Goal: Task Accomplishment & Management: Manage account settings

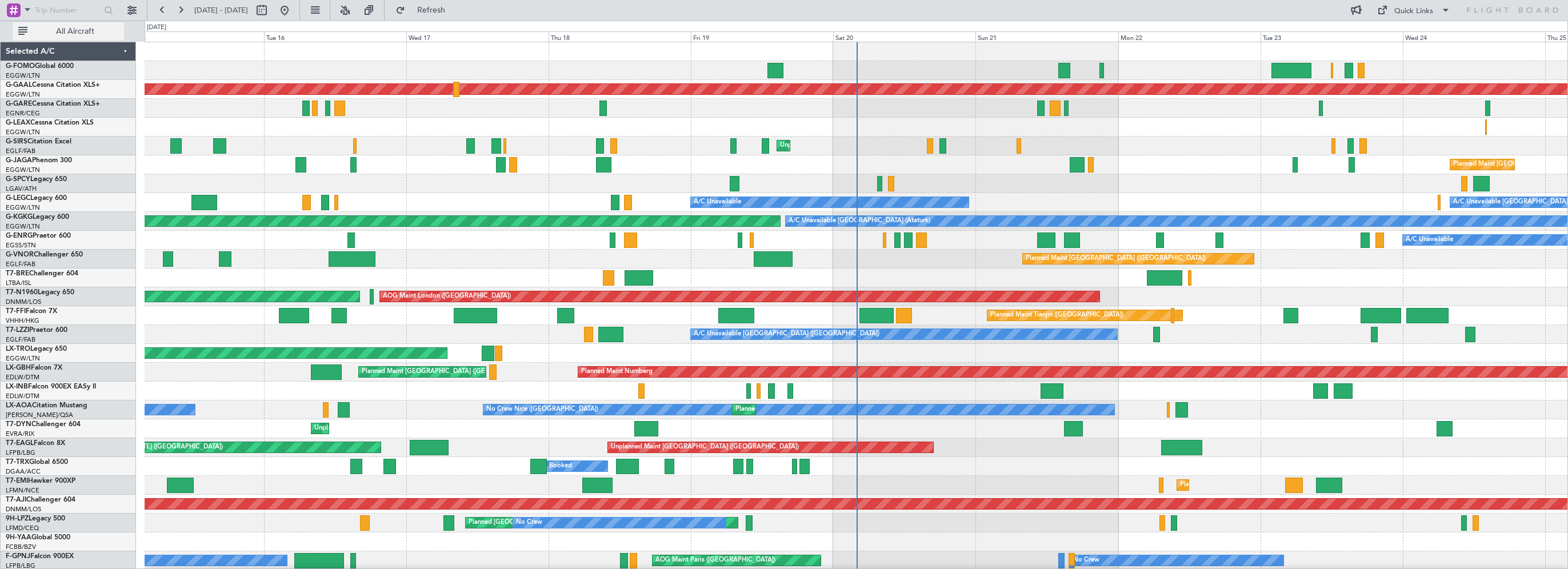
click at [83, 32] on span "All Aircraft" at bounding box center [75, 31] width 91 height 8
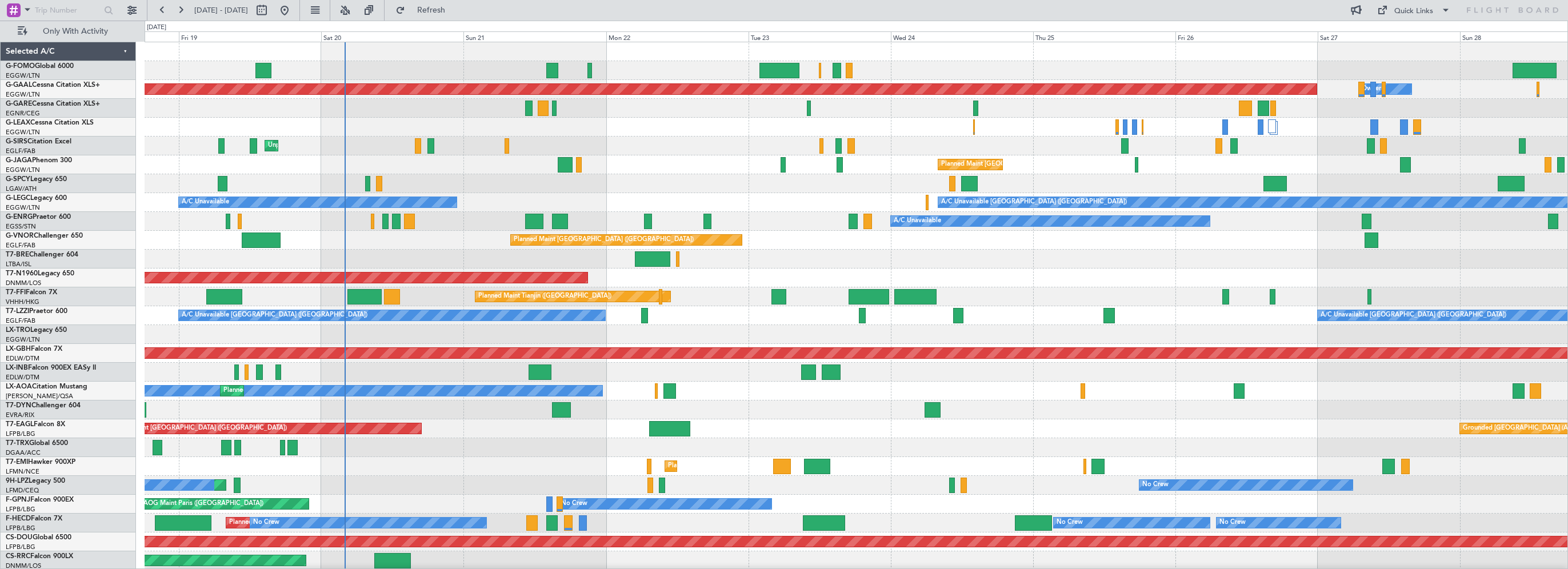
click at [377, 331] on div "Unplanned Maint [GEOGRAPHIC_DATA] ([PERSON_NAME] Intl)" at bounding box center [856, 334] width 1423 height 19
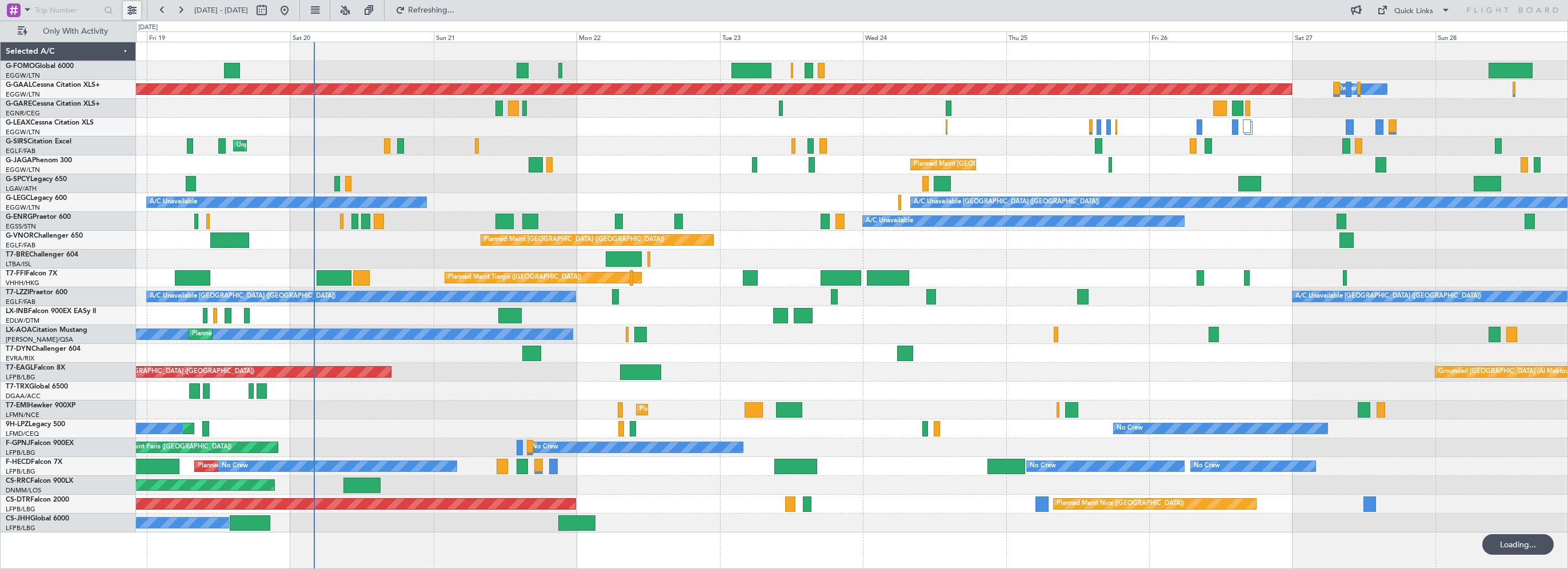
click at [130, 9] on button at bounding box center [132, 11] width 18 height 18
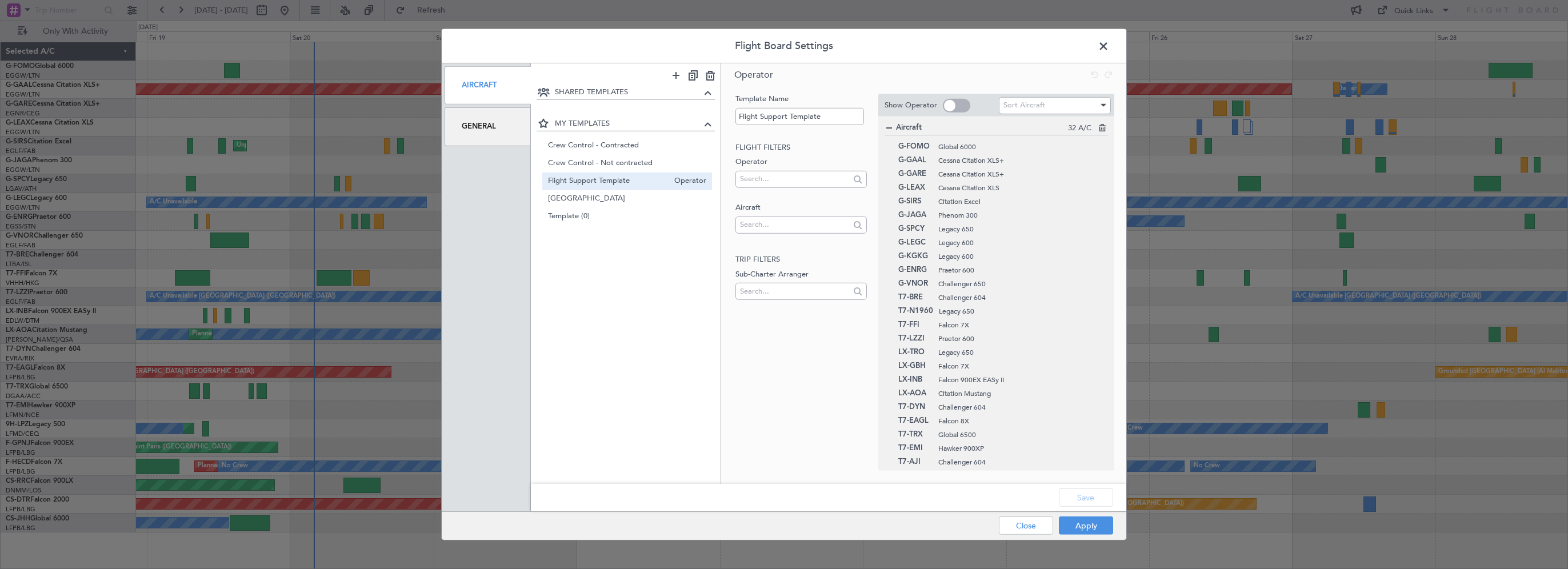
click at [486, 127] on div "General" at bounding box center [487, 126] width 86 height 38
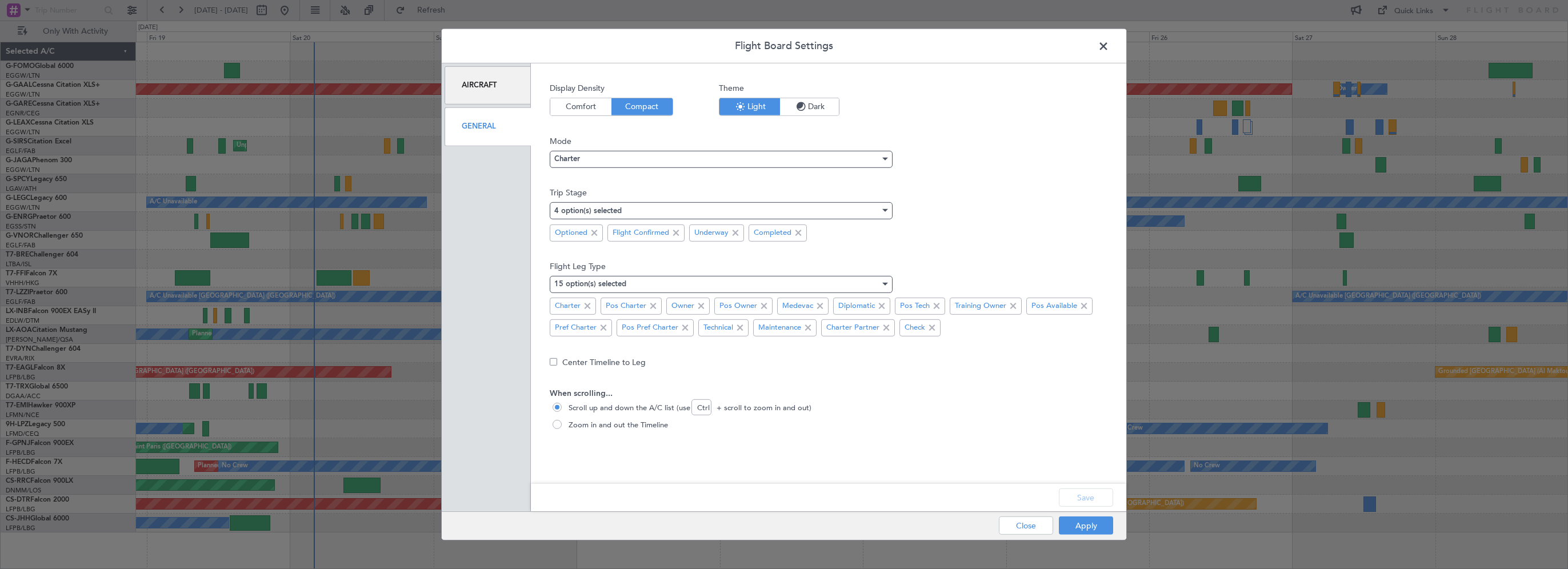
click at [636, 109] on span "Compact" at bounding box center [642, 106] width 61 height 17
click at [837, 107] on span "Dark" at bounding box center [809, 106] width 59 height 17
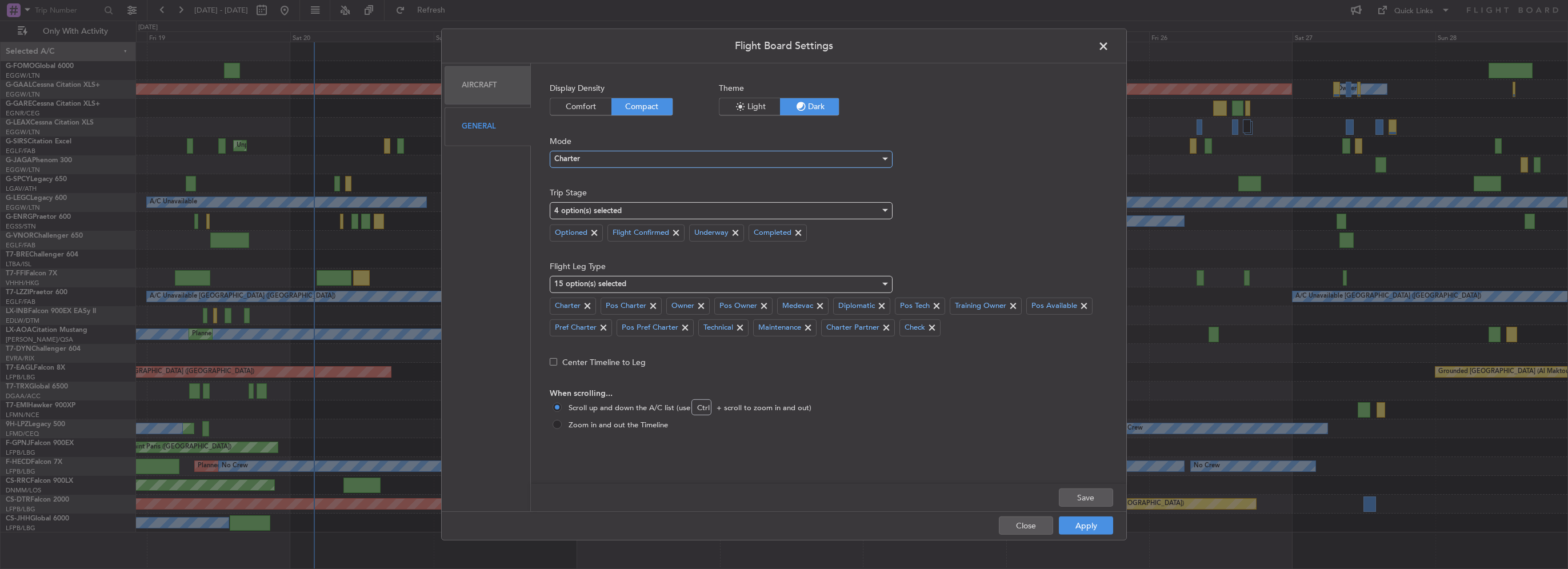
click at [613, 164] on div "Charter" at bounding box center [717, 159] width 326 height 17
click at [589, 188] on span "Charter" at bounding box center [721, 181] width 333 height 17
click at [599, 161] on div "Charter" at bounding box center [717, 159] width 326 height 17
click at [566, 199] on span "Ops" at bounding box center [721, 199] width 333 height 17
click at [1093, 525] on button "Apply" at bounding box center [1086, 525] width 54 height 18
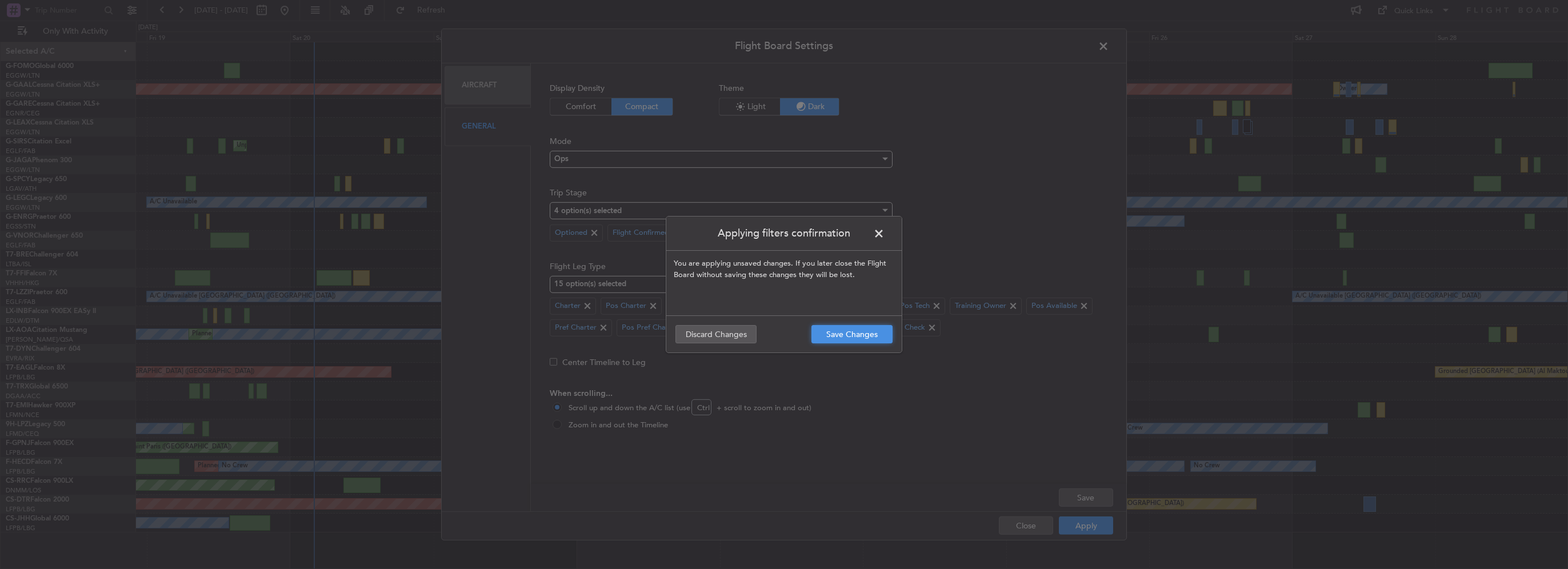
click at [864, 341] on button "Save Changes" at bounding box center [851, 334] width 81 height 18
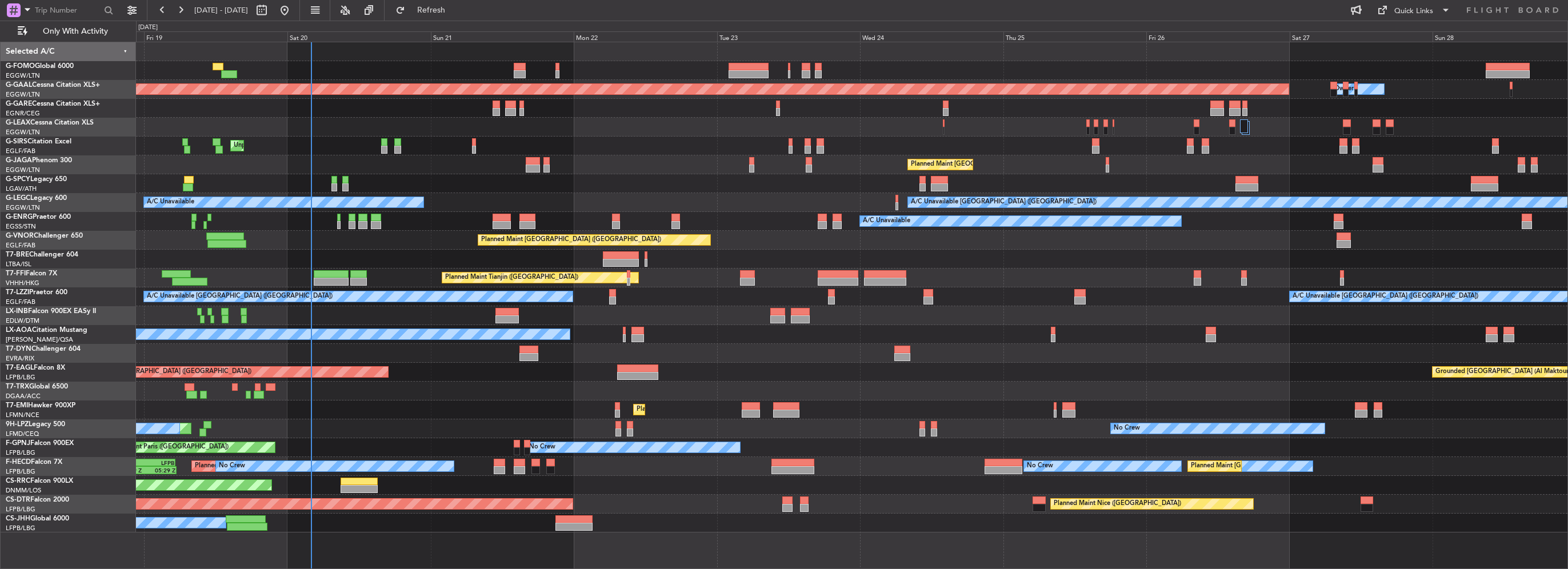
click at [573, 258] on div "Owner Planned [GEOGRAPHIC_DATA] Unplanned Maint [GEOGRAPHIC_DATA] ([GEOGRAPHIC_…" at bounding box center [851, 287] width 1431 height 490
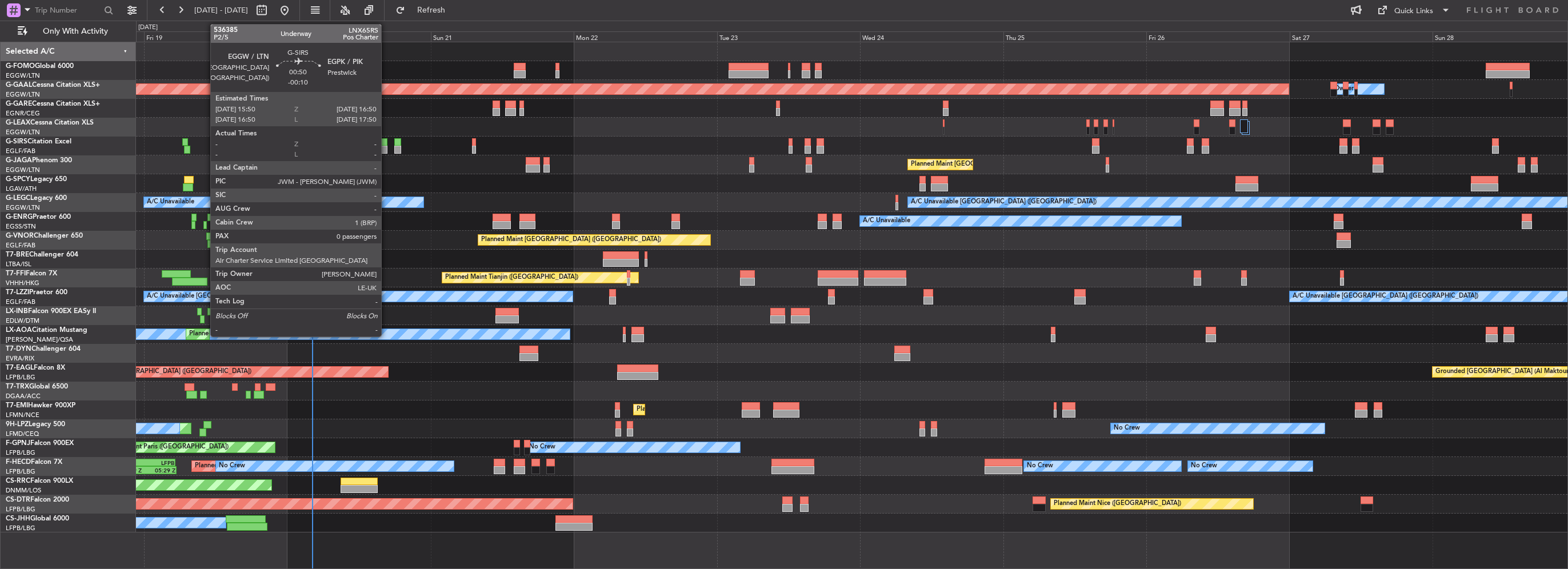
click at [383, 146] on div at bounding box center [384, 149] width 6 height 8
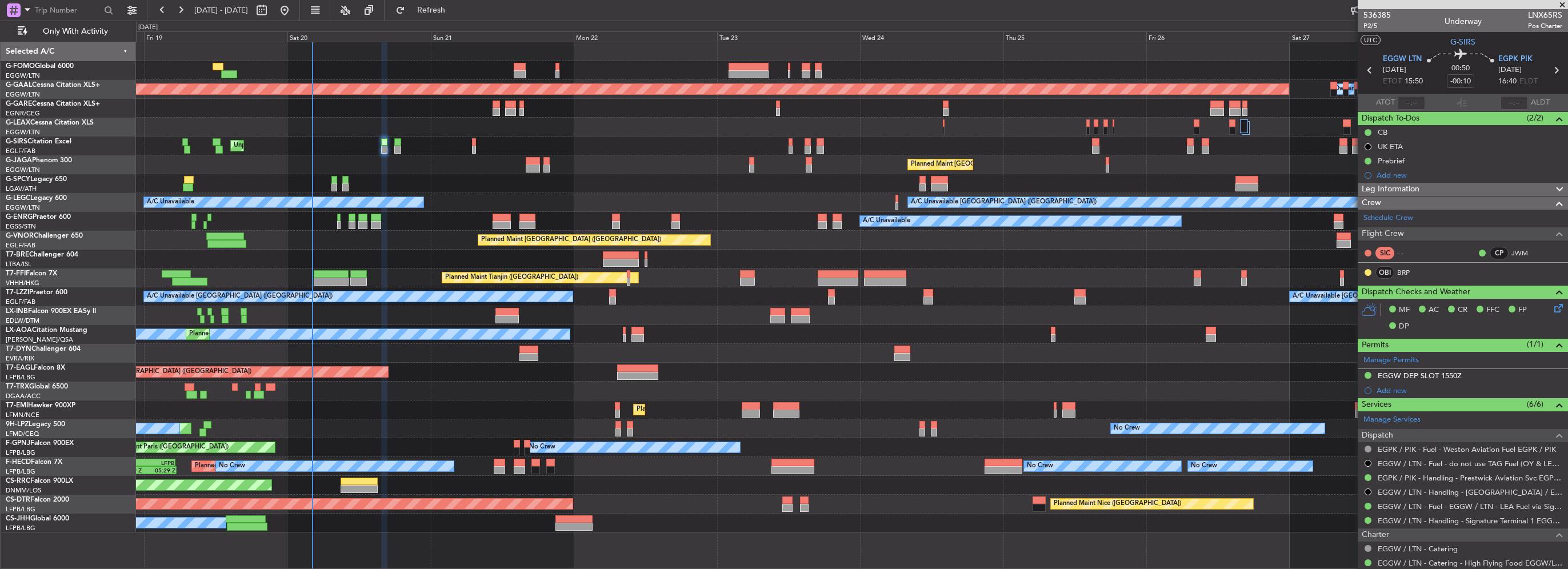
click at [1438, 162] on div "Prebrief" at bounding box center [1463, 161] width 210 height 14
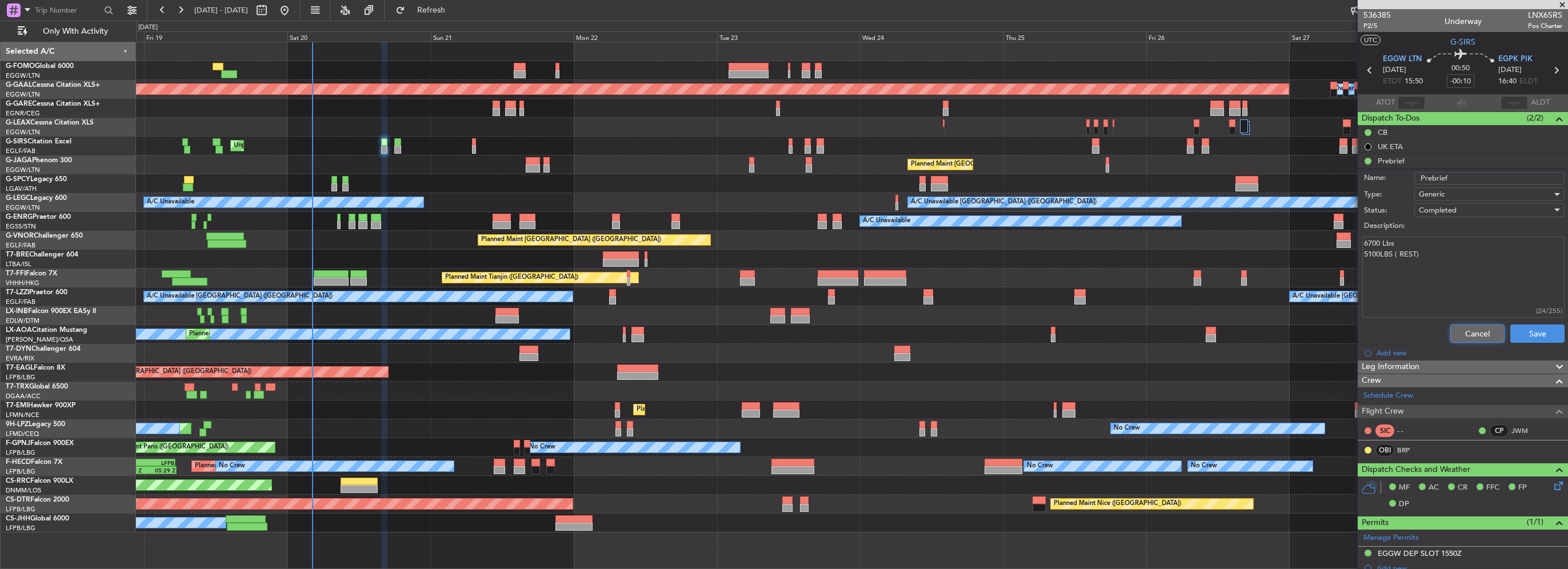
click at [1474, 328] on button "Cancel" at bounding box center [1477, 334] width 54 height 18
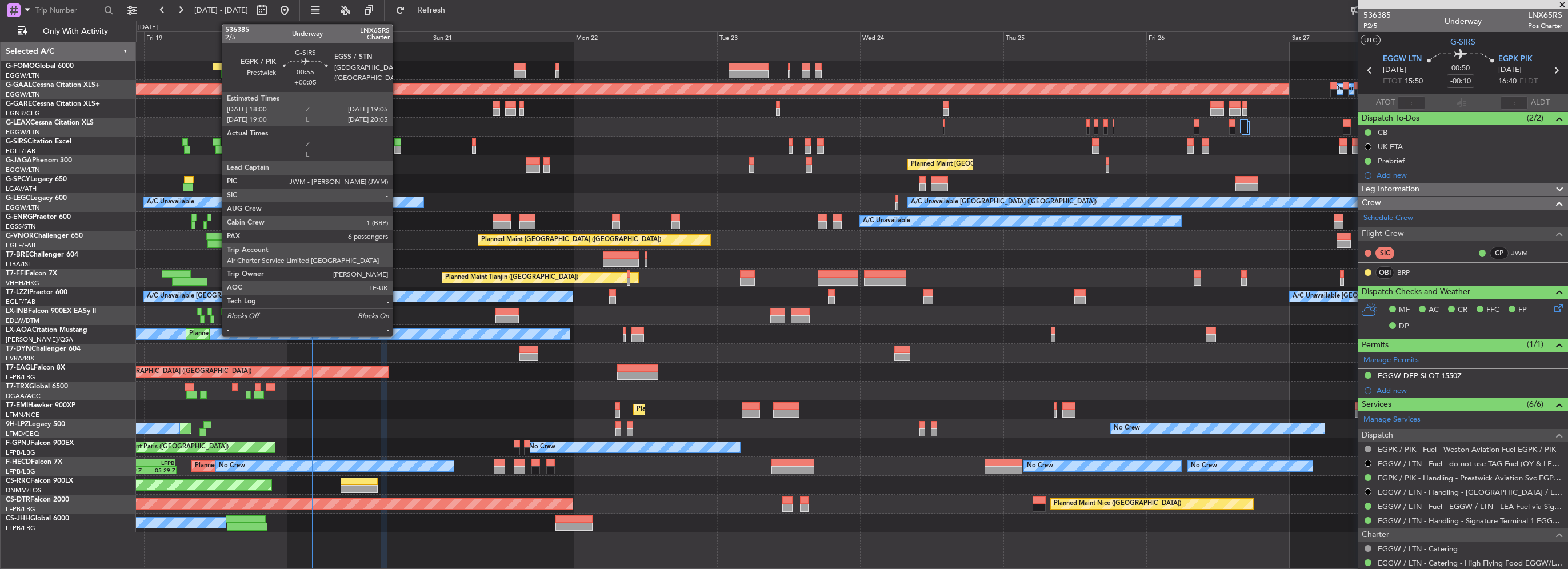
click at [398, 149] on div at bounding box center [398, 149] width 7 height 8
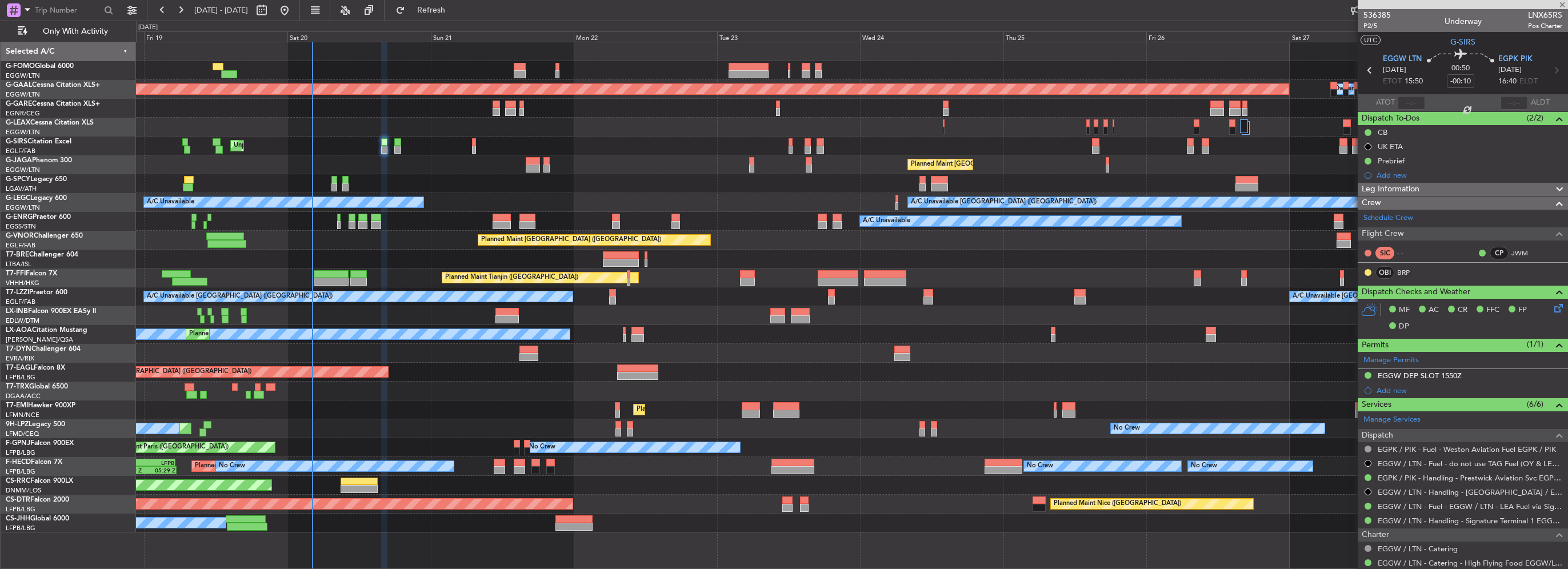
type input "+00:05"
type input "6"
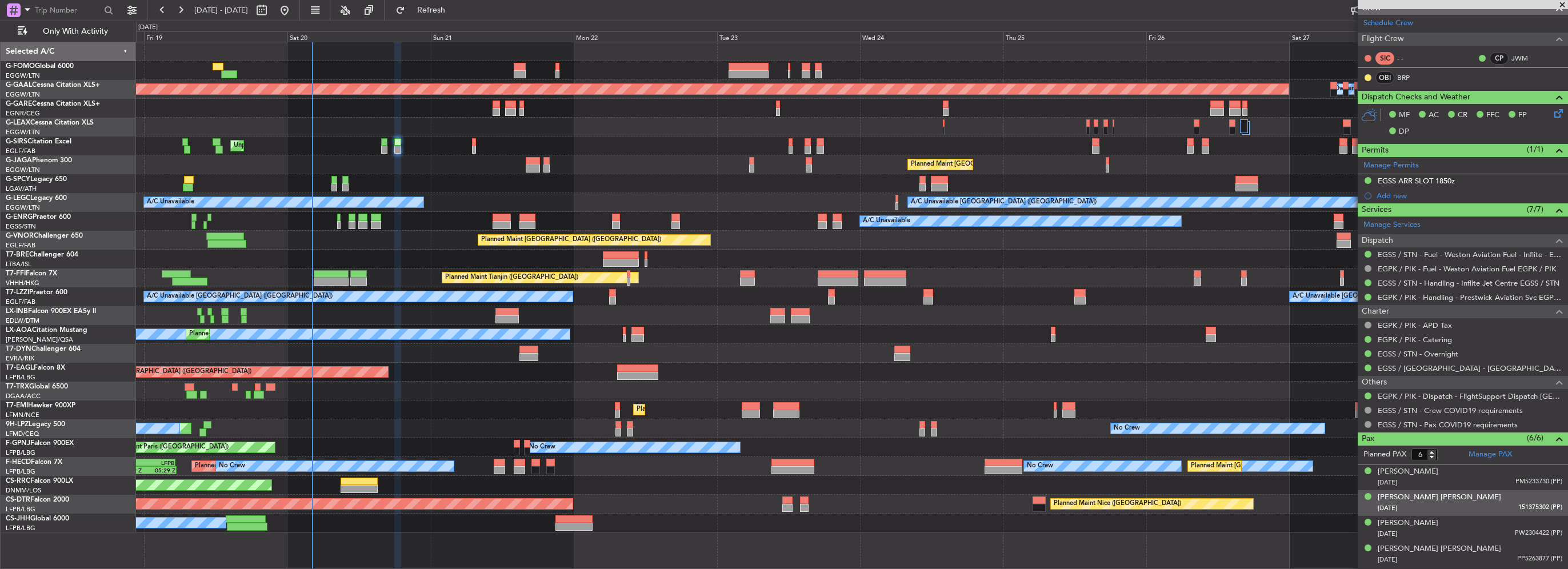
scroll to position [228, 0]
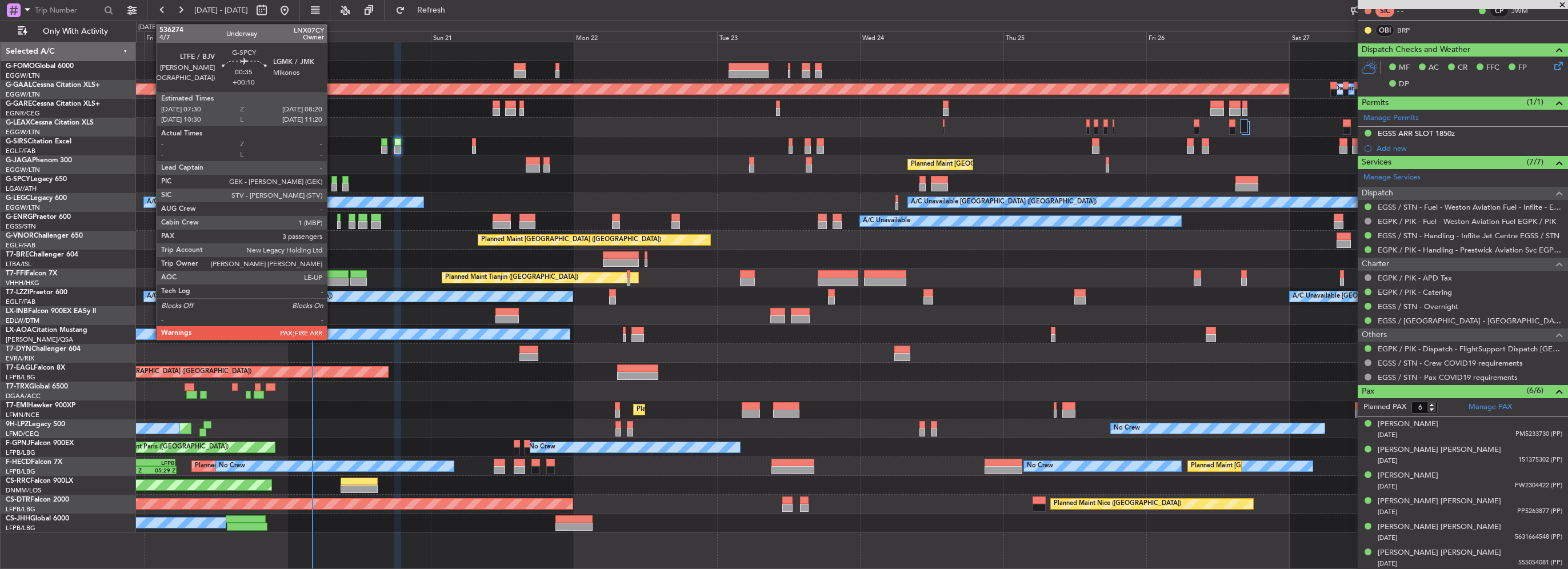
click at [332, 185] on div at bounding box center [334, 187] width 5 height 8
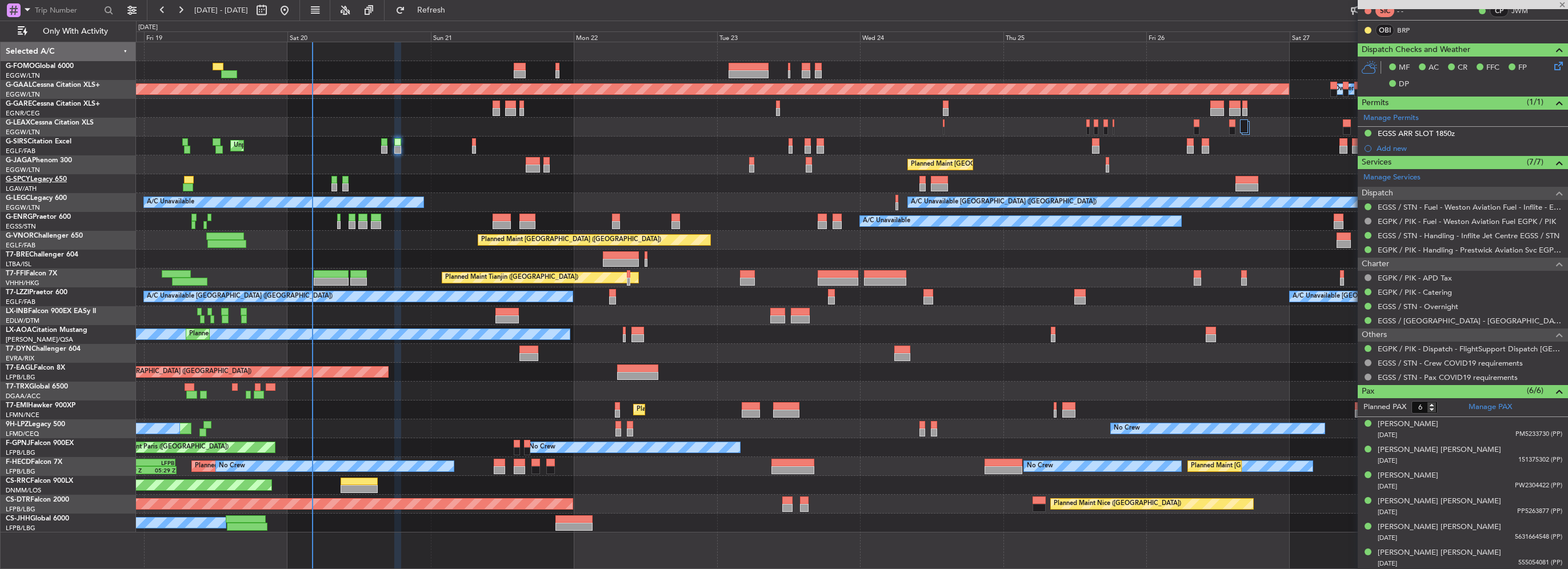
type input "+00:10"
type input "3"
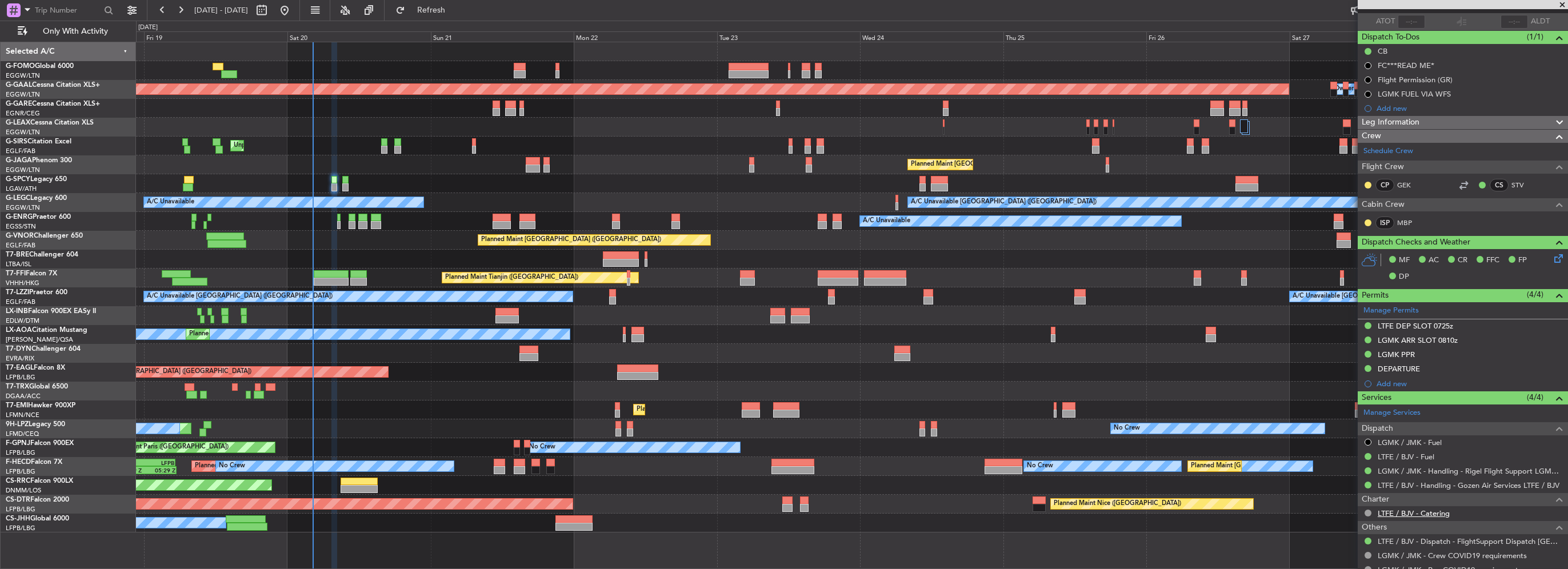
scroll to position [0, 0]
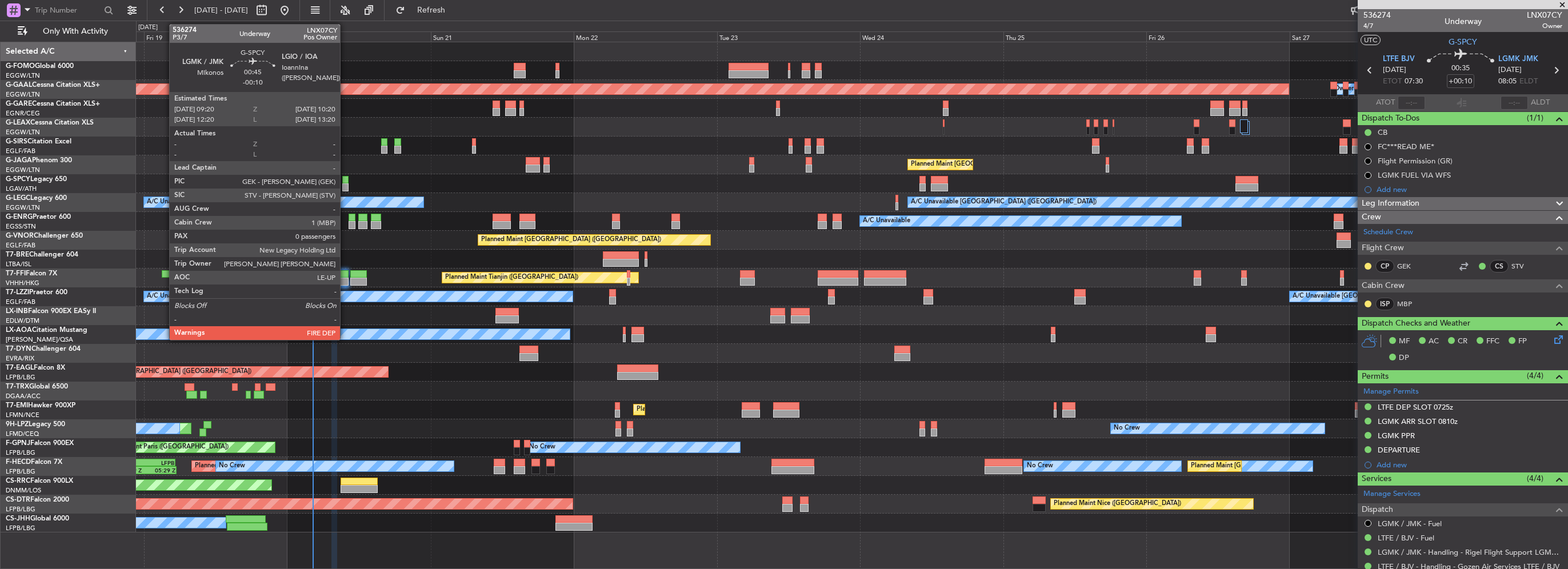
click at [345, 181] on div at bounding box center [345, 180] width 6 height 8
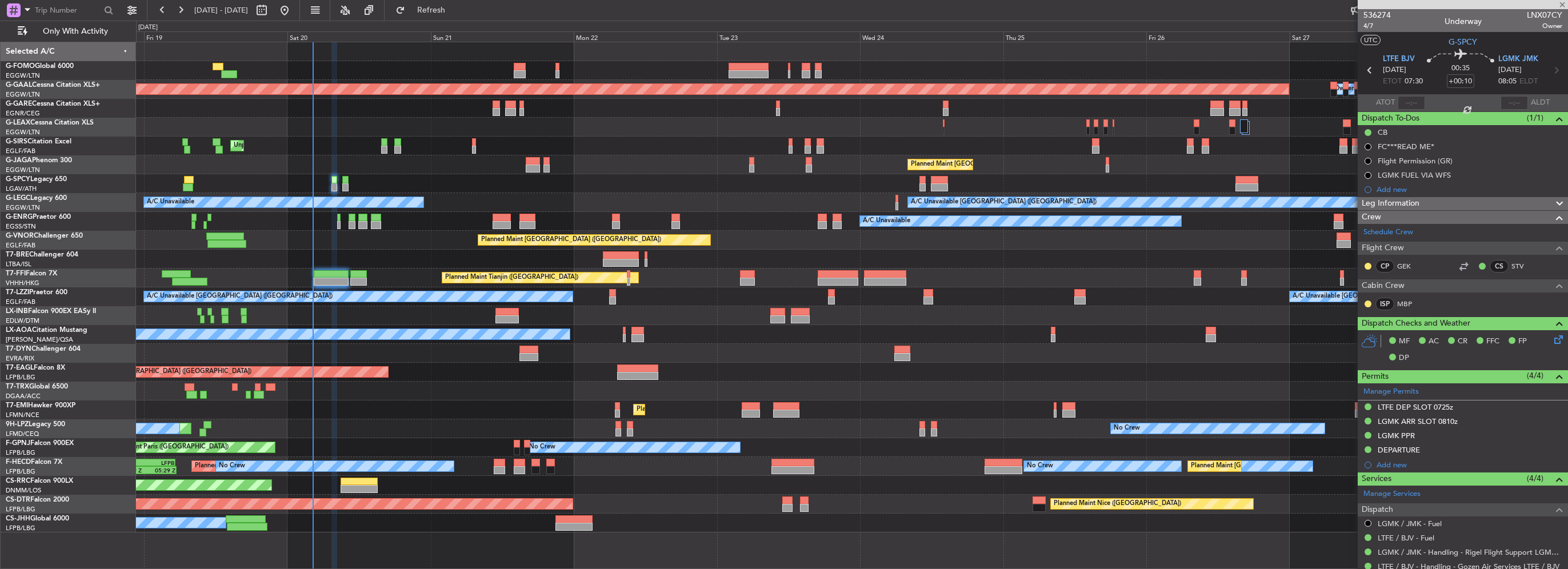
type input "-00:10"
type input "0"
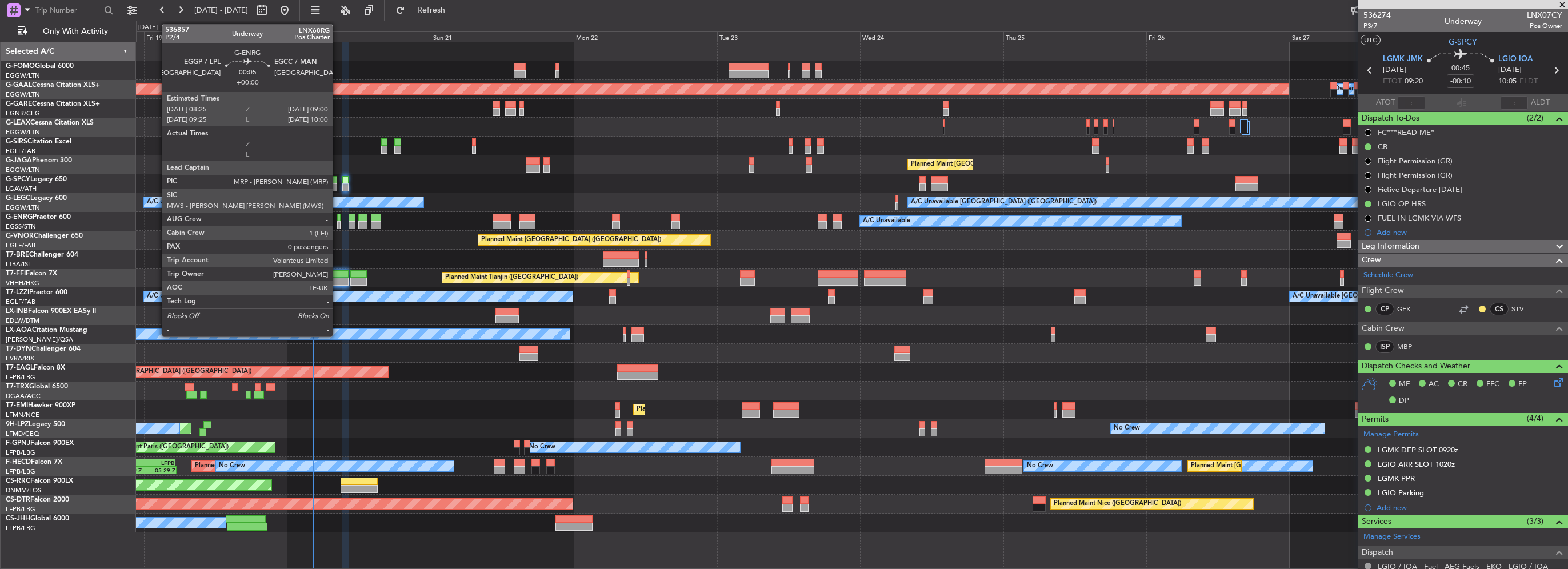
click at [338, 226] on div at bounding box center [339, 225] width 4 height 8
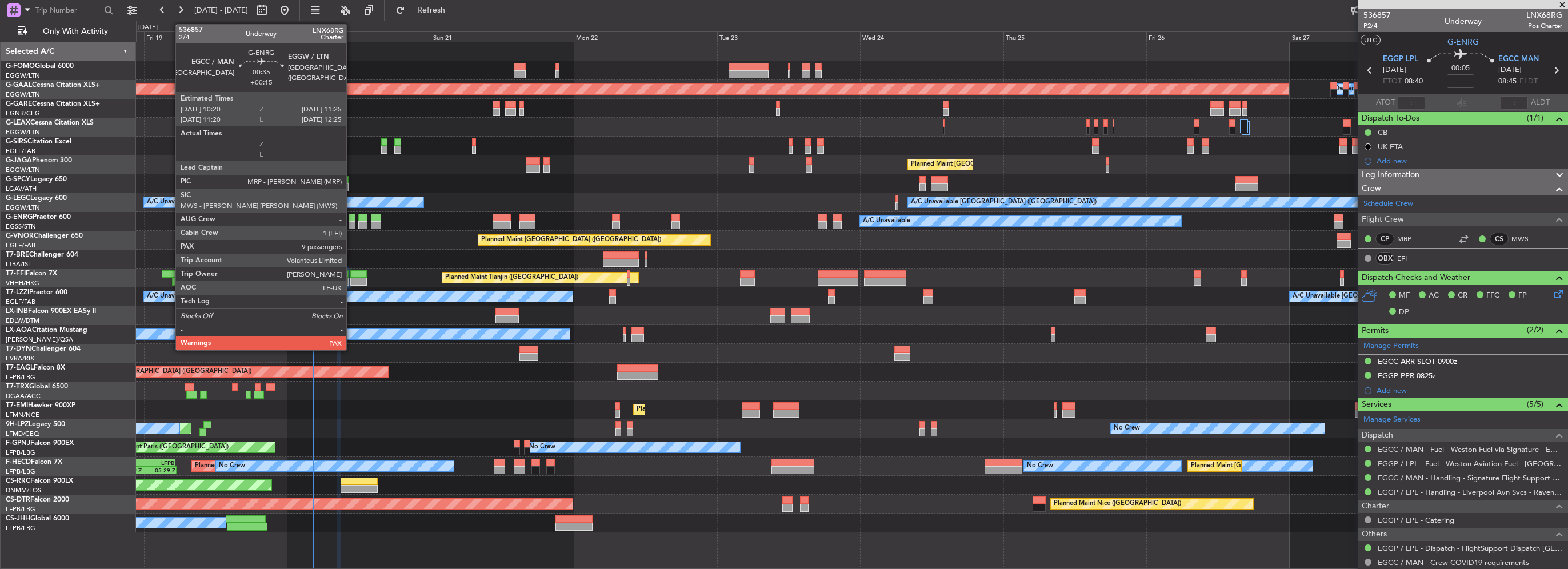
click at [351, 224] on div at bounding box center [352, 225] width 7 height 8
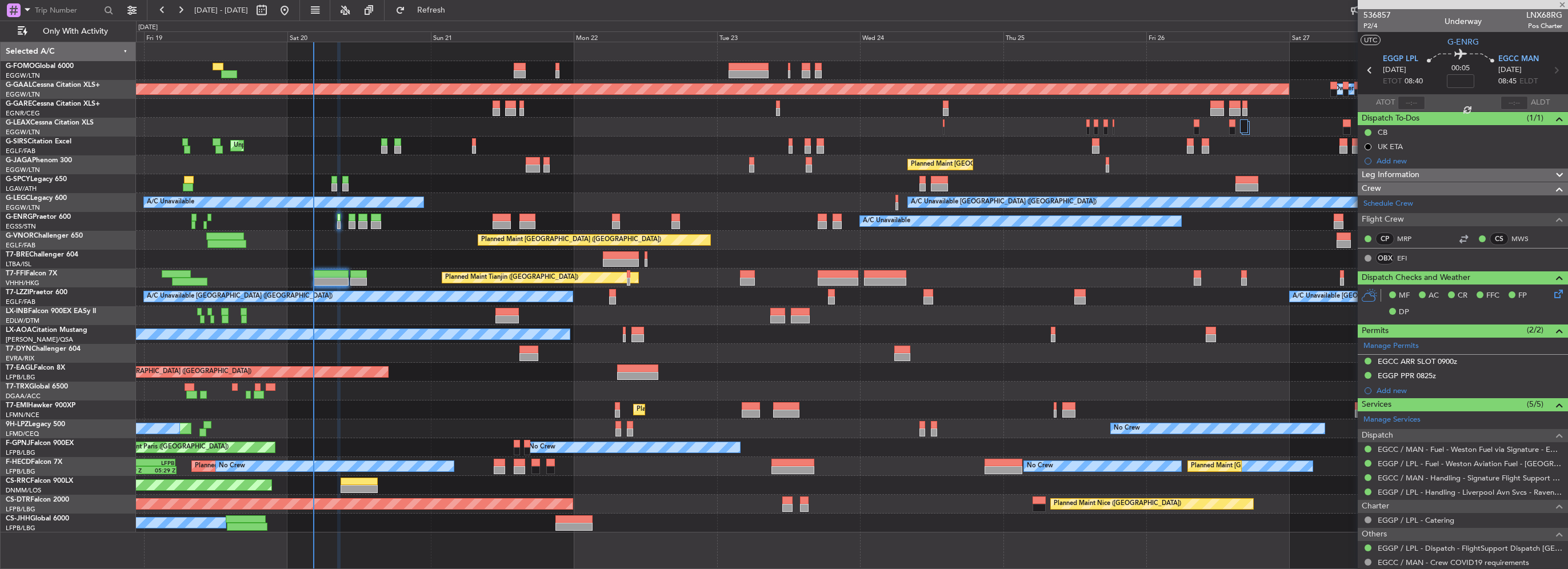
type input "+00:15"
type input "9"
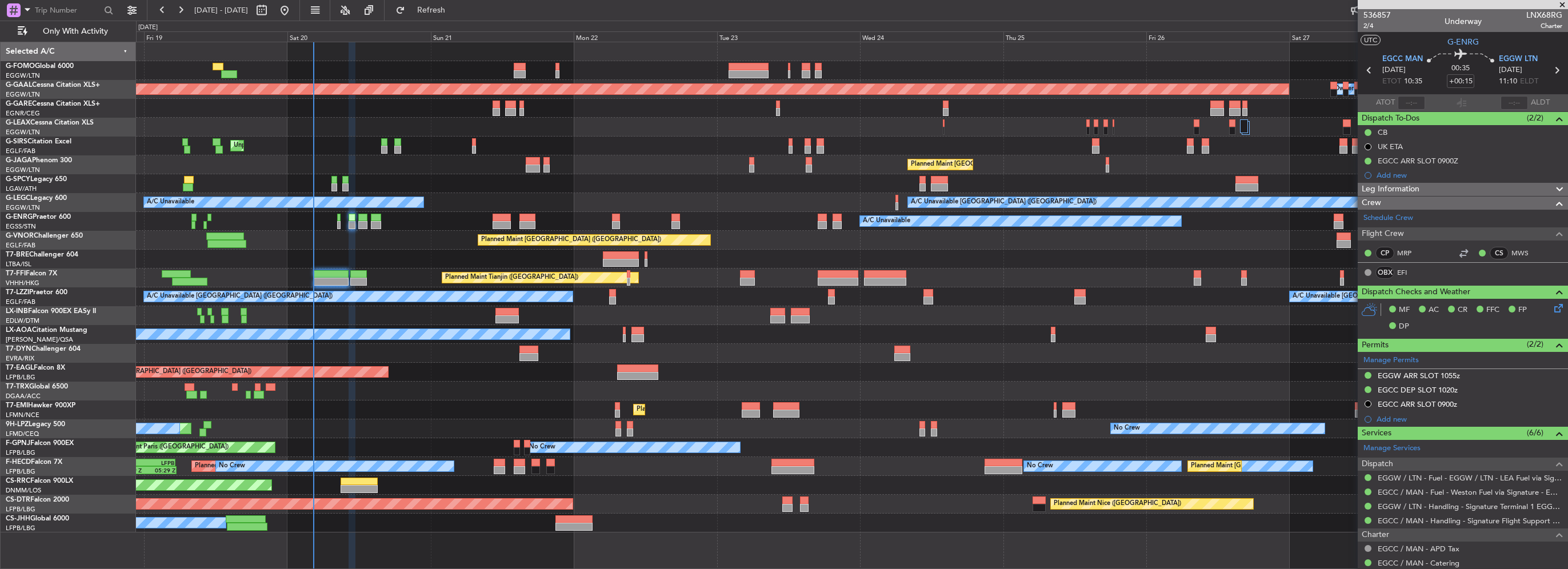
click at [1452, 388] on mat-tooltip-component "EGGW ARR SLOT 1055z" at bounding box center [1419, 394] width 91 height 30
click at [1452, 391] on div "EGCC DEP SLOT 1020z" at bounding box center [1417, 390] width 80 height 10
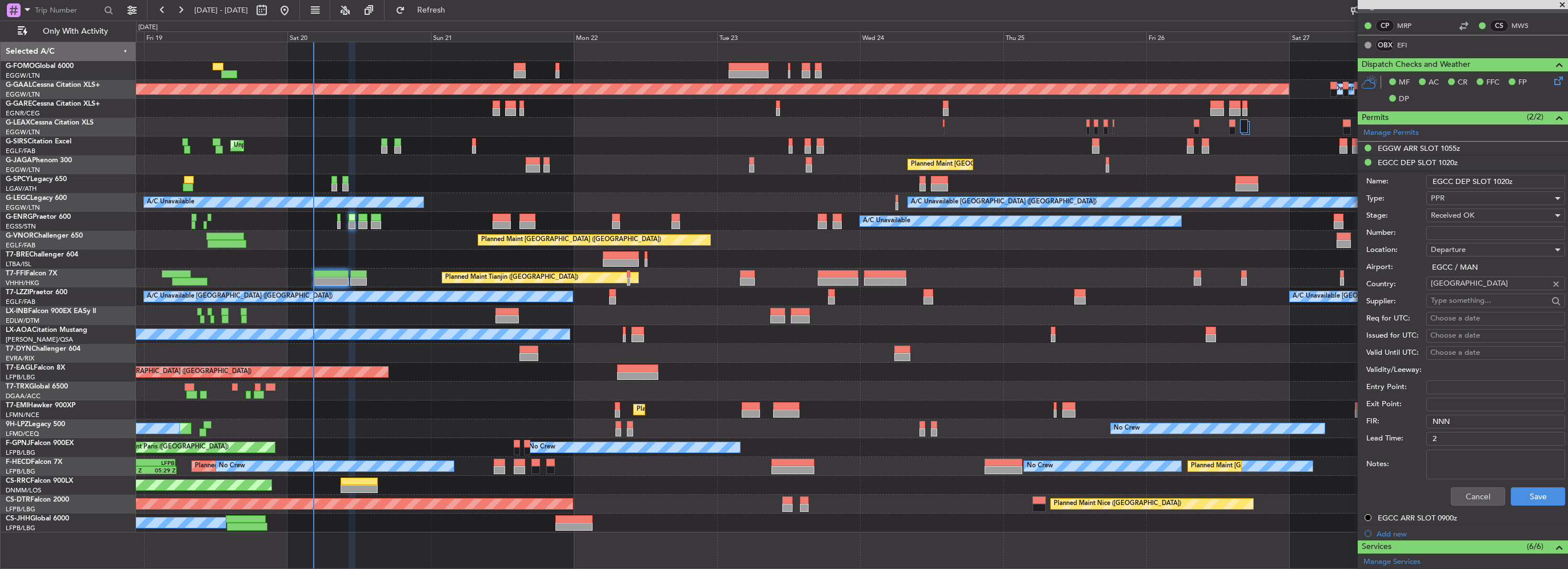
scroll to position [228, 0]
click at [1452, 495] on button "Cancel" at bounding box center [1478, 495] width 54 height 18
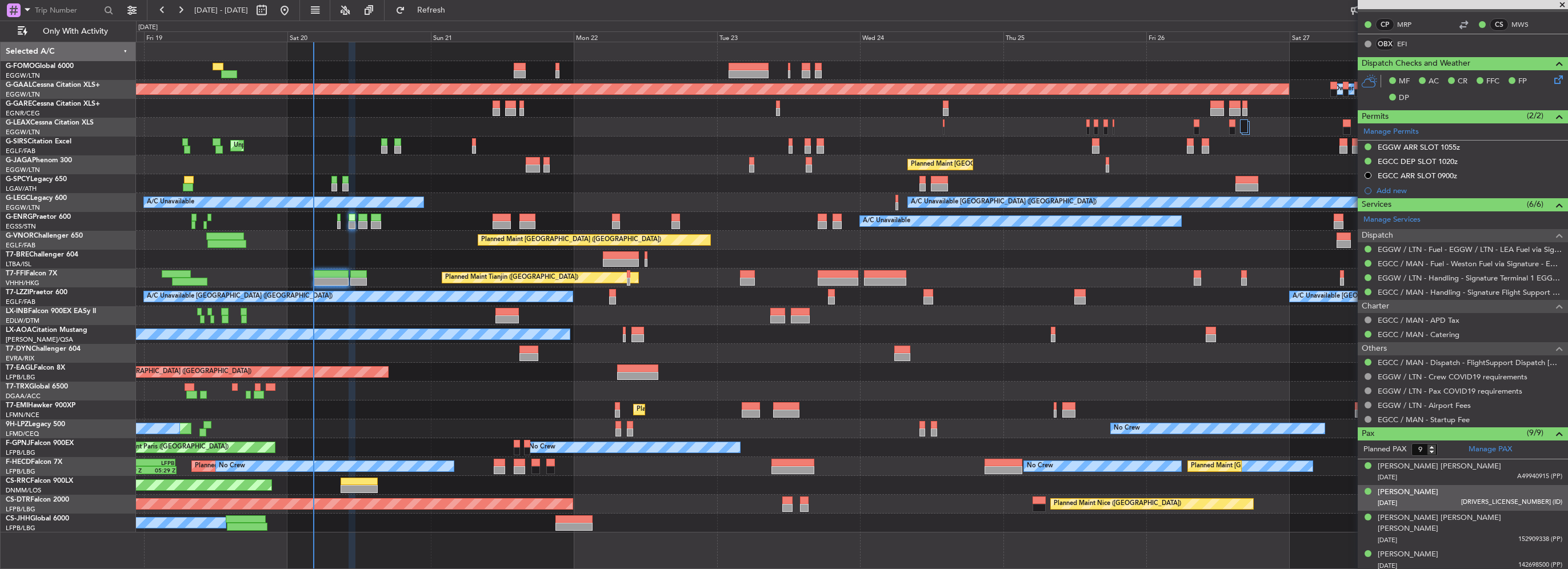
scroll to position [0, 0]
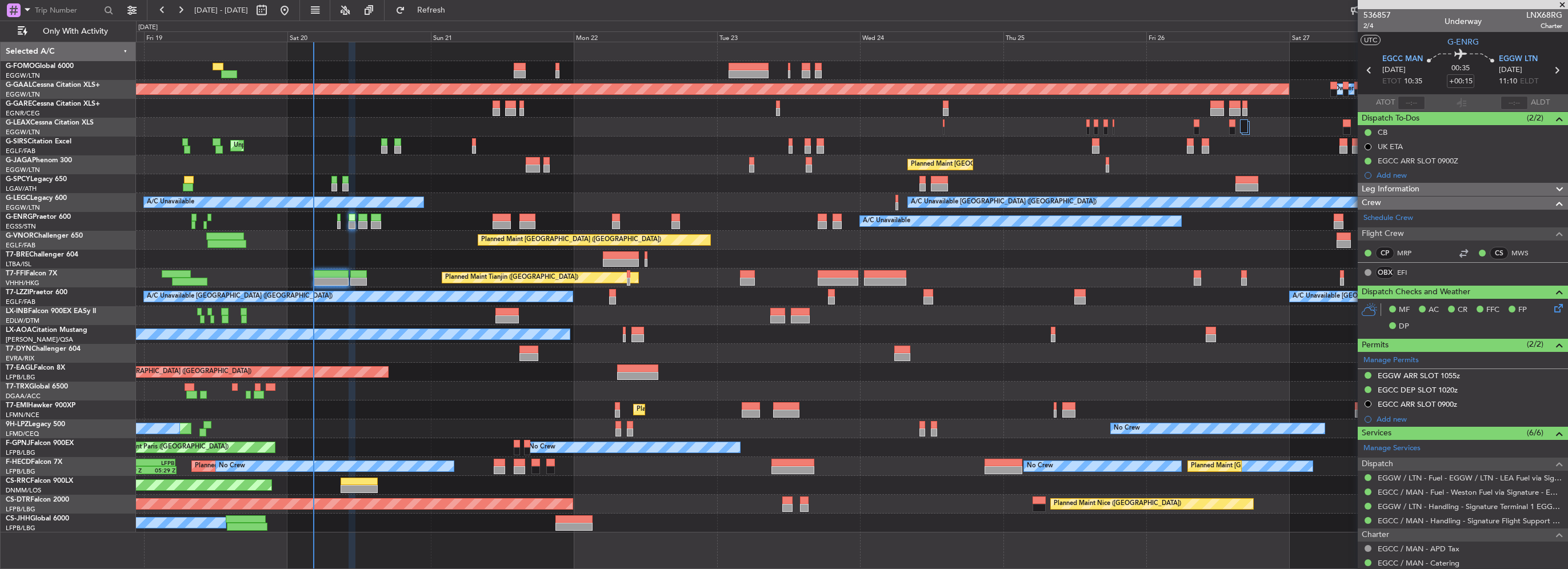
click at [338, 269] on div "Planned Maint Tianjin ([GEOGRAPHIC_DATA])" at bounding box center [851, 278] width 1431 height 19
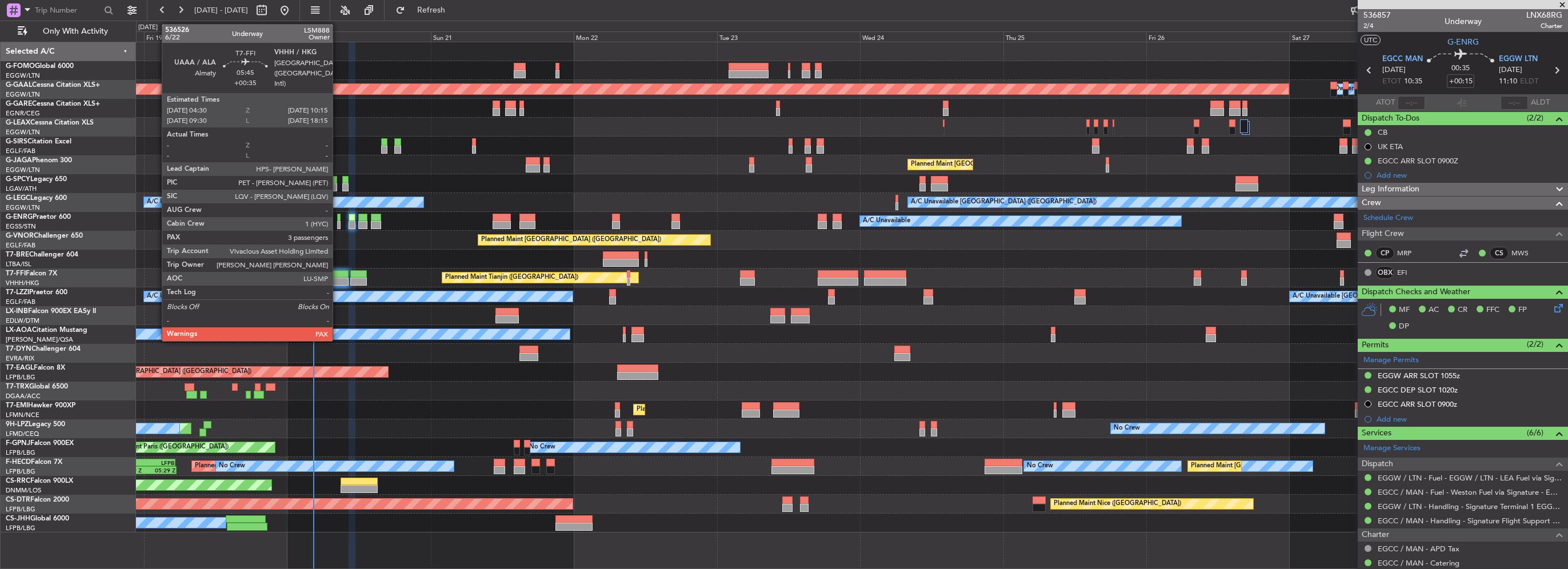
click at [336, 275] on div at bounding box center [331, 274] width 35 height 8
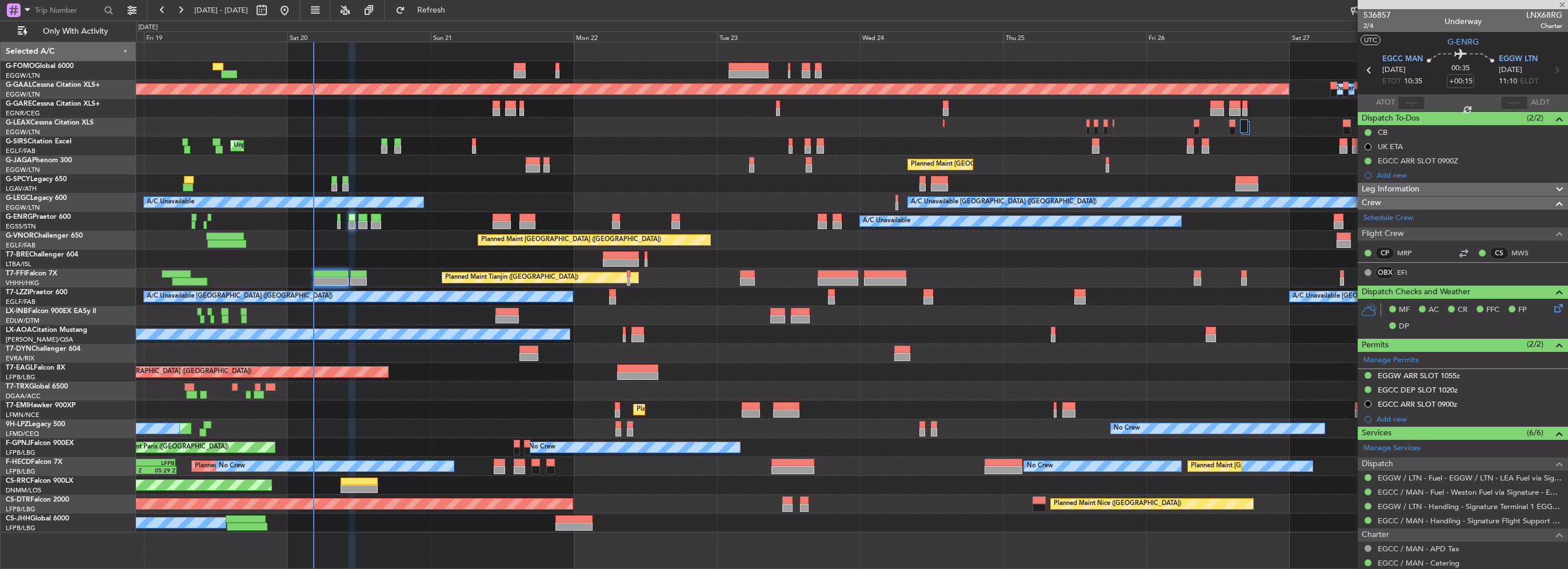
type input "+00:35"
type input "3"
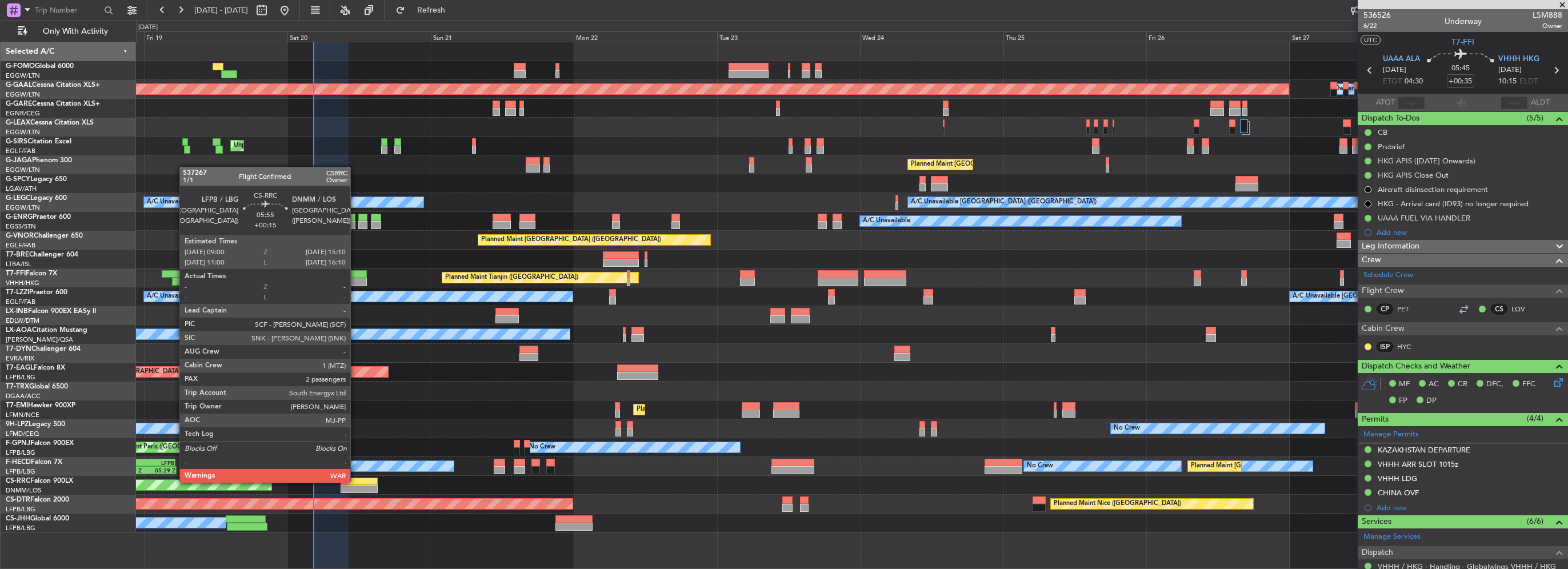
click at [355, 482] on div at bounding box center [359, 481] width 37 height 8
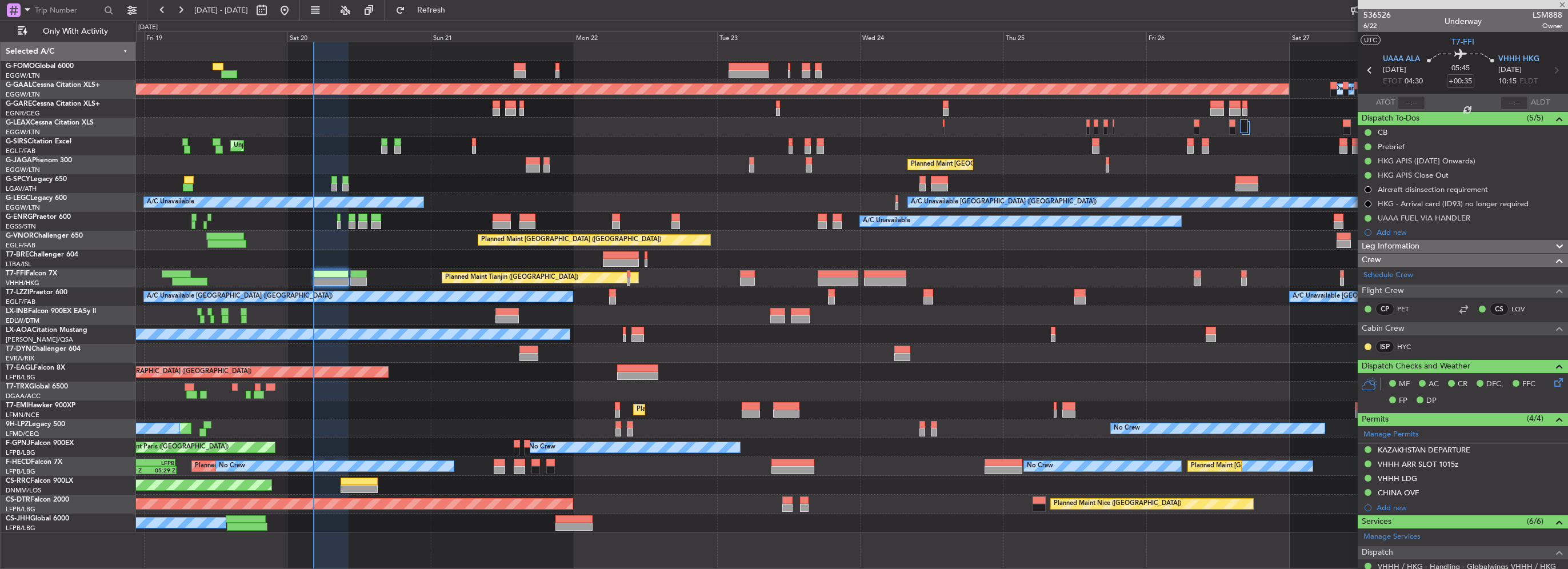
type input "+00:15"
type input "2"
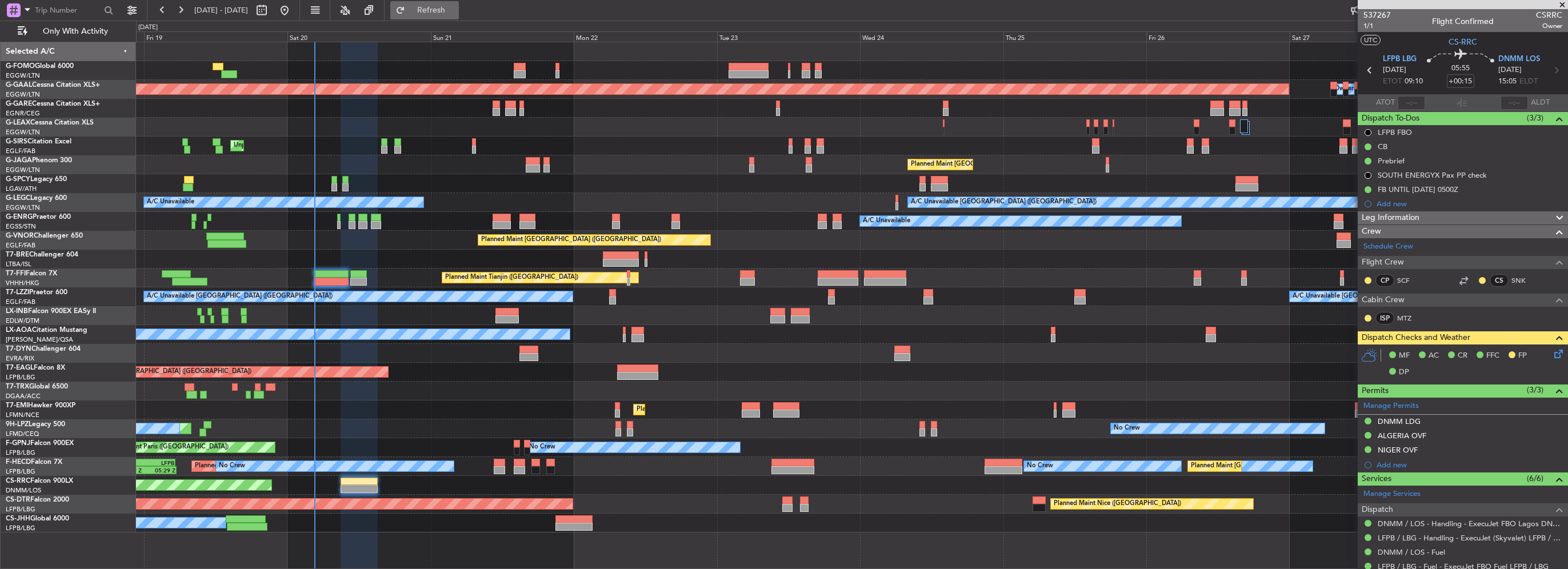
click at [454, 13] on span "Refresh" at bounding box center [432, 10] width 48 height 8
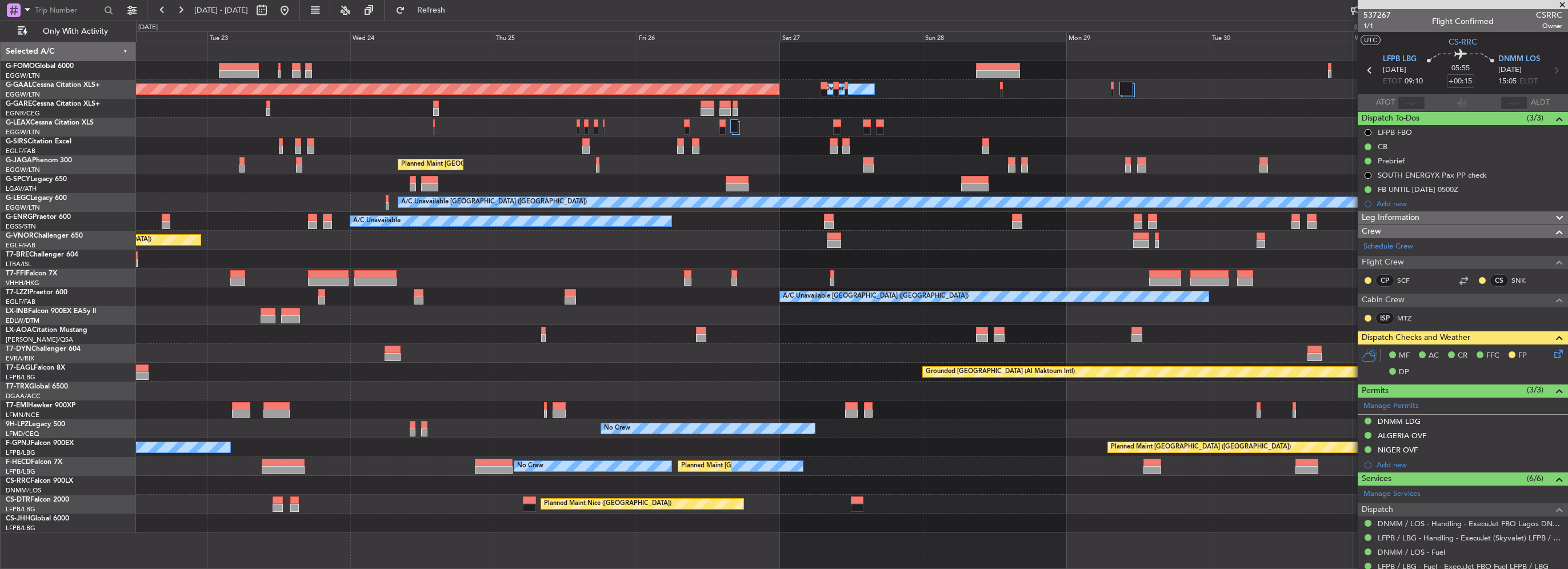
click at [497, 312] on div "Owner Planned Maint Dusseldorf Owner Planned Maint London (Luton) A/C Unavailab…" at bounding box center [851, 287] width 1431 height 490
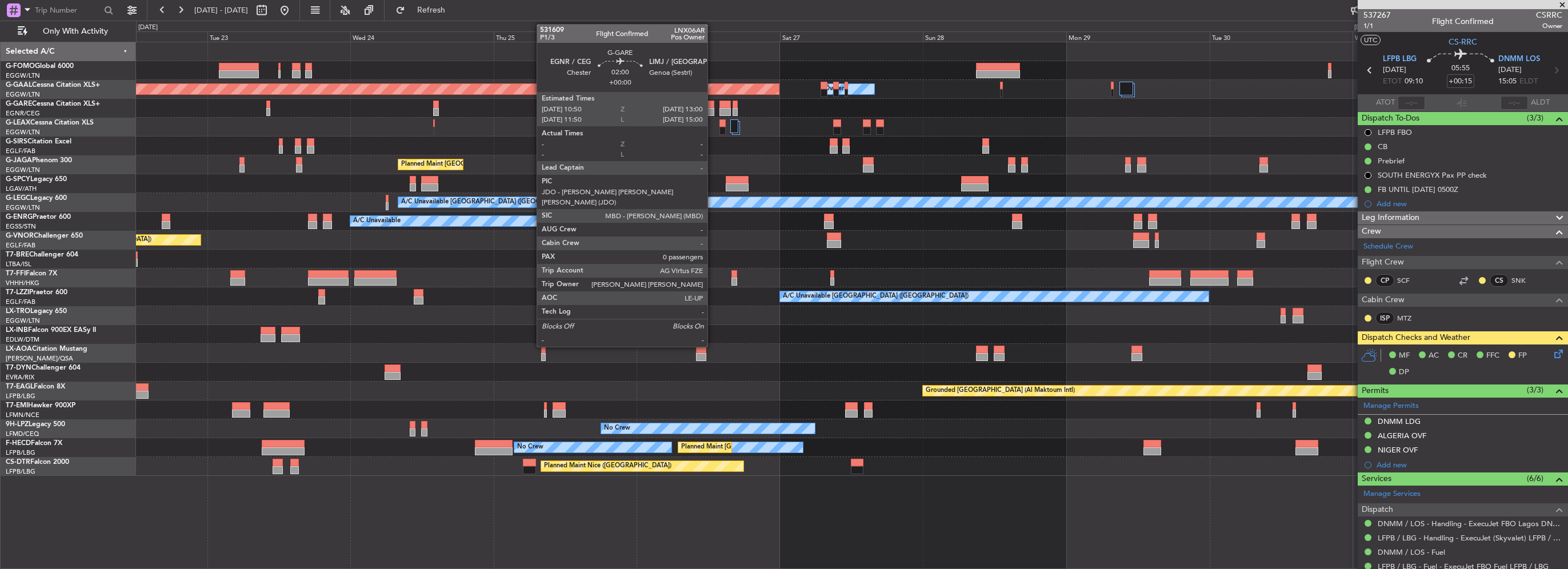
click at [712, 113] on div at bounding box center [707, 111] width 13 height 8
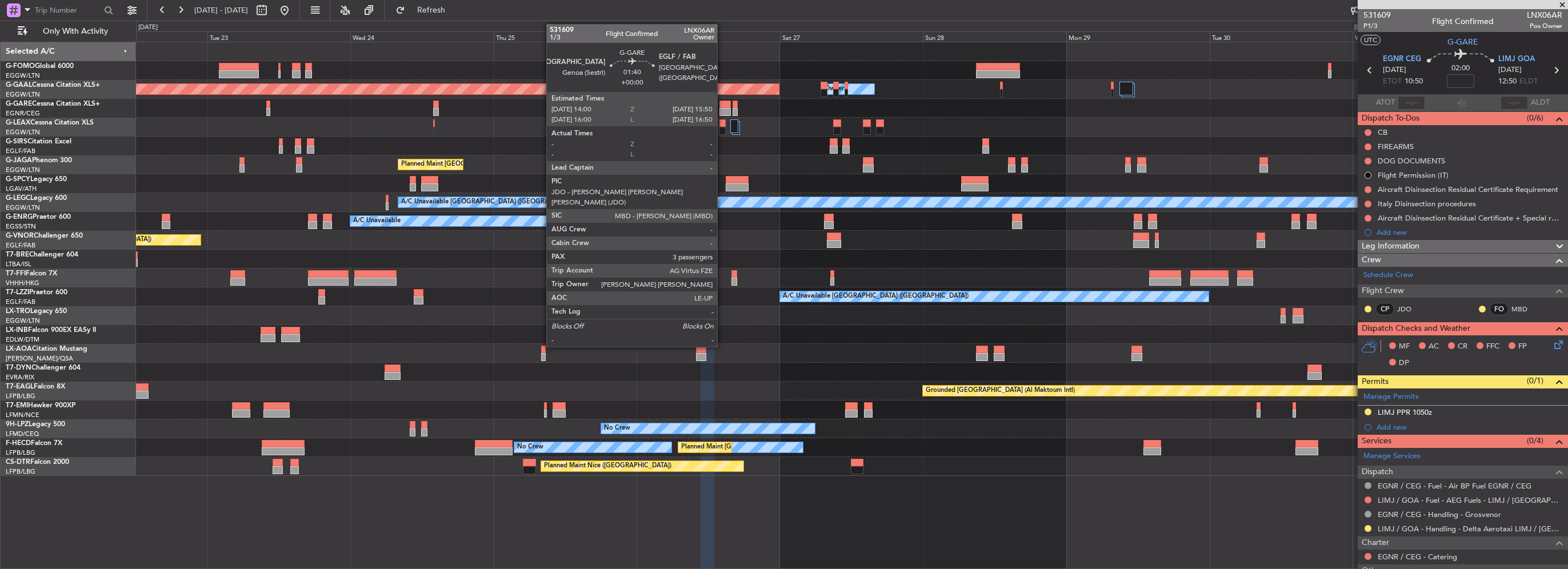
click at [722, 105] on div at bounding box center [725, 104] width 11 height 8
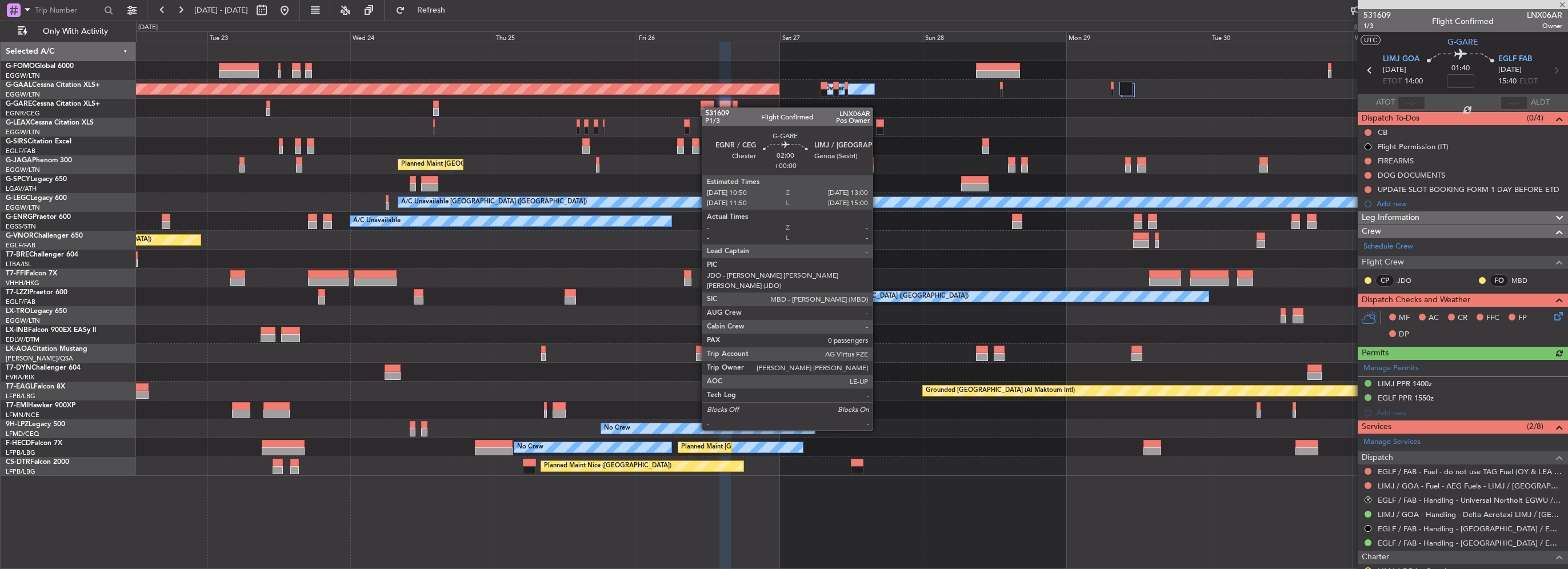
click at [707, 108] on div at bounding box center [707, 111] width 13 height 8
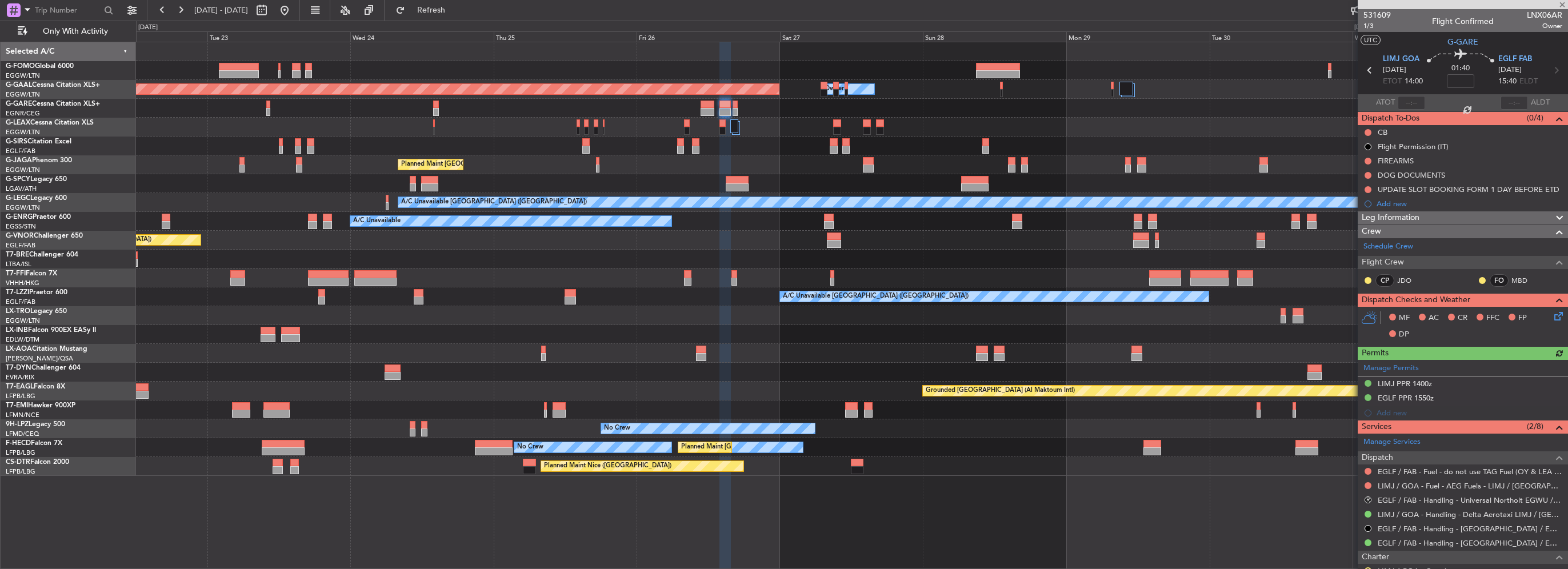
type input "0"
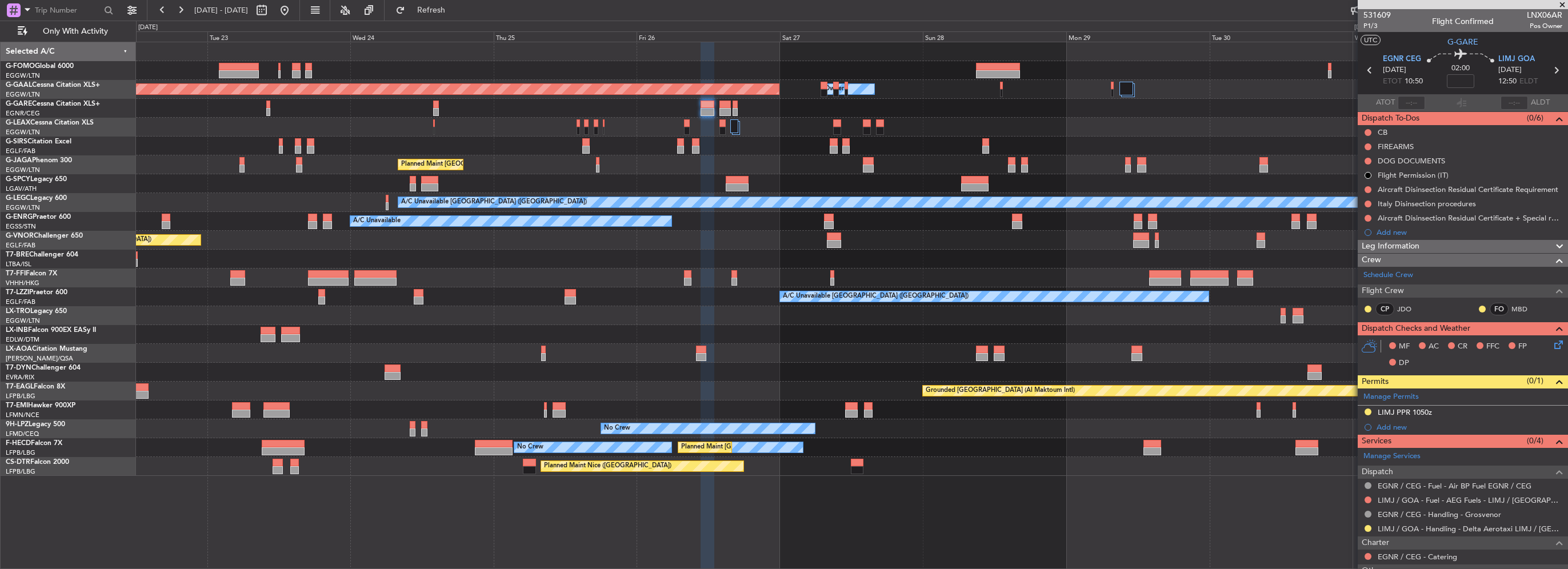
click at [1035, 166] on div "Owner Planned Maint Dusseldorf Owner Planned Maint London (Luton) A/C Unavailab…" at bounding box center [851, 259] width 1431 height 434
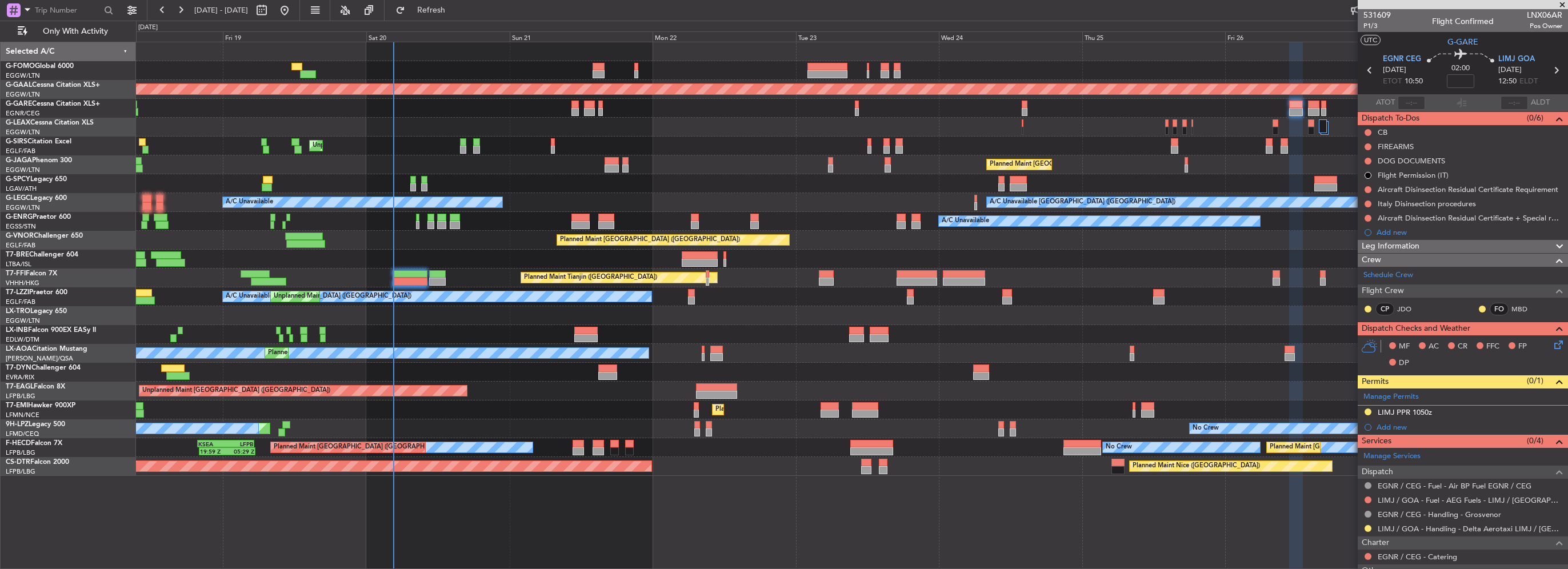
click at [599, 160] on div "Owner Planned Maint Dusseldorf Unplanned Maint London (Luton) Planned Maint Lon…" at bounding box center [851, 259] width 1431 height 434
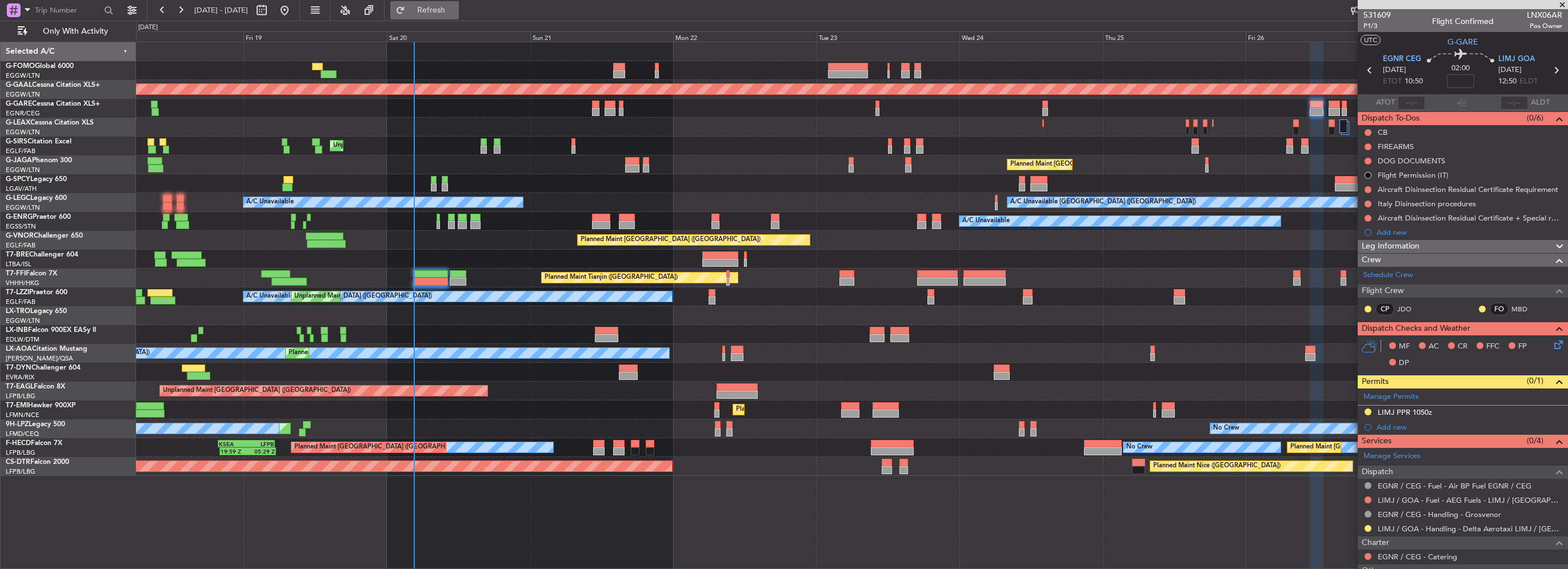
click at [459, 16] on button "Refresh" at bounding box center [424, 11] width 68 height 18
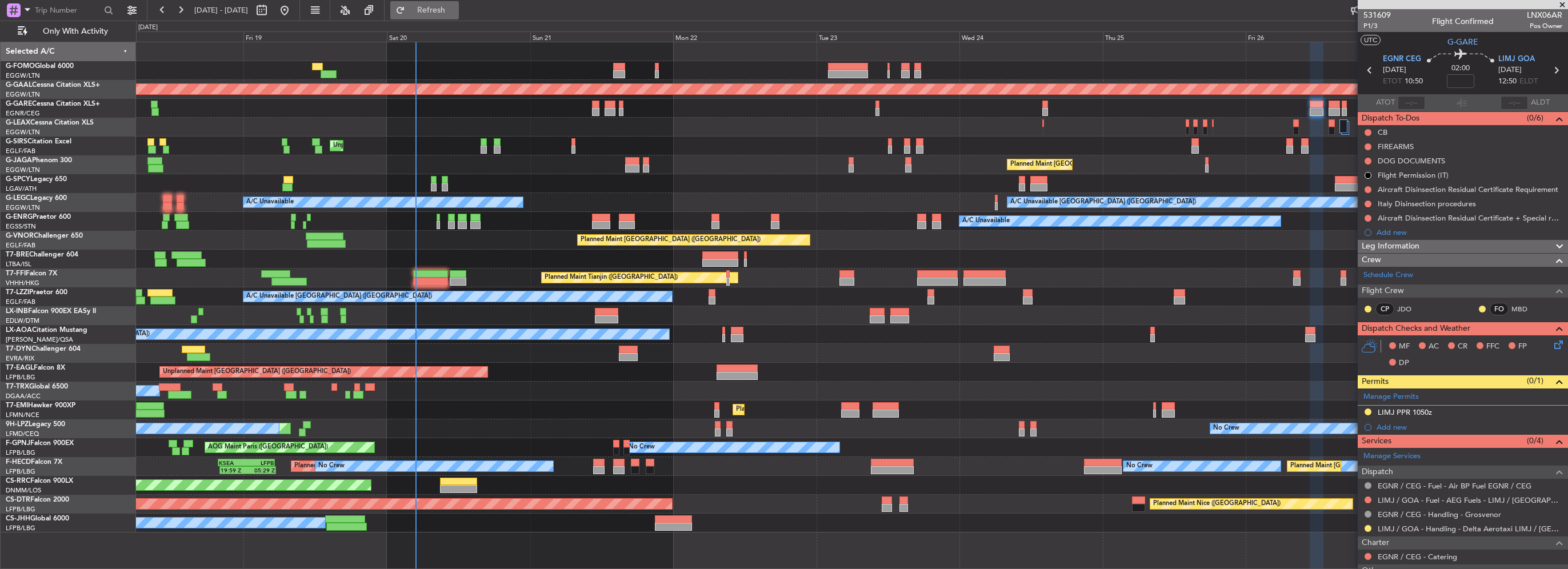
click at [456, 11] on span "Refresh" at bounding box center [432, 10] width 48 height 8
click at [456, 10] on span "Refresh" at bounding box center [432, 10] width 48 height 8
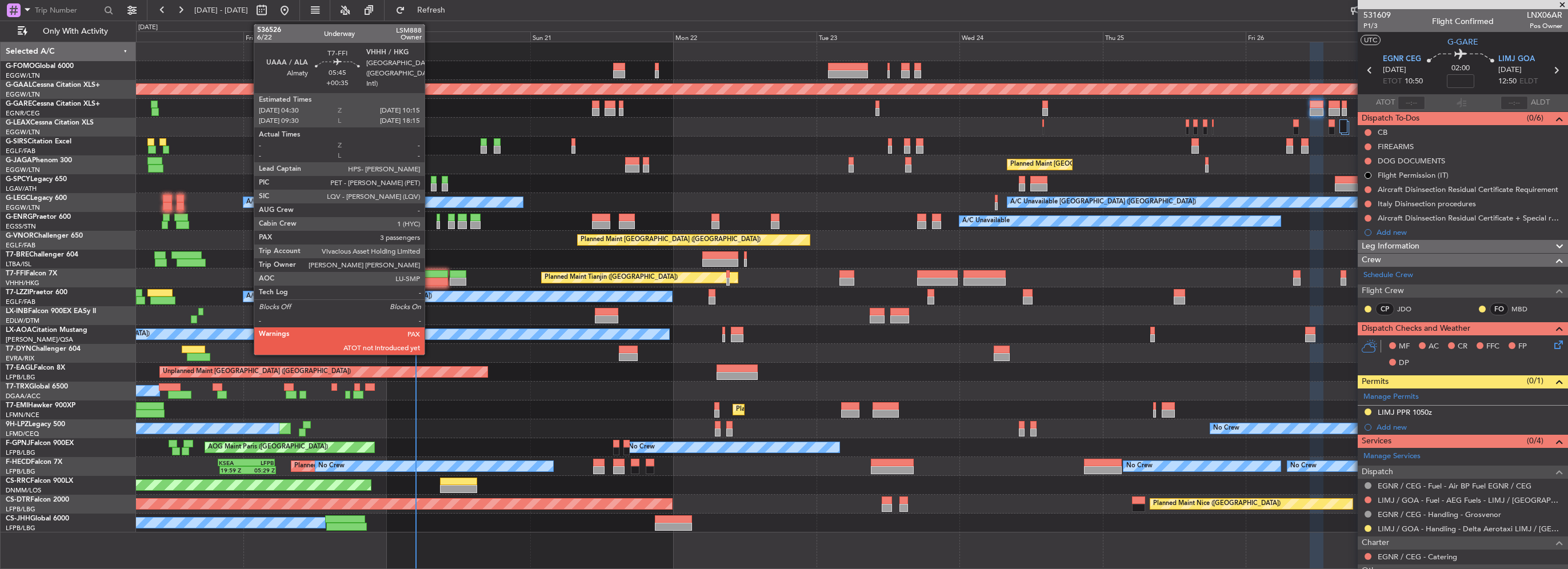
click at [430, 275] on div at bounding box center [430, 274] width 35 height 8
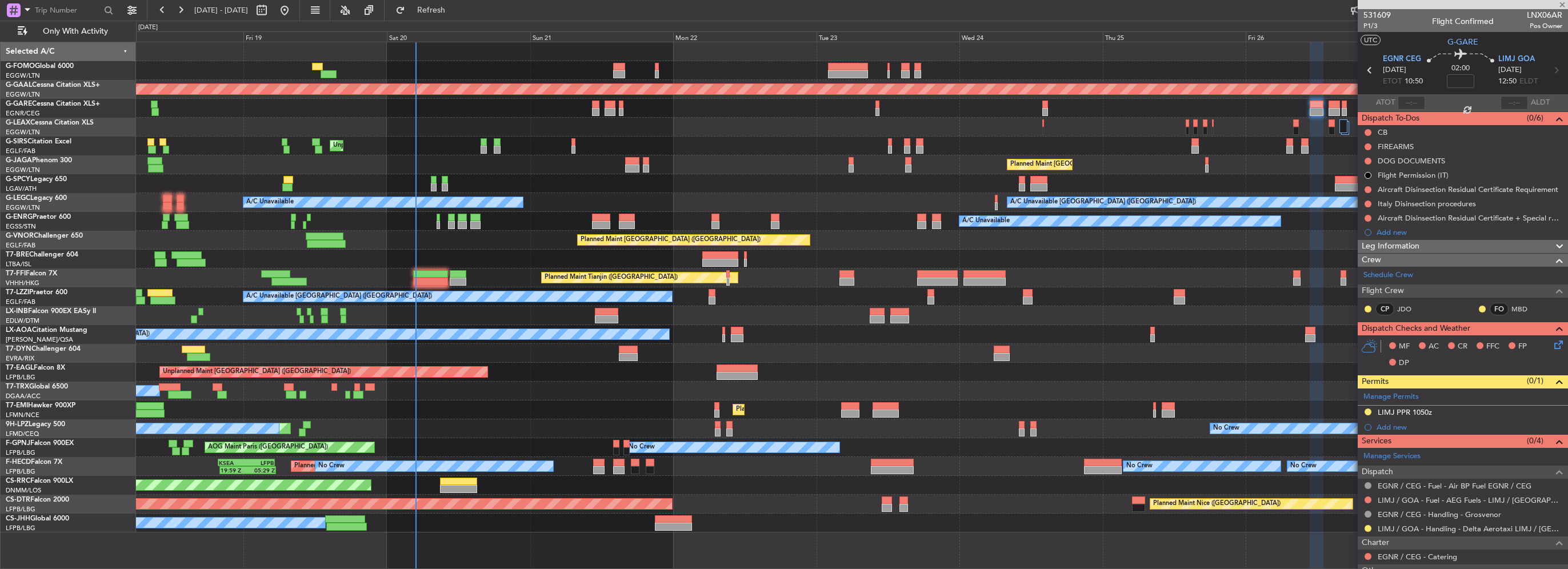
type input "+00:35"
type input "3"
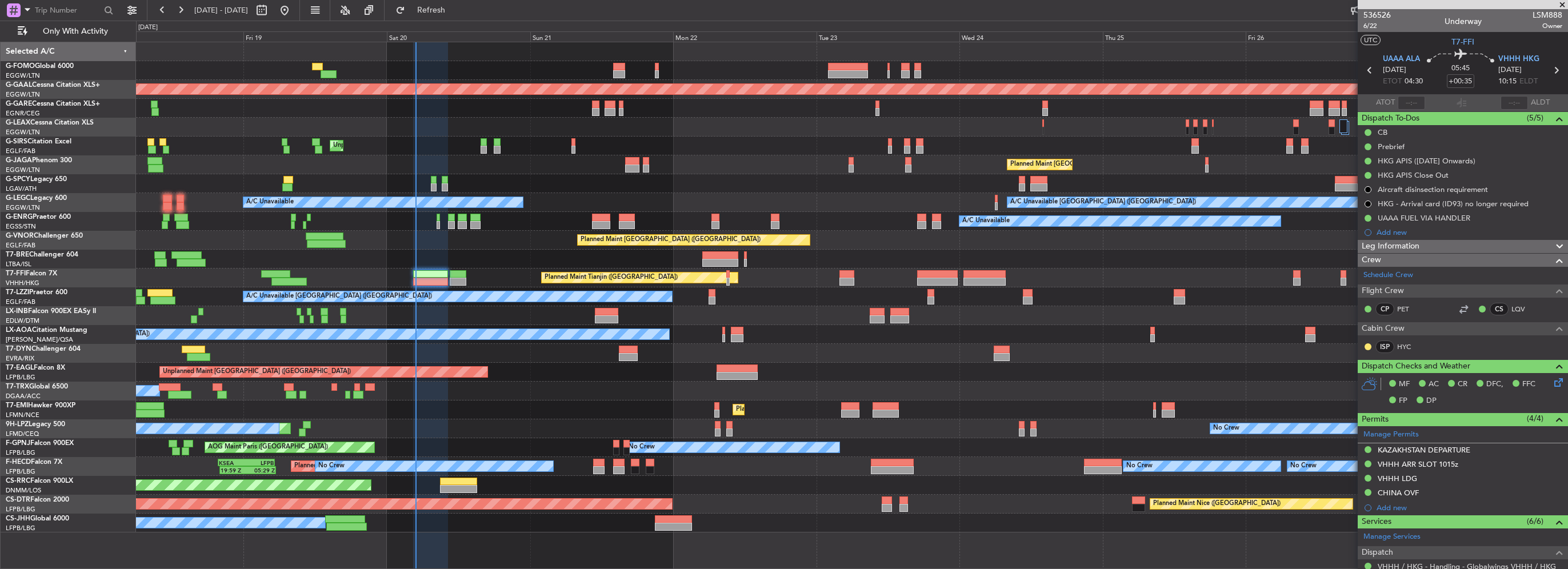
drag, startPoint x: 507, startPoint y: 185, endPoint x: 516, endPoint y: 191, distance: 10.8
click at [510, 119] on div at bounding box center [851, 127] width 1431 height 19
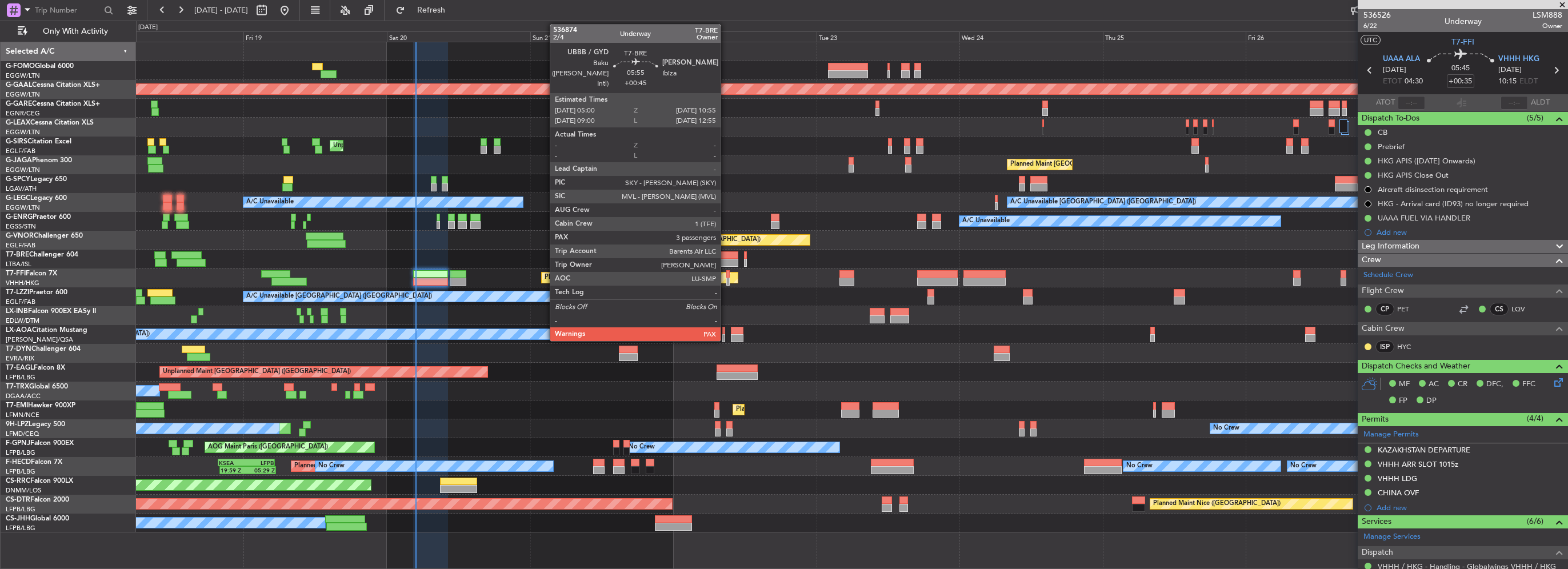
click at [726, 260] on div at bounding box center [720, 262] width 35 height 8
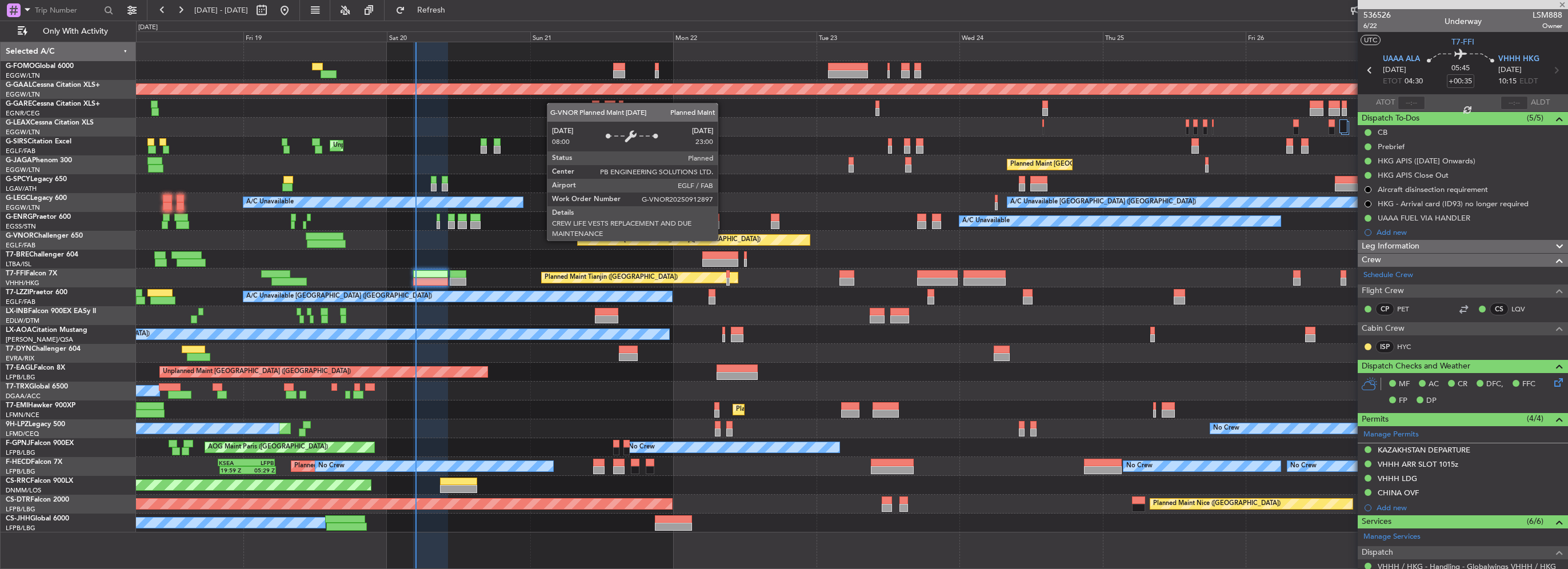
type input "+00:45"
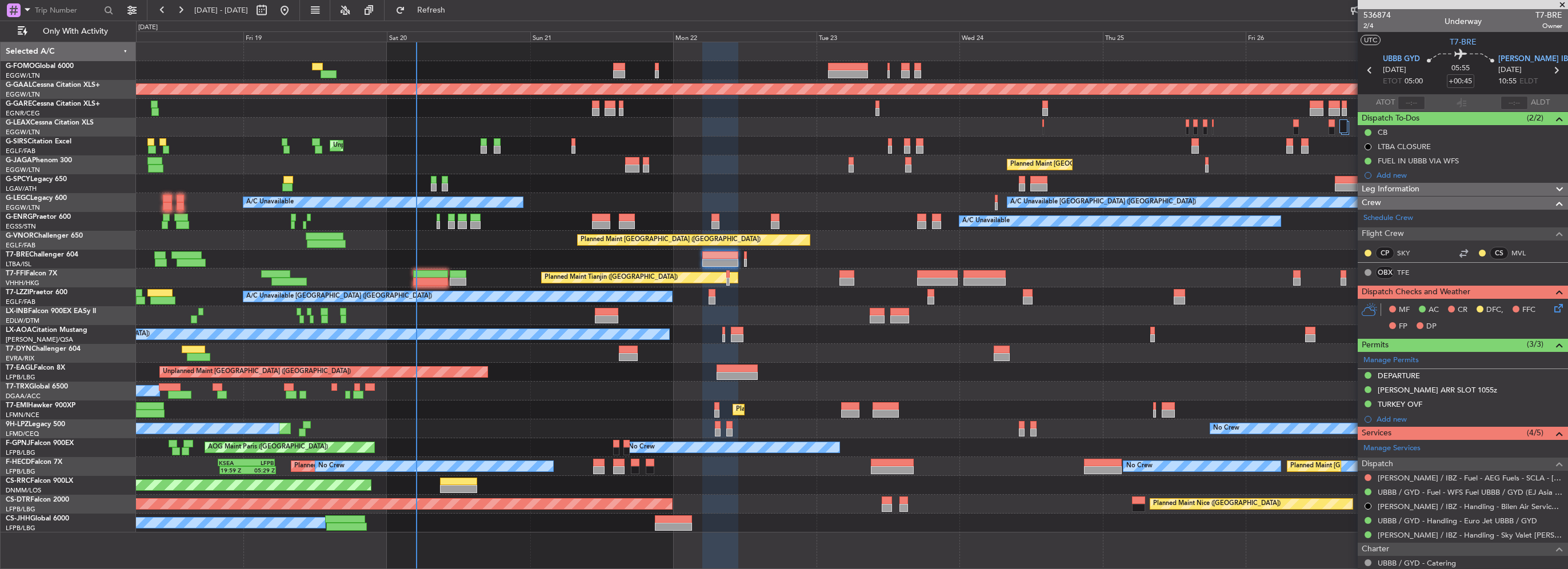
click at [1475, 183] on div "Leg Information" at bounding box center [1463, 189] width 210 height 13
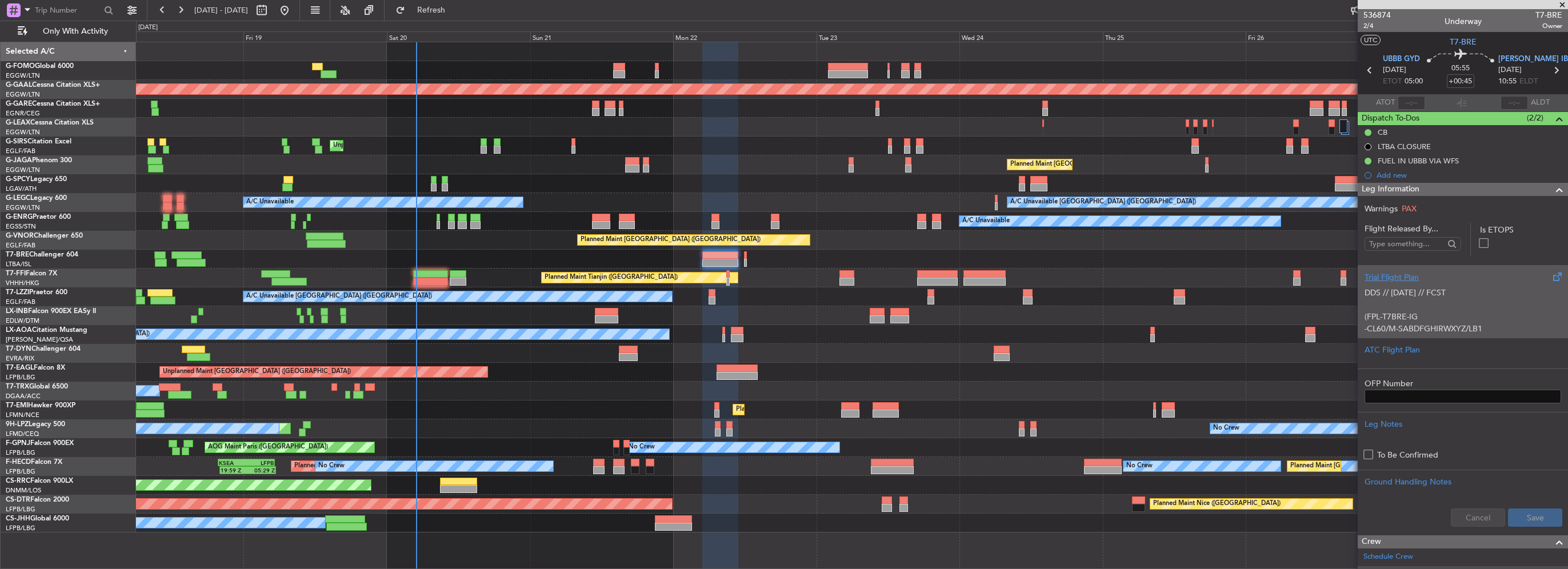
drag, startPoint x: 1450, startPoint y: 310, endPoint x: 1447, endPoint y: 317, distance: 7.6
click at [1447, 317] on p "(FPL-T7BRE-IG" at bounding box center [1463, 317] width 197 height 12
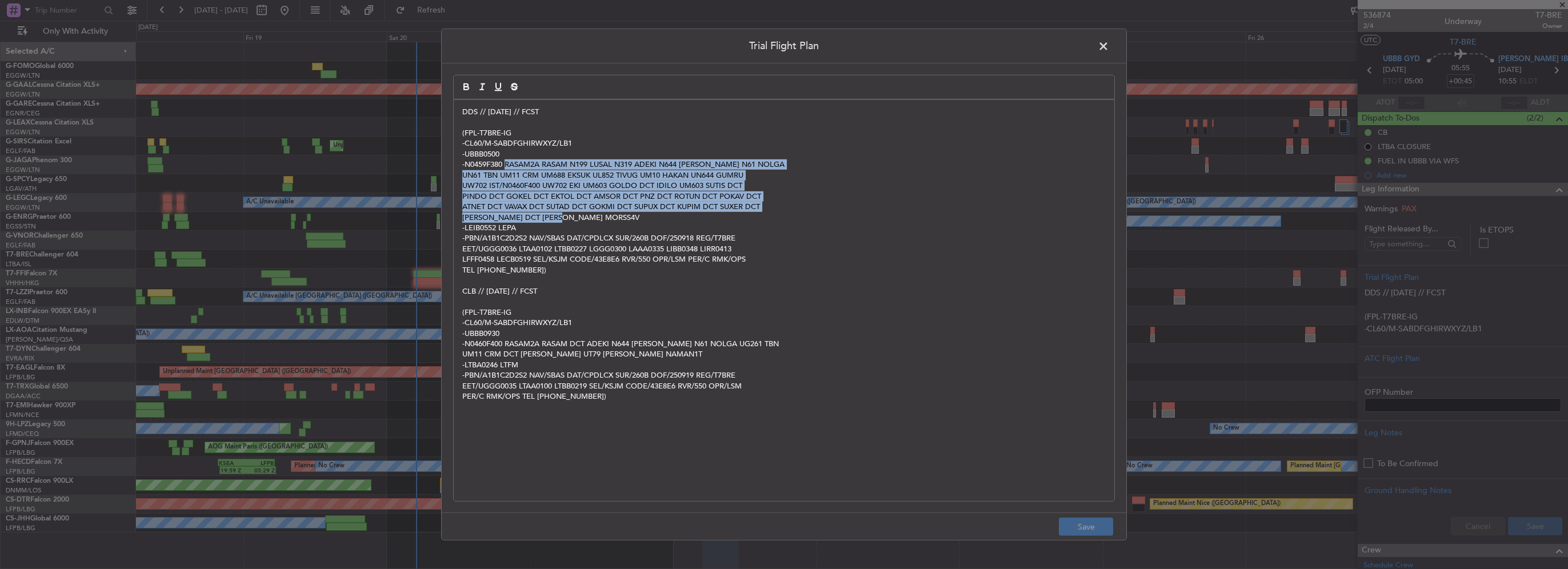
drag, startPoint x: 557, startPoint y: 214, endPoint x: 505, endPoint y: 165, distance: 71.4
click at [505, 165] on div "DDS // 17SEP // FCST (FPL-T7BRE-IG -CL60/M-SABDFGHIRWXYZ/LB1 -UBBB0500 -N0459F3…" at bounding box center [784, 300] width 661 height 401
copy div "RASAM2A RASAM N199 LUSAL N319 ADEKI N644 LAGAS N61 NOLGA UN61 TBN UM11 CRM UM68…"
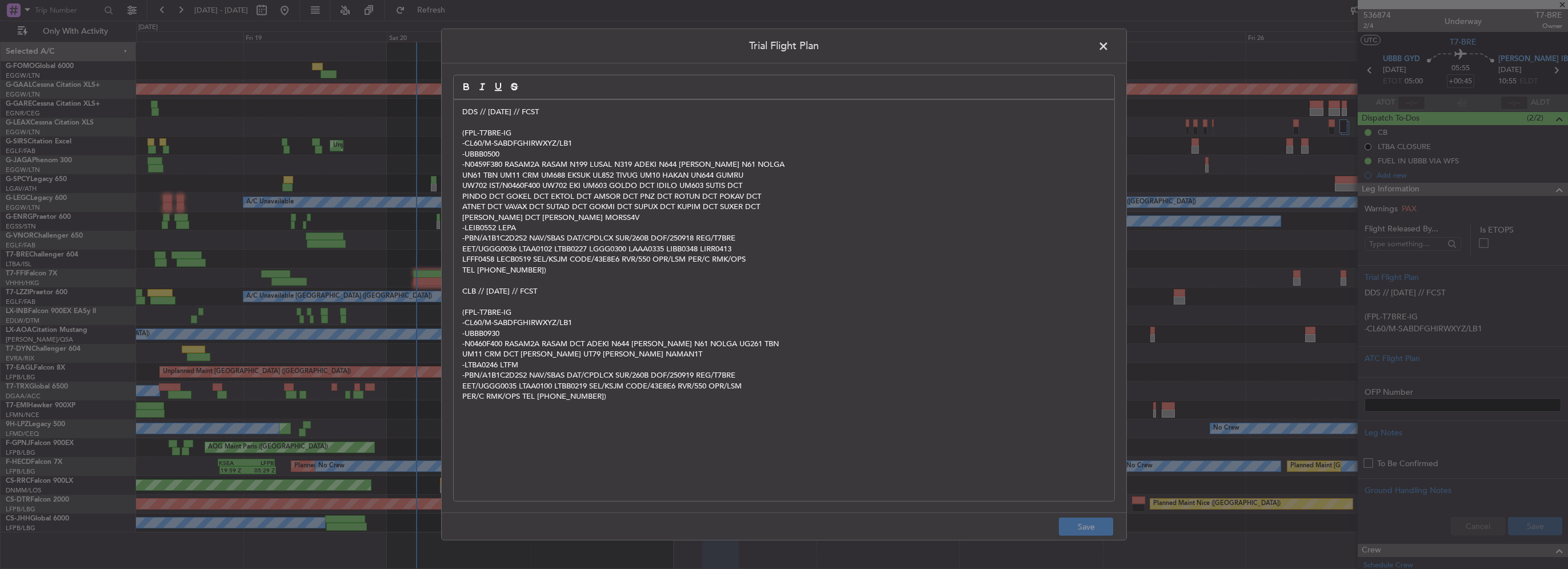
click at [1109, 45] on span at bounding box center [1109, 49] width 0 height 23
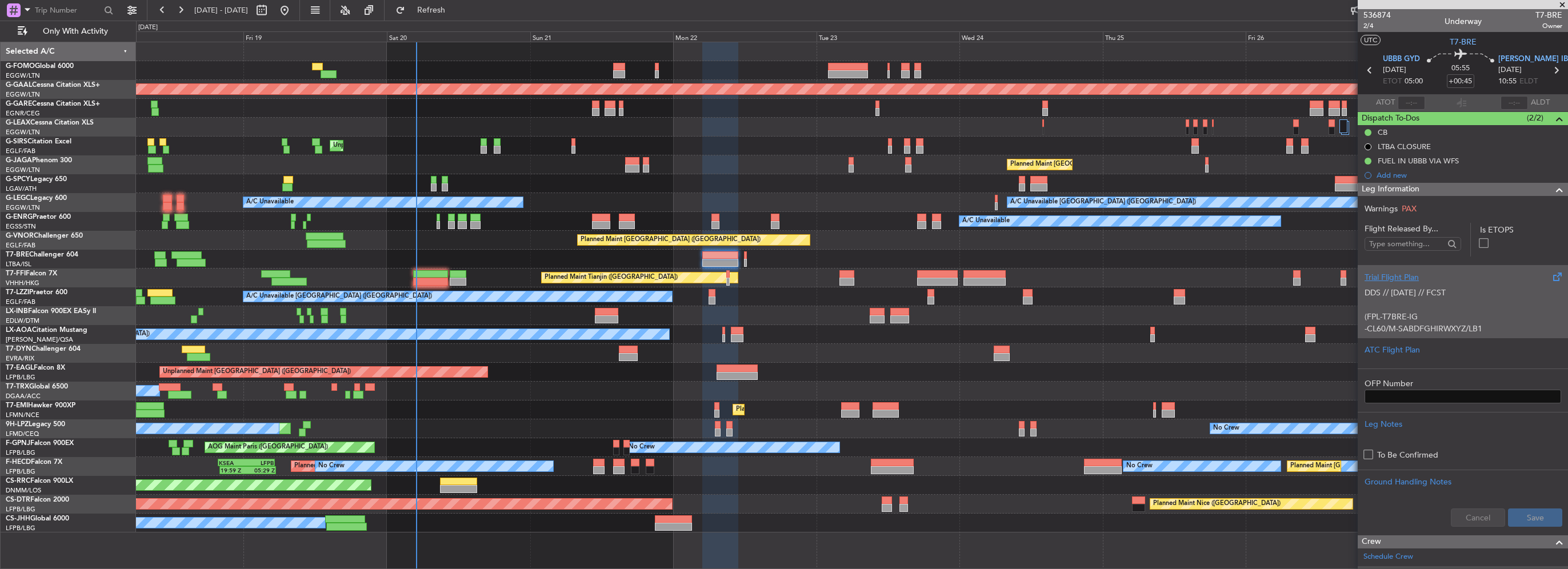
click at [1418, 313] on p "(FPL-T7BRE-IG" at bounding box center [1463, 317] width 197 height 12
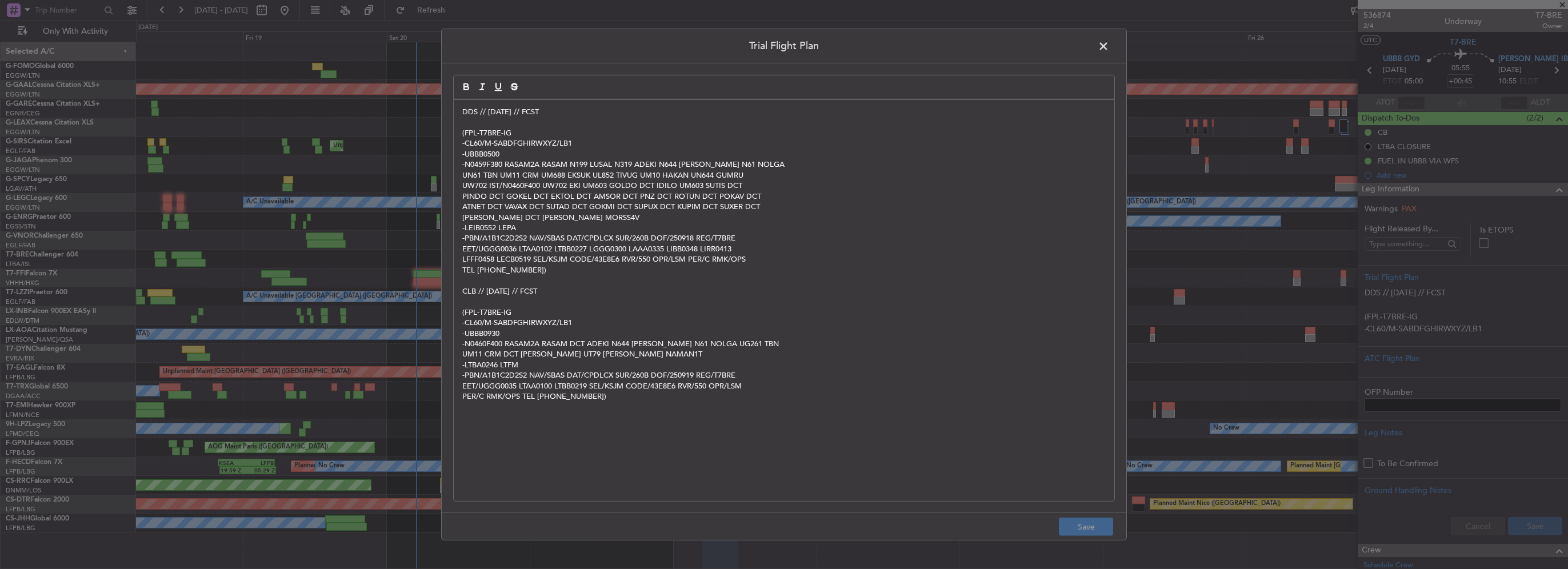
click at [1115, 41] on header "Trial Flight Plan" at bounding box center [784, 46] width 685 height 35
click at [1109, 40] on span at bounding box center [1109, 49] width 0 height 23
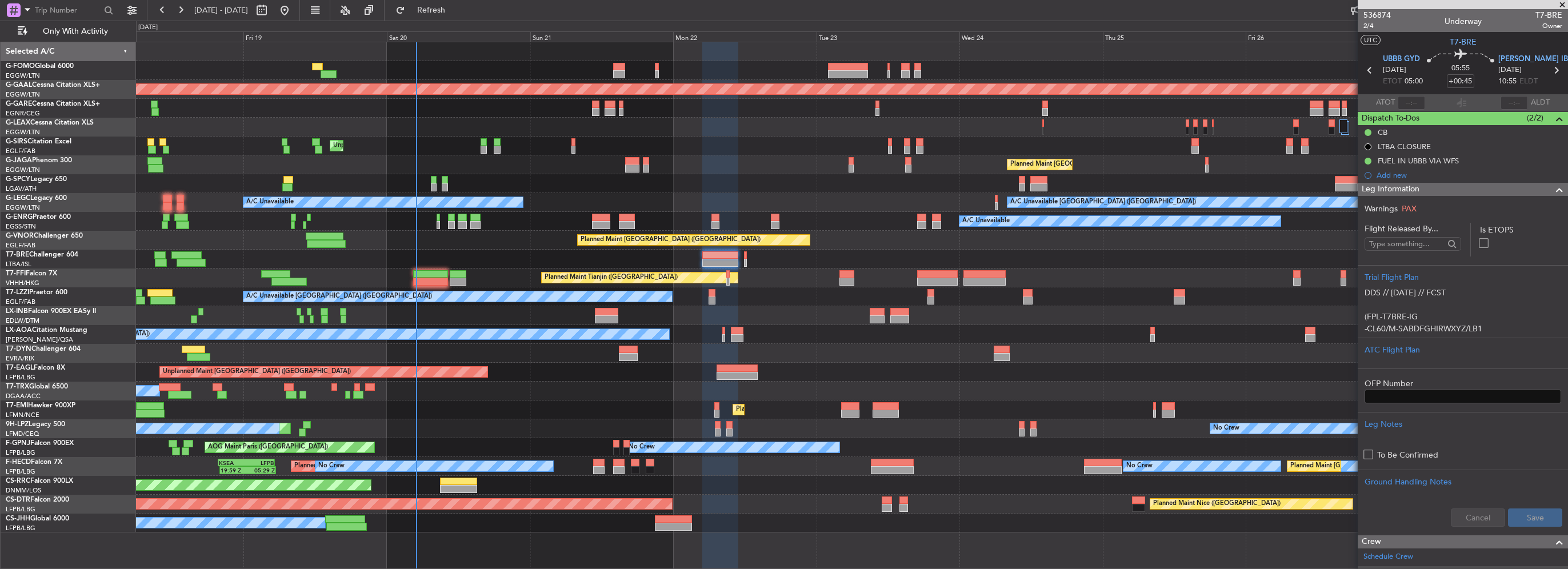
drag, startPoint x: 1552, startPoint y: 183, endPoint x: 1550, endPoint y: 190, distance: 7.3
click at [1552, 190] on span at bounding box center [1559, 189] width 13 height 13
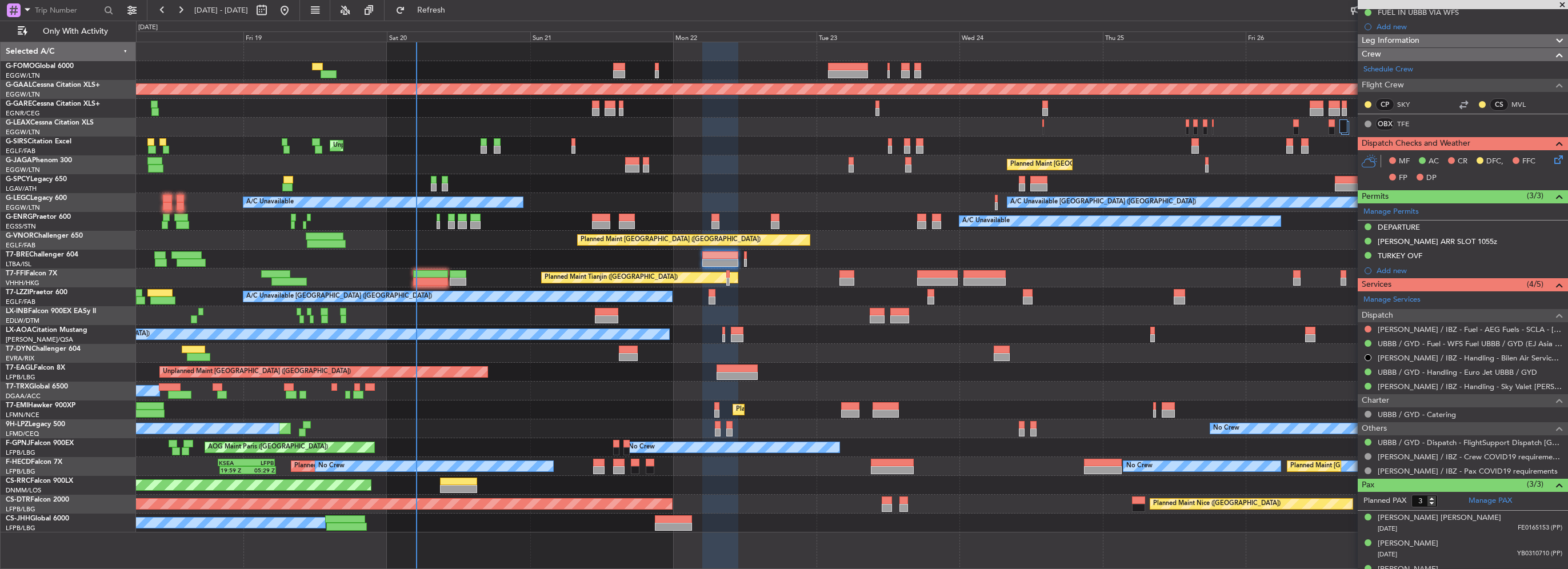
scroll to position [164, 0]
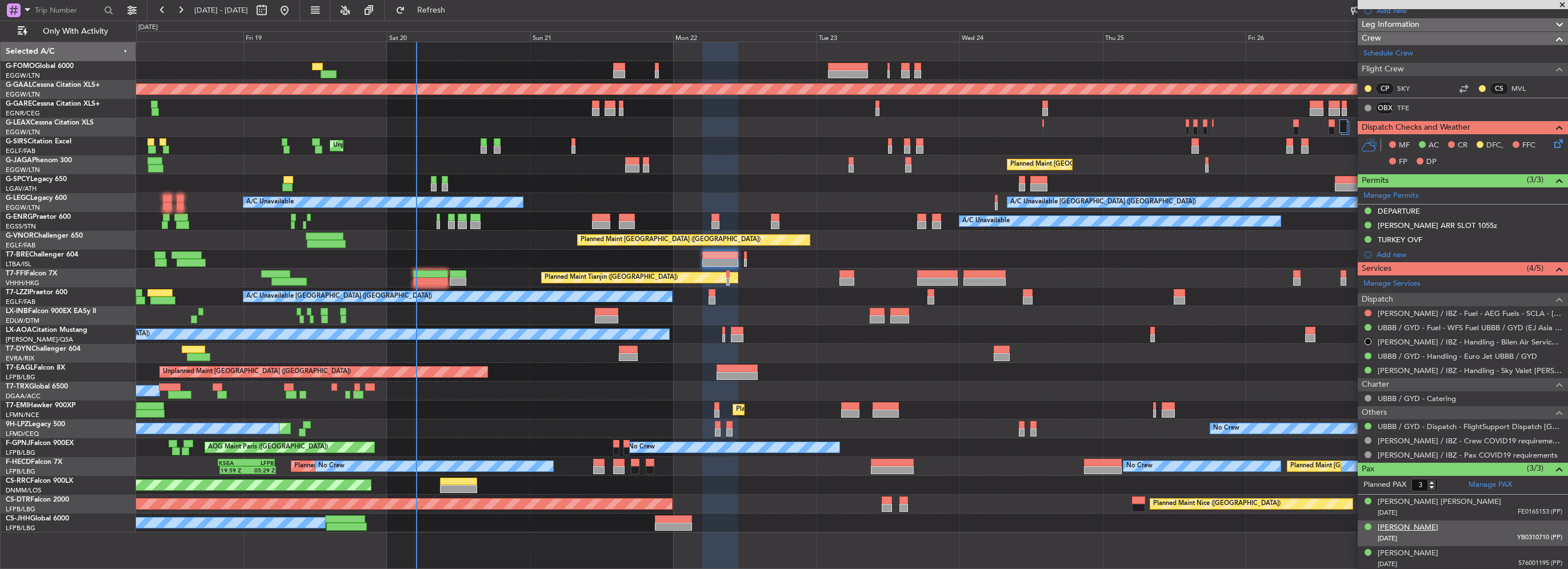
click at [1410, 527] on div "[PERSON_NAME]" at bounding box center [1408, 527] width 61 height 11
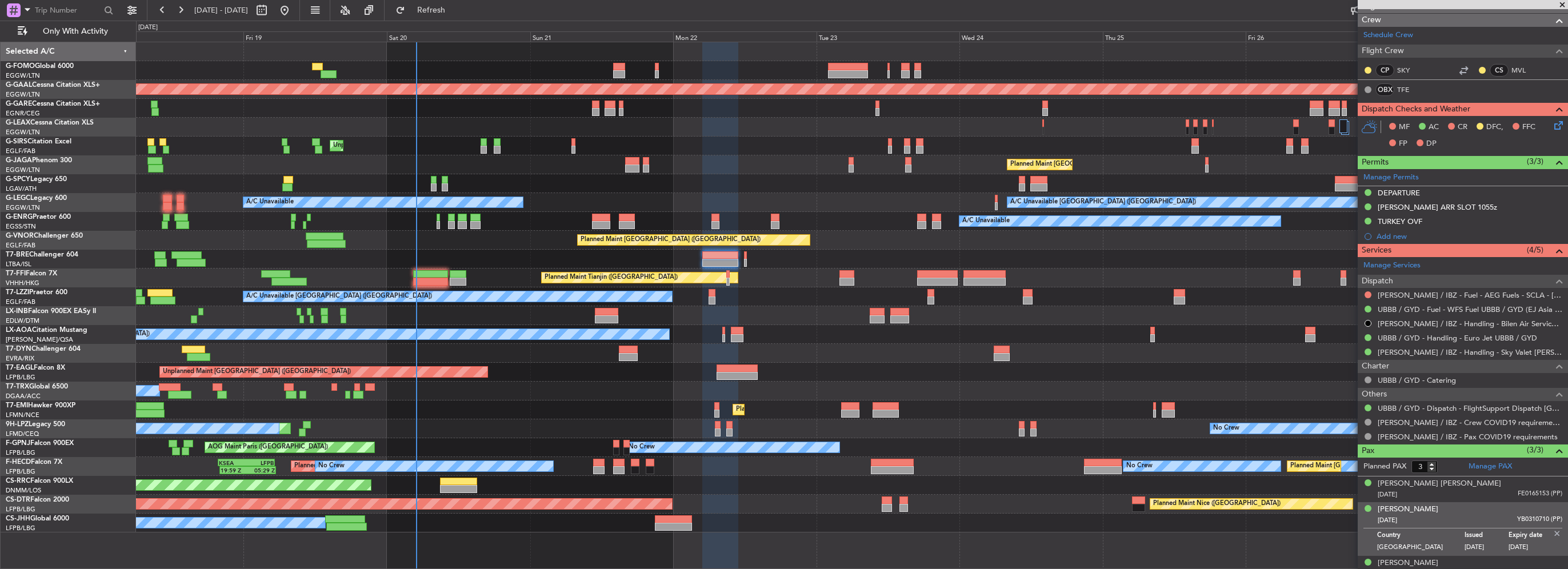
scroll to position [192, 0]
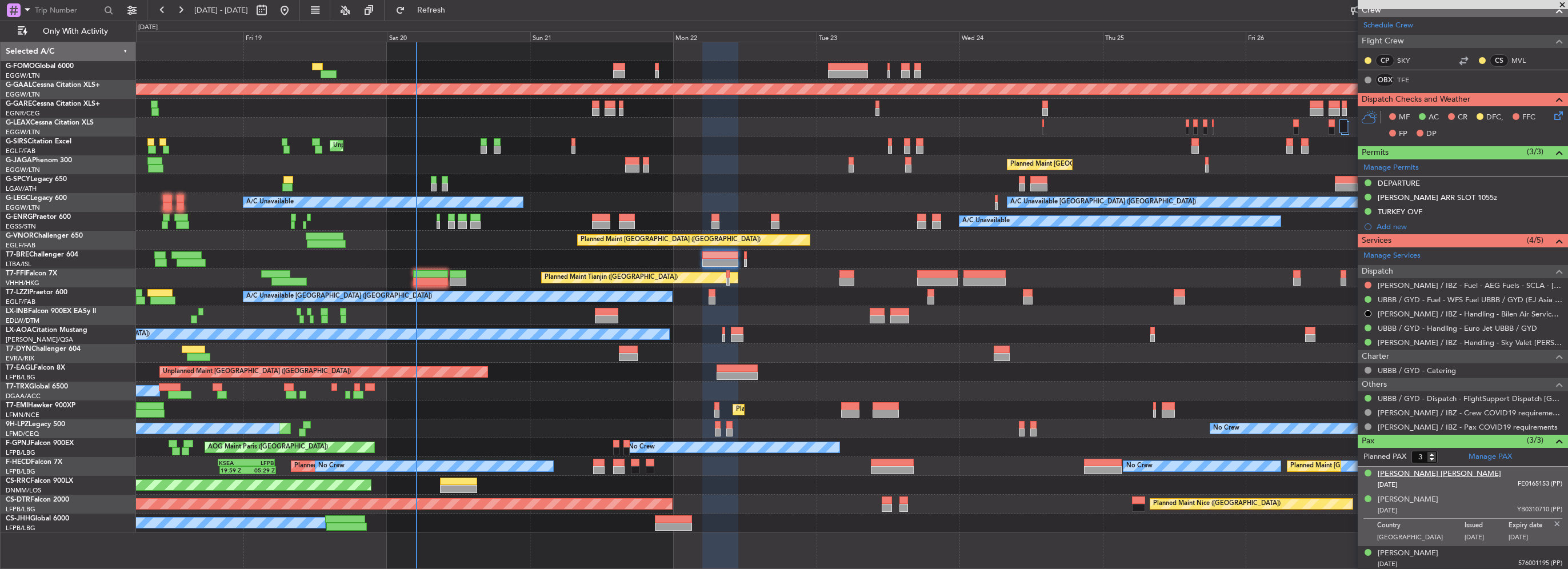
click at [1433, 471] on div "[PERSON_NAME] [PERSON_NAME]" at bounding box center [1439, 474] width 123 height 11
click at [1411, 548] on div "[PERSON_NAME]" at bounding box center [1408, 553] width 61 height 11
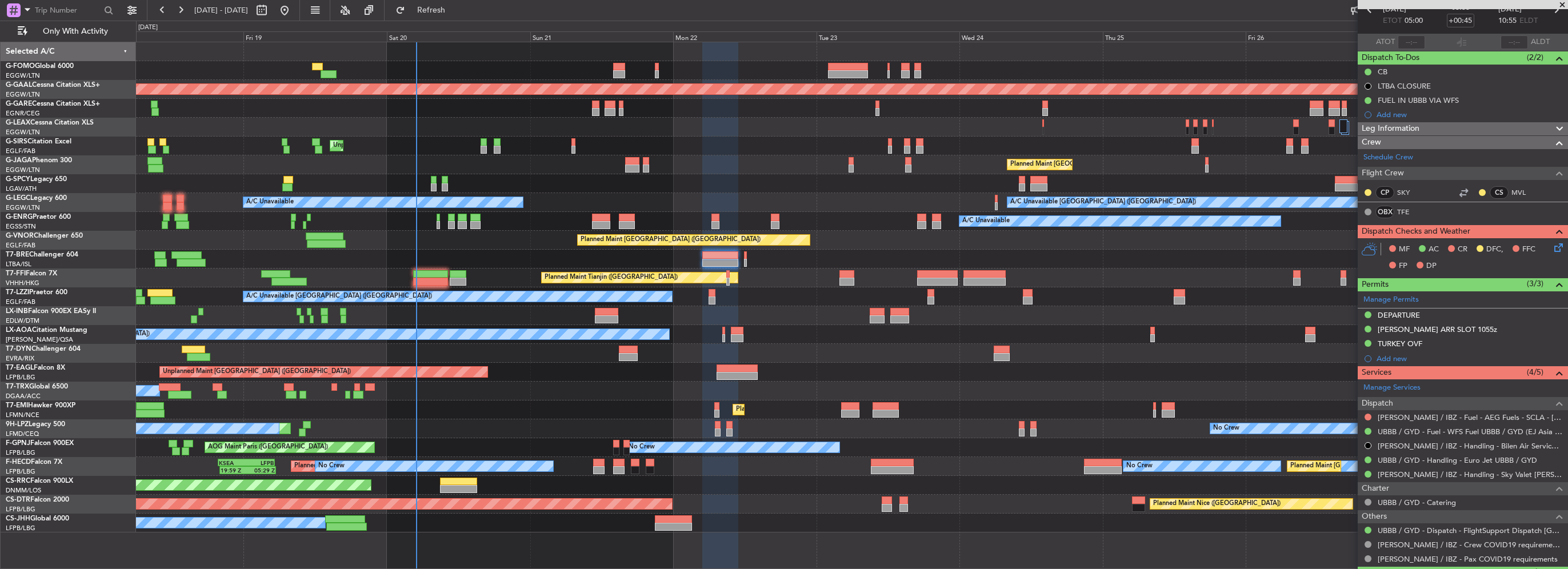
scroll to position [0, 0]
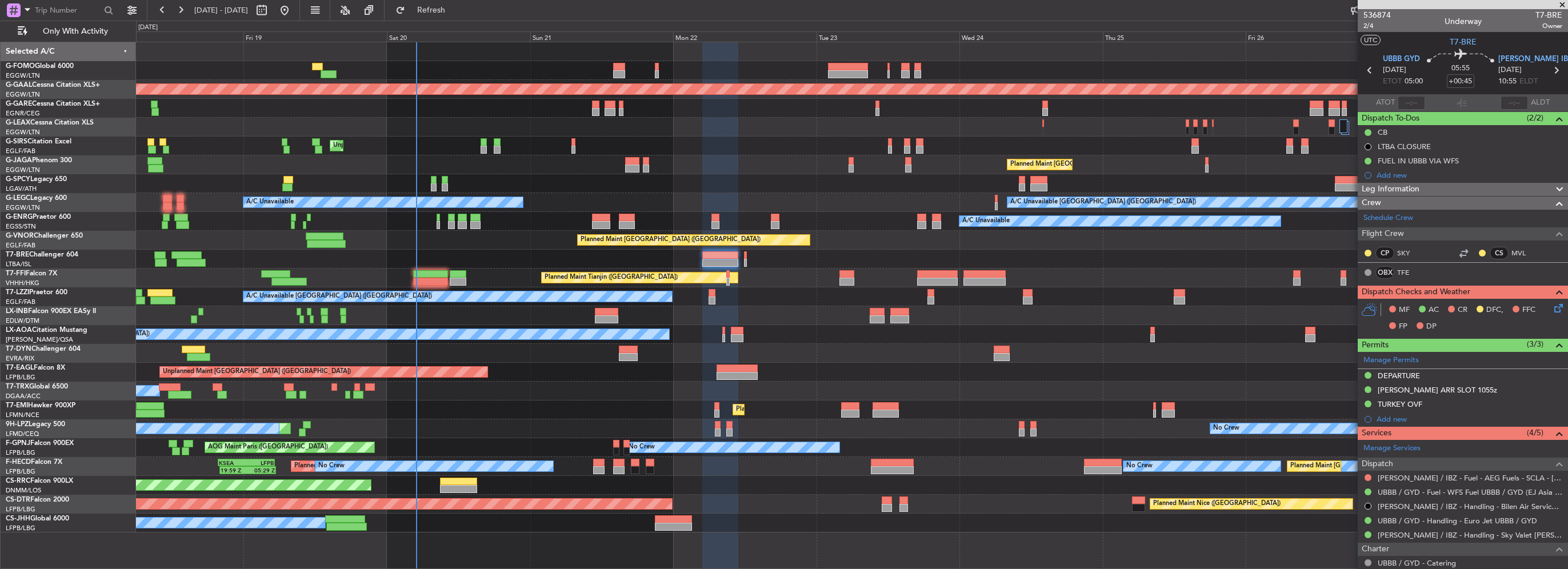
click at [1475, 185] on div "Leg Information" at bounding box center [1463, 189] width 210 height 13
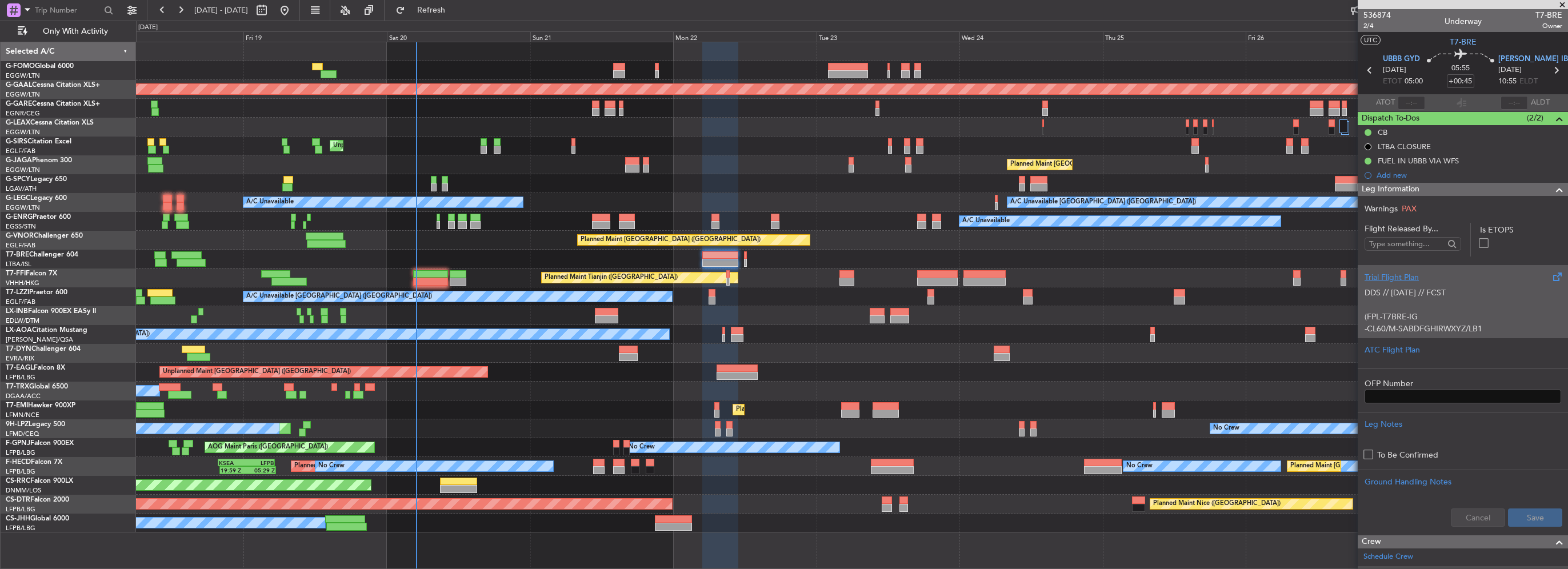
click at [1405, 279] on div "Trial Flight Plan" at bounding box center [1463, 277] width 197 height 12
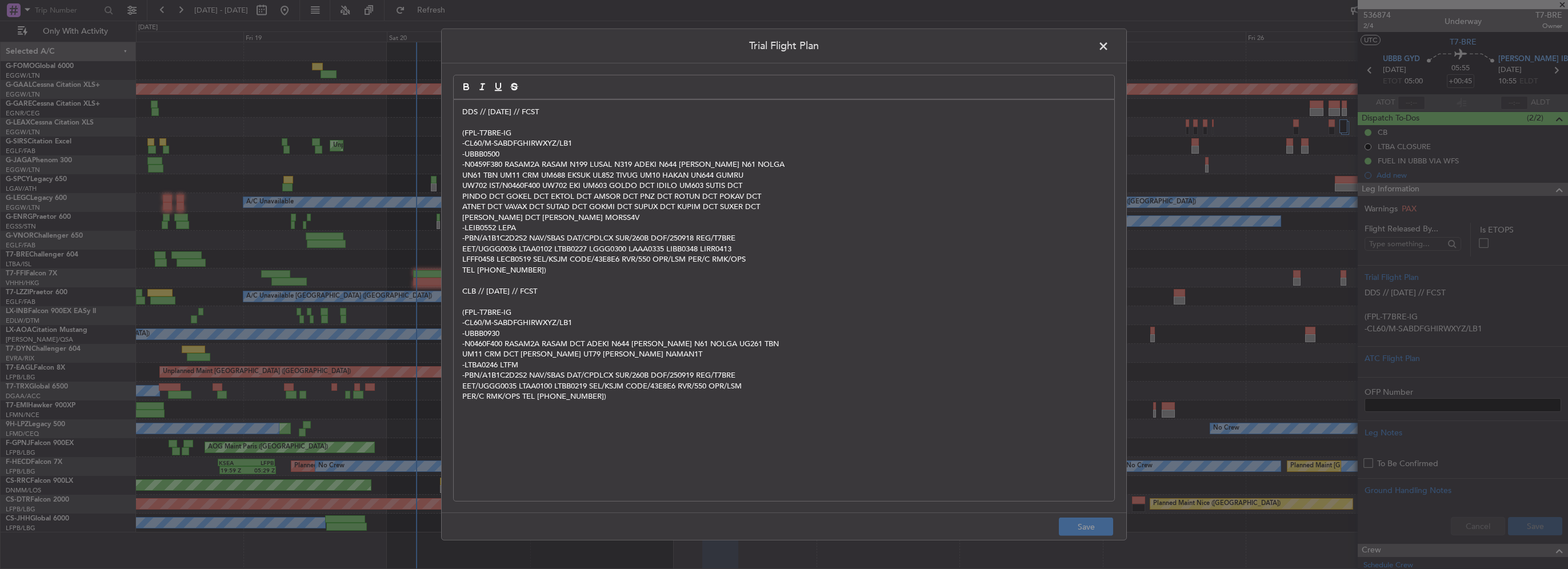
click at [461, 111] on div "DDS // 17SEP // FCST (FPL-T7BRE-IG -CL60/M-SABDFGHIRWXYZ/LB1 -UBBB0500 -N0459F3…" at bounding box center [784, 300] width 661 height 401
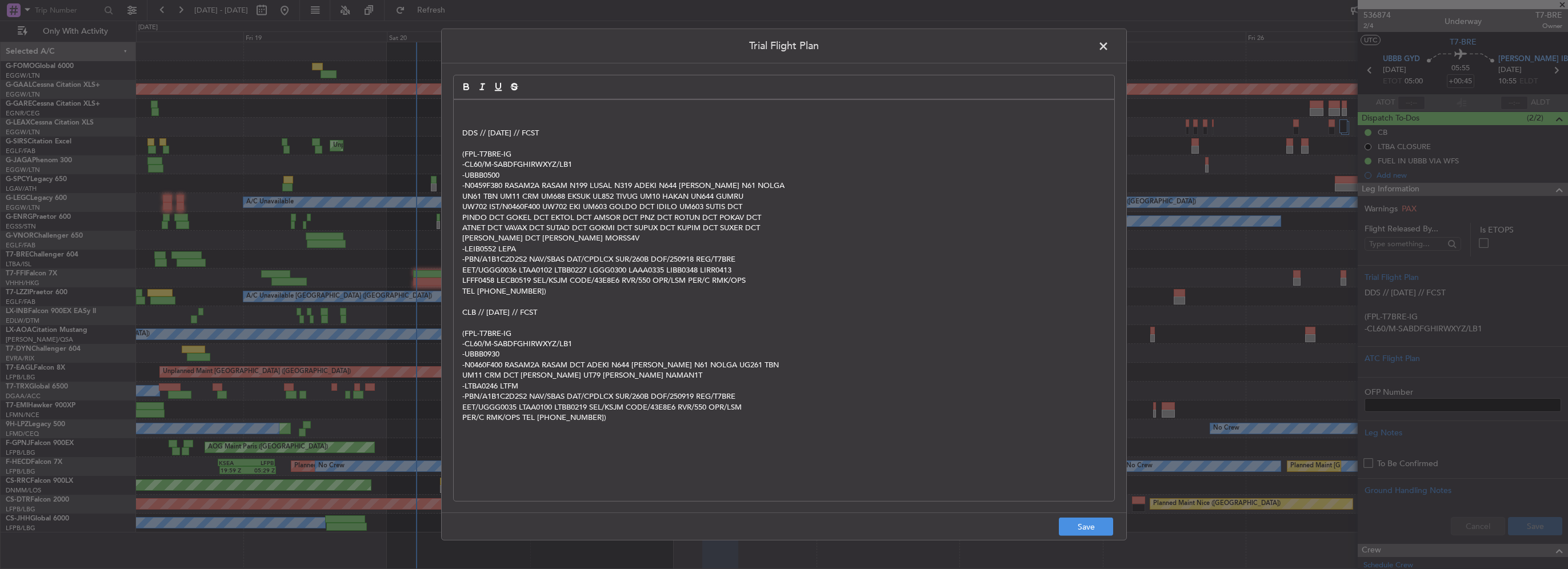
click at [461, 113] on div "DDS // 17SEP // FCST (FPL-T7BRE-IG -CL60/M-SABDFGHIRWXYZ/LB1 -UBBB0500 -N0459F3…" at bounding box center [784, 300] width 661 height 401
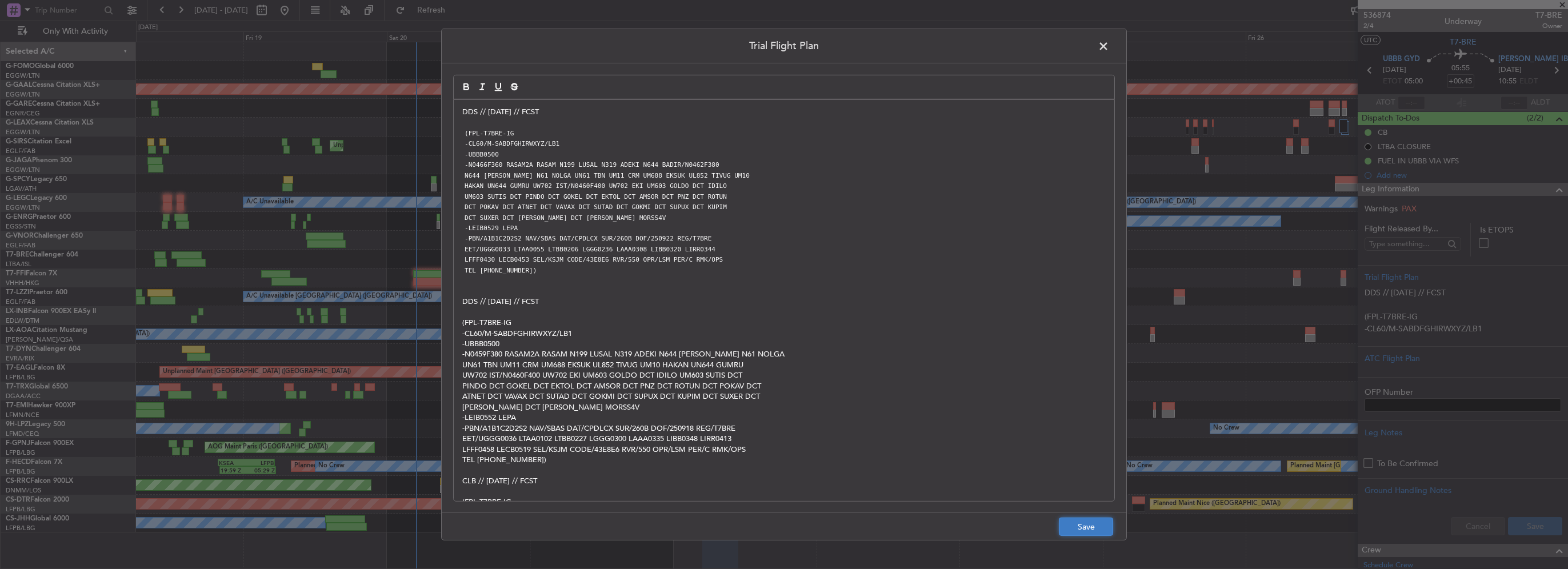
click at [1086, 522] on button "Save" at bounding box center [1086, 527] width 54 height 18
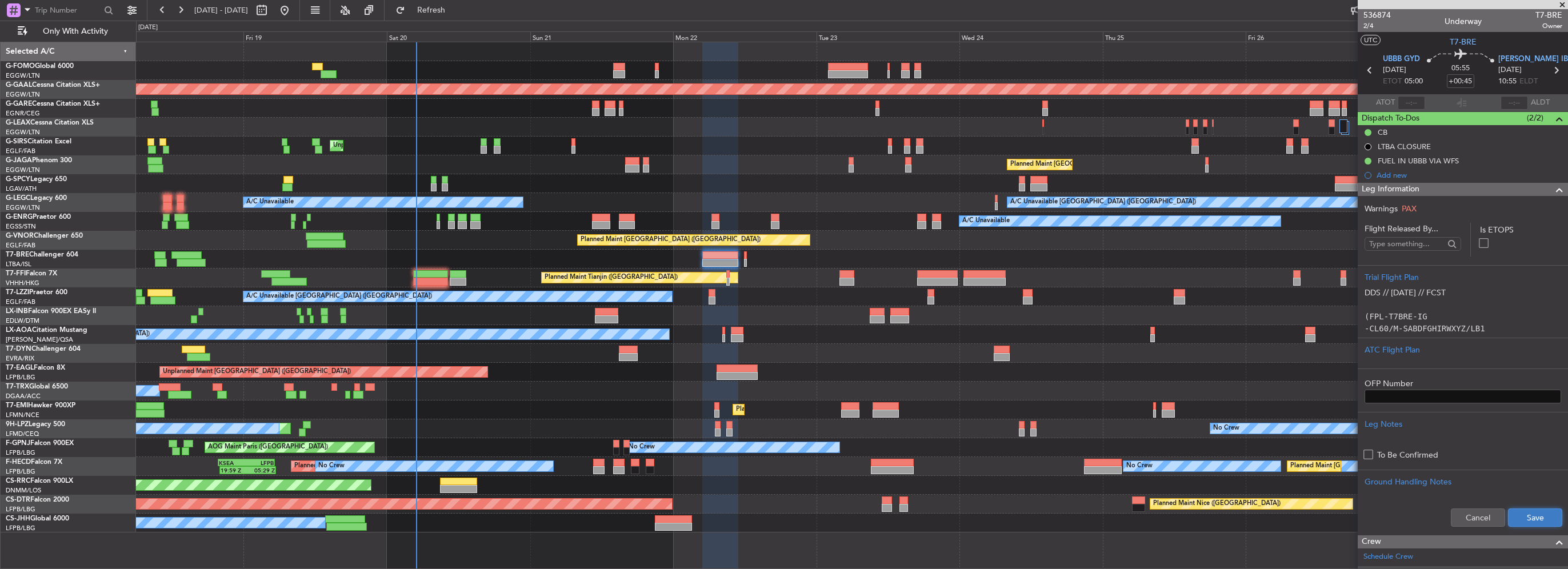
click at [1539, 518] on button "Save" at bounding box center [1535, 518] width 54 height 18
click at [1543, 188] on div at bounding box center [1555, 189] width 23 height 13
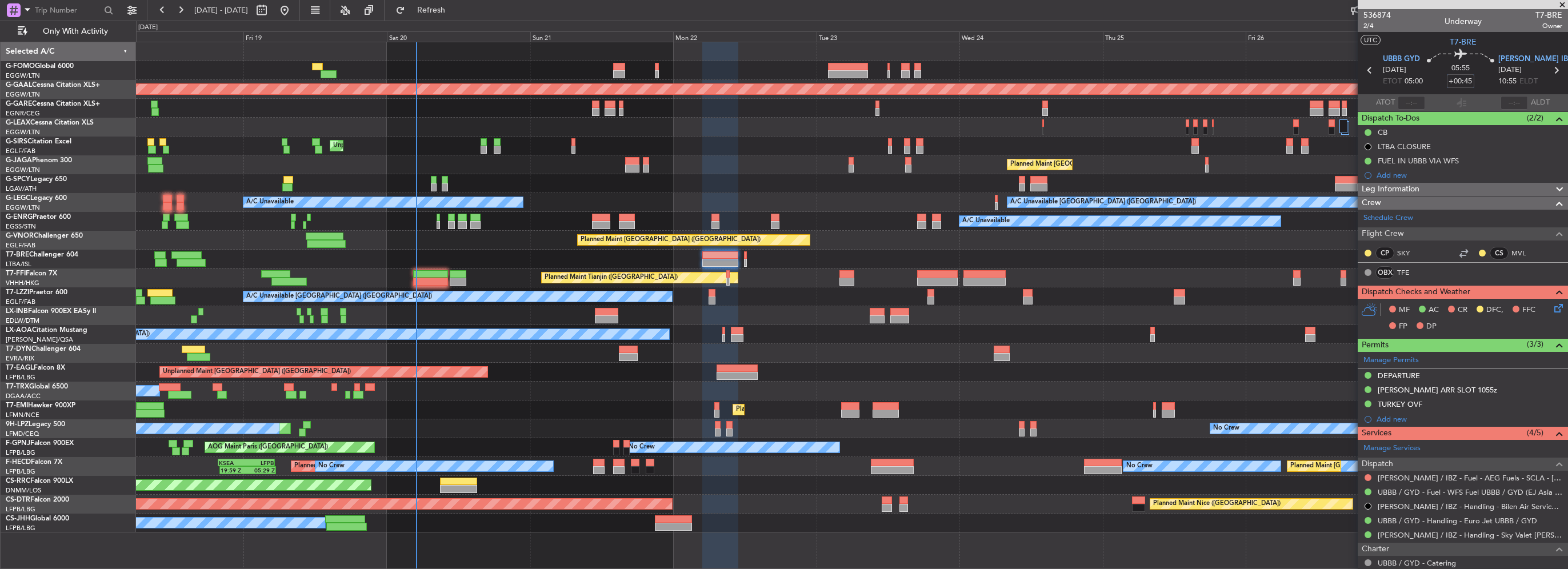
click at [1466, 80] on input "+00:45" at bounding box center [1460, 80] width 28 height 13
click at [1464, 82] on input "+00:45" at bounding box center [1460, 80] width 28 height 13
click at [1442, 186] on div "Leg Information" at bounding box center [1463, 189] width 210 height 13
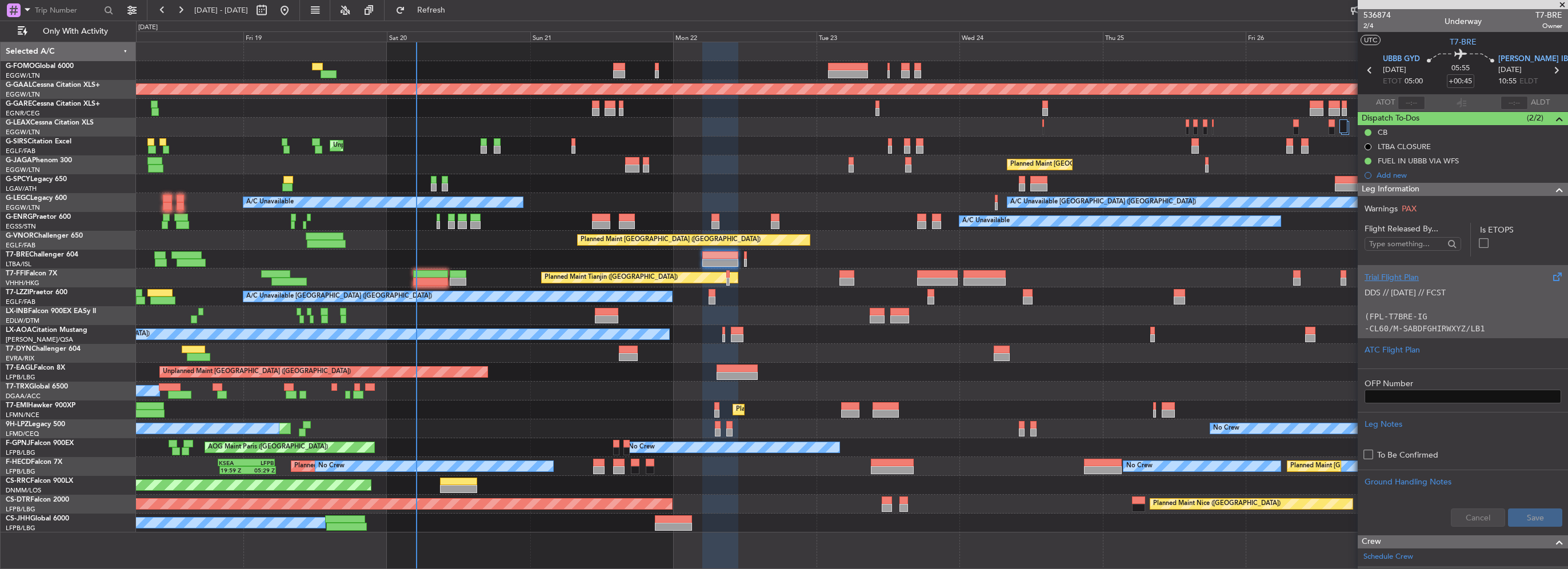
click at [1432, 309] on p at bounding box center [1463, 305] width 197 height 12
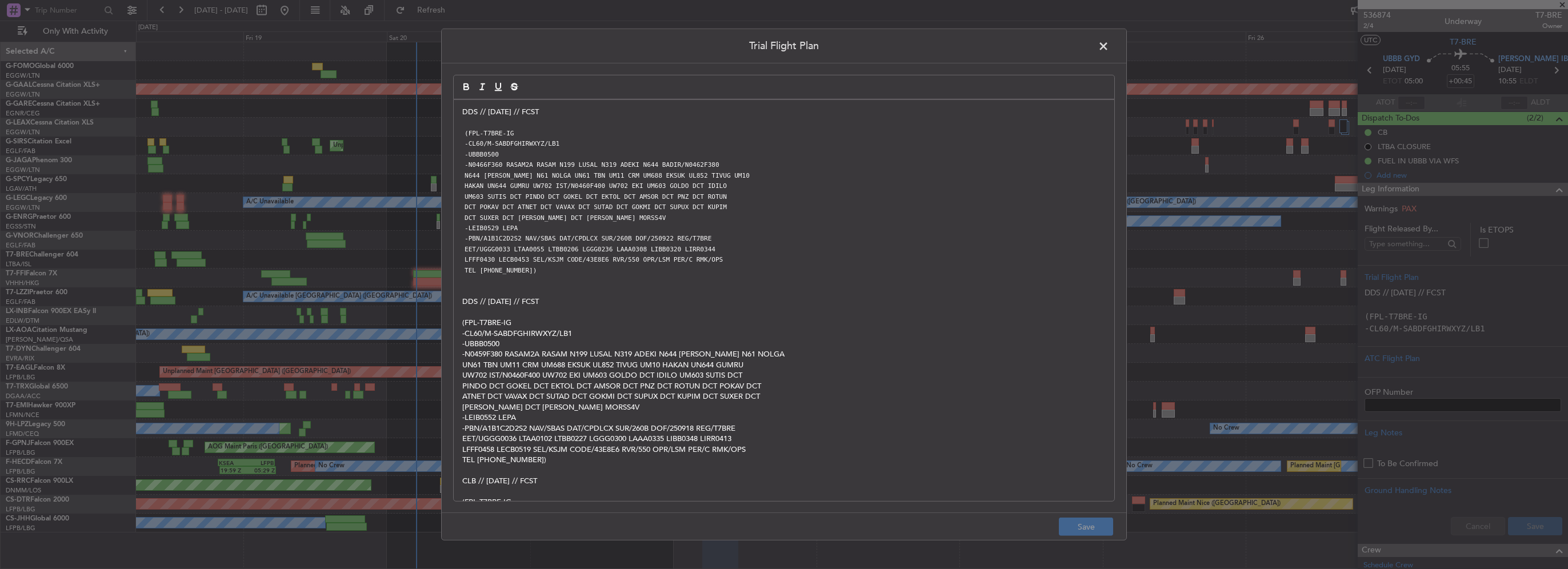
click at [1109, 47] on span at bounding box center [1109, 49] width 0 height 23
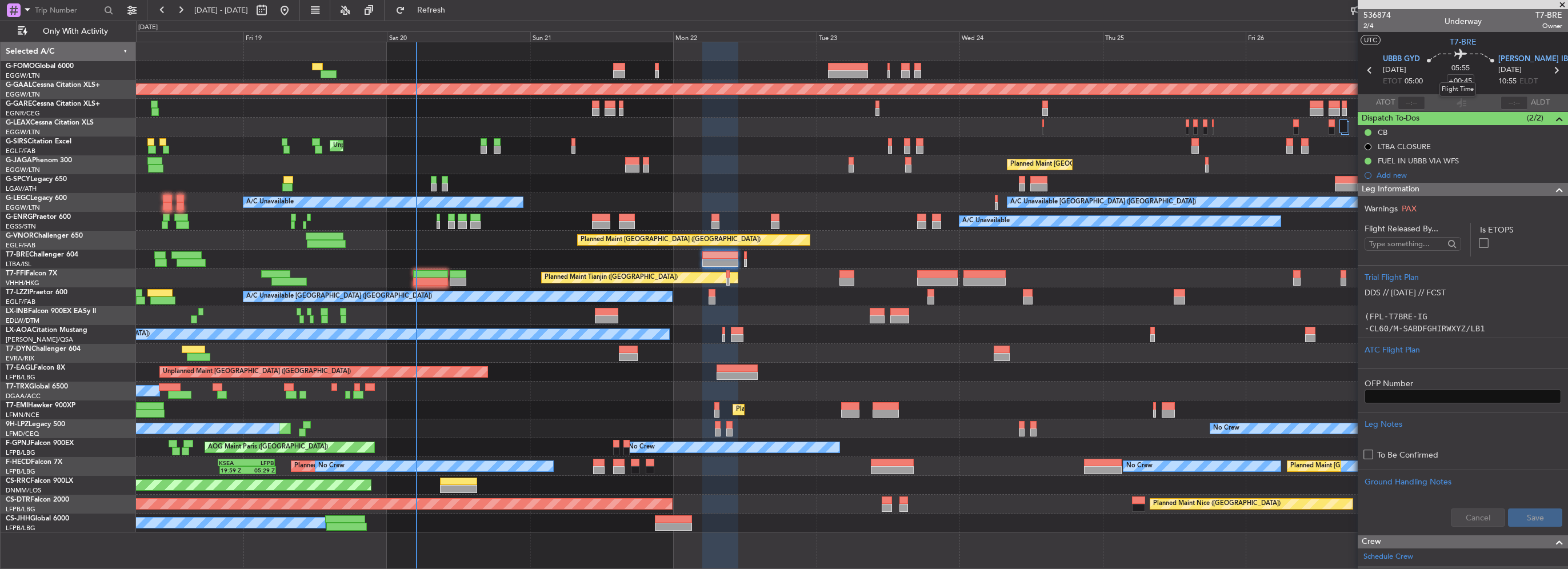
click at [1465, 77] on mat-tooltip-component "Flight Time" at bounding box center [1457, 89] width 53 height 30
click at [1470, 83] on div "Flight Time" at bounding box center [1458, 90] width 37 height 14
click at [1468, 81] on input "+00:45" at bounding box center [1460, 80] width 28 height 13
click at [1464, 80] on input "+00:45" at bounding box center [1460, 80] width 28 height 13
click at [1462, 82] on input "+00:45" at bounding box center [1460, 80] width 28 height 13
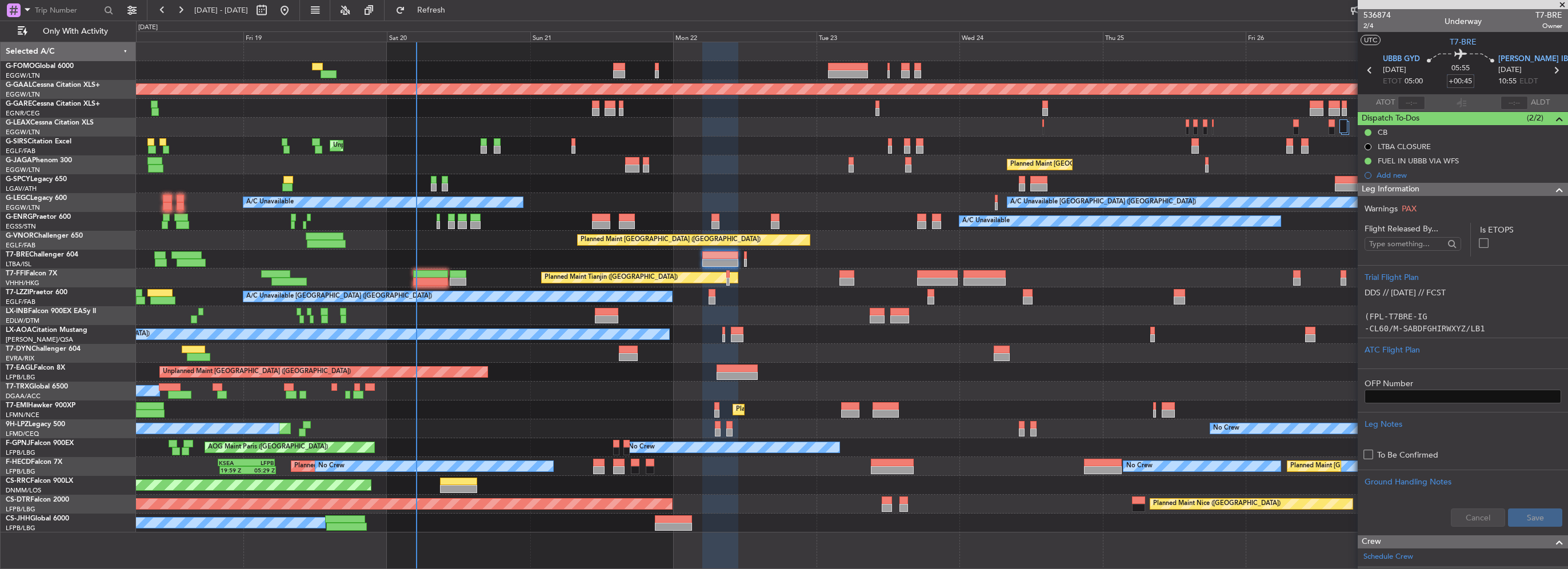
click at [1461, 80] on input "+00:45" at bounding box center [1460, 80] width 28 height 13
click at [1440, 82] on div "05:55 +00:45" at bounding box center [1460, 71] width 75 height 42
click at [1463, 81] on input "+00:45" at bounding box center [1460, 80] width 28 height 13
click at [1463, 80] on input "+00:45" at bounding box center [1460, 80] width 28 height 13
click at [1461, 82] on input "+00:45" at bounding box center [1460, 80] width 28 height 13
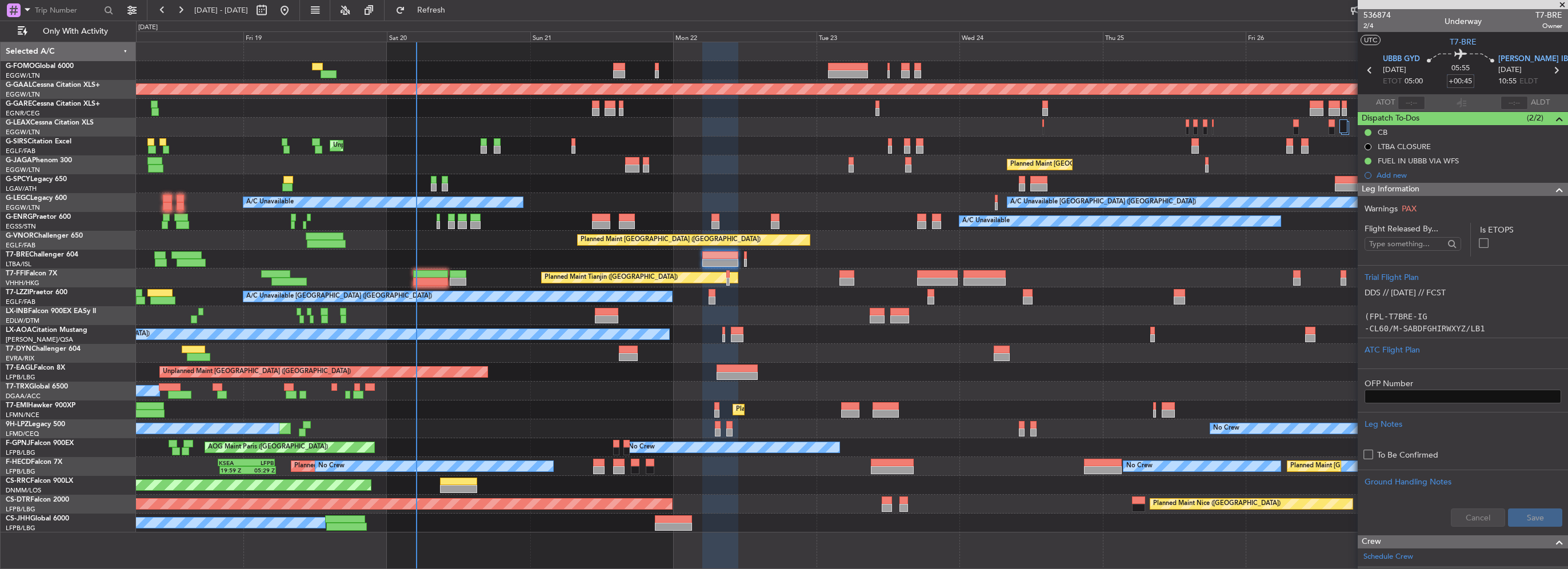
click at [1469, 80] on input "+00:45" at bounding box center [1460, 80] width 28 height 13
type input "+00:20"
click at [1476, 80] on div "05:55 +00:20" at bounding box center [1460, 71] width 75 height 42
click at [1552, 190] on span at bounding box center [1559, 189] width 13 height 13
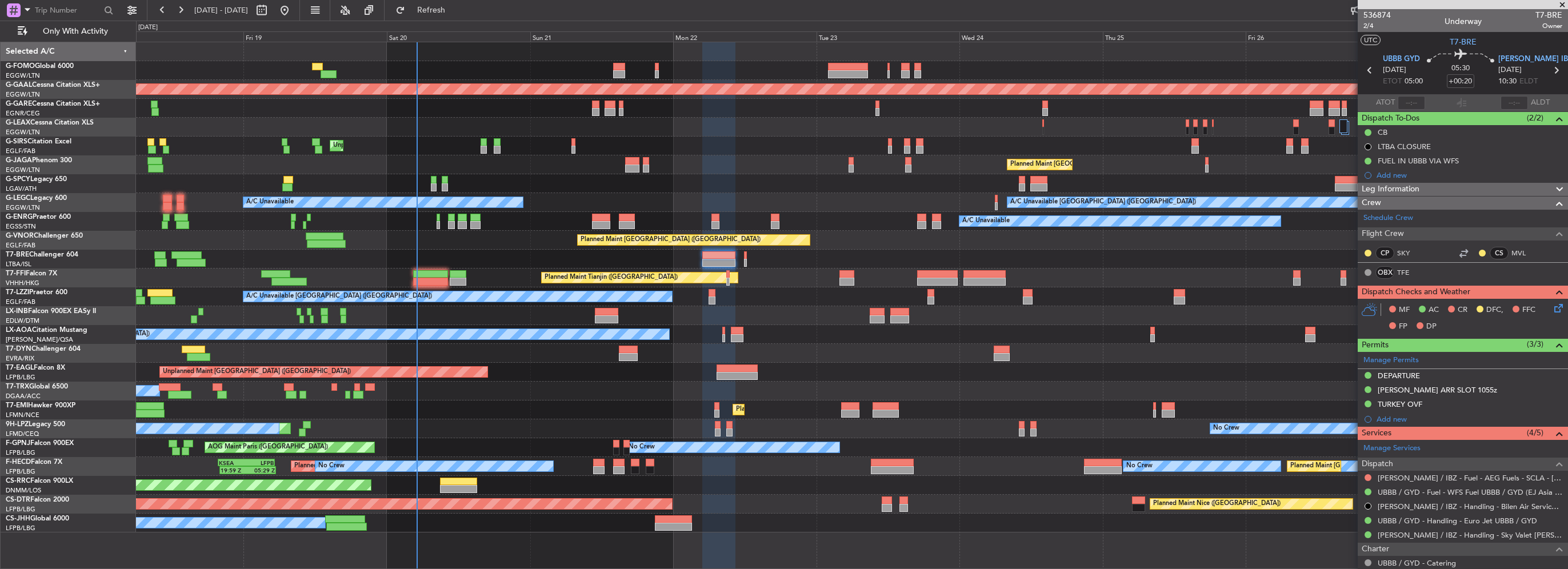
click at [1467, 391] on div "[PERSON_NAME] ARR SLOT 1055z" at bounding box center [1463, 391] width 210 height 14
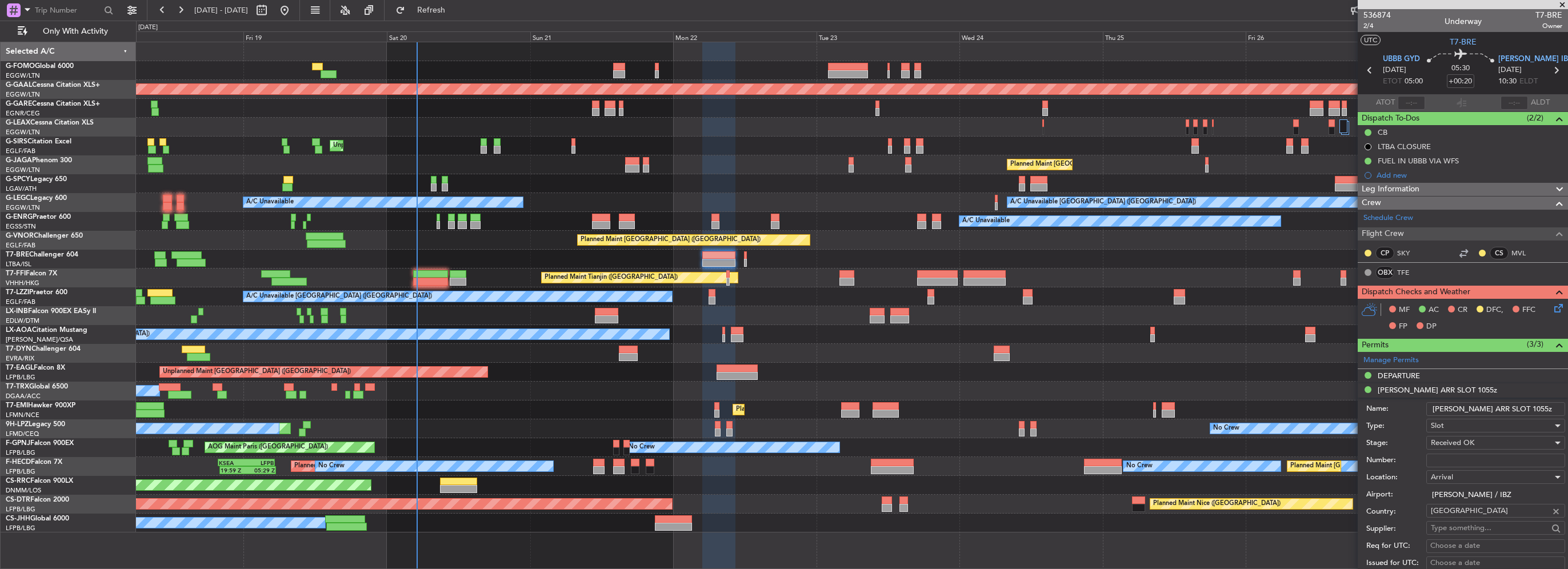
click at [1500, 409] on input "[PERSON_NAME] ARR SLOT 1055z" at bounding box center [1495, 408] width 139 height 13
drag, startPoint x: 1505, startPoint y: 408, endPoint x: 1496, endPoint y: 408, distance: 9.0
click at [1496, 408] on input "[PERSON_NAME] ARR SLOT 1055z" at bounding box center [1495, 408] width 139 height 13
click at [1501, 408] on input "[PERSON_NAME] ARR SLOT 1055z" at bounding box center [1495, 408] width 139 height 13
type input "LEIB ARR SLOT 1030z"
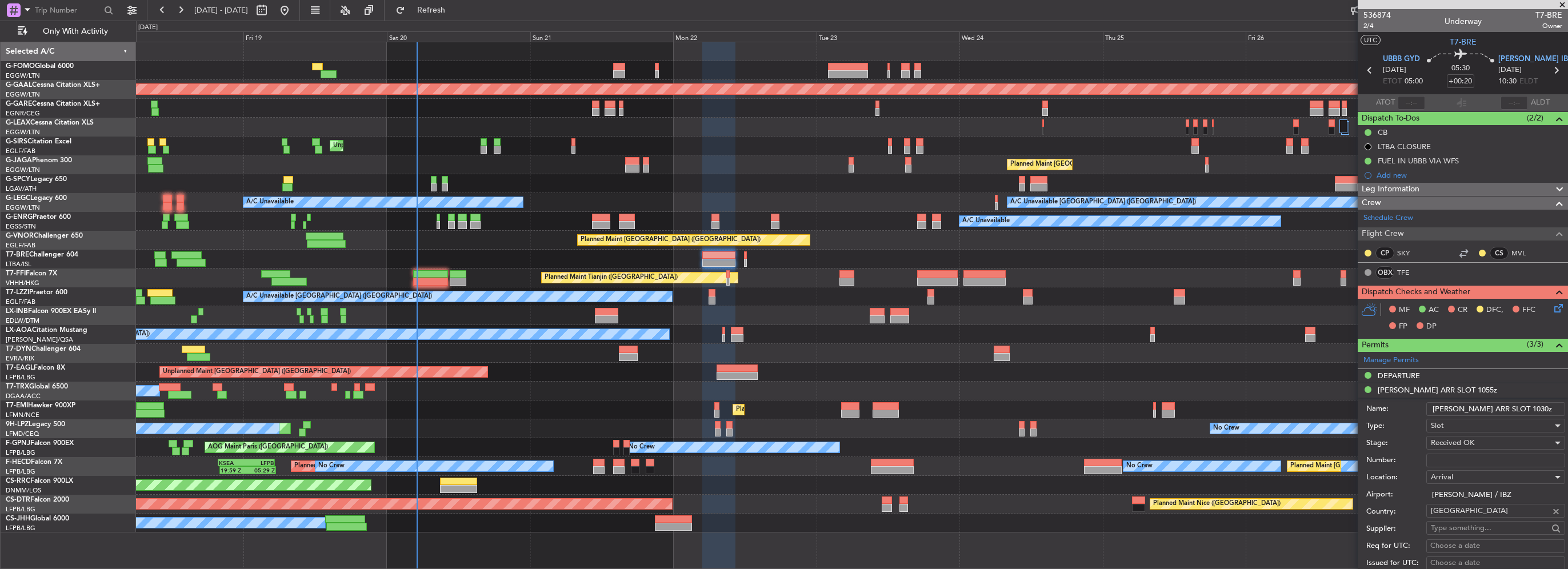
click at [1478, 443] on div "Received OK" at bounding box center [1492, 443] width 122 height 17
click at [1465, 491] on span "Requested" at bounding box center [1491, 489] width 120 height 17
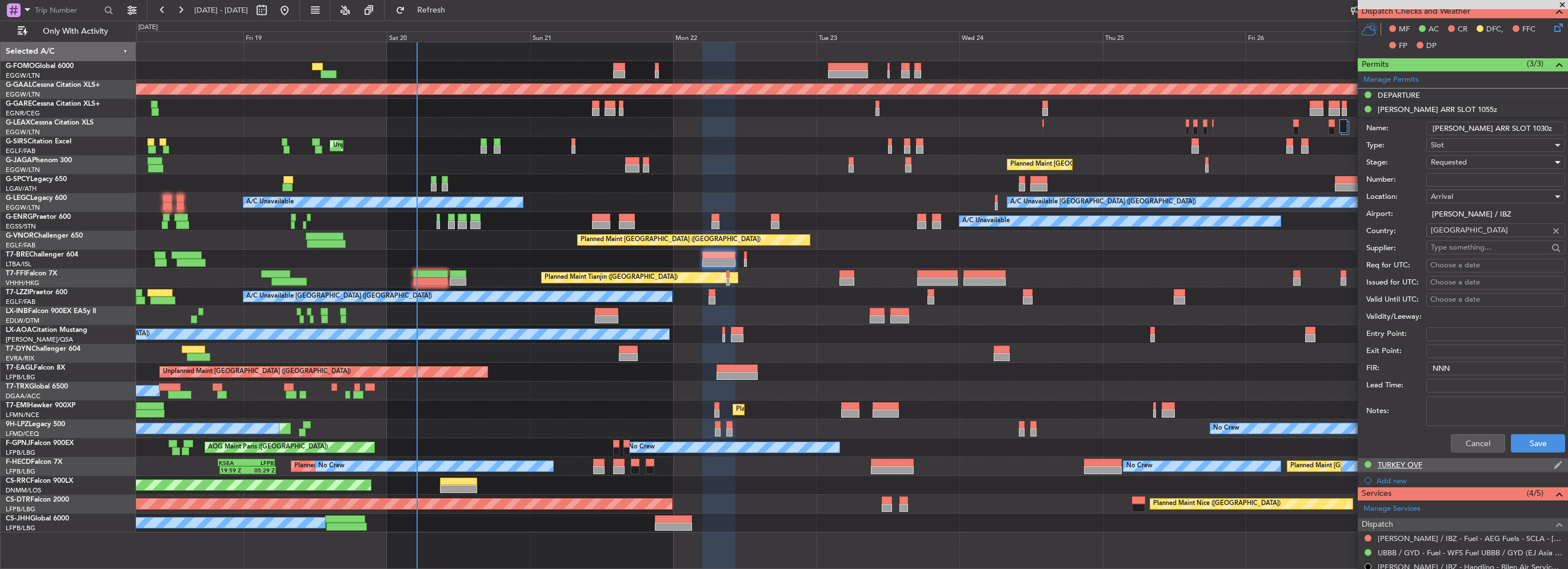
scroll to position [286, 0]
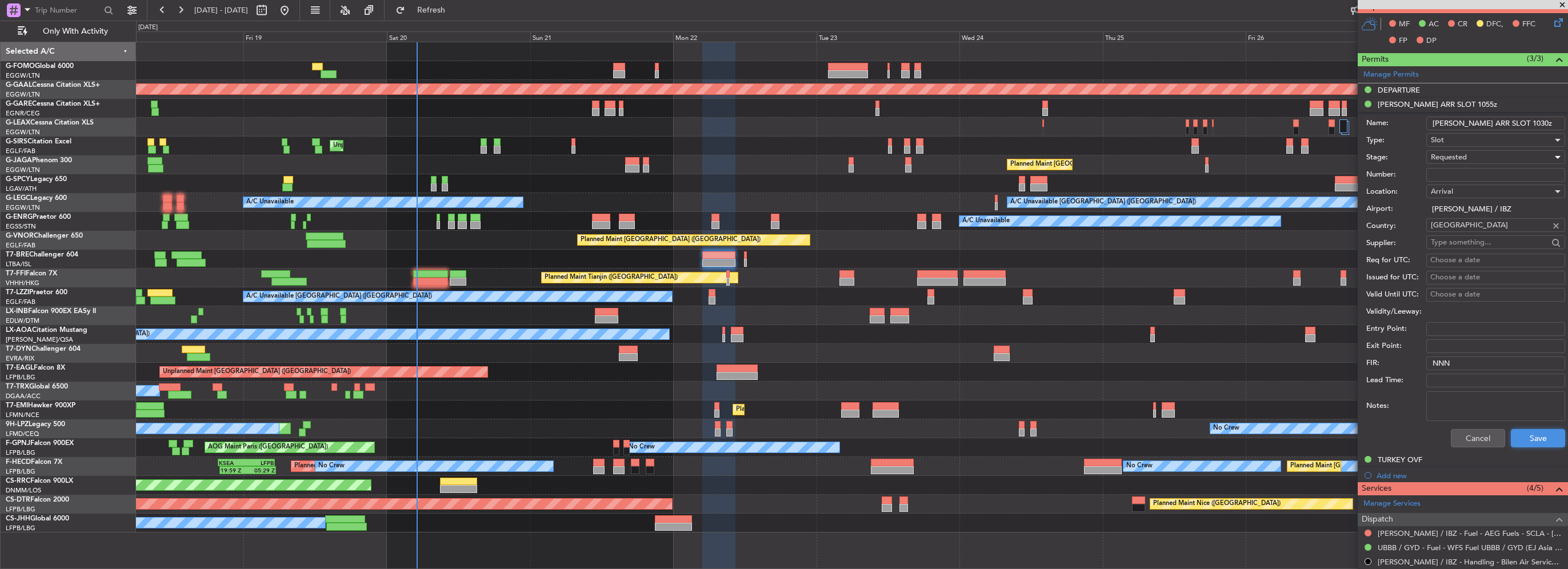
drag, startPoint x: 1528, startPoint y: 439, endPoint x: 772, endPoint y: 481, distance: 757.2
click at [1529, 439] on button "Save" at bounding box center [1538, 438] width 54 height 18
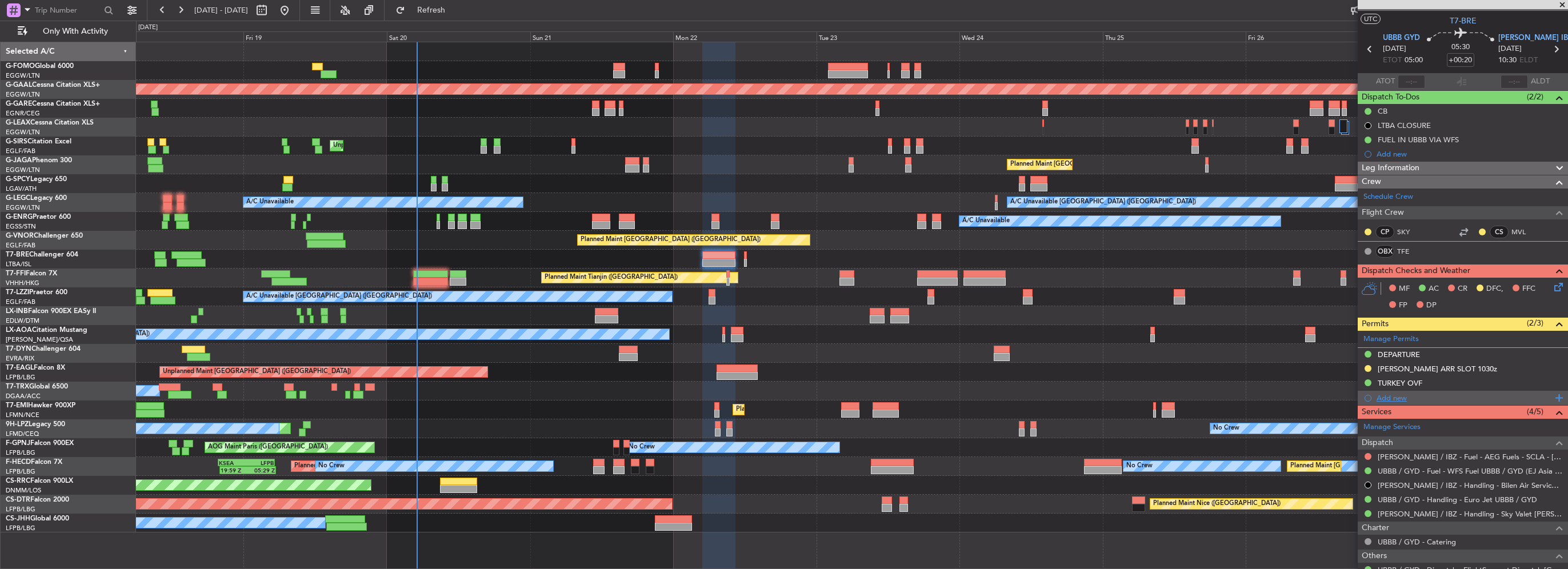
scroll to position [135, 0]
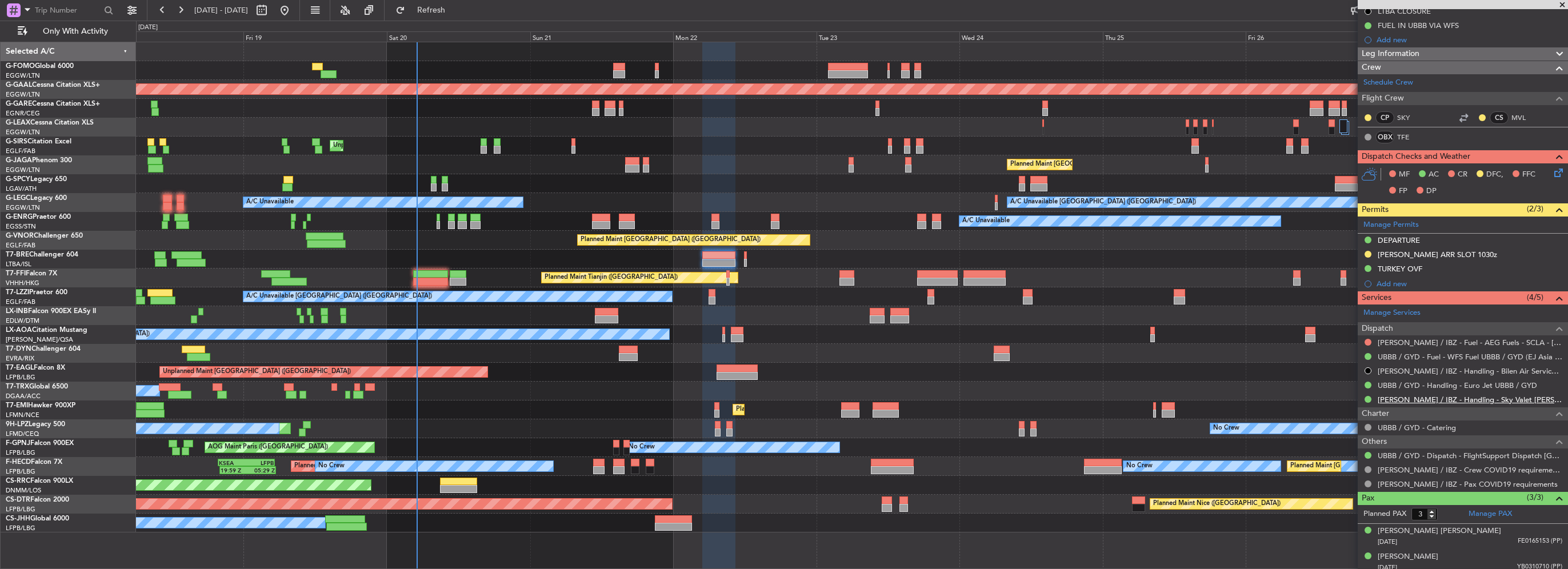
click at [1523, 398] on link "[PERSON_NAME] / IBZ - Handling - Sky Valet [PERSON_NAME] ** MY HANDNLIG **" at bounding box center [1470, 400] width 185 height 10
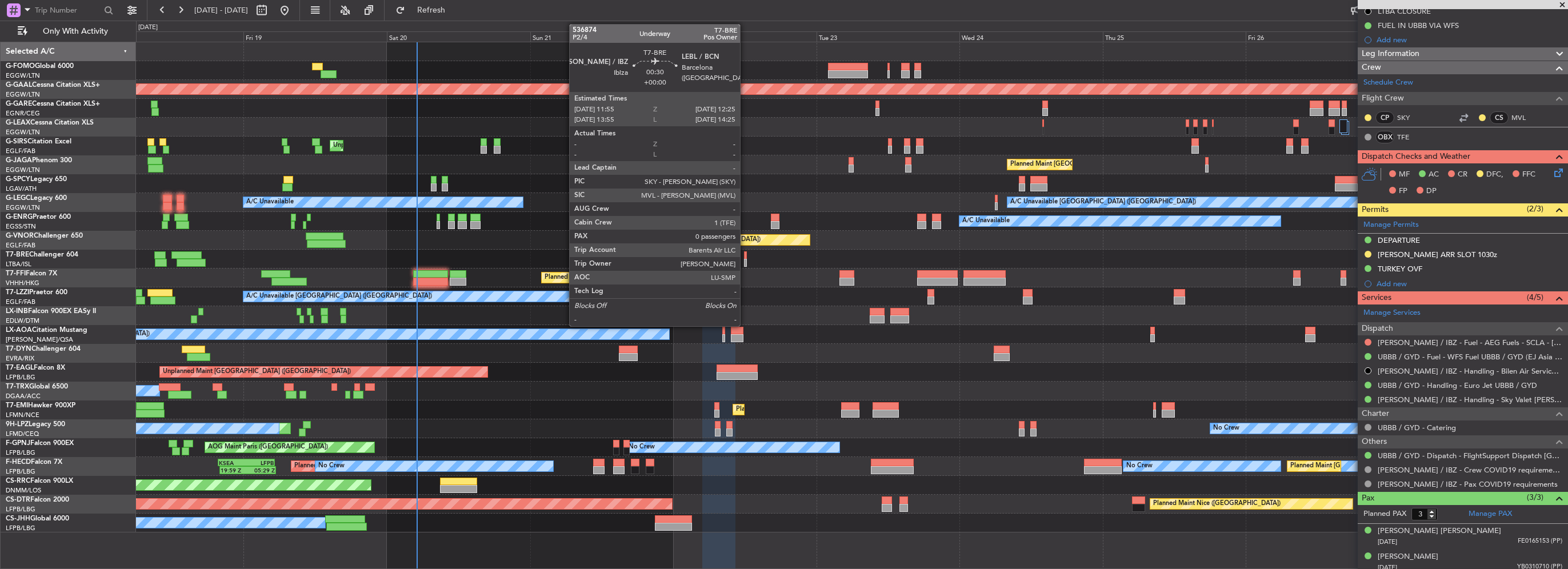
click at [745, 259] on div at bounding box center [746, 262] width 4 height 8
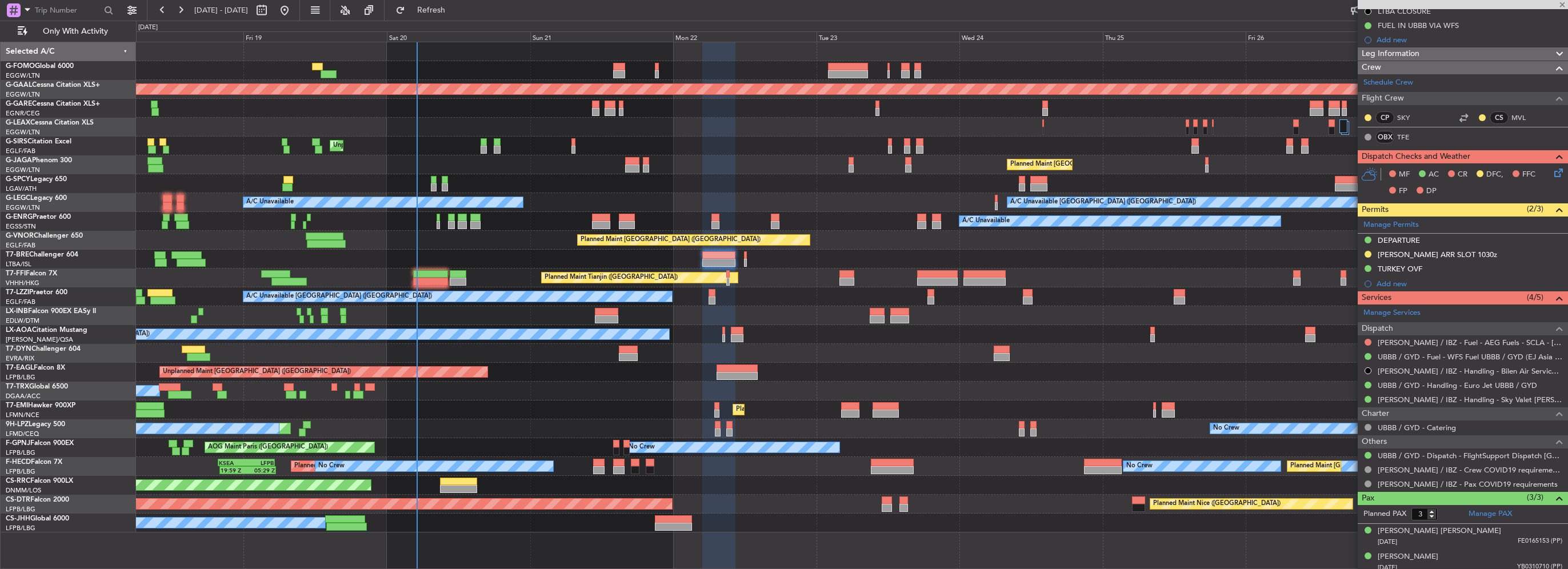
type input "0"
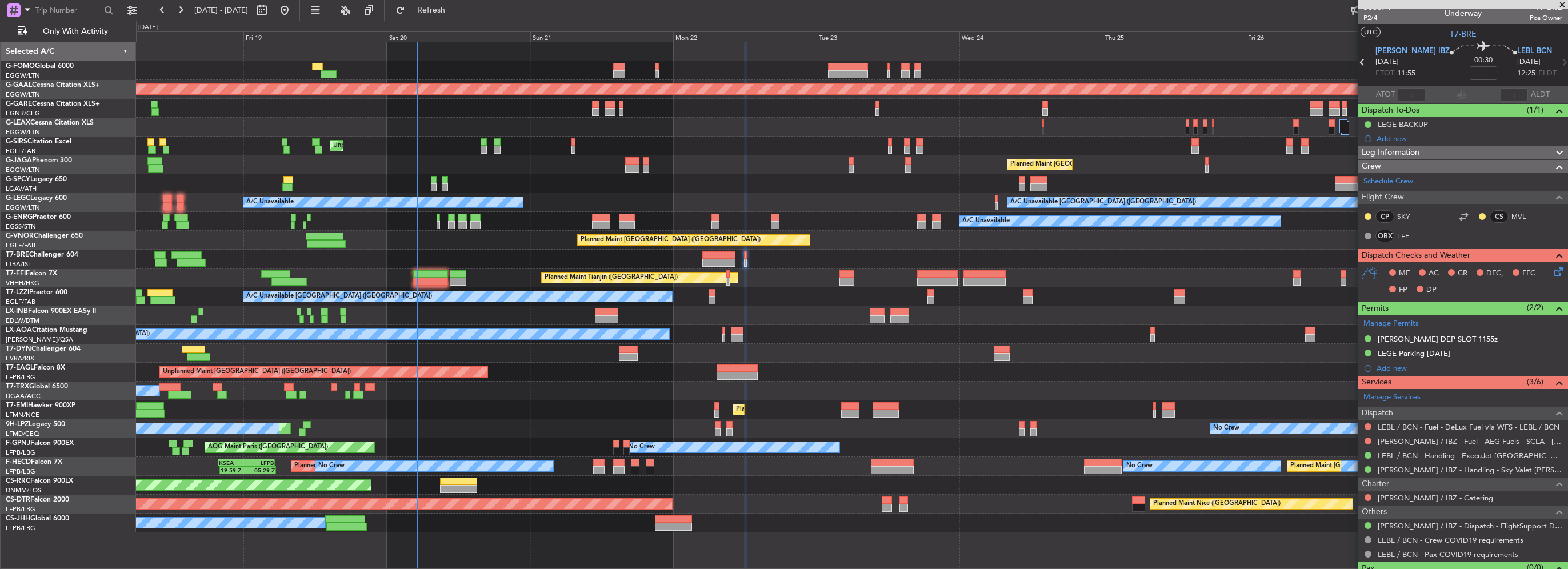
scroll to position [0, 0]
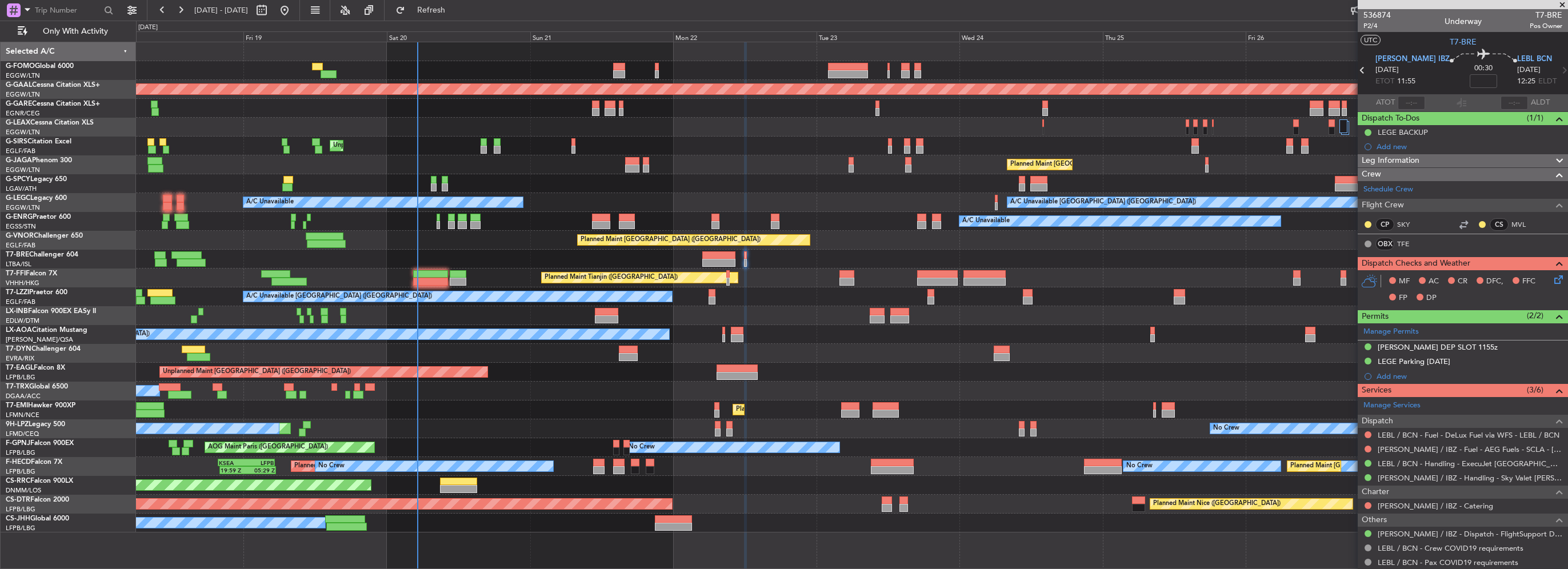
click at [1423, 157] on div "Leg Information" at bounding box center [1463, 161] width 210 height 13
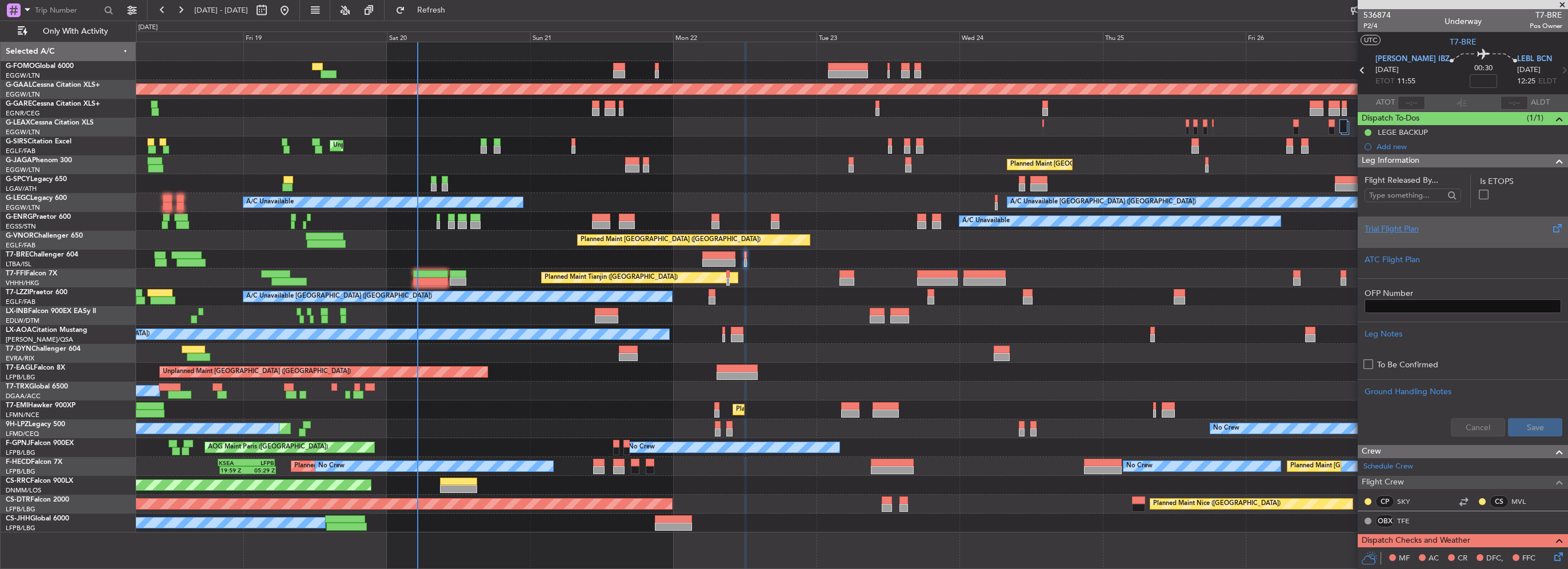
click at [1394, 231] on div "Trial Flight Plan" at bounding box center [1463, 228] width 197 height 12
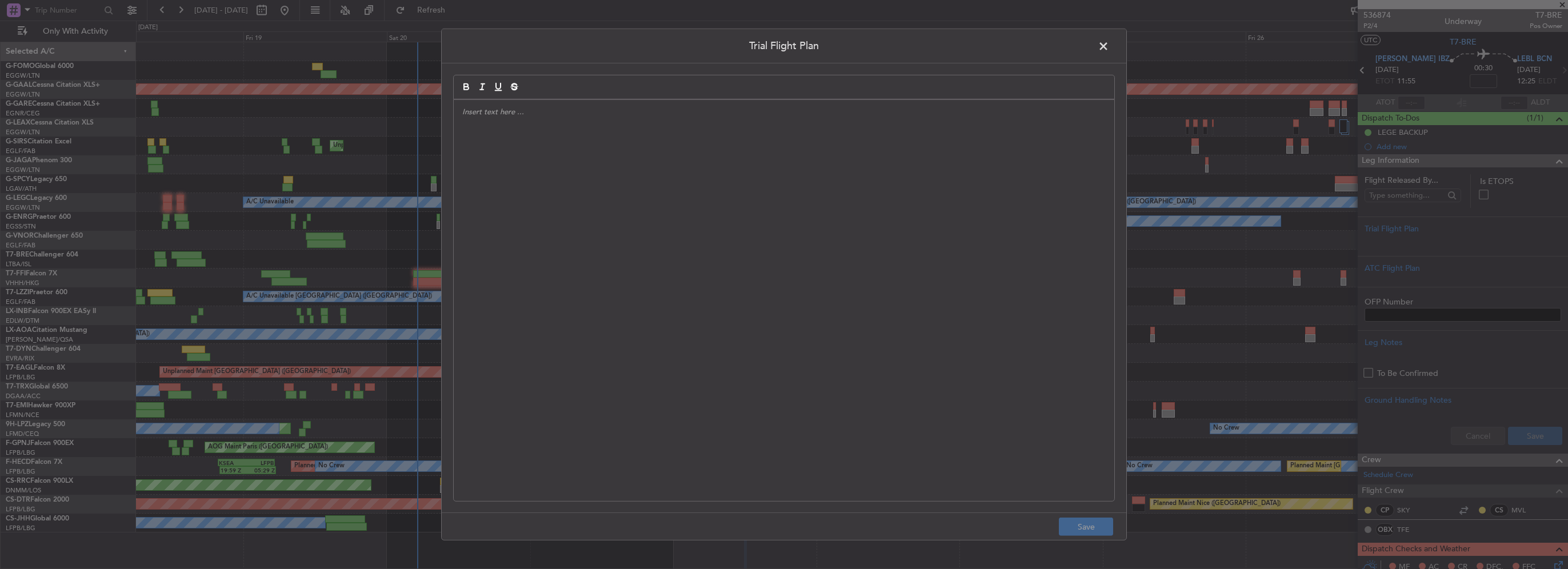
click at [716, 221] on div at bounding box center [784, 300] width 661 height 401
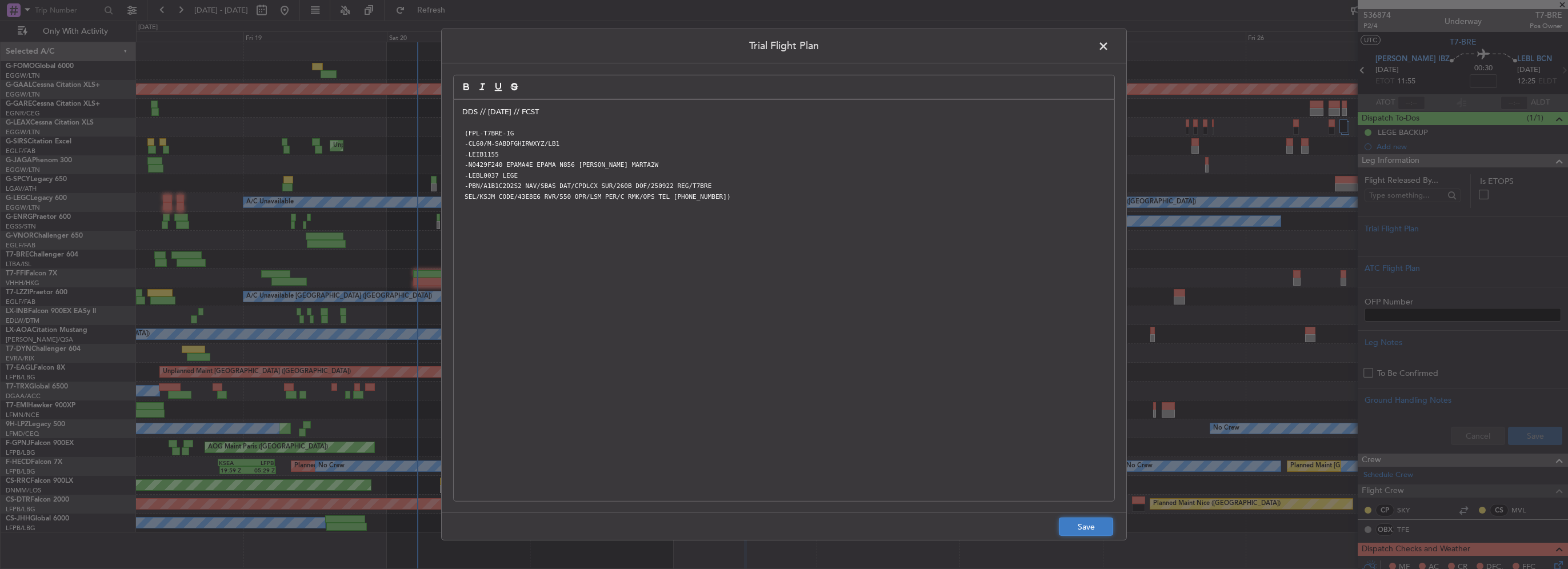
click at [1081, 528] on button "Save" at bounding box center [1086, 527] width 54 height 18
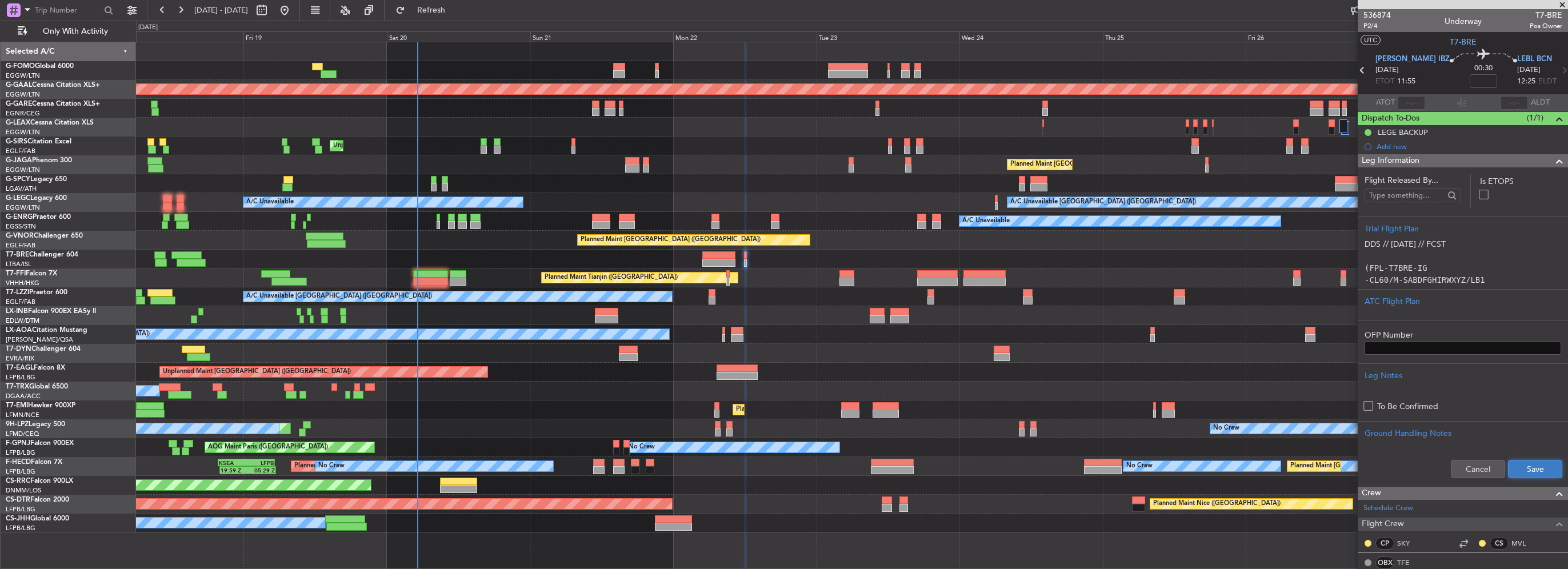
click at [1527, 471] on button "Save" at bounding box center [1535, 469] width 54 height 18
click at [1464, 78] on mat-tooltip-component "Flight Time" at bounding box center [1457, 89] width 53 height 30
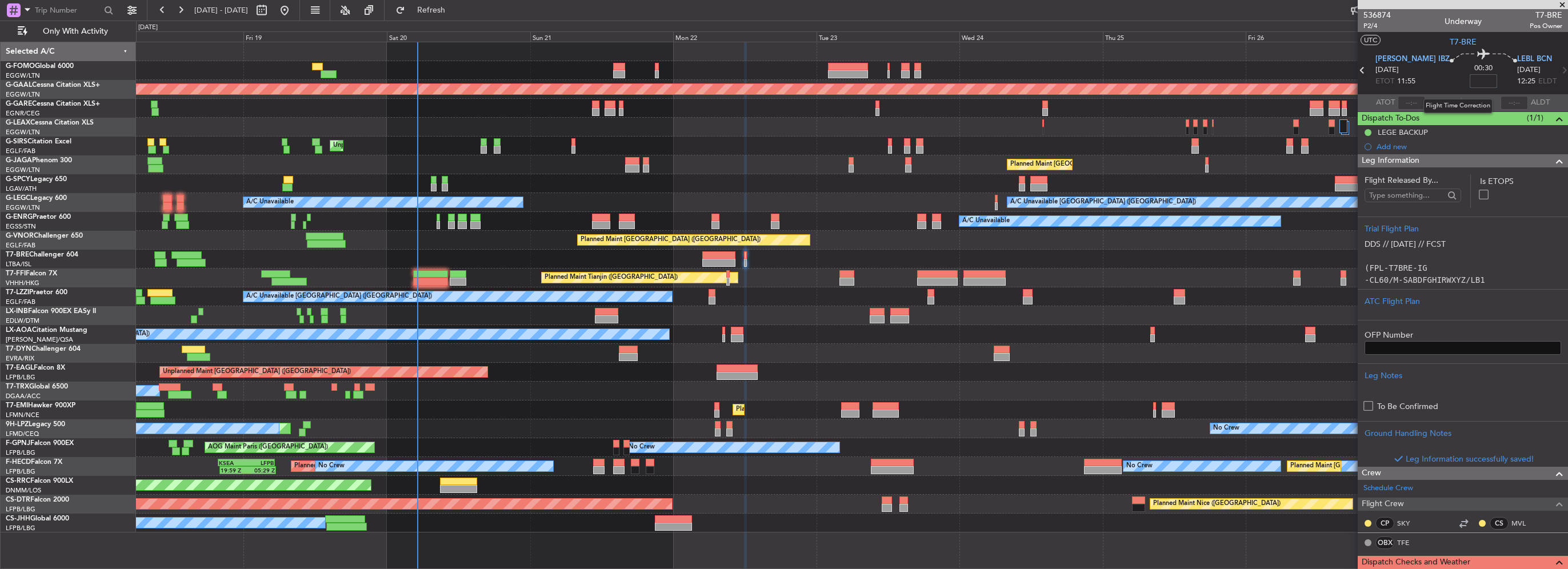
click at [1470, 82] on input at bounding box center [1483, 80] width 28 height 13
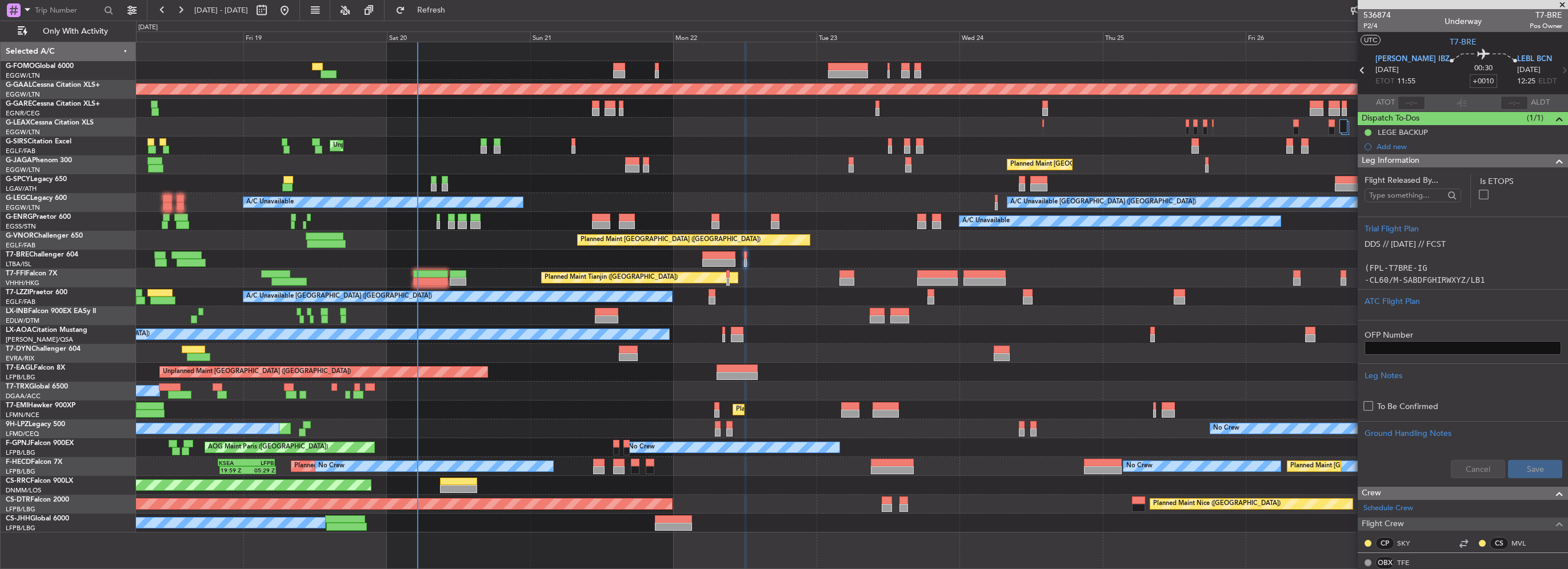
type input "+00:10"
click at [1557, 157] on div "Leg Information" at bounding box center [1463, 161] width 210 height 13
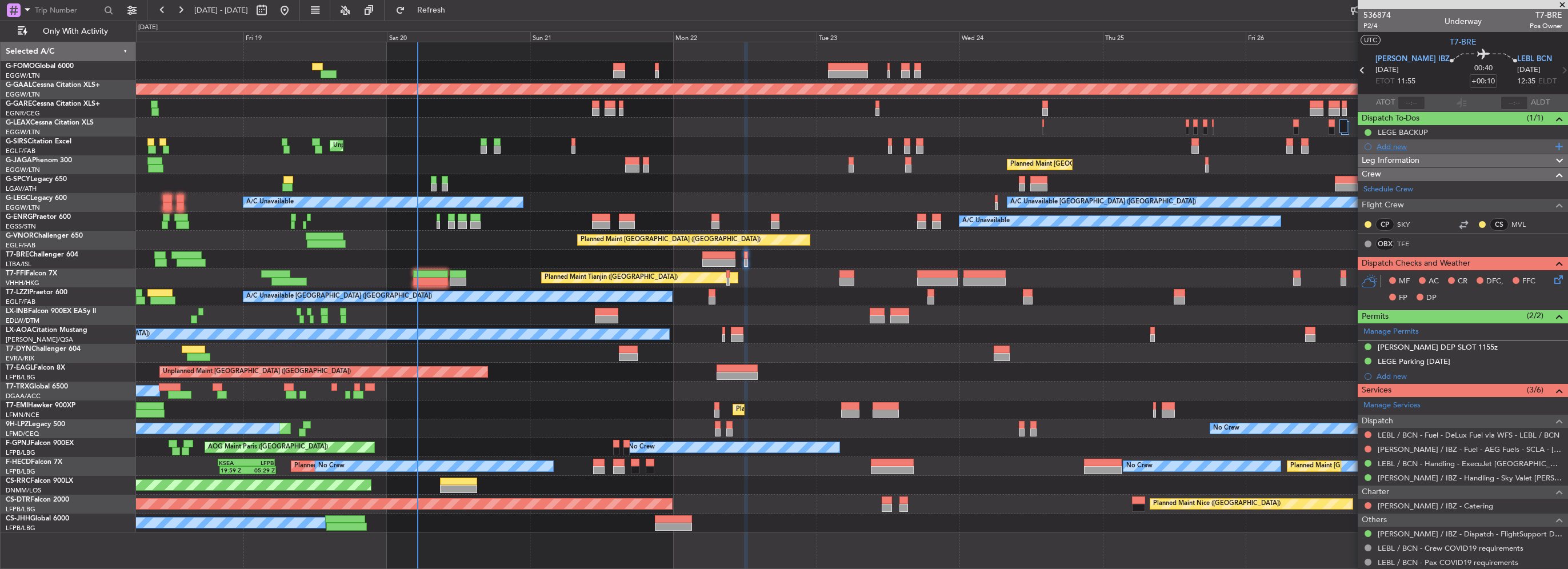
click at [1398, 143] on div "Add new" at bounding box center [1464, 147] width 176 height 10
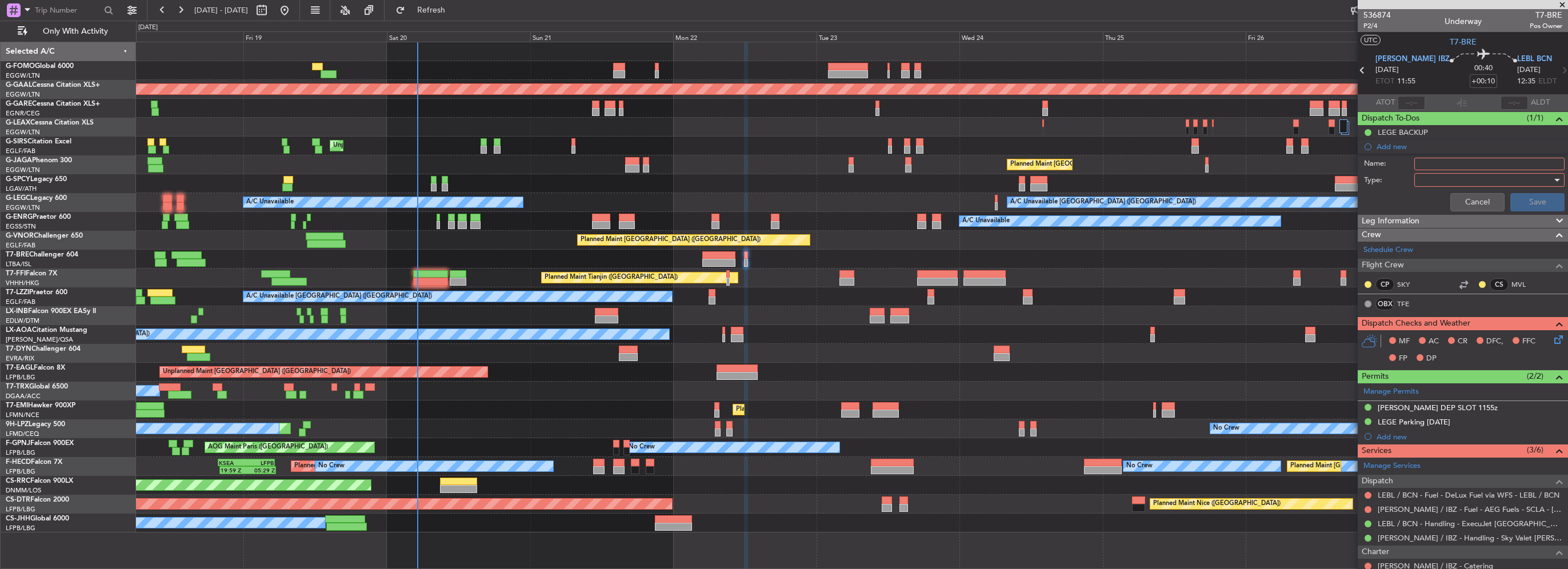
click at [1431, 162] on input "Name:" at bounding box center [1489, 164] width 150 height 13
type input "CB"
click at [1375, 192] on div "Cancel Save" at bounding box center [1459, 202] width 215 height 27
click at [1422, 181] on div at bounding box center [1485, 180] width 133 height 17
click at [1432, 203] on span "Generic" at bounding box center [1484, 202] width 134 height 17
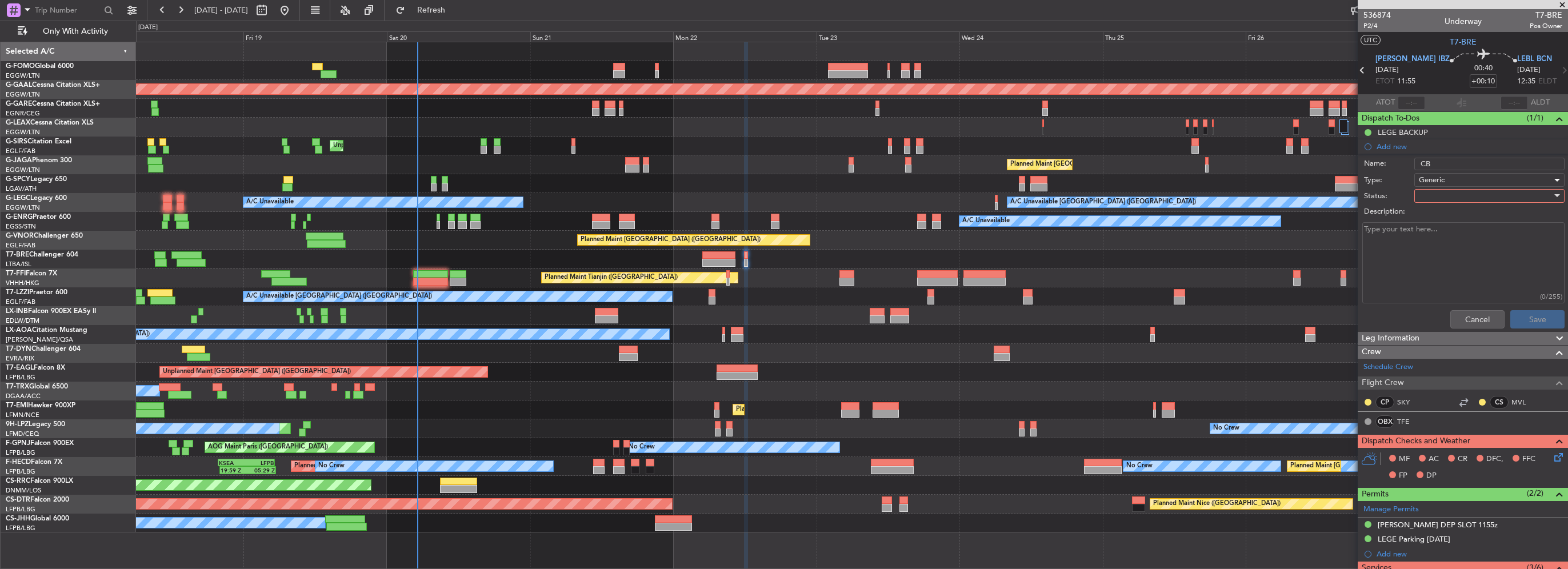
click at [1433, 197] on div at bounding box center [1485, 196] width 133 height 17
click at [1440, 236] on span "In Progress" at bounding box center [1484, 235] width 134 height 17
click at [1450, 188] on div "In Progress" at bounding box center [1485, 196] width 133 height 17
click at [1446, 251] on span "Completed" at bounding box center [1484, 252] width 134 height 17
click at [1531, 319] on button "Save" at bounding box center [1537, 319] width 54 height 18
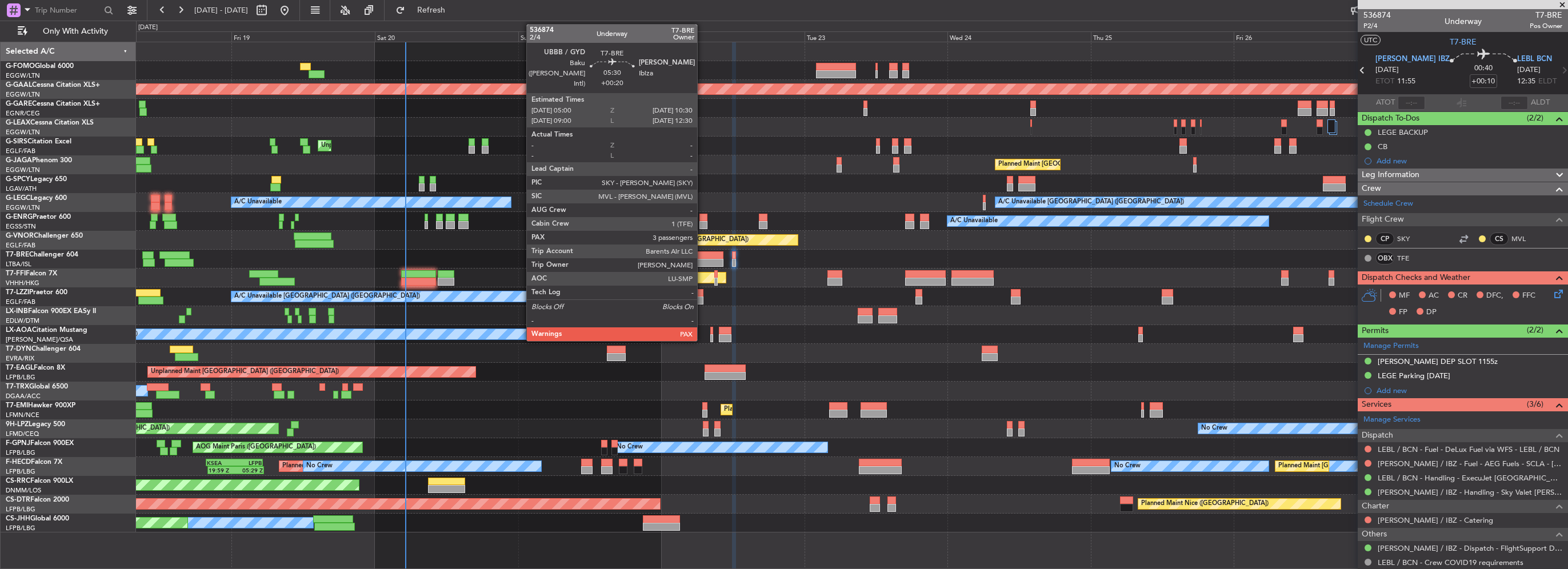
click at [703, 257] on div at bounding box center [707, 255] width 33 height 8
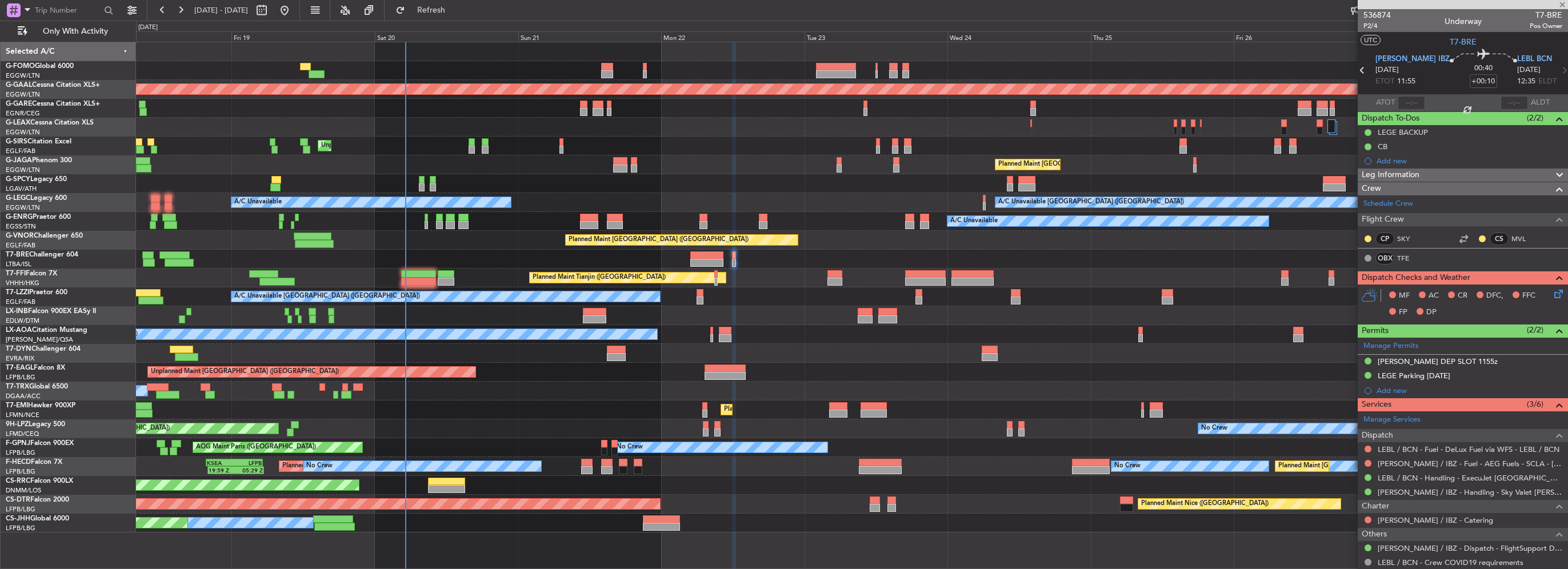
type input "+00:20"
type input "3"
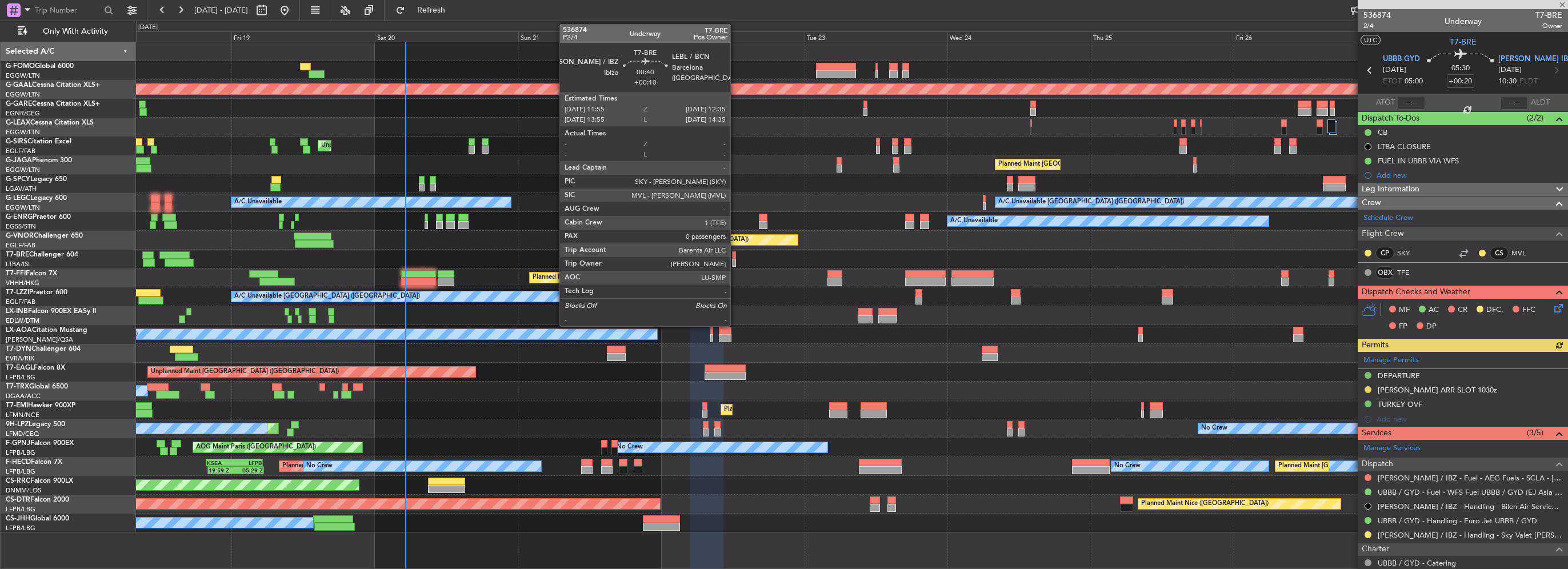
click at [735, 257] on div at bounding box center [734, 255] width 4 height 8
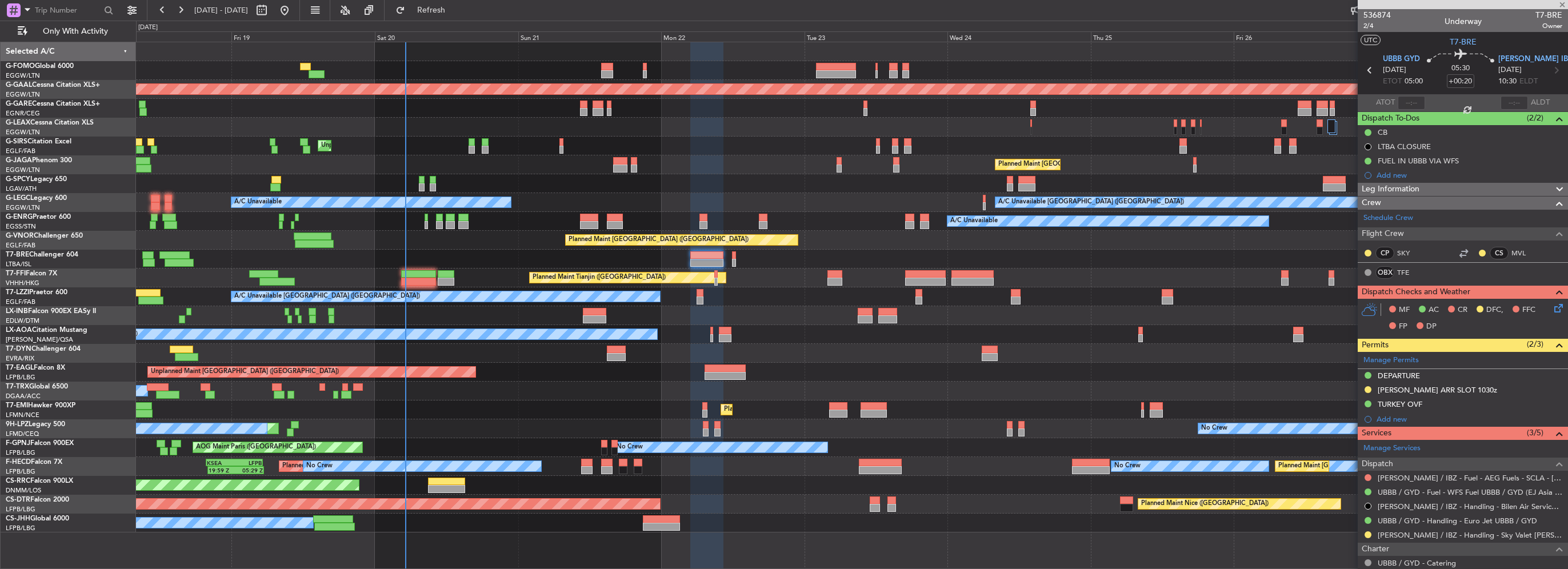
type input "+00:10"
type input "0"
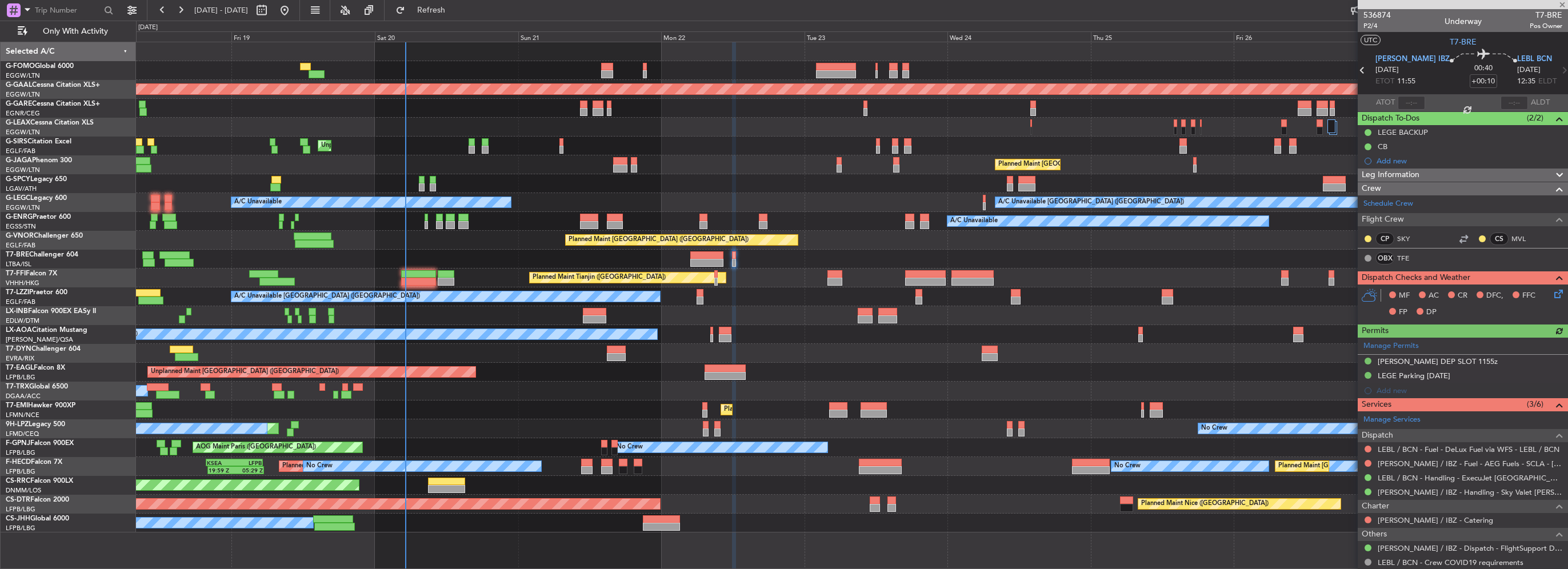
click at [1552, 292] on icon at bounding box center [1556, 292] width 9 height 9
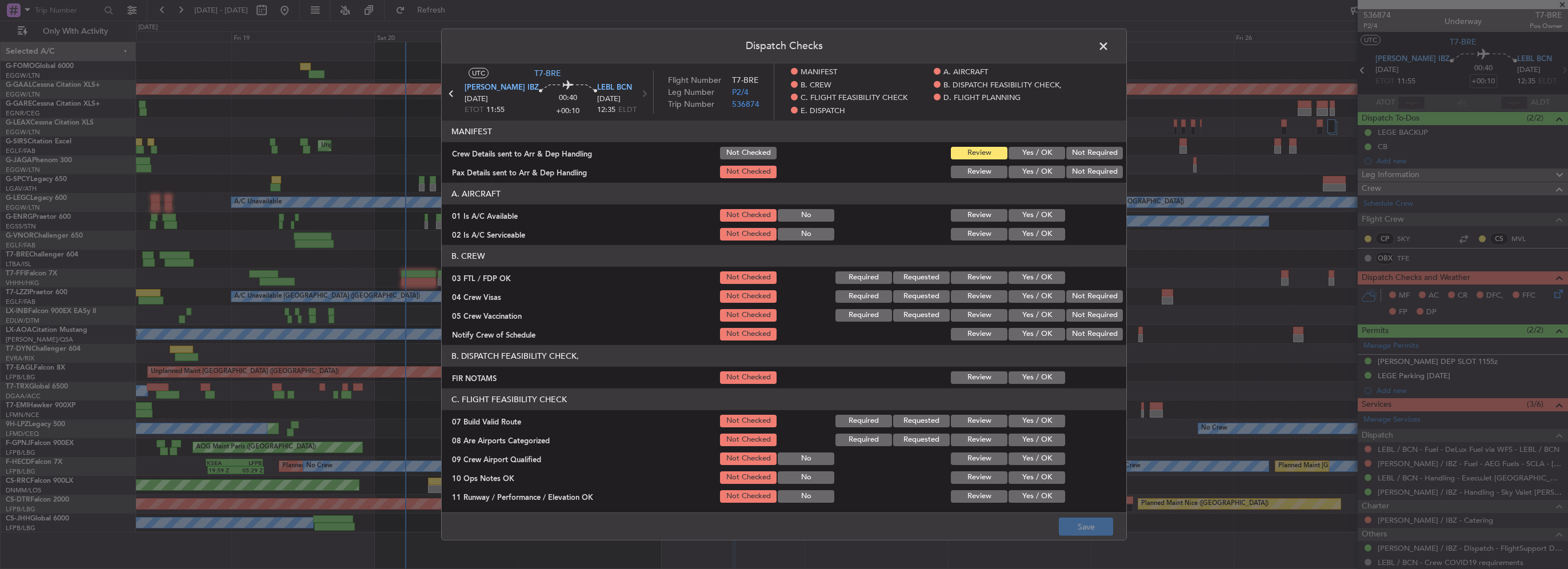
drag, startPoint x: 1012, startPoint y: 209, endPoint x: 1026, endPoint y: 235, distance: 29.5
click at [1012, 209] on button "Yes / OK" at bounding box center [1037, 216] width 56 height 13
click at [1026, 235] on button "Yes / OK" at bounding box center [1037, 234] width 56 height 13
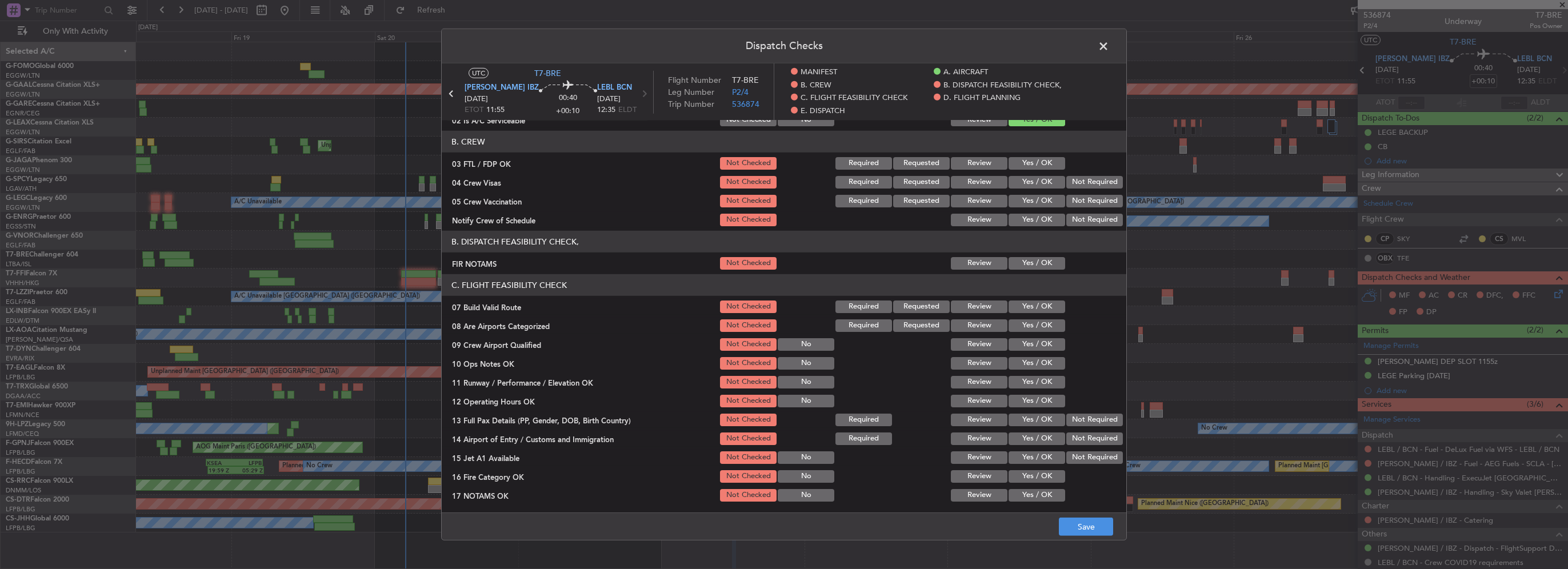
click at [1040, 260] on button "Yes / OK" at bounding box center [1037, 264] width 56 height 13
click at [1033, 309] on button "Yes / OK" at bounding box center [1037, 307] width 56 height 13
click at [1035, 317] on div "Yes / OK" at bounding box center [1035, 325] width 58 height 16
click at [1038, 325] on button "Yes / OK" at bounding box center [1037, 326] width 56 height 13
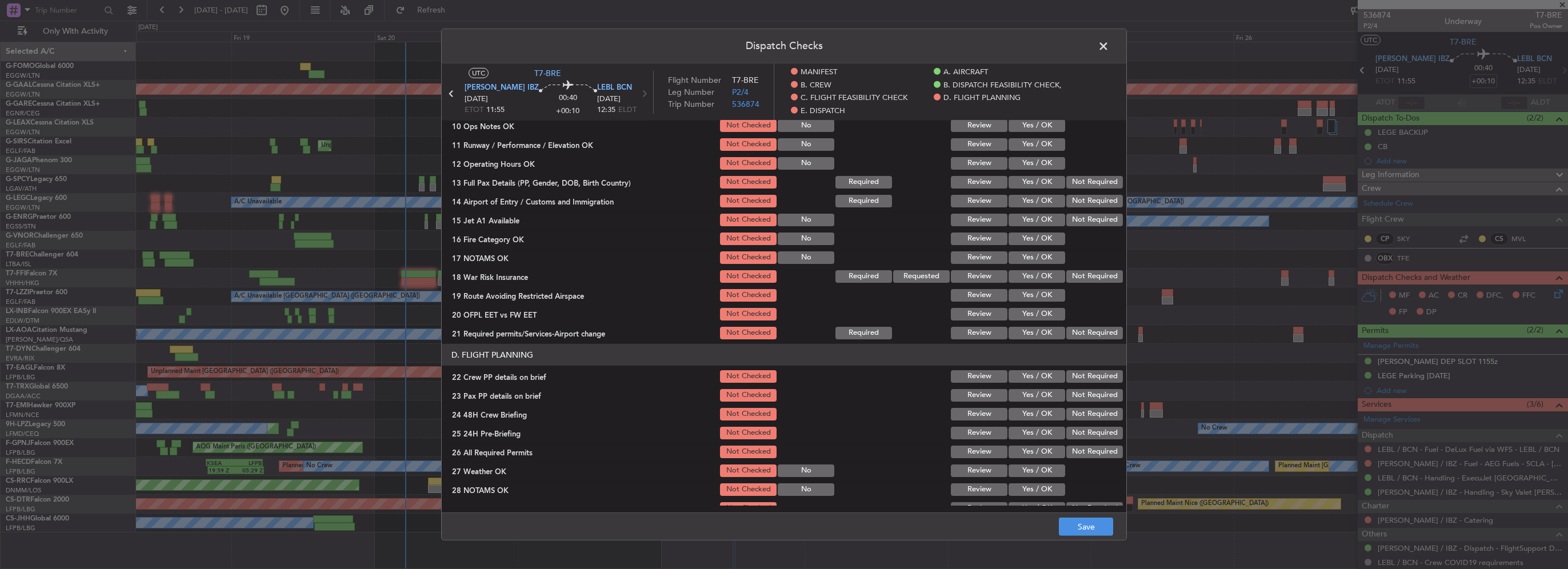
scroll to position [286, 0]
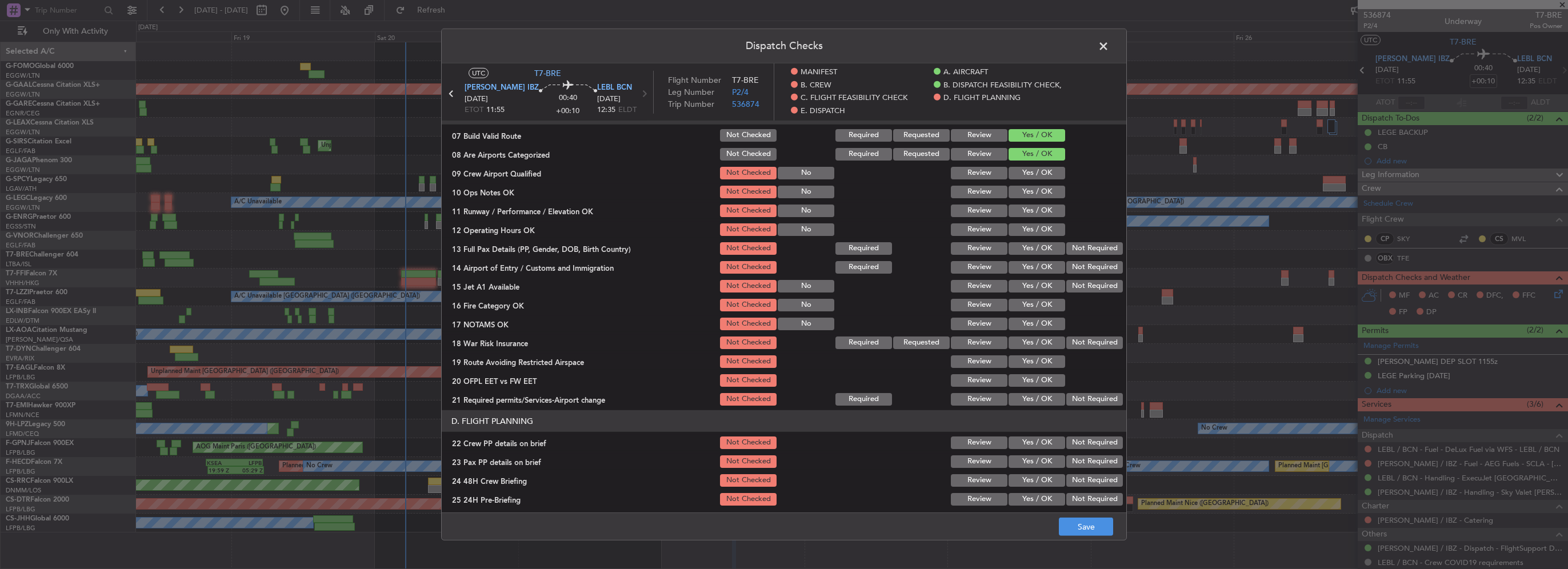
click at [1037, 188] on button "Yes / OK" at bounding box center [1037, 192] width 56 height 13
click at [1038, 207] on button "Yes / OK" at bounding box center [1037, 211] width 56 height 13
click at [1040, 228] on button "Yes / OK" at bounding box center [1037, 230] width 56 height 13
click at [1043, 248] on button "Yes / OK" at bounding box center [1037, 248] width 56 height 13
click at [1040, 272] on button "Yes / OK" at bounding box center [1037, 267] width 56 height 13
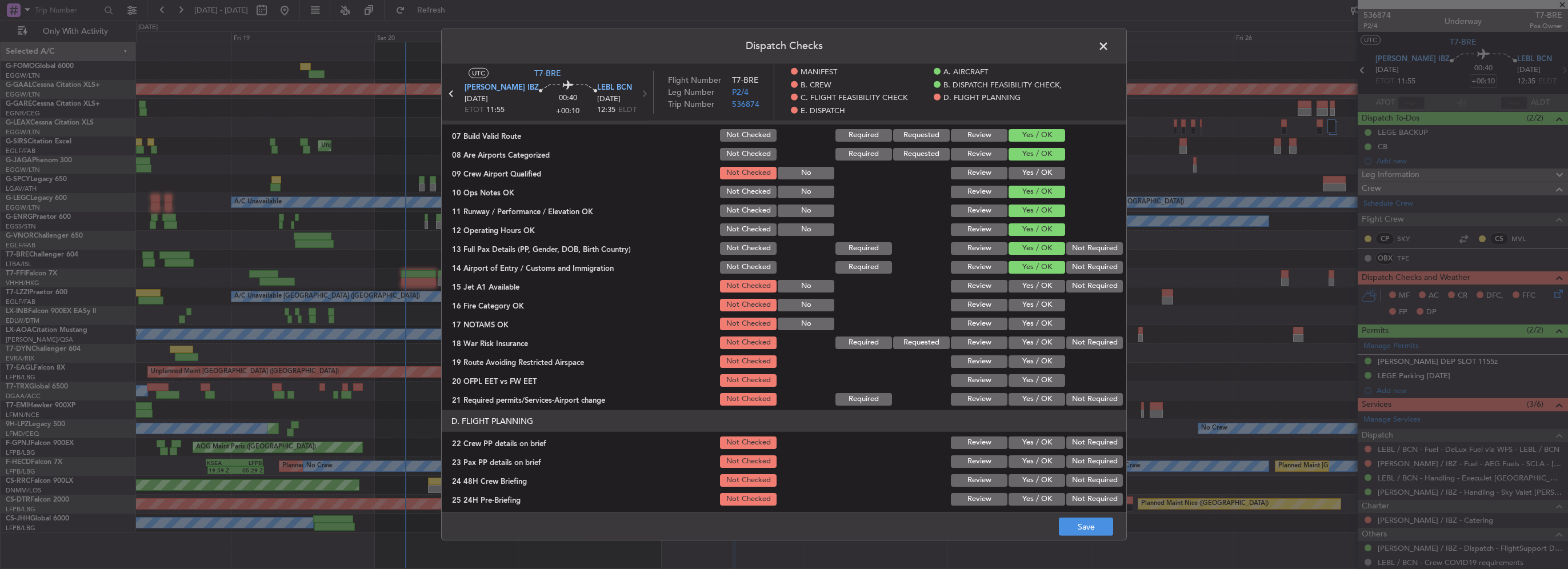
click at [1044, 297] on div "Yes / OK" at bounding box center [1035, 305] width 58 height 16
click at [1040, 284] on button "Yes / OK" at bounding box center [1037, 286] width 56 height 13
click at [1038, 302] on button "Yes / OK" at bounding box center [1037, 305] width 56 height 13
click at [1038, 329] on button "Yes / OK" at bounding box center [1037, 324] width 56 height 13
click at [1038, 342] on button "Yes / OK" at bounding box center [1037, 343] width 56 height 13
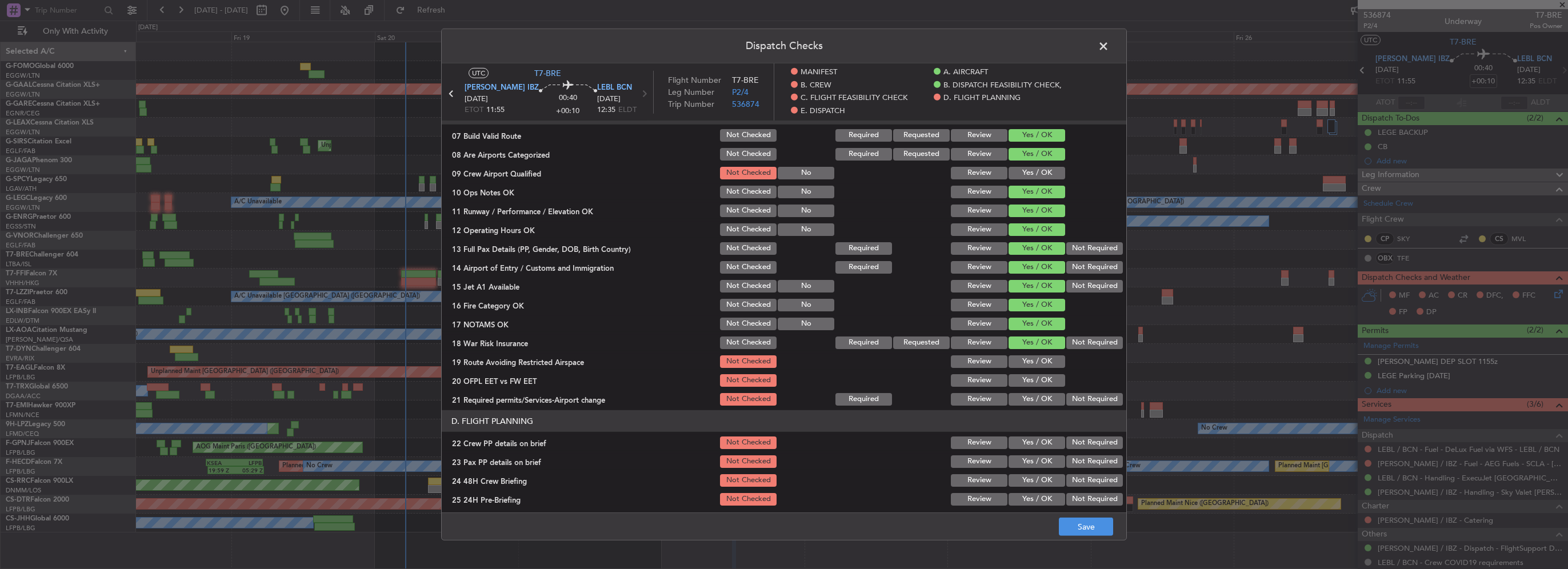
click at [1040, 362] on button "Yes / OK" at bounding box center [1037, 362] width 56 height 13
click at [1037, 387] on div "Yes / OK" at bounding box center [1035, 380] width 58 height 16
click at [1038, 402] on button "Yes / OK" at bounding box center [1037, 399] width 56 height 13
click at [1040, 377] on button "Yes / OK" at bounding box center [1037, 381] width 56 height 13
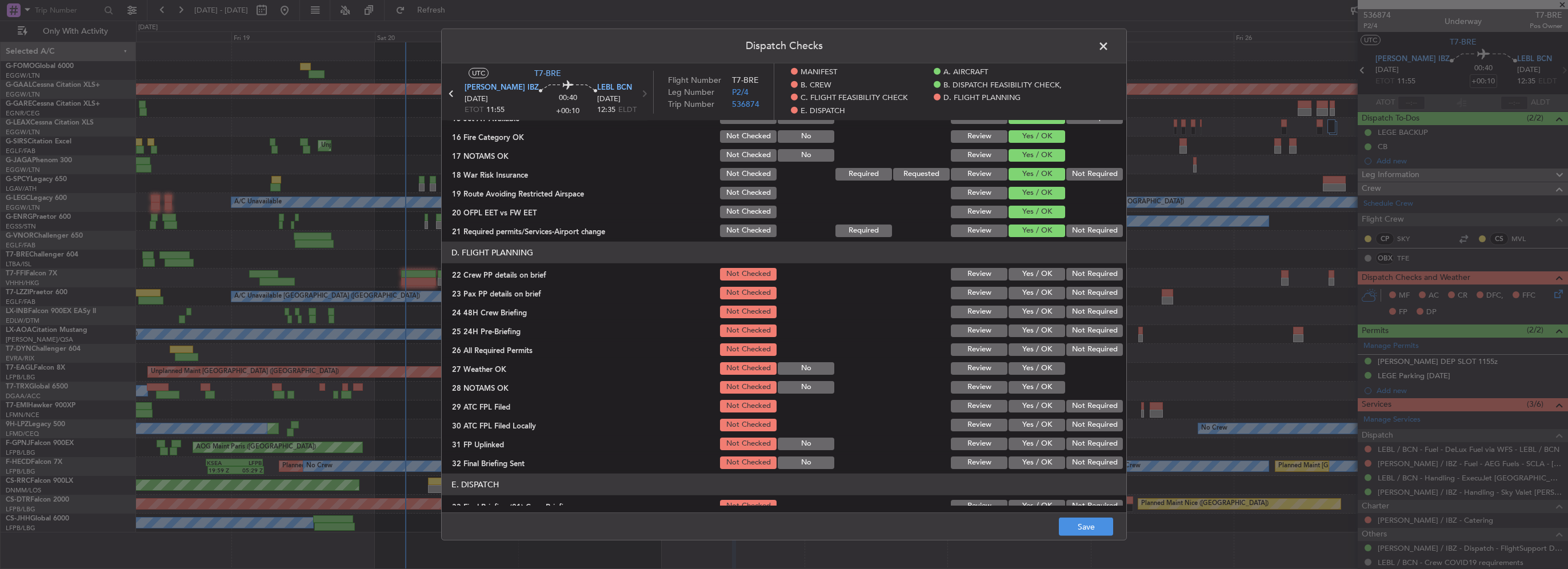
scroll to position [457, 0]
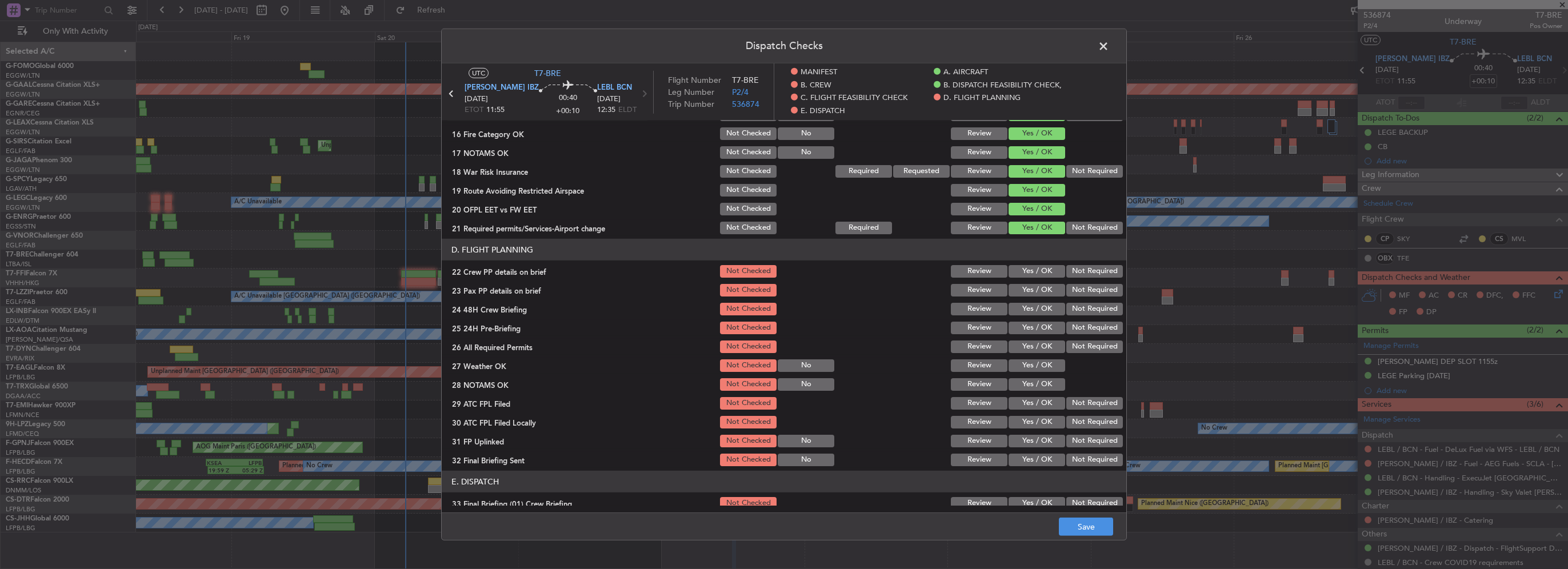
drag, startPoint x: 1037, startPoint y: 271, endPoint x: 1038, endPoint y: 288, distance: 17.0
click at [1037, 271] on button "Yes / OK" at bounding box center [1037, 271] width 56 height 13
click at [1037, 290] on button "Yes / OK" at bounding box center [1037, 290] width 56 height 13
click at [1034, 305] on button "Yes / OK" at bounding box center [1037, 309] width 56 height 13
click at [1076, 324] on button "Not Required" at bounding box center [1095, 328] width 56 height 13
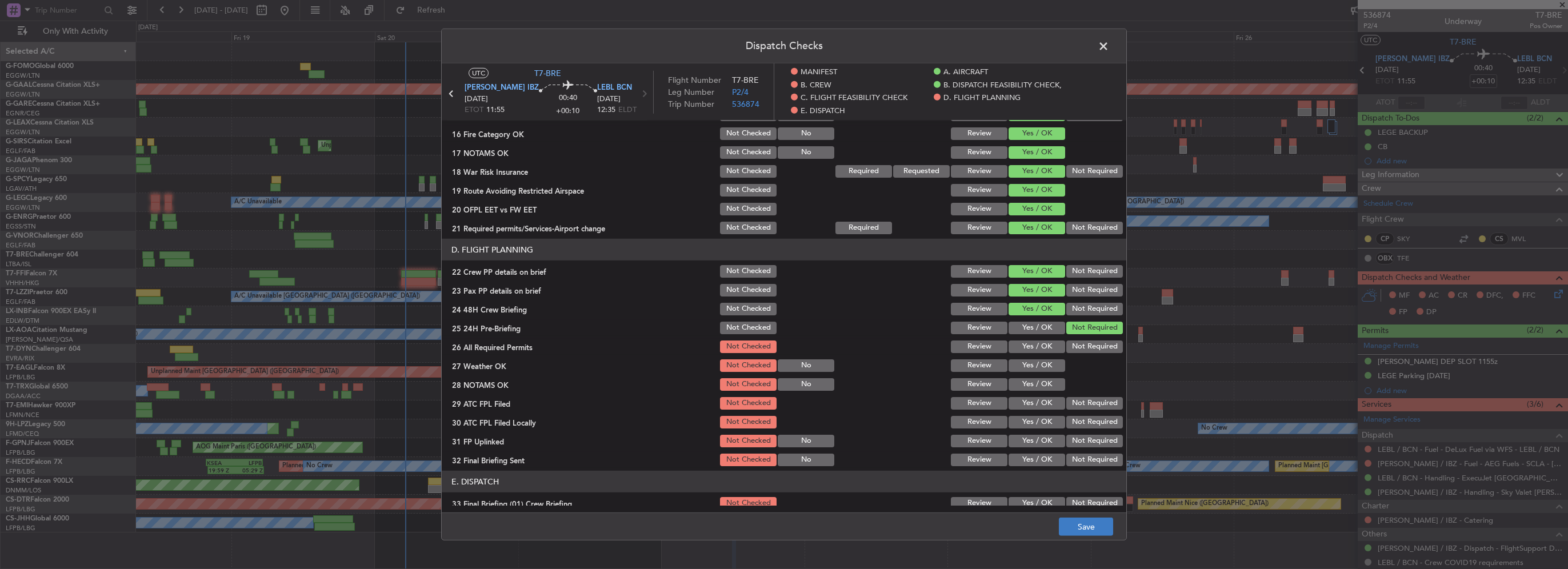
click at [1093, 535] on footer "Save" at bounding box center [784, 526] width 685 height 27
click at [1095, 531] on button "Save" at bounding box center [1086, 527] width 54 height 18
click at [1109, 44] on span at bounding box center [1109, 49] width 0 height 23
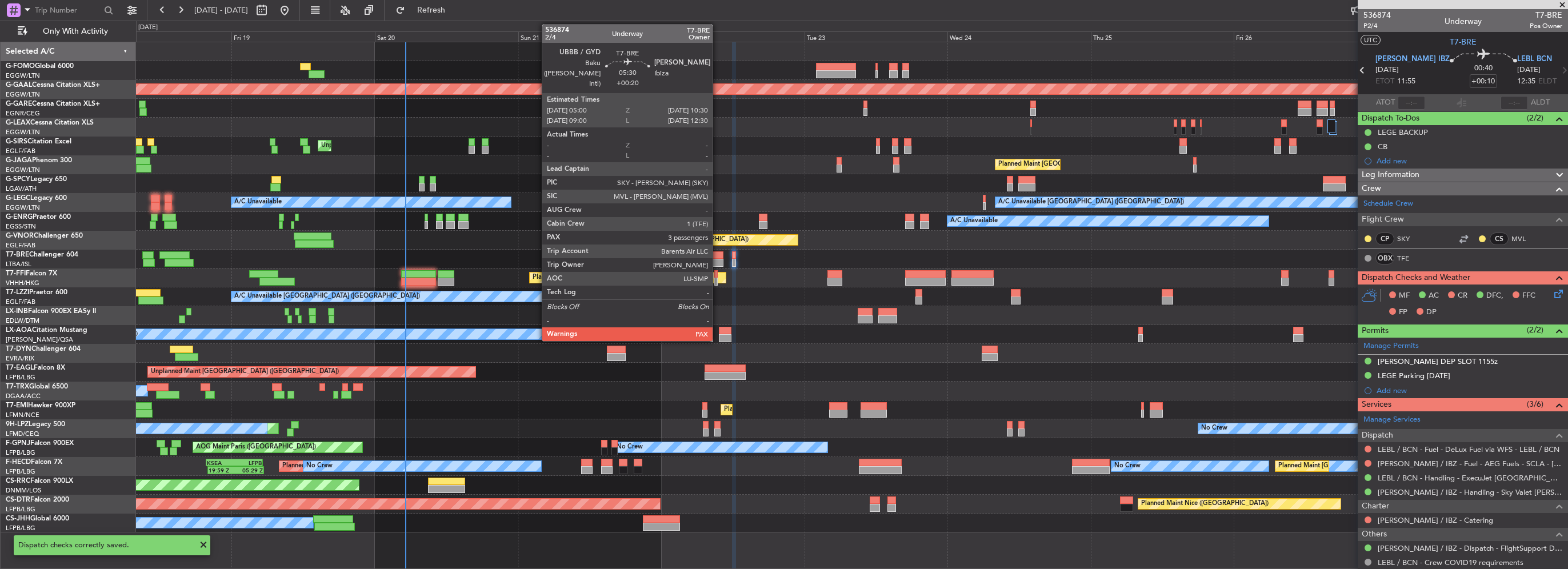
click at [715, 260] on div at bounding box center [707, 262] width 33 height 8
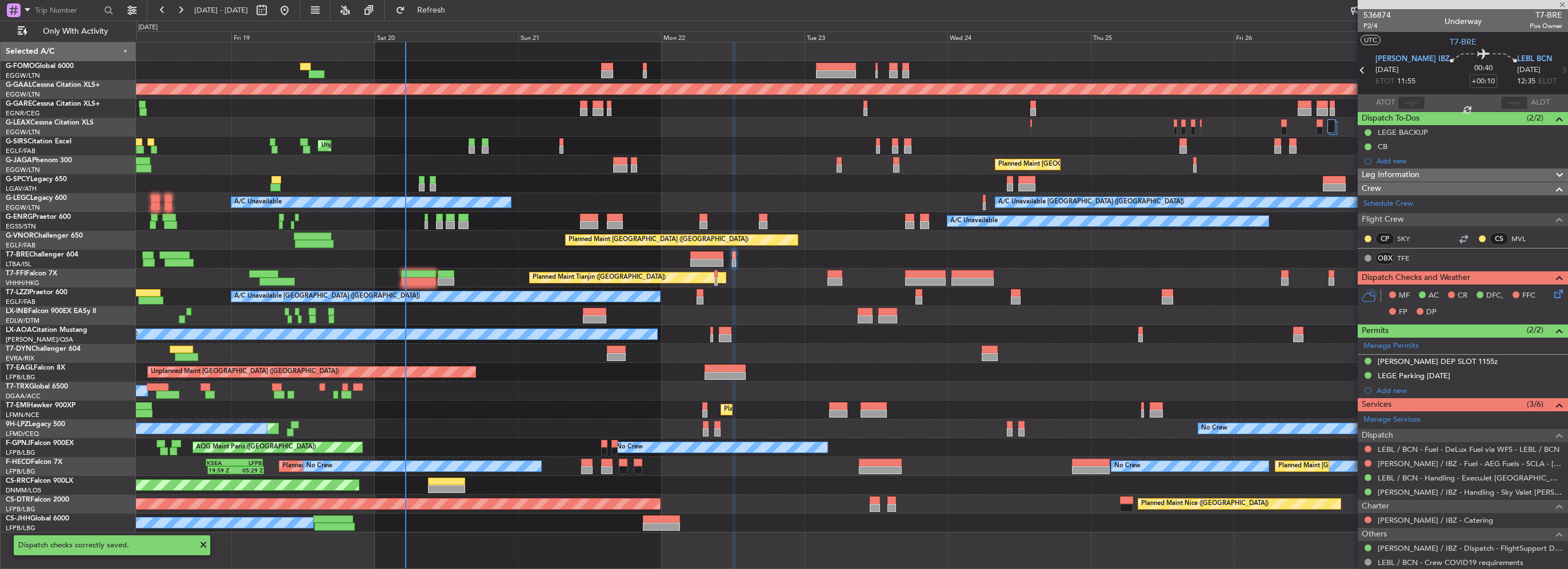
type input "+00:20"
type input "3"
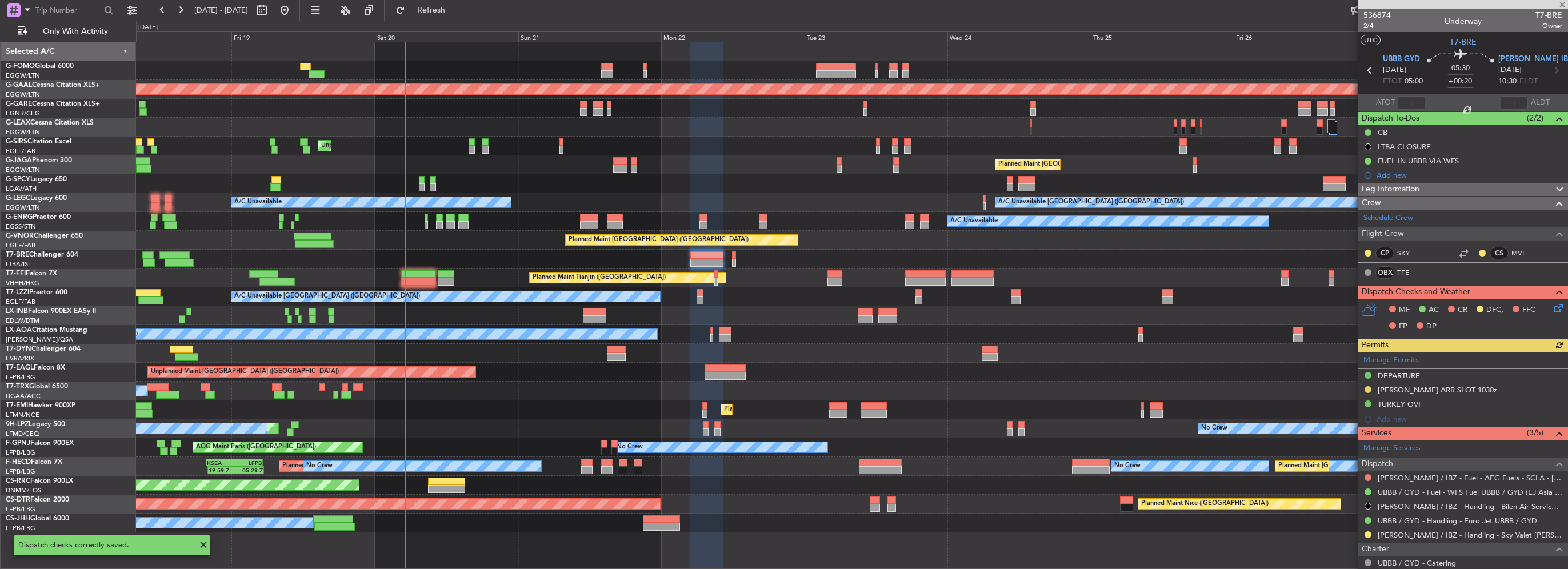
click at [1552, 309] on icon at bounding box center [1556, 306] width 9 height 9
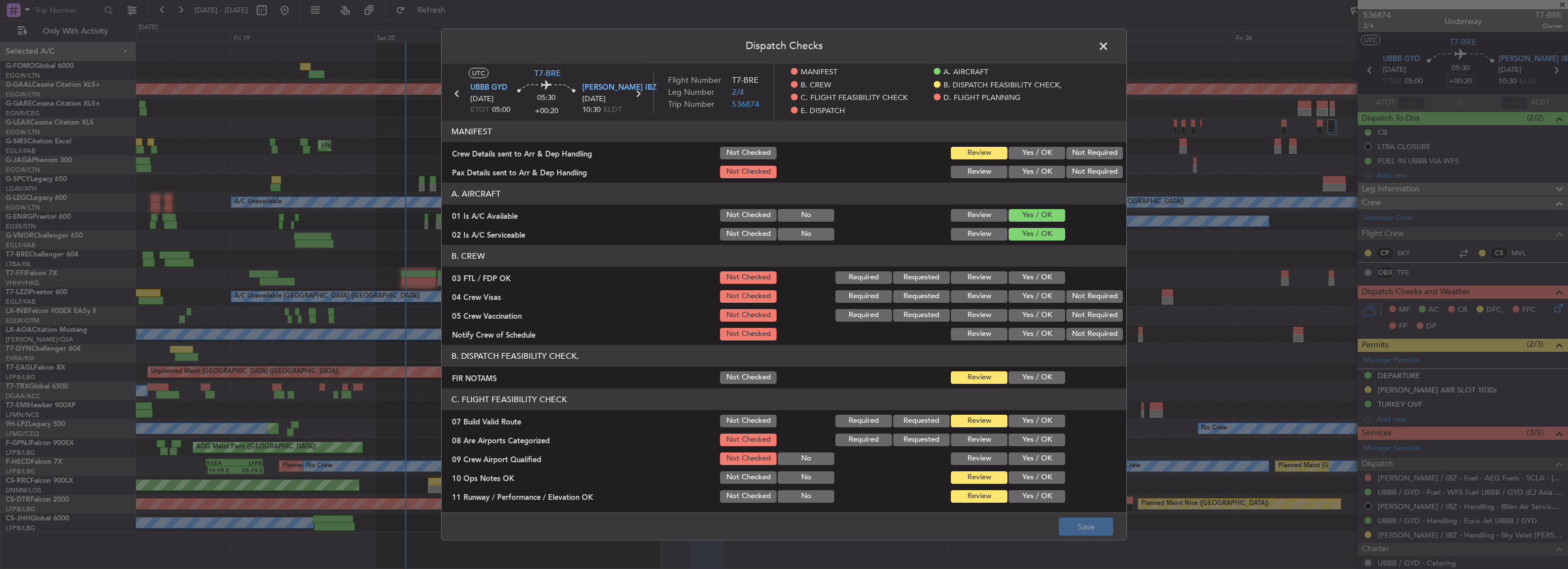
click at [1028, 374] on button "Yes / OK" at bounding box center [1037, 378] width 56 height 13
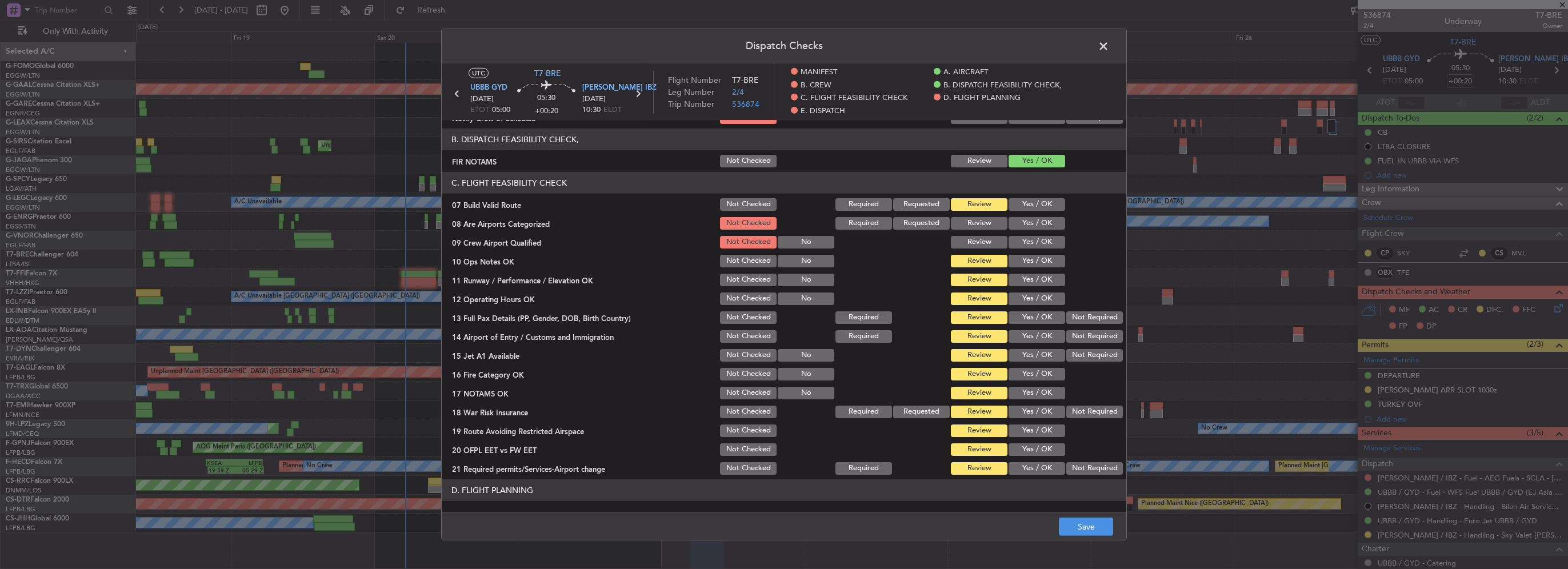
scroll to position [228, 0]
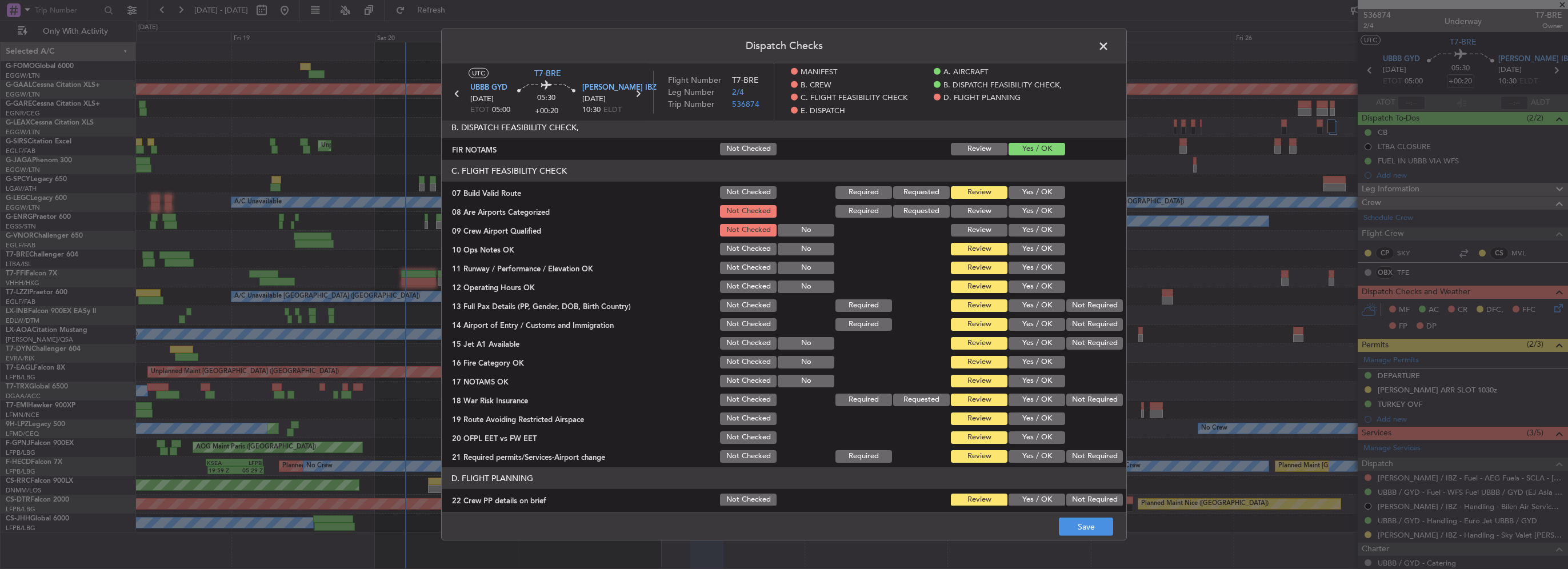
click at [1033, 187] on button "Yes / OK" at bounding box center [1037, 192] width 56 height 13
click at [1037, 208] on button "Yes / OK" at bounding box center [1037, 212] width 56 height 13
click at [1043, 238] on section "C. FLIGHT FEASIBILITY CHECK 07 Build Valid Route Not Checked Required Requested…" at bounding box center [784, 312] width 685 height 305
click at [1043, 251] on button "Yes / OK" at bounding box center [1037, 249] width 56 height 13
click at [1040, 272] on button "Yes / OK" at bounding box center [1037, 268] width 56 height 13
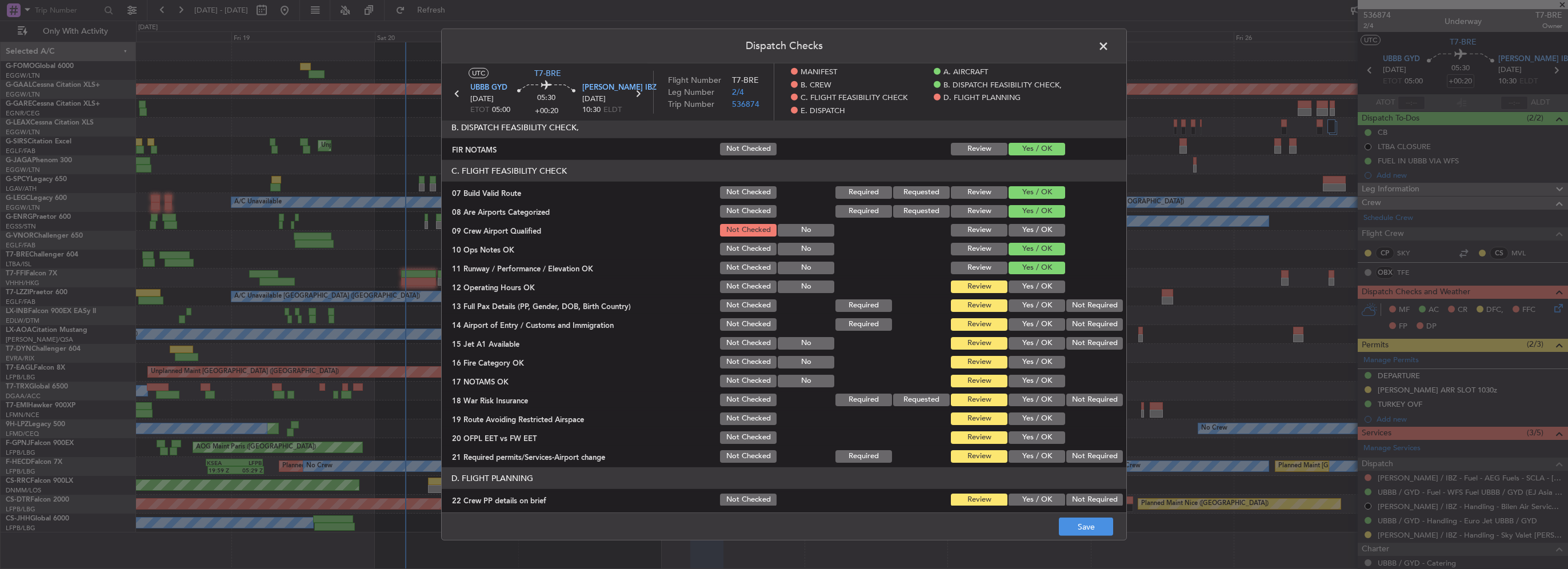
click at [1044, 290] on button "Yes / OK" at bounding box center [1037, 287] width 56 height 13
click at [1044, 304] on button "Yes / OK" at bounding box center [1037, 306] width 56 height 13
click at [1043, 320] on button "Yes / OK" at bounding box center [1037, 324] width 56 height 13
click at [1042, 336] on div "Yes / OK" at bounding box center [1035, 343] width 58 height 16
click at [1041, 341] on button "Yes / OK" at bounding box center [1037, 343] width 56 height 13
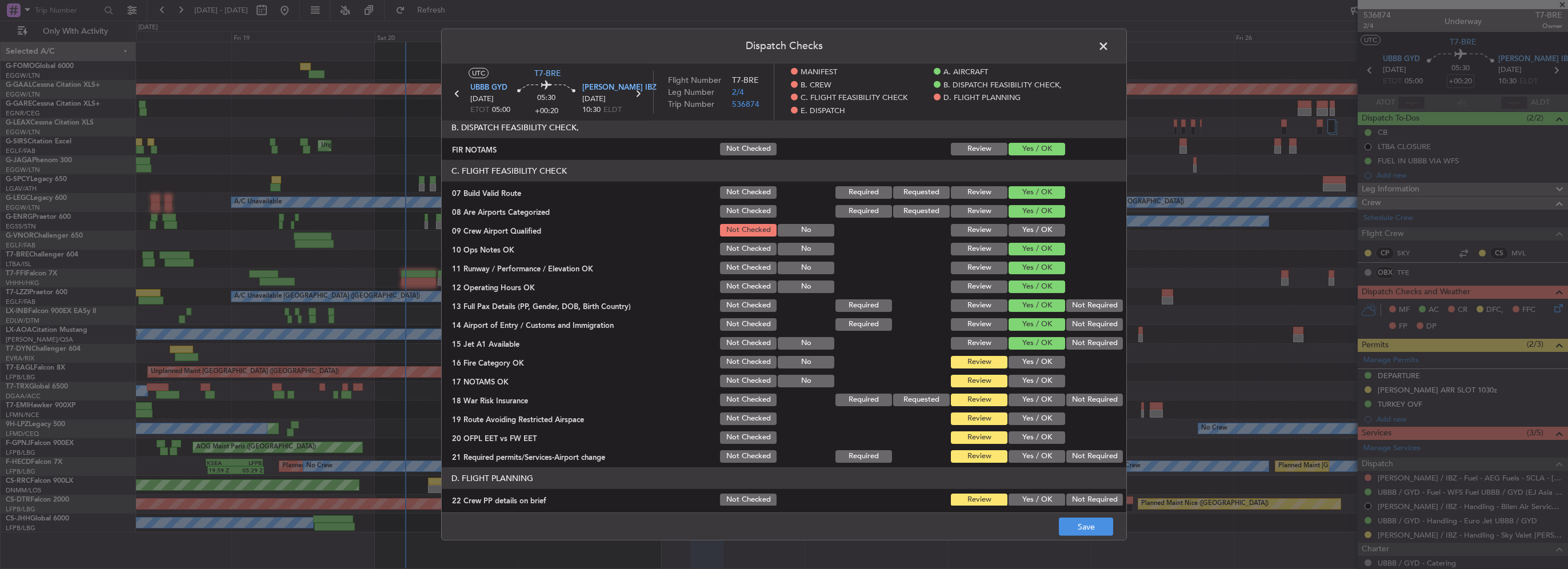
click at [1038, 359] on button "Yes / OK" at bounding box center [1037, 362] width 56 height 13
click at [1040, 387] on div "Yes / OK" at bounding box center [1035, 381] width 58 height 16
drag, startPoint x: 1040, startPoint y: 403, endPoint x: 1042, endPoint y: 383, distance: 20.1
click at [1039, 403] on button "Yes / OK" at bounding box center [1037, 400] width 56 height 13
click at [1042, 383] on button "Yes / OK" at bounding box center [1037, 381] width 56 height 13
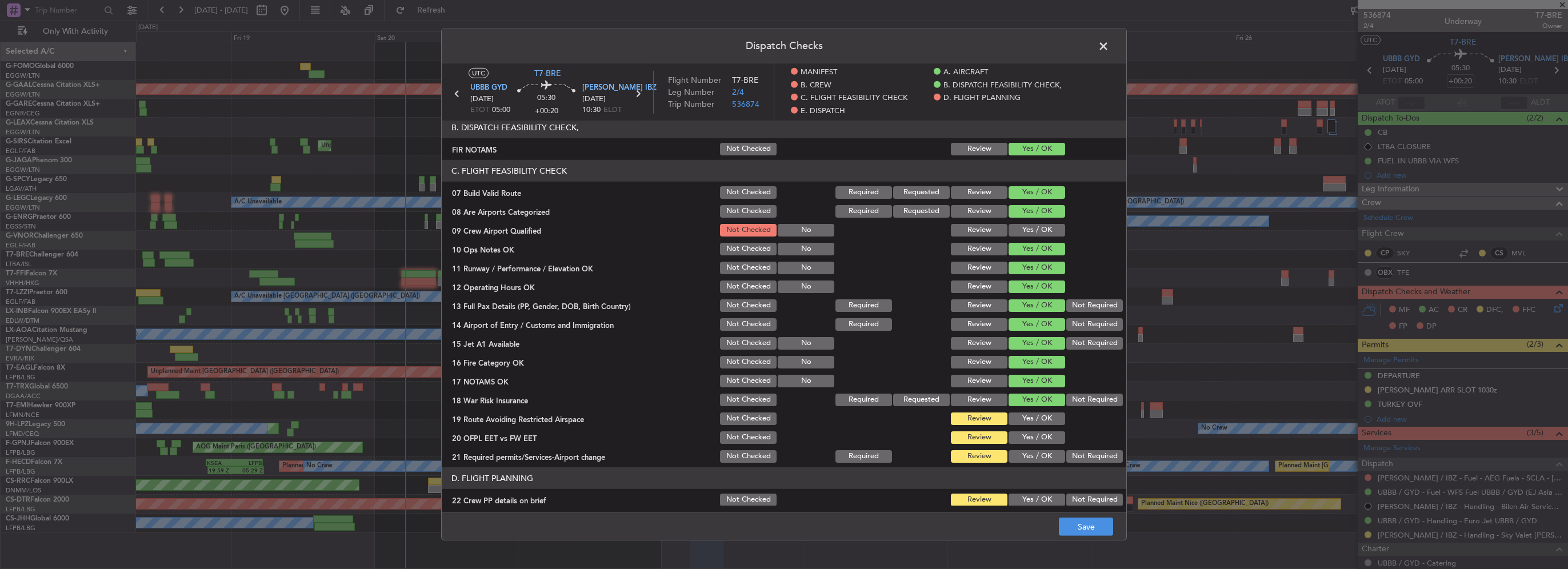
click at [1036, 433] on button "Yes / OK" at bounding box center [1037, 438] width 56 height 13
click at [1037, 415] on button "Yes / OK" at bounding box center [1037, 419] width 56 height 13
click at [1038, 454] on button "Yes / OK" at bounding box center [1037, 456] width 56 height 13
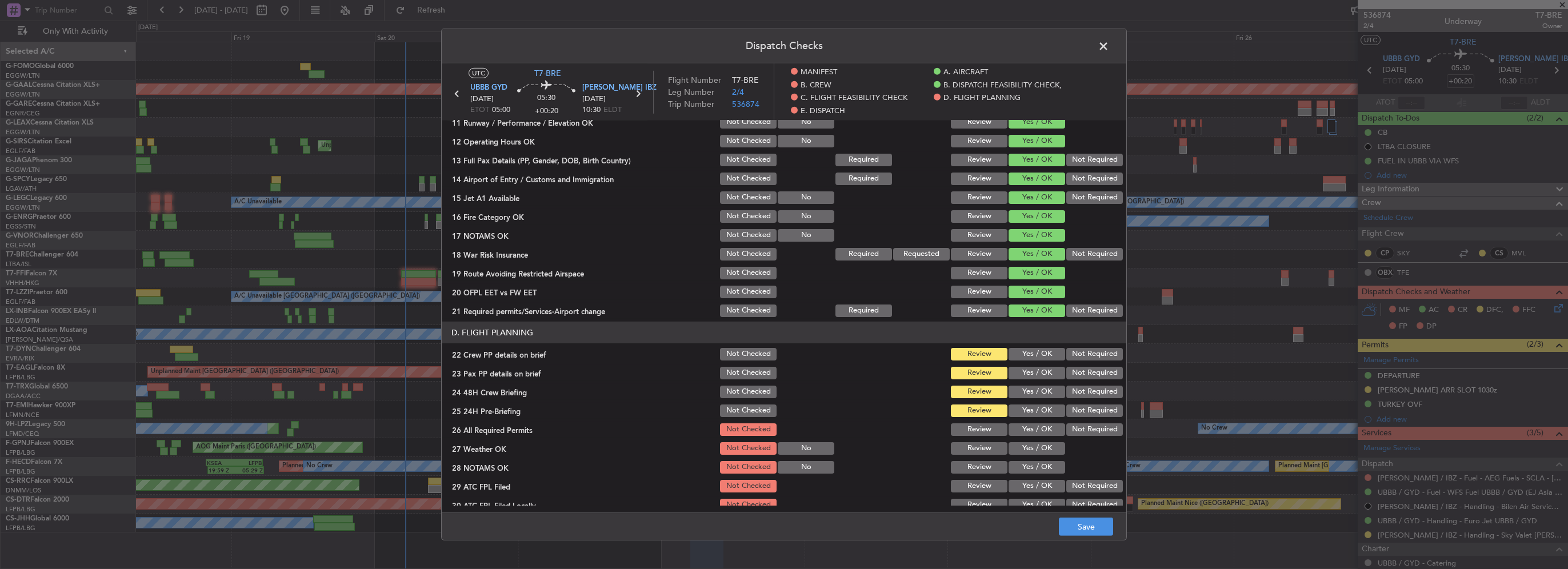
scroll to position [400, 0]
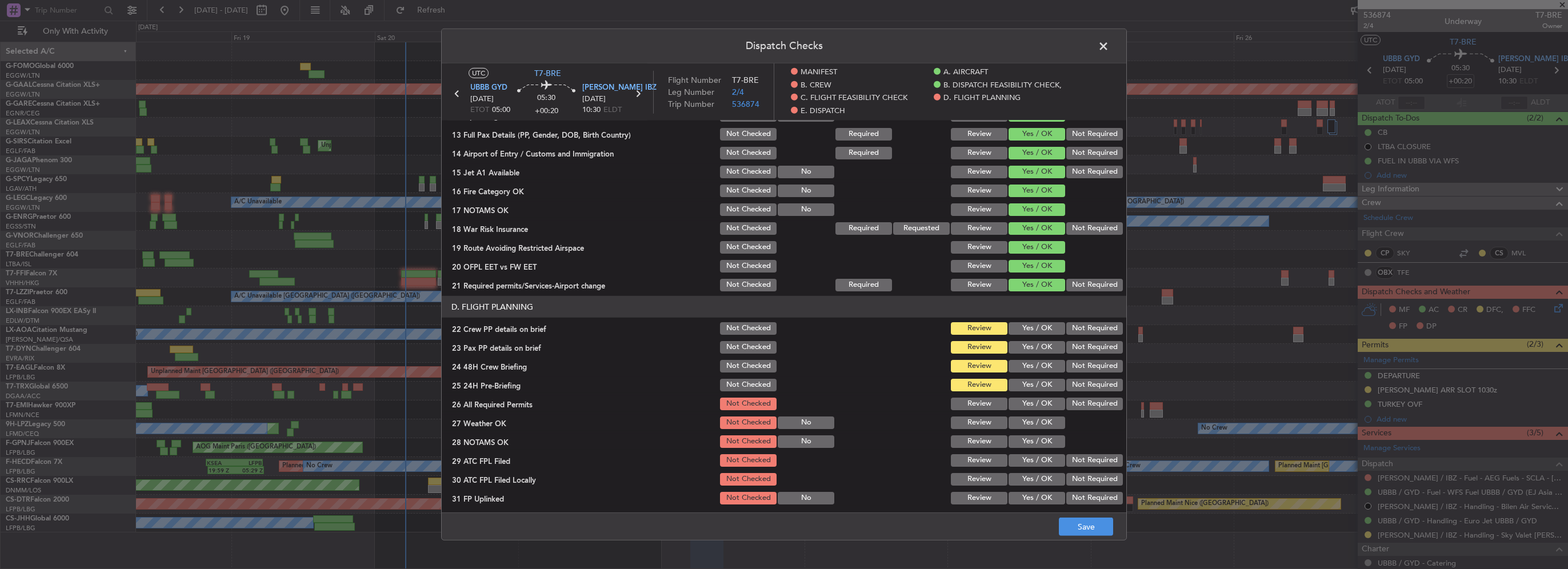
click at [1041, 325] on button "Yes / OK" at bounding box center [1037, 329] width 56 height 13
click at [1042, 350] on button "Yes / OK" at bounding box center [1037, 348] width 56 height 13
click at [1041, 364] on button "Yes / OK" at bounding box center [1037, 366] width 56 height 13
click at [1064, 377] on div "Not Required" at bounding box center [1093, 385] width 58 height 16
click at [1069, 386] on button "Not Required" at bounding box center [1095, 385] width 56 height 13
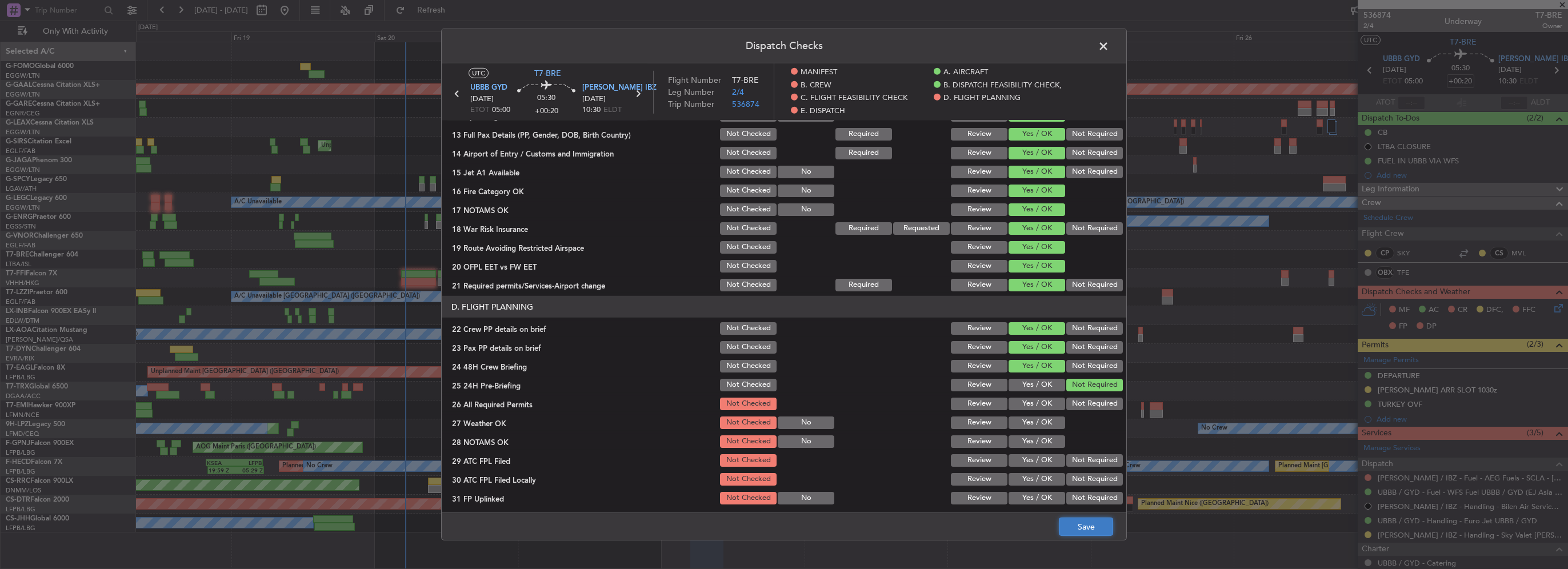
click at [1082, 531] on button "Save" at bounding box center [1086, 527] width 54 height 18
click at [1109, 43] on span at bounding box center [1109, 49] width 0 height 23
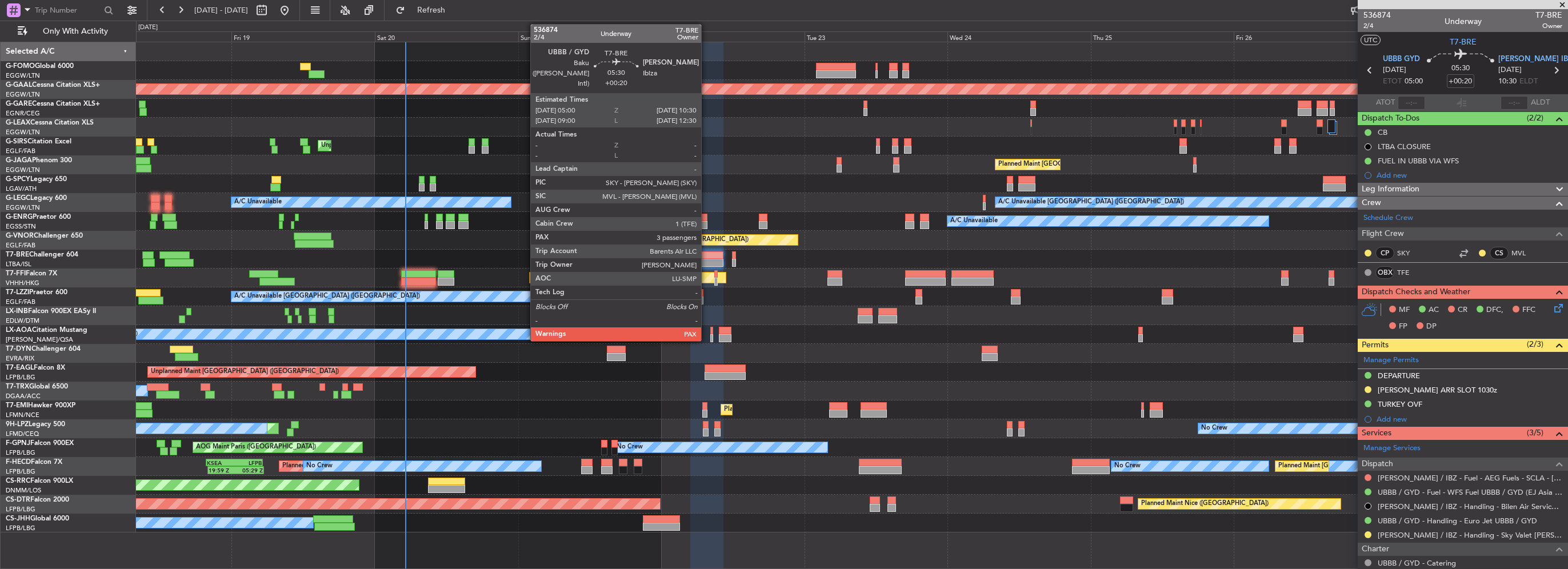
click at [706, 256] on div at bounding box center [707, 255] width 33 height 8
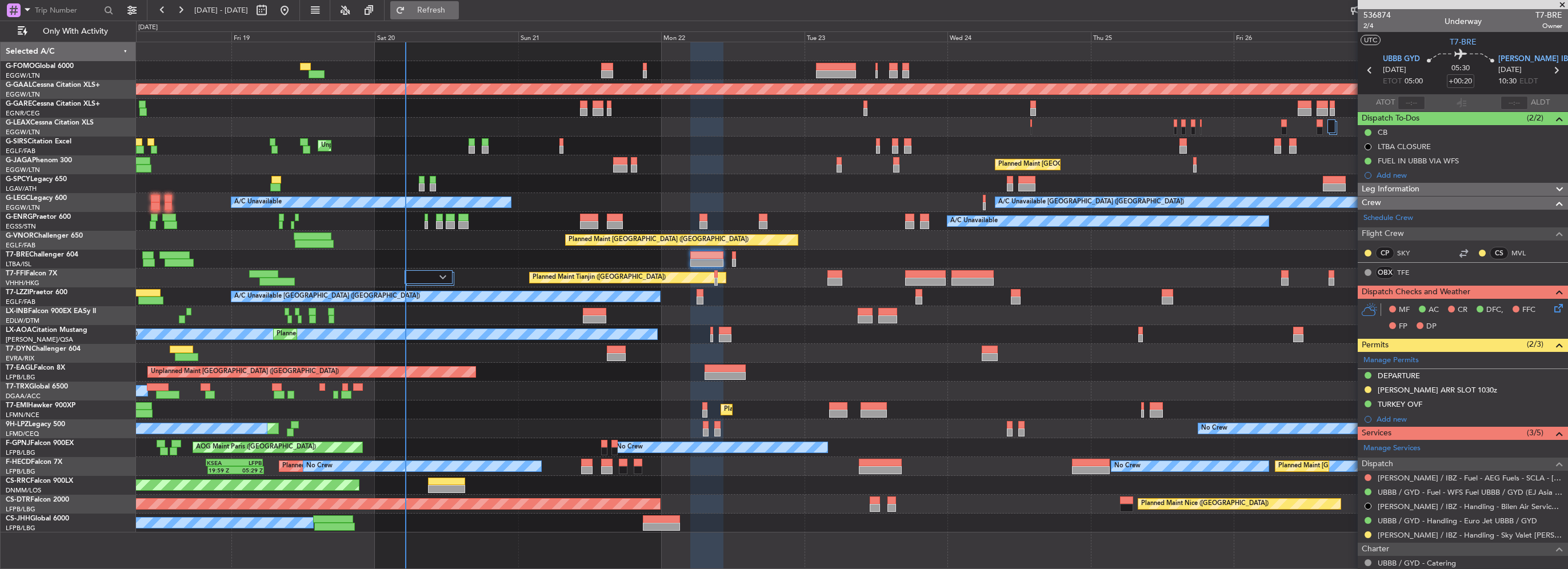
click at [444, 6] on span "Refresh" at bounding box center [432, 10] width 48 height 8
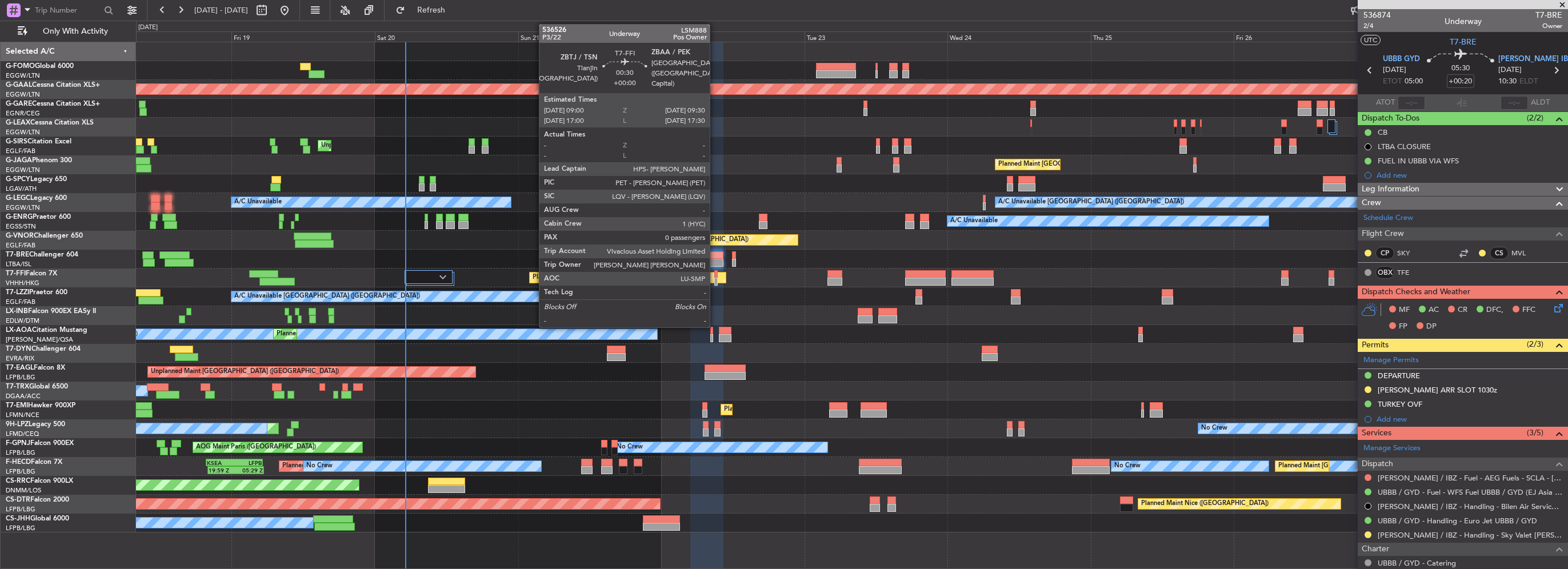
click at [715, 276] on div at bounding box center [716, 274] width 4 height 8
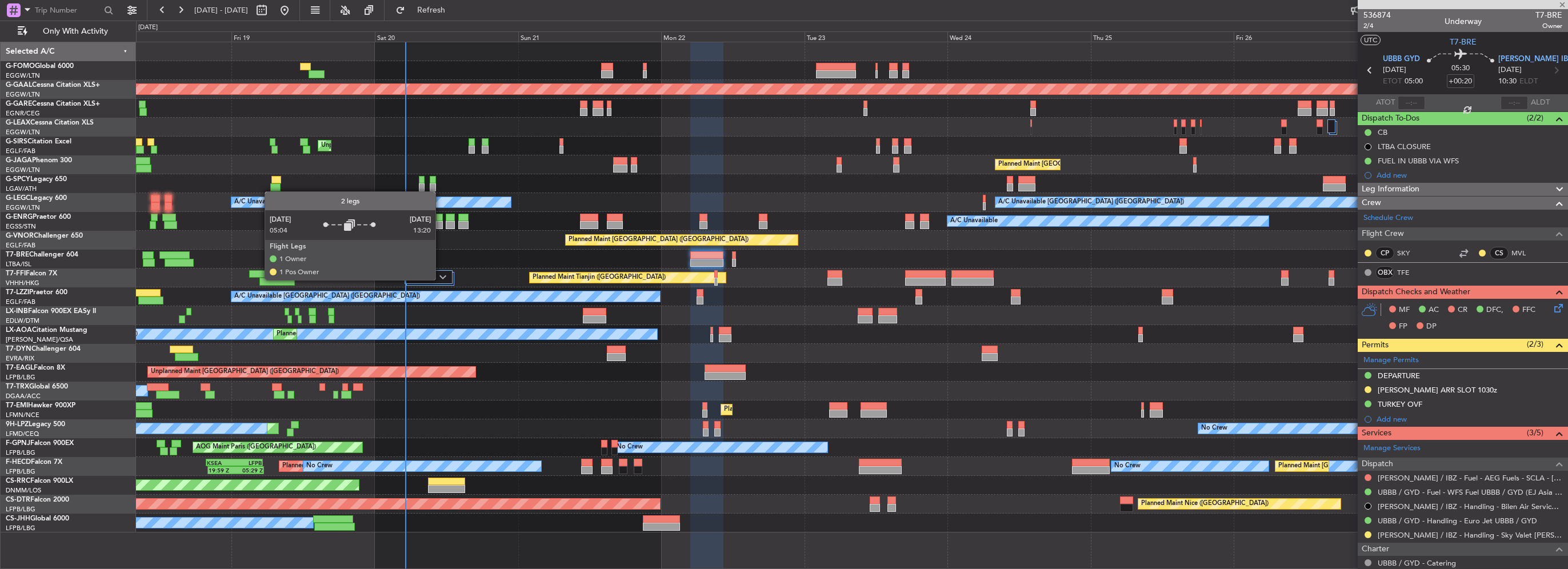
click at [441, 279] on div at bounding box center [429, 276] width 48 height 13
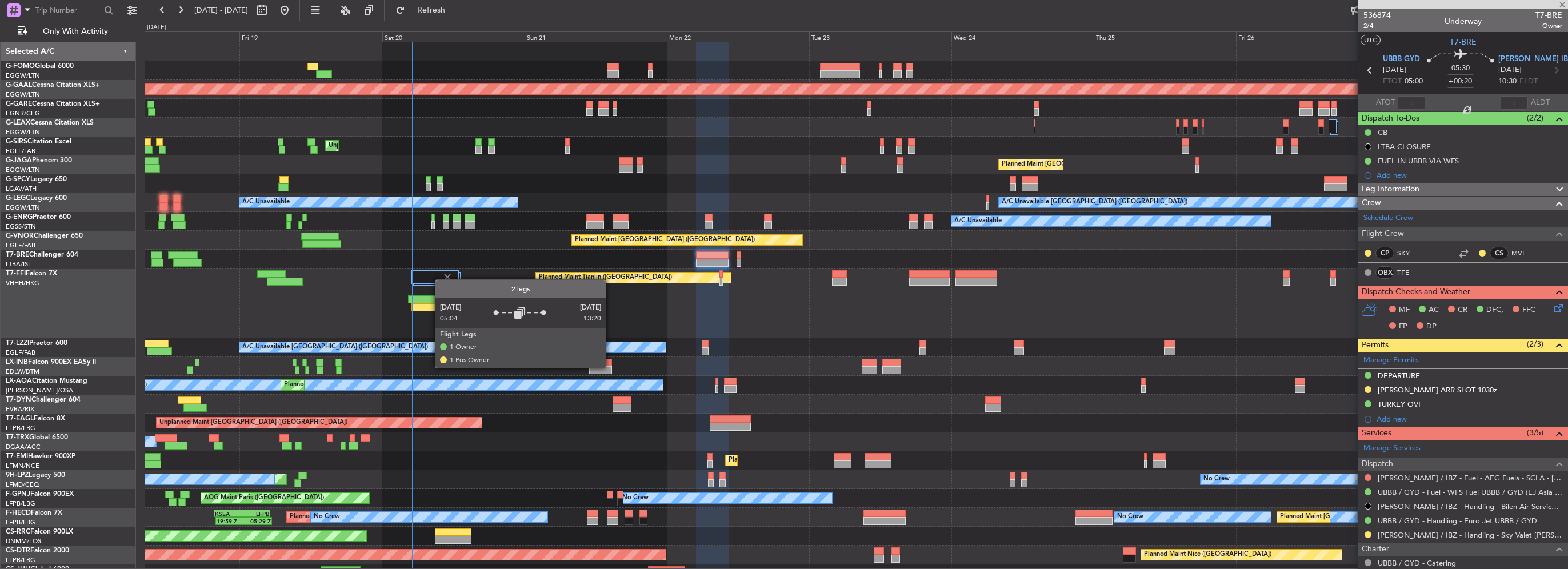
type input "0"
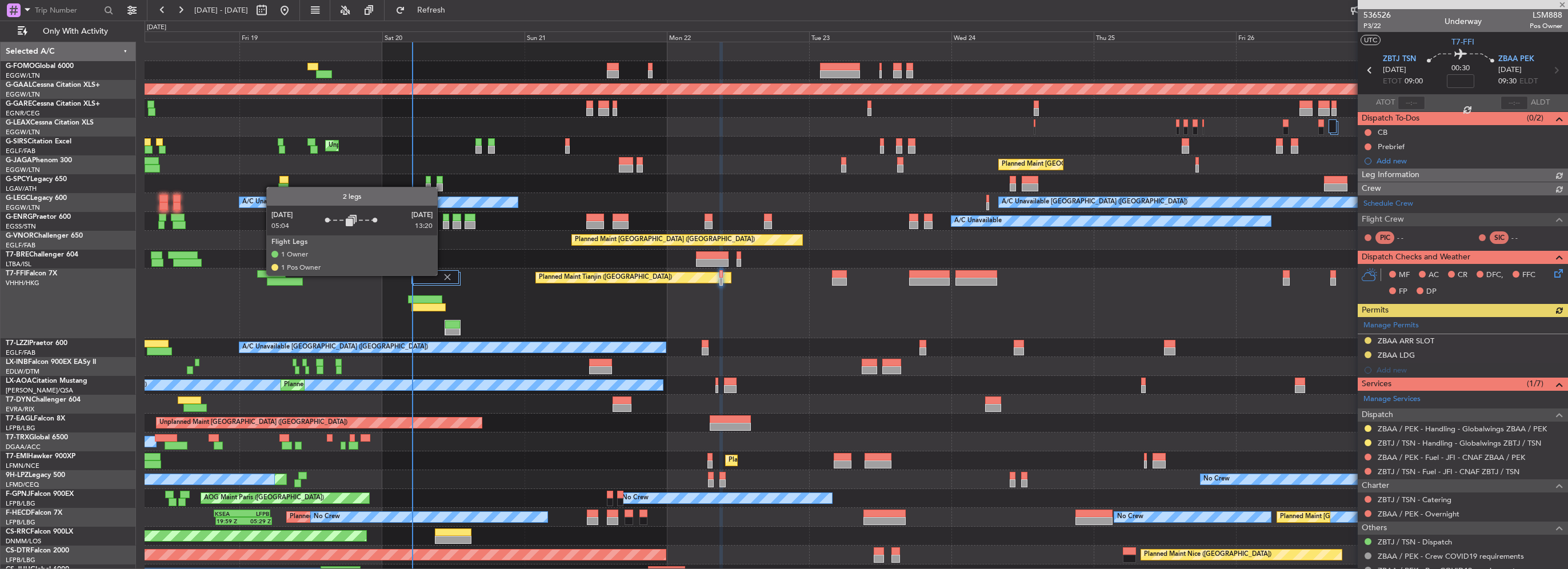
click at [442, 275] on img at bounding box center [447, 277] width 11 height 11
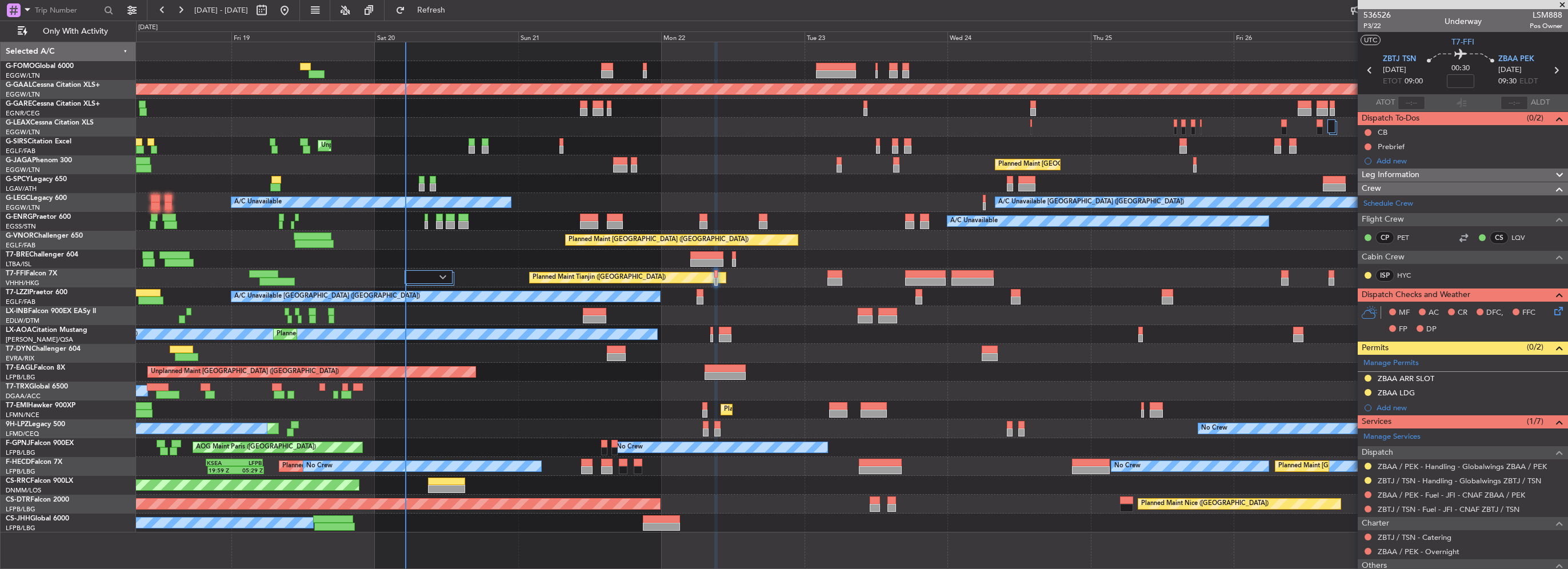
click at [450, 271] on div at bounding box center [429, 276] width 48 height 13
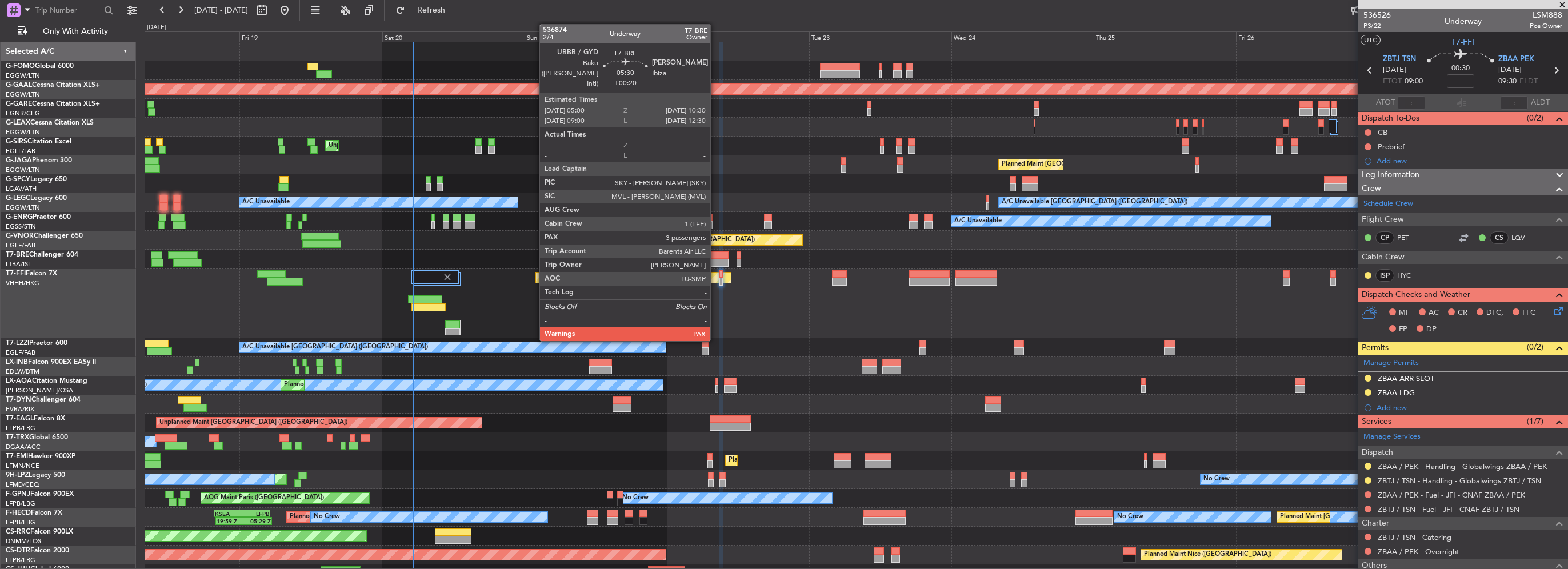
click at [715, 257] on div at bounding box center [712, 255] width 33 height 8
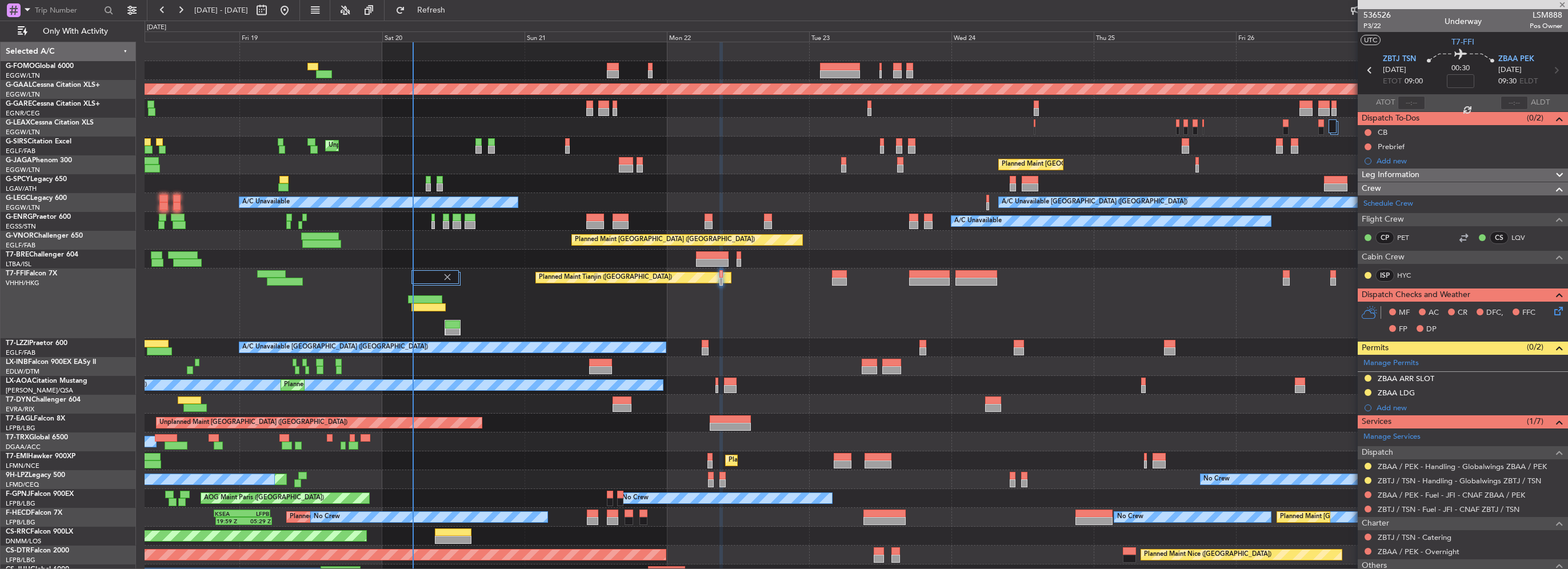
type input "+00:20"
type input "3"
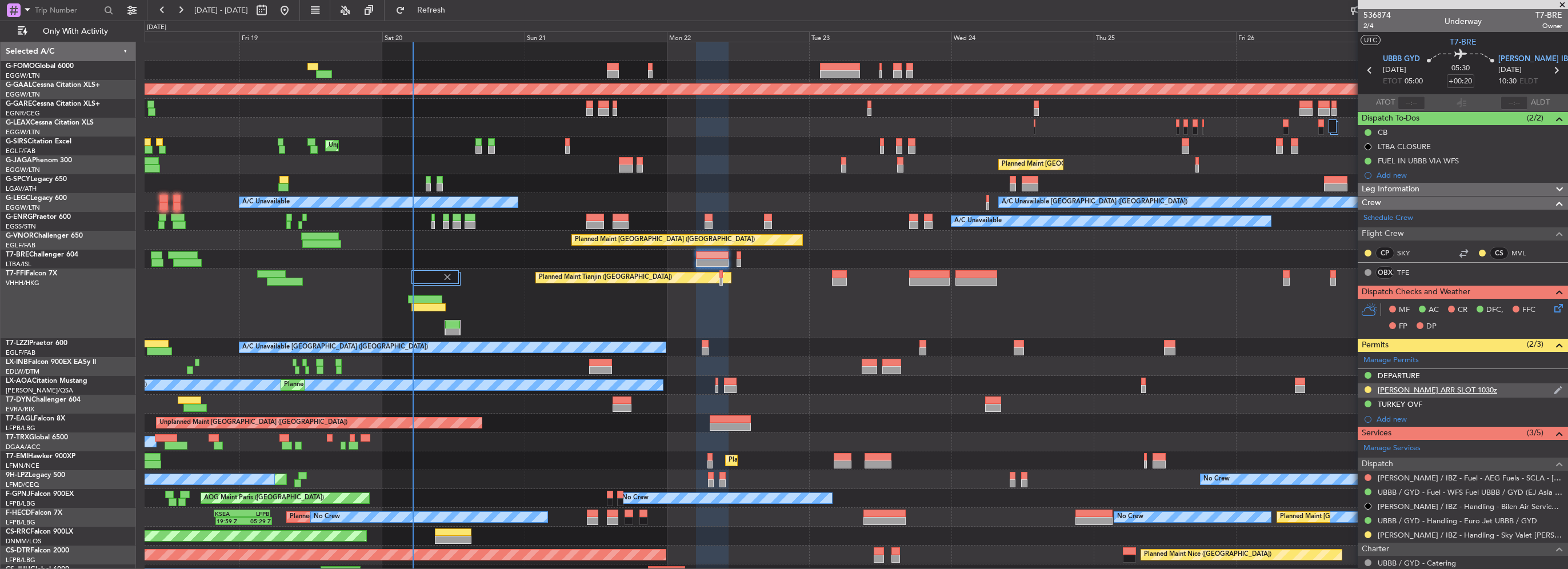
click at [1483, 396] on div "LEIB ARR SLOT 1030z" at bounding box center [1463, 391] width 210 height 14
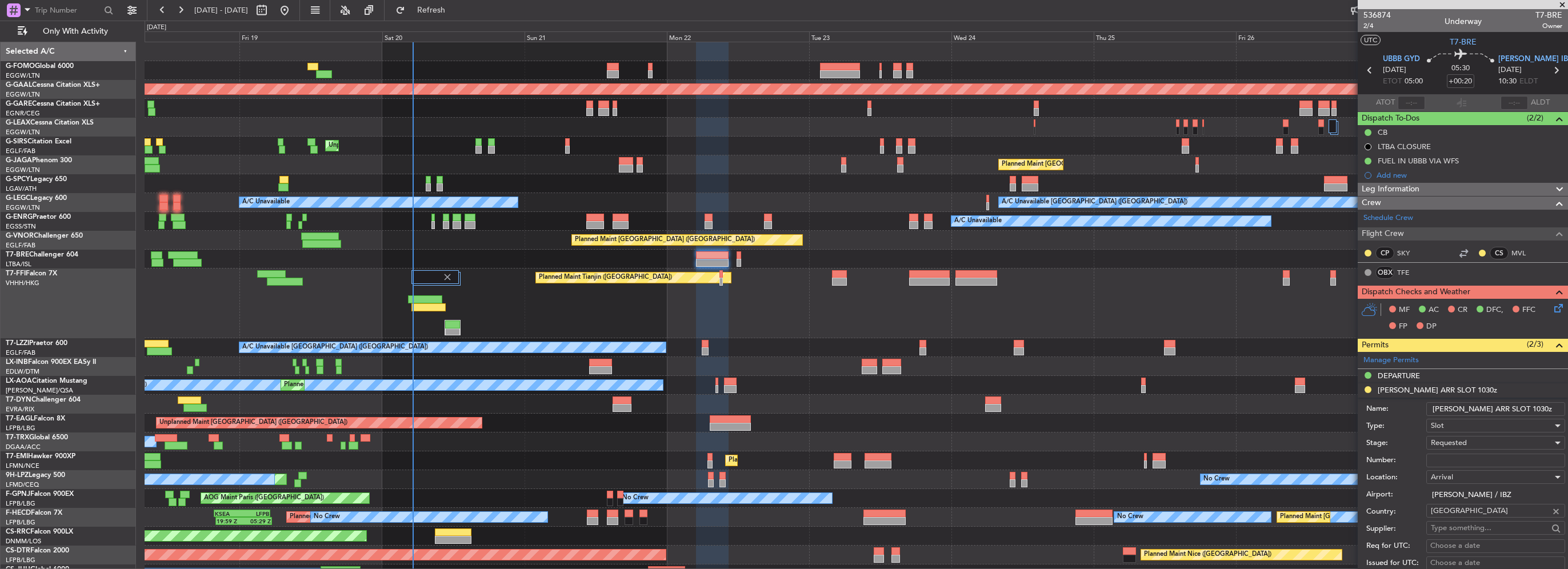
drag, startPoint x: 1500, startPoint y: 408, endPoint x: 1495, endPoint y: 410, distance: 5.4
click at [1495, 410] on input "LEIB ARR SLOT 1030z" at bounding box center [1495, 408] width 139 height 13
drag, startPoint x: 1502, startPoint y: 407, endPoint x: 1495, endPoint y: 408, distance: 7.1
click at [1495, 408] on input "LEIB ARR SLOT 1030z" at bounding box center [1495, 408] width 139 height 13
click at [1467, 443] on div "Requested" at bounding box center [1492, 443] width 122 height 17
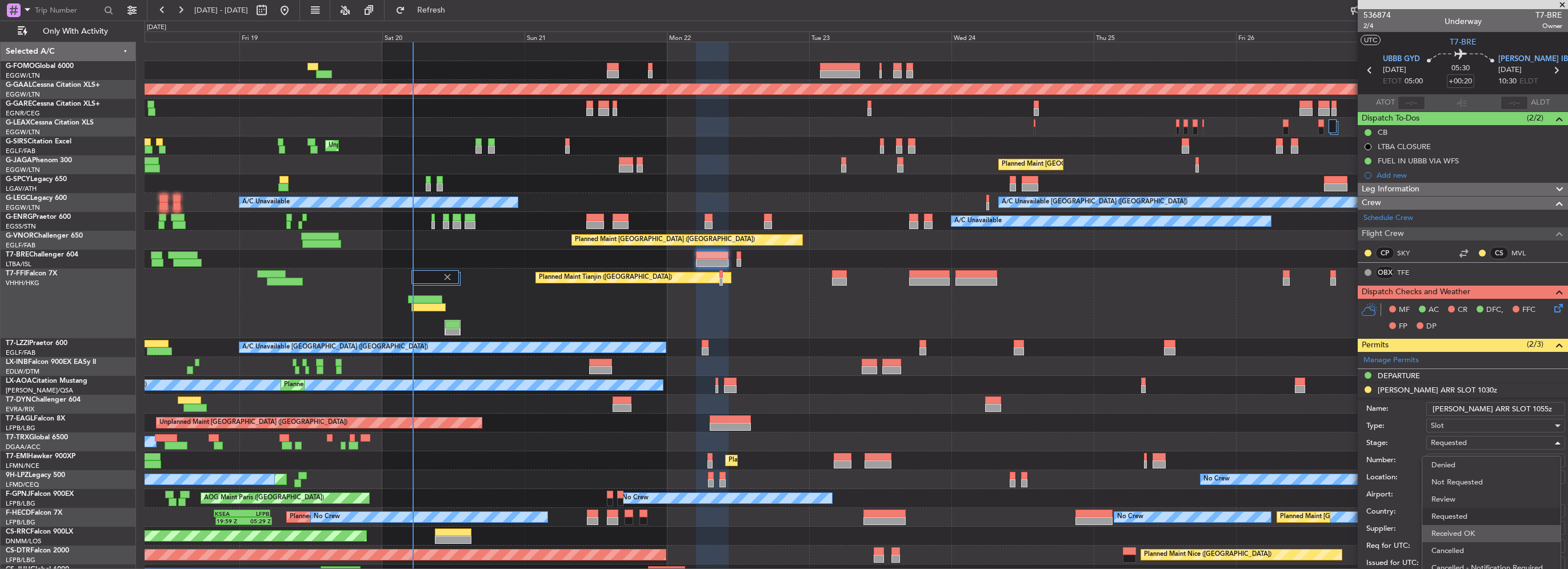
click at [1474, 534] on span "Received OK" at bounding box center [1491, 534] width 120 height 17
click at [1514, 409] on input "[PERSON_NAME] ARR SLOT 1055z" at bounding box center [1495, 408] width 139 height 13
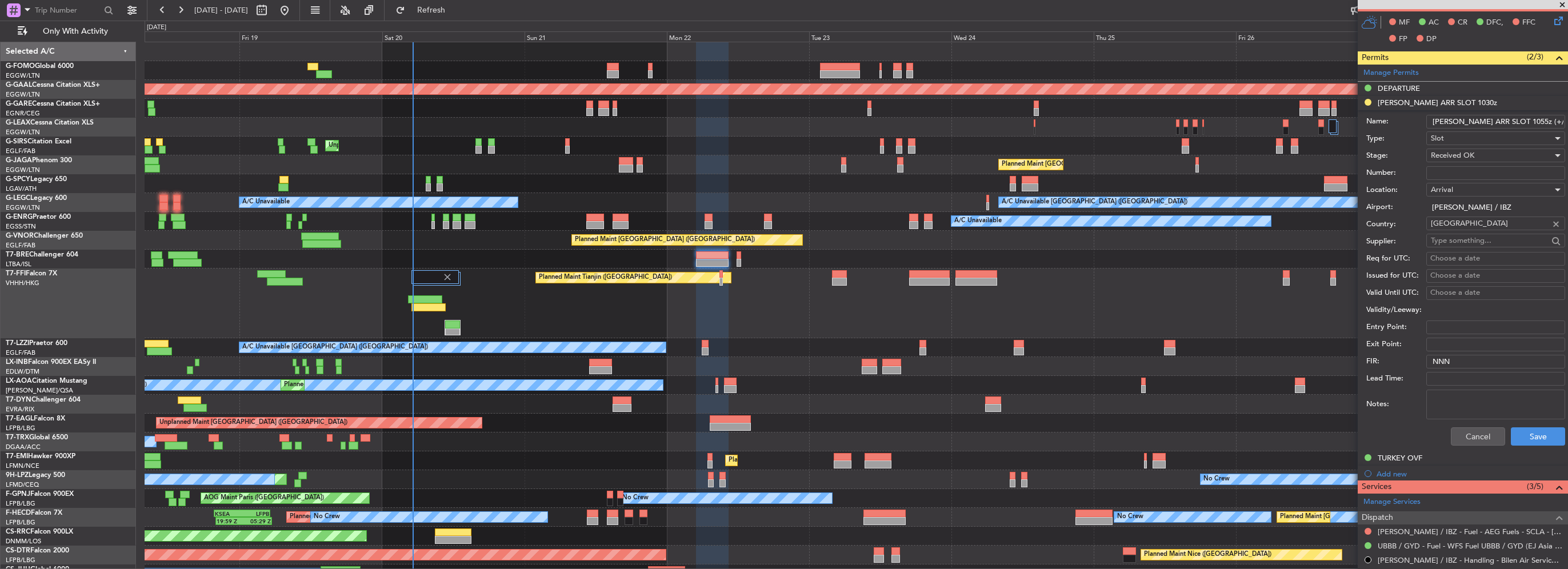
scroll to position [343, 0]
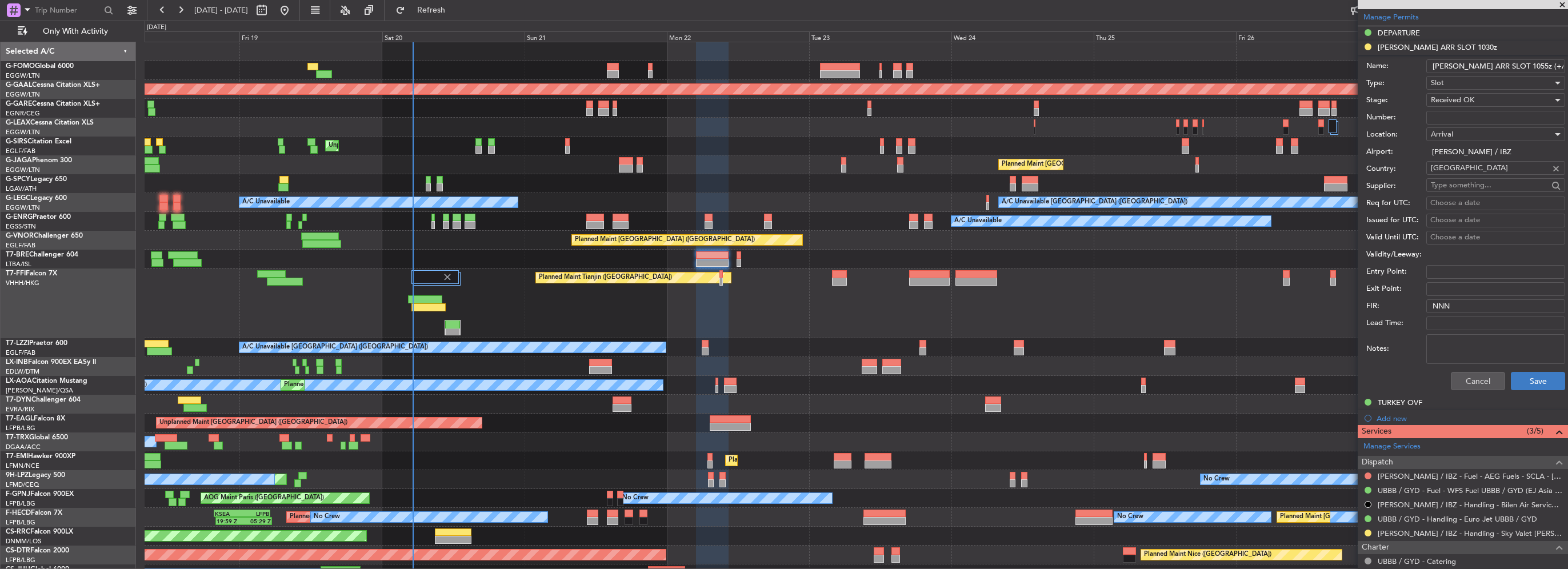
type input "LEIB ARR SLOT 1055z (+/- 30min)"
click at [1543, 384] on button "Save" at bounding box center [1538, 381] width 54 height 18
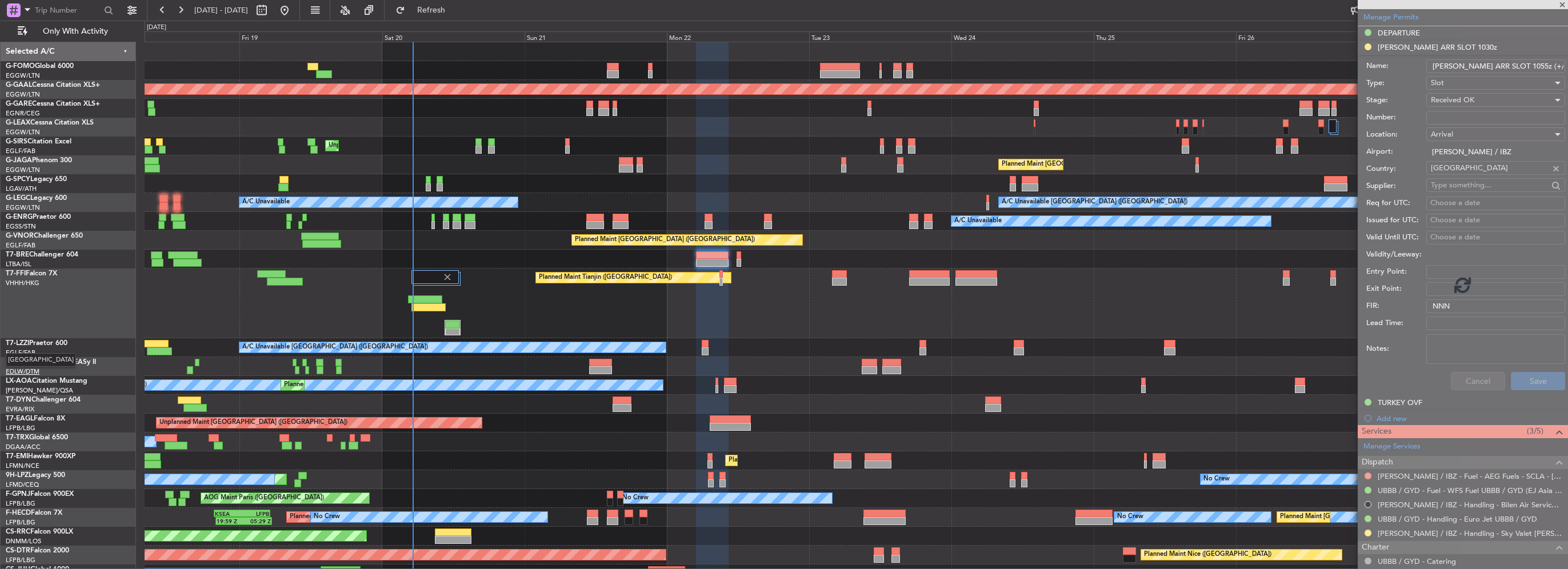
scroll to position [192, 0]
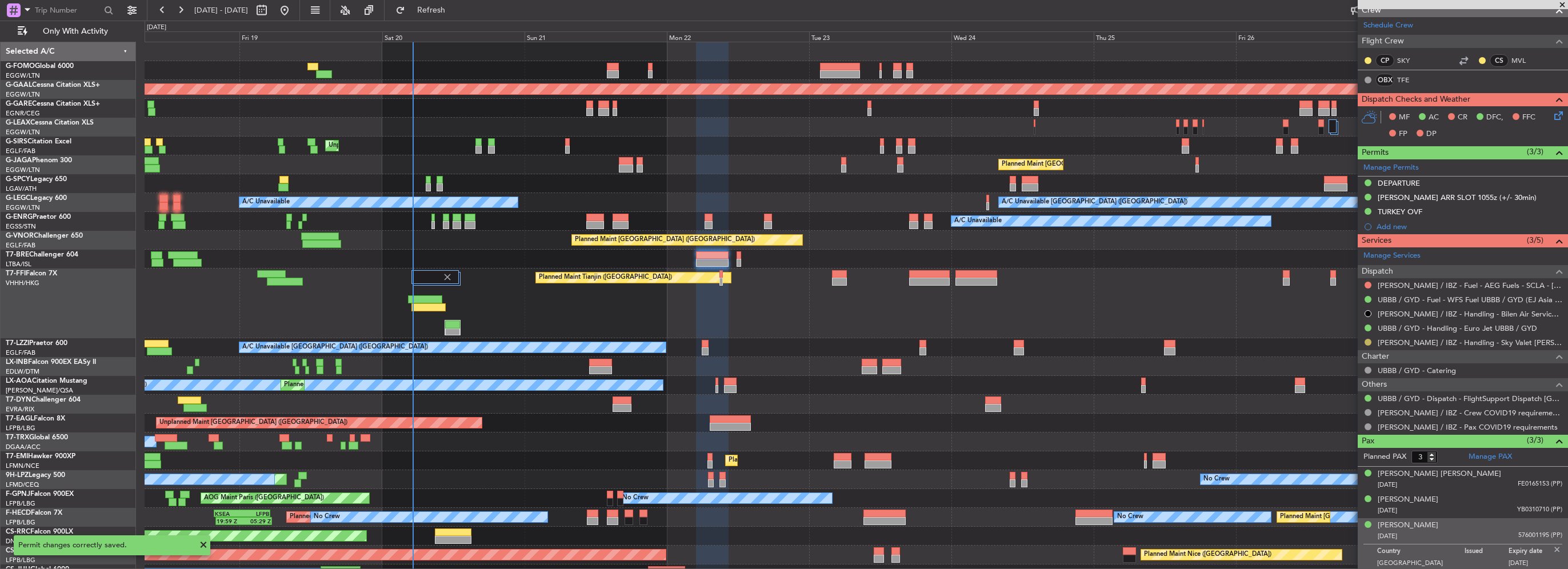
click at [1369, 338] on button at bounding box center [1368, 342] width 7 height 7
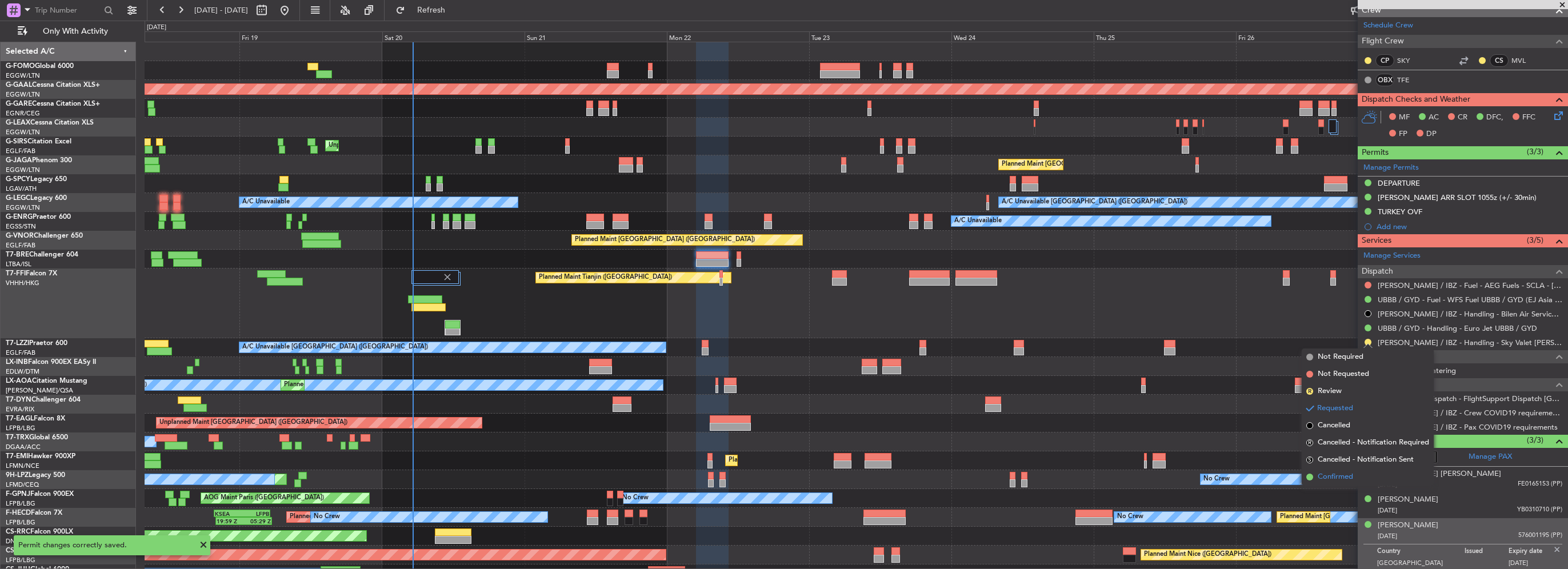
click at [1339, 477] on span "Confirmed" at bounding box center [1335, 477] width 35 height 11
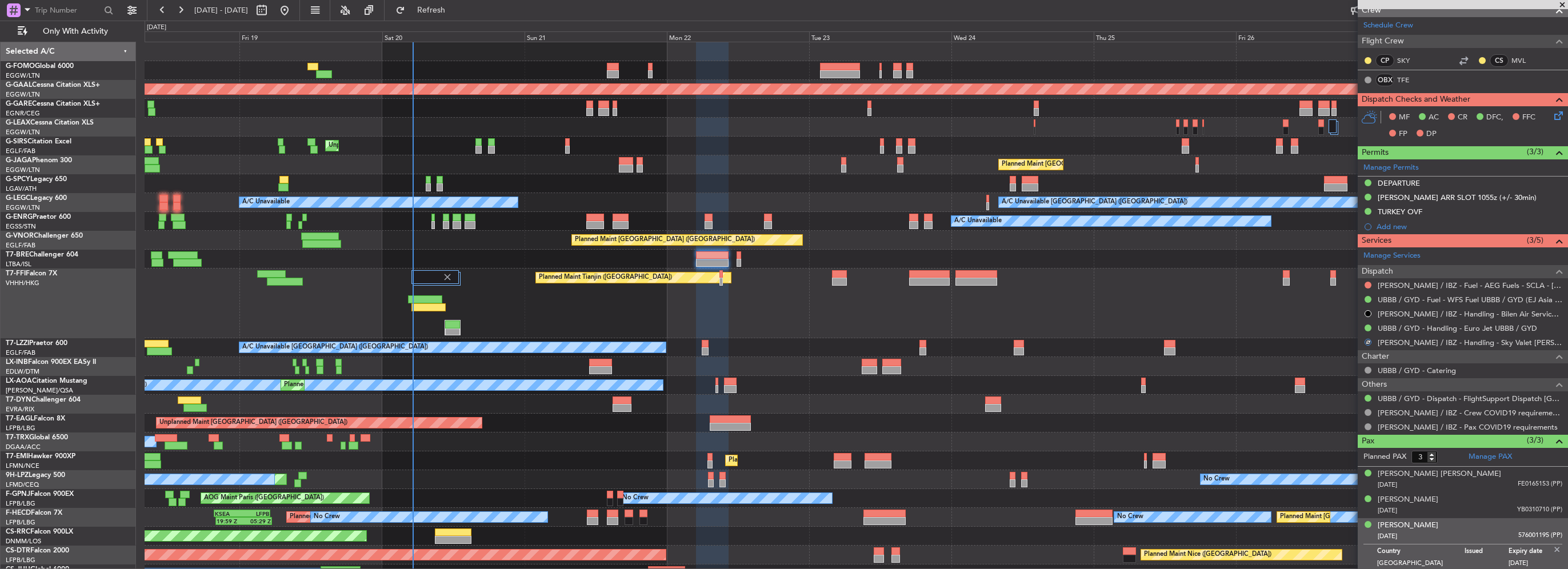
click at [1552, 548] on img at bounding box center [1557, 549] width 11 height 11
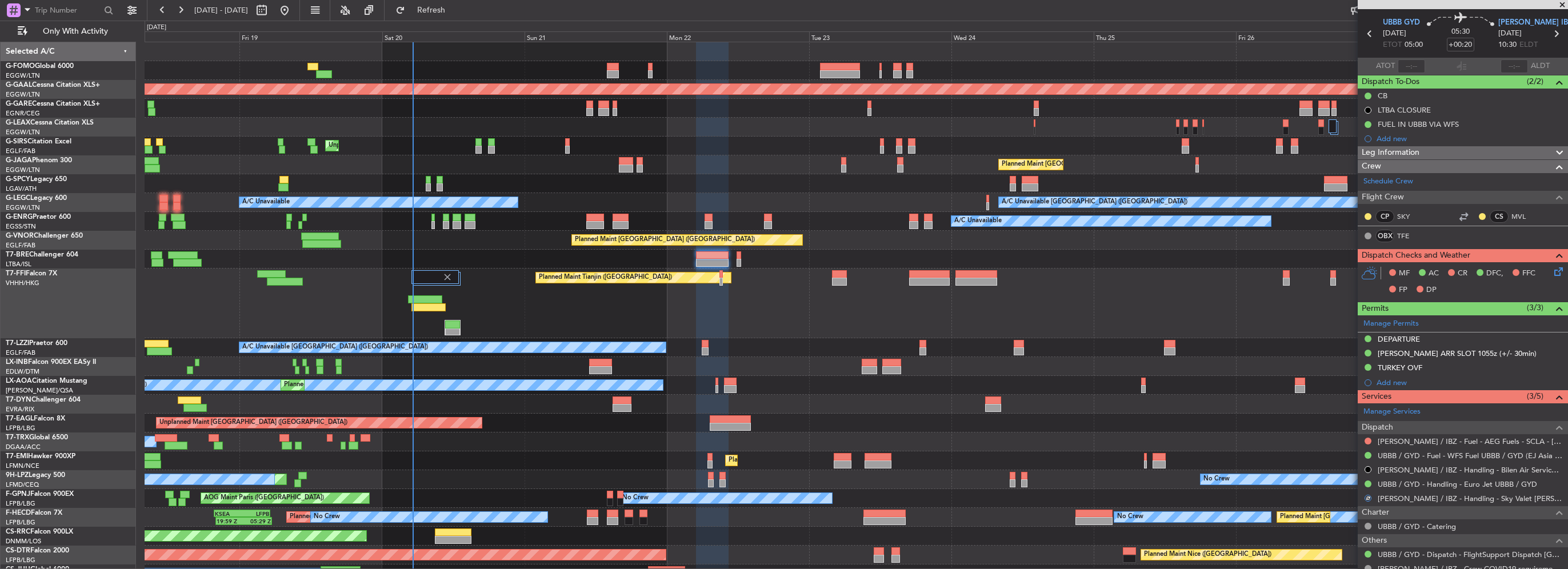
scroll to position [0, 0]
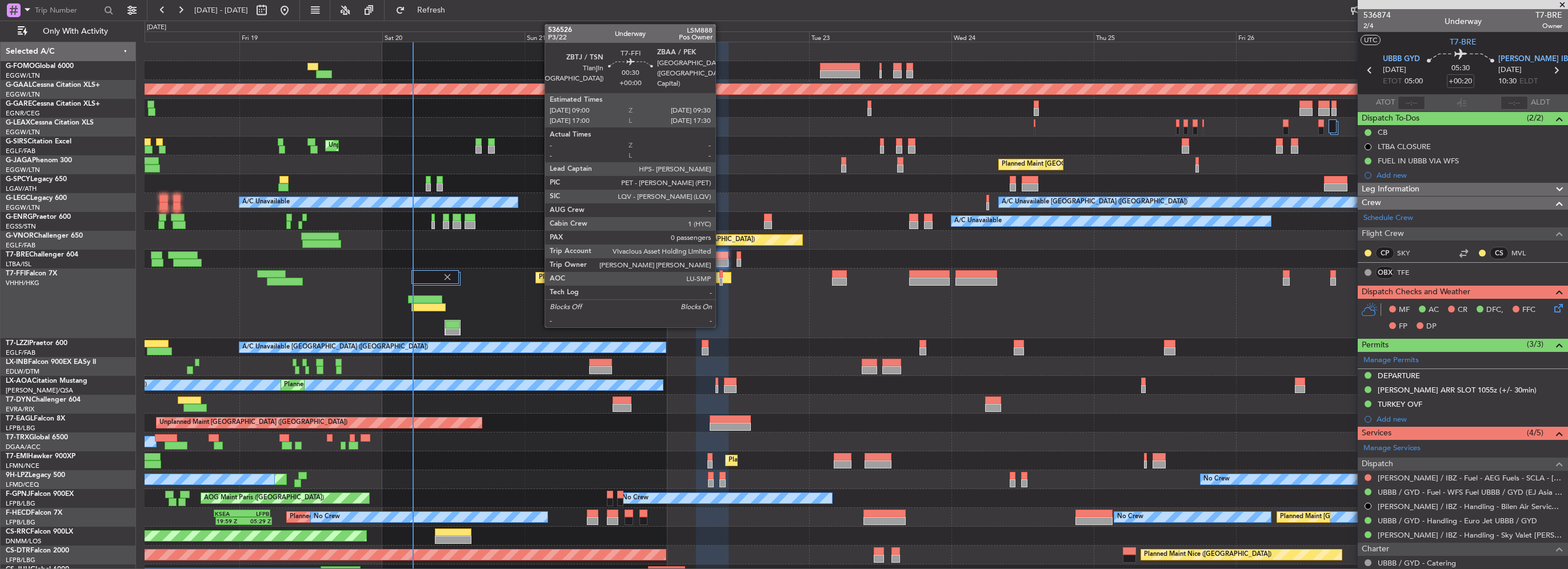
click at [721, 276] on div at bounding box center [721, 274] width 4 height 8
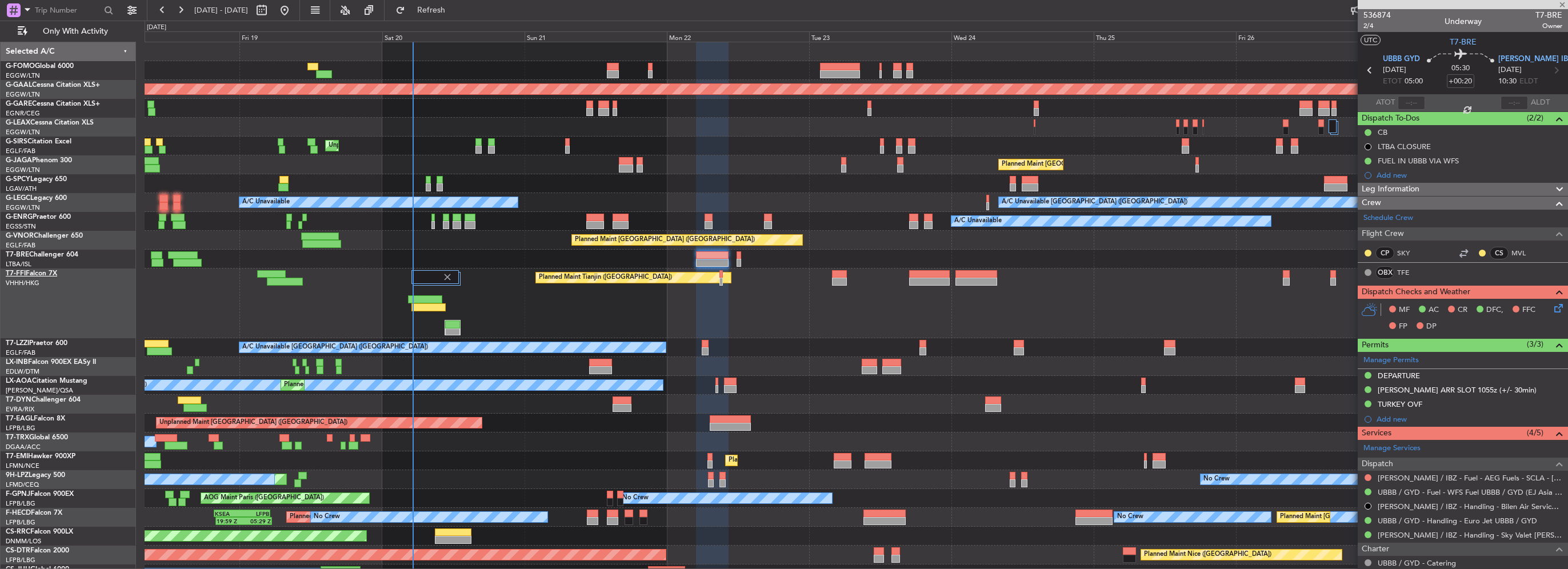
type input "0"
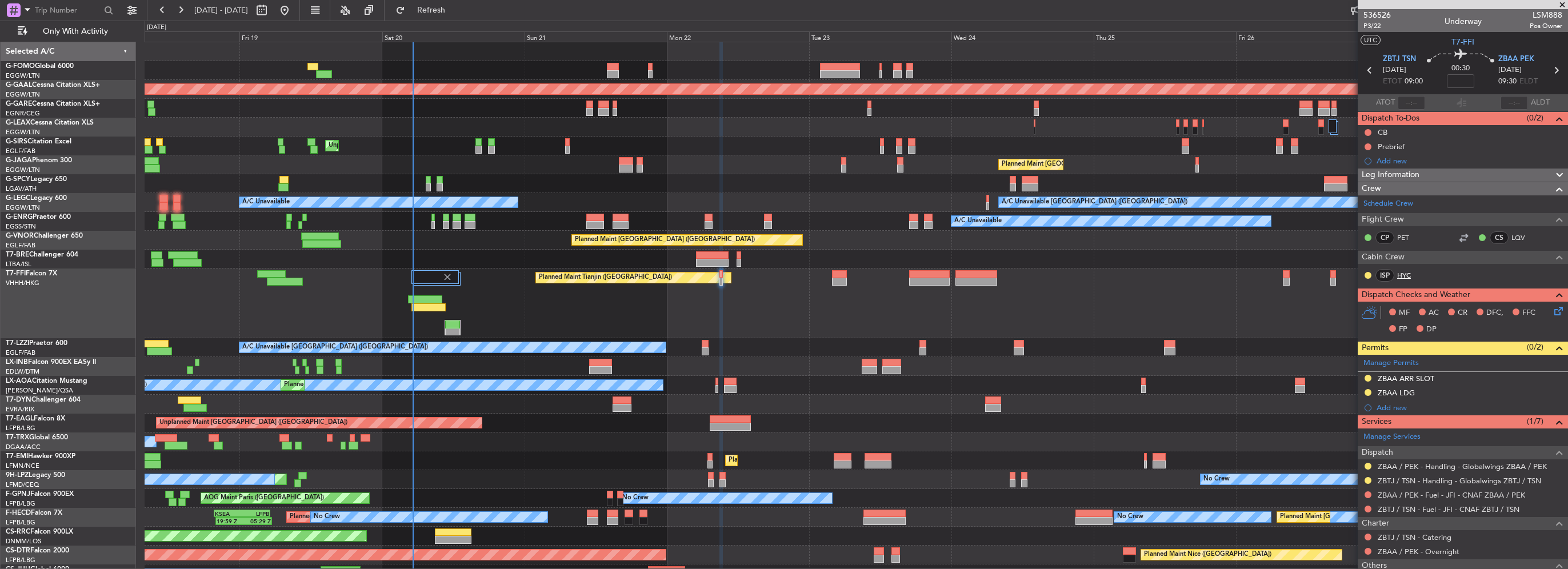
click at [1405, 272] on link "HYC" at bounding box center [1410, 275] width 25 height 11
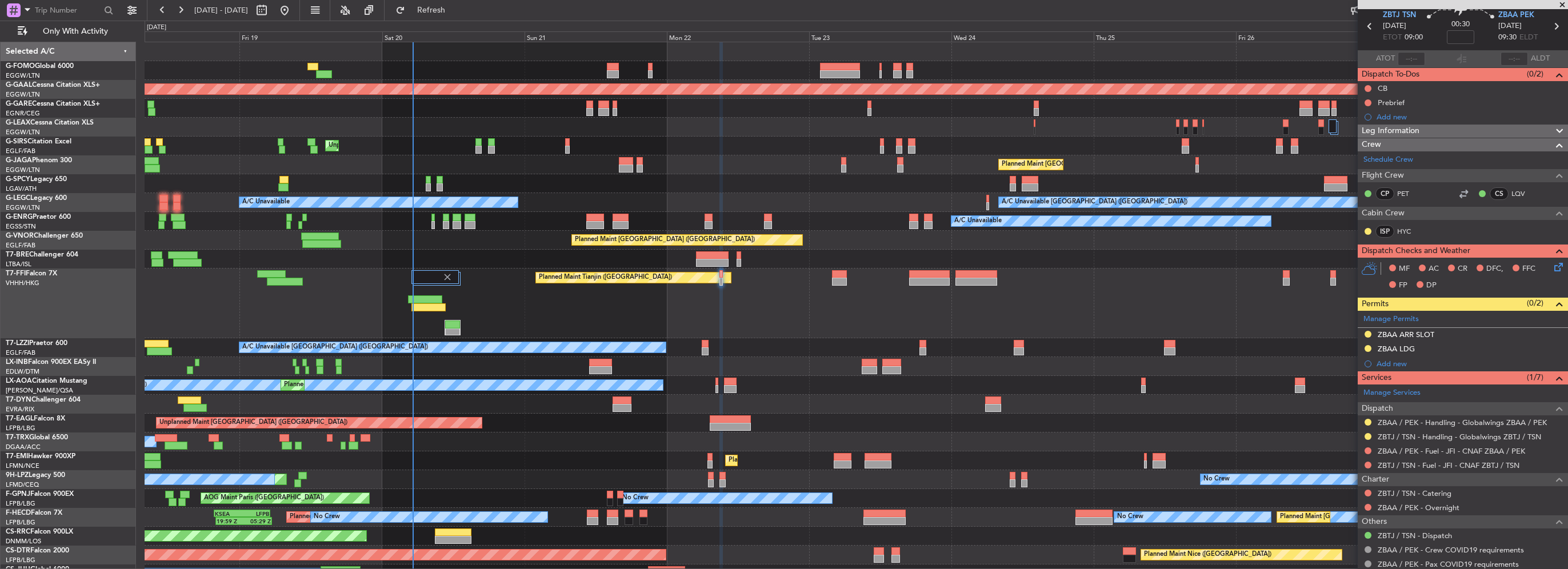
scroll to position [77, 0]
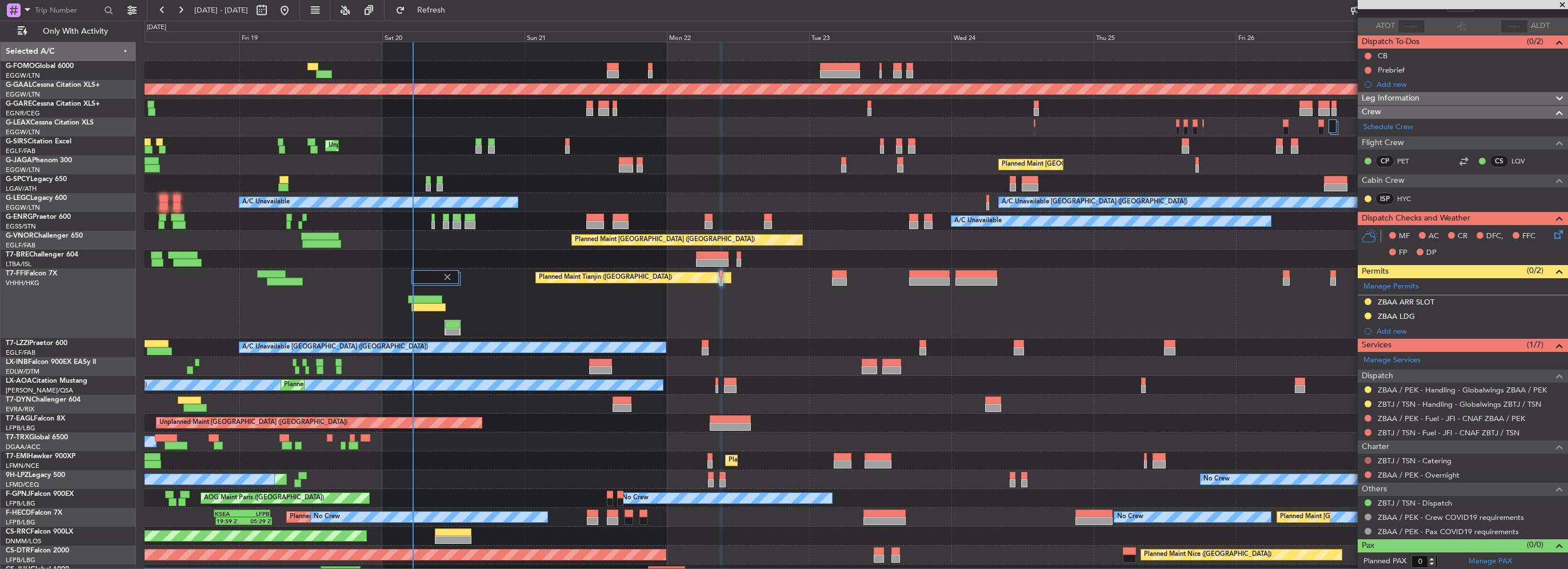
click at [1369, 459] on button at bounding box center [1368, 460] width 7 height 7
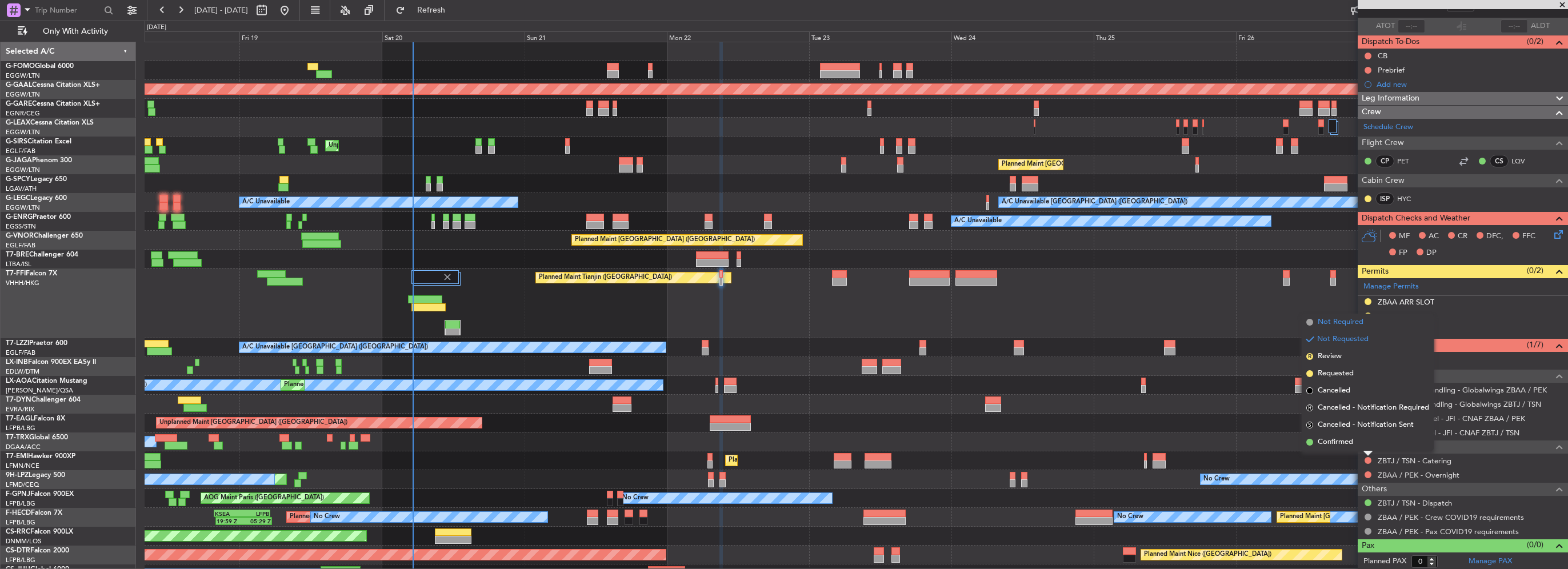
click at [1339, 326] on span "Not Required" at bounding box center [1340, 322] width 46 height 11
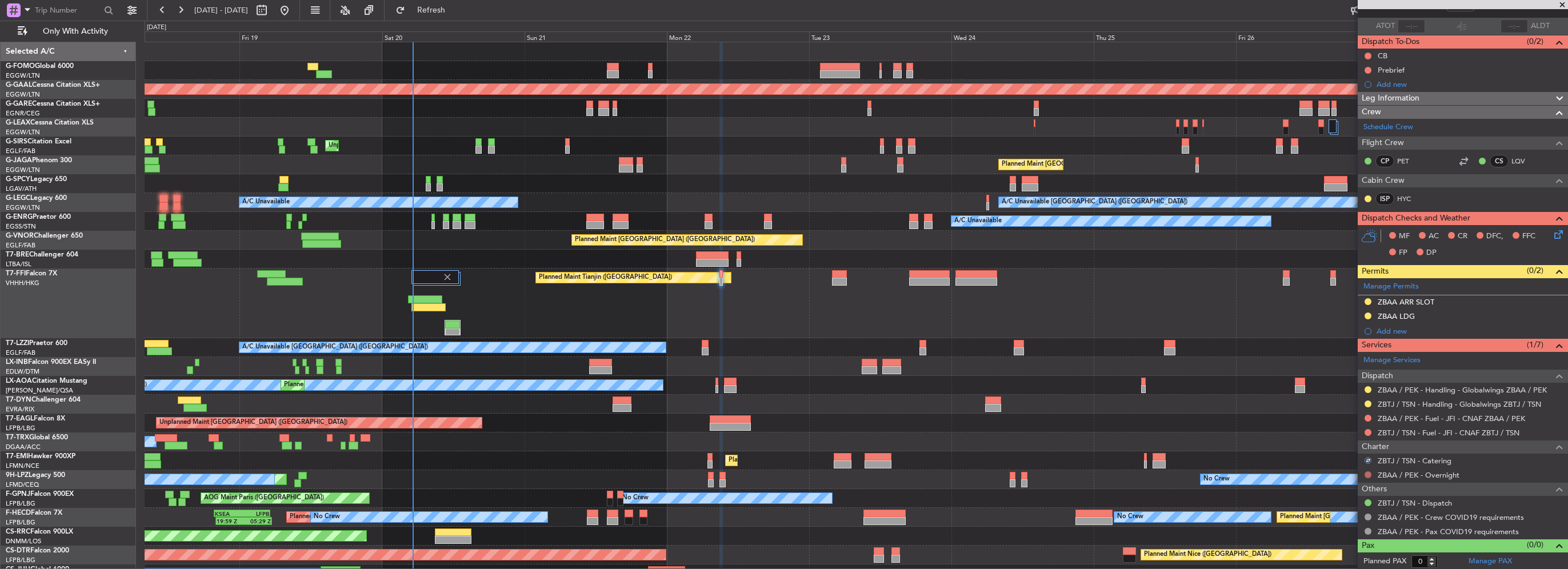
click at [1370, 475] on button at bounding box center [1368, 475] width 7 height 7
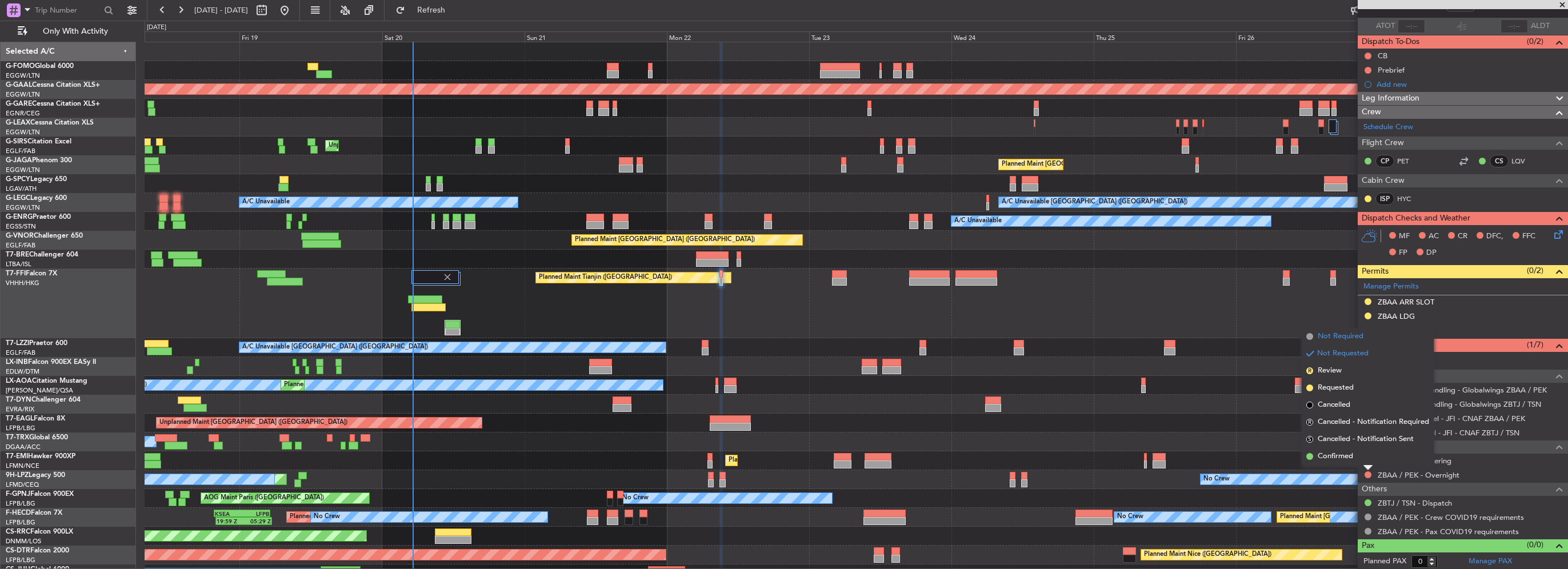
click at [1347, 339] on span "Not Required" at bounding box center [1340, 336] width 46 height 11
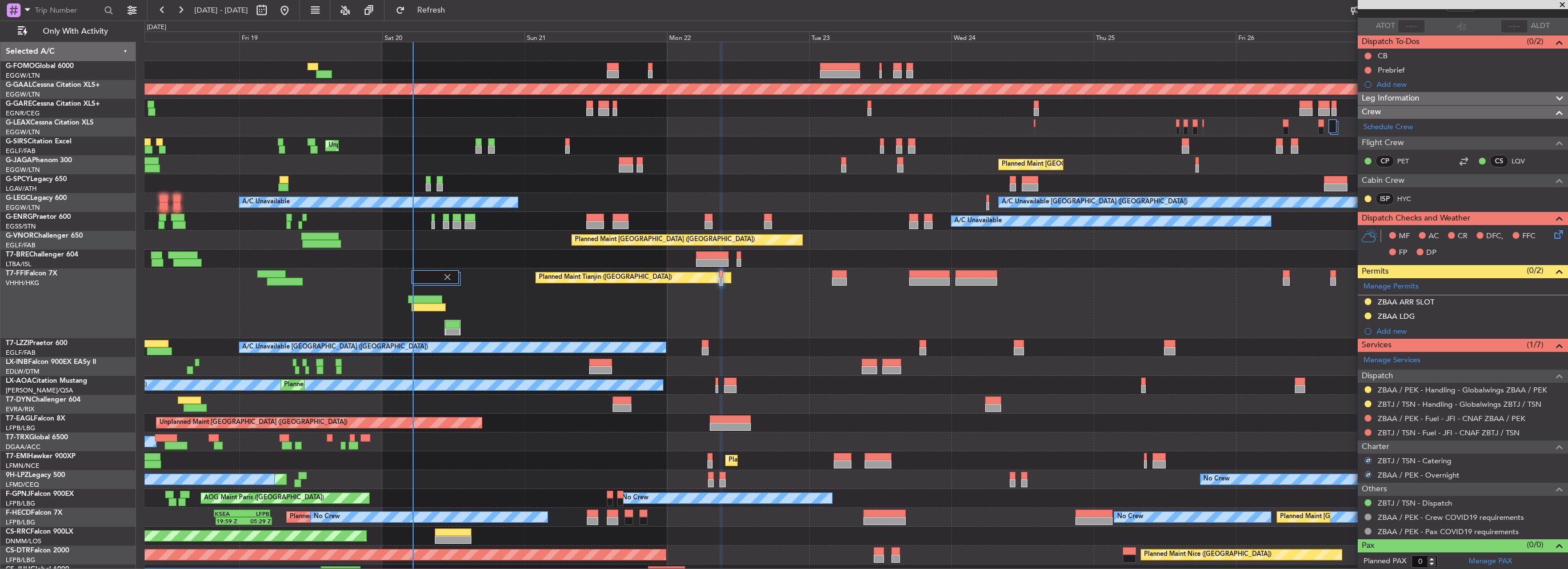
scroll to position [0, 0]
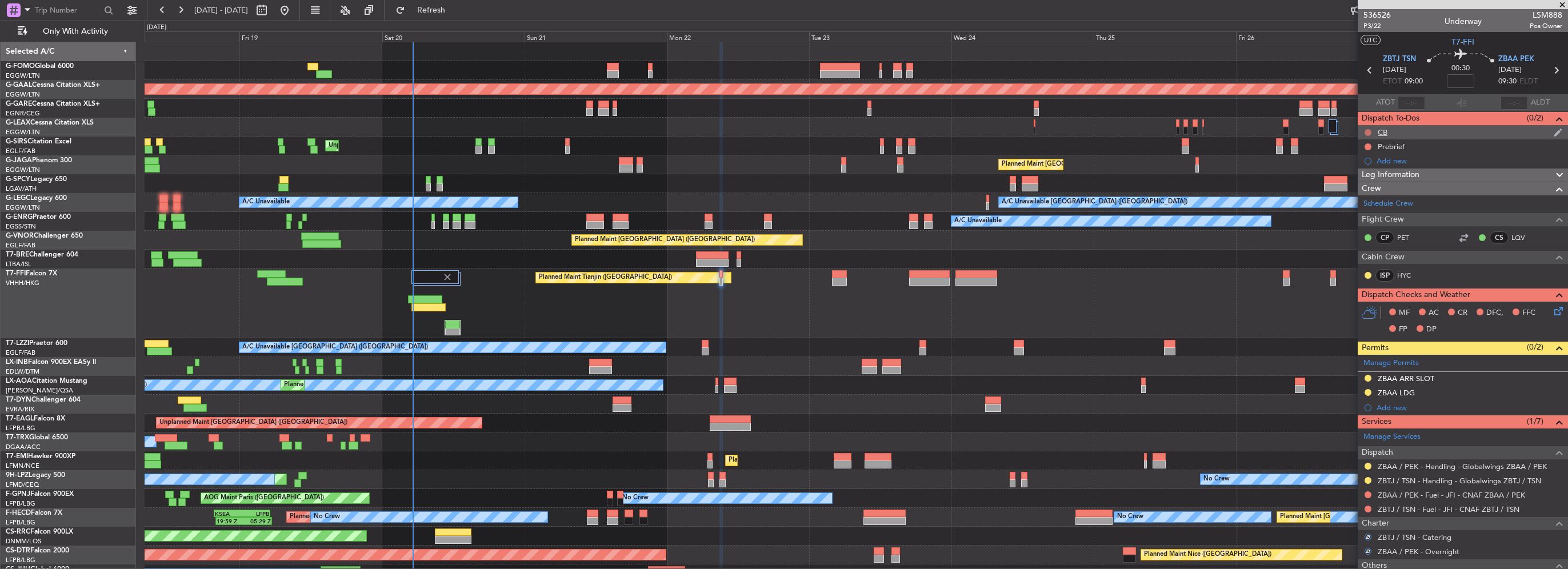
click at [1366, 131] on button at bounding box center [1368, 133] width 7 height 7
click at [1355, 183] on span "Completed" at bounding box center [1373, 183] width 37 height 11
click at [1366, 143] on button at bounding box center [1368, 147] width 7 height 7
click at [1369, 185] on li "In Progress" at bounding box center [1368, 180] width 61 height 17
click at [1419, 172] on div "Leg Information" at bounding box center [1463, 175] width 210 height 13
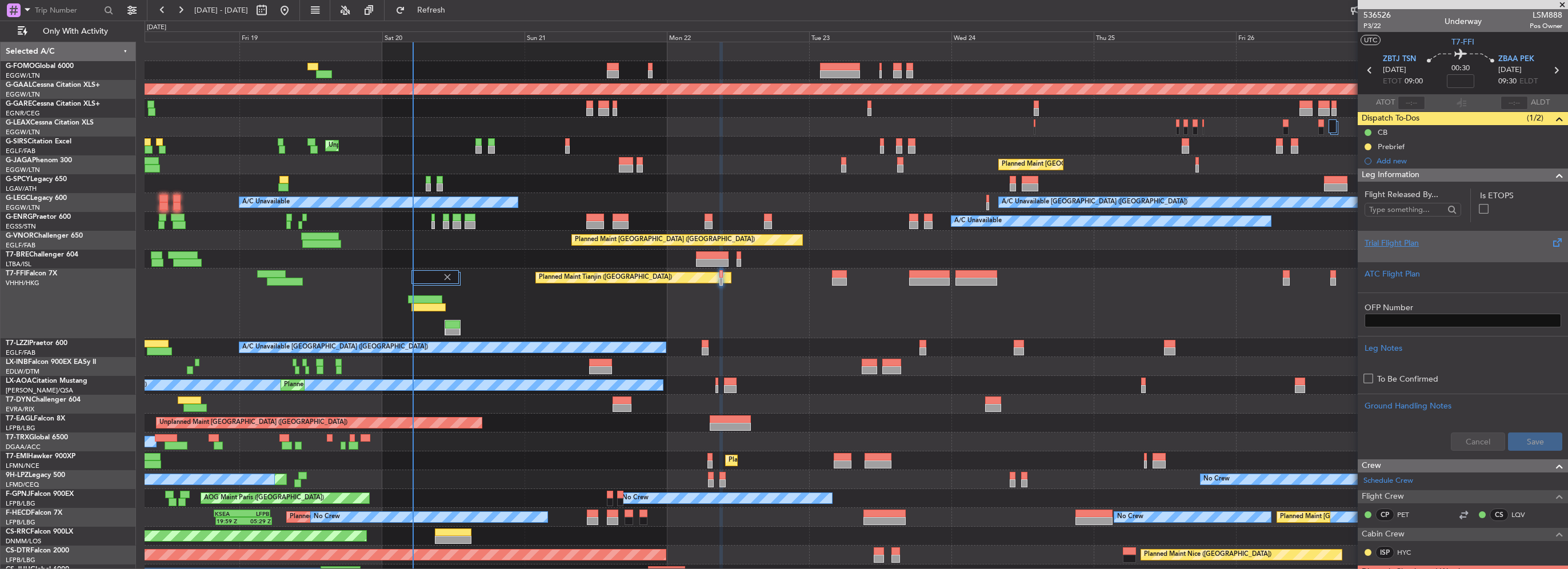
click at [1394, 247] on div "Trial Flight Plan" at bounding box center [1463, 243] width 197 height 12
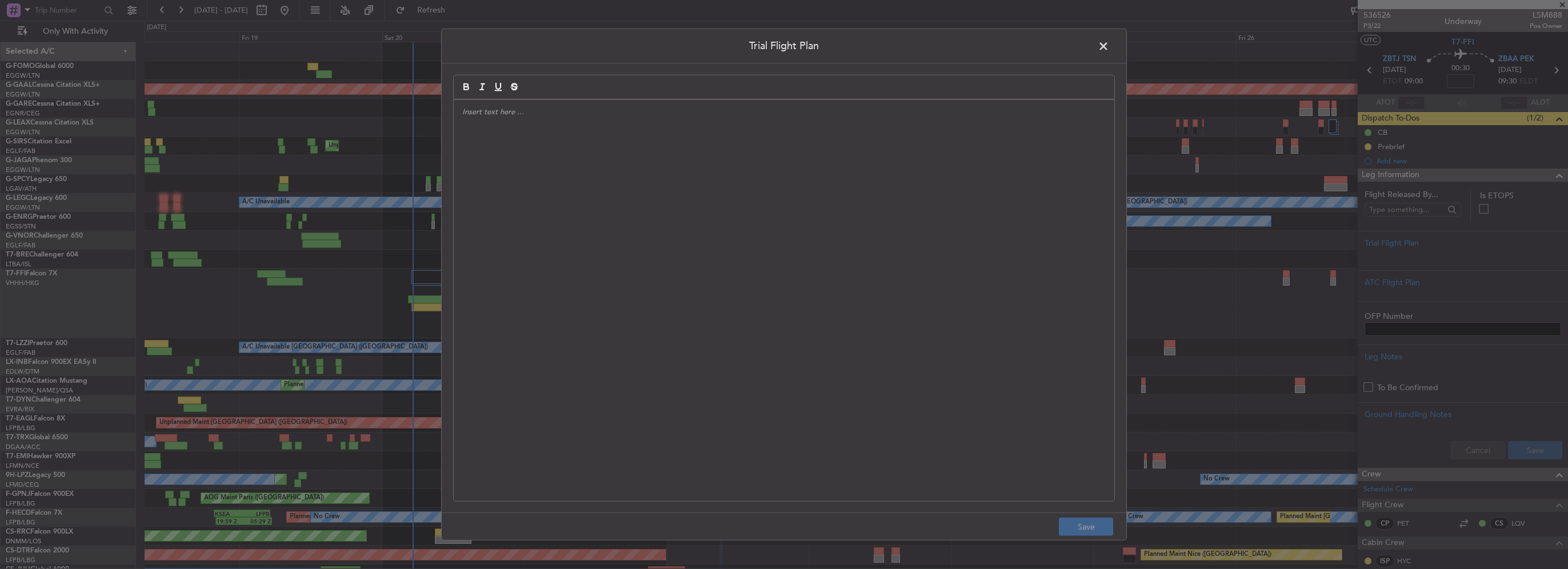
click at [724, 167] on div at bounding box center [784, 300] width 661 height 401
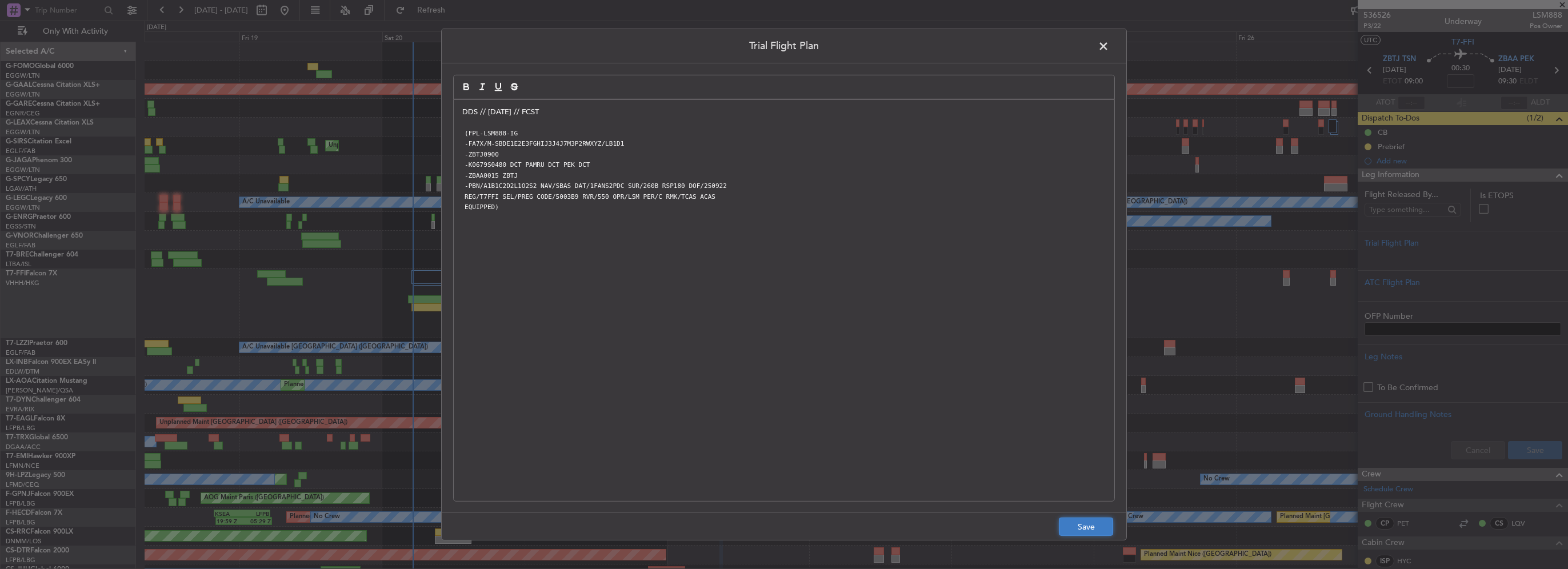
click at [1082, 522] on button "Save" at bounding box center [1086, 527] width 54 height 18
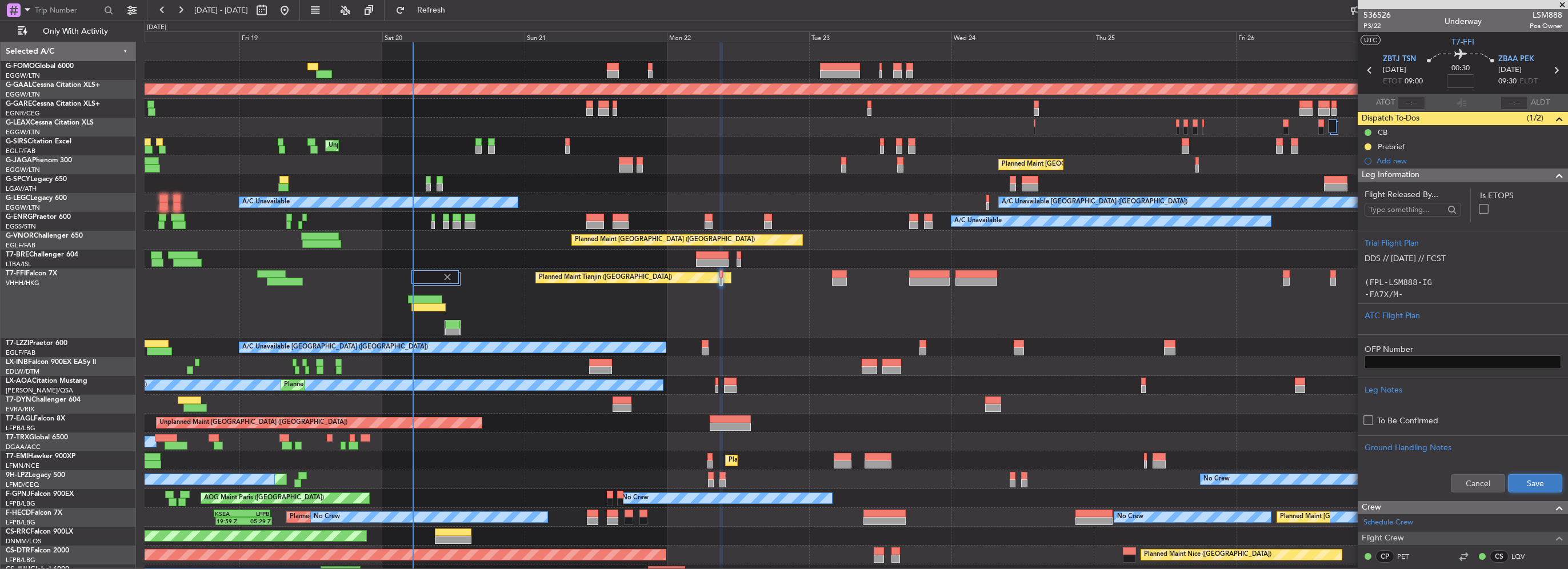
click at [1531, 484] on button "Save" at bounding box center [1535, 483] width 54 height 18
click at [1473, 80] on mat-tooltip-component "Flight Time" at bounding box center [1457, 89] width 53 height 30
click at [1458, 82] on div "Flight Time" at bounding box center [1458, 82] width 0 height 0
click at [1552, 176] on span at bounding box center [1559, 175] width 13 height 13
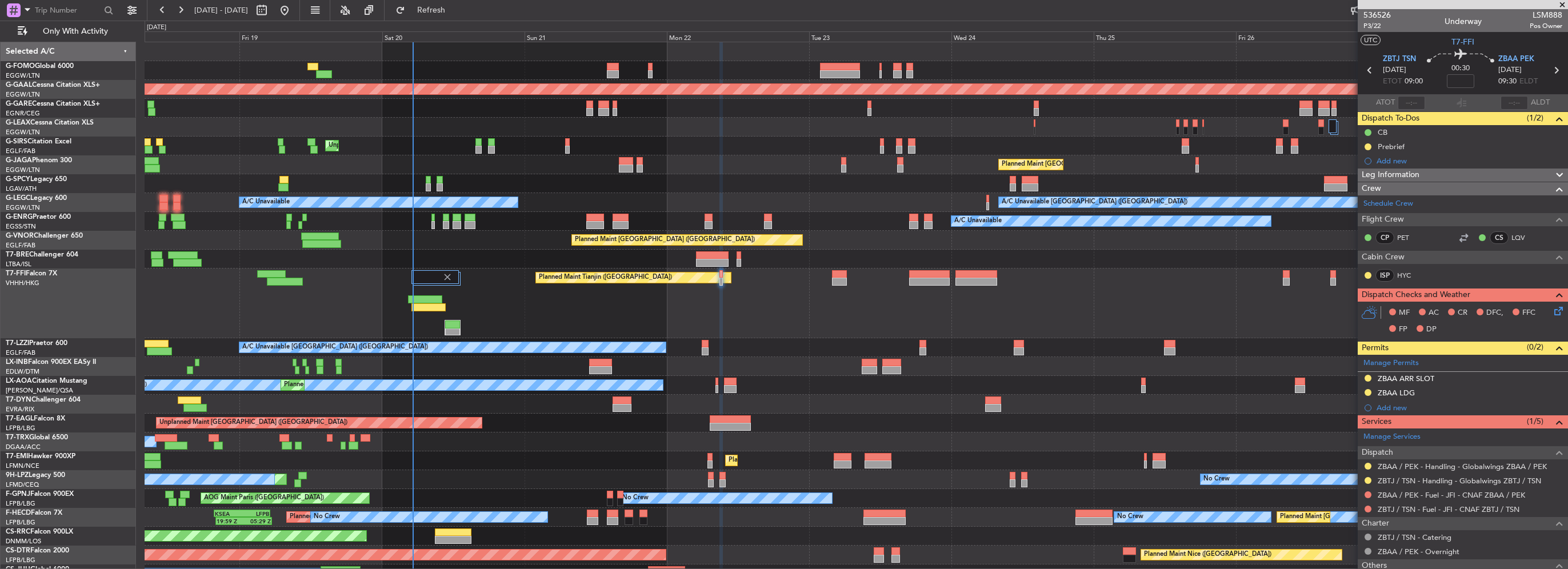
click at [1461, 89] on nimbus-time-variation at bounding box center [1460, 82] width 28 height 18
click at [1461, 82] on input at bounding box center [1460, 80] width 28 height 13
type input "-00:15"
click at [1500, 377] on div "ZBAA ARR SLOT" at bounding box center [1463, 379] width 210 height 14
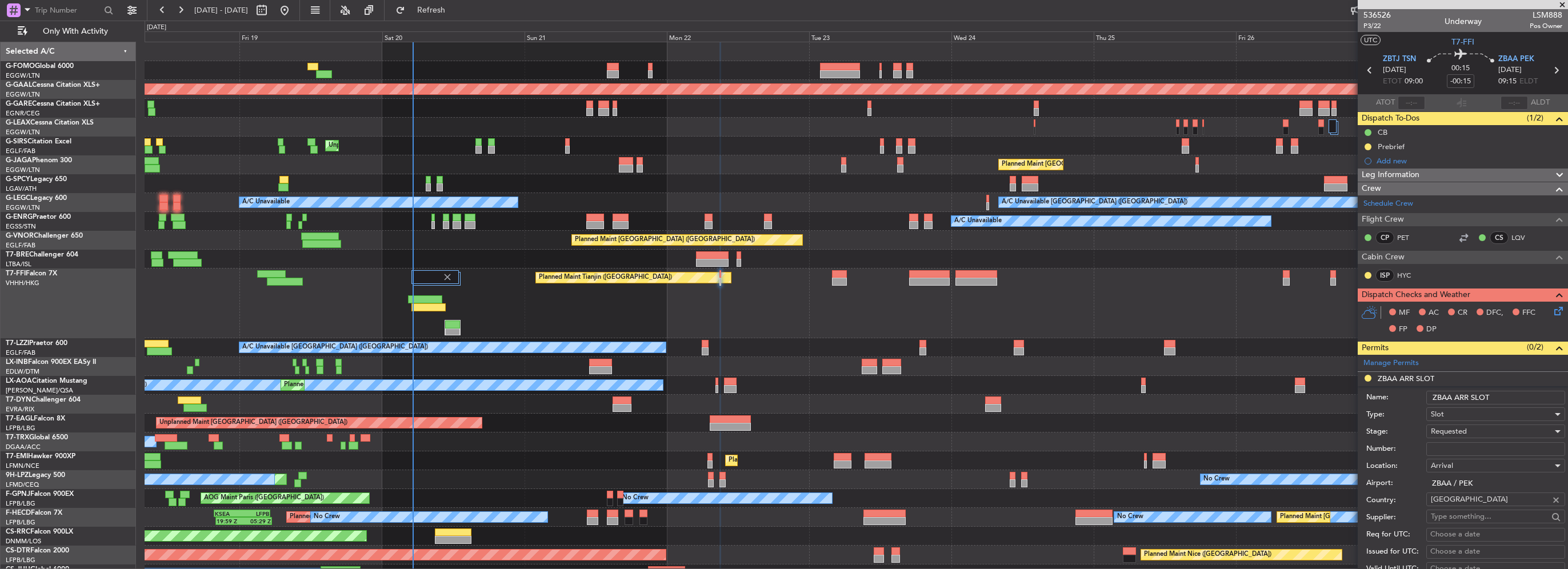
click at [1503, 397] on input "ZBAA ARR SLOT" at bounding box center [1495, 397] width 139 height 13
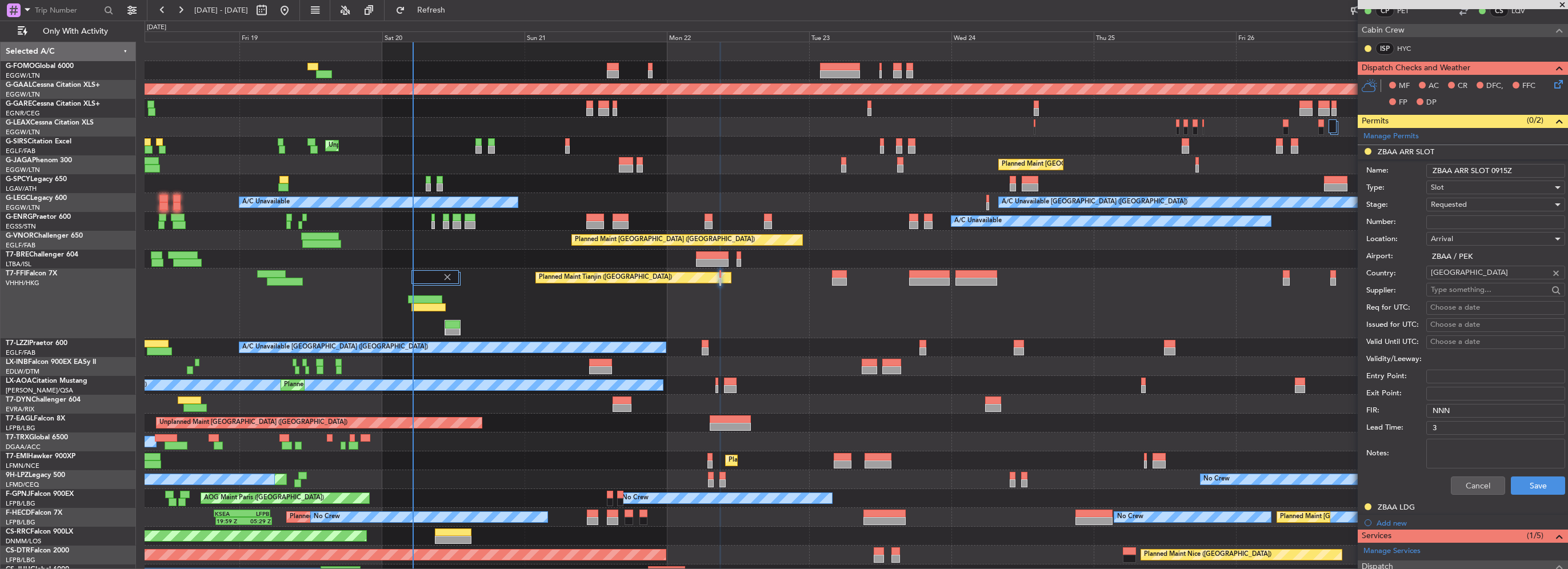
scroll to position [228, 0]
type input "ZBAA ARR SLOT 0915Z"
click at [1530, 484] on button "Save" at bounding box center [1538, 484] width 54 height 18
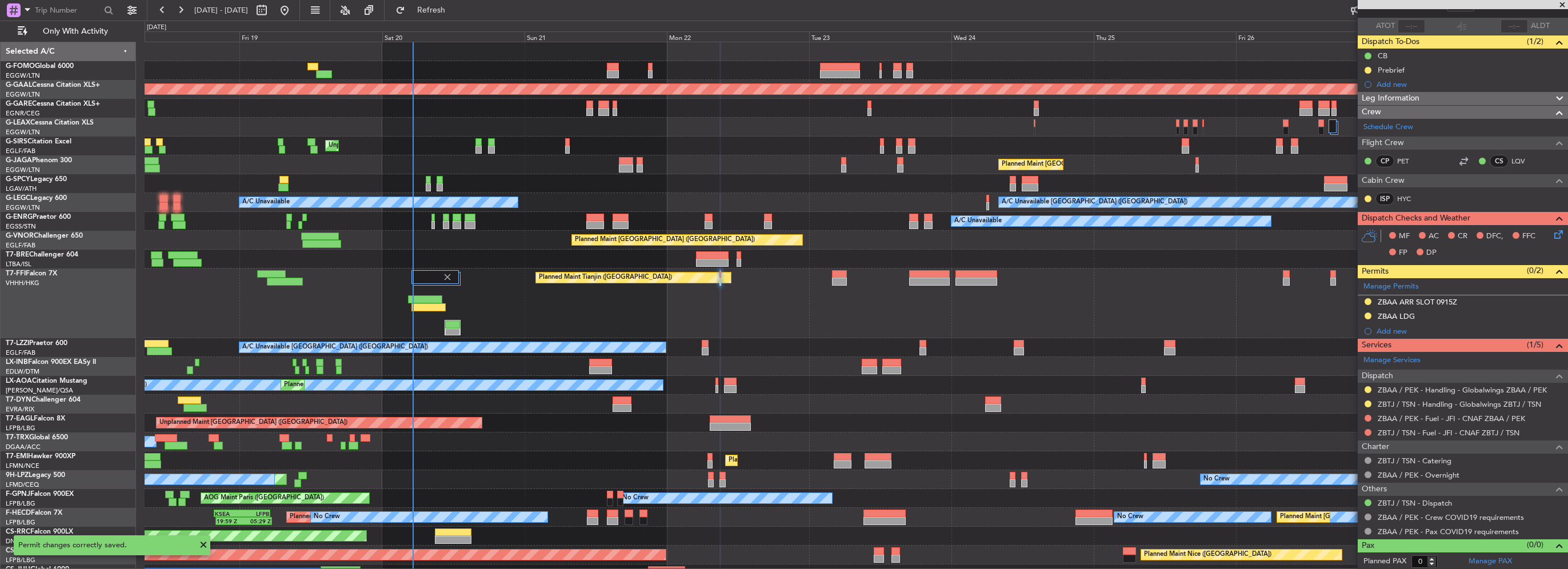
scroll to position [0, 0]
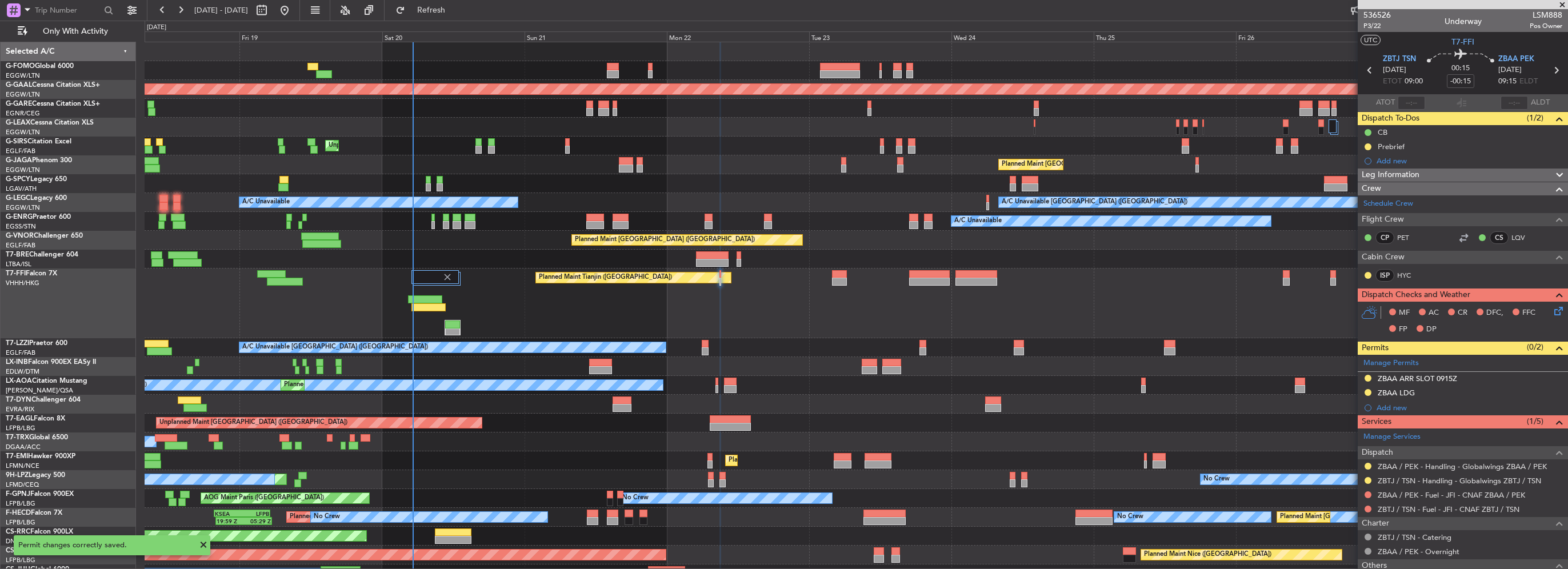
click at [1552, 307] on icon at bounding box center [1556, 309] width 9 height 9
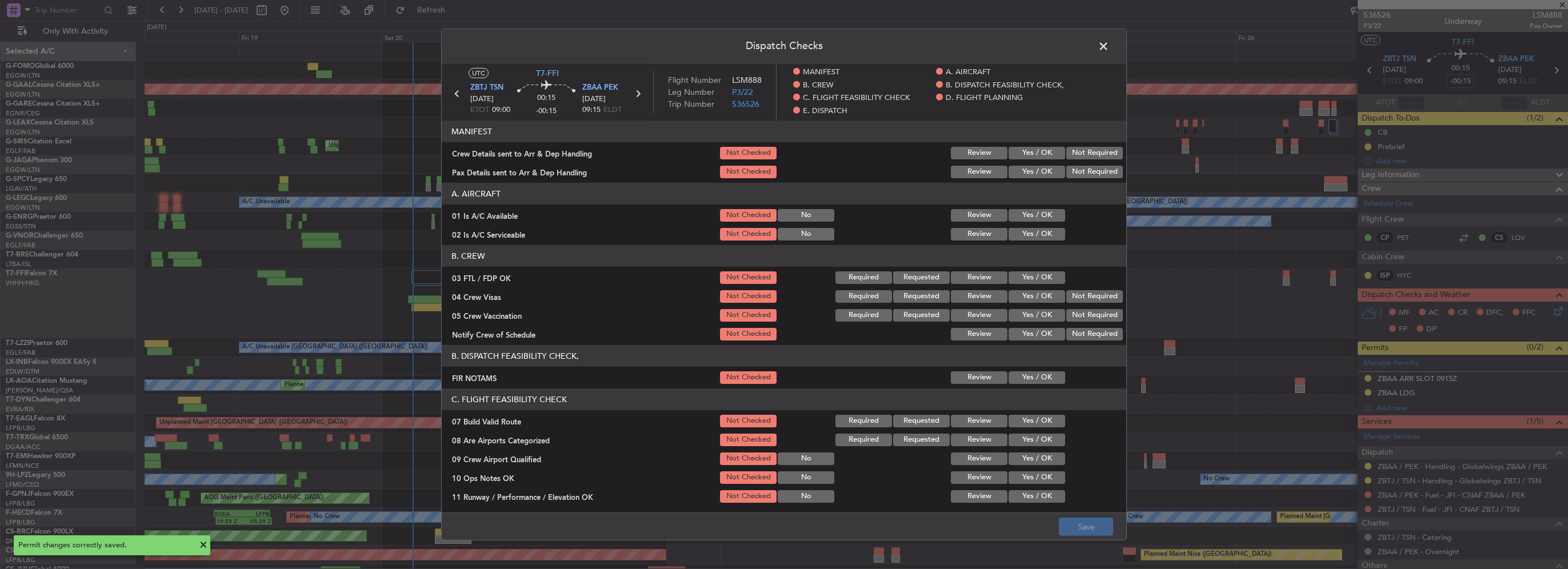
click at [1013, 211] on button "Yes / OK" at bounding box center [1037, 216] width 56 height 13
click at [1019, 231] on button "Yes / OK" at bounding box center [1037, 234] width 56 height 13
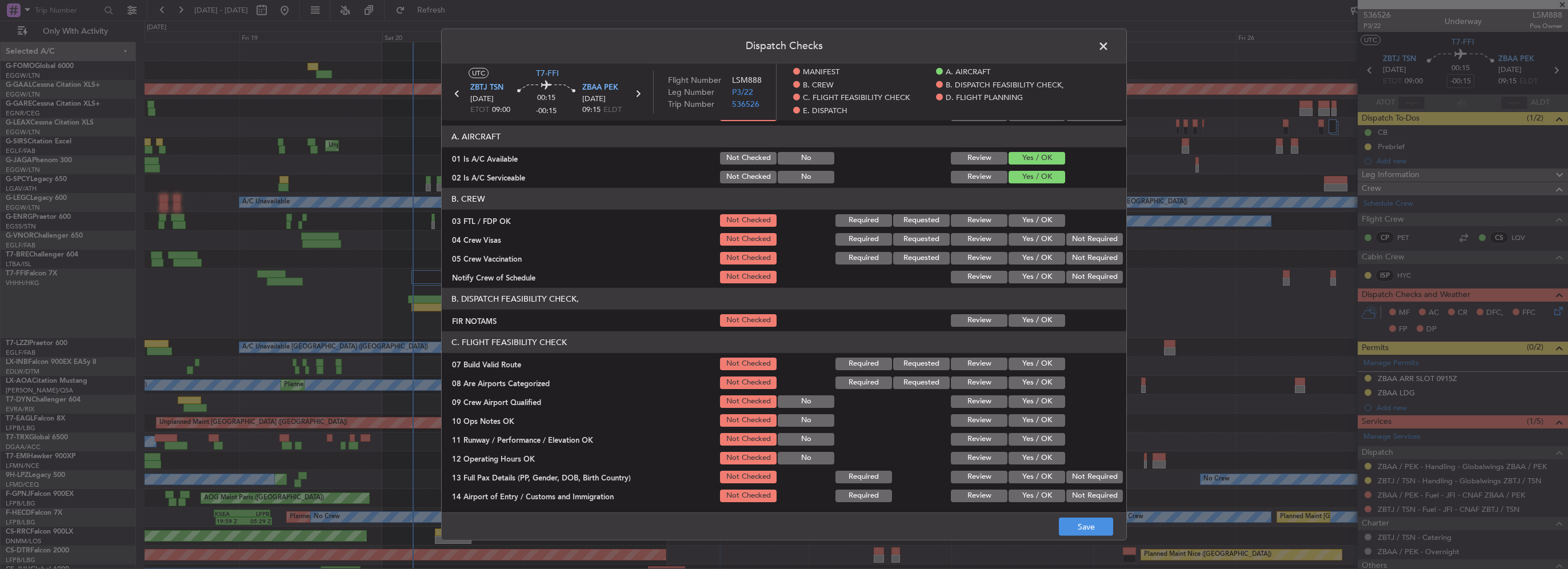
click at [1040, 314] on button "Yes / OK" at bounding box center [1037, 321] width 56 height 13
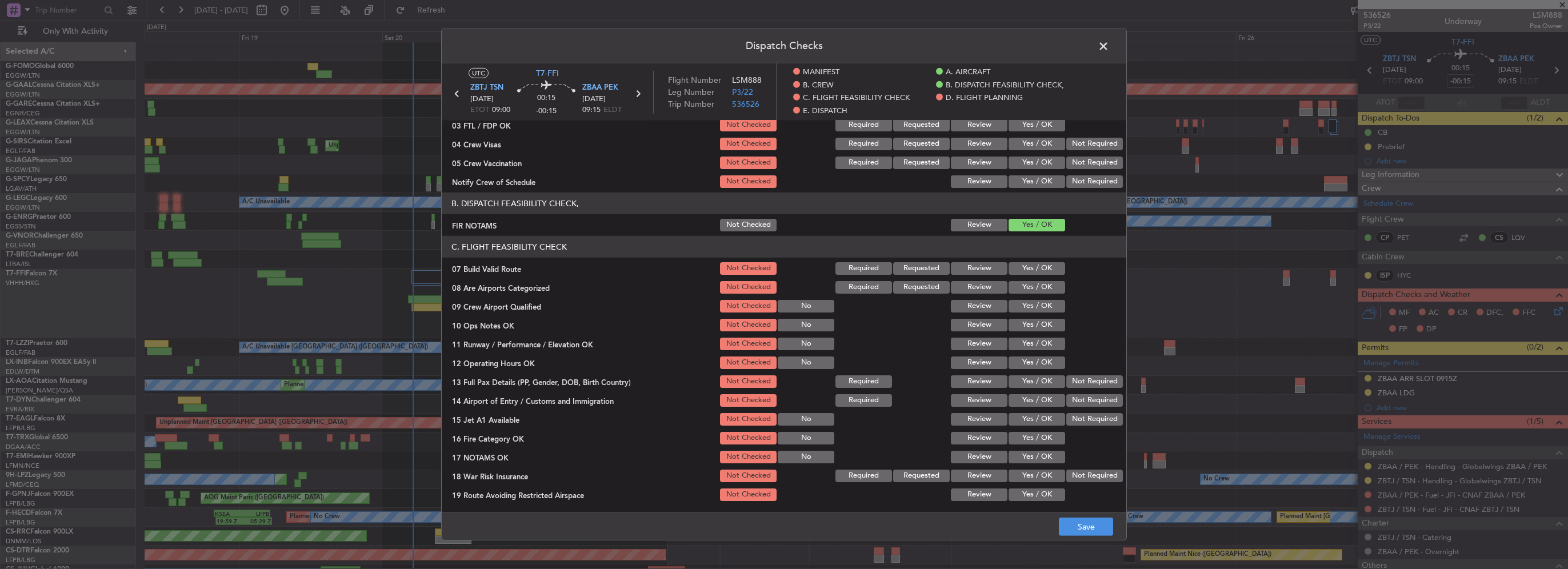
scroll to position [171, 0]
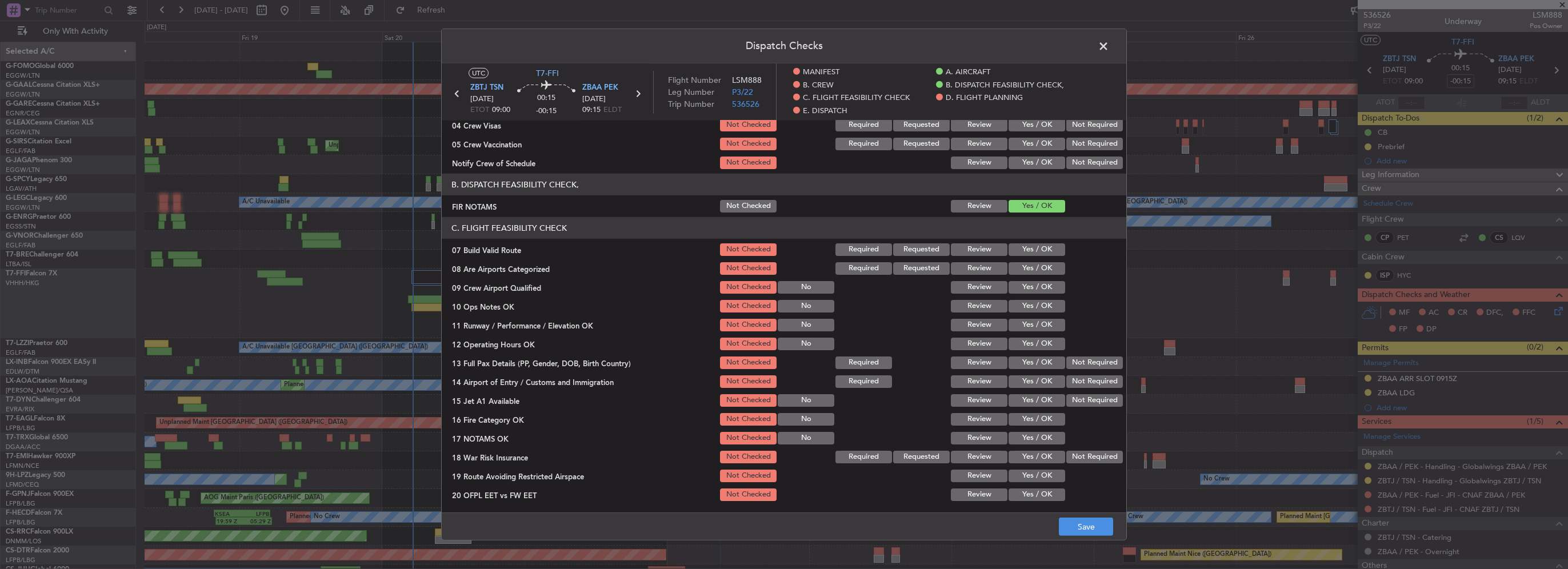
click at [1035, 252] on button "Yes / OK" at bounding box center [1037, 250] width 56 height 13
click at [1035, 266] on button "Yes / OK" at bounding box center [1037, 269] width 56 height 13
click at [1040, 302] on button "Yes / OK" at bounding box center [1037, 306] width 56 height 13
click at [1039, 327] on button "Yes / OK" at bounding box center [1037, 325] width 56 height 13
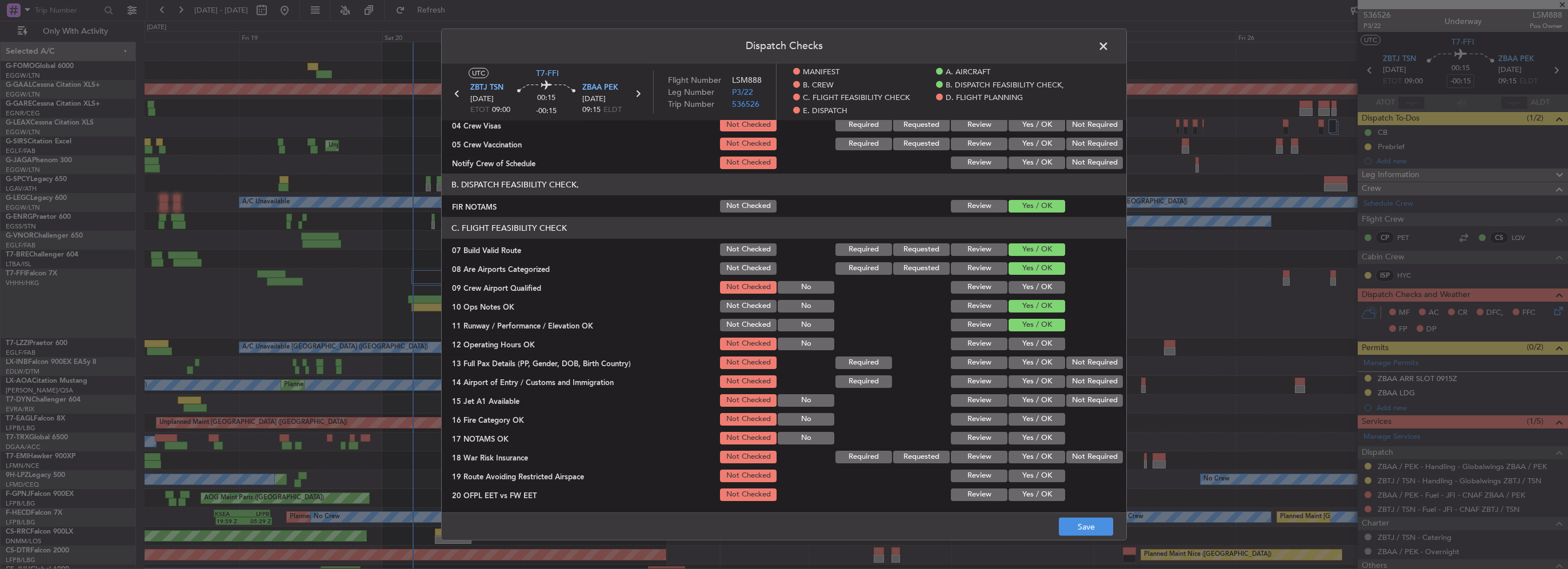
drag, startPoint x: 1040, startPoint y: 341, endPoint x: 1041, endPoint y: 355, distance: 14.0
click at [1040, 342] on button "Yes / OK" at bounding box center [1037, 344] width 56 height 13
click at [1042, 361] on button "Yes / OK" at bounding box center [1037, 363] width 56 height 13
click at [1036, 386] on button "Yes / OK" at bounding box center [1037, 381] width 56 height 13
click at [1038, 406] on button "Yes / OK" at bounding box center [1037, 400] width 56 height 13
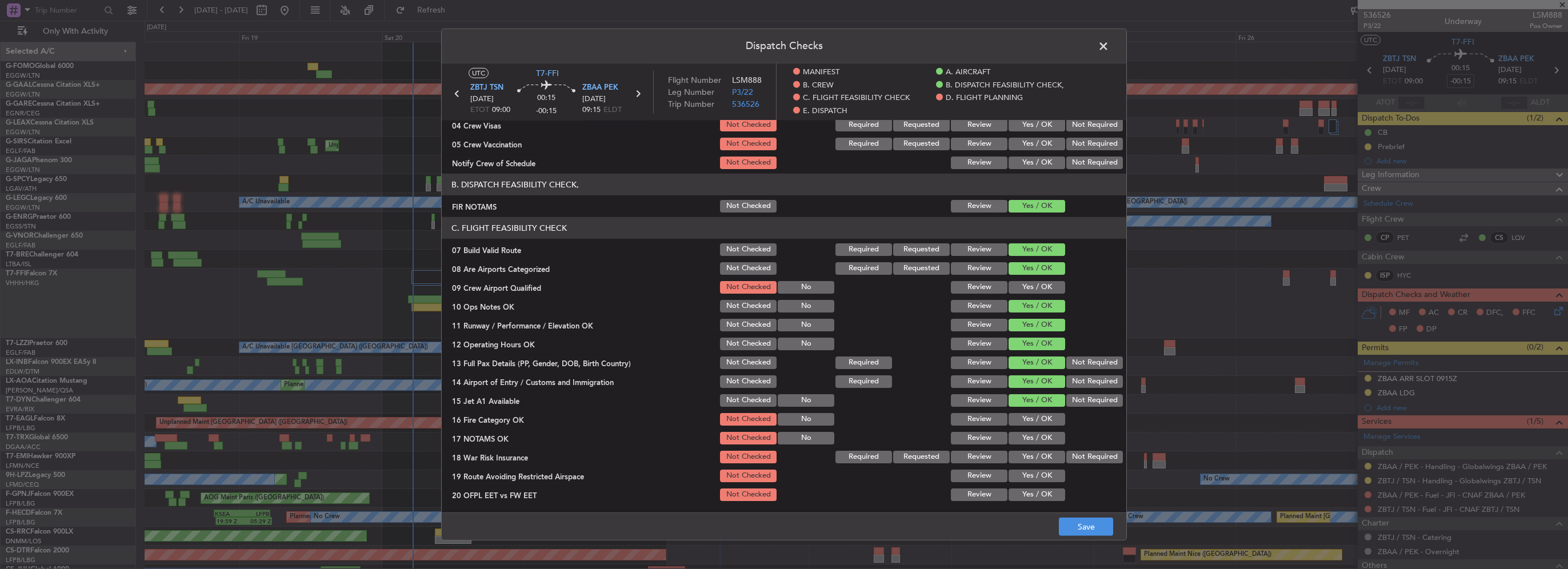
click at [1047, 425] on button "Yes / OK" at bounding box center [1037, 420] width 56 height 13
click at [1046, 453] on button "Yes / OK" at bounding box center [1037, 457] width 56 height 13
click at [1038, 439] on button "Yes / OK" at bounding box center [1037, 438] width 56 height 13
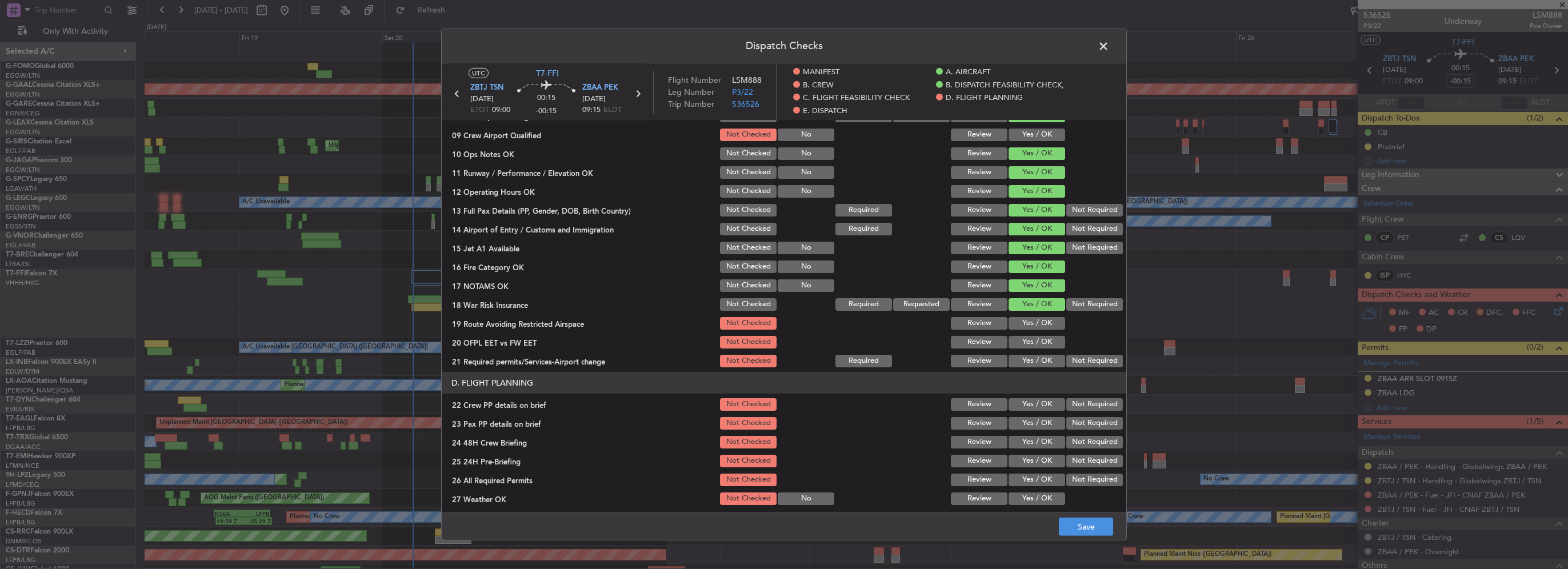
scroll to position [343, 0]
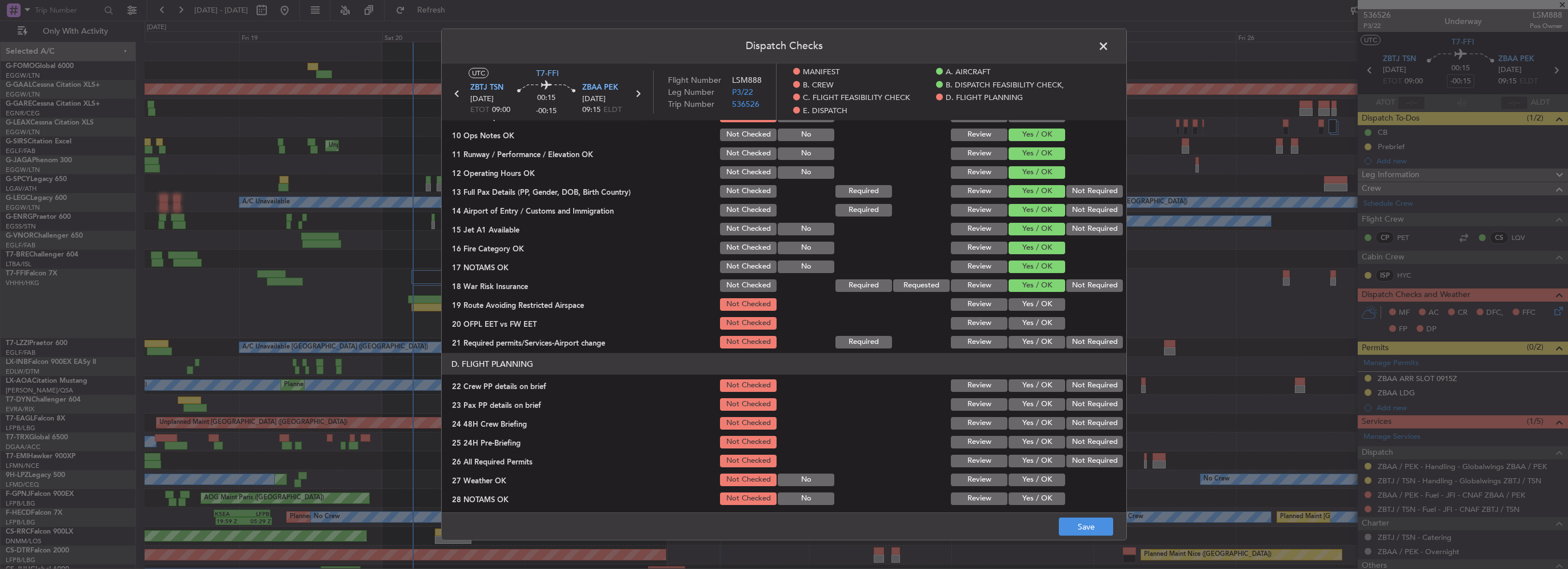
click at [1032, 311] on div "Yes / OK" at bounding box center [1035, 304] width 58 height 16
click at [1045, 304] on button "Yes / OK" at bounding box center [1037, 305] width 56 height 13
click at [1040, 324] on button "Yes / OK" at bounding box center [1037, 324] width 56 height 13
click at [1039, 348] on div "Yes / OK" at bounding box center [1035, 342] width 58 height 16
drag, startPoint x: 1038, startPoint y: 346, endPoint x: 1040, endPoint y: 339, distance: 7.3
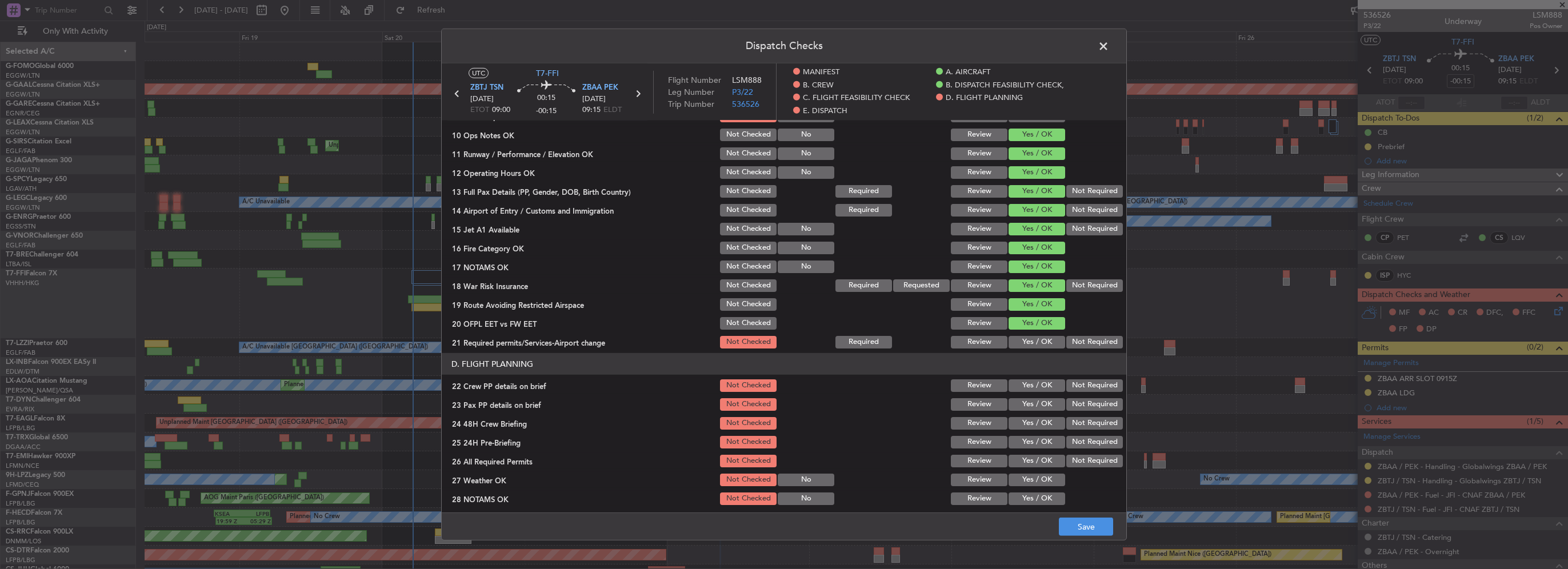
click at [1038, 345] on button "Yes / OK" at bounding box center [1037, 342] width 56 height 13
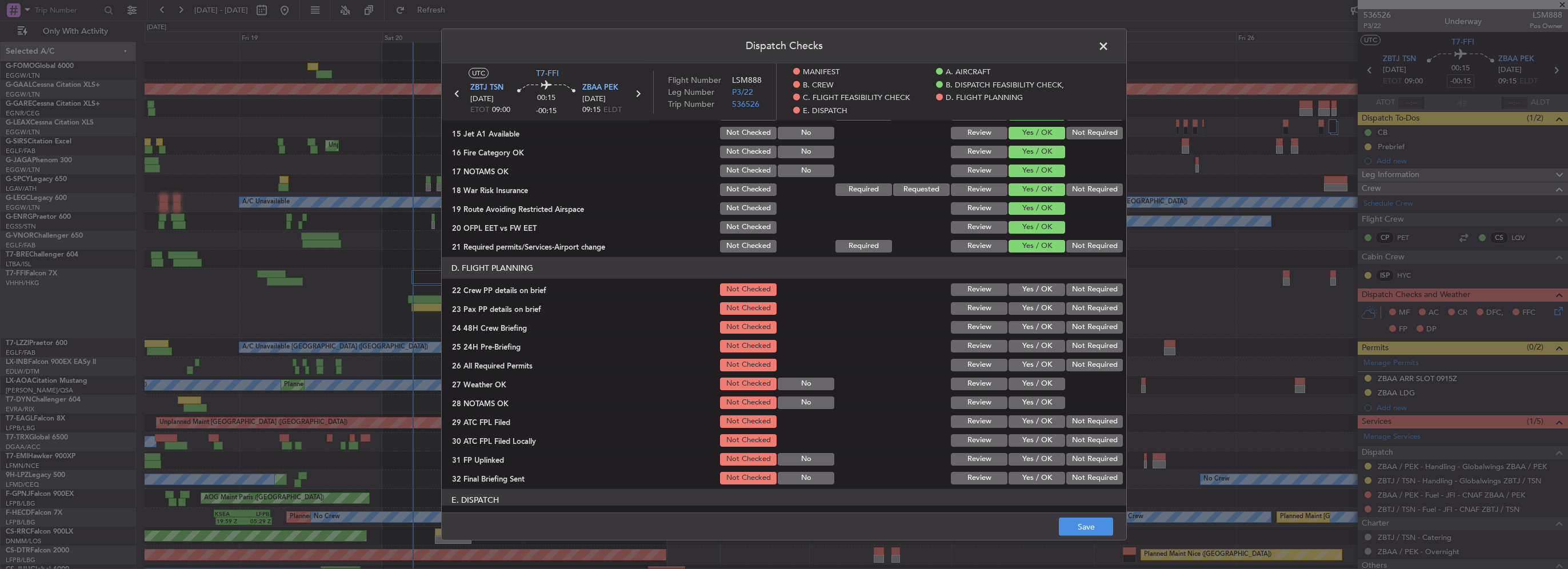
scroll to position [457, 0]
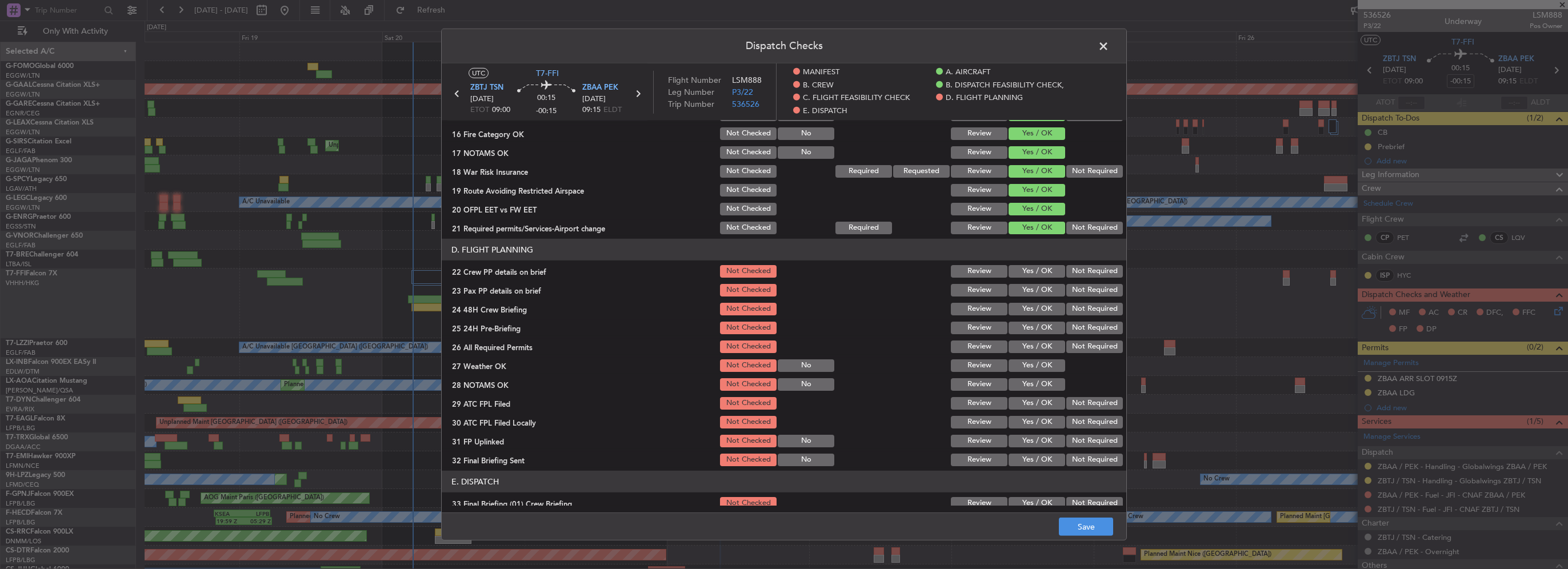
click at [1047, 266] on button "Yes / OK" at bounding box center [1037, 271] width 56 height 13
click at [1045, 288] on button "Yes / OK" at bounding box center [1037, 290] width 56 height 13
click at [1044, 302] on button "Yes / OK" at bounding box center [1037, 309] width 56 height 13
click at [1072, 326] on button "Not Required" at bounding box center [1095, 328] width 56 height 13
click at [1091, 521] on button "Save" at bounding box center [1086, 527] width 54 height 18
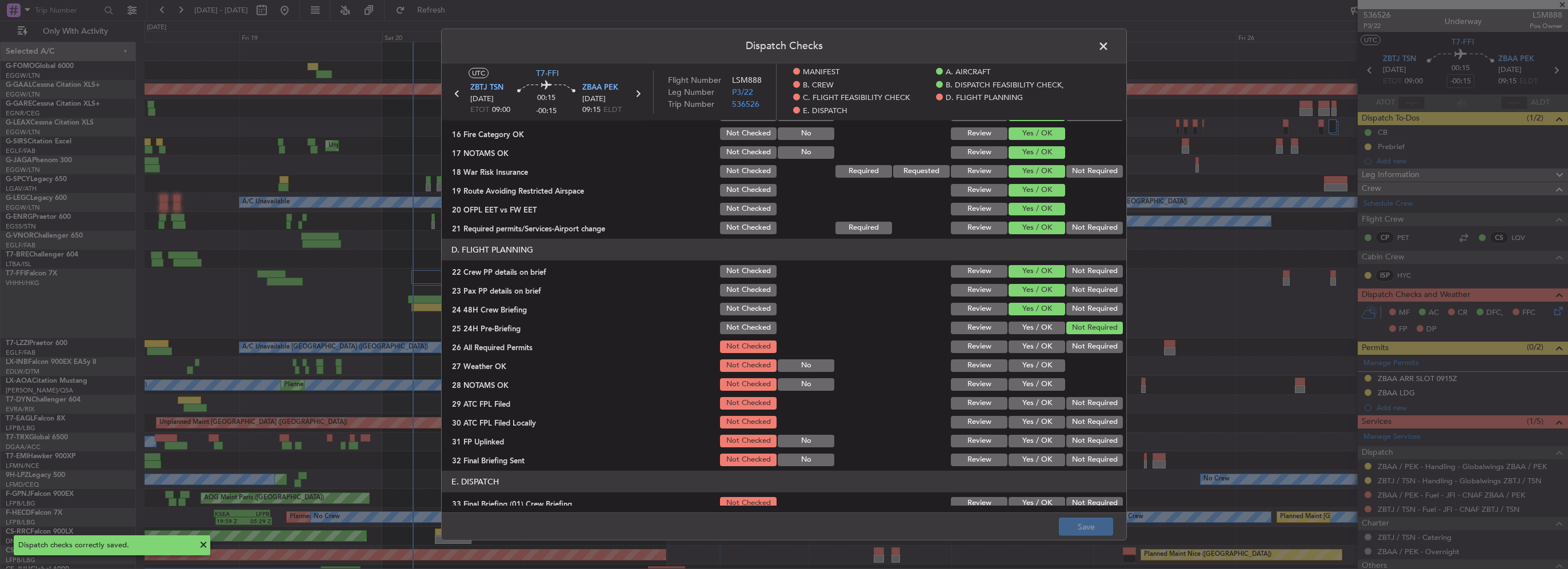
click at [1109, 41] on span at bounding box center [1109, 49] width 0 height 23
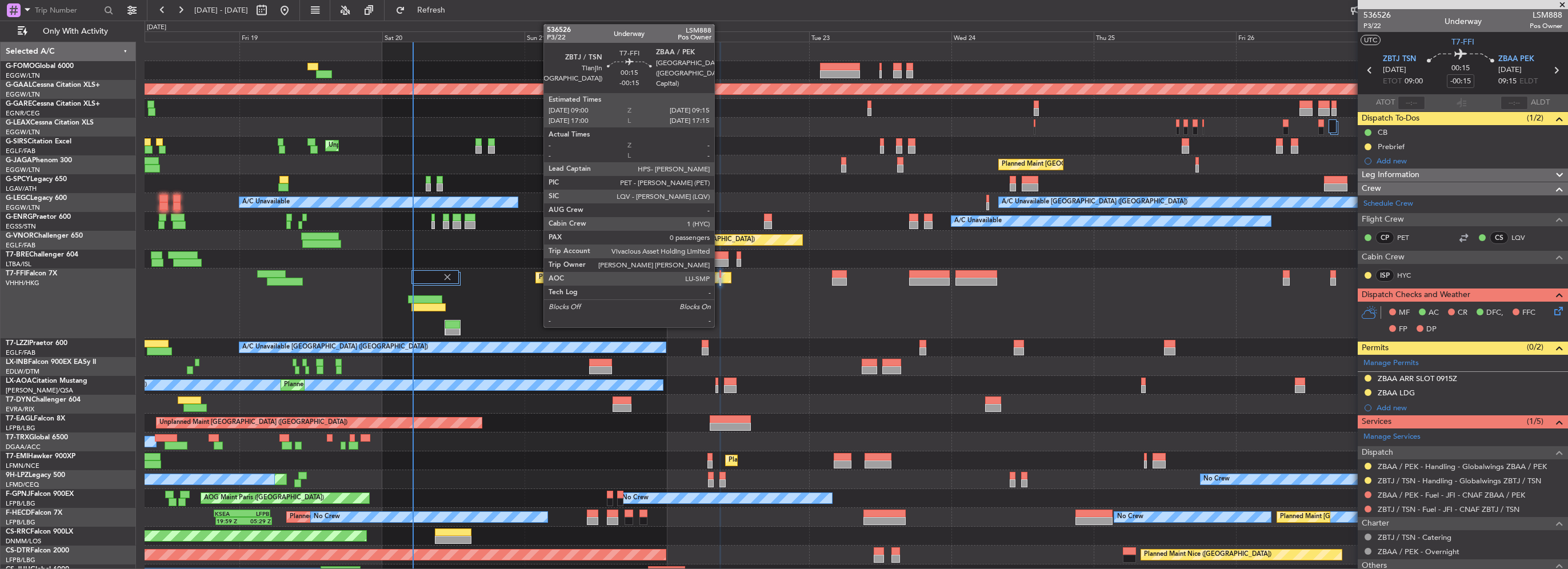
click at [719, 276] on div at bounding box center [720, 274] width 1 height 8
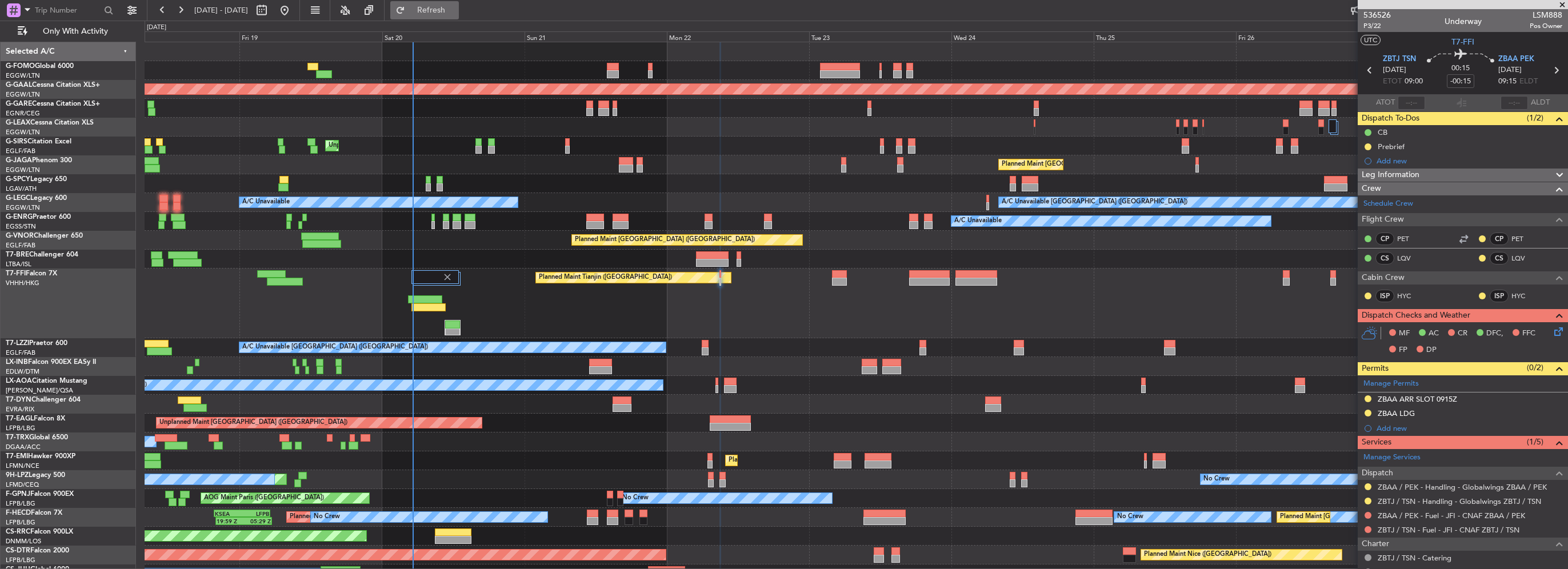
click at [456, 12] on span "Refresh" at bounding box center [432, 10] width 48 height 8
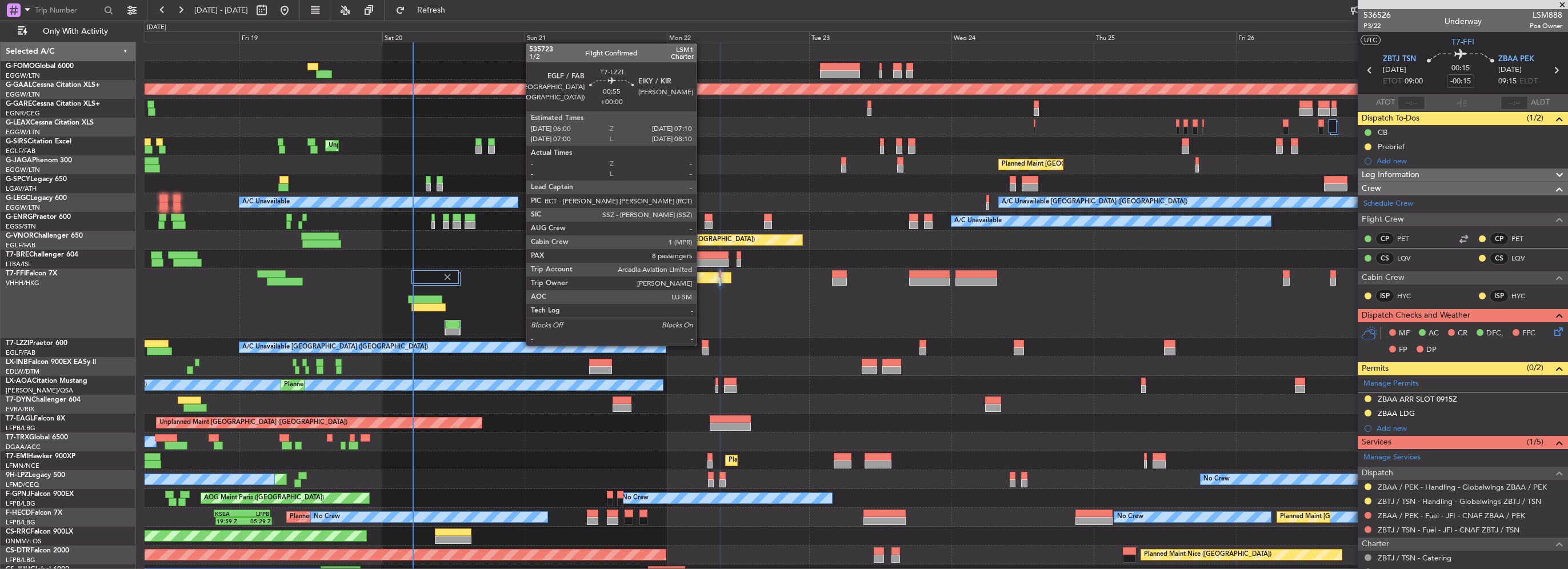
click at [702, 345] on div at bounding box center [705, 343] width 8 height 8
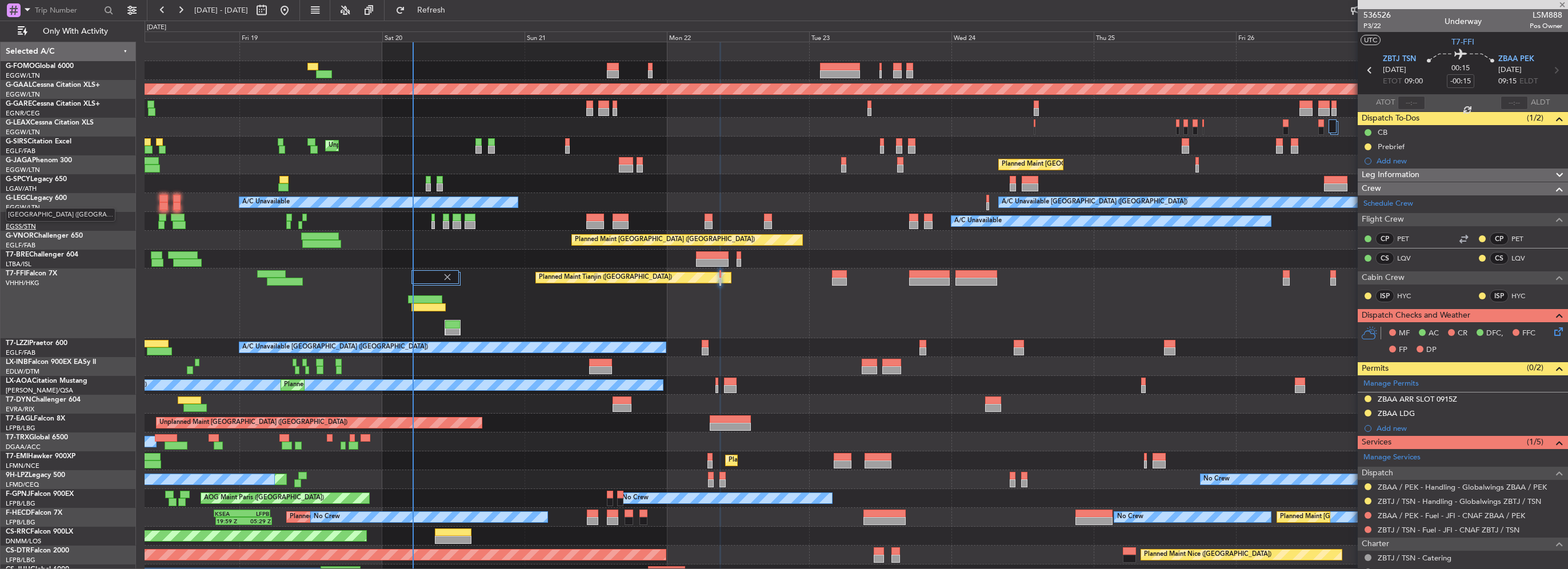
type input "8"
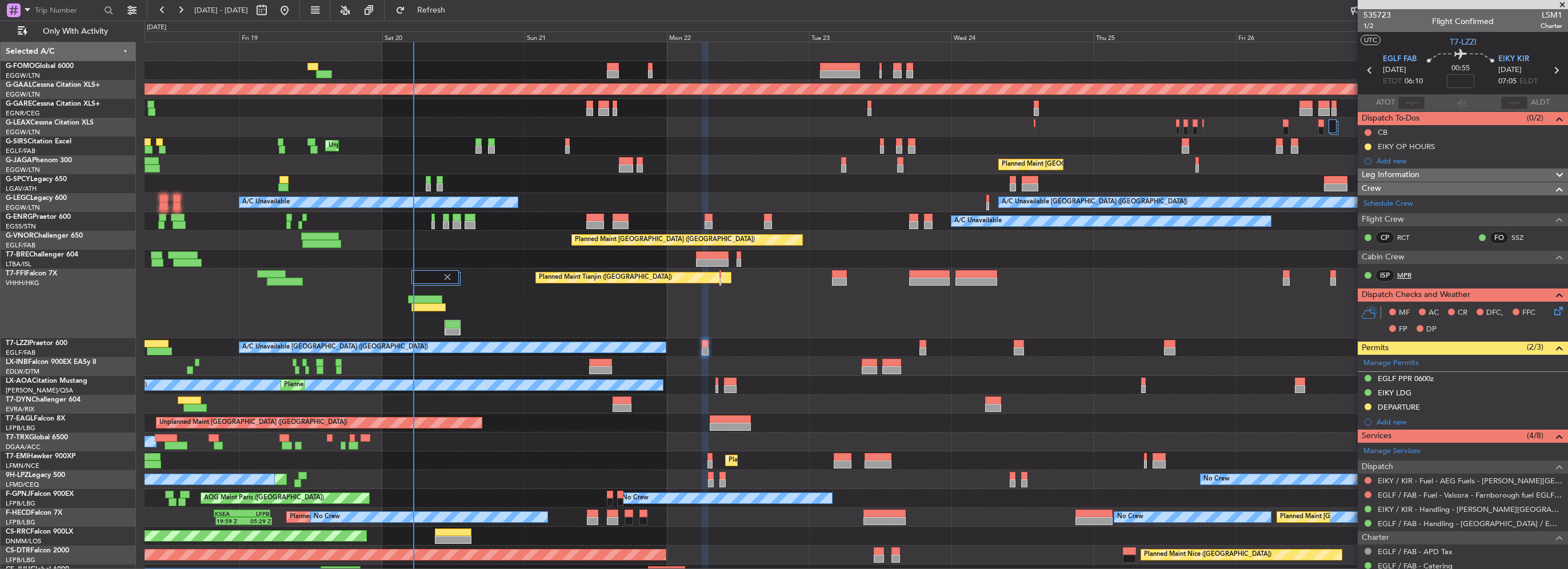
click at [1406, 276] on link "MPR" at bounding box center [1410, 275] width 25 height 11
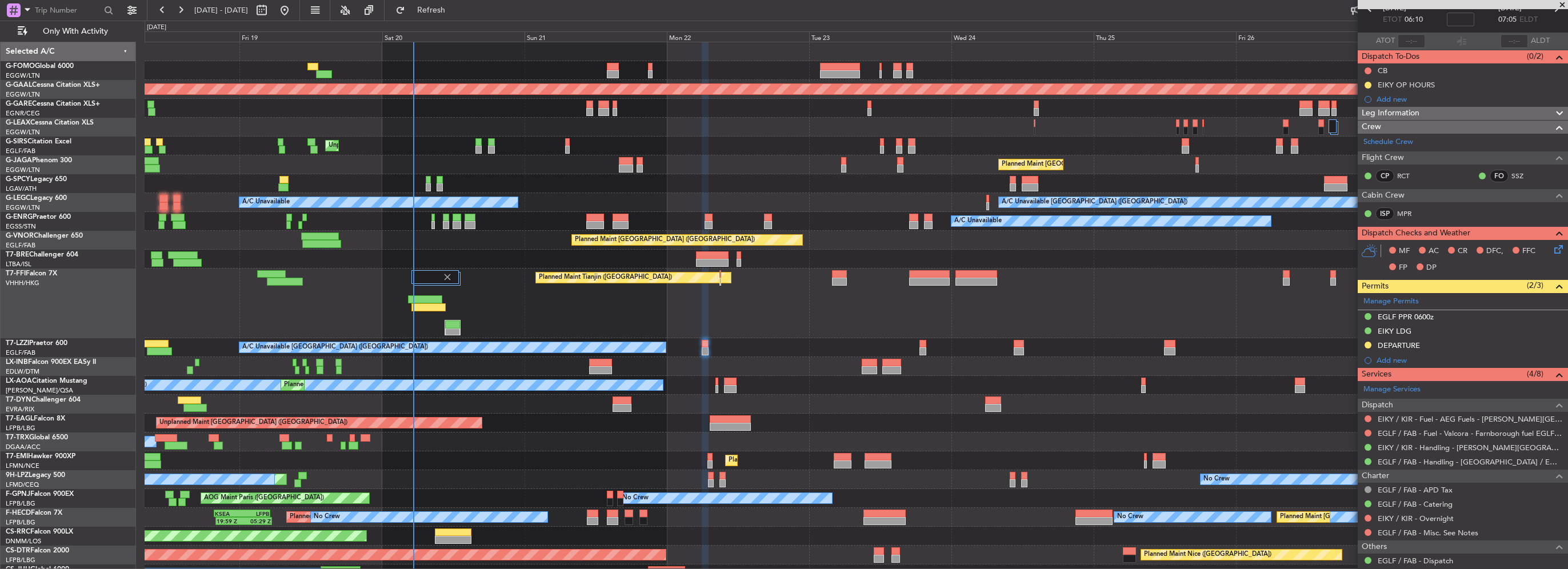
scroll to position [171, 0]
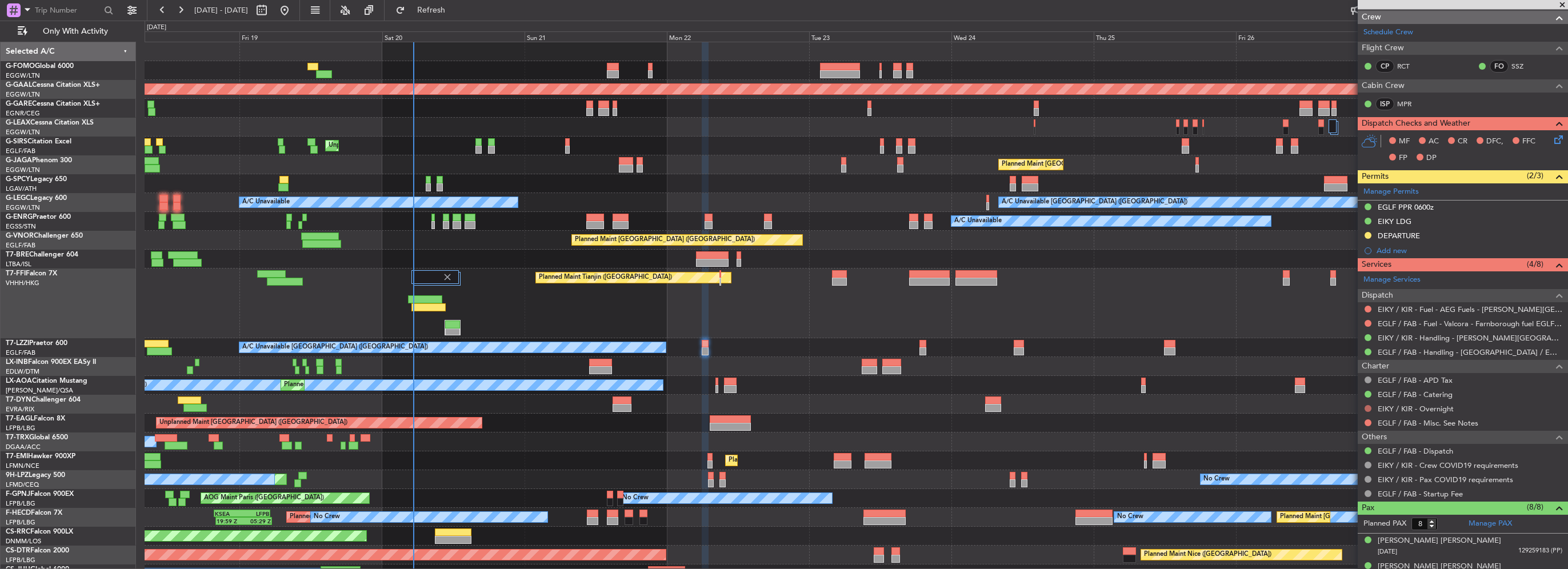
click at [1368, 408] on button at bounding box center [1368, 408] width 7 height 7
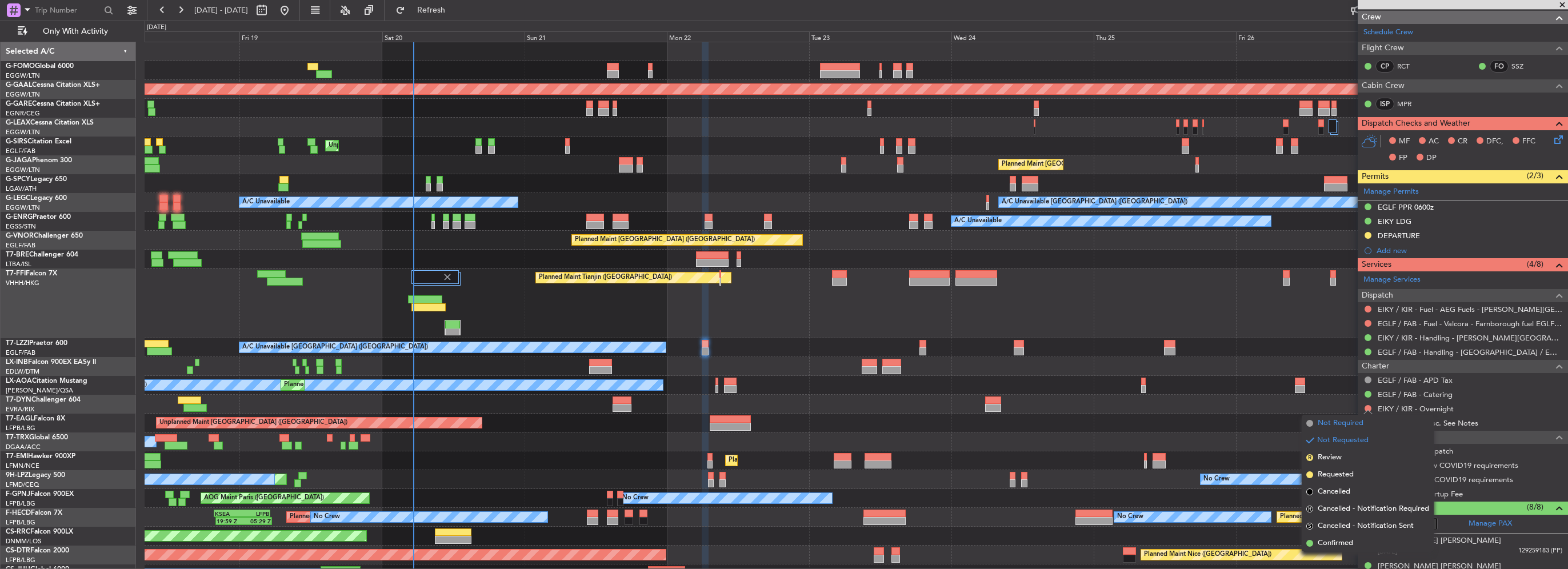
click at [1337, 420] on span "Not Required" at bounding box center [1340, 423] width 46 height 11
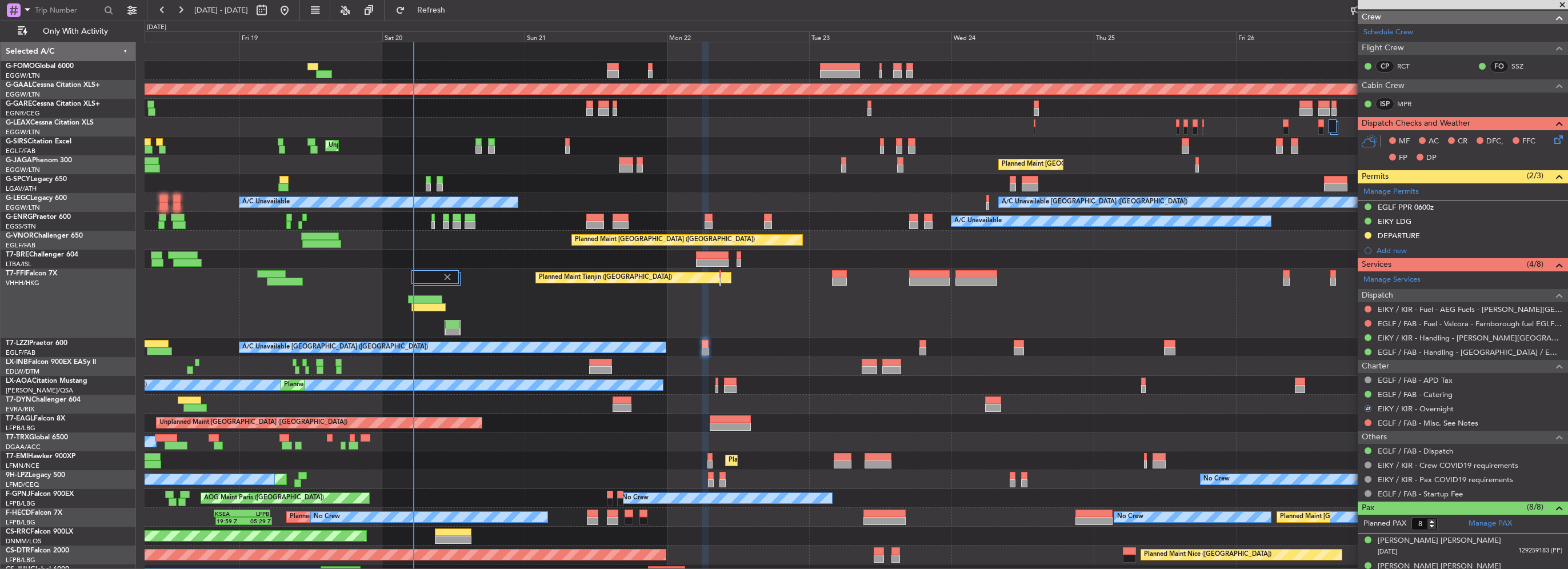
click at [1371, 418] on div at bounding box center [1368, 422] width 9 height 9
click at [1368, 420] on button at bounding box center [1368, 423] width 7 height 7
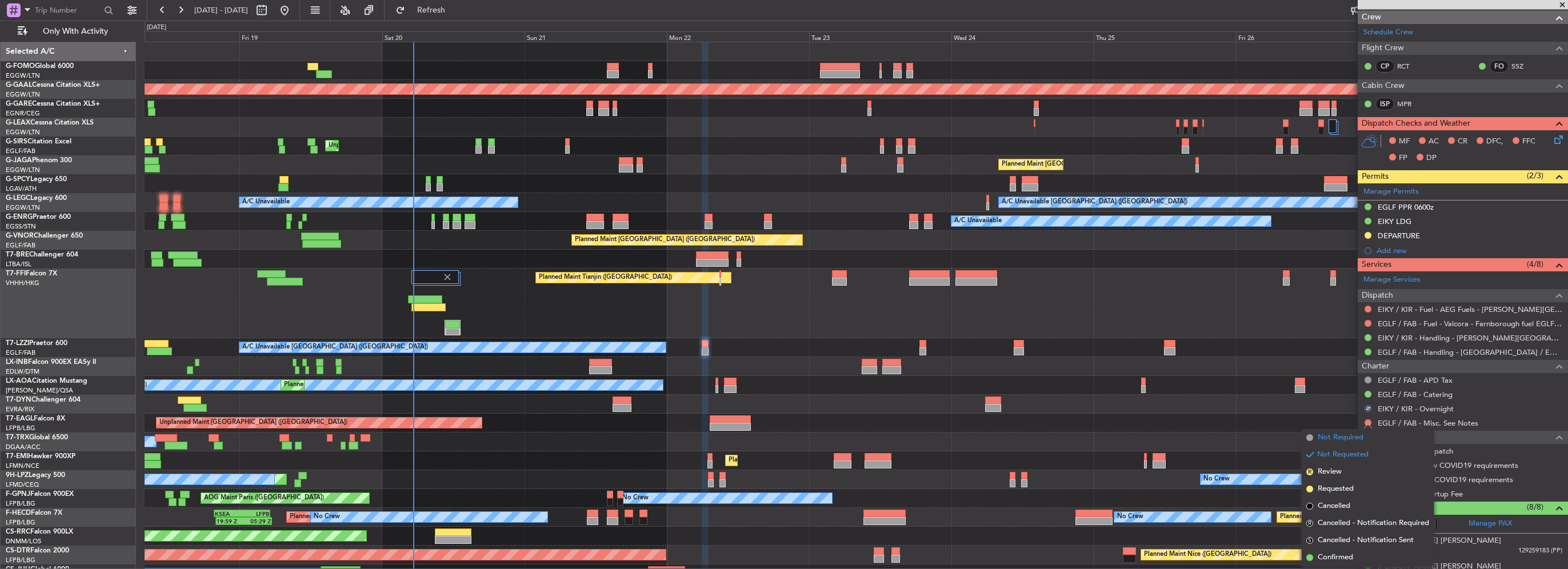
click at [1347, 434] on span "Not Required" at bounding box center [1340, 437] width 46 height 11
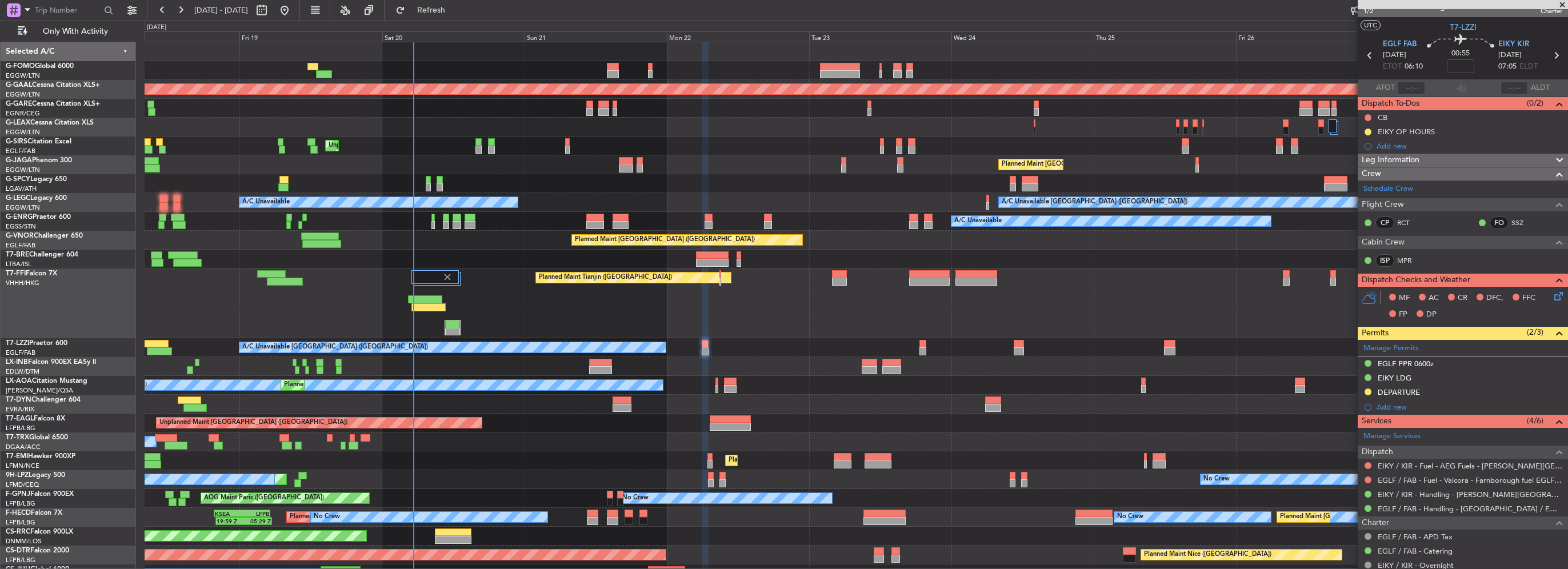
scroll to position [0, 0]
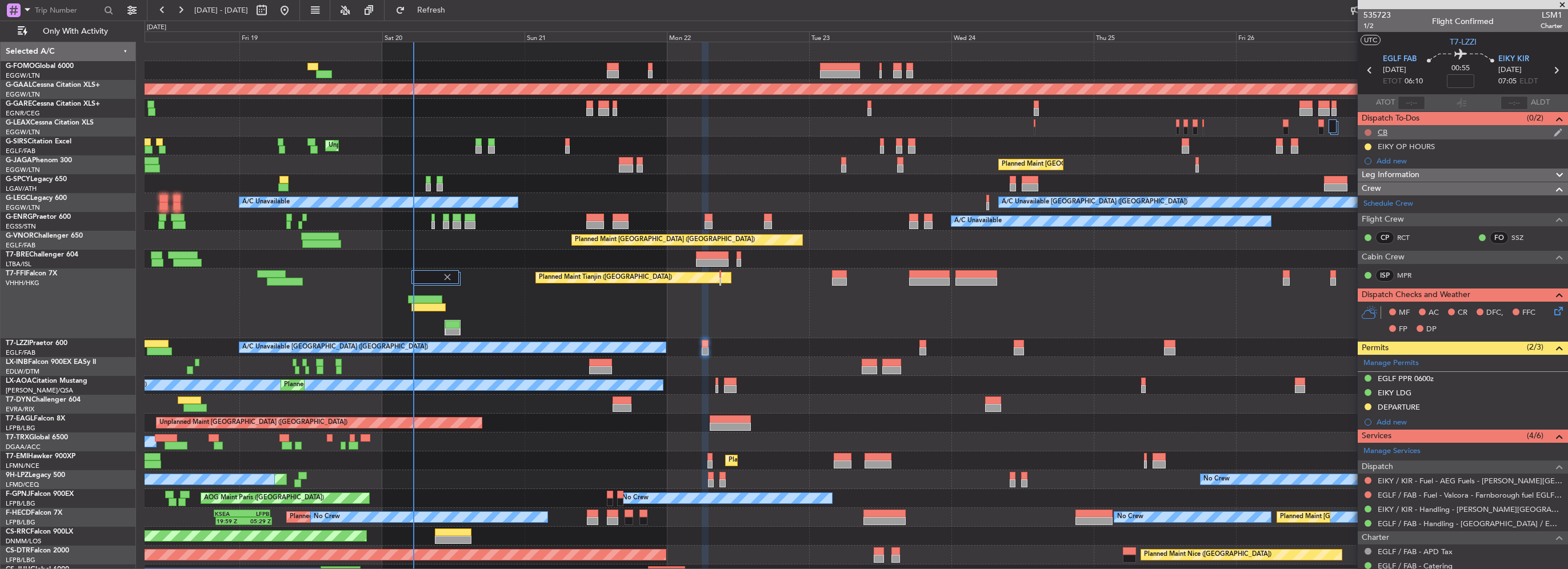
click at [1370, 130] on button at bounding box center [1368, 133] width 7 height 7
click at [1368, 189] on li "Completed" at bounding box center [1368, 183] width 61 height 17
click at [1445, 176] on div "Leg Information" at bounding box center [1463, 175] width 210 height 13
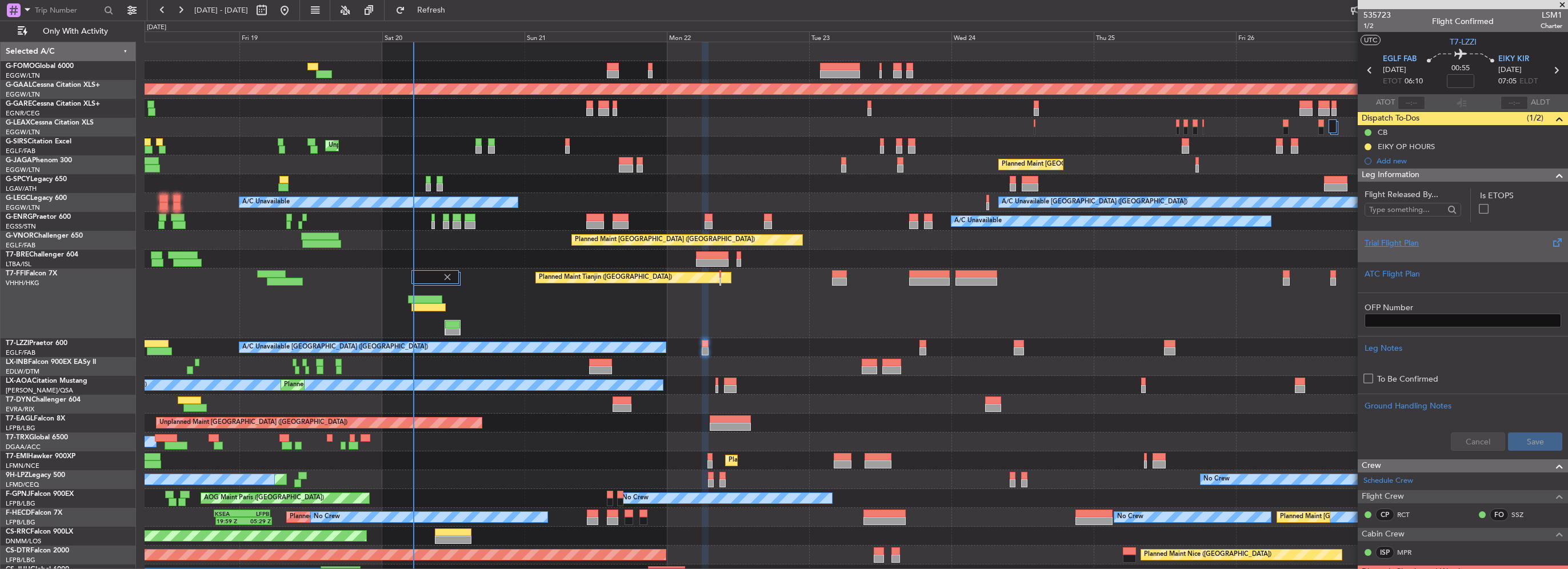
click at [1398, 245] on div "Trial Flight Plan" at bounding box center [1463, 243] width 197 height 12
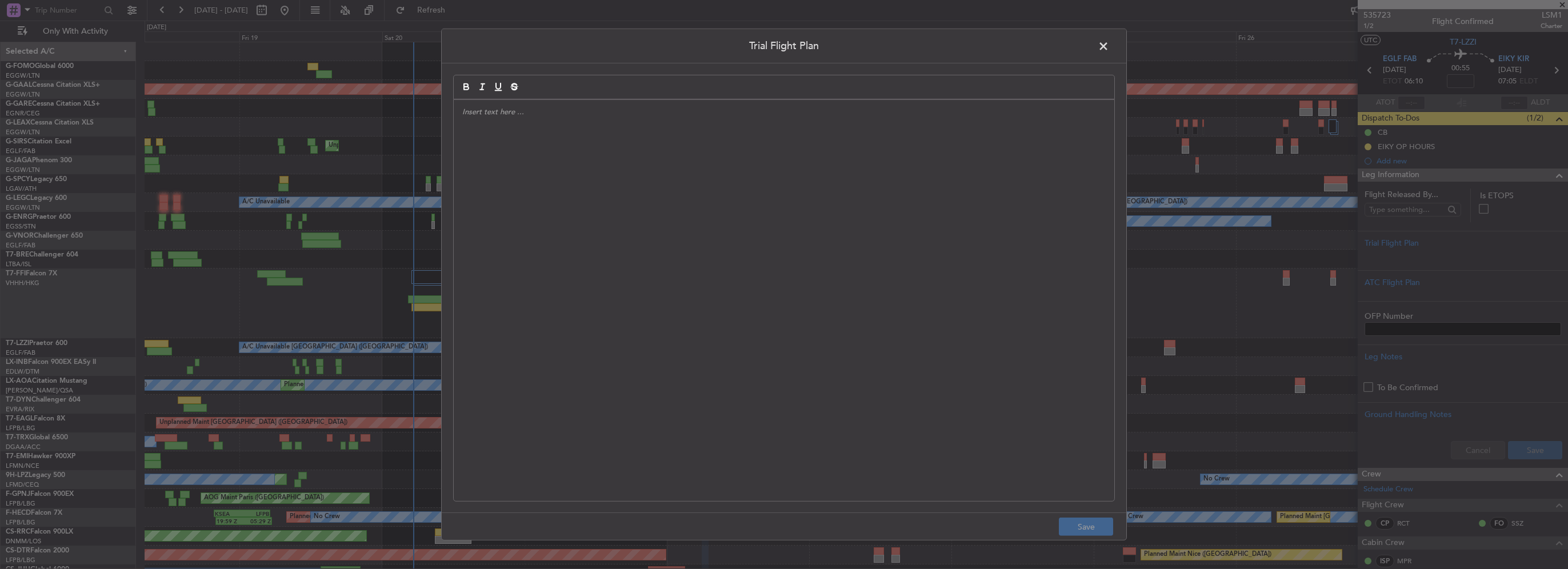
click at [693, 185] on div at bounding box center [784, 300] width 661 height 401
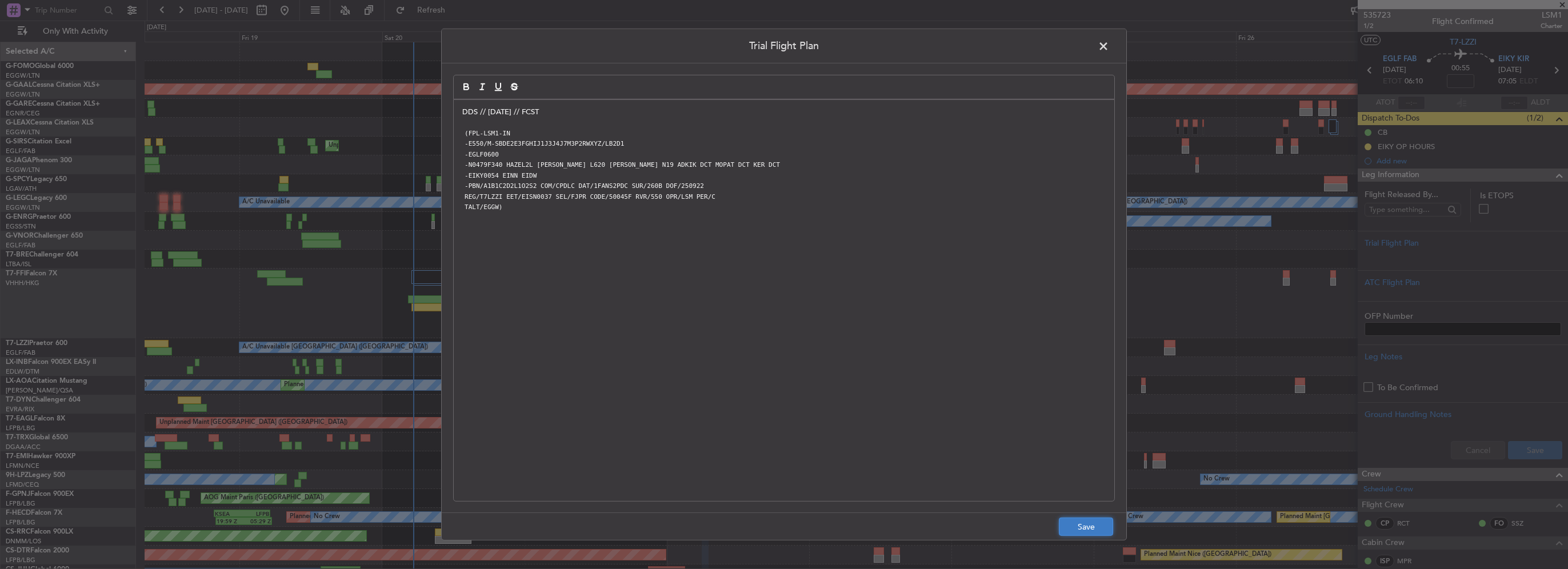
click at [1081, 522] on button "Save" at bounding box center [1086, 527] width 54 height 18
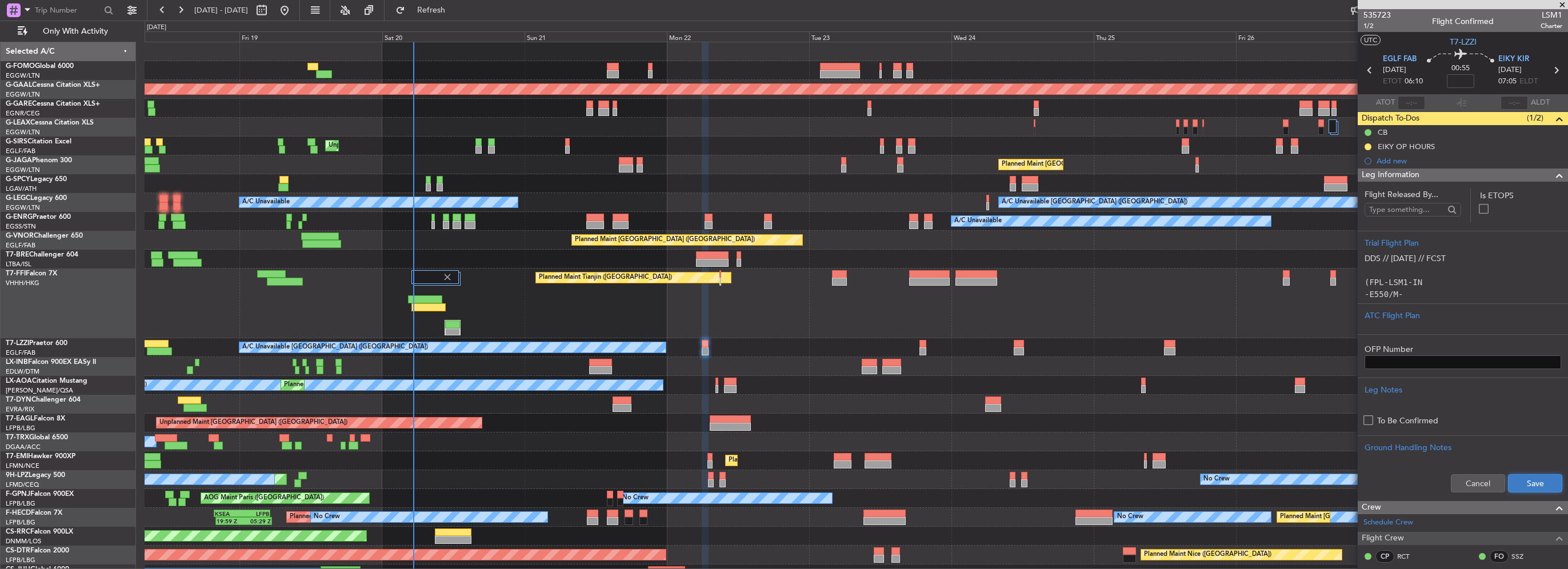
click at [1526, 484] on button "Save" at bounding box center [1535, 483] width 54 height 18
click at [1552, 173] on span at bounding box center [1559, 175] width 13 height 13
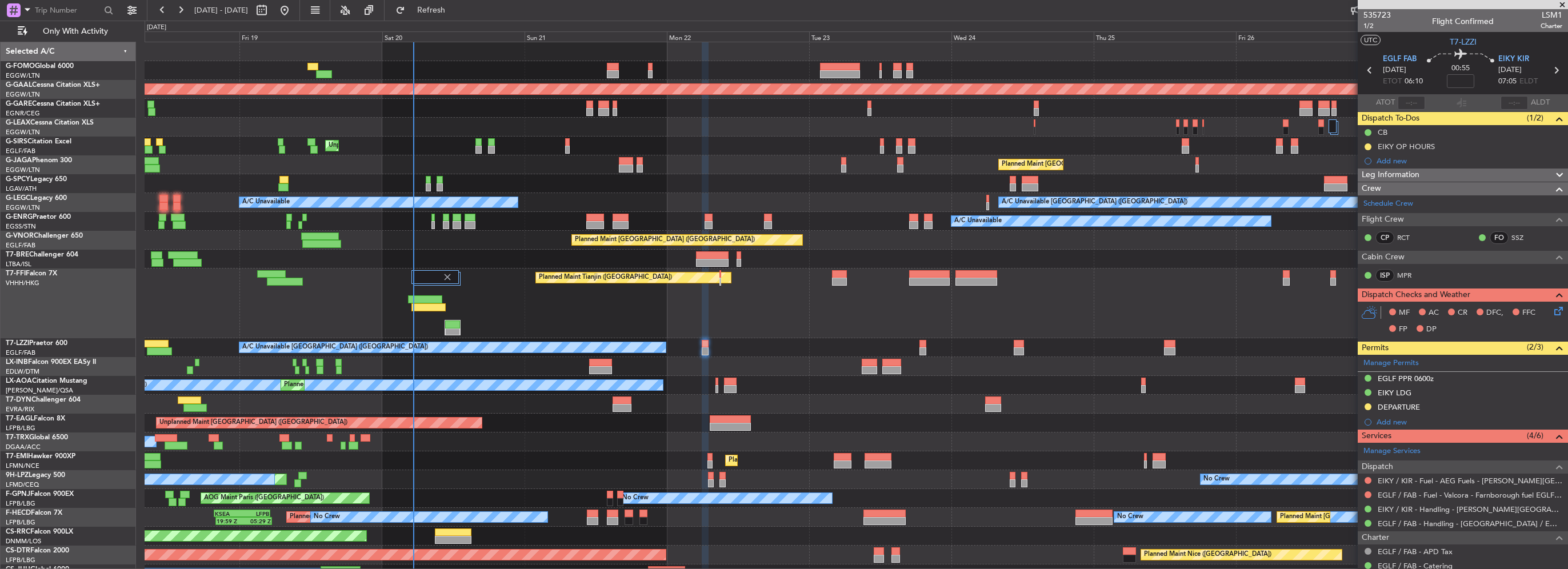
click at [1552, 310] on icon at bounding box center [1556, 309] width 9 height 9
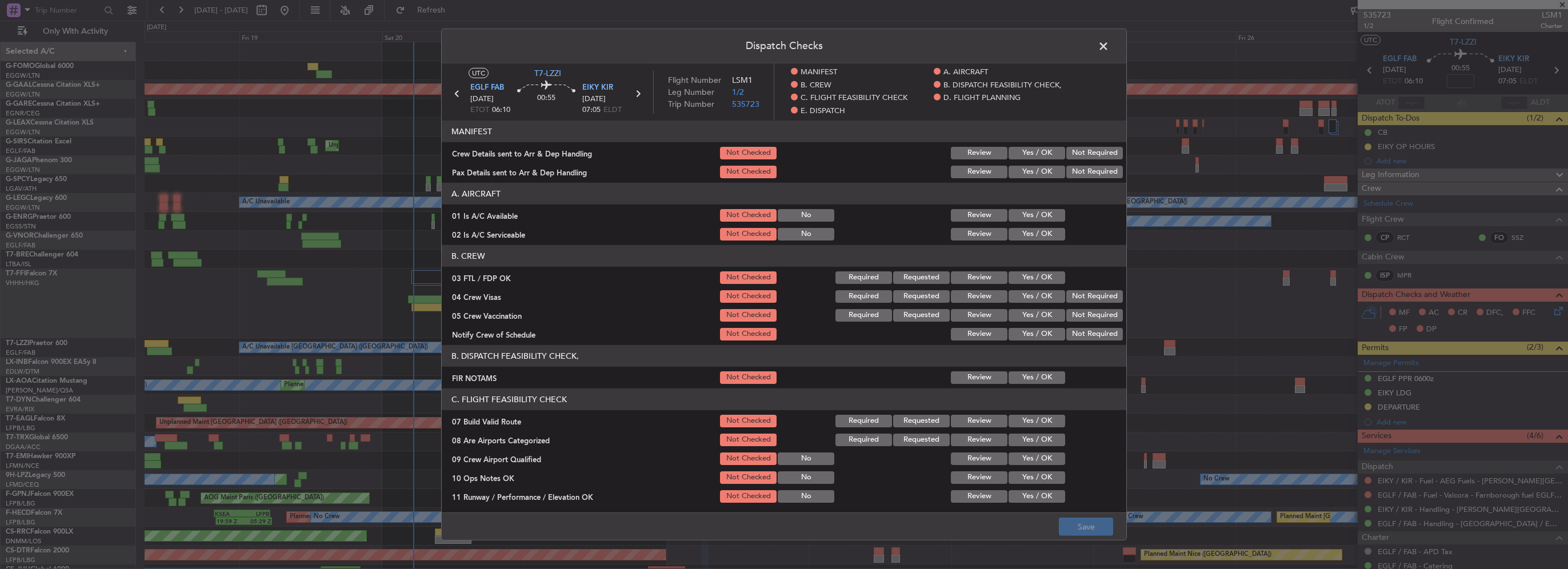
click at [1009, 216] on button "Yes / OK" at bounding box center [1037, 216] width 56 height 13
click at [1020, 237] on button "Yes / OK" at bounding box center [1037, 234] width 56 height 13
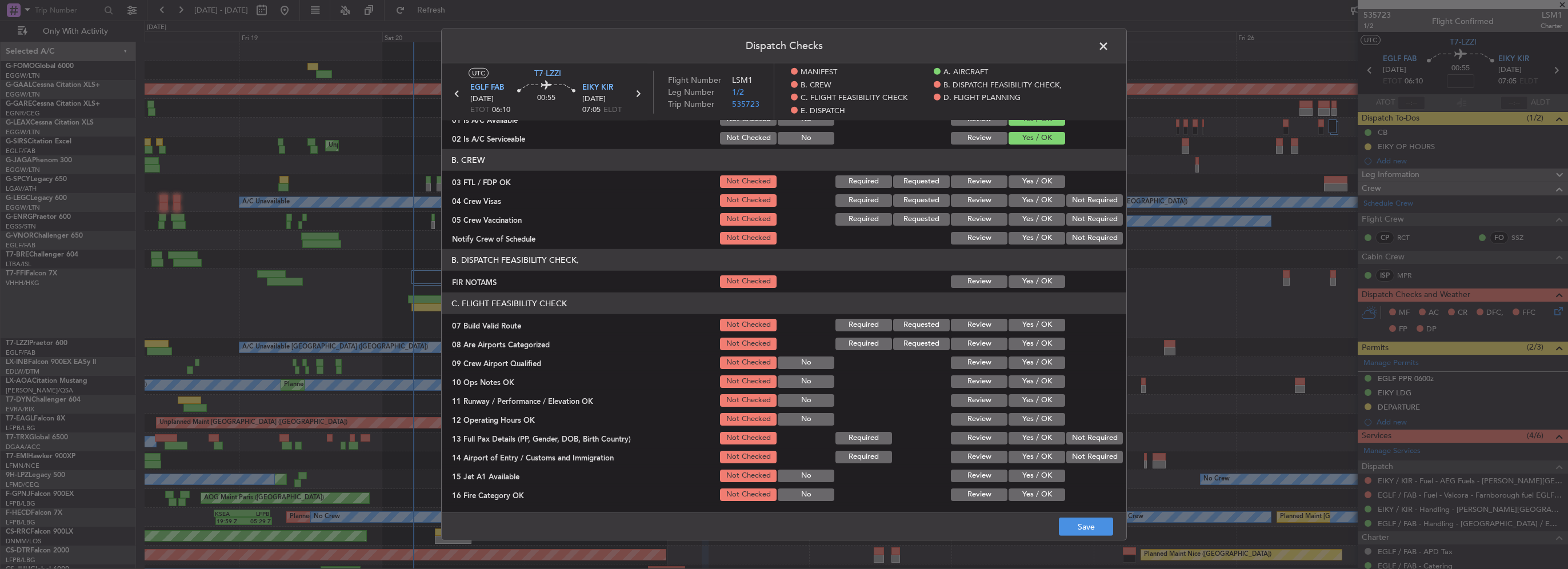
scroll to position [114, 0]
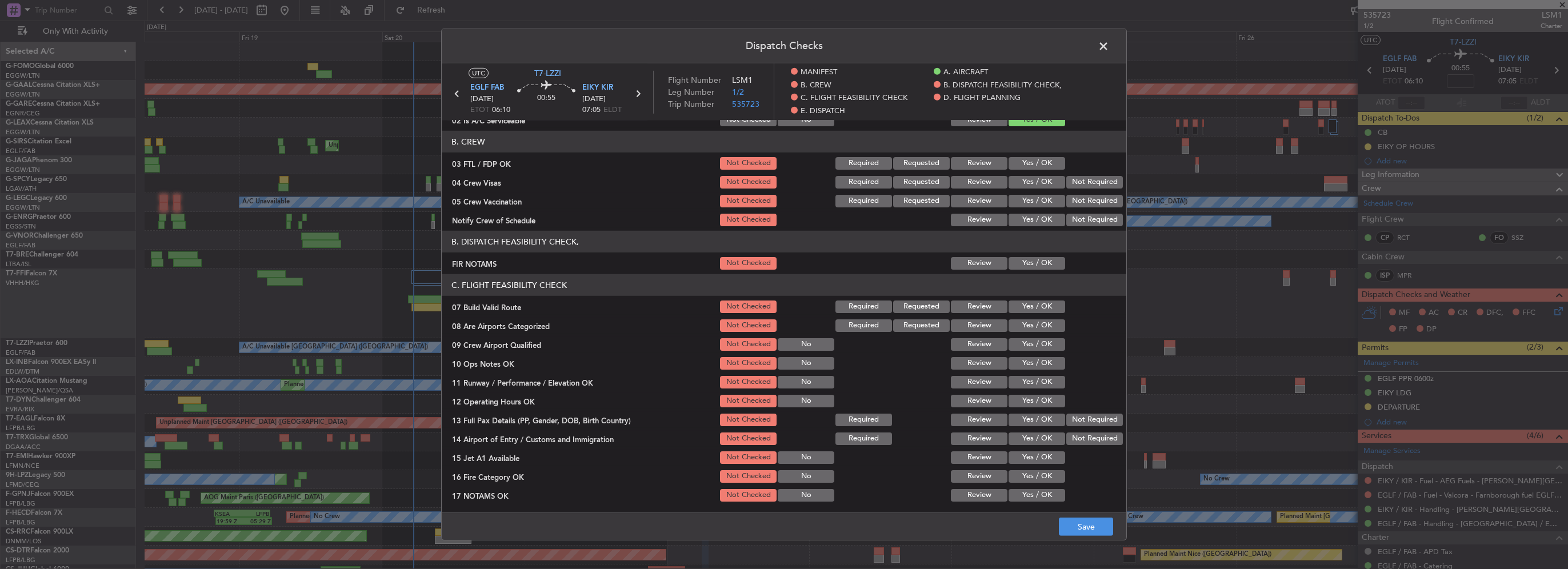
click at [1036, 257] on button "Yes / OK" at bounding box center [1037, 264] width 56 height 13
drag, startPoint x: 1040, startPoint y: 308, endPoint x: 1046, endPoint y: 329, distance: 21.8
click at [1040, 310] on button "Yes / OK" at bounding box center [1037, 307] width 56 height 13
click at [1046, 329] on button "Yes / OK" at bounding box center [1037, 326] width 56 height 13
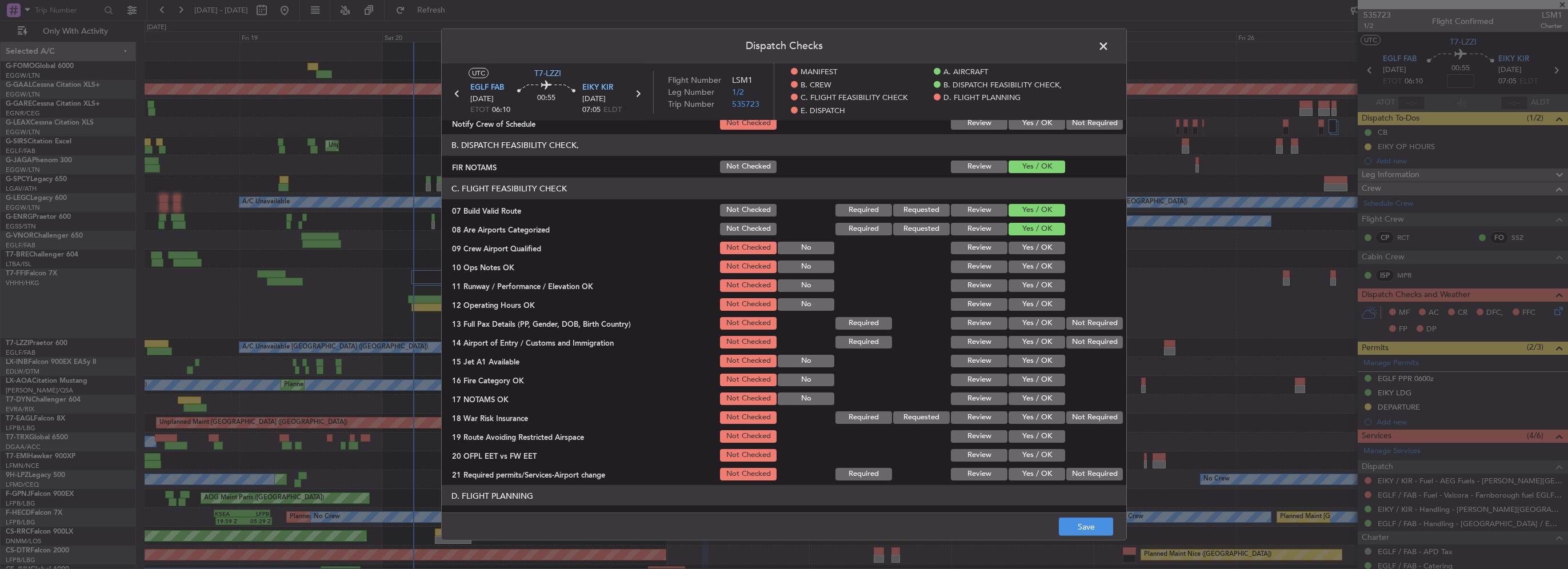
scroll to position [228, 0]
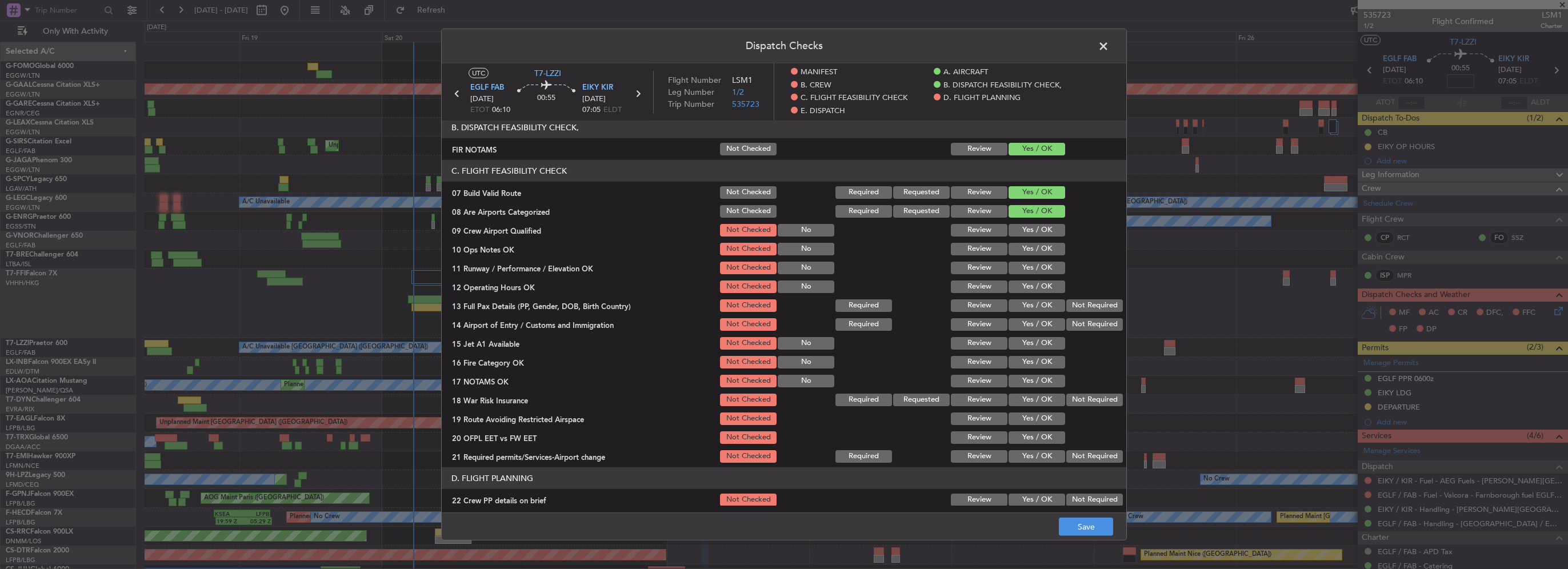
click at [1033, 245] on button "Yes / OK" at bounding box center [1037, 249] width 56 height 13
drag, startPoint x: 1038, startPoint y: 263, endPoint x: 1040, endPoint y: 276, distance: 13.2
click at [1038, 265] on button "Yes / OK" at bounding box center [1037, 268] width 56 height 13
click at [1040, 289] on button "Yes / OK" at bounding box center [1037, 287] width 56 height 13
click at [1043, 302] on button "Yes / OK" at bounding box center [1037, 306] width 56 height 13
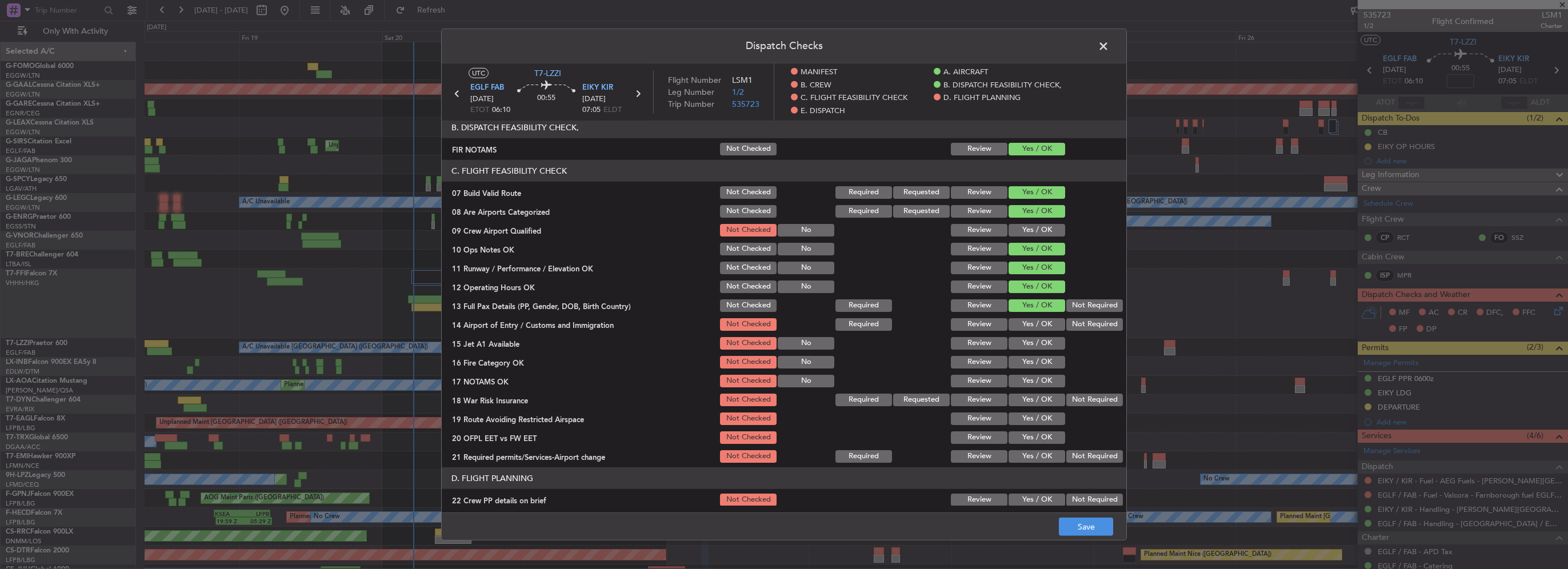
click at [1040, 322] on button "Yes / OK" at bounding box center [1037, 324] width 56 height 13
click at [1045, 345] on button "Yes / OK" at bounding box center [1037, 343] width 56 height 13
click at [1045, 357] on button "Yes / OK" at bounding box center [1037, 362] width 56 height 13
click at [1045, 382] on button "Yes / OK" at bounding box center [1037, 381] width 56 height 13
click at [1043, 398] on button "Yes / OK" at bounding box center [1037, 400] width 56 height 13
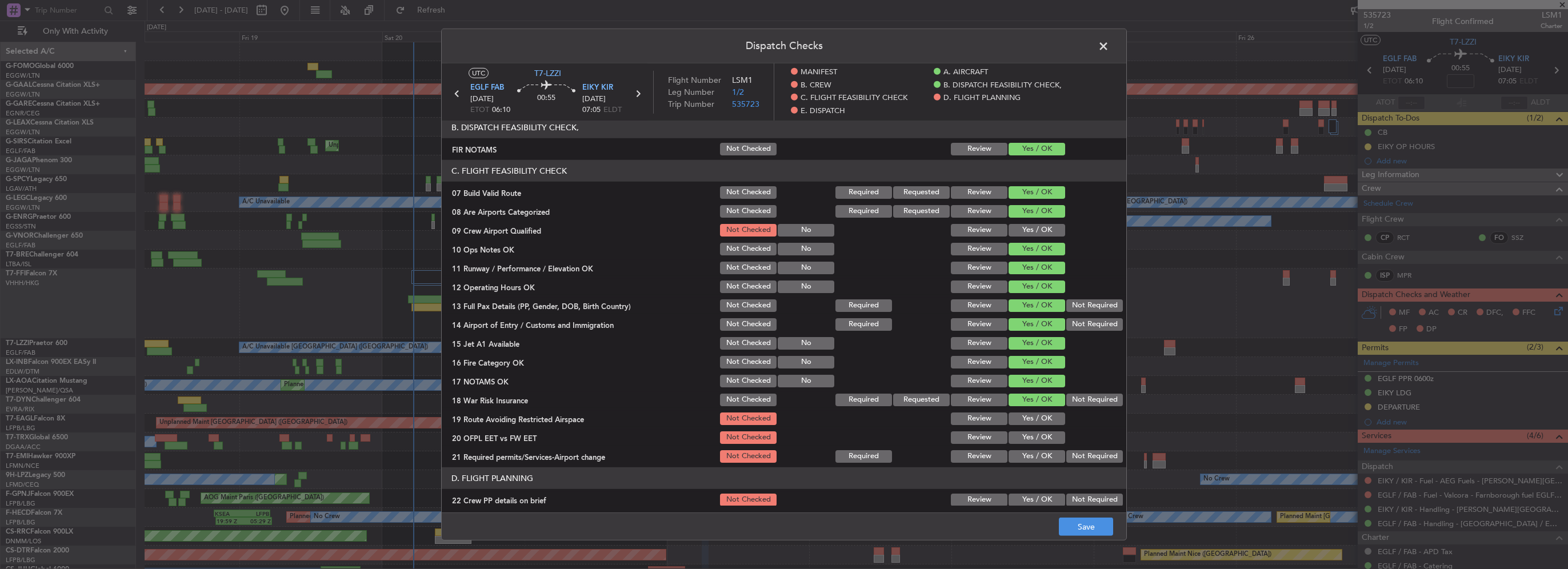
drag, startPoint x: 1044, startPoint y: 418, endPoint x: 1043, endPoint y: 447, distance: 29.0
click at [1044, 420] on button "Yes / OK" at bounding box center [1037, 419] width 56 height 13
click at [1042, 447] on section "C. FLIGHT FEASIBILITY CHECK 07 Build Valid Route Not Checked Required Requested…" at bounding box center [784, 312] width 685 height 305
click at [1037, 452] on button "Yes / OK" at bounding box center [1037, 456] width 56 height 13
click at [1040, 438] on button "Yes / OK" at bounding box center [1037, 438] width 56 height 13
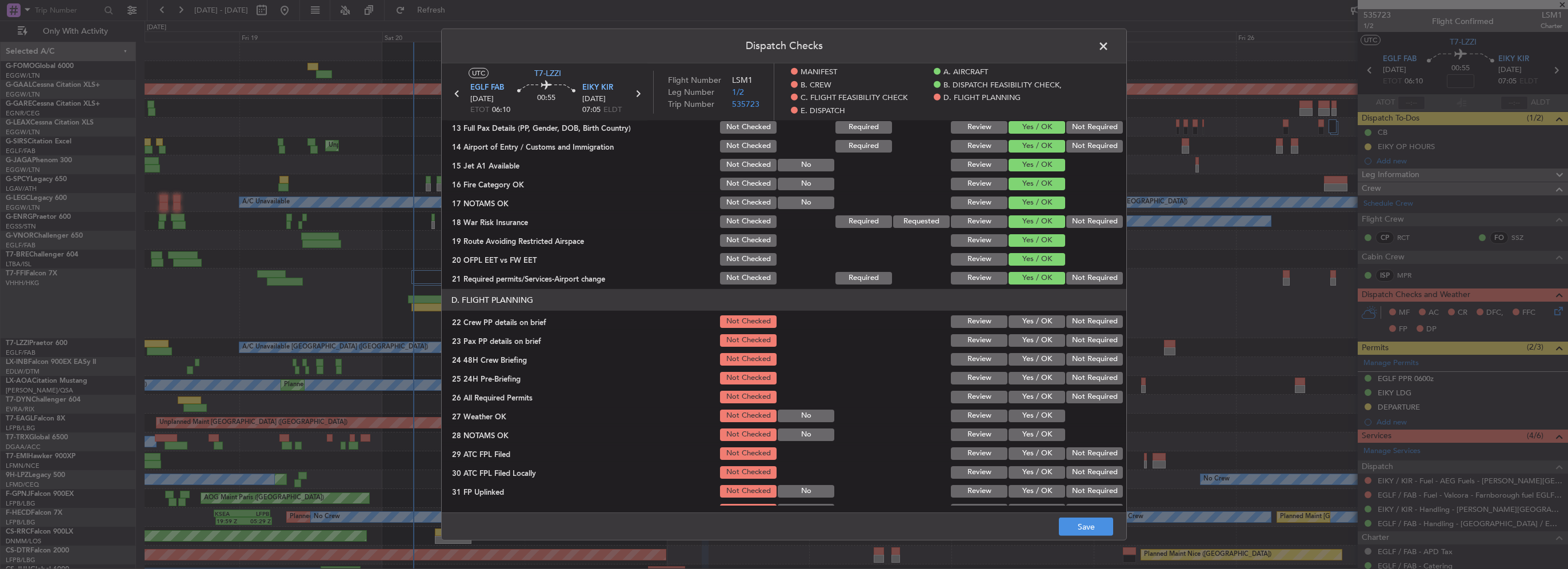
scroll to position [457, 0]
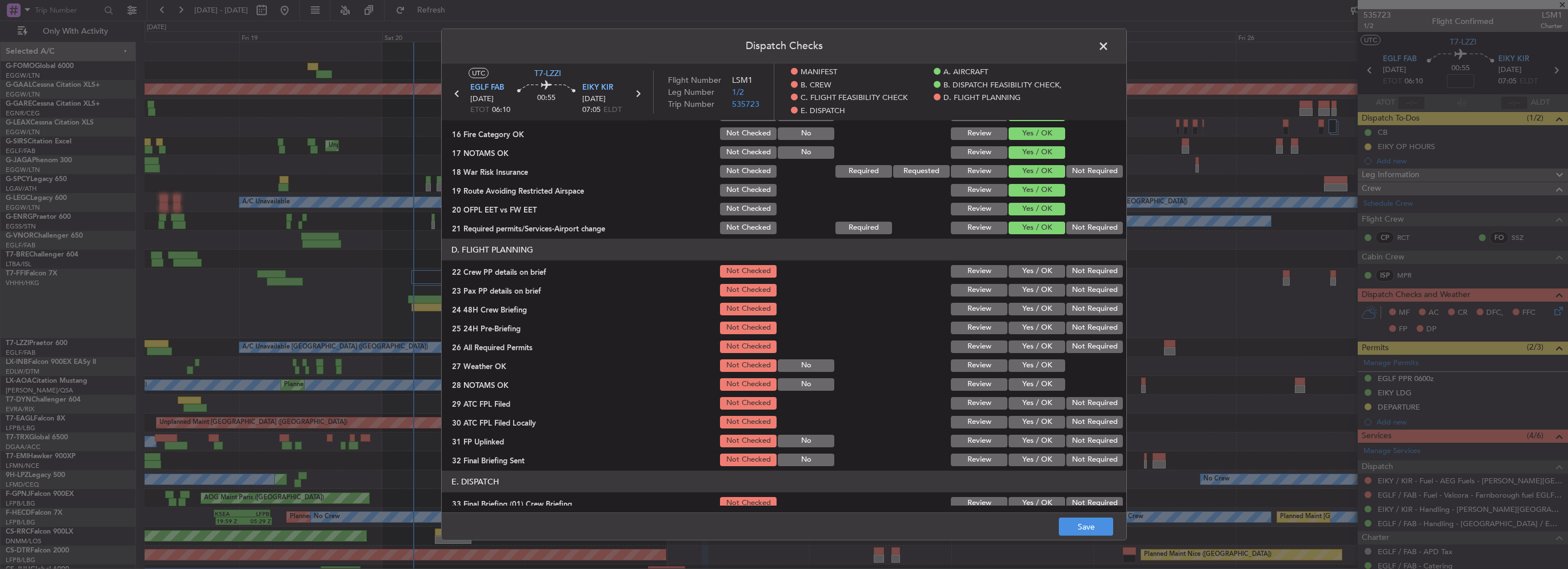
click at [1038, 267] on button "Yes / OK" at bounding box center [1037, 271] width 56 height 13
click at [1040, 288] on button "Yes / OK" at bounding box center [1037, 290] width 56 height 13
drag, startPoint x: 1040, startPoint y: 311, endPoint x: 1076, endPoint y: 326, distance: 39.0
click at [1040, 311] on button "Yes / OK" at bounding box center [1037, 309] width 56 height 13
click at [1086, 330] on button "Not Required" at bounding box center [1095, 328] width 56 height 13
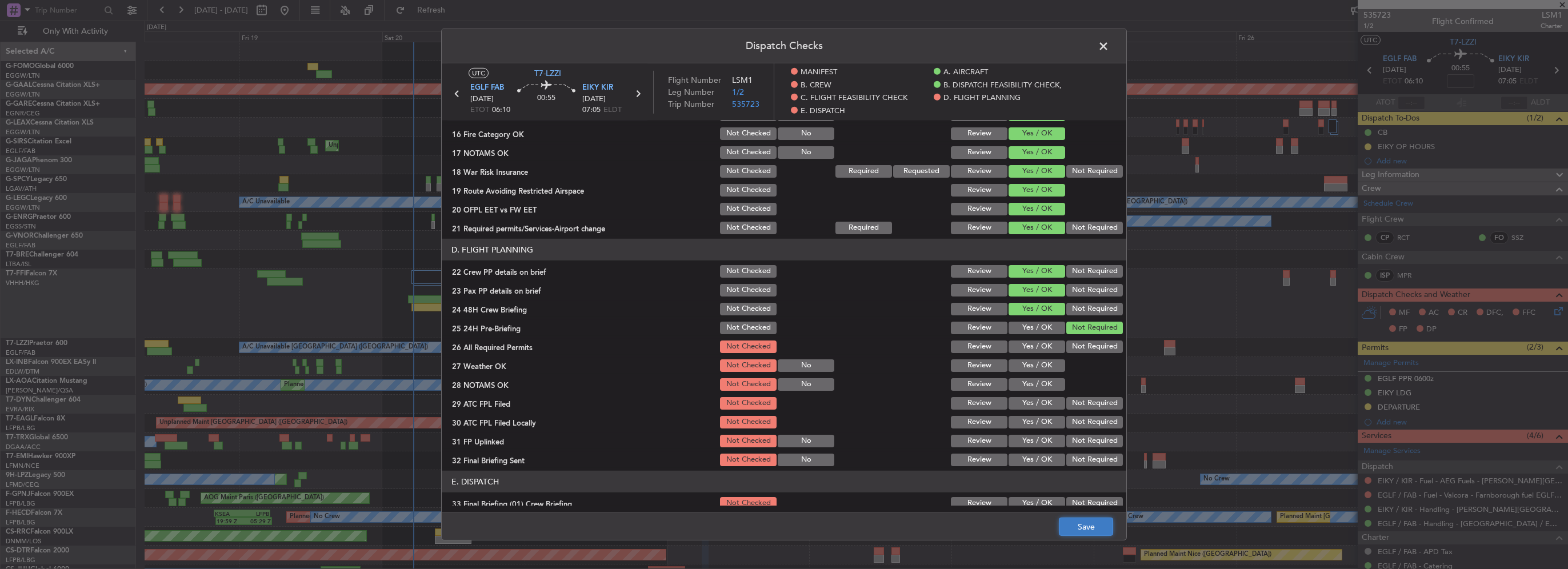
click at [1081, 532] on button "Save" at bounding box center [1086, 527] width 54 height 18
click at [1109, 46] on span at bounding box center [1109, 49] width 0 height 23
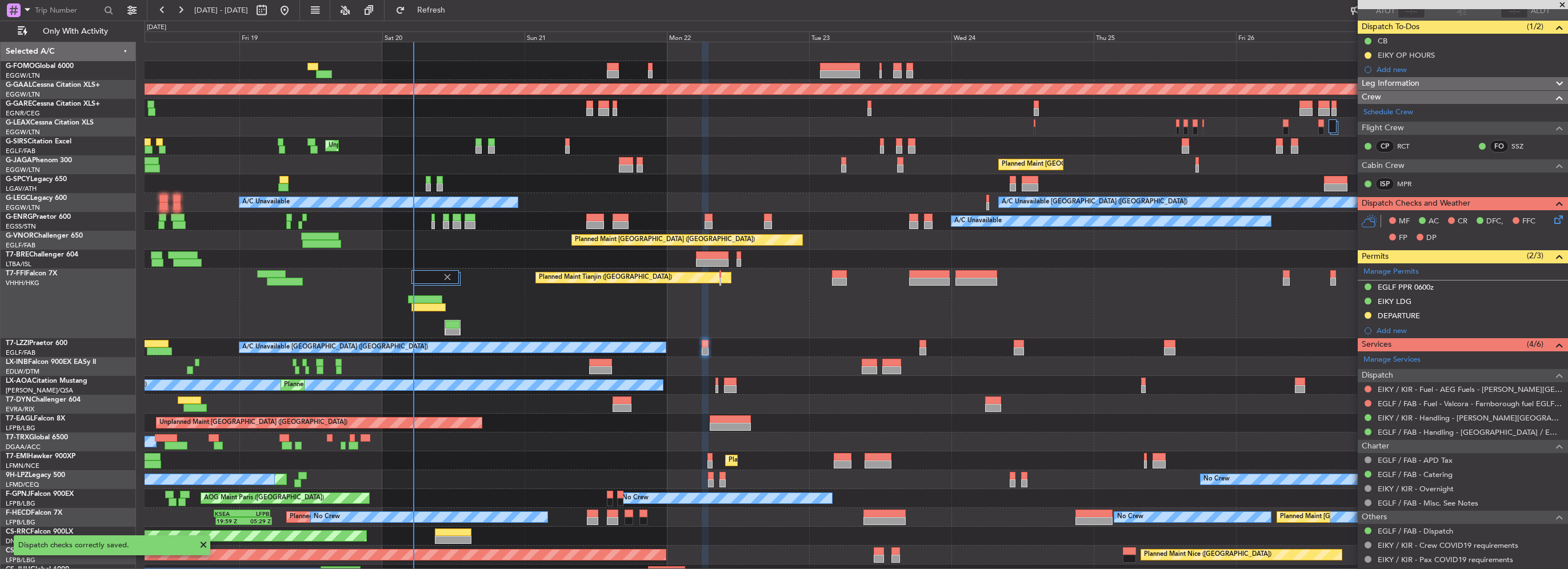
scroll to position [171, 0]
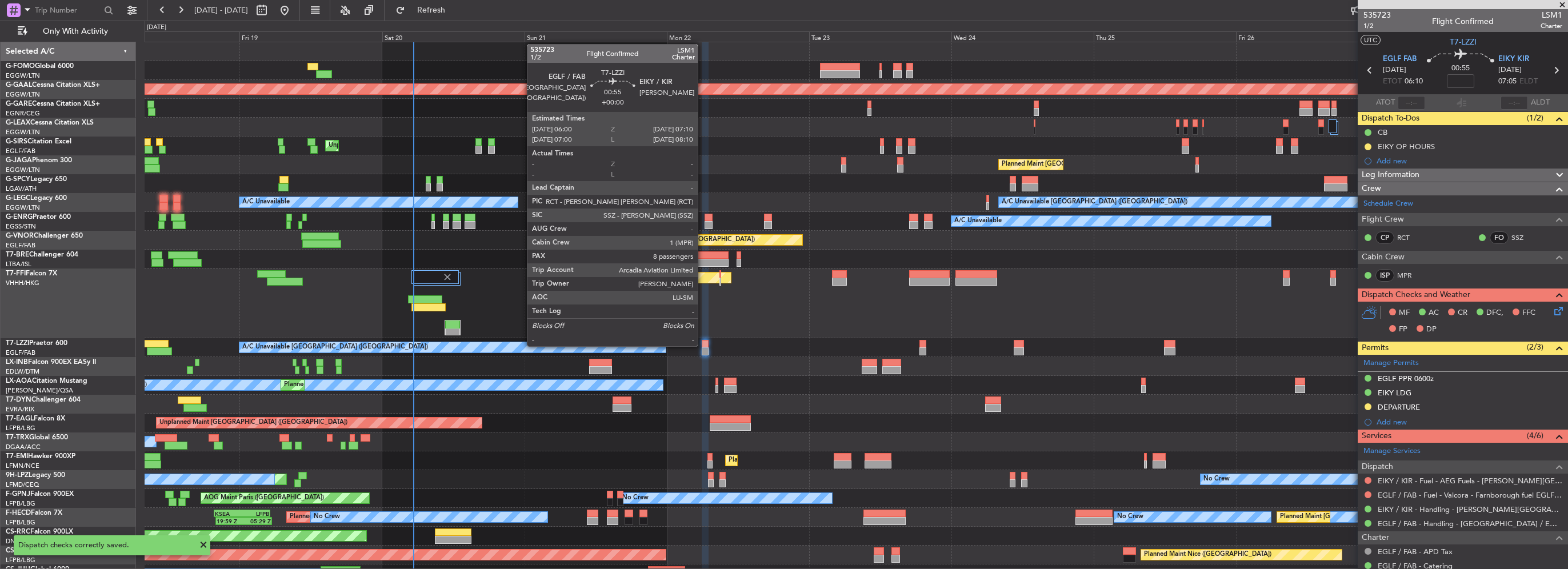
click at [703, 345] on div at bounding box center [705, 343] width 8 height 8
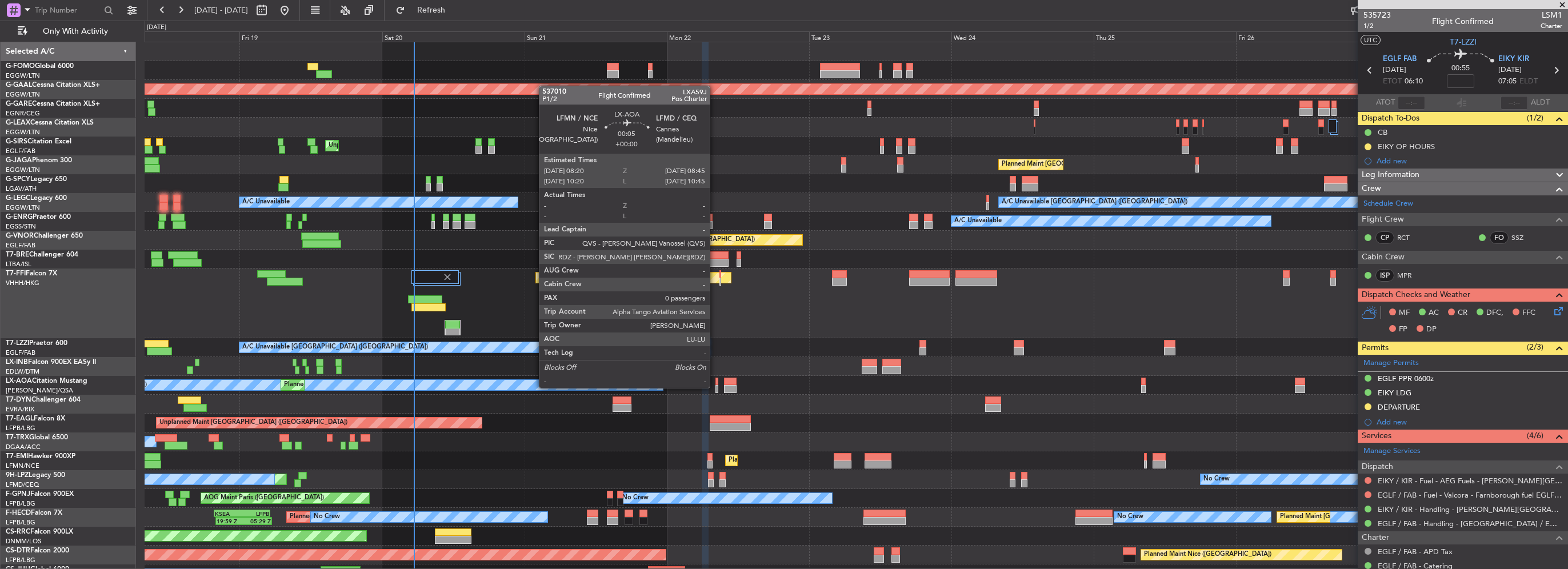
click at [715, 386] on div at bounding box center [717, 388] width 3 height 8
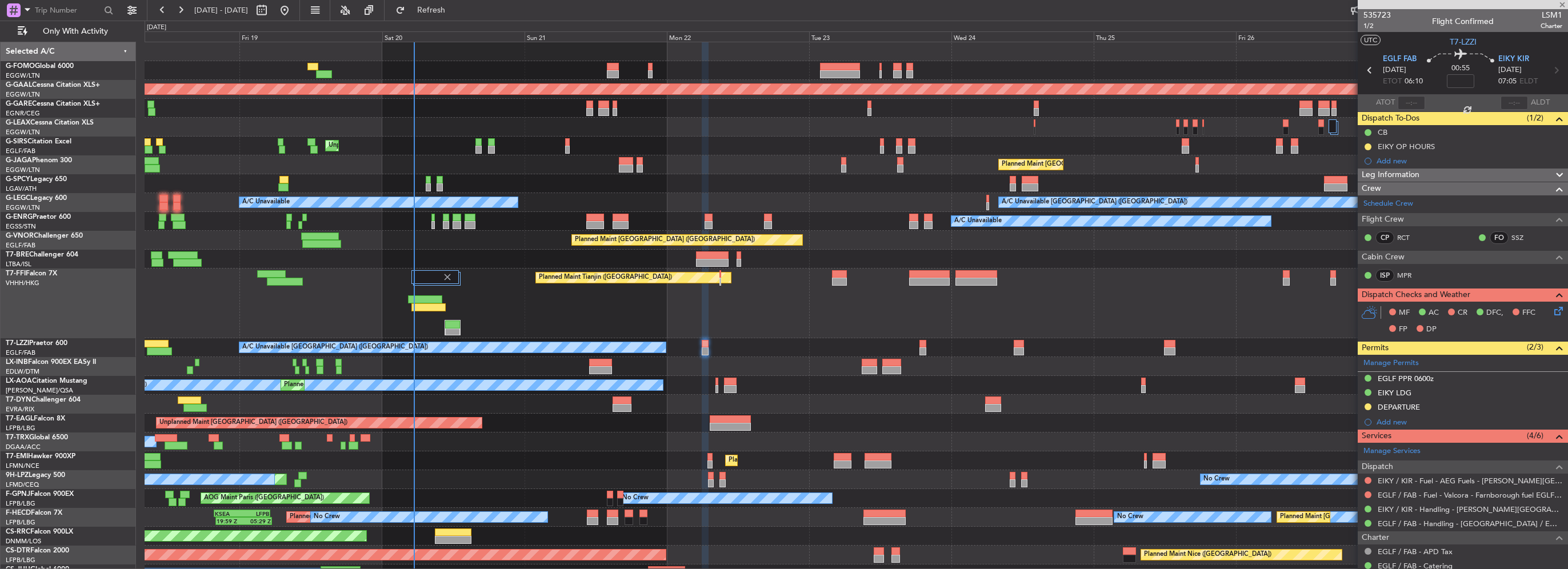
type input "0"
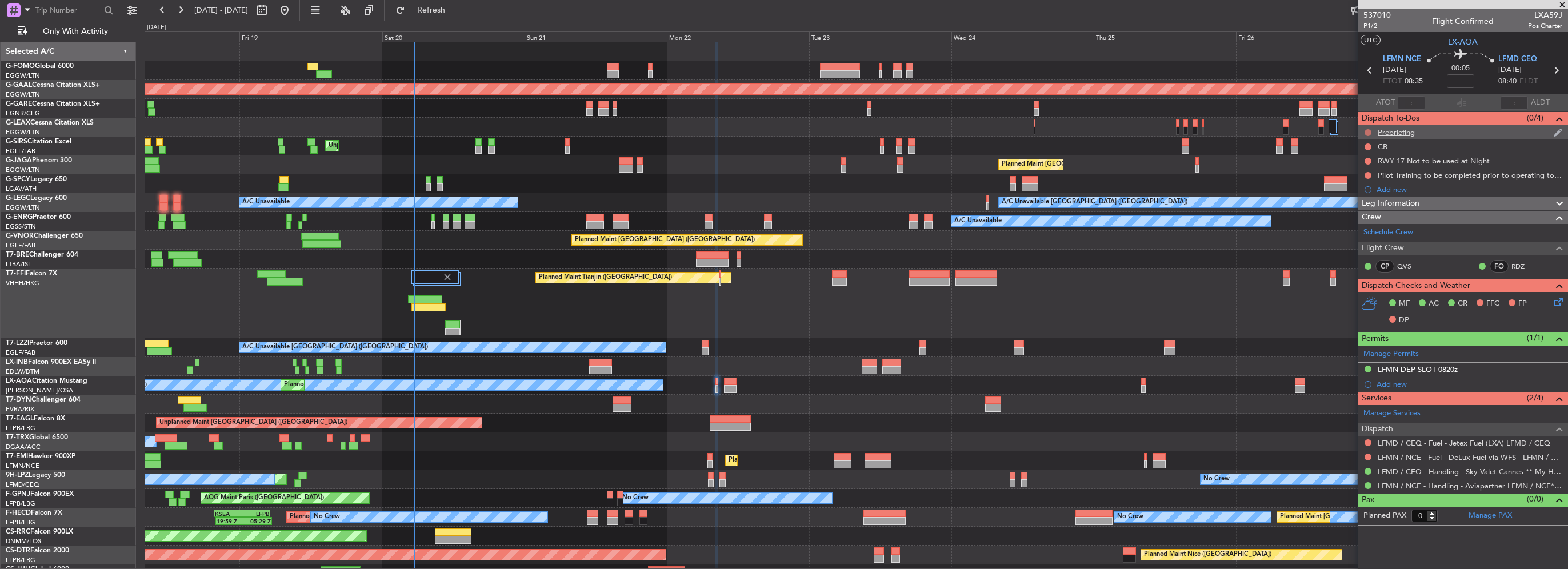
click at [1367, 130] on button at bounding box center [1368, 133] width 7 height 7
click at [1369, 166] on span "In Progress" at bounding box center [1373, 166] width 39 height 11
click at [1368, 146] on button at bounding box center [1368, 147] width 7 height 7
click at [1367, 196] on span "Completed" at bounding box center [1373, 197] width 37 height 11
click at [1366, 159] on button at bounding box center [1368, 161] width 7 height 7
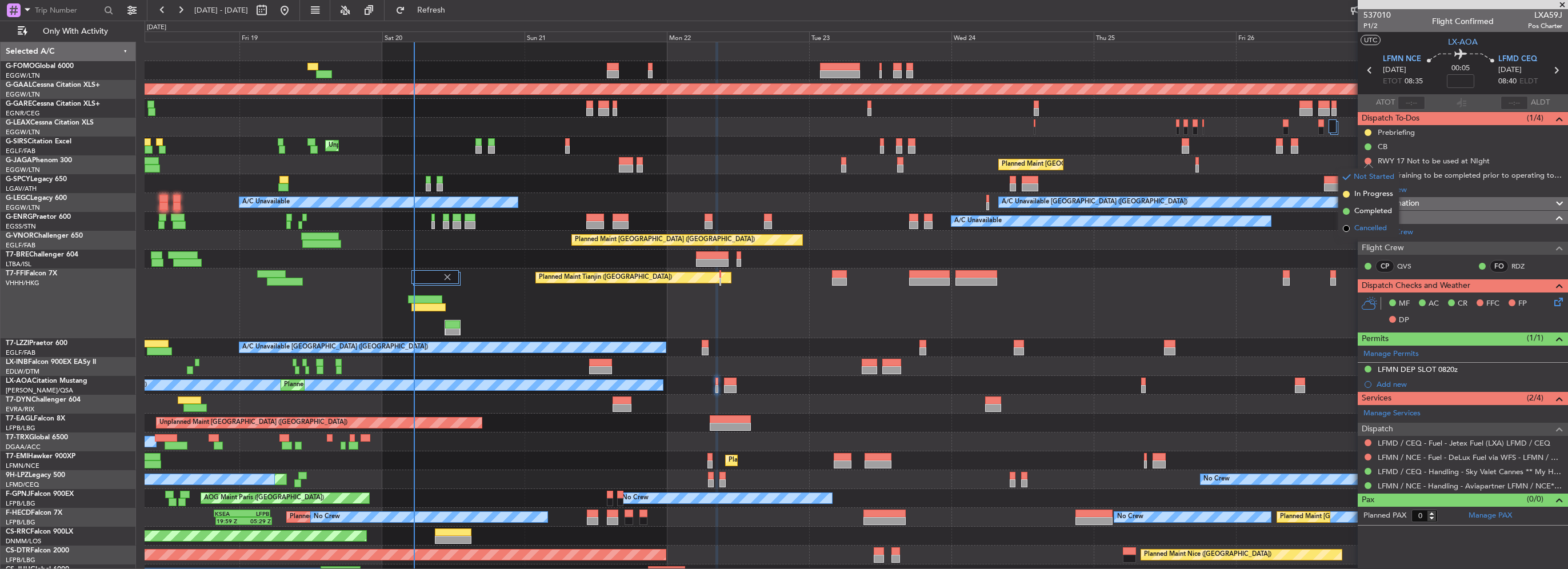
click at [1361, 221] on li "Cancelled" at bounding box center [1368, 228] width 61 height 17
click at [1367, 176] on button at bounding box center [1368, 176] width 7 height 7
click at [1360, 241] on span "Cancelled" at bounding box center [1371, 243] width 32 height 11
click at [1559, 304] on icon at bounding box center [1556, 300] width 9 height 9
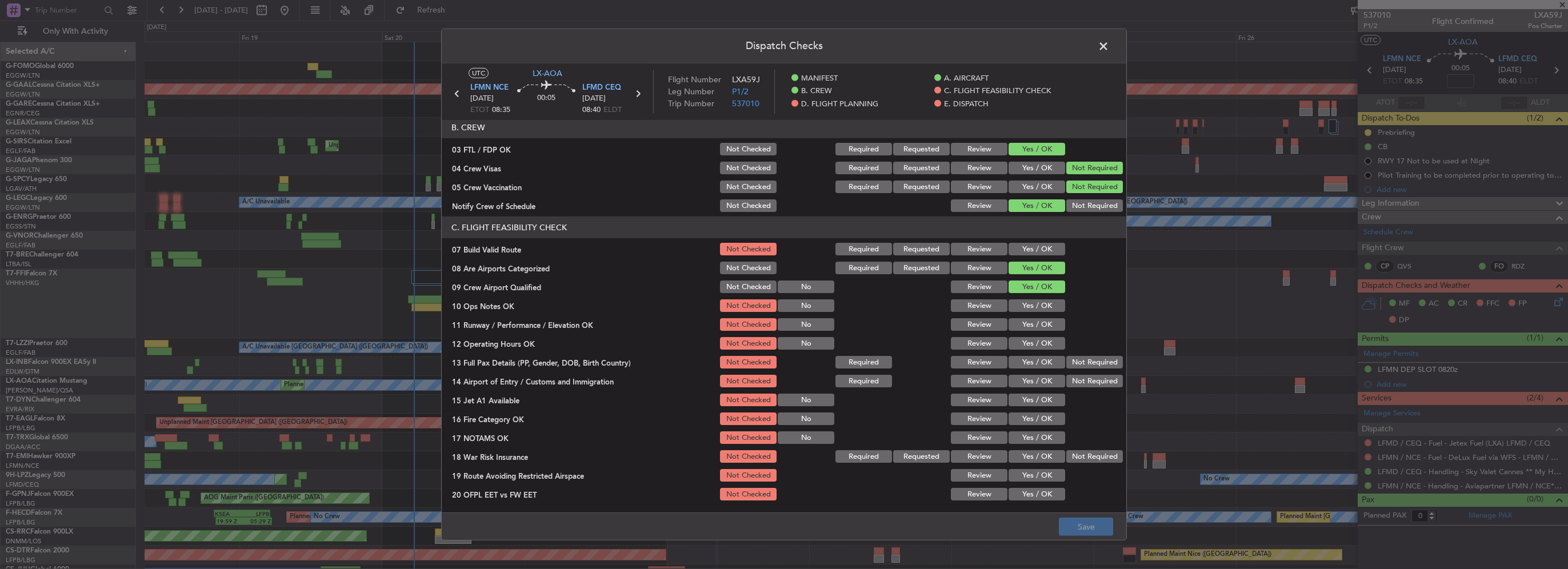
scroll to position [171, 0]
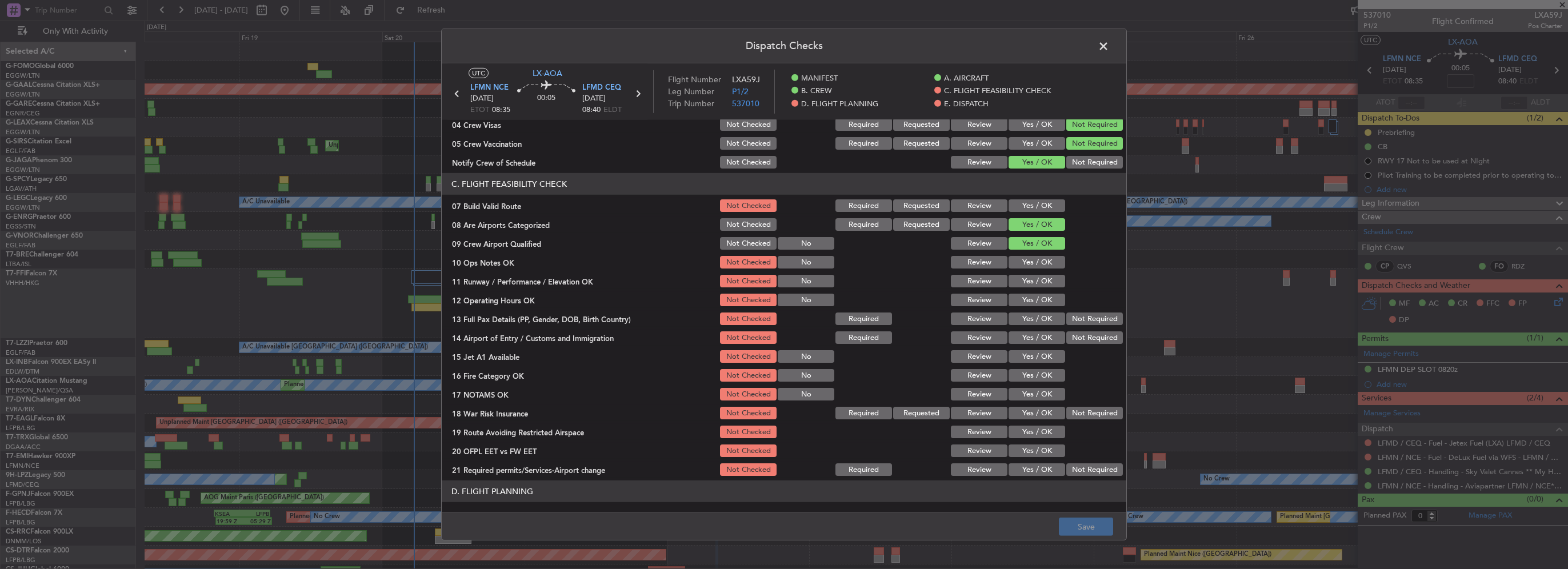
click at [1025, 204] on button "Yes / OK" at bounding box center [1037, 206] width 56 height 13
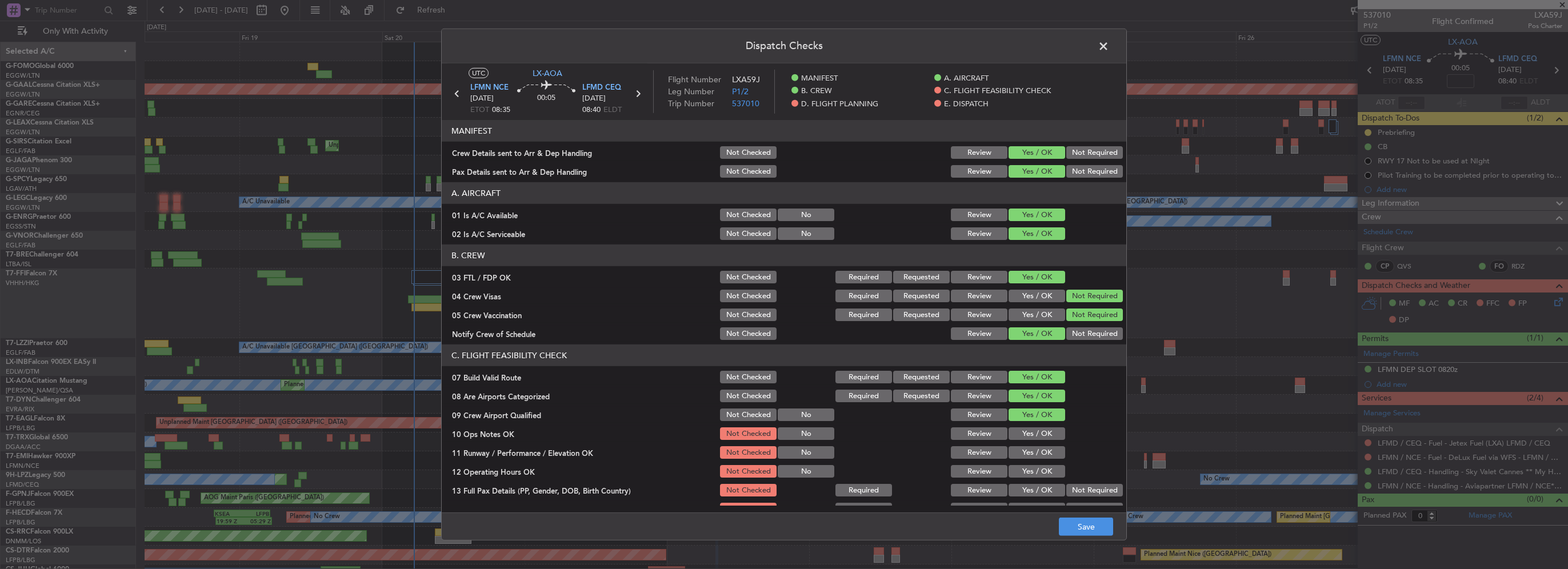
scroll to position [228, 0]
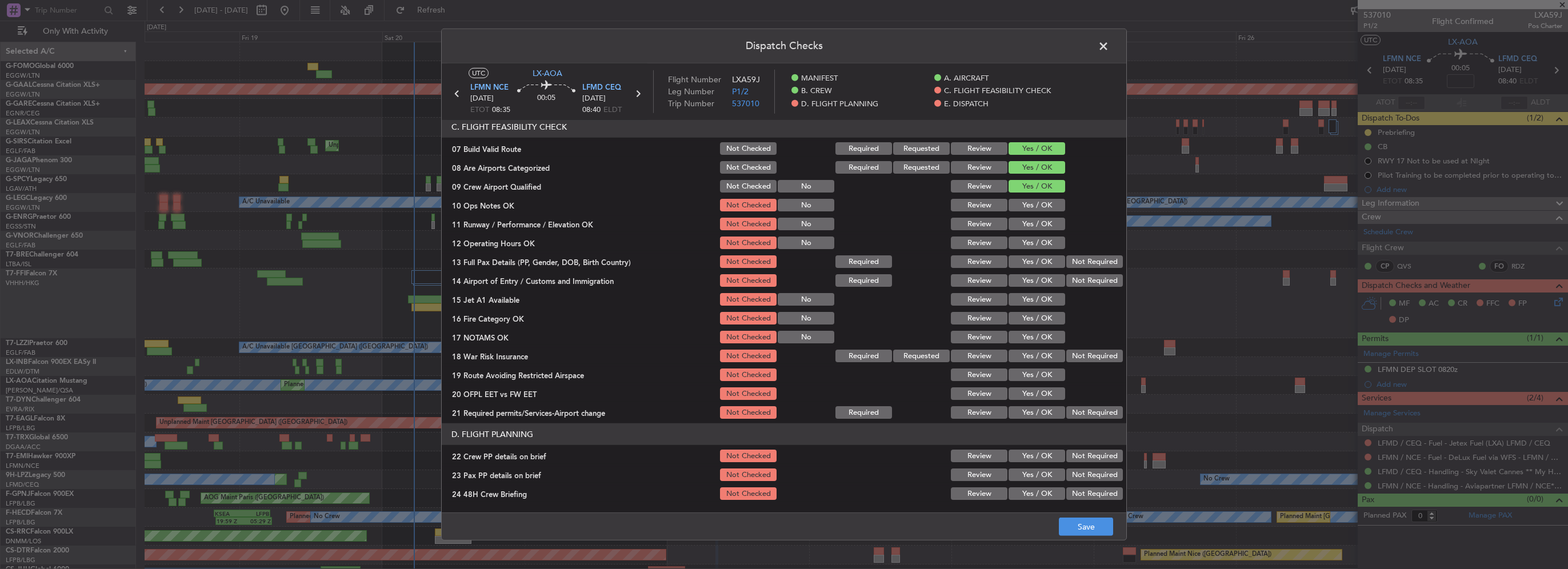
click at [1031, 200] on button "Yes / OK" at bounding box center [1037, 205] width 56 height 13
click at [1037, 226] on button "Yes / OK" at bounding box center [1037, 224] width 56 height 13
click at [1041, 240] on button "Yes / OK" at bounding box center [1037, 243] width 56 height 13
click at [1042, 263] on button "Yes / OK" at bounding box center [1037, 262] width 56 height 13
click at [1043, 286] on button "Yes / OK" at bounding box center [1037, 281] width 56 height 13
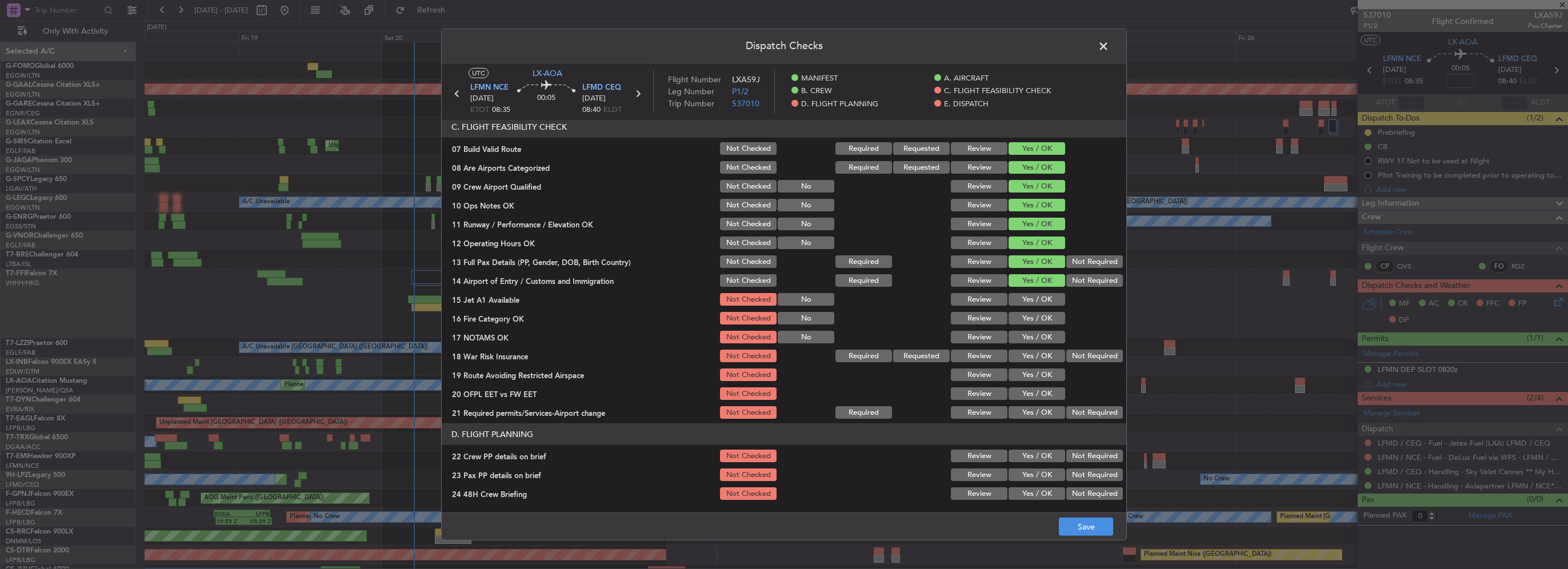
click at [1043, 300] on button "Yes / OK" at bounding box center [1037, 300] width 56 height 13
click at [1043, 317] on button "Yes / OK" at bounding box center [1037, 318] width 56 height 13
click at [1044, 336] on button "Yes / OK" at bounding box center [1037, 337] width 56 height 13
click at [1045, 355] on button "Yes / OK" at bounding box center [1037, 356] width 56 height 13
drag, startPoint x: 1045, startPoint y: 369, endPoint x: 1045, endPoint y: 376, distance: 7.0
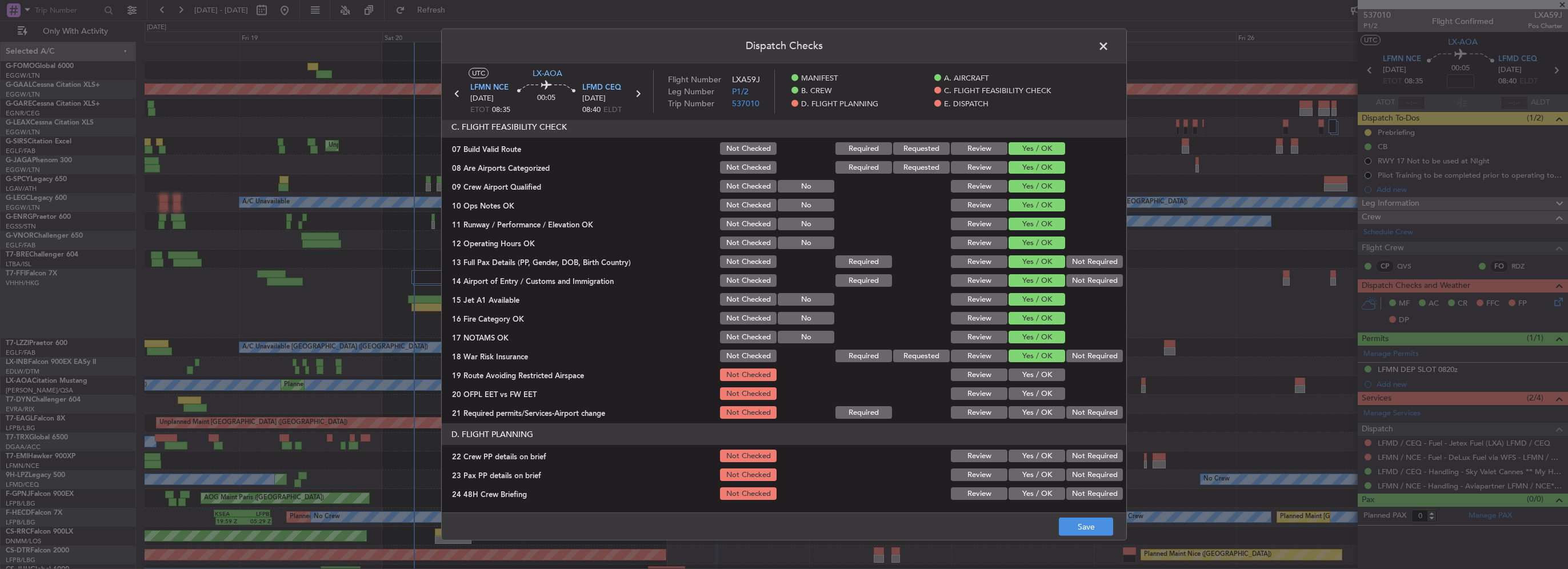
click at [1045, 372] on button "Yes / OK" at bounding box center [1037, 375] width 56 height 13
click at [1044, 393] on button "Yes / OK" at bounding box center [1037, 393] width 56 height 13
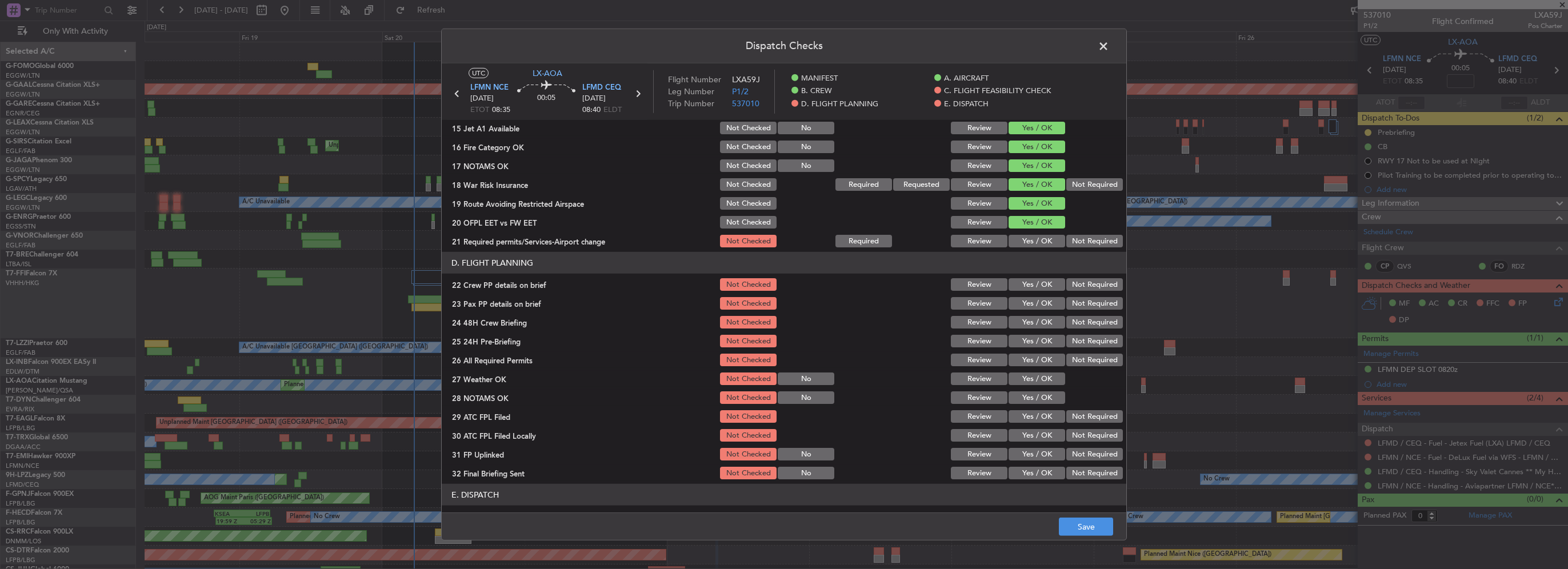
click at [1037, 239] on button "Yes / OK" at bounding box center [1037, 241] width 56 height 13
click at [1031, 293] on section "D. FLIGHT PLANNING 22 Crew PP details on brief Not Checked Review Yes / OK Not …" at bounding box center [784, 366] width 685 height 229
click at [1032, 290] on div "Yes / OK" at bounding box center [1035, 284] width 58 height 16
click at [1043, 288] on button "Yes / OK" at bounding box center [1037, 285] width 56 height 13
click at [1042, 300] on button "Yes / OK" at bounding box center [1037, 303] width 56 height 13
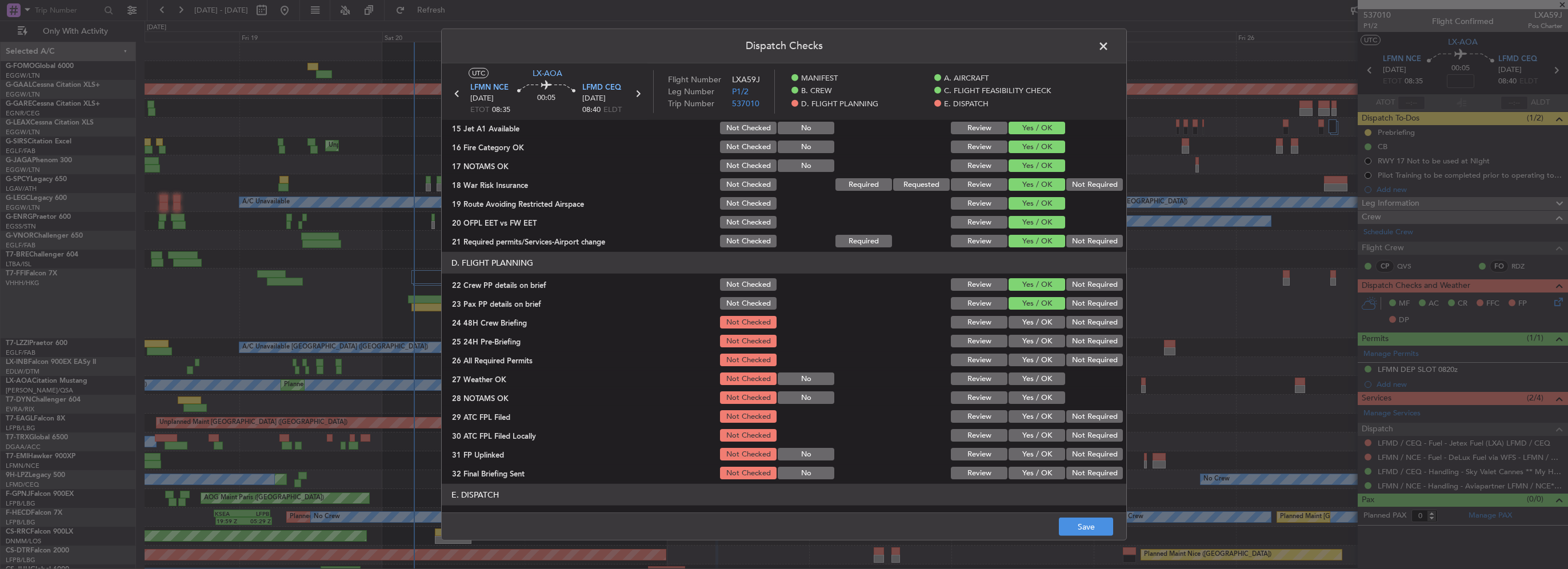
click at [1040, 317] on button "Yes / OK" at bounding box center [1037, 322] width 56 height 13
click at [1076, 343] on button "Not Required" at bounding box center [1095, 341] width 56 height 13
click at [1095, 526] on button "Save" at bounding box center [1086, 527] width 54 height 18
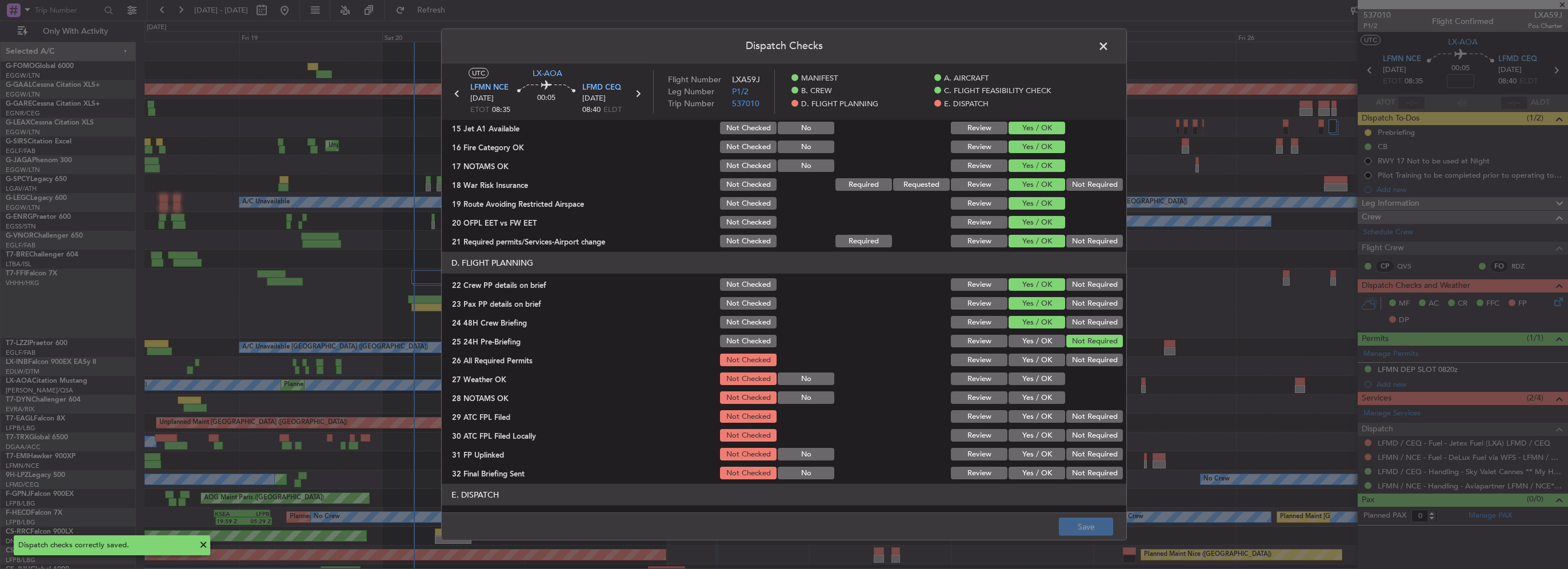
click at [1109, 45] on span at bounding box center [1109, 49] width 0 height 23
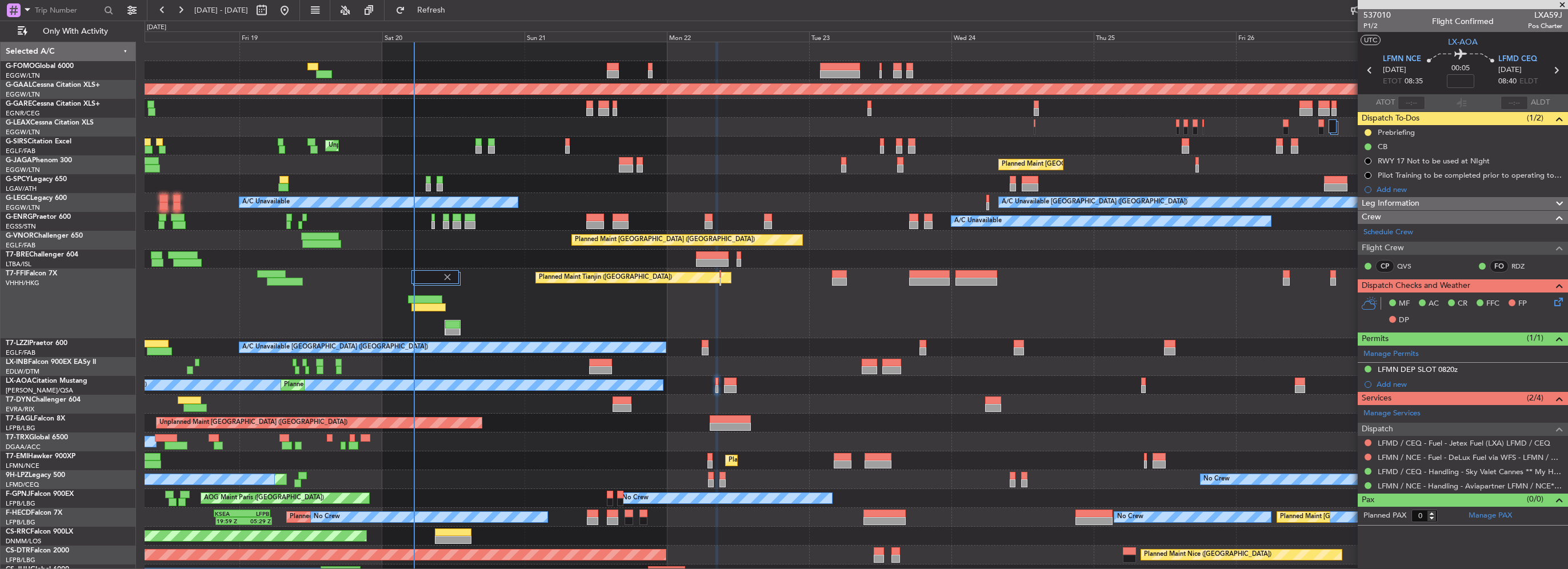
click at [1442, 200] on div "Leg Information" at bounding box center [1463, 203] width 210 height 13
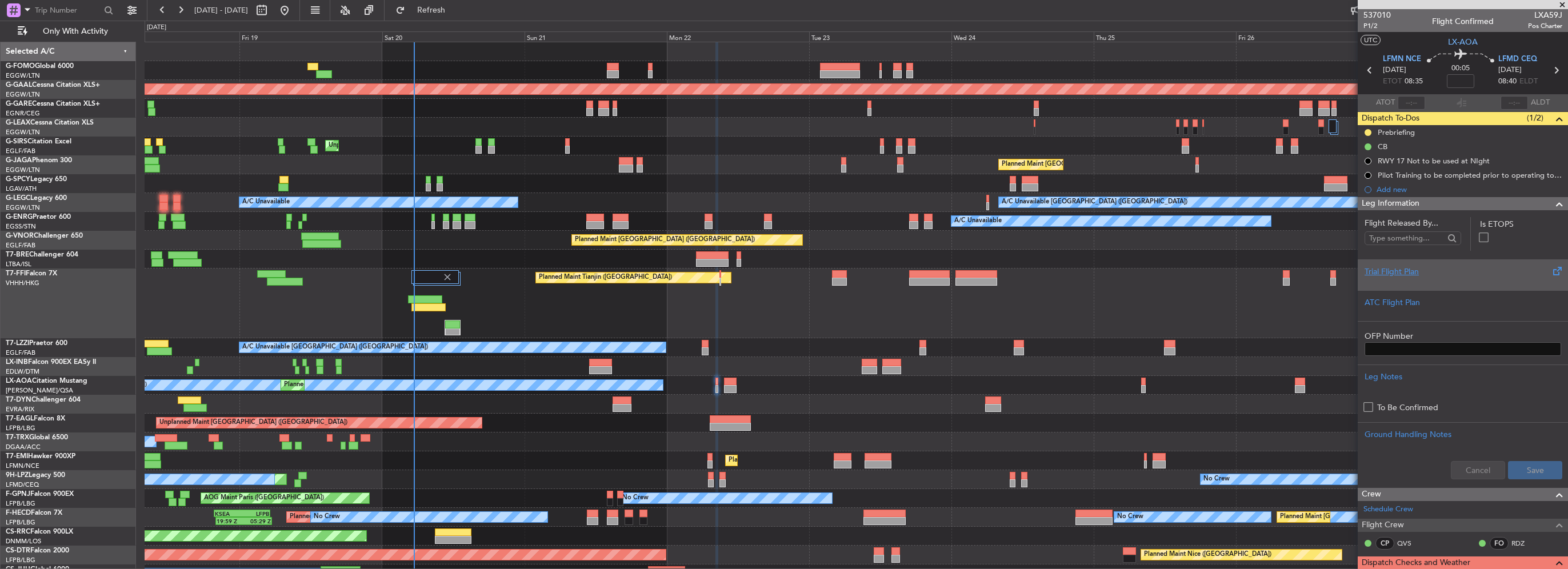
click at [1414, 272] on div "Trial Flight Plan" at bounding box center [1463, 271] width 197 height 12
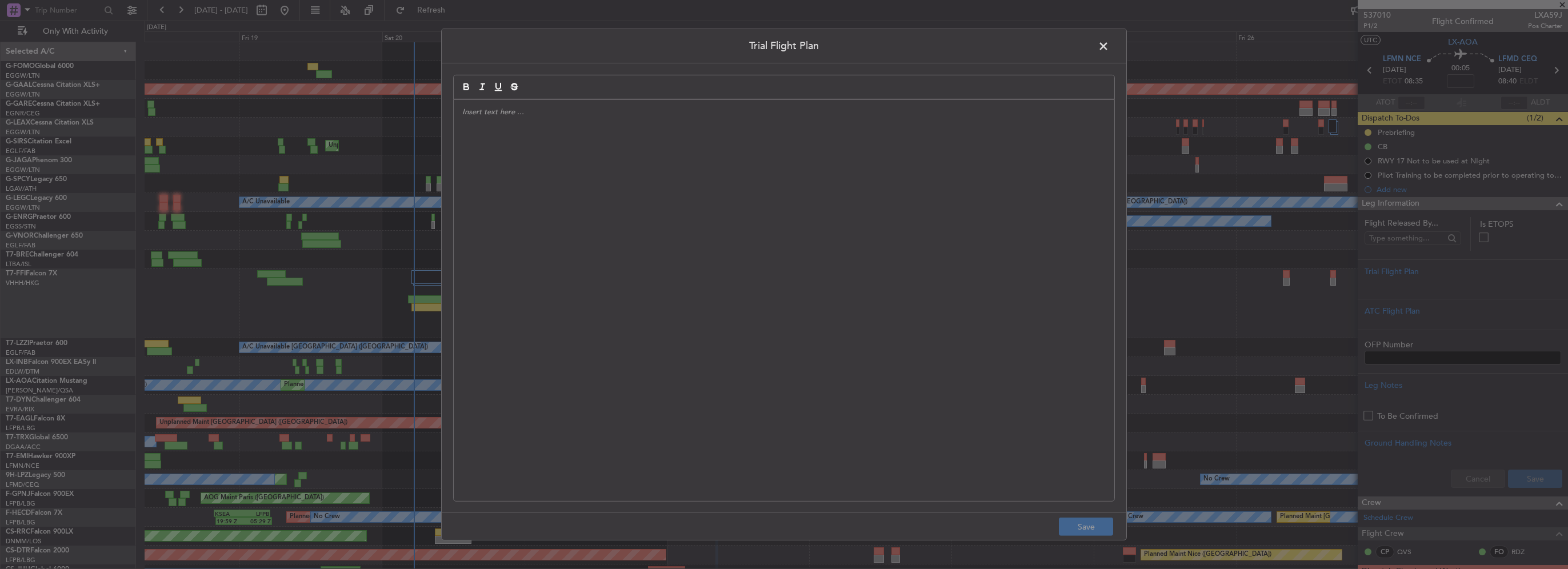
click at [747, 272] on div at bounding box center [784, 300] width 661 height 401
click at [1088, 528] on button "Save" at bounding box center [1086, 527] width 54 height 18
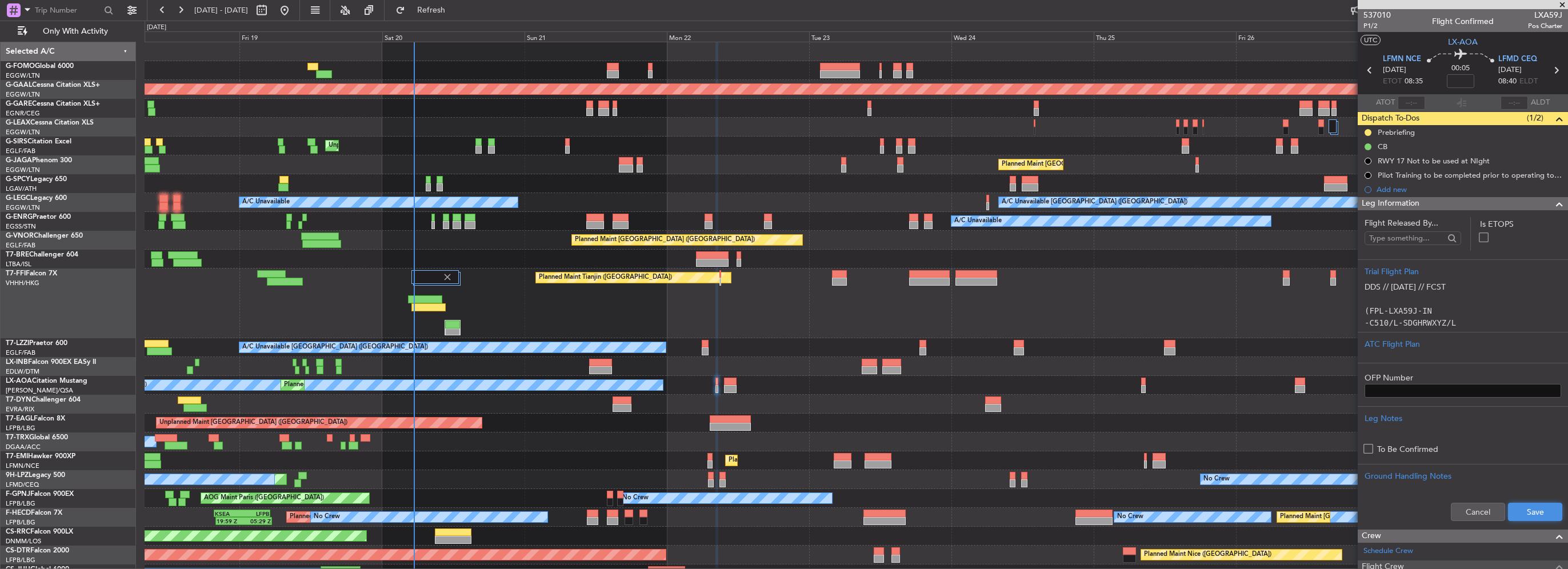
click at [1536, 512] on button "Save" at bounding box center [1535, 512] width 54 height 18
click at [1552, 203] on span at bounding box center [1559, 203] width 13 height 13
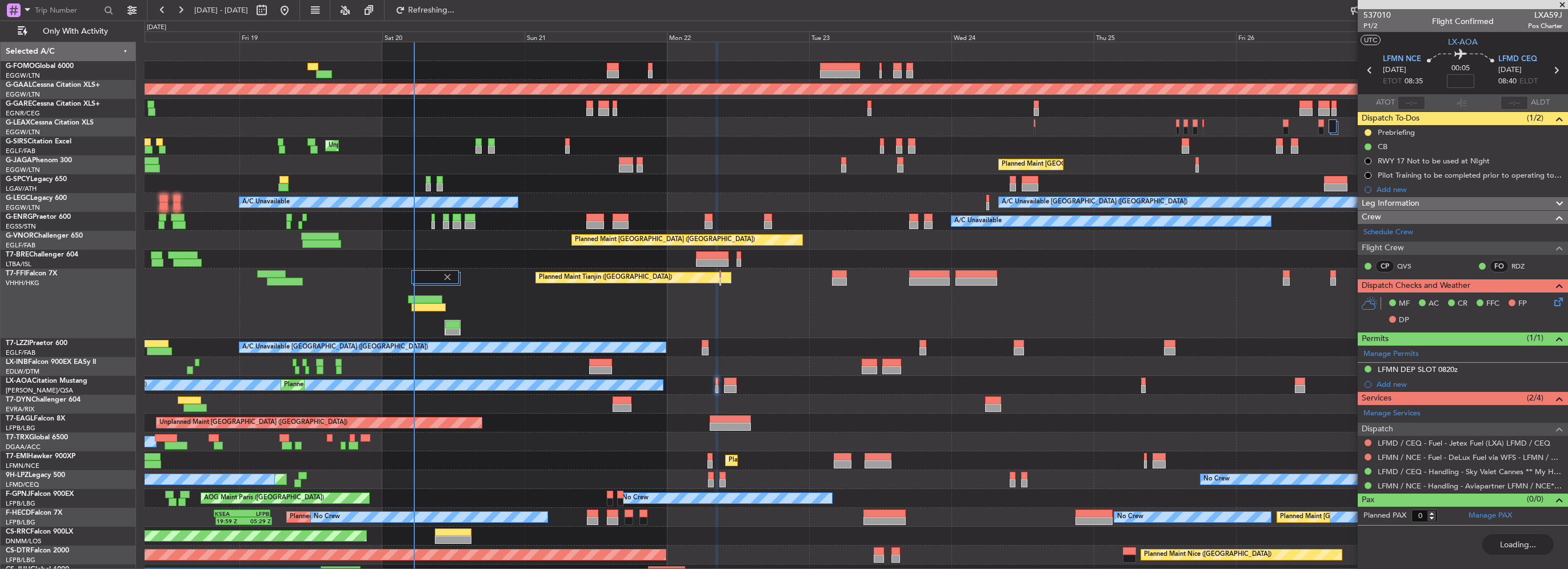
click at [1464, 80] on input at bounding box center [1460, 80] width 28 height 13
type input "+00:05"
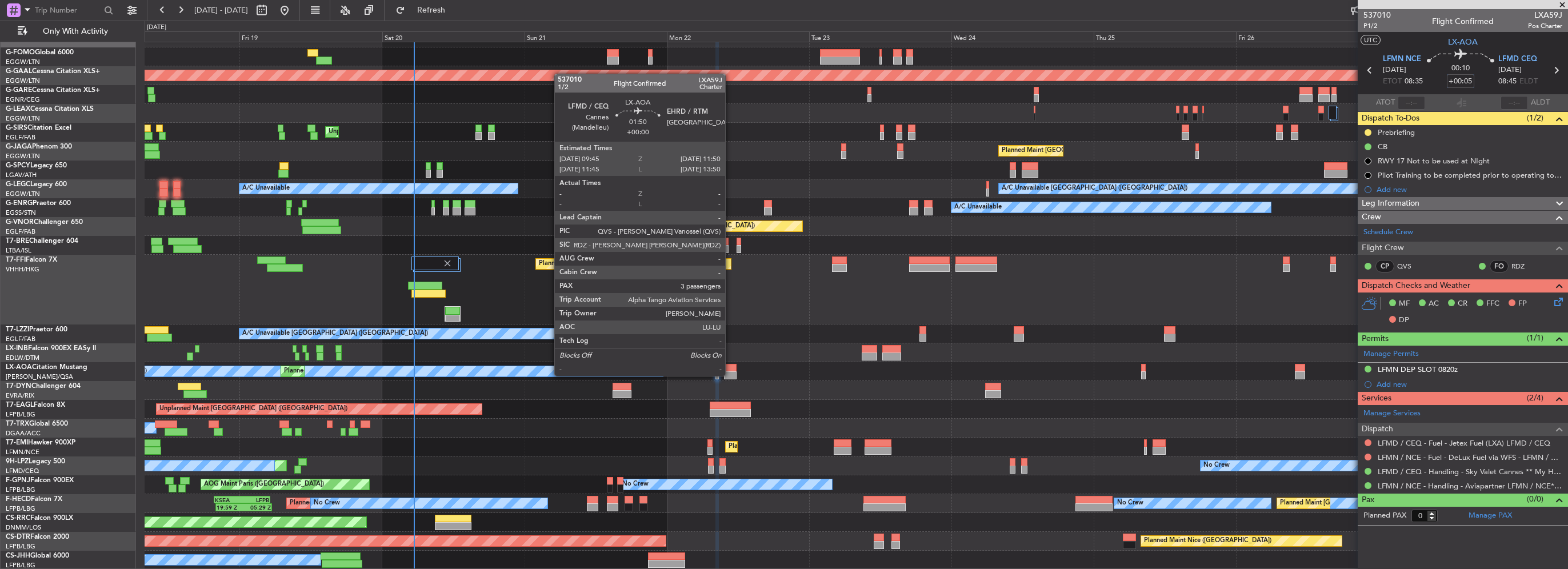
click at [730, 374] on div at bounding box center [730, 375] width 13 height 8
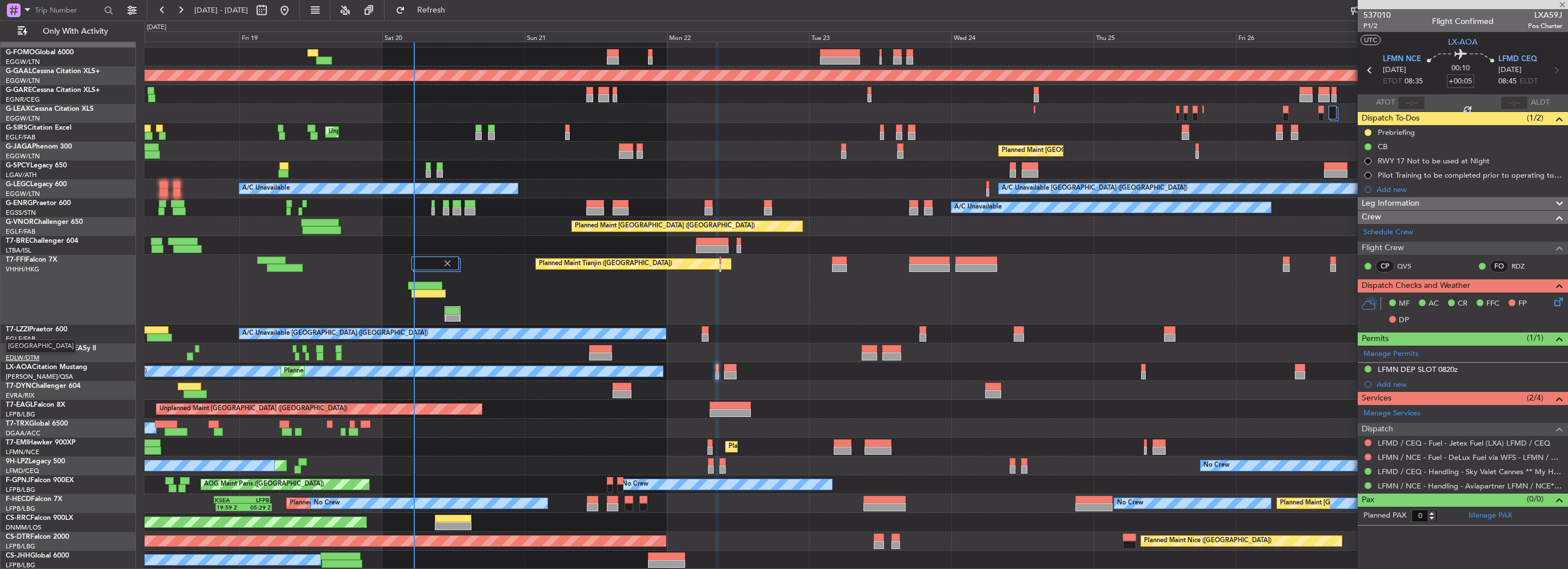
type input "3"
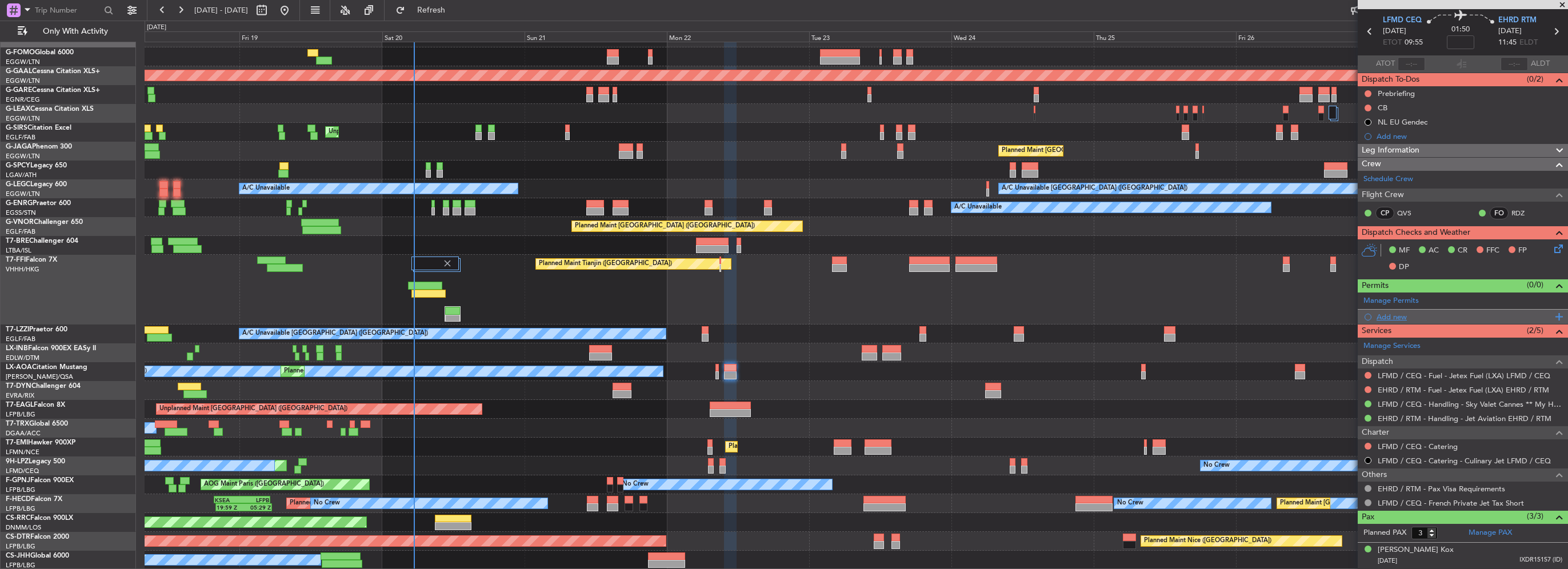
scroll to position [87, 0]
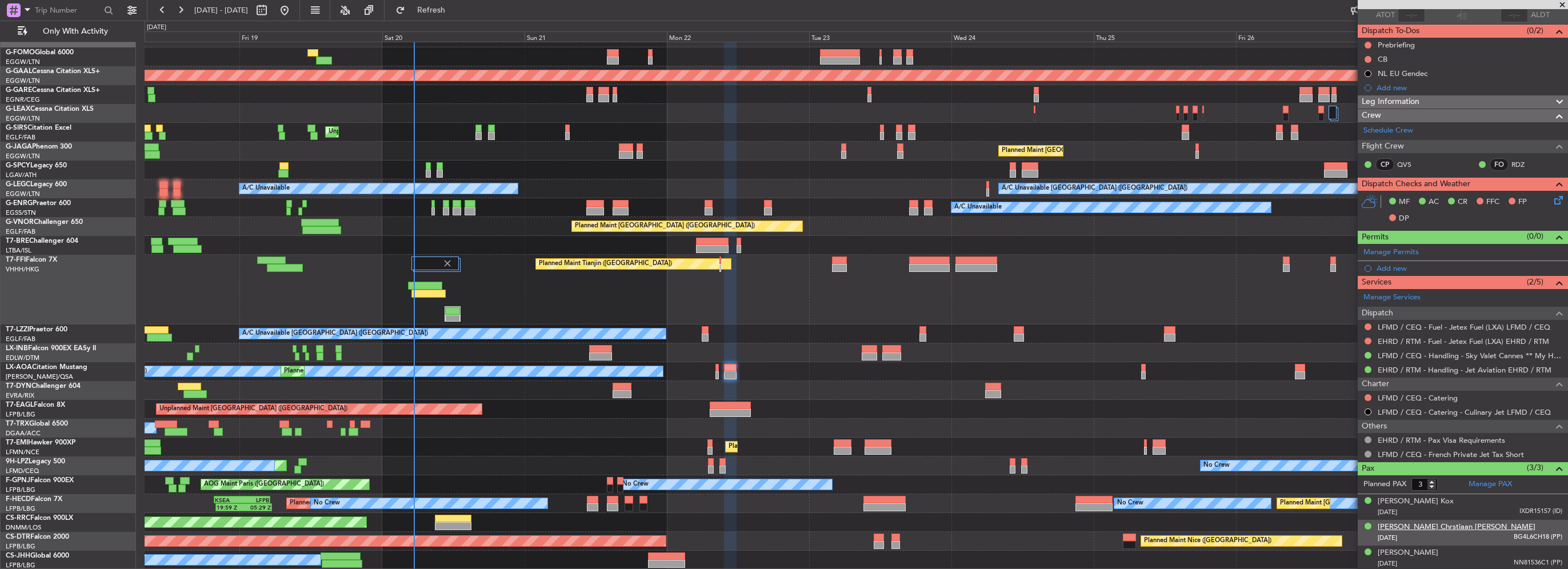
click at [1421, 528] on div "Mchel Johannes Chrstiaan Wilhelmus Perridon" at bounding box center [1457, 527] width 158 height 11
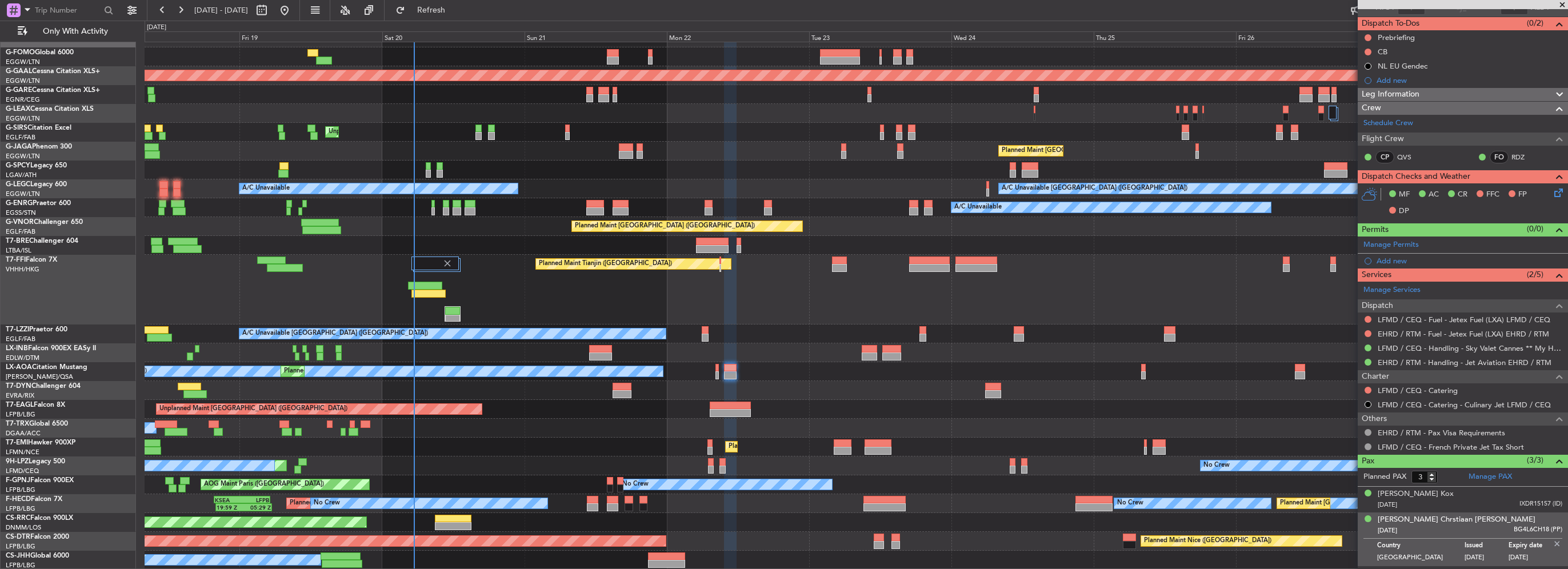
scroll to position [116, 0]
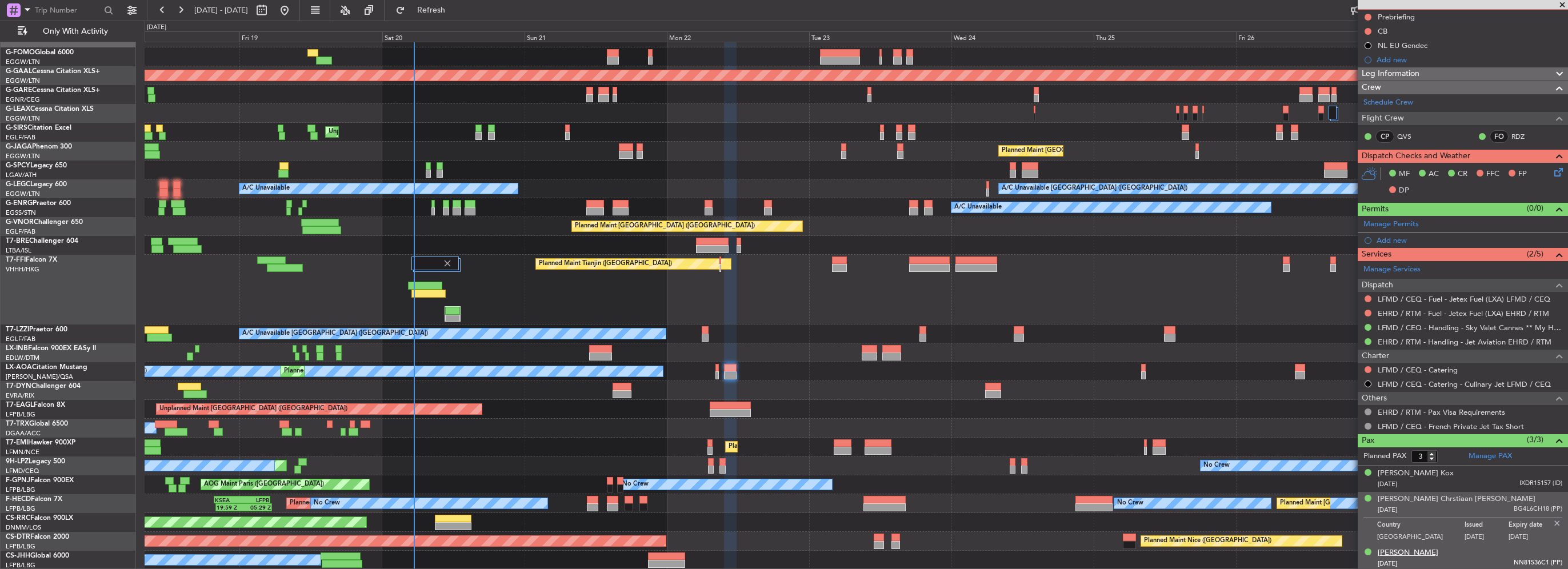
click at [1416, 553] on div "Pim Schoonenberg" at bounding box center [1408, 553] width 61 height 11
click at [1552, 546] on img at bounding box center [1557, 549] width 11 height 11
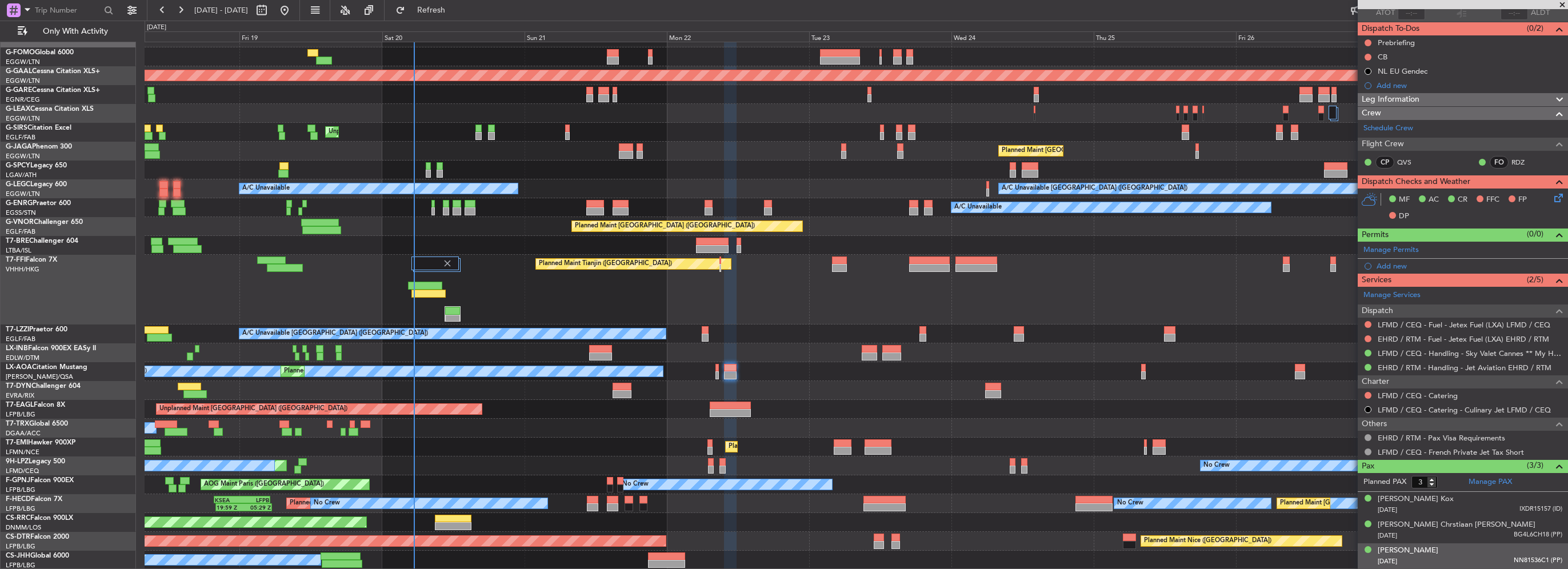
scroll to position [87, 0]
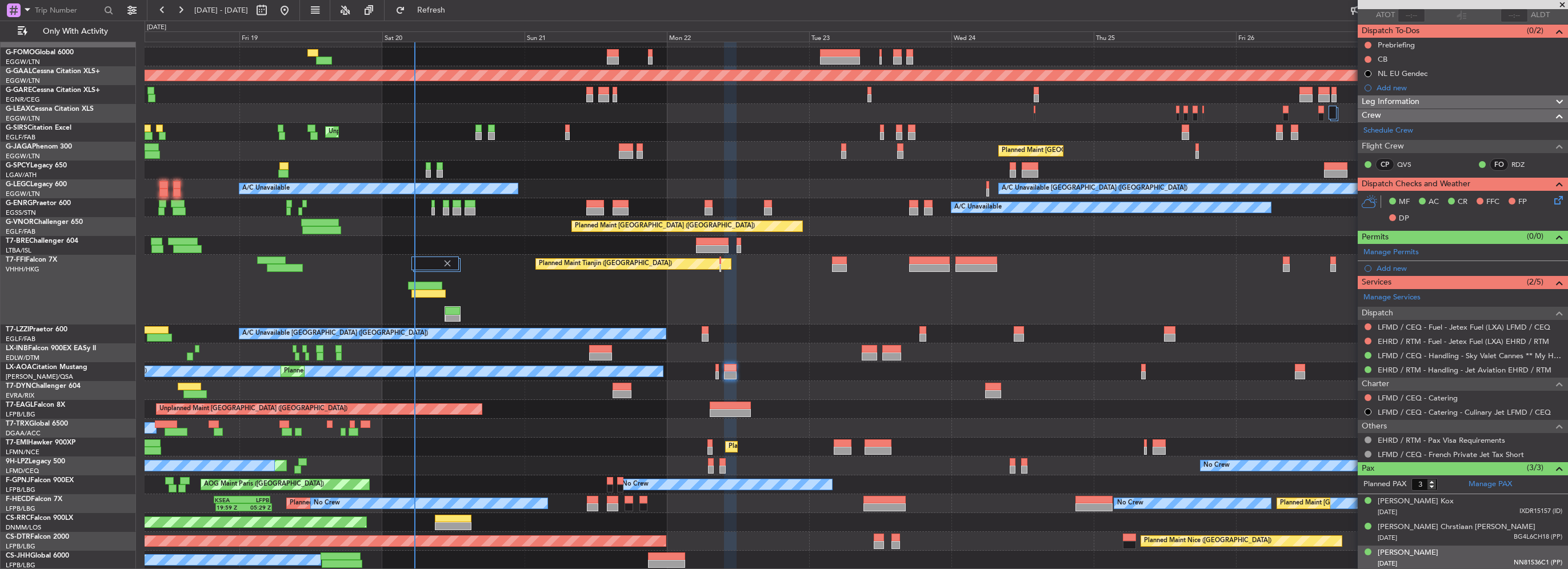
click at [1418, 96] on span "Leg Information" at bounding box center [1391, 102] width 58 height 13
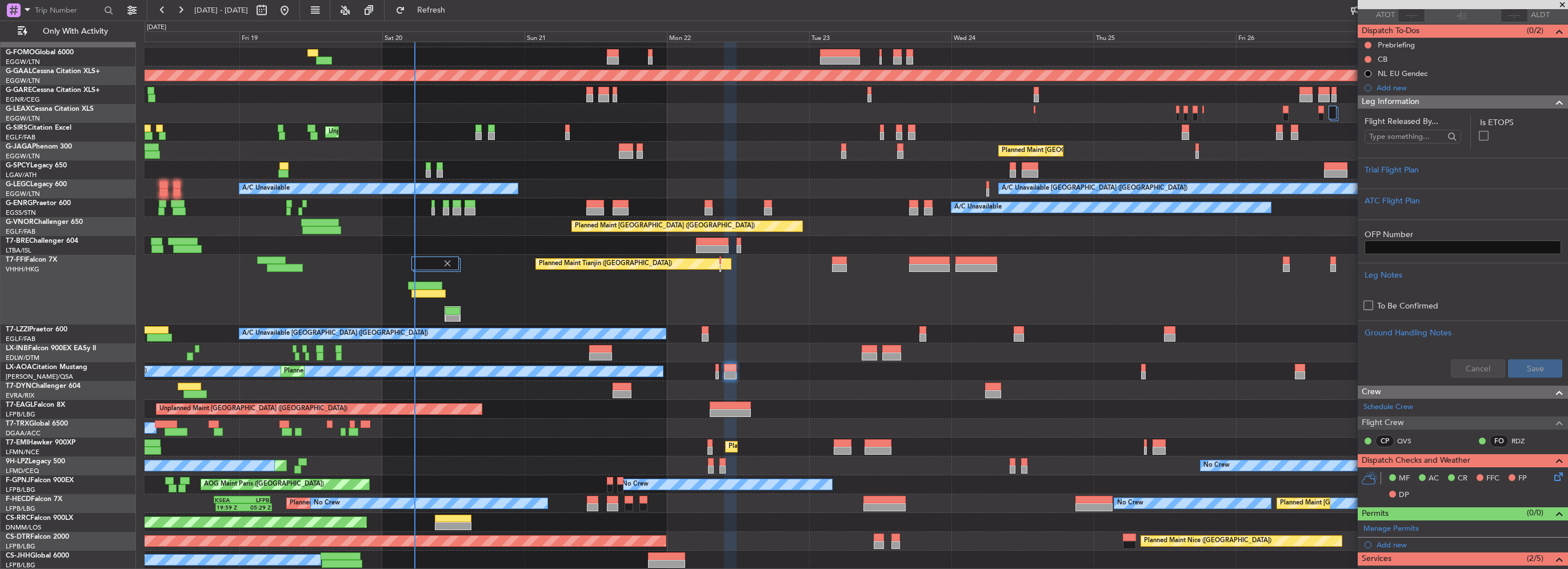
scroll to position [116, 0]
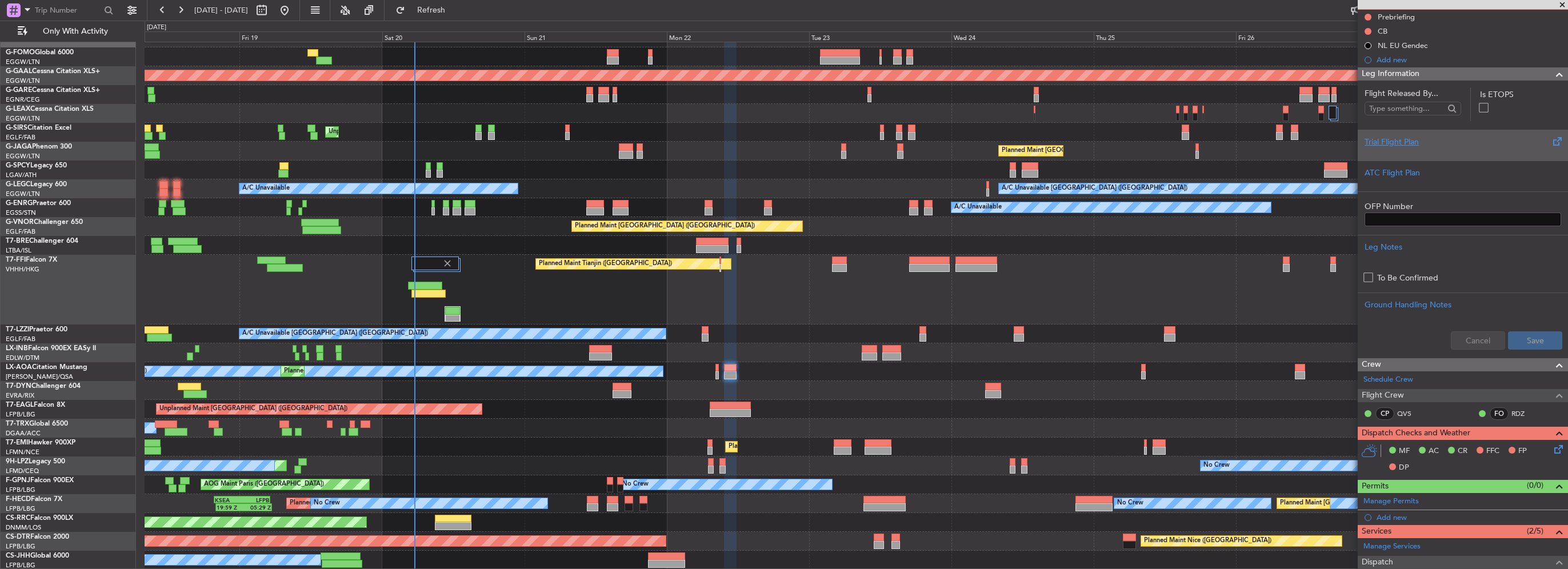
click at [1407, 140] on div "Trial Flight Plan" at bounding box center [1463, 142] width 197 height 12
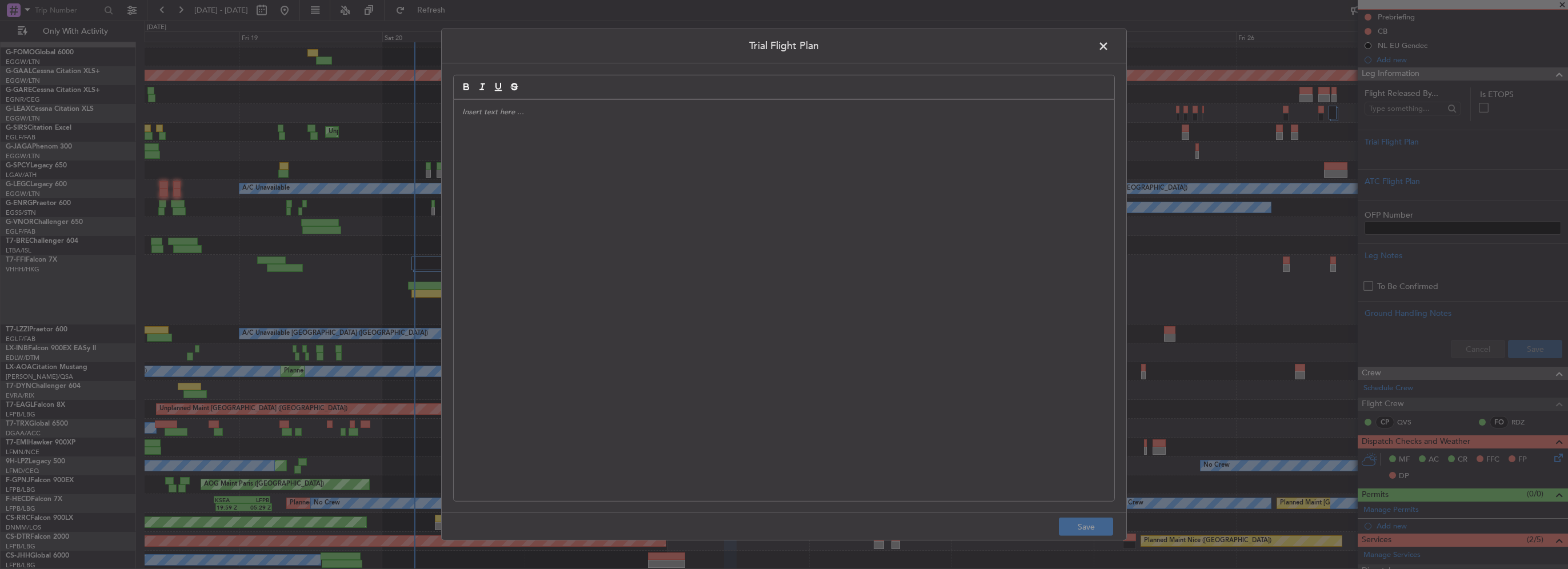
click at [750, 156] on div at bounding box center [784, 300] width 661 height 401
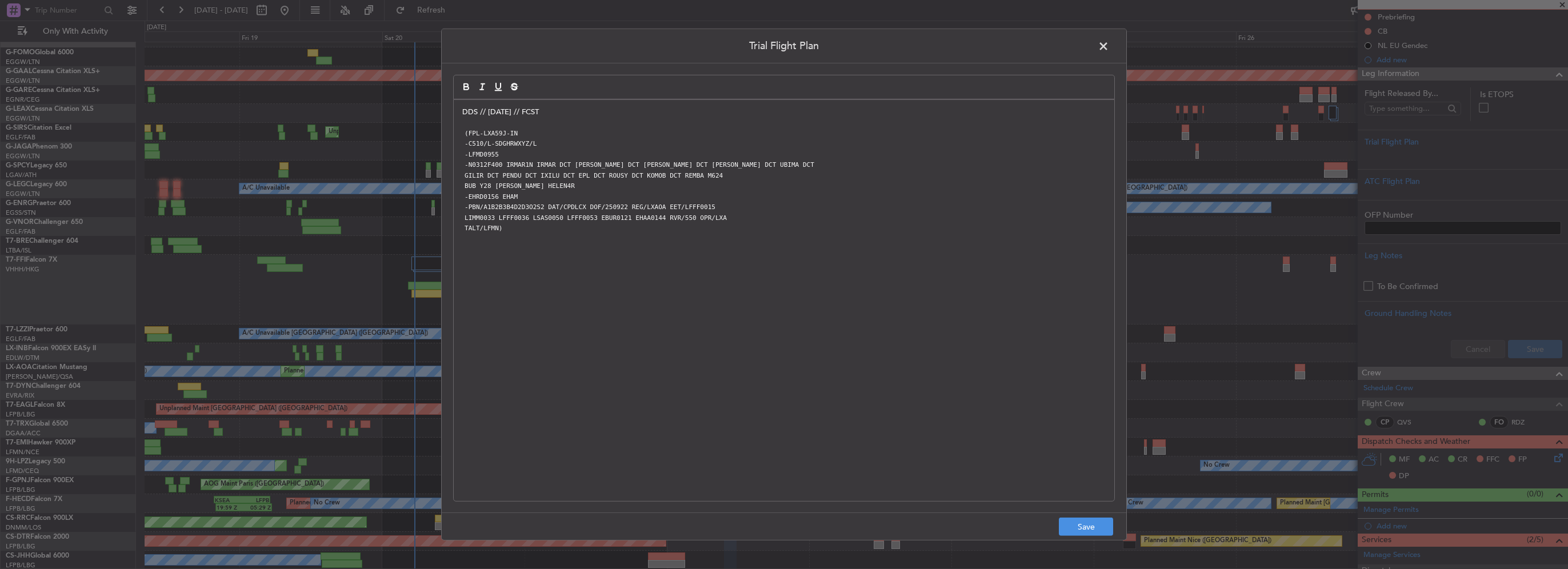
scroll to position [0, 0]
click at [1069, 528] on button "Save" at bounding box center [1086, 527] width 54 height 18
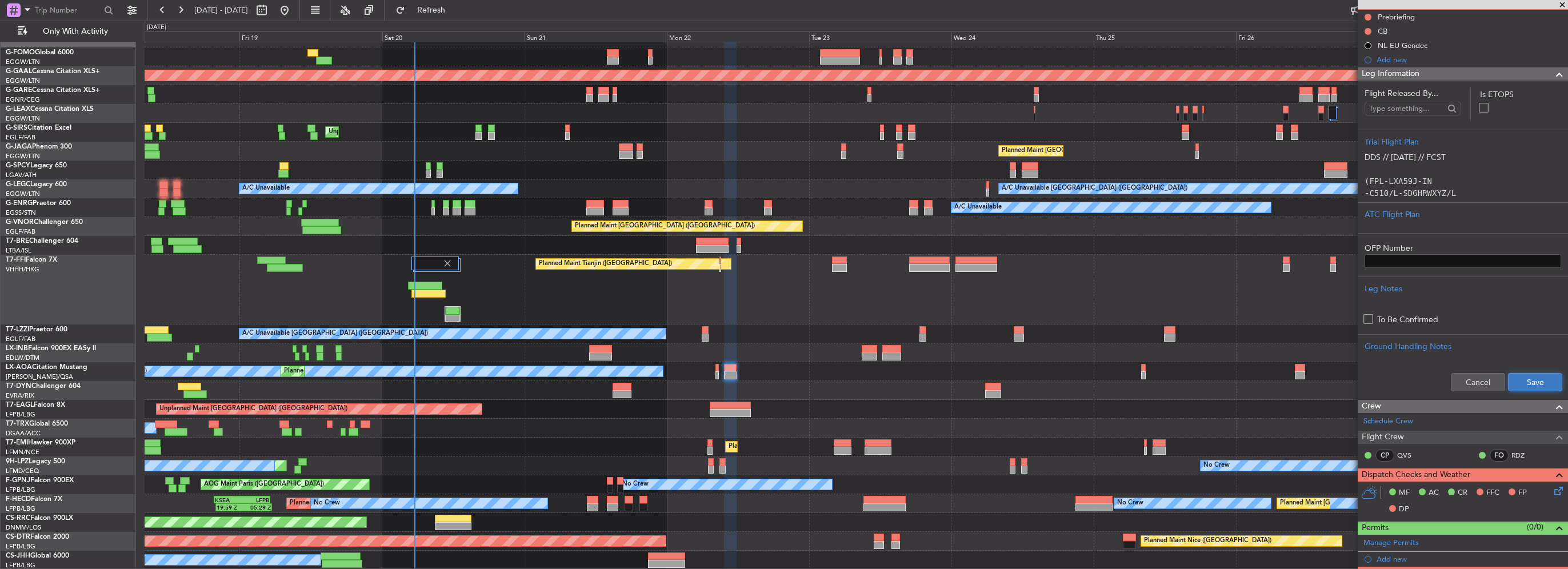
click at [1534, 382] on button "Save" at bounding box center [1535, 382] width 54 height 18
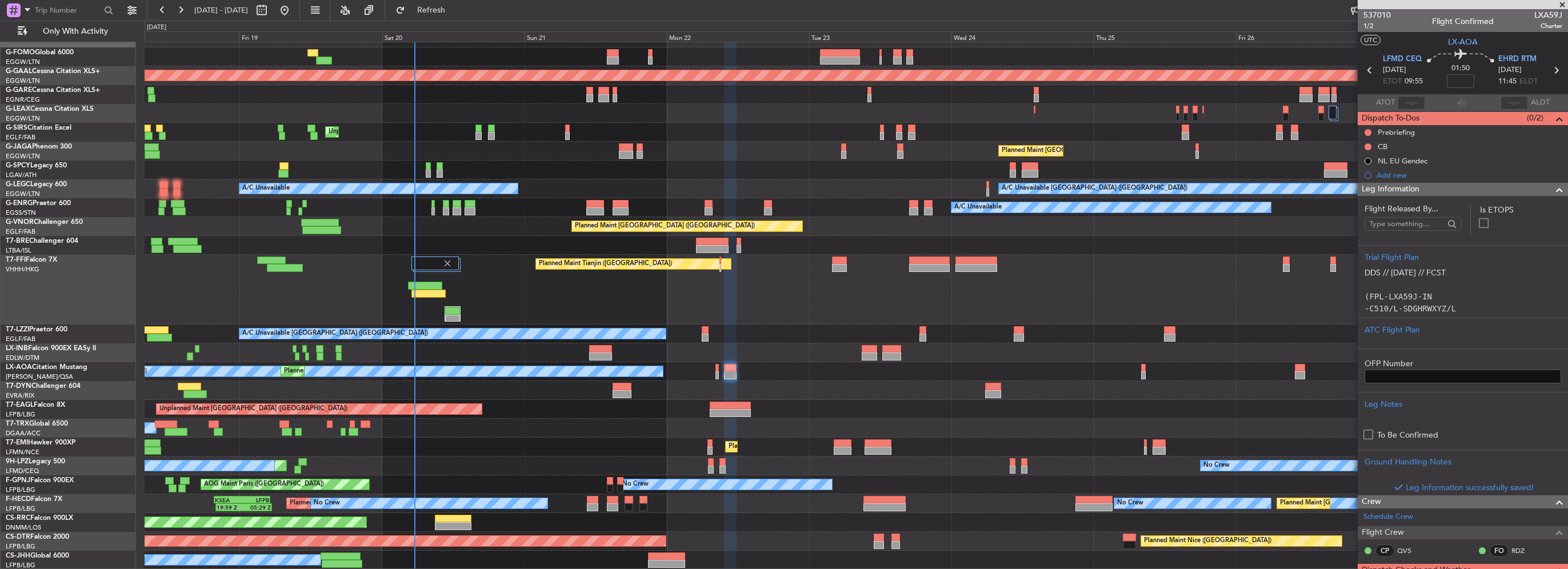
click at [1552, 188] on span at bounding box center [1559, 189] width 13 height 13
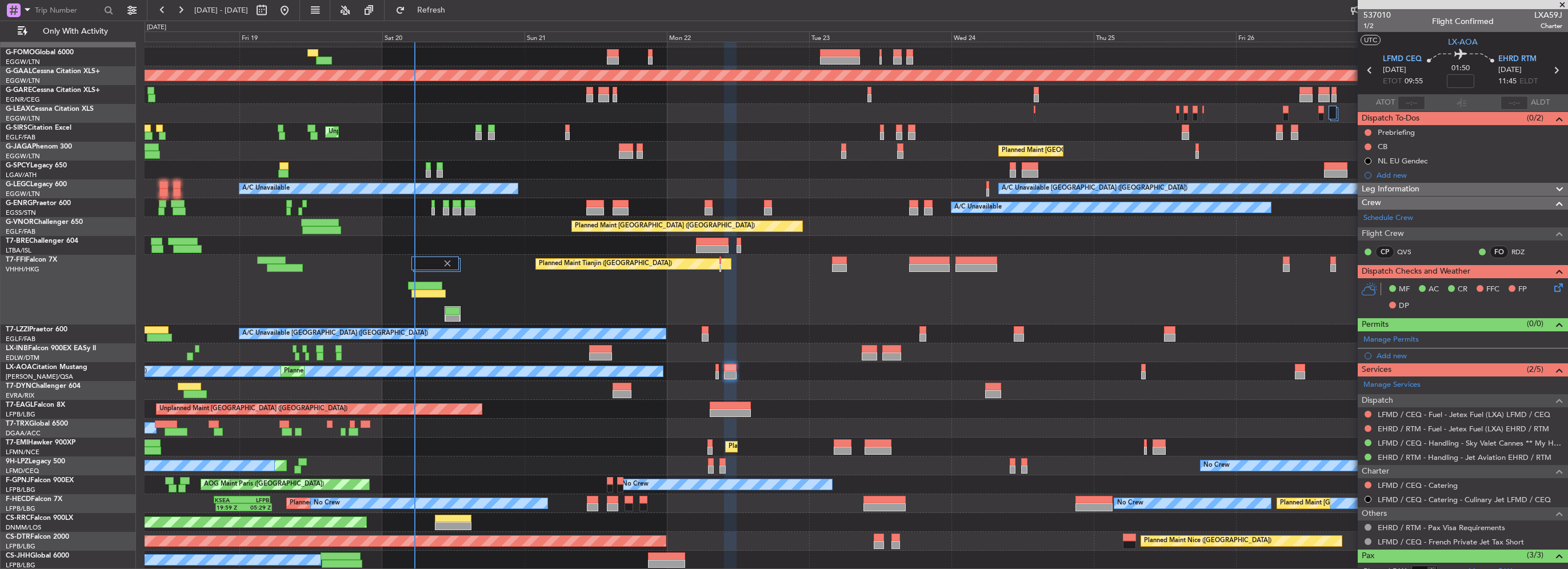
click at [1461, 80] on mat-tooltip-component "Flight Time" at bounding box center [1457, 89] width 53 height 30
click at [1459, 80] on input at bounding box center [1460, 80] width 28 height 13
type input "+00:05"
click at [1366, 129] on button at bounding box center [1368, 133] width 7 height 7
click at [1354, 165] on span "In Progress" at bounding box center [1373, 166] width 39 height 11
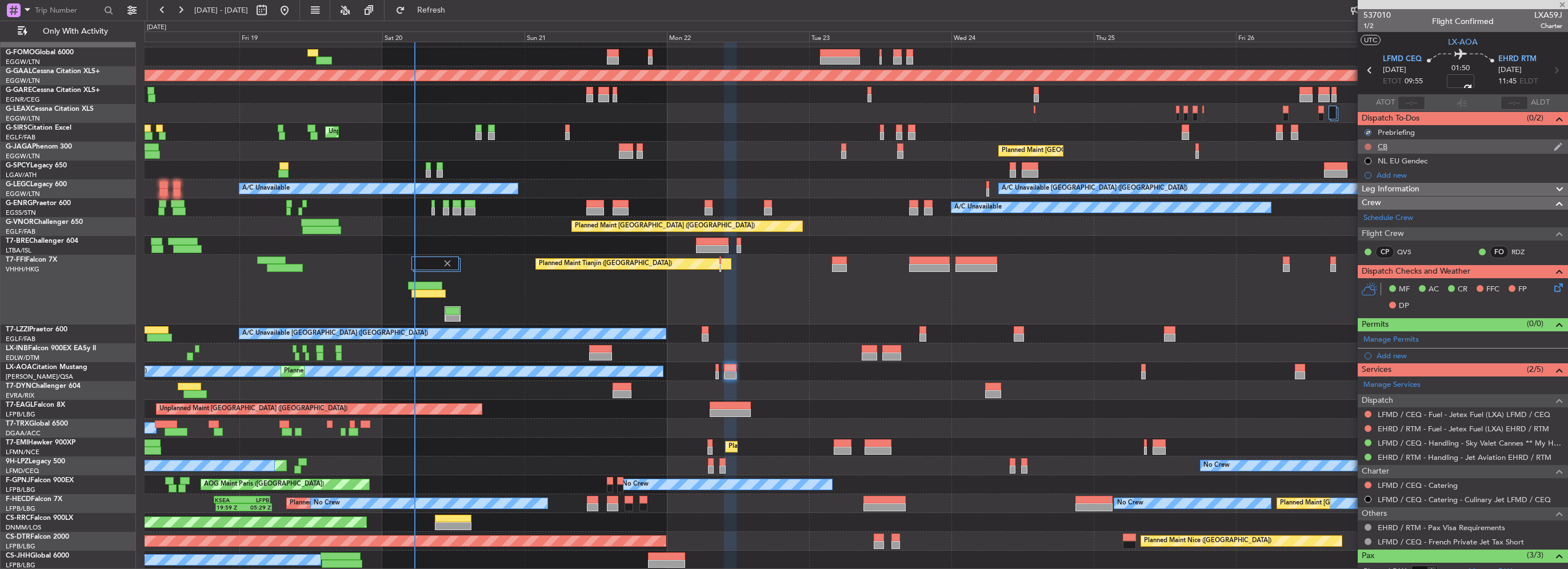
click at [1365, 148] on button at bounding box center [1368, 147] width 7 height 7
click at [1357, 200] on span "Completed" at bounding box center [1373, 197] width 37 height 11
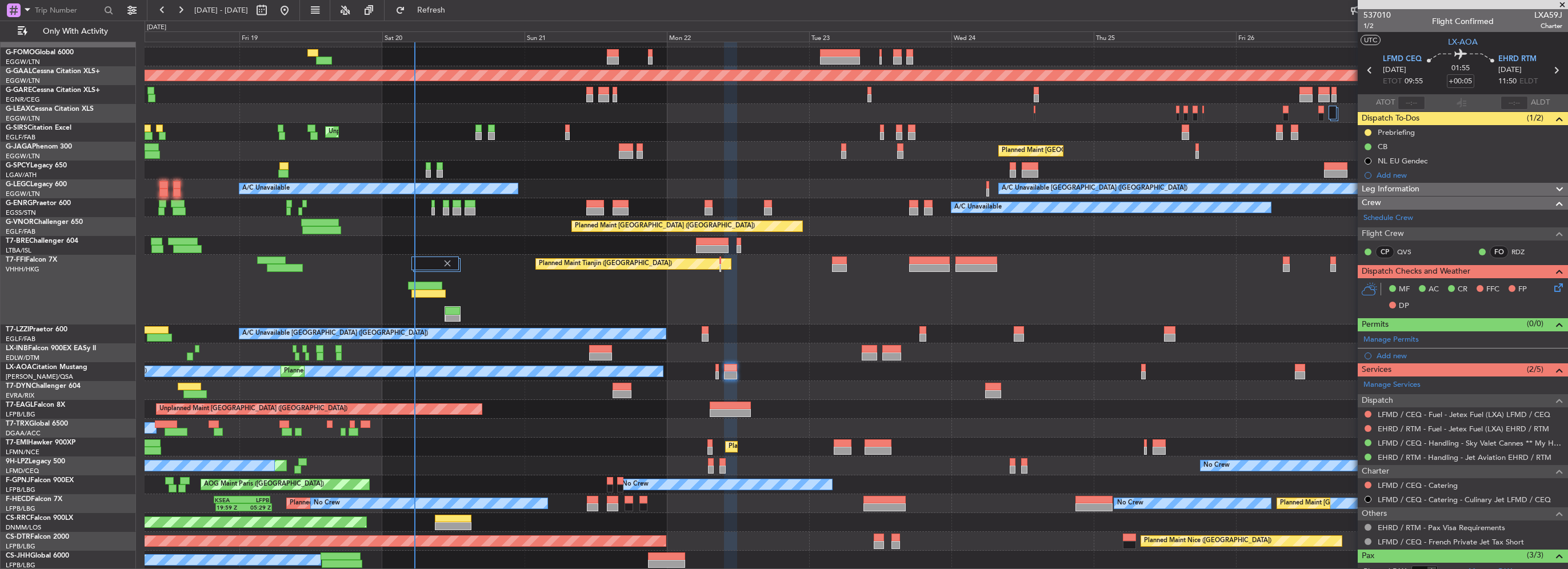
click at [1552, 283] on icon at bounding box center [1556, 286] width 9 height 9
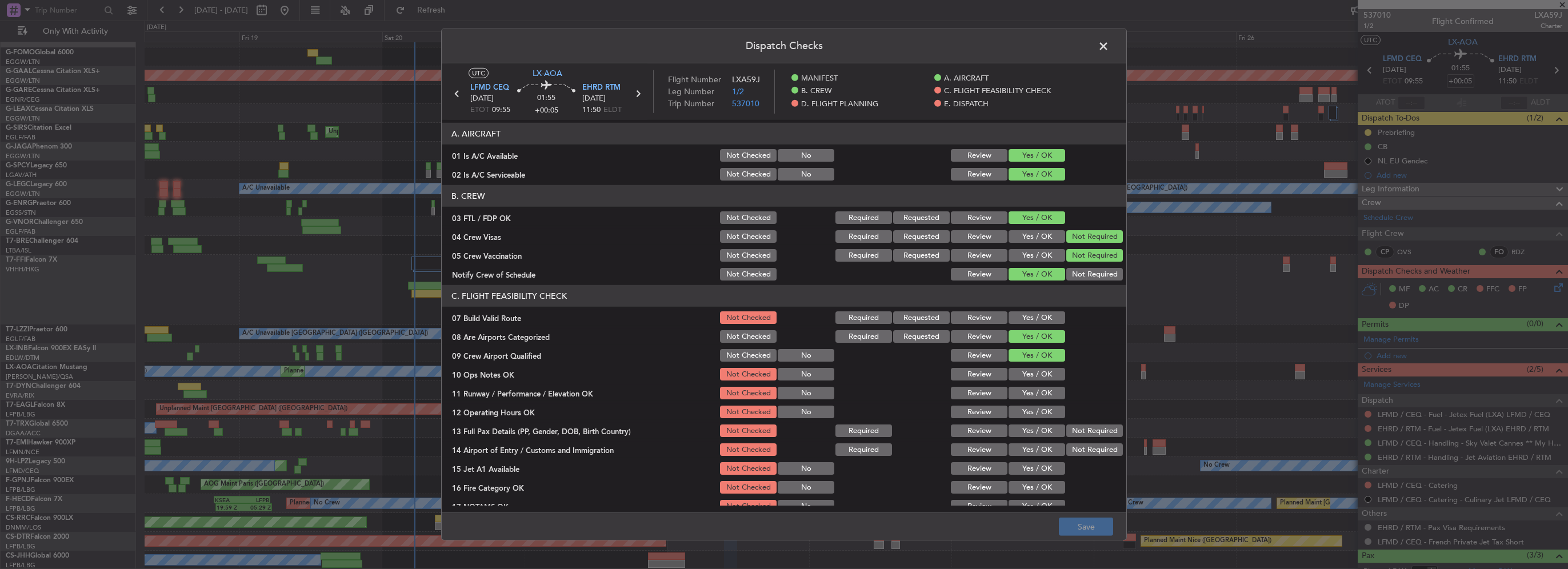
scroll to position [114, 0]
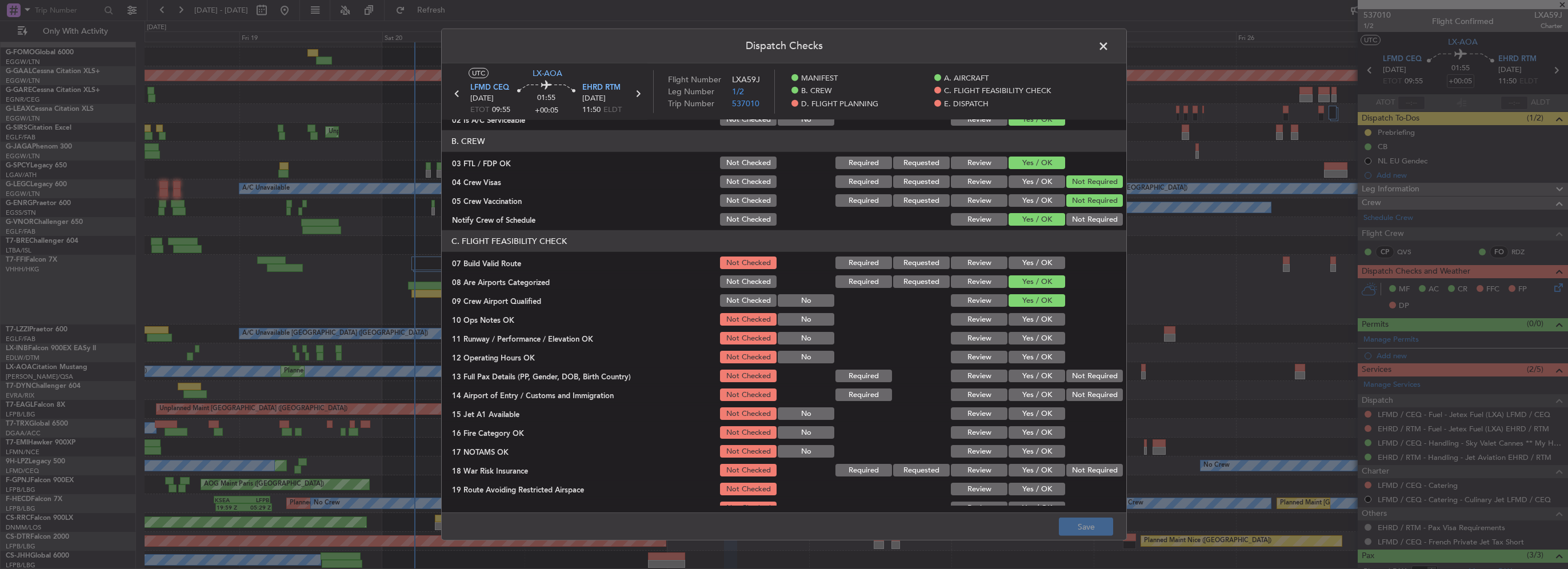
click at [1035, 263] on button "Yes / OK" at bounding box center [1037, 263] width 56 height 13
drag, startPoint x: 1032, startPoint y: 317, endPoint x: 1031, endPoint y: 339, distance: 22.0
click at [1031, 319] on button "Yes / OK" at bounding box center [1037, 319] width 56 height 13
drag, startPoint x: 1031, startPoint y: 339, endPoint x: 1032, endPoint y: 360, distance: 21.0
click at [1031, 341] on button "Yes / OK" at bounding box center [1037, 338] width 56 height 13
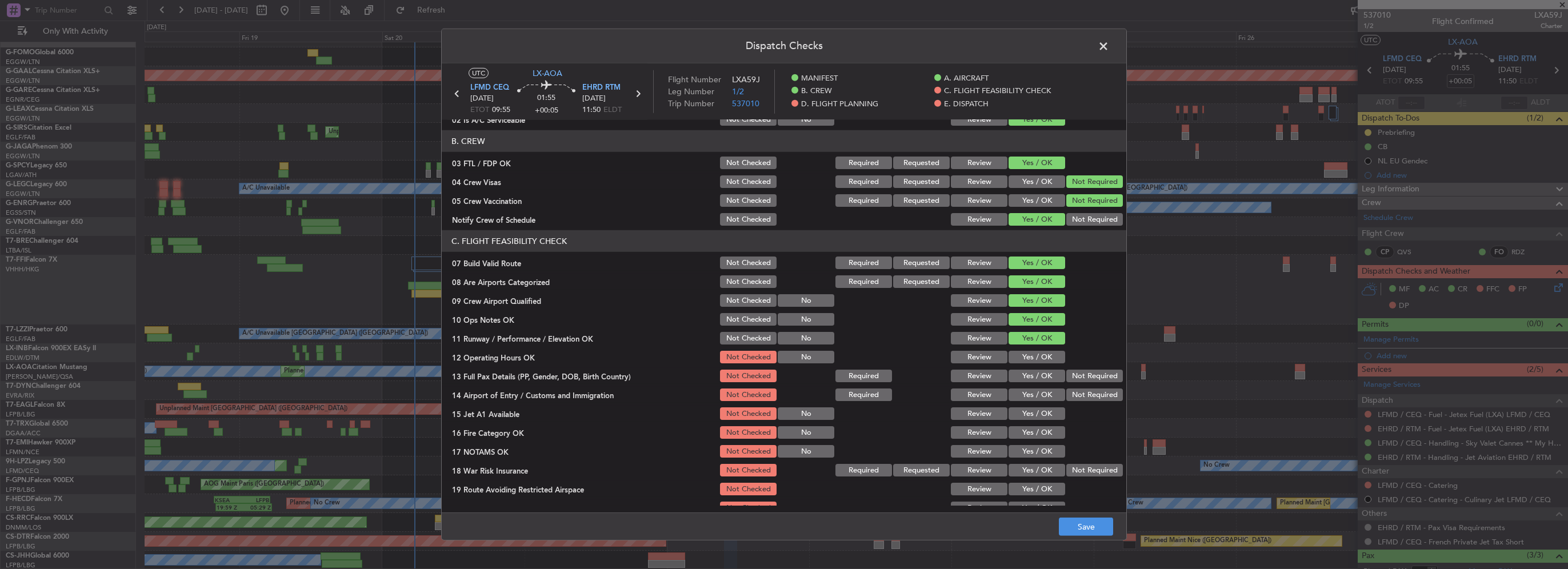
click at [1032, 360] on button "Yes / OK" at bounding box center [1037, 357] width 56 height 13
click at [1028, 381] on button "Yes / OK" at bounding box center [1037, 376] width 56 height 13
click at [1028, 399] on button "Yes / OK" at bounding box center [1037, 395] width 56 height 13
click at [1026, 420] on div "Yes / OK" at bounding box center [1035, 413] width 58 height 16
drag, startPoint x: 1034, startPoint y: 438, endPoint x: 1035, endPoint y: 417, distance: 21.0
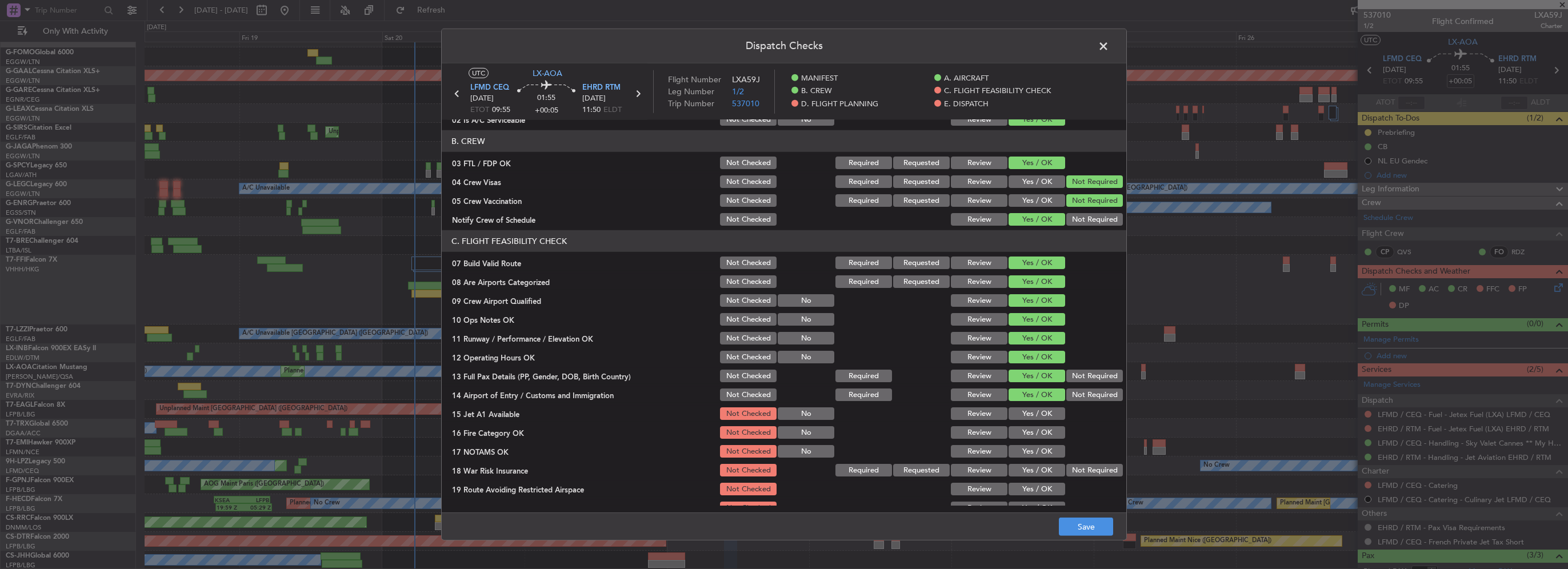
click at [1034, 436] on button "Yes / OK" at bounding box center [1037, 432] width 56 height 13
click at [1035, 417] on button "Yes / OK" at bounding box center [1037, 414] width 56 height 13
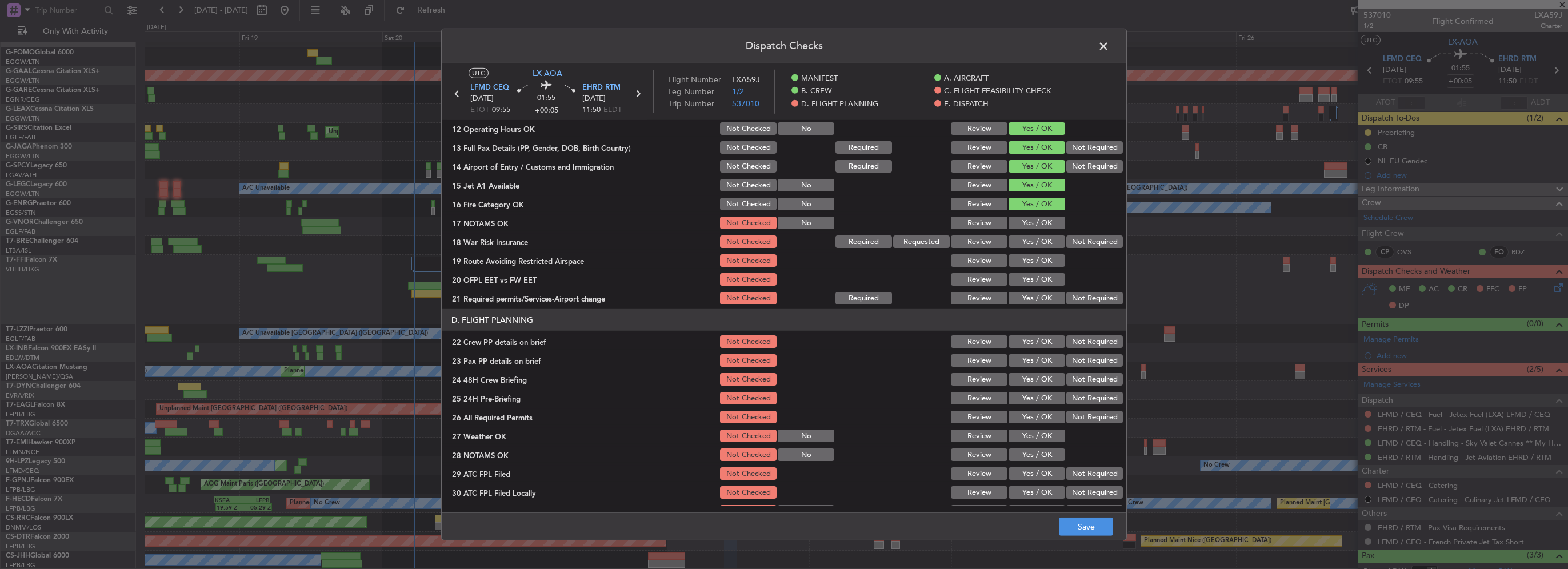
click at [1030, 224] on button "Yes / OK" at bounding box center [1037, 223] width 56 height 13
click at [1034, 238] on button "Yes / OK" at bounding box center [1037, 242] width 56 height 13
click at [1043, 262] on button "Yes / OK" at bounding box center [1037, 261] width 56 height 13
click at [1040, 276] on button "Yes / OK" at bounding box center [1037, 279] width 56 height 13
click at [1041, 293] on button "Yes / OK" at bounding box center [1037, 298] width 56 height 13
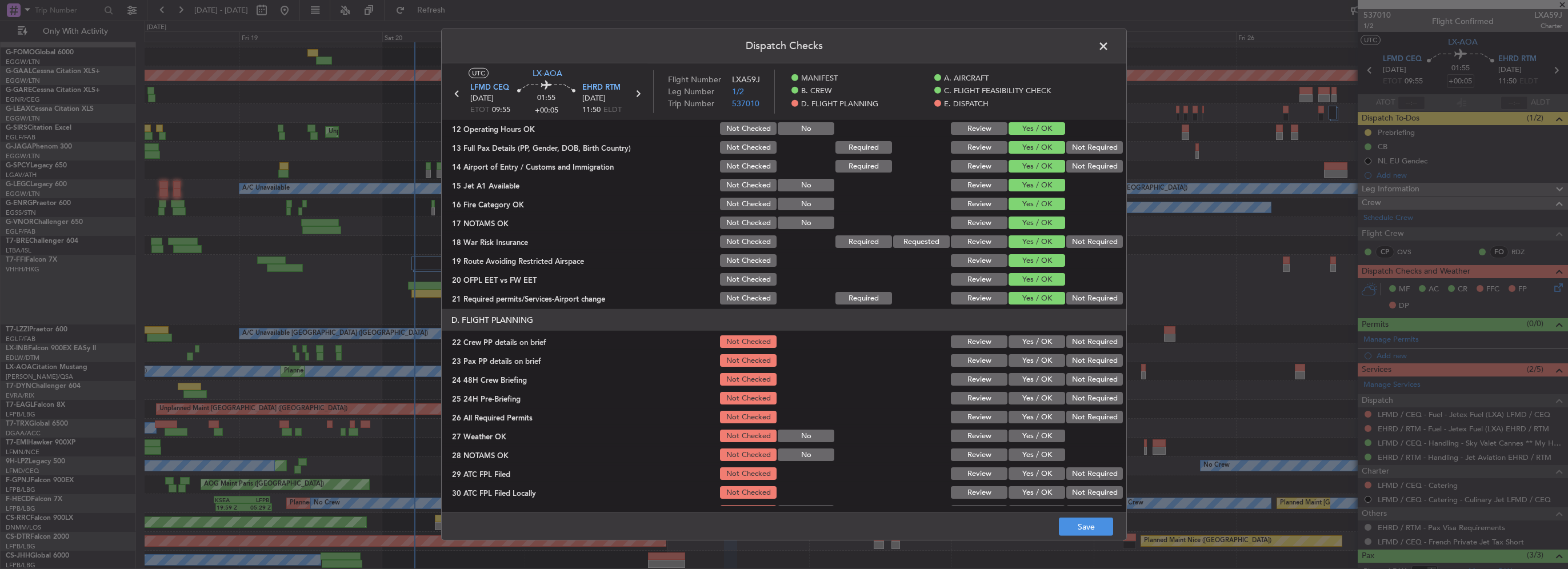
click at [1033, 344] on button "Yes / OK" at bounding box center [1037, 342] width 56 height 13
click at [1033, 365] on button "Yes / OK" at bounding box center [1037, 360] width 56 height 13
click at [1035, 380] on button "Yes / OK" at bounding box center [1037, 379] width 56 height 13
click at [1070, 400] on button "Not Required" at bounding box center [1095, 398] width 56 height 13
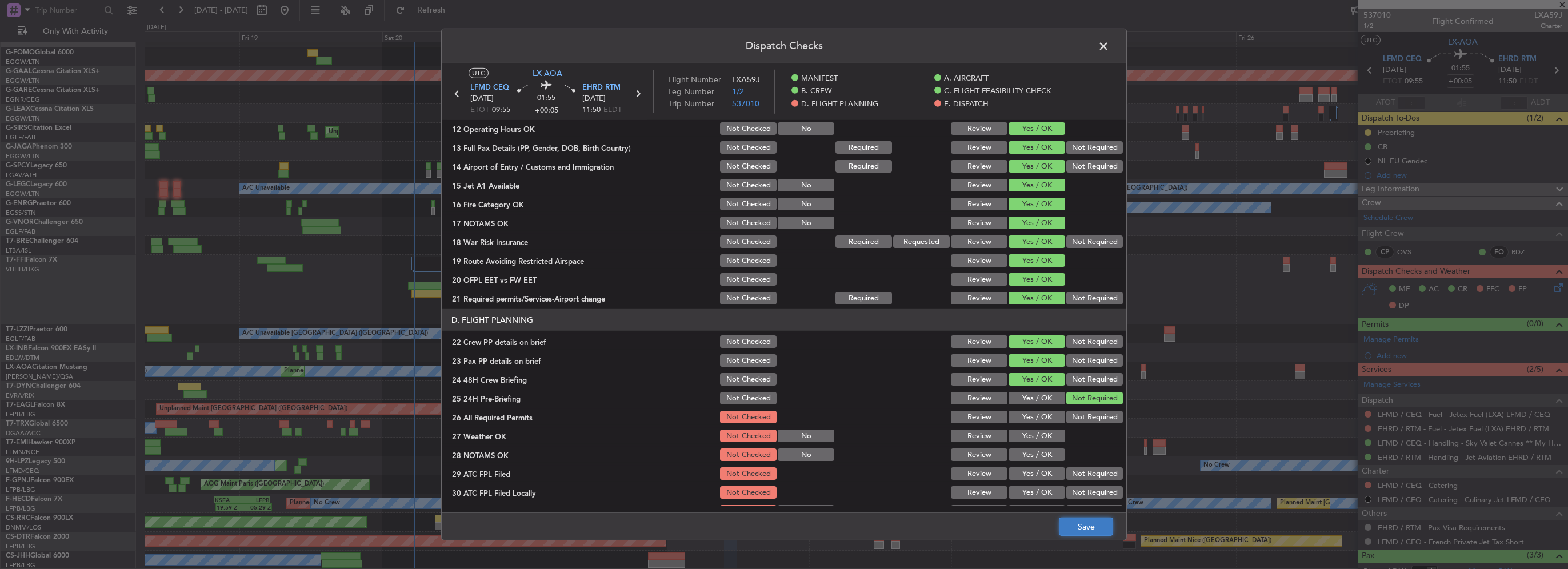
click at [1097, 532] on button "Save" at bounding box center [1086, 527] width 54 height 18
click at [1109, 42] on span at bounding box center [1109, 49] width 0 height 23
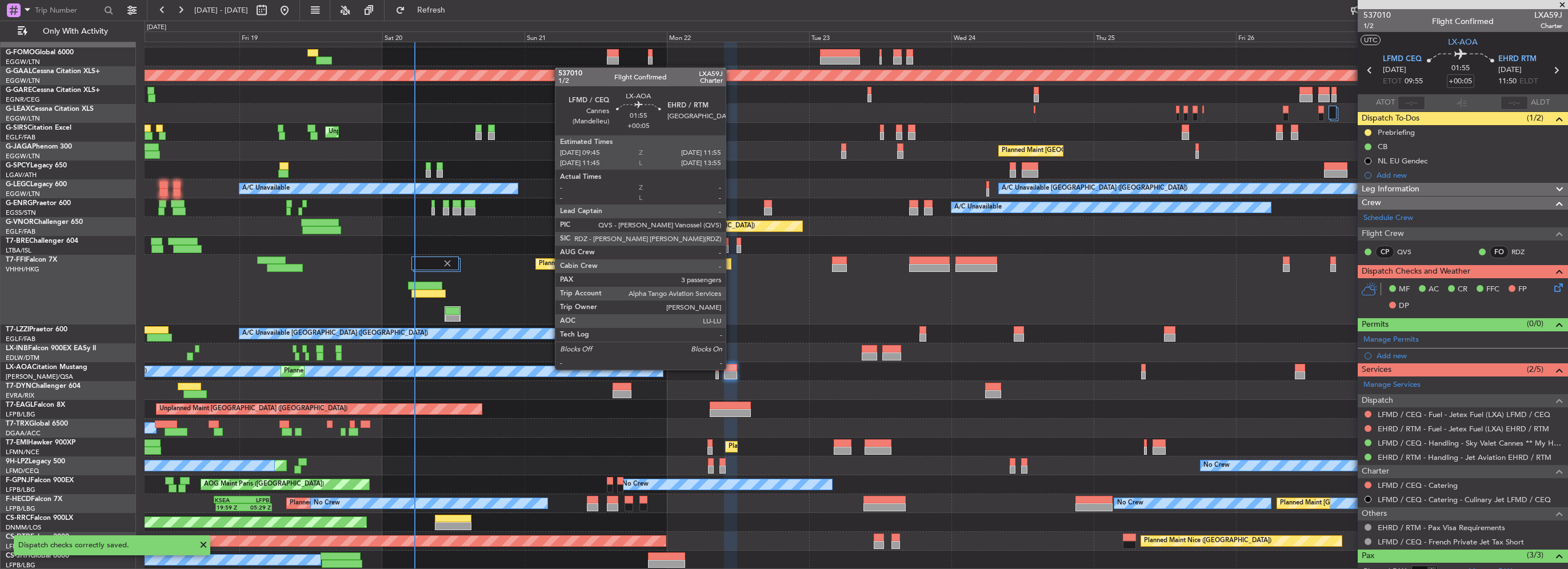
click at [731, 369] on div at bounding box center [730, 367] width 13 height 8
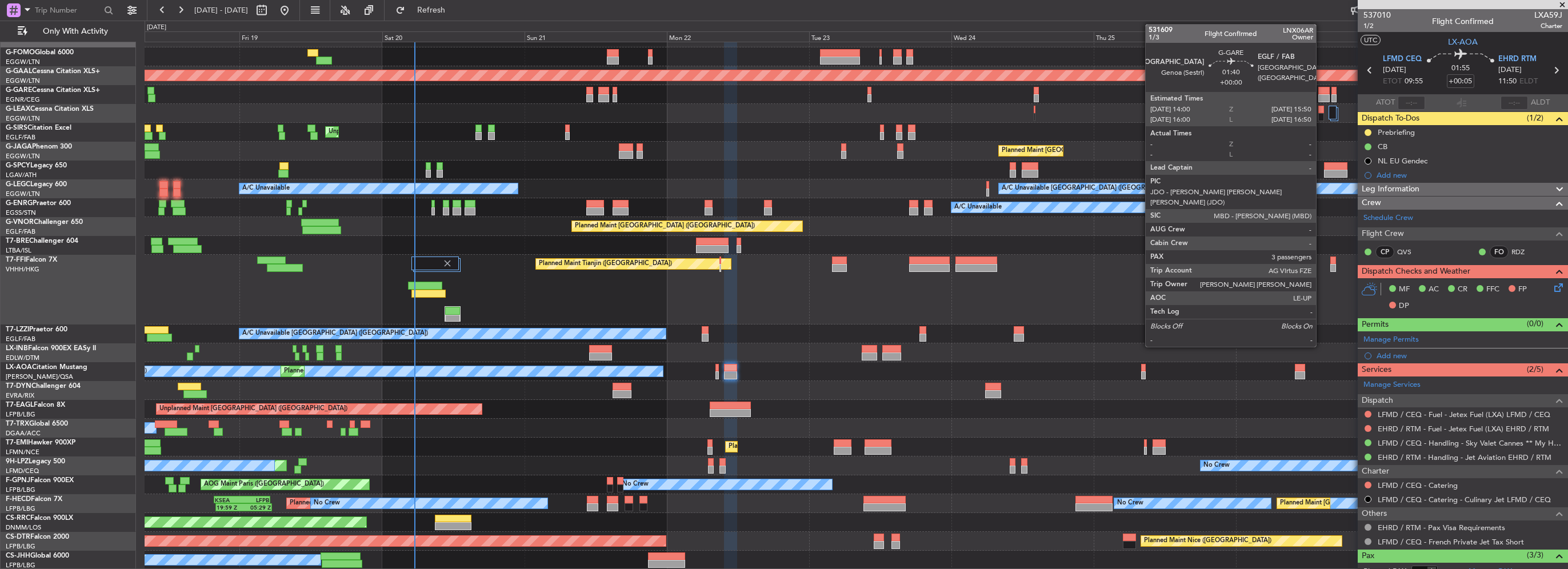
click at [1321, 97] on div at bounding box center [1324, 98] width 11 height 8
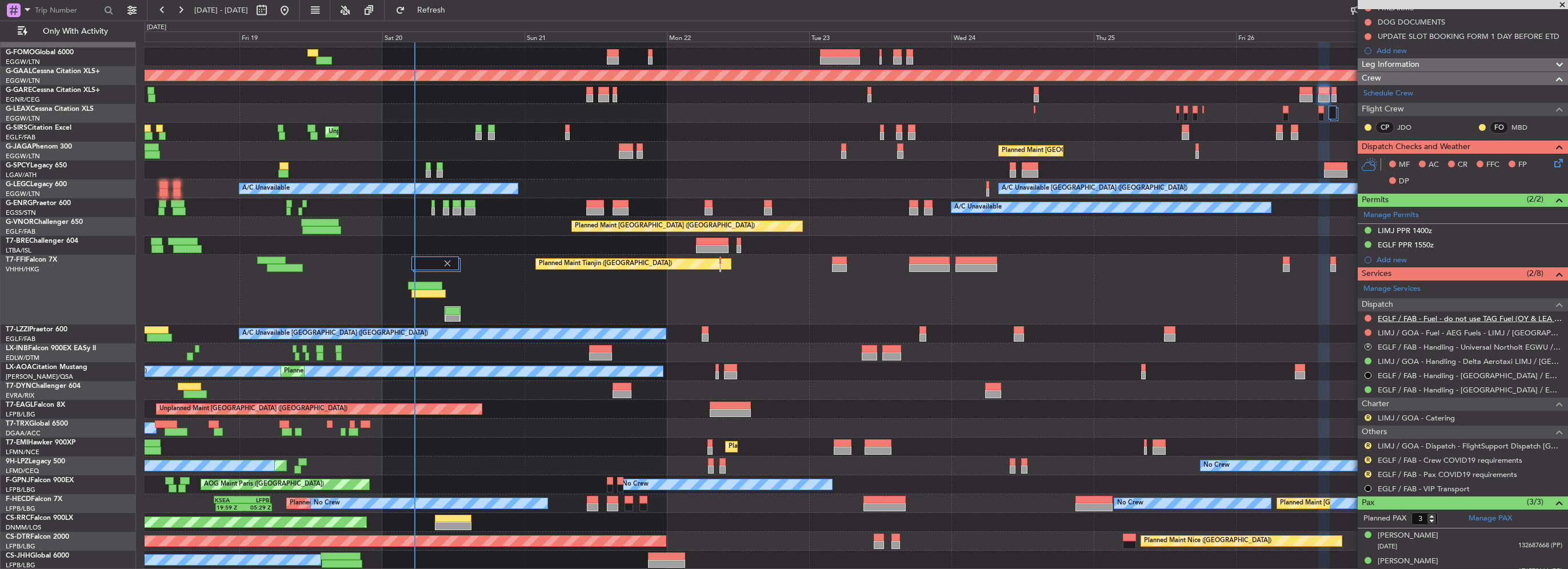
scroll to position [188, 0]
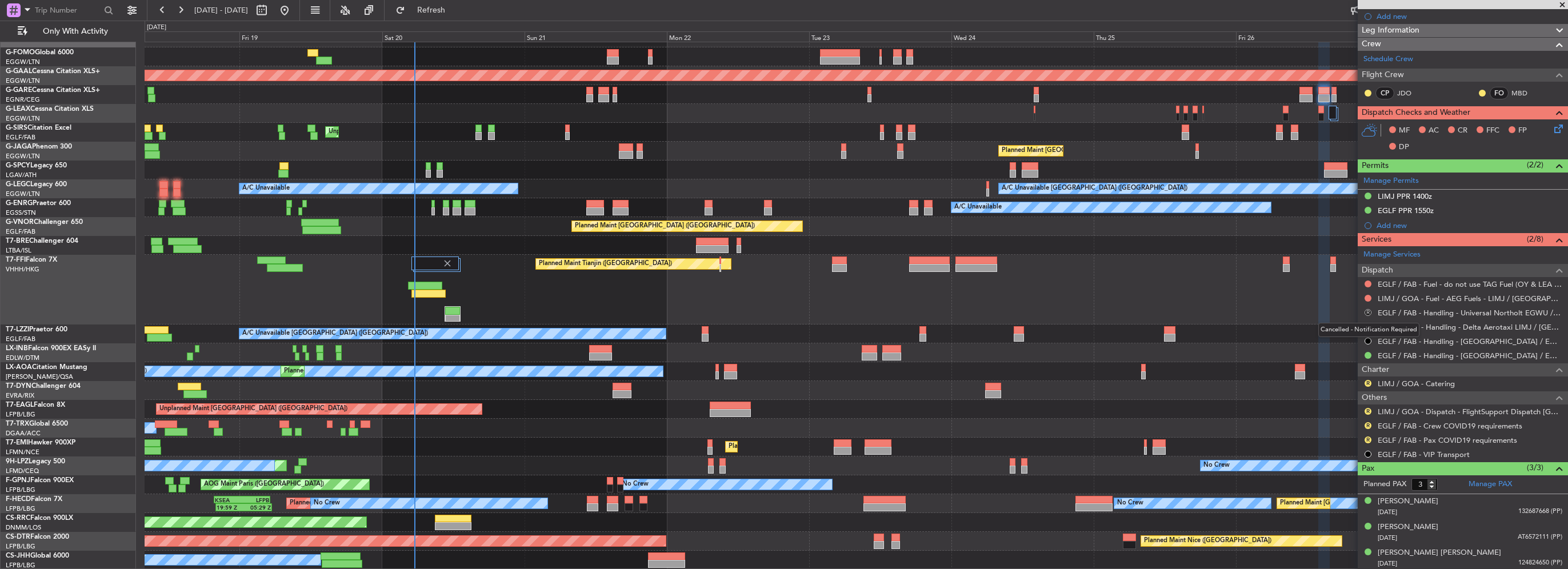
click at [1368, 310] on button "R" at bounding box center [1368, 312] width 7 height 7
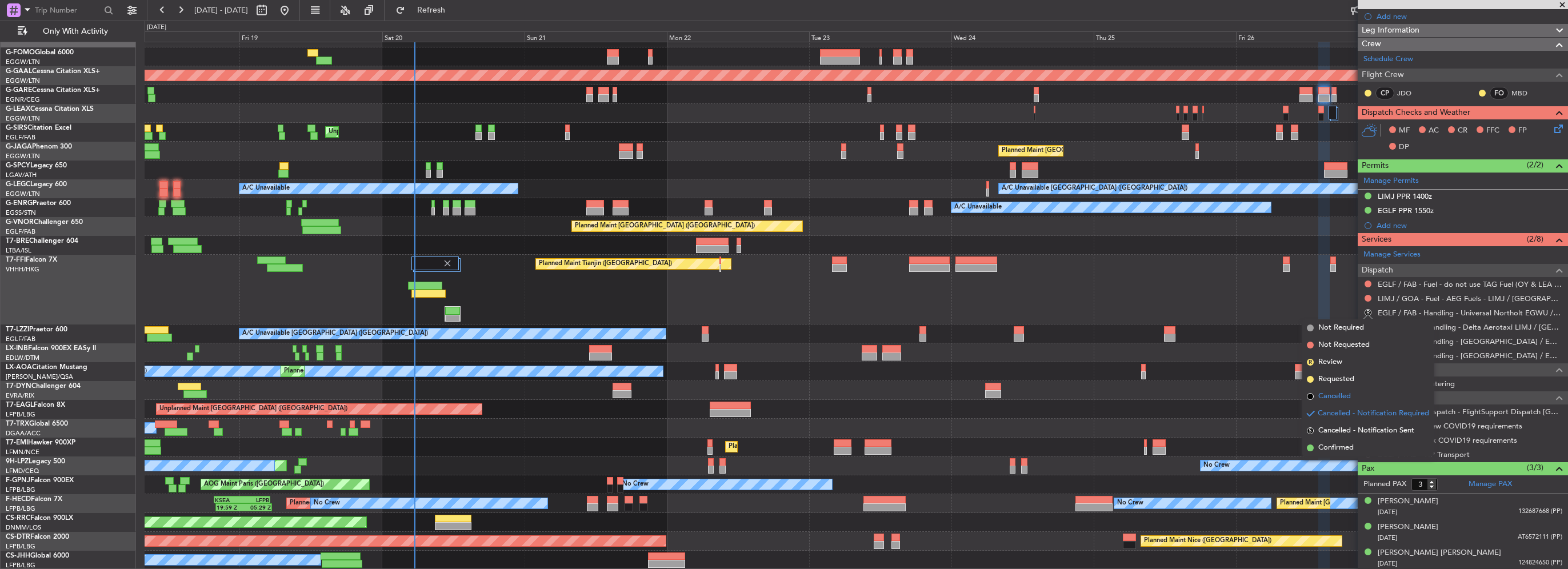
click at [1326, 398] on span "Cancelled" at bounding box center [1335, 396] width 32 height 11
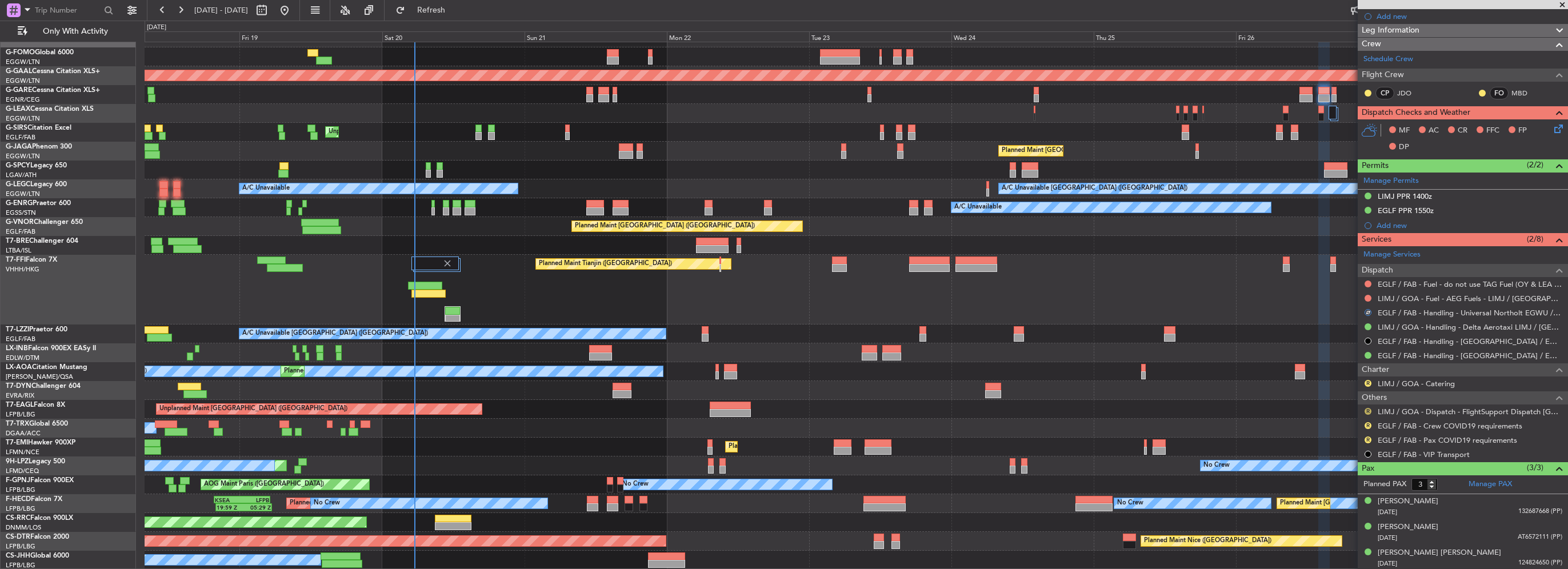
click at [1368, 410] on button "R" at bounding box center [1368, 411] width 7 height 7
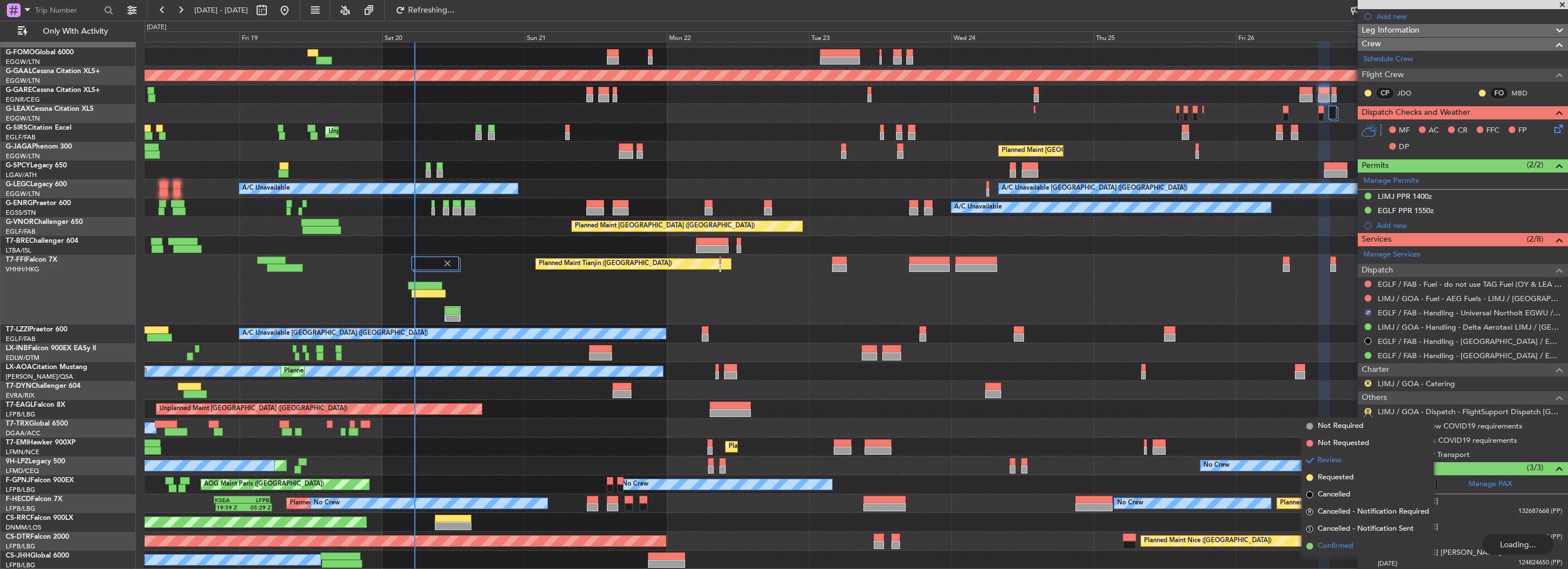
click at [1334, 549] on span "Confirmed" at bounding box center [1335, 546] width 35 height 11
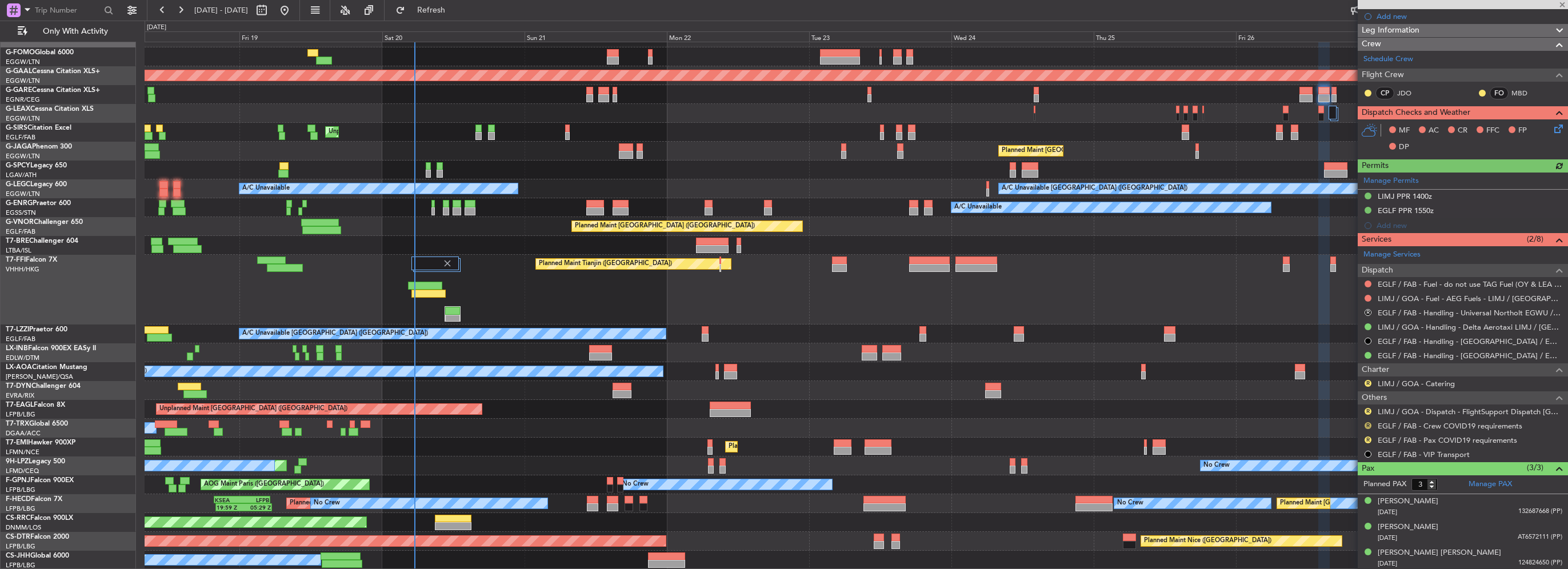
click at [1366, 424] on button "R" at bounding box center [1368, 426] width 7 height 7
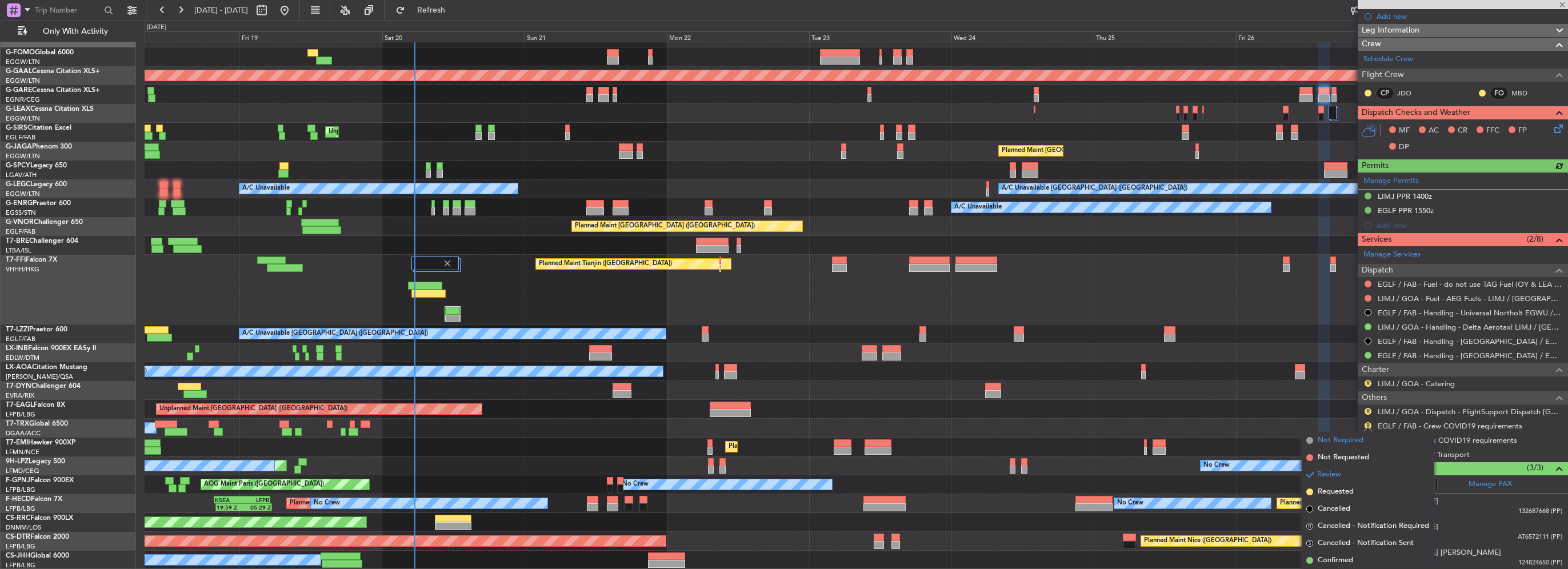
click at [1351, 441] on span "Not Required" at bounding box center [1340, 441] width 46 height 11
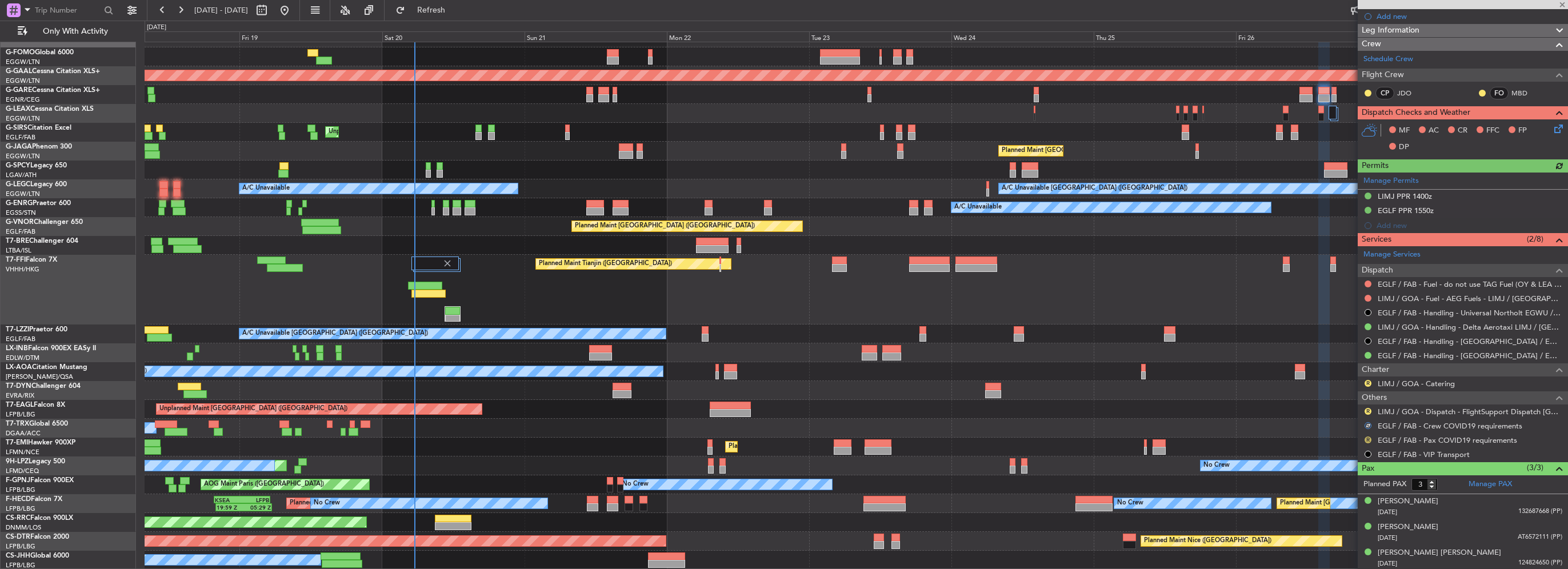
click at [1368, 439] on button "R" at bounding box center [1368, 440] width 7 height 7
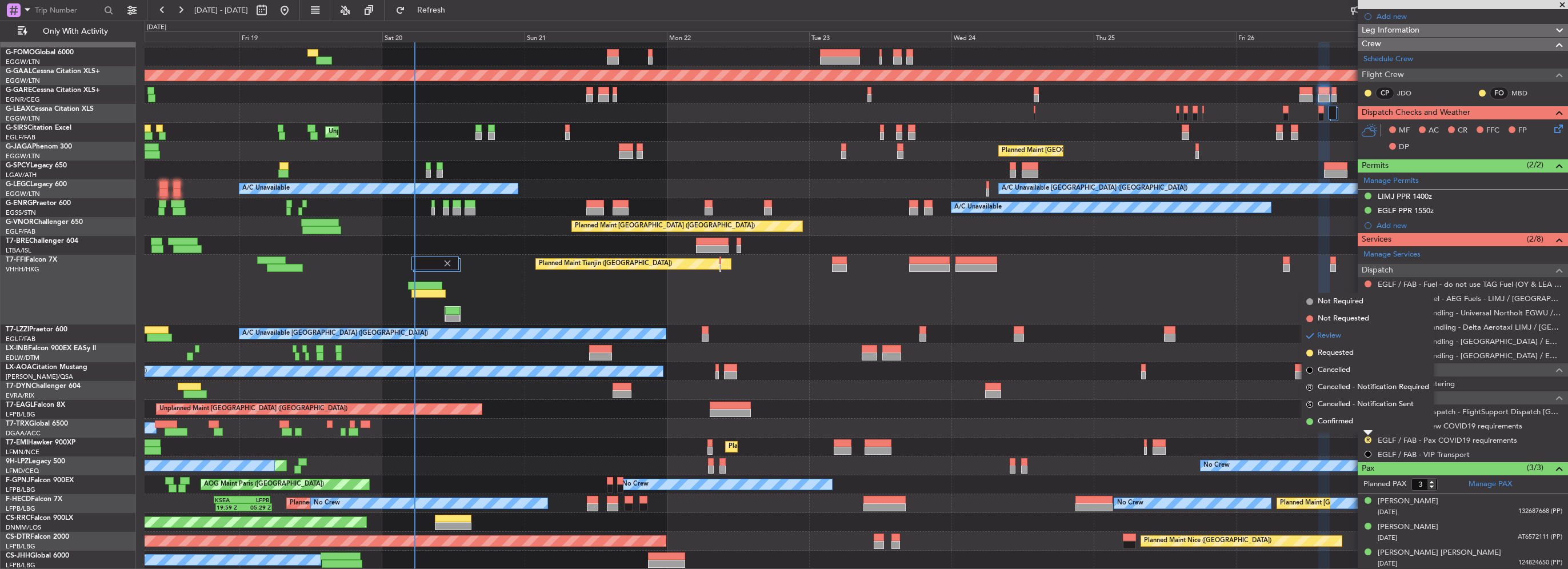
click at [1332, 305] on span "Not Required" at bounding box center [1340, 302] width 46 height 11
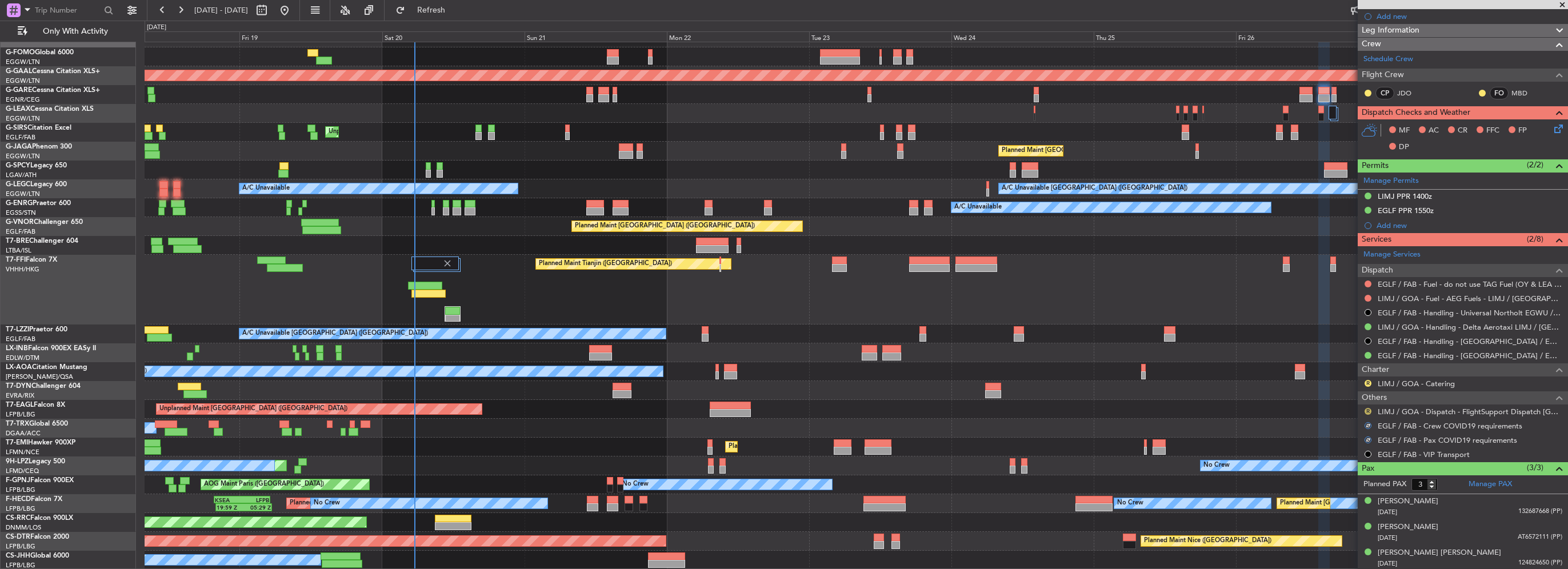
click at [1369, 410] on button "R" at bounding box center [1368, 411] width 7 height 7
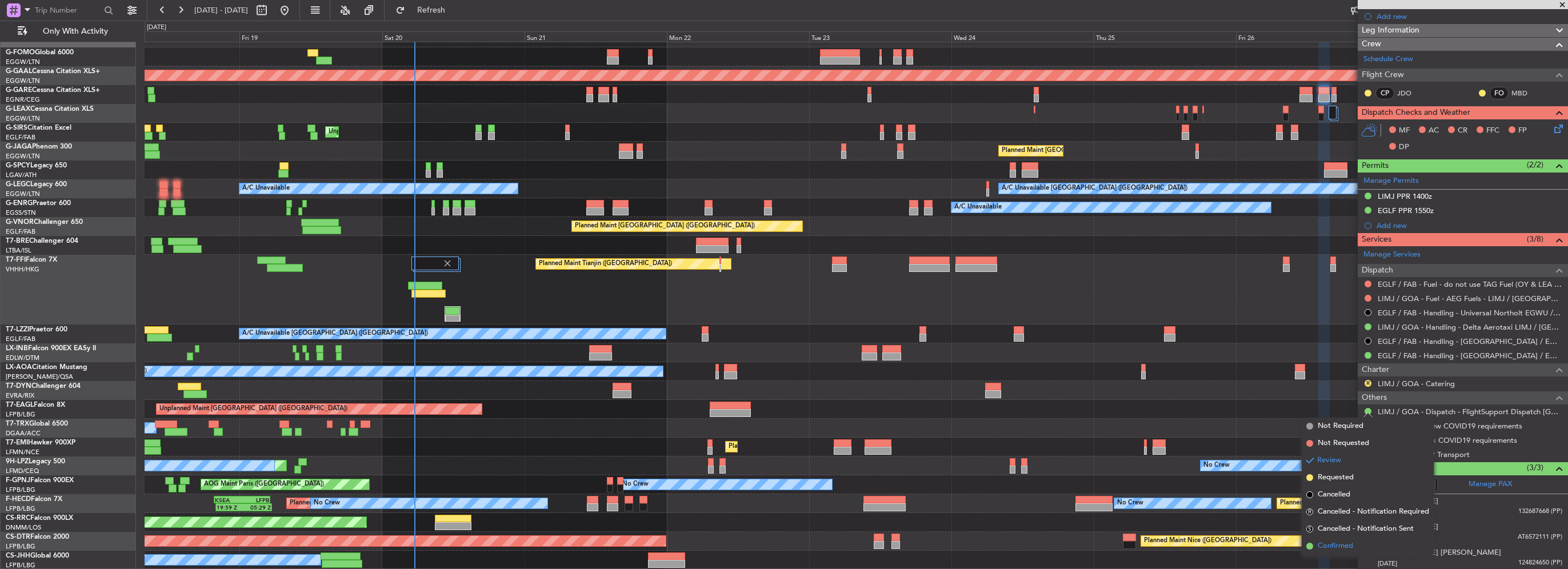
click at [1334, 544] on span "Confirmed" at bounding box center [1335, 546] width 35 height 11
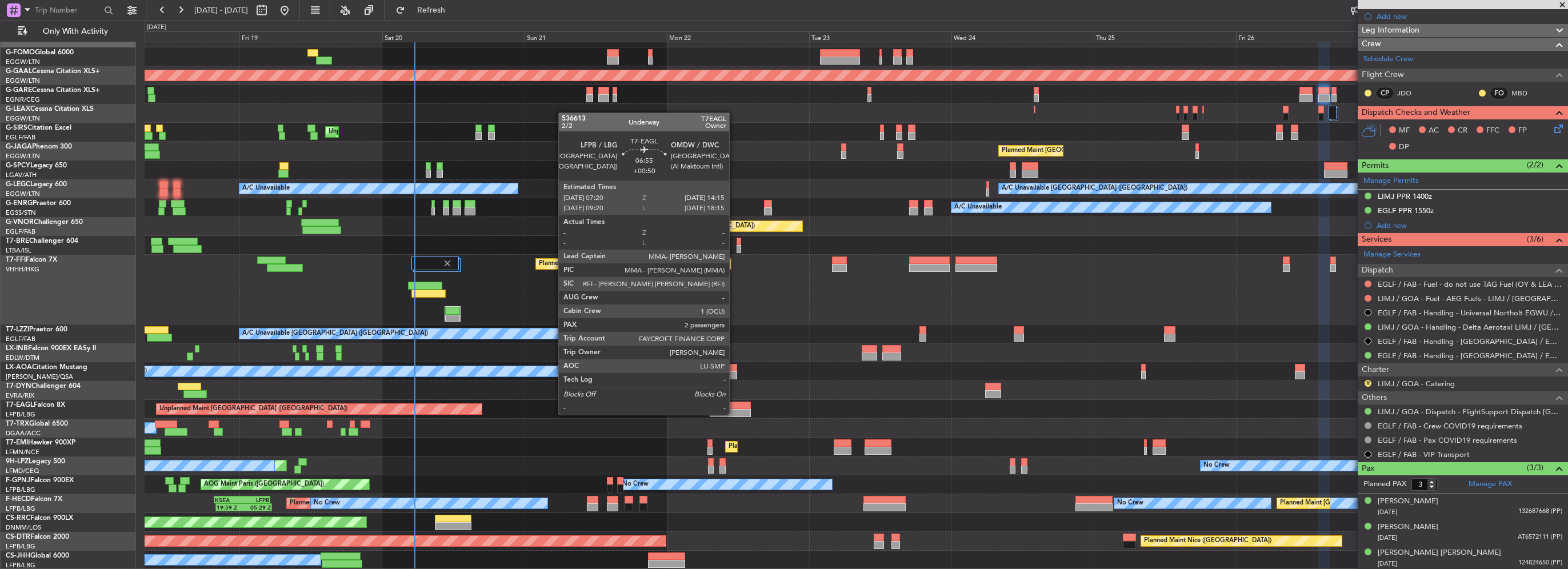
click at [734, 414] on div at bounding box center [730, 412] width 41 height 8
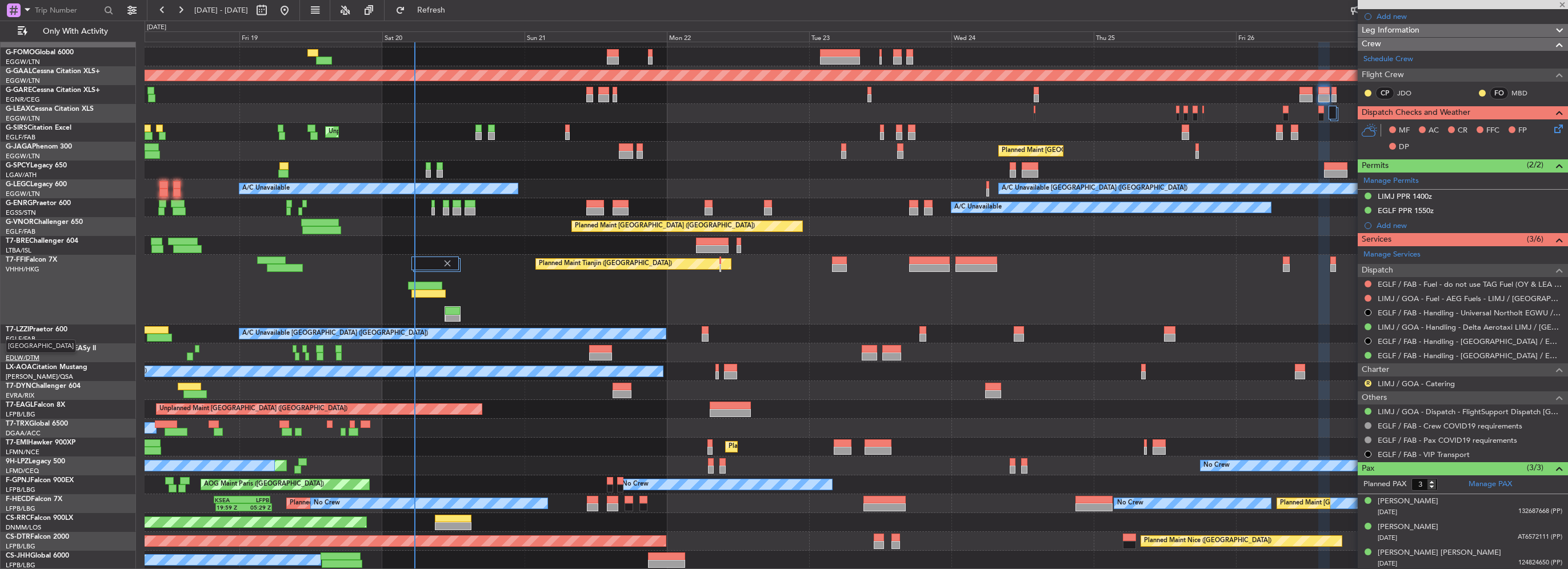
type input "+00:50"
type input "2"
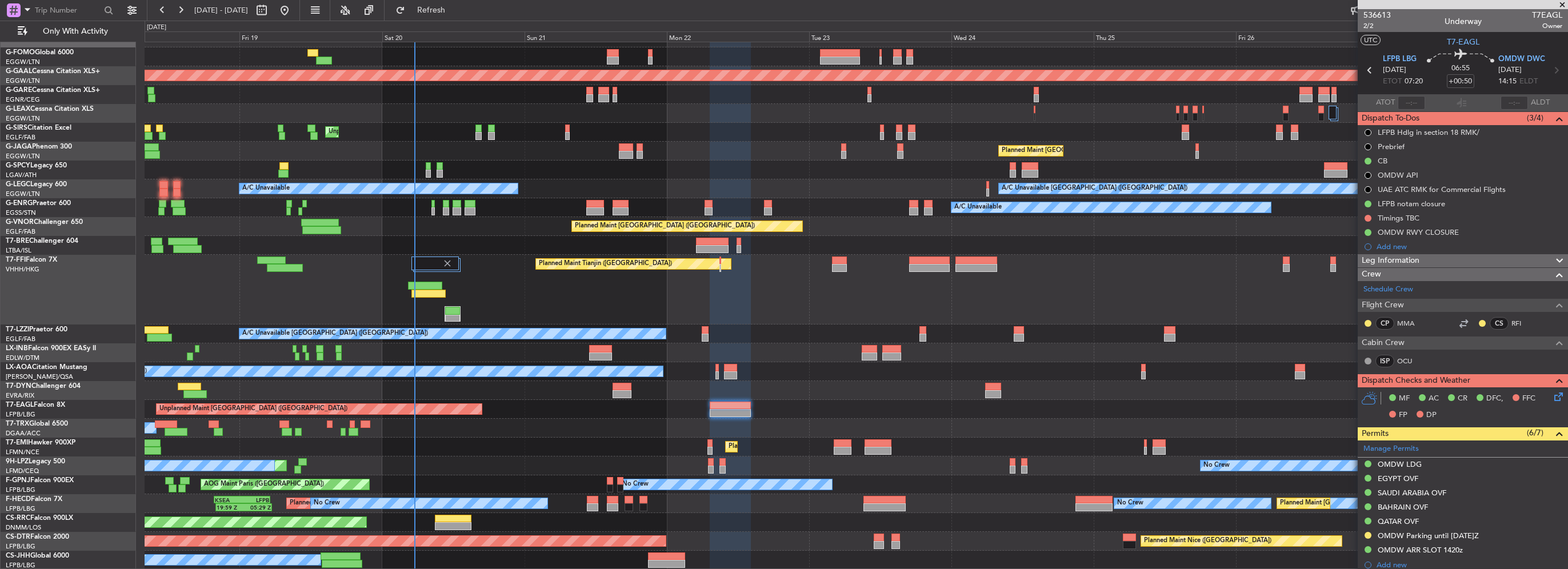
click at [1407, 257] on span "Leg Information" at bounding box center [1391, 261] width 58 height 13
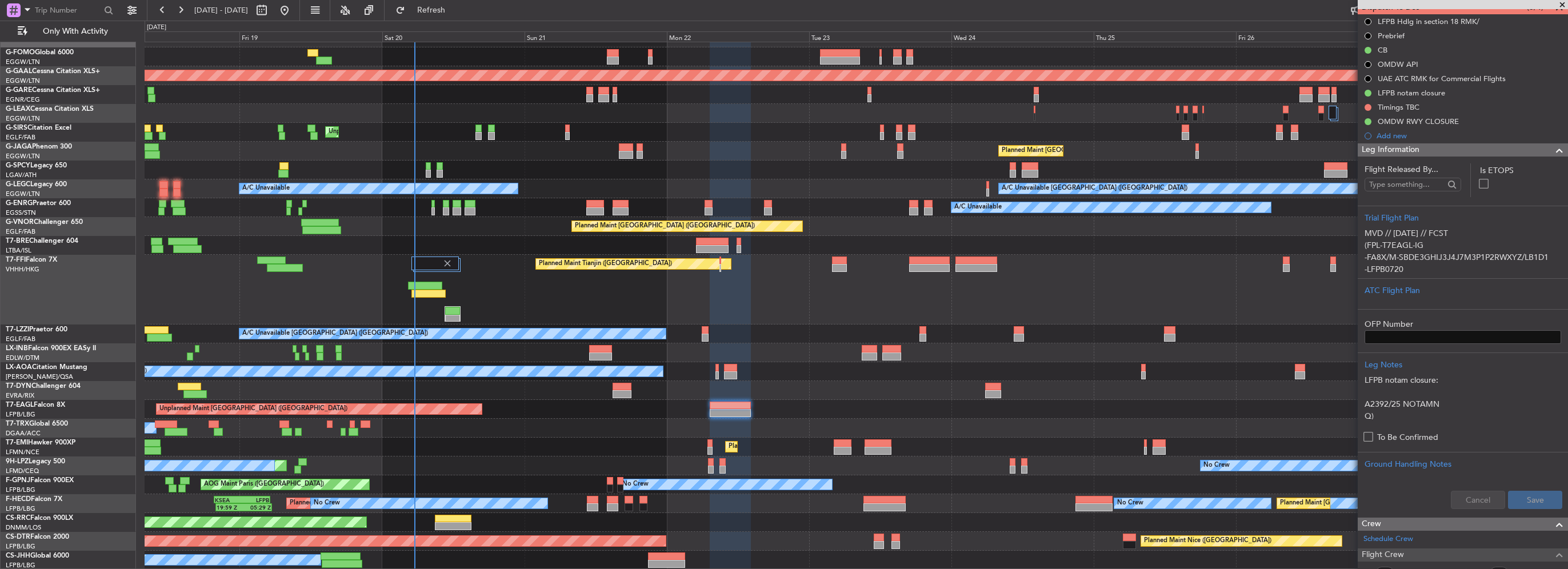
scroll to position [171, 0]
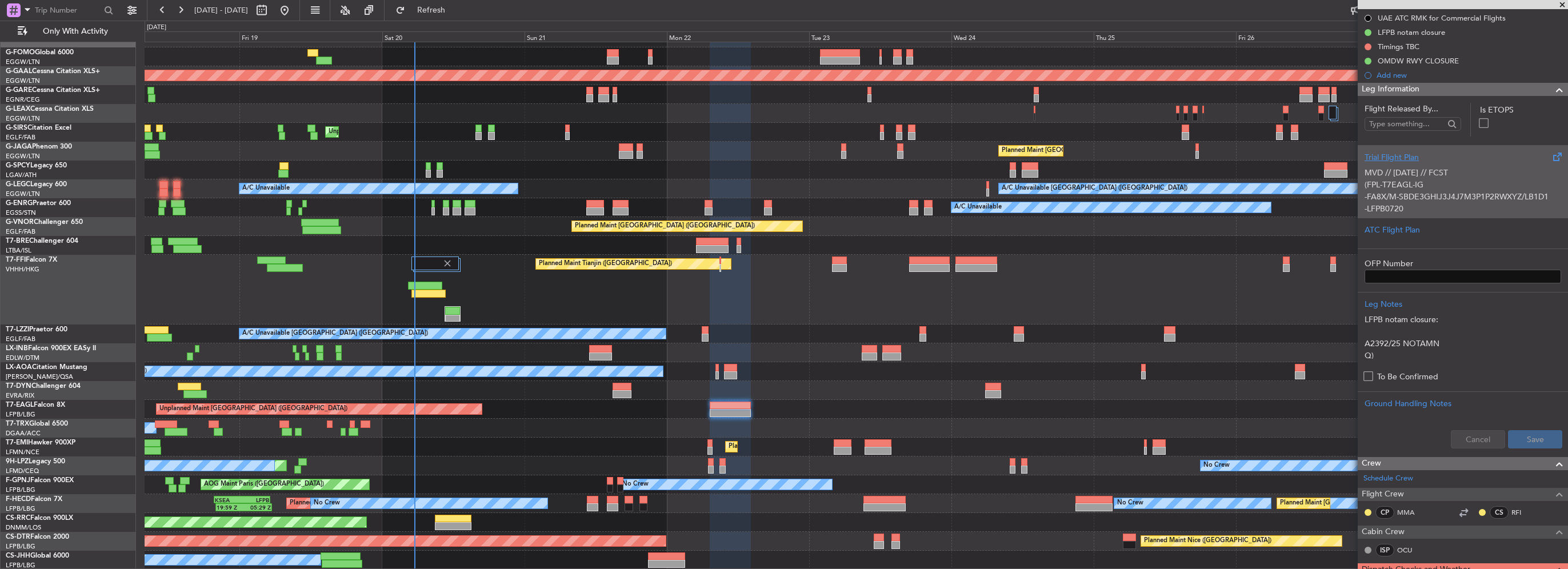
click at [1400, 188] on p "(FPL-T7EAGL-IG" at bounding box center [1463, 185] width 197 height 12
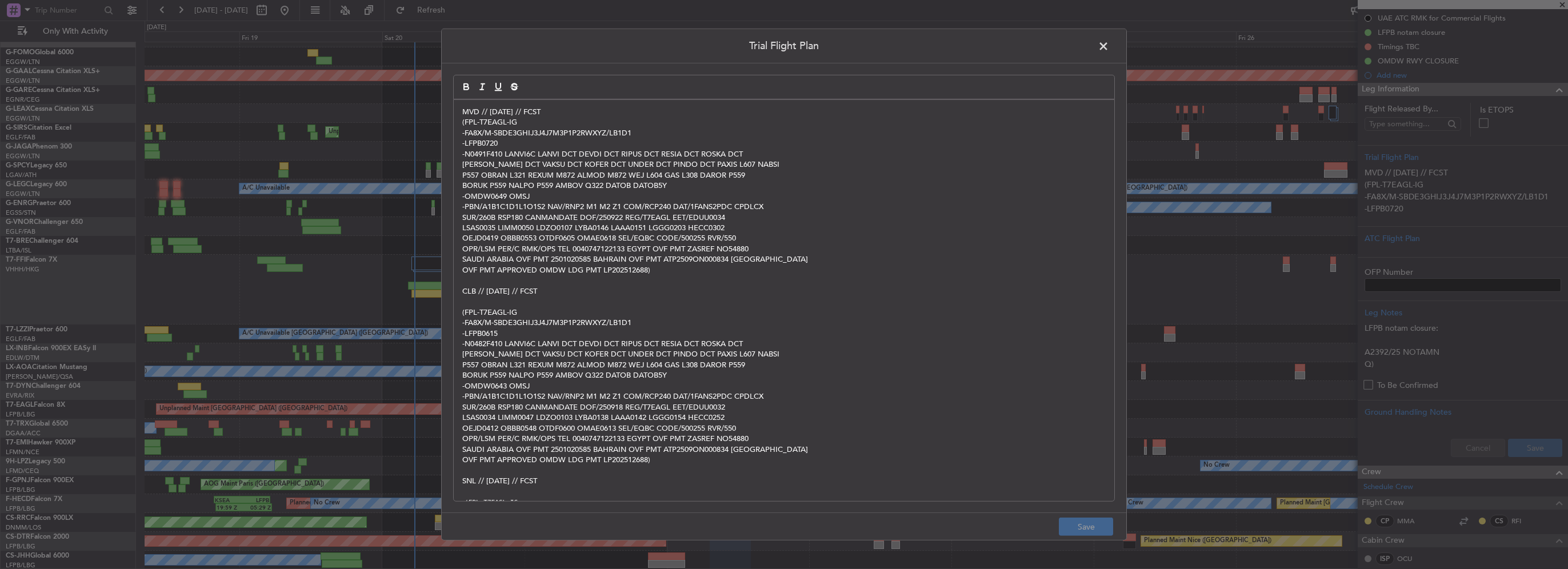
click at [457, 112] on div "MVD // 20SEP // FCST (FPL-T7EAGL-IG -FA8X/M-SBDE3GHIJ3J4J7M3P1P2RWXYZ/LB1D1 -LF…" at bounding box center [784, 300] width 661 height 401
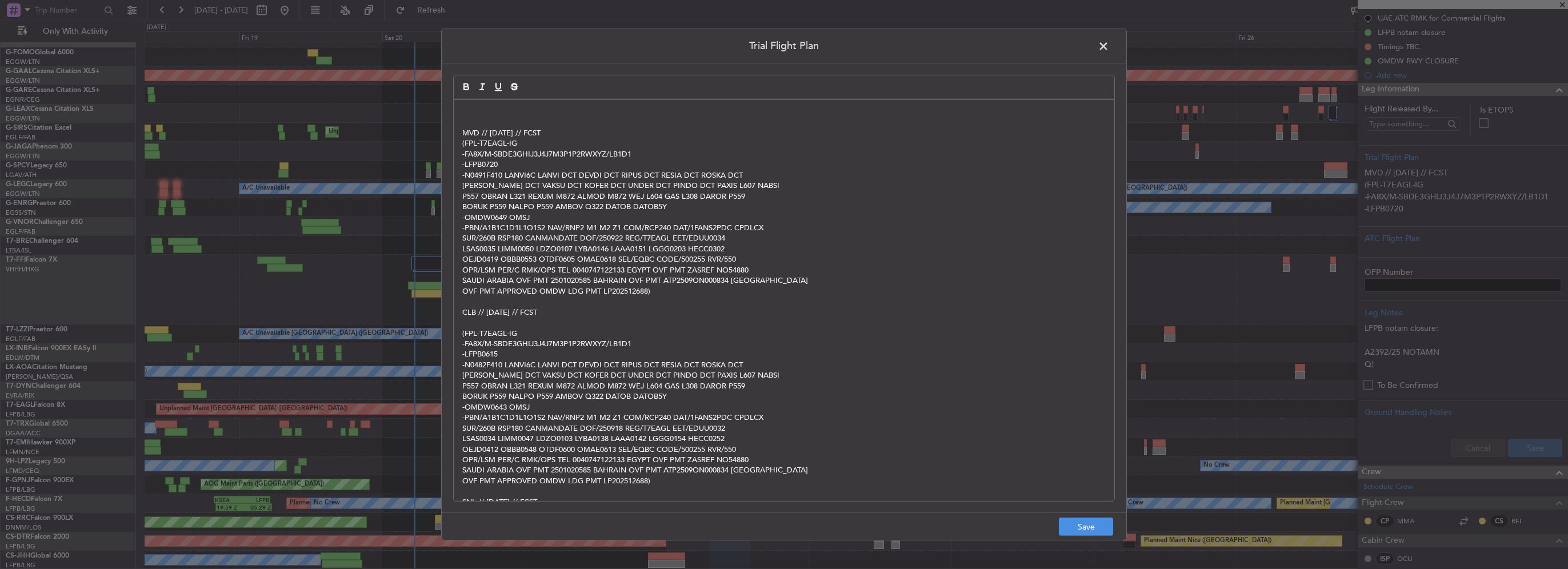
click at [457, 112] on div "MVD // 20SEP // FCST (FPL-T7EAGL-IG -FA8X/M-SBDE3GHIJ3J4J7M3P1P2RWXYZ/LB1D1 -LF…" at bounding box center [784, 300] width 661 height 401
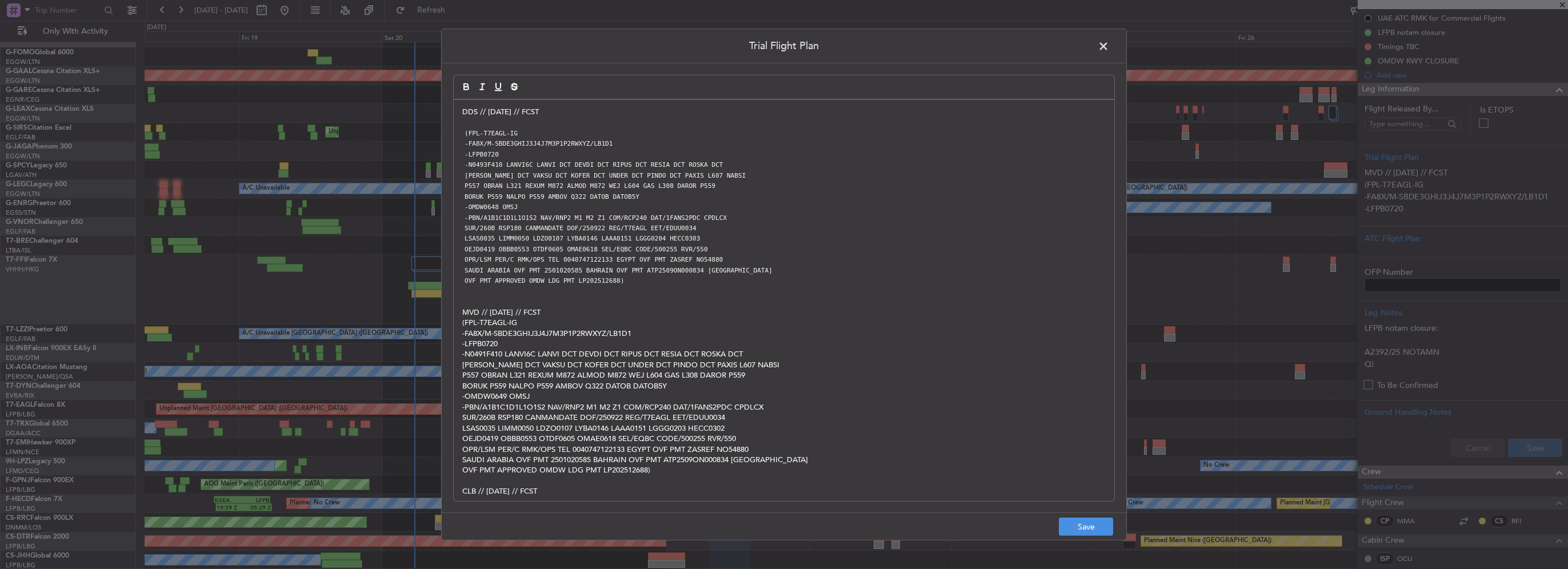
scroll to position [0, 0]
click at [1086, 530] on button "Save" at bounding box center [1086, 527] width 54 height 18
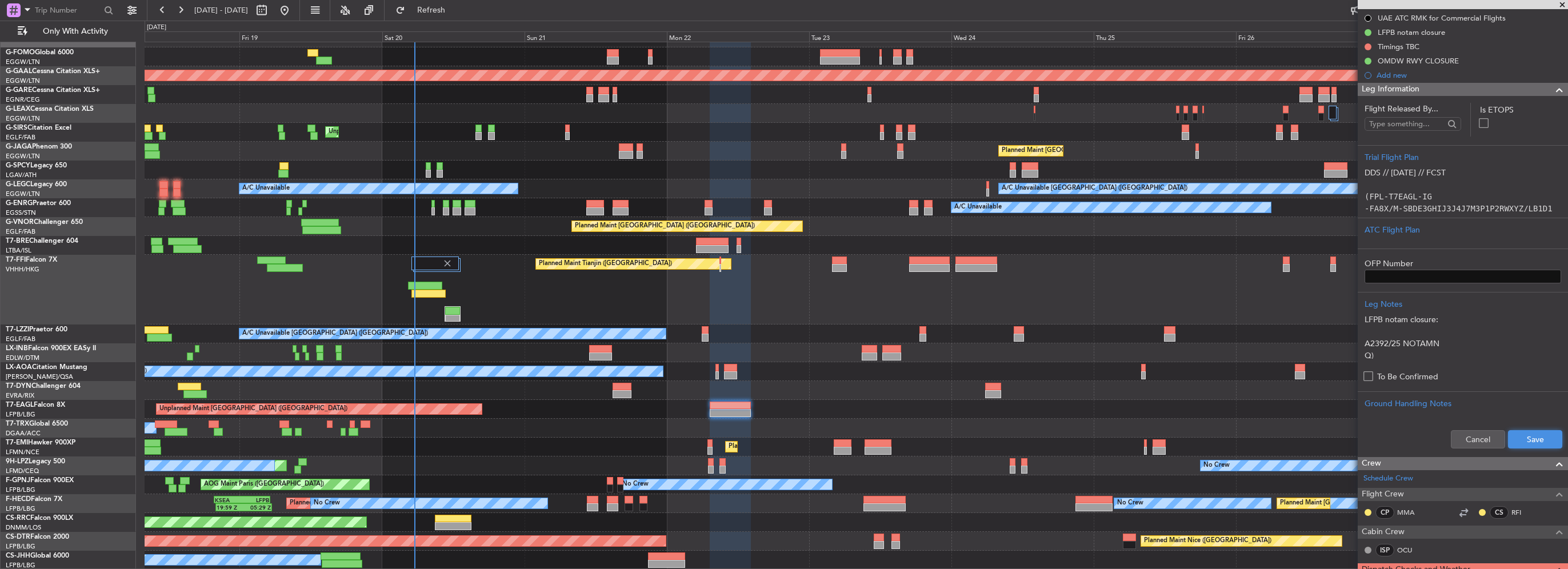
click at [1524, 446] on button "Save" at bounding box center [1535, 439] width 54 height 18
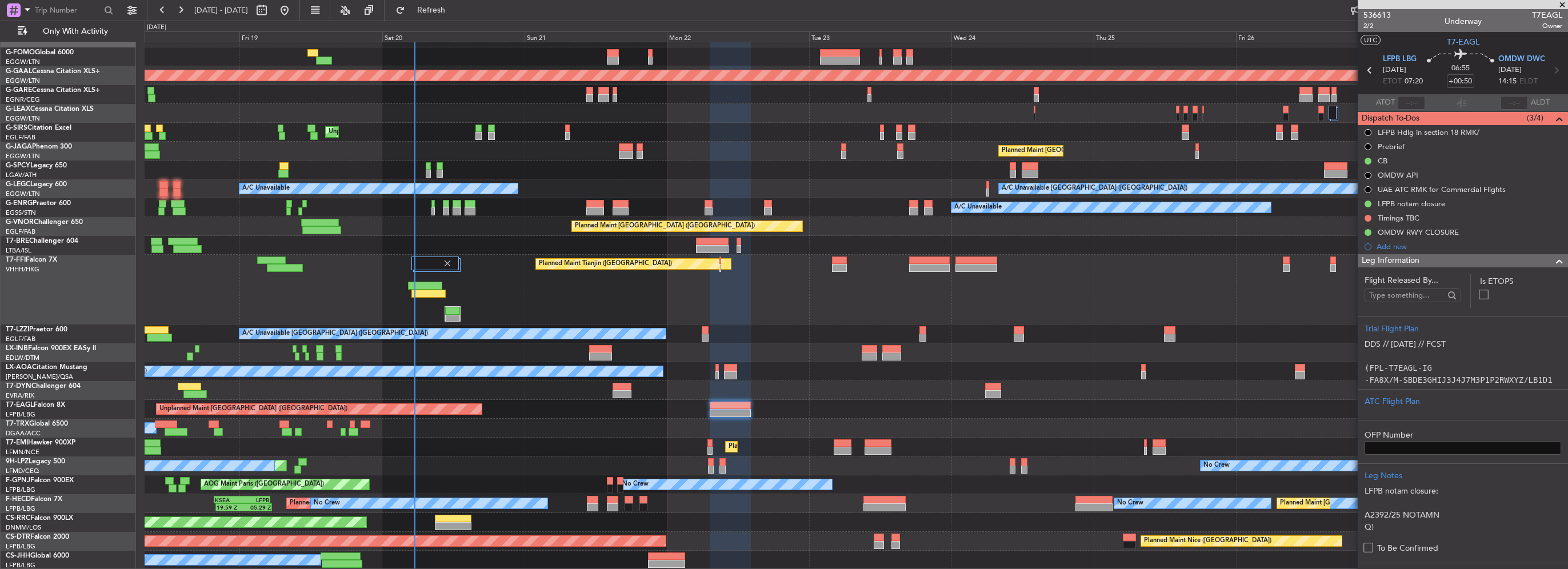
click at [1552, 260] on span at bounding box center [1559, 261] width 13 height 13
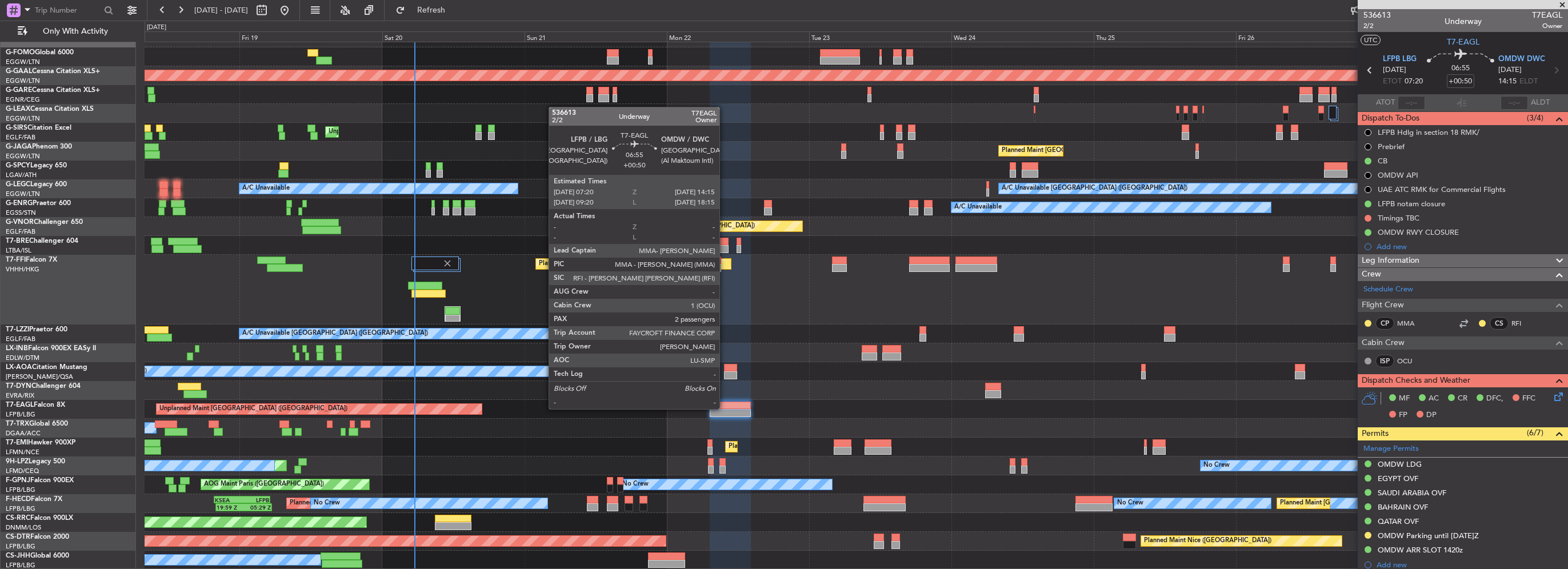
click at [724, 408] on div at bounding box center [730, 405] width 41 height 8
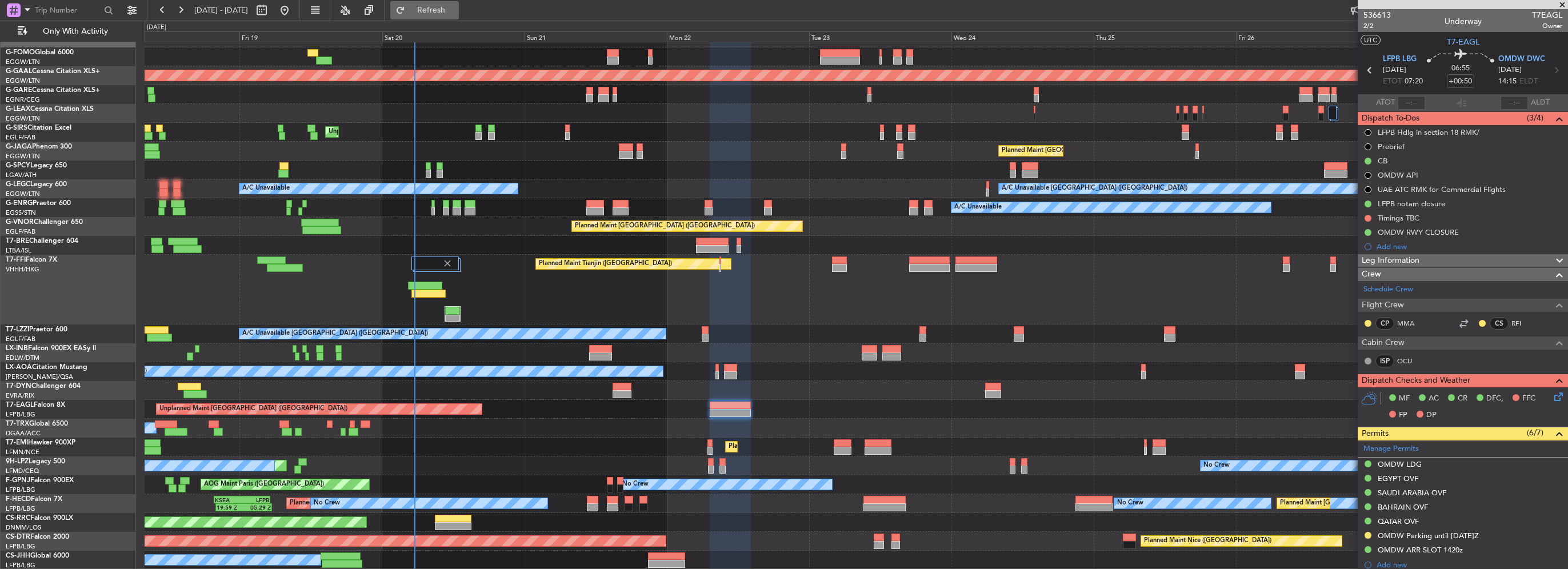
click at [453, 7] on span "Refresh" at bounding box center [432, 10] width 48 height 8
click at [1458, 80] on input "+00:50" at bounding box center [1460, 80] width 28 height 13
click at [1465, 84] on input "+00:50" at bounding box center [1460, 80] width 28 height 13
drag, startPoint x: 1461, startPoint y: 80, endPoint x: 1470, endPoint y: 83, distance: 9.5
click at [1470, 83] on input "+00:50" at bounding box center [1460, 80] width 28 height 13
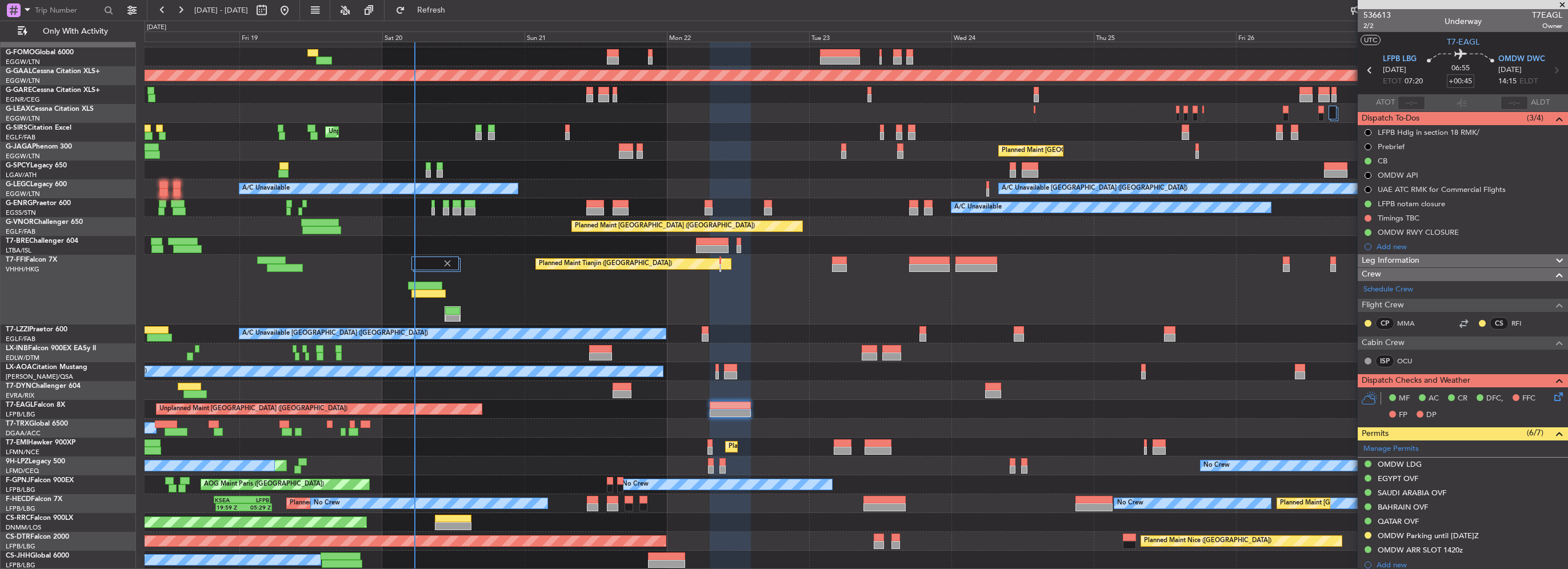
type input "+00:45"
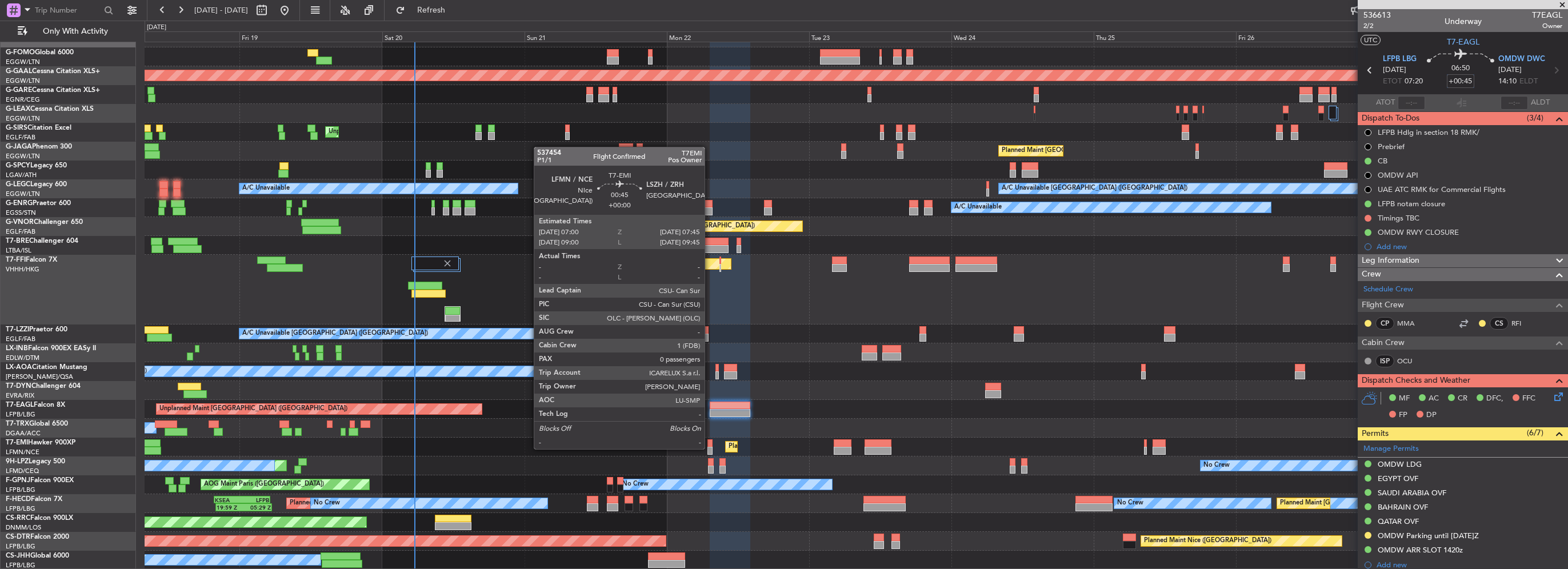
click at [710, 448] on div at bounding box center [710, 451] width 4 height 8
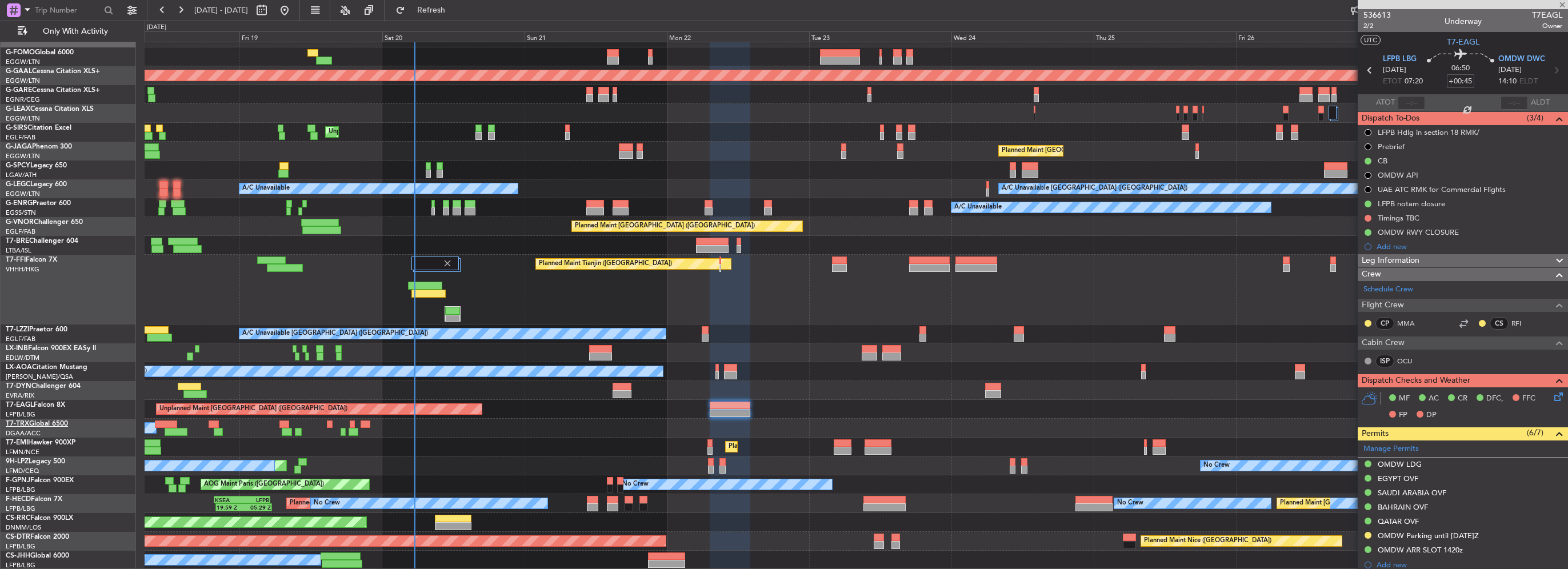
type input "0"
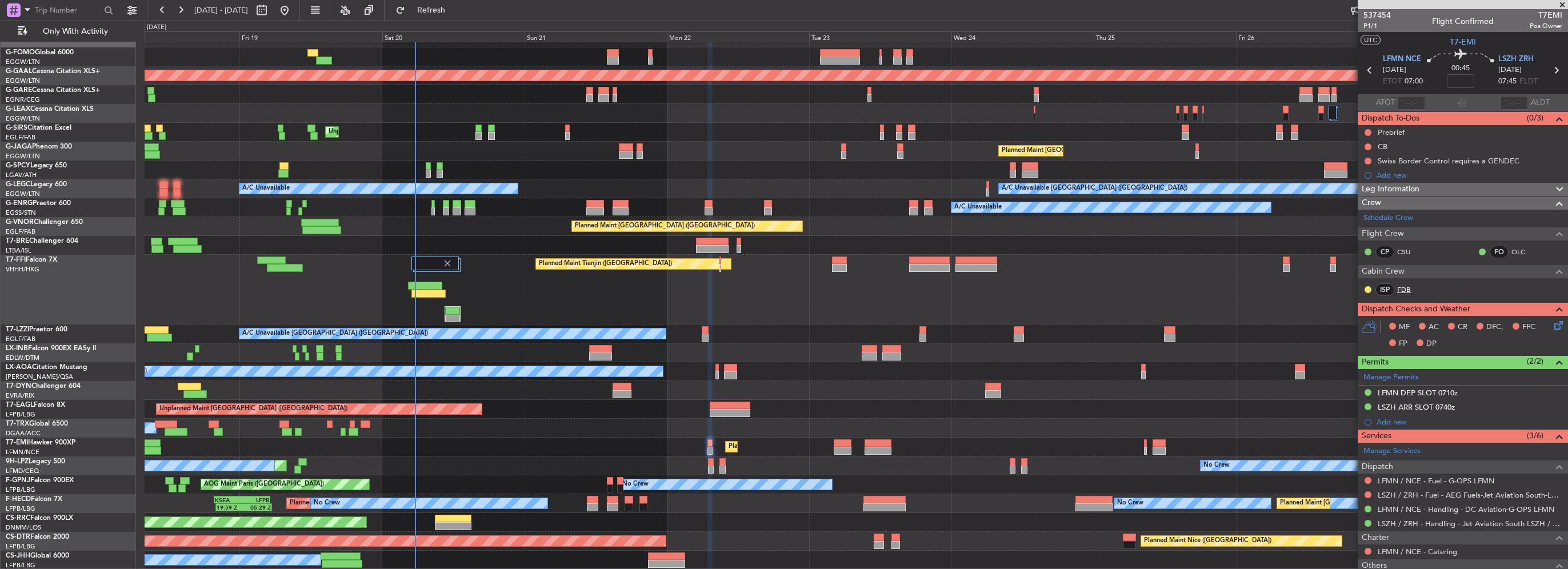
click at [1408, 290] on link "FDB" at bounding box center [1410, 289] width 25 height 11
click at [1366, 133] on button at bounding box center [1368, 133] width 7 height 7
click at [1364, 169] on span "In Progress" at bounding box center [1373, 166] width 39 height 11
click at [1367, 146] on button at bounding box center [1368, 147] width 7 height 7
click at [1369, 203] on li "Completed" at bounding box center [1368, 197] width 61 height 17
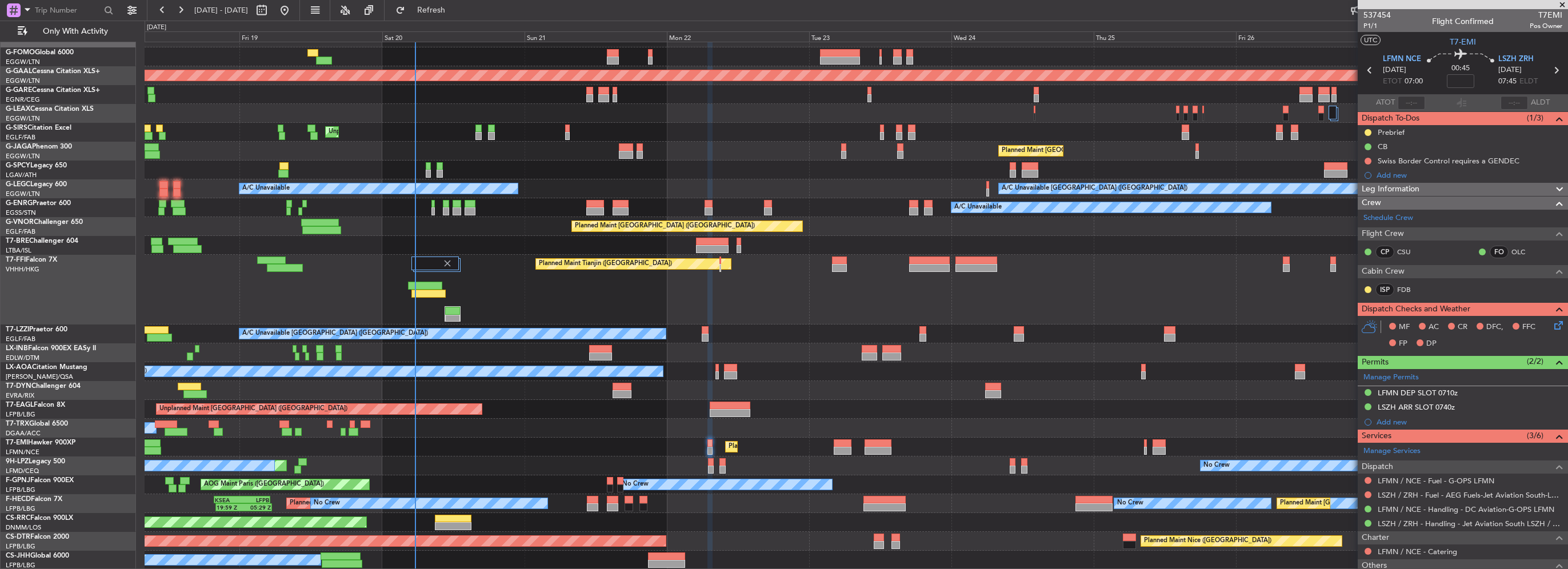
click at [1431, 191] on div "Leg Information" at bounding box center [1463, 189] width 210 height 13
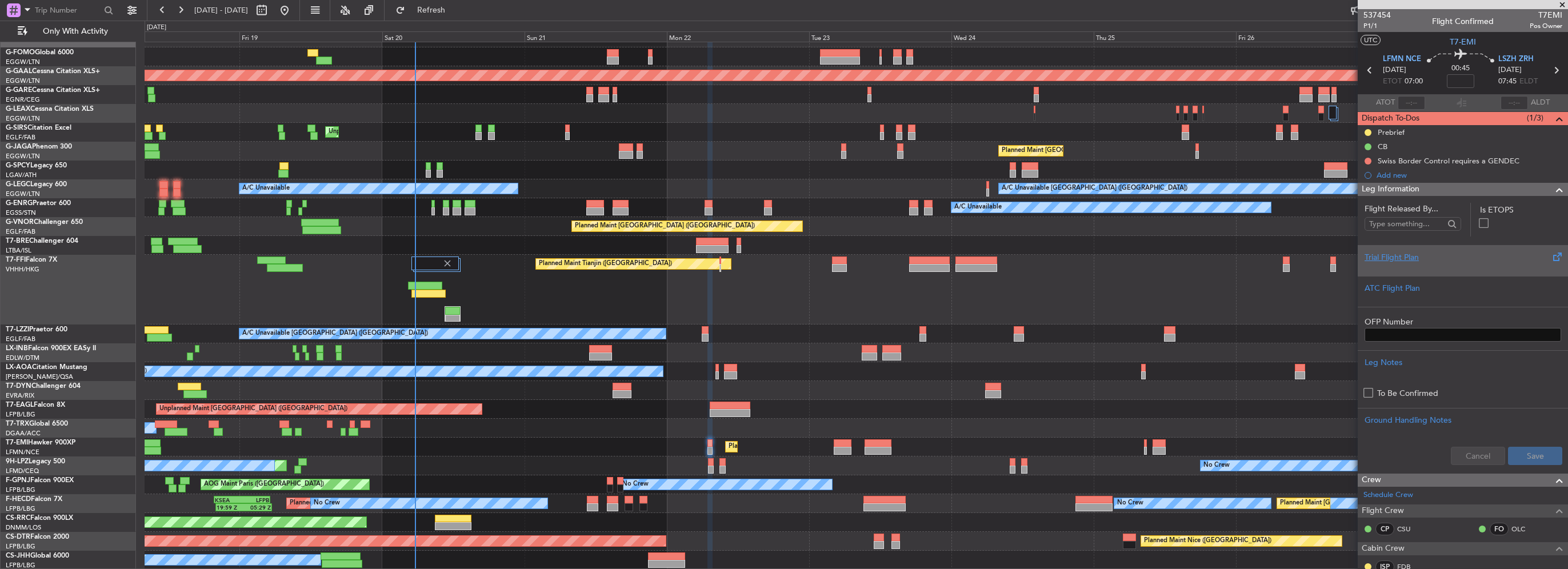
click at [1394, 264] on div at bounding box center [1463, 267] width 197 height 7
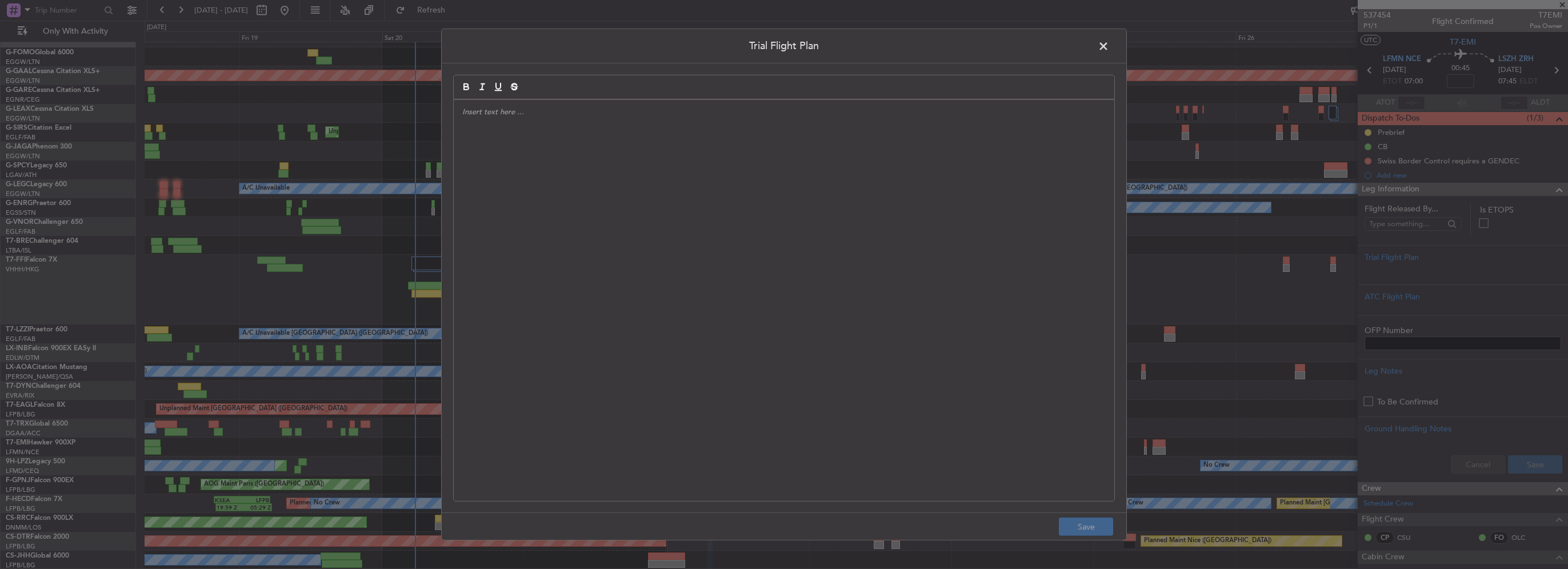
click at [733, 199] on div at bounding box center [784, 300] width 661 height 401
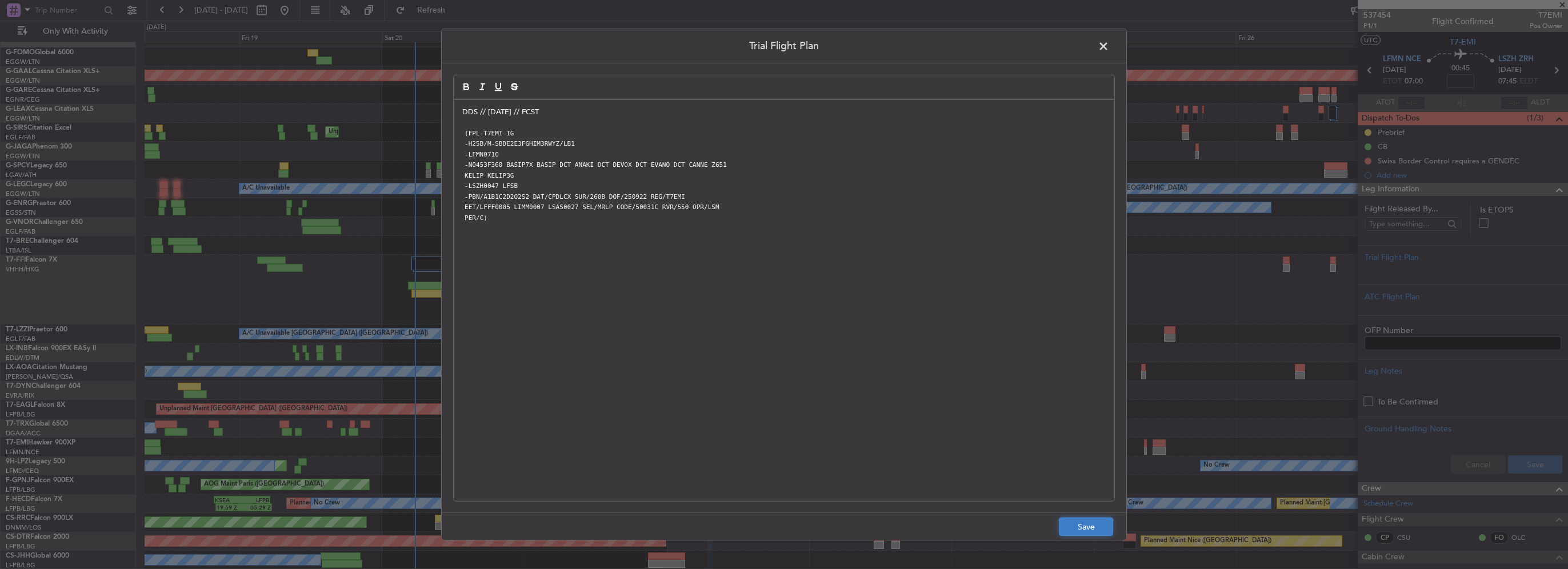
click at [1081, 523] on button "Save" at bounding box center [1086, 527] width 54 height 18
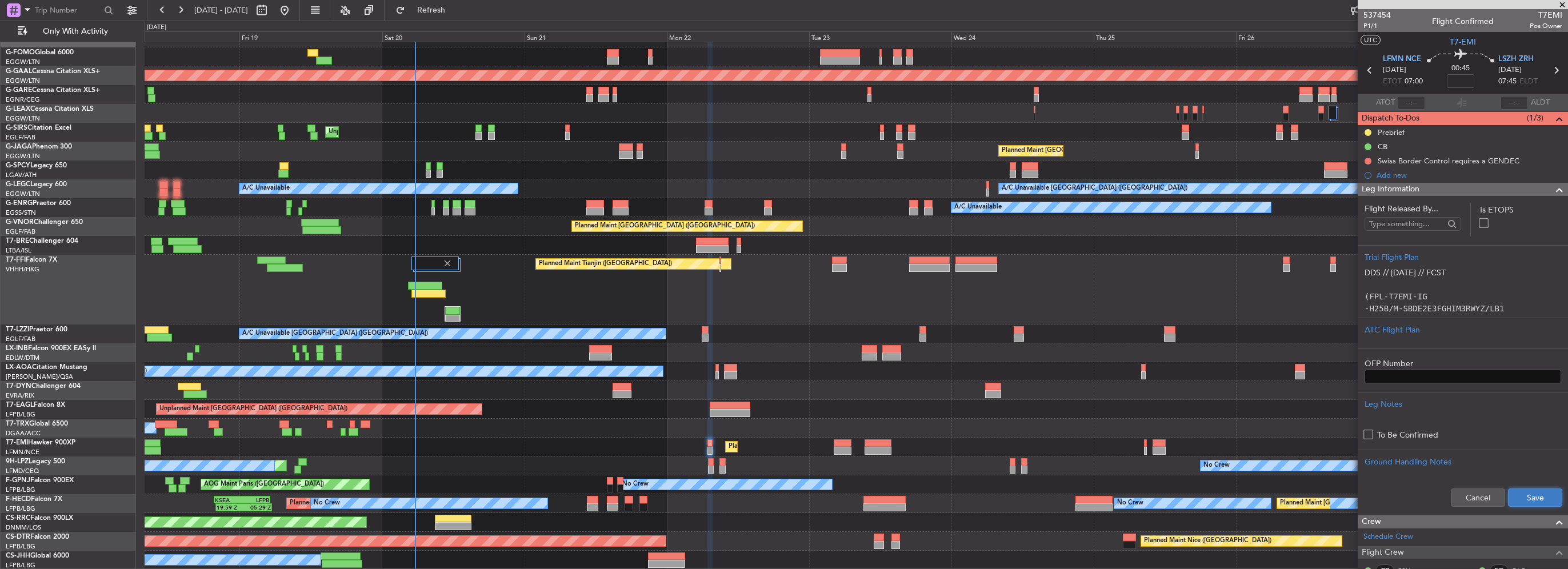
click at [1517, 495] on button "Save" at bounding box center [1535, 498] width 54 height 18
click at [1459, 79] on input at bounding box center [1460, 80] width 28 height 13
type input "+00:05"
click at [1552, 191] on span at bounding box center [1559, 189] width 13 height 13
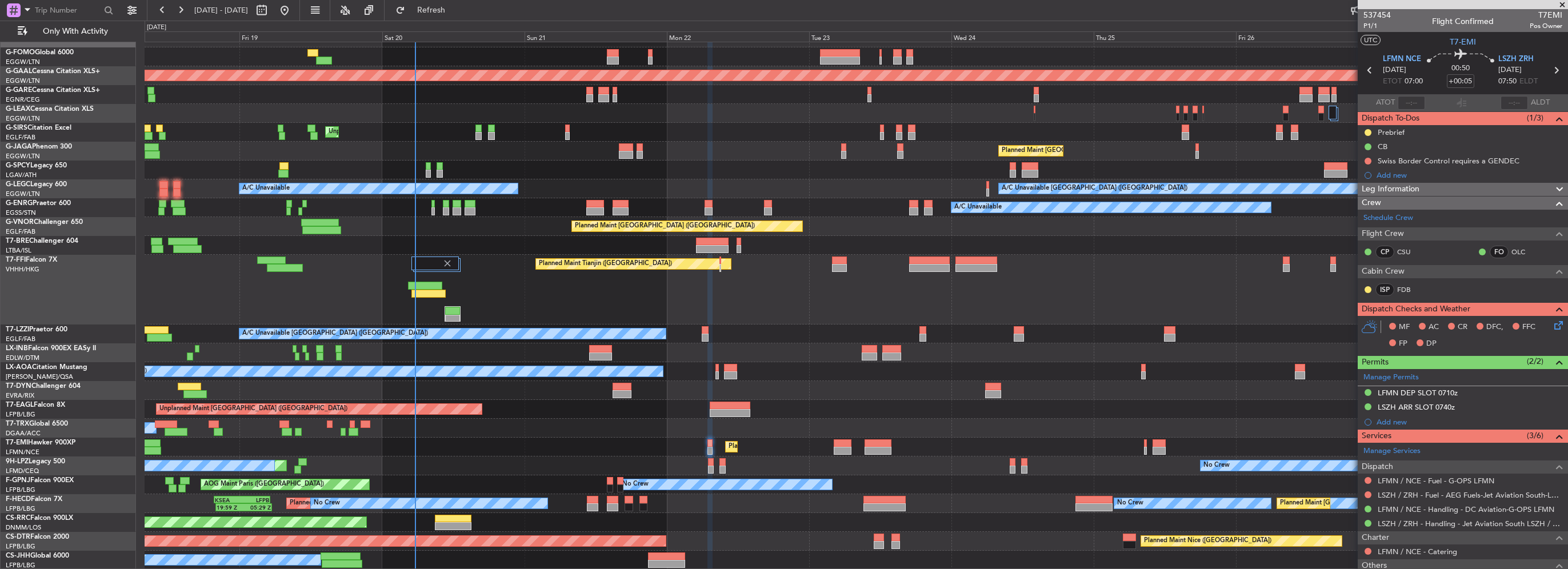
click at [1552, 324] on icon at bounding box center [1556, 323] width 9 height 9
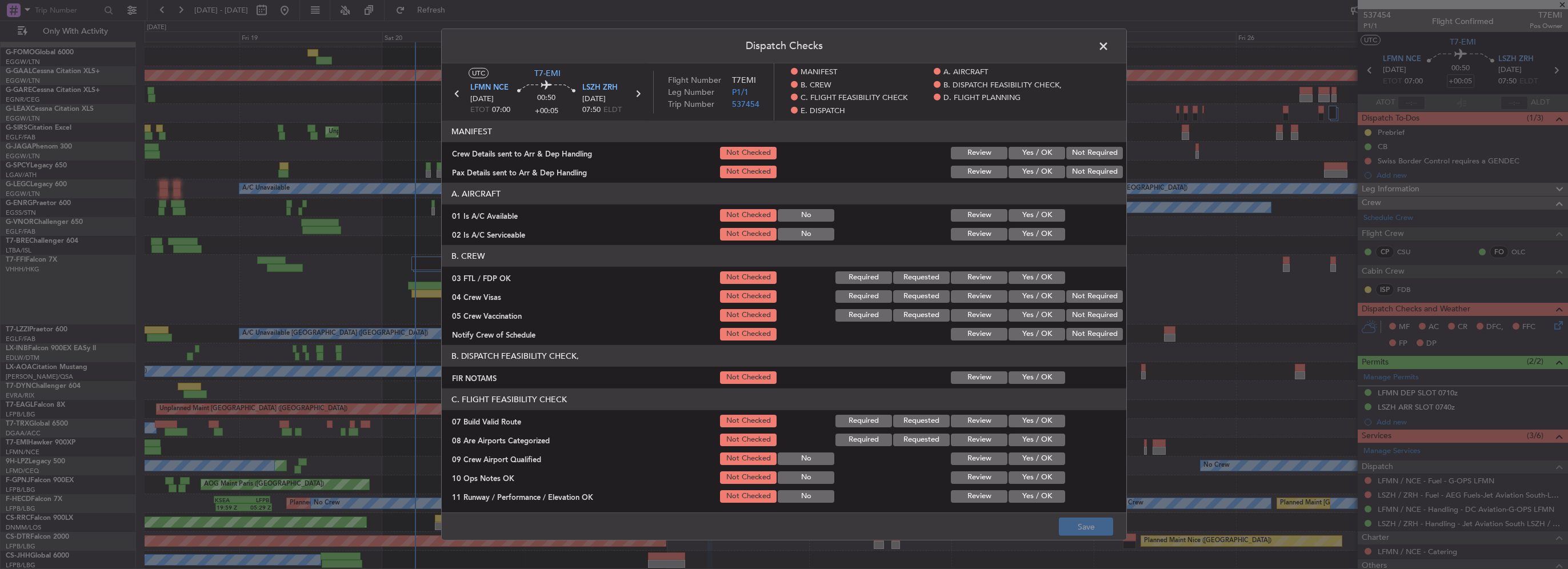
click at [1039, 217] on button "Yes / OK" at bounding box center [1037, 216] width 56 height 13
click at [1031, 239] on button "Yes / OK" at bounding box center [1037, 234] width 56 height 13
drag, startPoint x: 1032, startPoint y: 278, endPoint x: 1081, endPoint y: 293, distance: 51.2
click at [1033, 278] on button "Yes / OK" at bounding box center [1037, 278] width 56 height 13
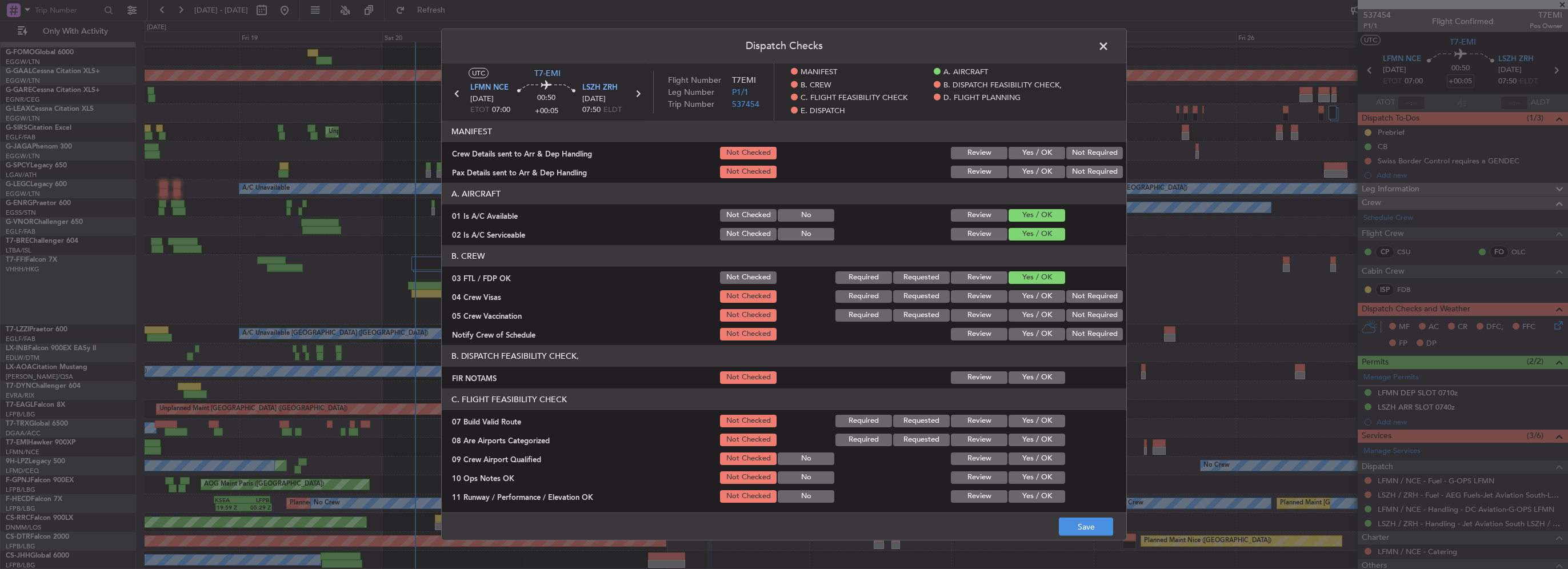
click at [1087, 295] on button "Not Required" at bounding box center [1095, 297] width 56 height 13
drag, startPoint x: 1083, startPoint y: 315, endPoint x: 1040, endPoint y: 329, distance: 45.2
click at [1082, 315] on button "Not Required" at bounding box center [1095, 315] width 56 height 13
click at [1033, 334] on button "Yes / OK" at bounding box center [1037, 334] width 56 height 13
click at [1038, 375] on button "Yes / OK" at bounding box center [1037, 378] width 56 height 13
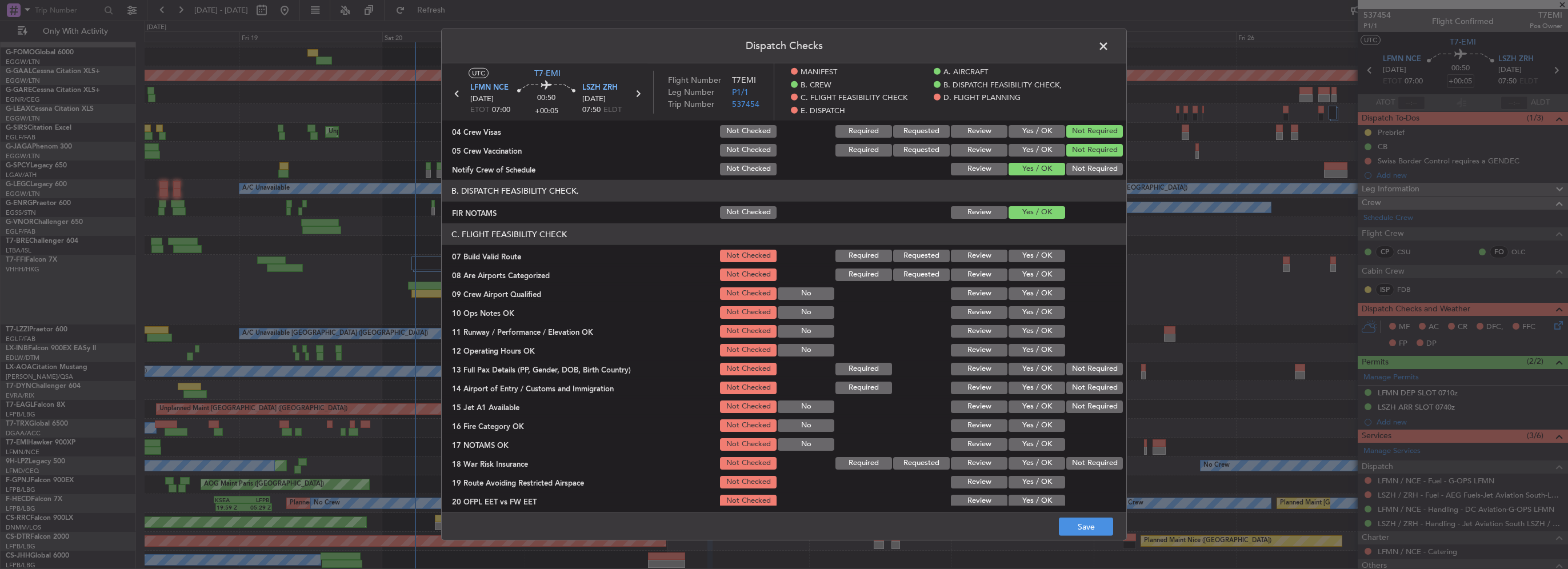
scroll to position [171, 0]
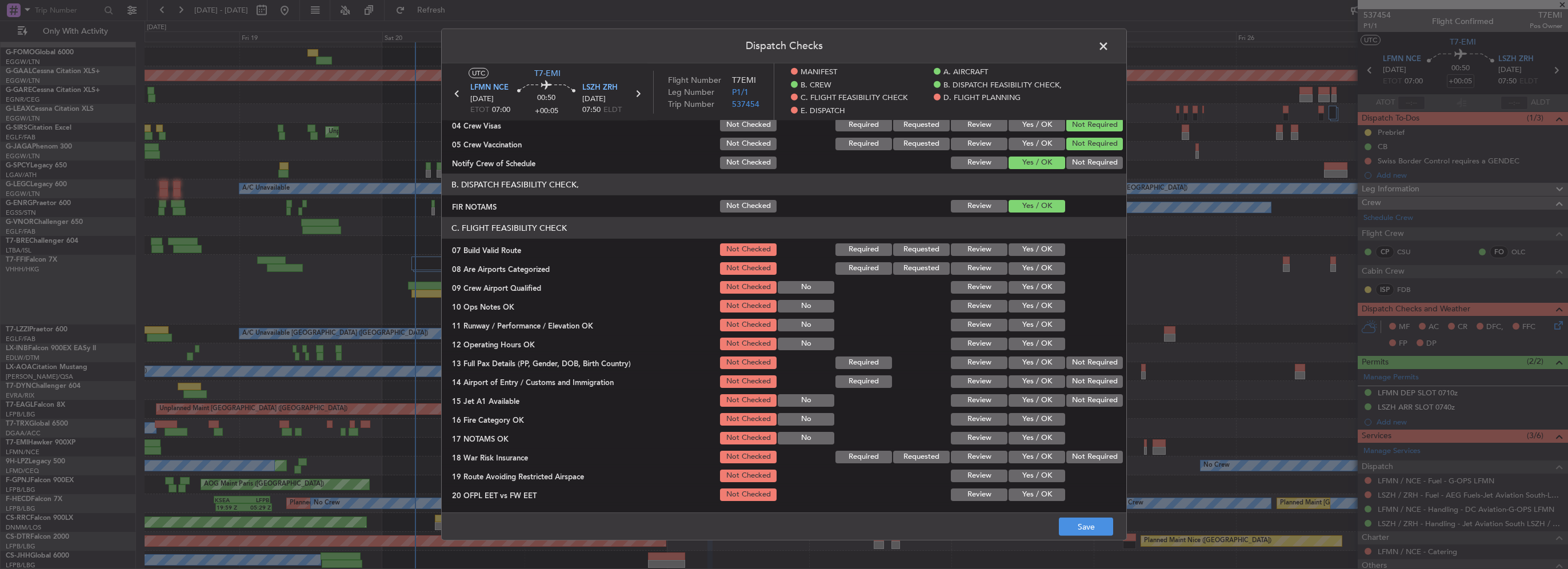
click at [1034, 249] on button "Yes / OK" at bounding box center [1037, 250] width 56 height 13
drag, startPoint x: 1037, startPoint y: 265, endPoint x: 1040, endPoint y: 283, distance: 18.2
click at [1037, 266] on button "Yes / OK" at bounding box center [1037, 269] width 56 height 13
click at [1040, 286] on button "Yes / OK" at bounding box center [1037, 288] width 56 height 13
drag, startPoint x: 1040, startPoint y: 308, endPoint x: 1041, endPoint y: 322, distance: 14.0
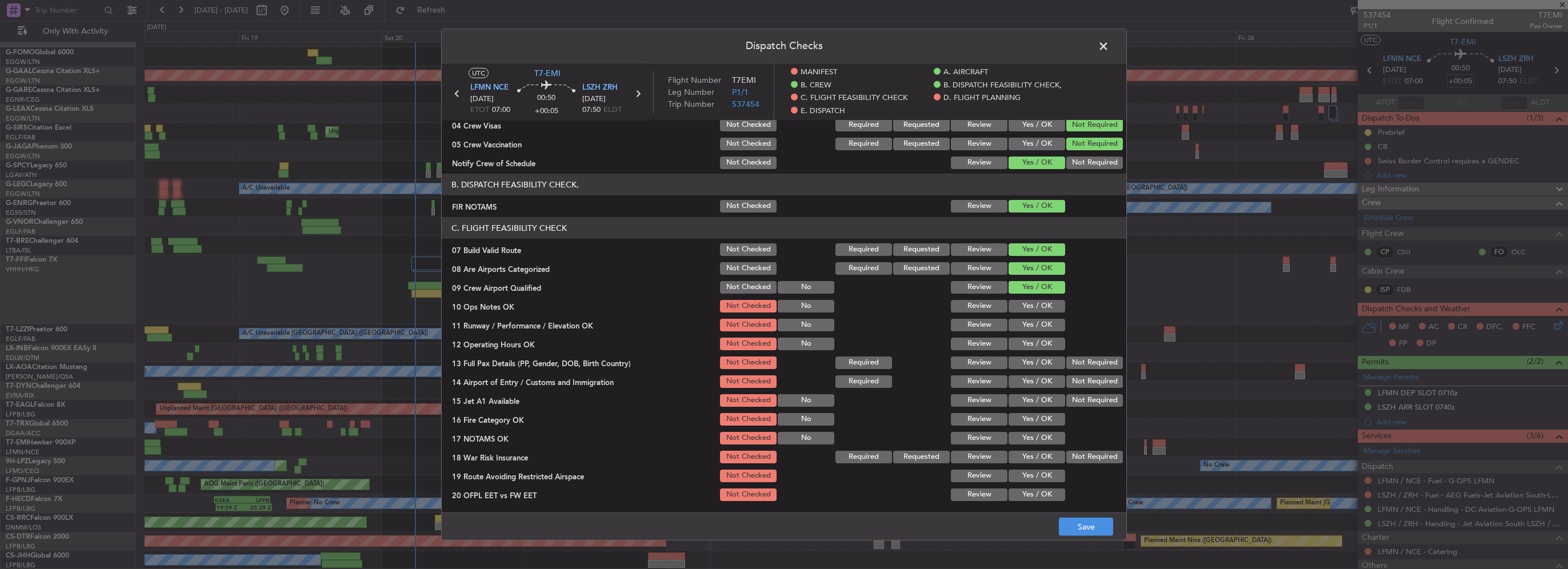
click at [1040, 308] on button "Yes / OK" at bounding box center [1037, 306] width 56 height 13
click at [1043, 329] on button "Yes / OK" at bounding box center [1037, 325] width 56 height 13
drag, startPoint x: 1043, startPoint y: 340, endPoint x: 1043, endPoint y: 351, distance: 11.0
click at [1043, 341] on button "Yes / OK" at bounding box center [1037, 344] width 56 height 13
drag, startPoint x: 1042, startPoint y: 360, endPoint x: 1042, endPoint y: 369, distance: 9.0
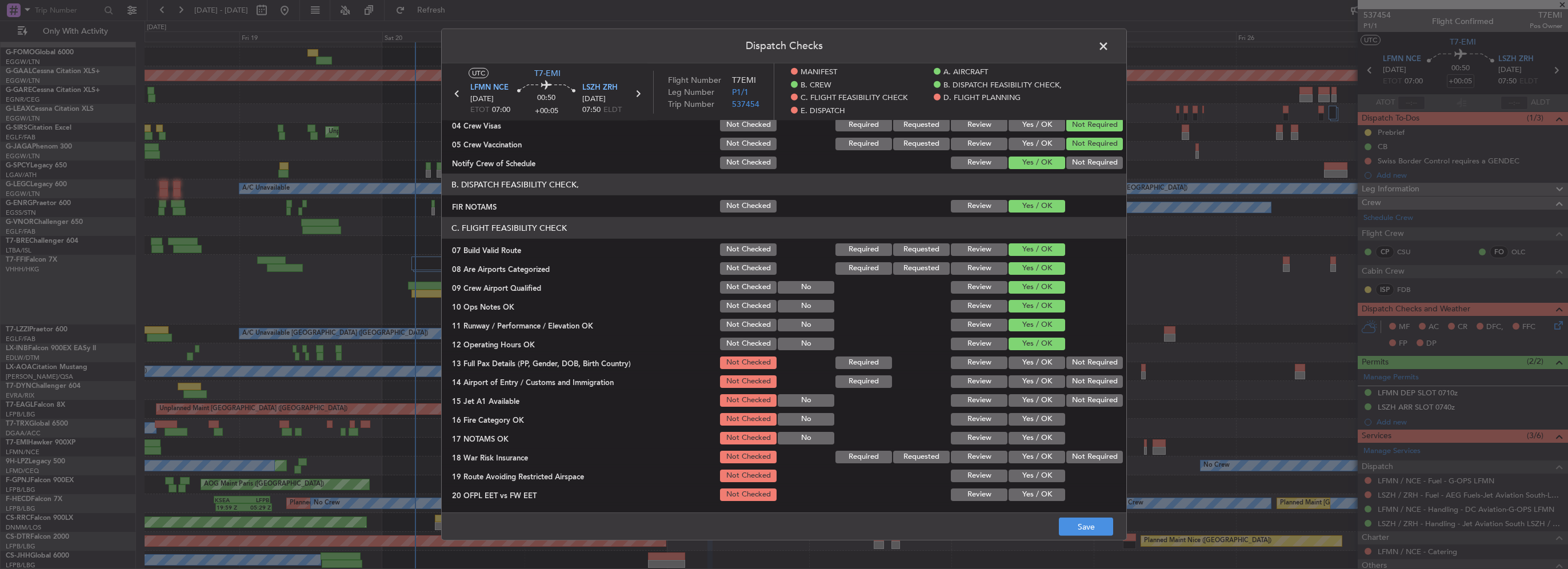
click at [1042, 362] on button "Yes / OK" at bounding box center [1037, 363] width 56 height 13
click at [1045, 387] on div "Yes / OK" at bounding box center [1035, 381] width 58 height 16
drag, startPoint x: 1040, startPoint y: 384, endPoint x: 1039, endPoint y: 394, distance: 10.0
click at [1040, 385] on button "Yes / OK" at bounding box center [1037, 381] width 56 height 13
drag, startPoint x: 1038, startPoint y: 402, endPoint x: 1039, endPoint y: 409, distance: 7.1
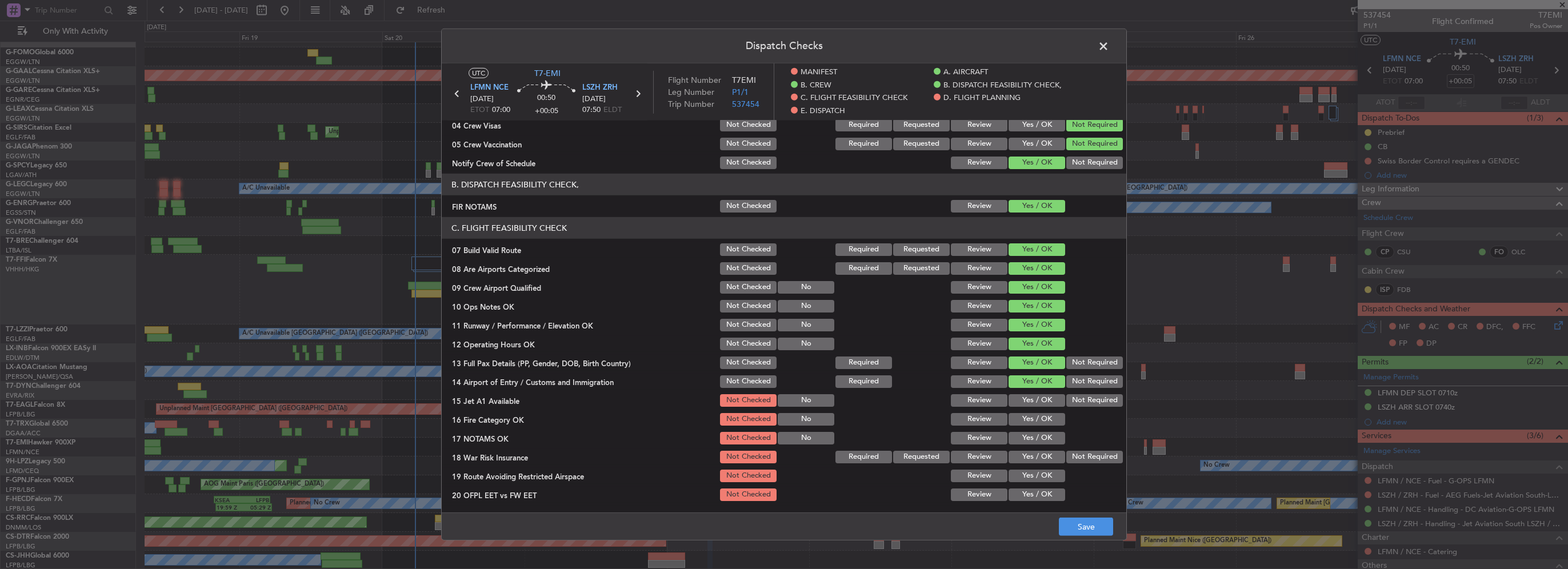
click at [1038, 403] on button "Yes / OK" at bounding box center [1037, 400] width 56 height 13
drag, startPoint x: 1038, startPoint y: 420, endPoint x: 1037, endPoint y: 433, distance: 13.0
click at [1038, 423] on button "Yes / OK" at bounding box center [1037, 420] width 56 height 13
click at [1037, 441] on button "Yes / OK" at bounding box center [1037, 438] width 56 height 13
click at [1039, 460] on button "Yes / OK" at bounding box center [1037, 457] width 56 height 13
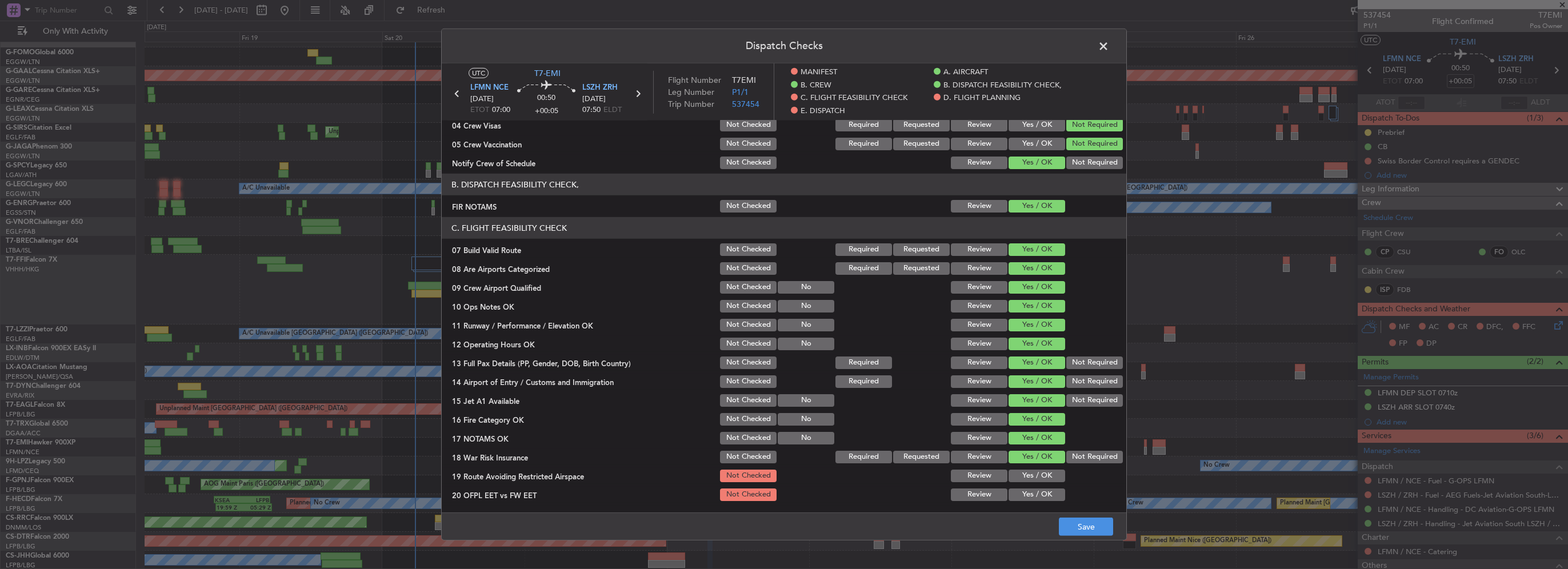
click at [1045, 480] on button "Yes / OK" at bounding box center [1037, 476] width 56 height 13
click at [1038, 492] on button "Yes / OK" at bounding box center [1037, 495] width 56 height 13
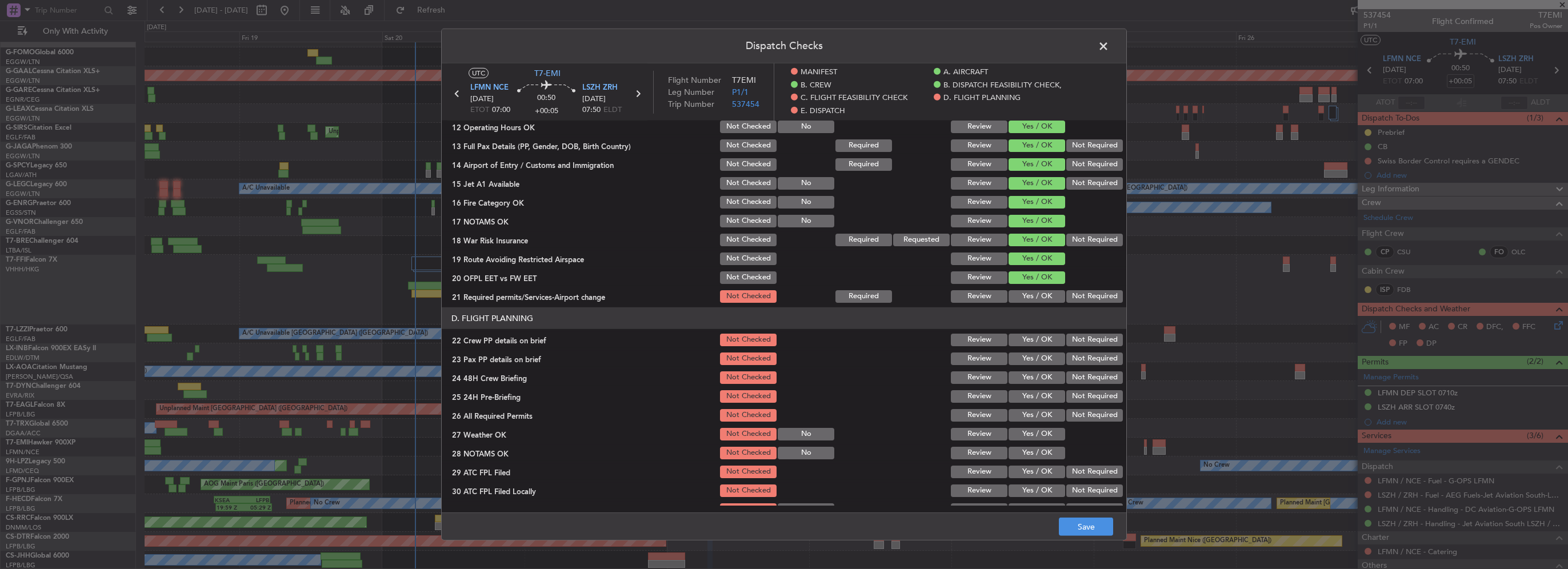
scroll to position [400, 0]
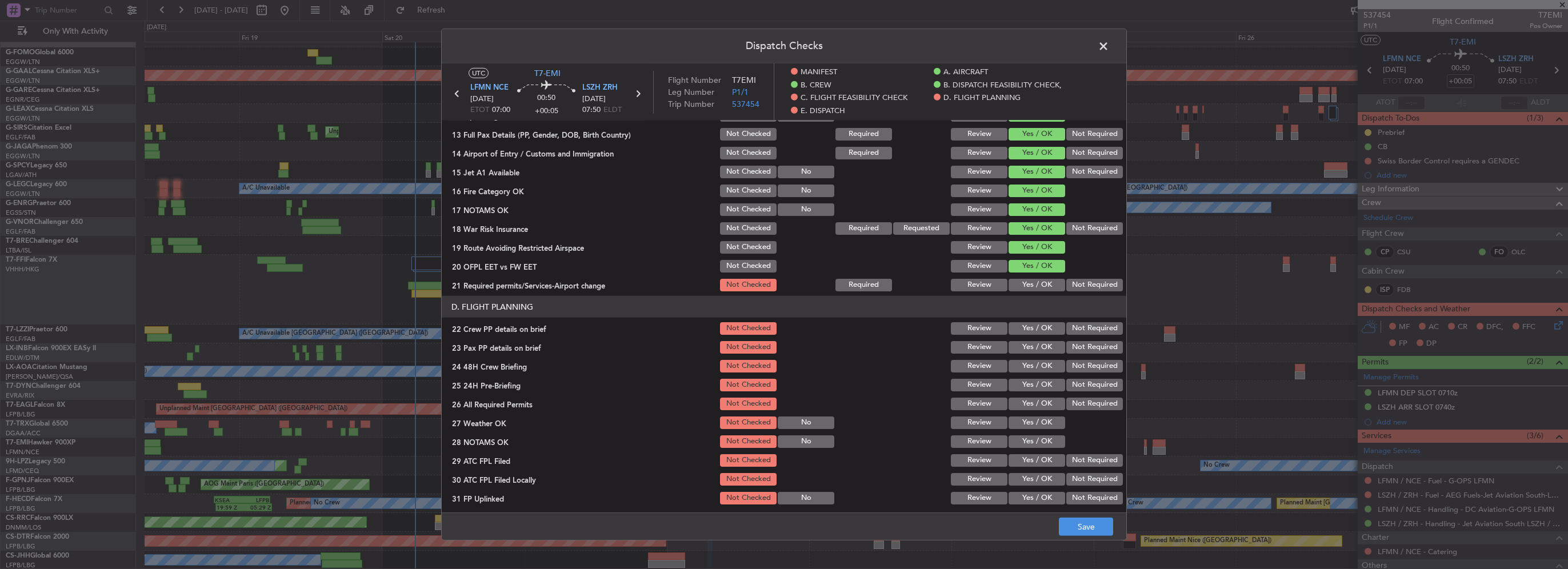
click at [1030, 283] on button "Yes / OK" at bounding box center [1037, 285] width 56 height 13
click at [1038, 334] on button "Yes / OK" at bounding box center [1037, 329] width 56 height 13
click at [1040, 350] on button "Yes / OK" at bounding box center [1037, 348] width 56 height 13
click at [1038, 367] on button "Yes / OK" at bounding box center [1037, 366] width 56 height 13
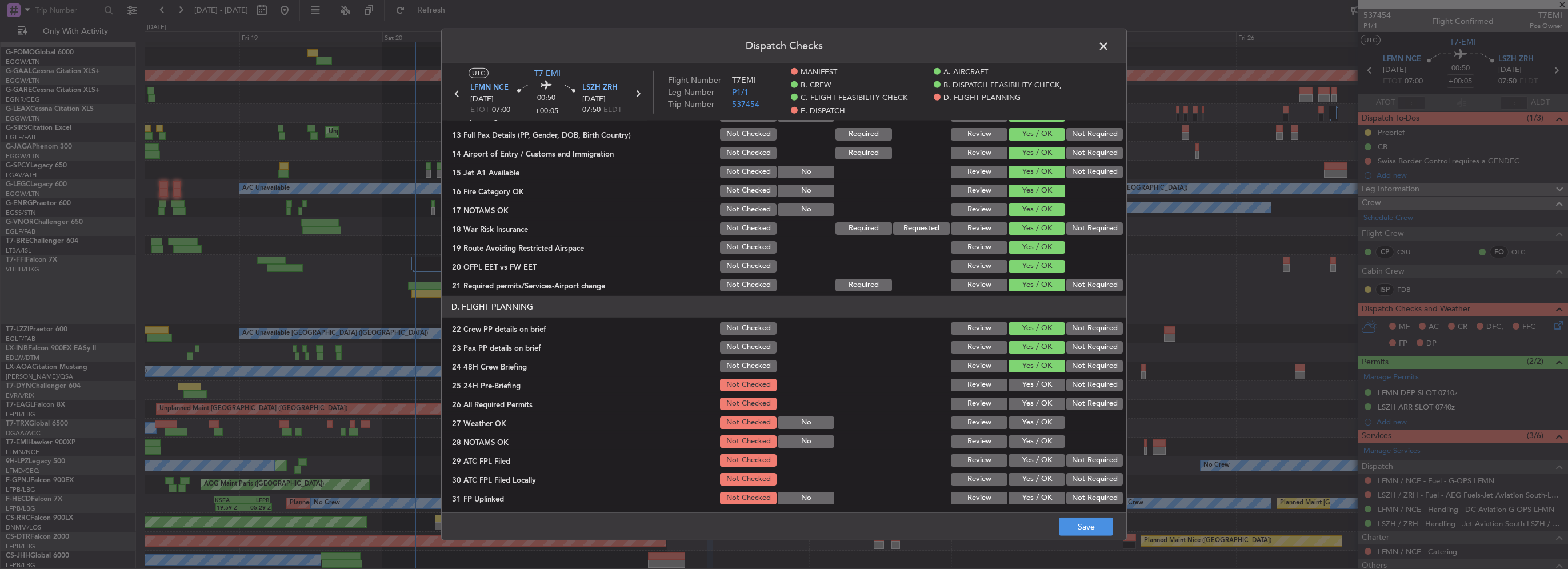
click at [1082, 386] on button "Not Required" at bounding box center [1095, 385] width 56 height 13
click at [1081, 519] on button "Save" at bounding box center [1086, 527] width 54 height 18
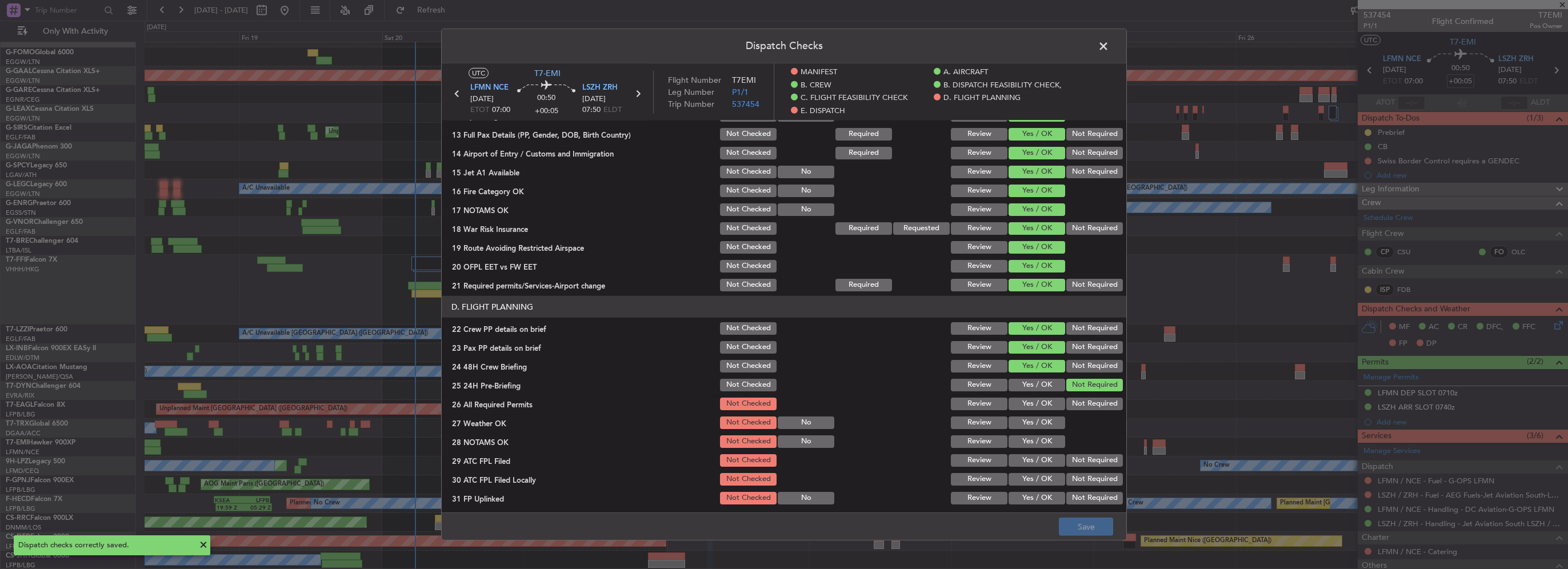
drag, startPoint x: 1100, startPoint y: 46, endPoint x: 1002, endPoint y: 164, distance: 153.4
click at [1109, 48] on span at bounding box center [1109, 49] width 0 height 23
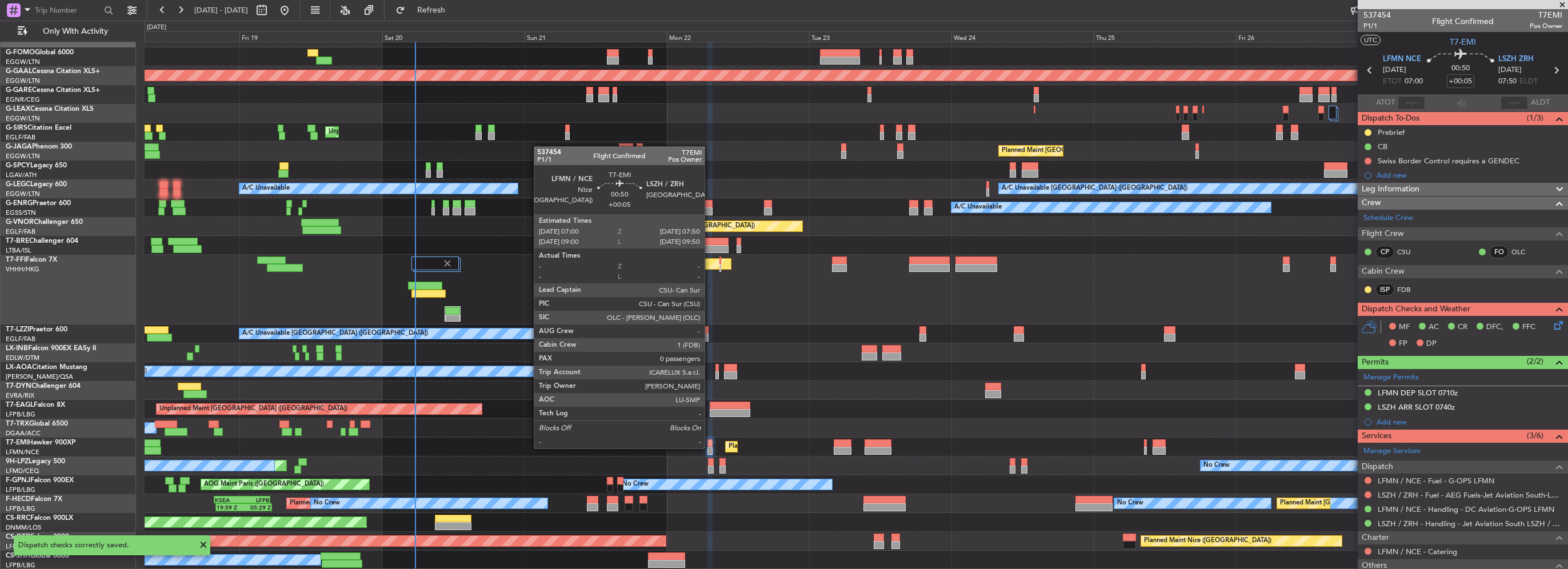
click at [710, 447] on div at bounding box center [710, 451] width 5 height 8
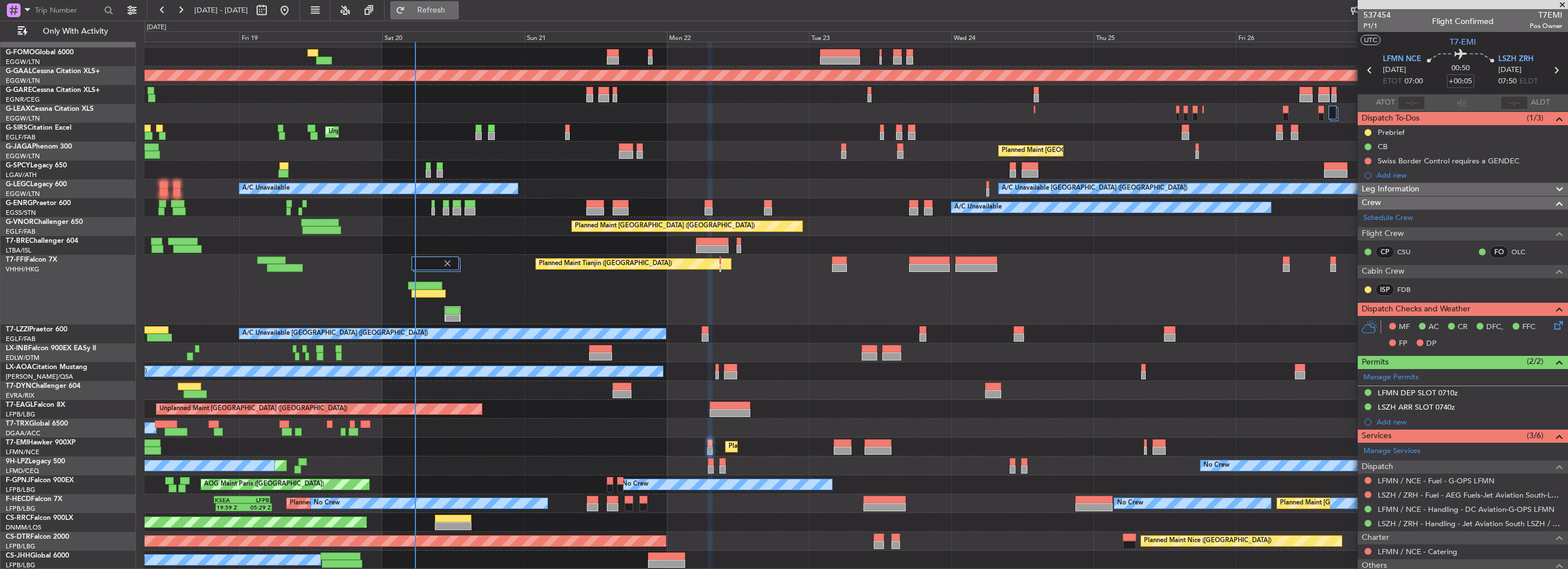
click at [456, 13] on span "Refresh" at bounding box center [432, 10] width 48 height 8
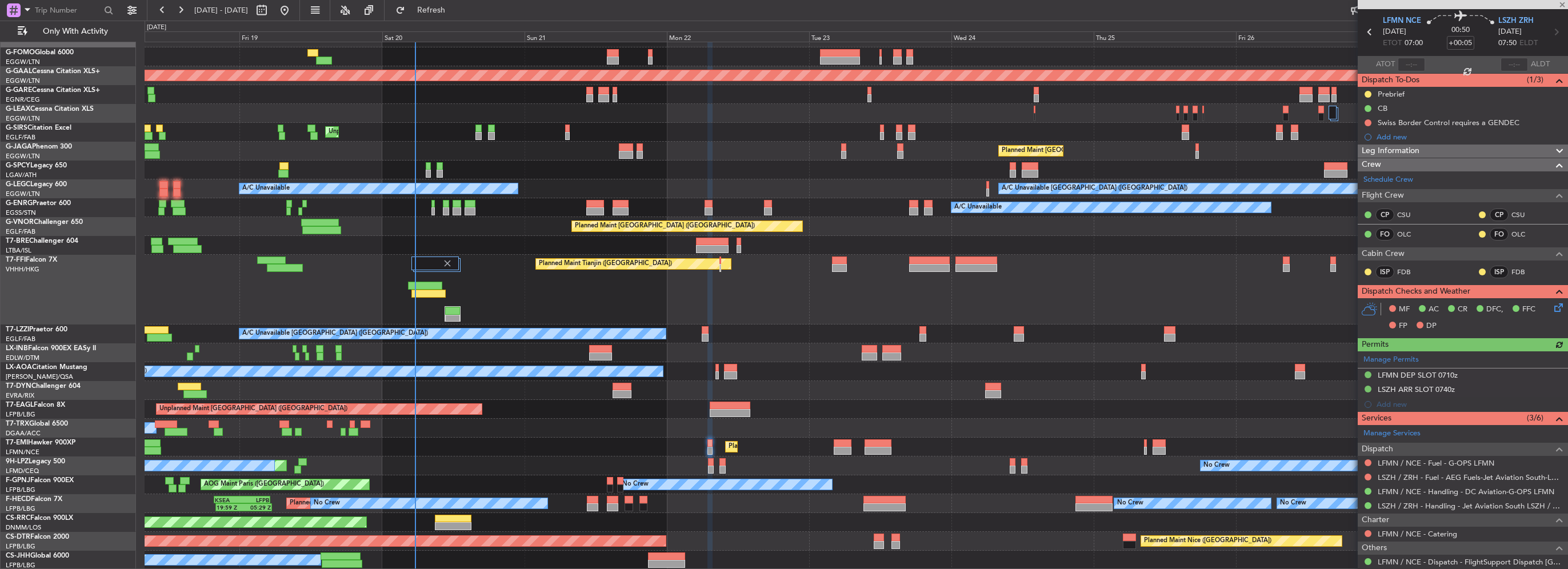
scroll to position [68, 0]
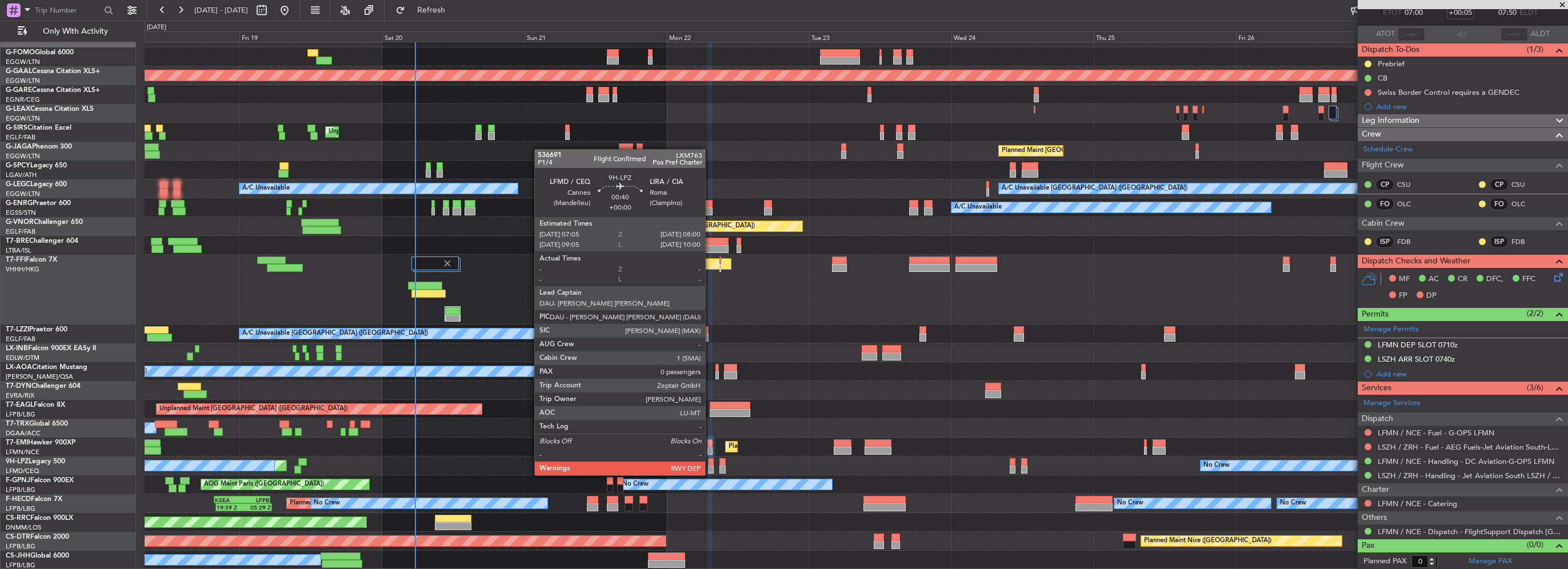
click at [710, 464] on div at bounding box center [711, 462] width 6 height 8
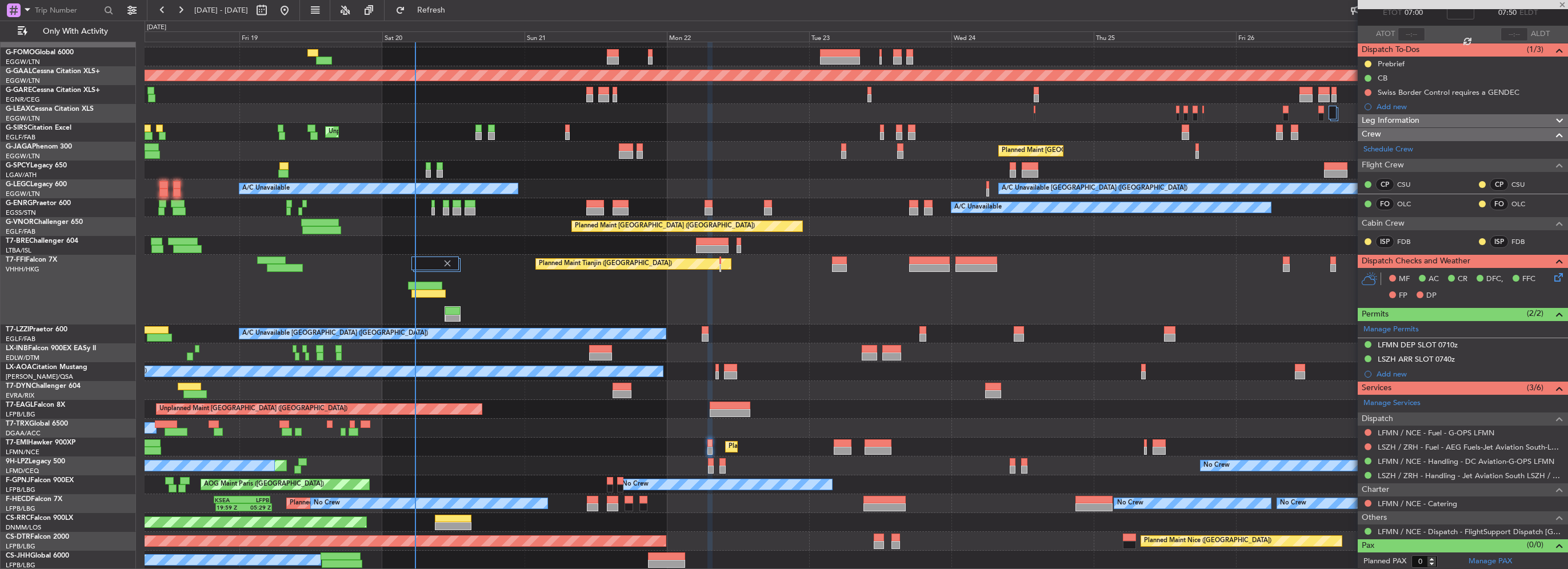
scroll to position [0, 0]
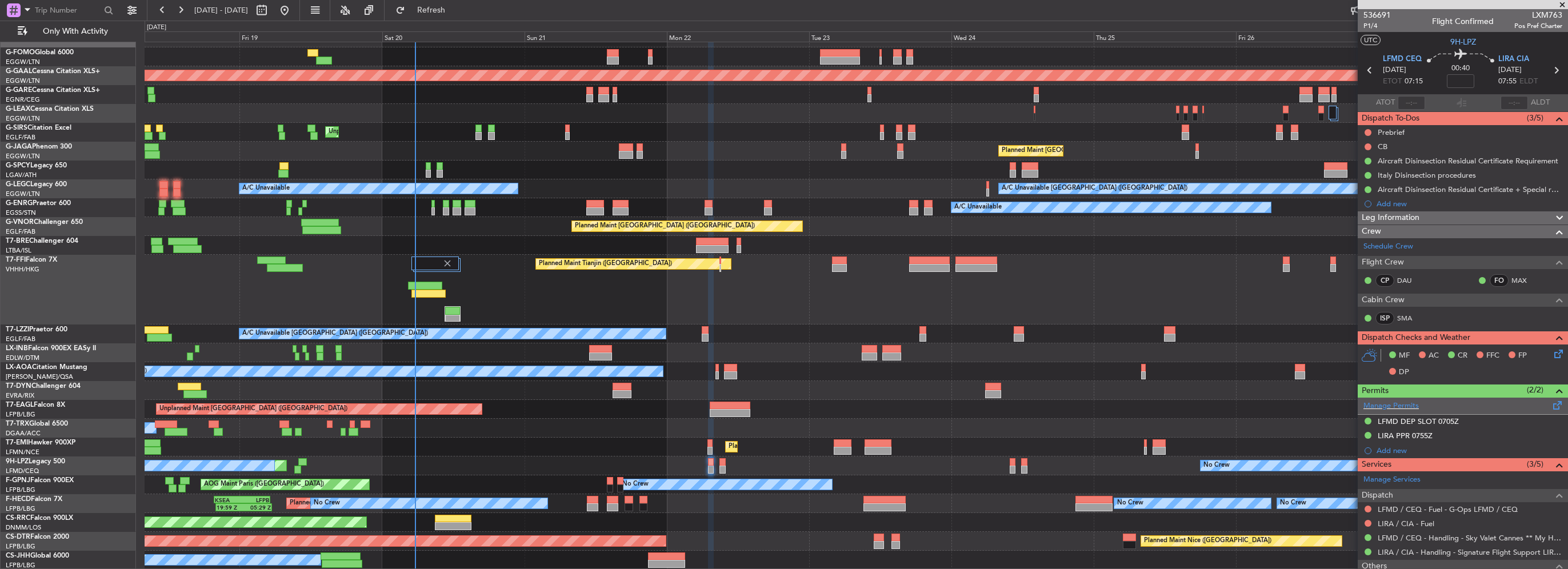
click at [1551, 405] on span at bounding box center [1557, 403] width 13 height 8
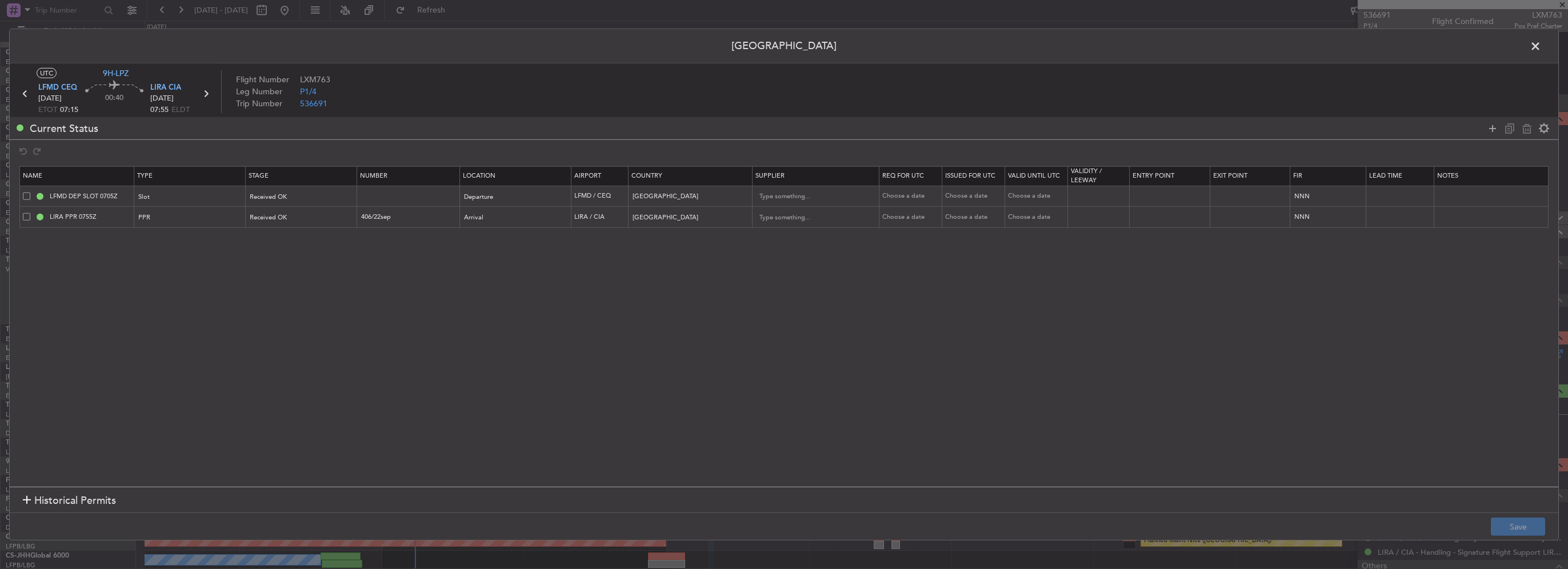
click at [27, 192] on span at bounding box center [26, 195] width 8 height 8
click at [31, 192] on input "checkbox" at bounding box center [31, 192] width 0 height 0
click at [1531, 125] on icon at bounding box center [1526, 128] width 13 height 13
type input "LIRA PPR 0755Z"
type input "406/22sep"
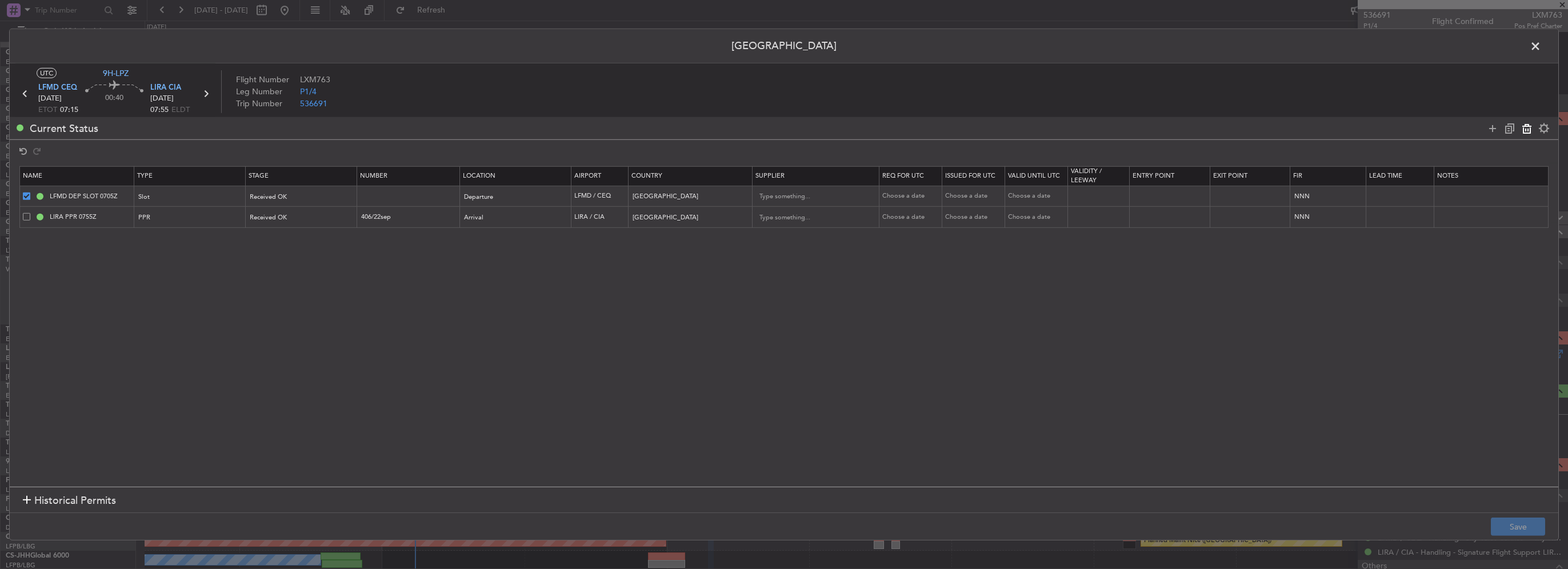
type input "Italy"
click at [1515, 528] on button "Save" at bounding box center [1518, 527] width 54 height 18
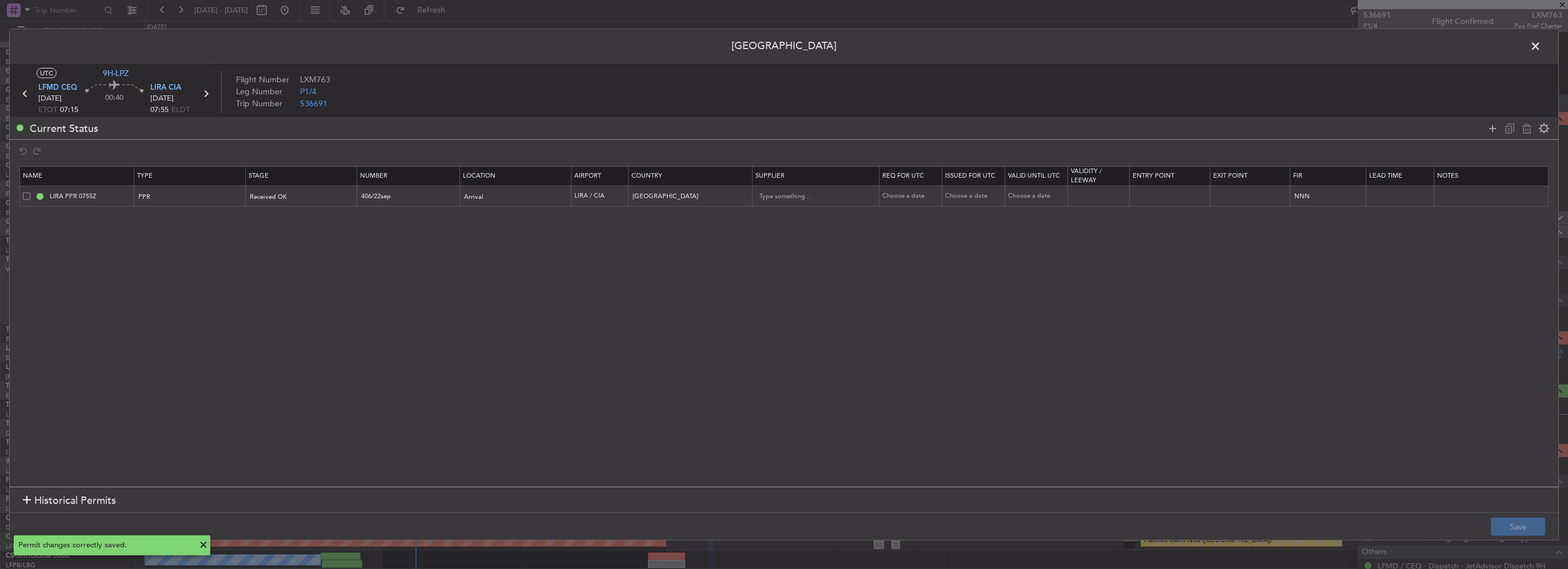
click at [1541, 44] on span at bounding box center [1541, 49] width 0 height 23
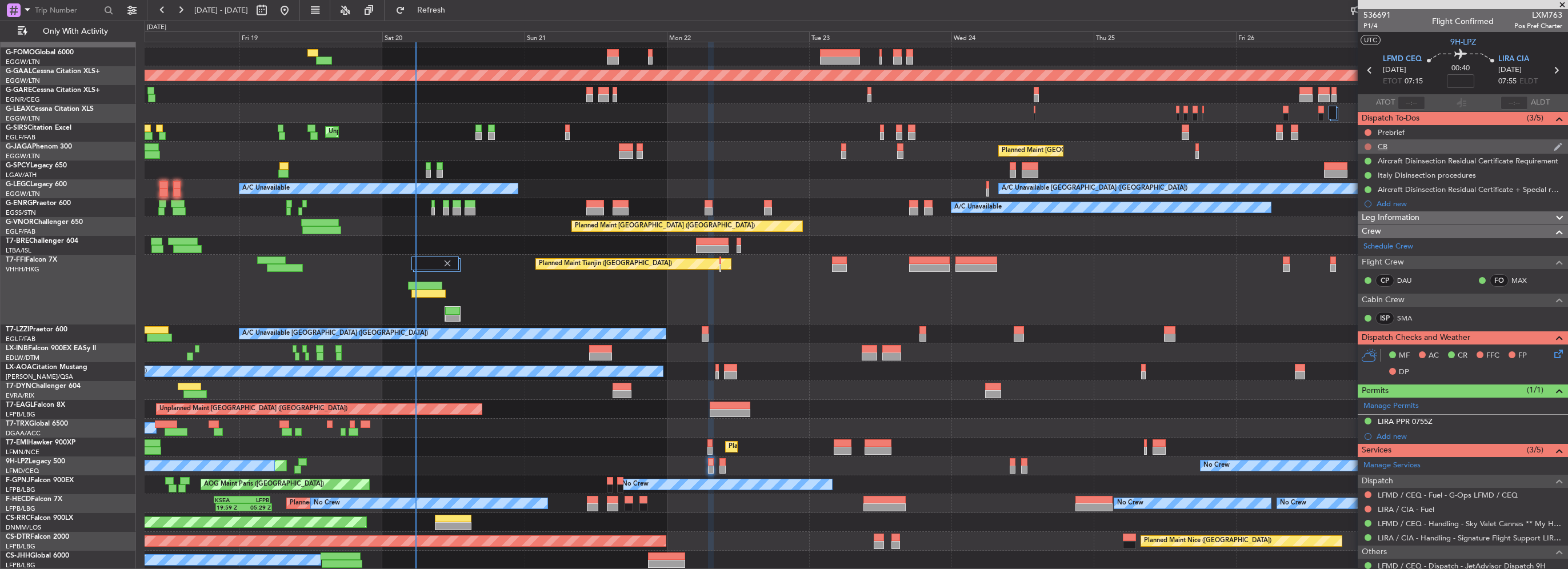
click at [1368, 143] on button at bounding box center [1368, 147] width 7 height 7
click at [1366, 198] on span "Completed" at bounding box center [1373, 197] width 37 height 11
click at [1367, 134] on button at bounding box center [1368, 133] width 7 height 7
click at [1368, 169] on span "In Progress" at bounding box center [1373, 166] width 39 height 11
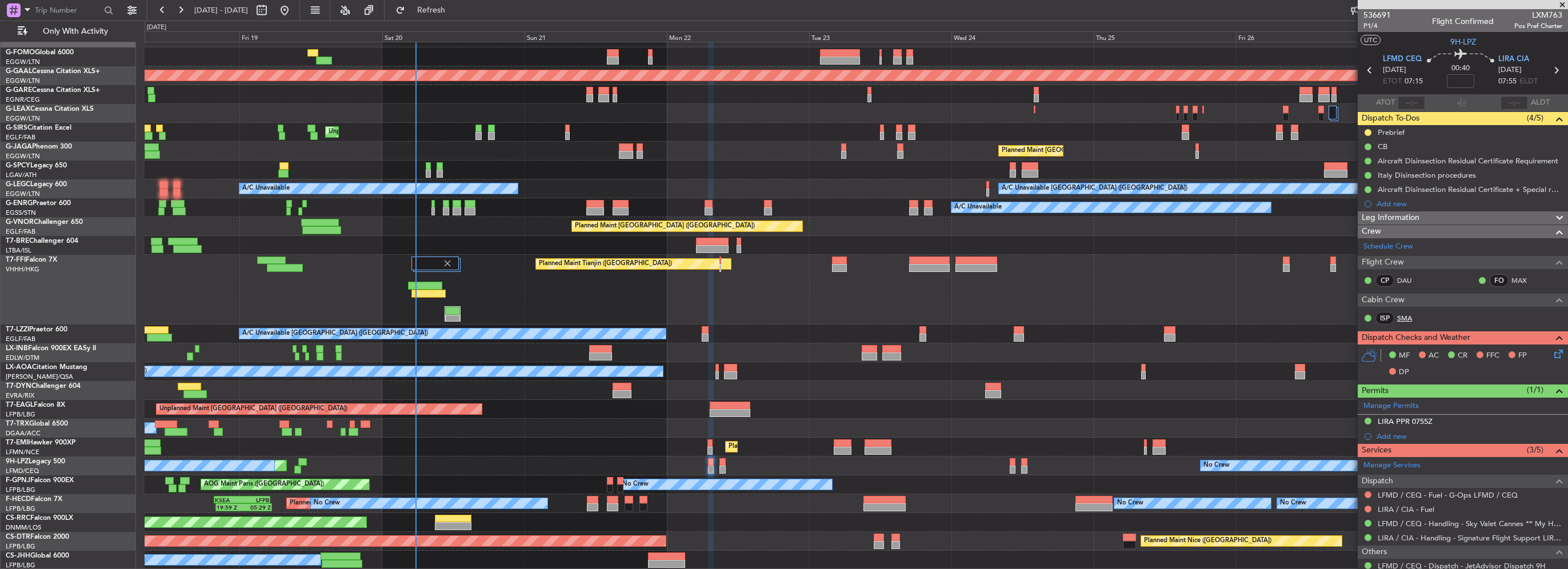
click at [1411, 318] on link "SMA" at bounding box center [1410, 318] width 25 height 11
click at [1433, 213] on div "Leg Information" at bounding box center [1463, 218] width 210 height 13
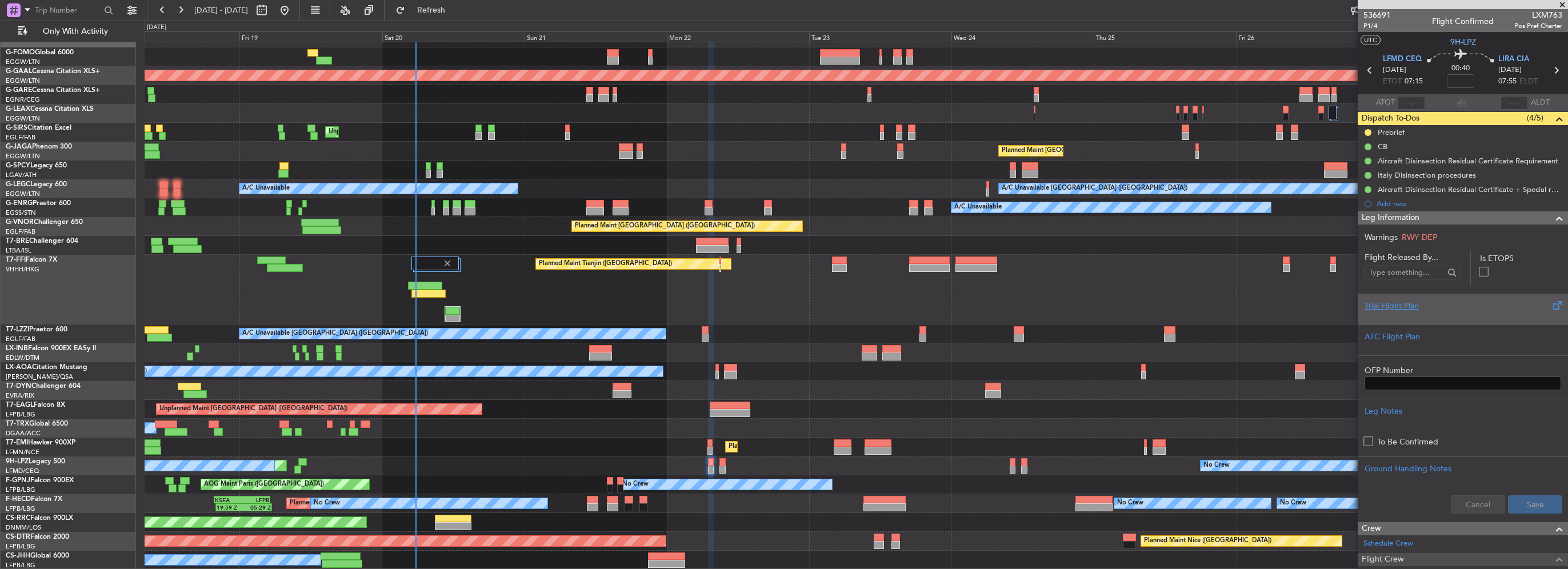
click at [1402, 307] on div "Trial Flight Plan" at bounding box center [1463, 305] width 197 height 12
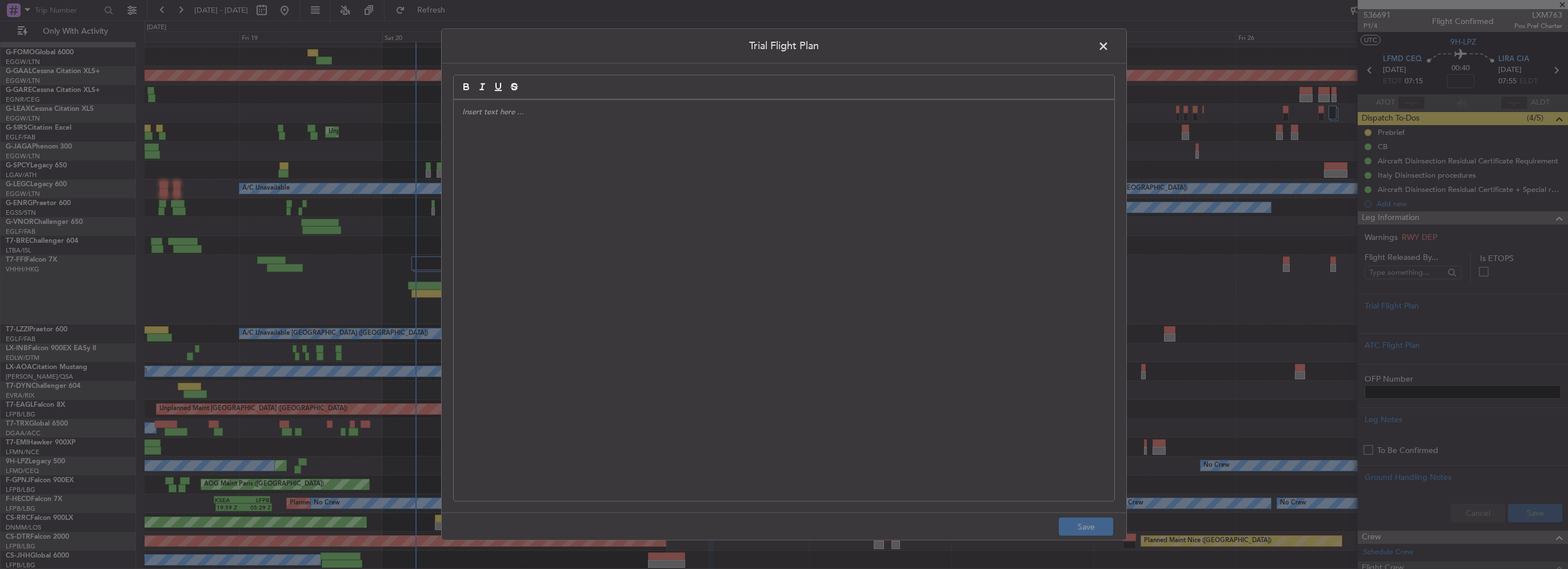
click at [681, 206] on div at bounding box center [784, 300] width 661 height 401
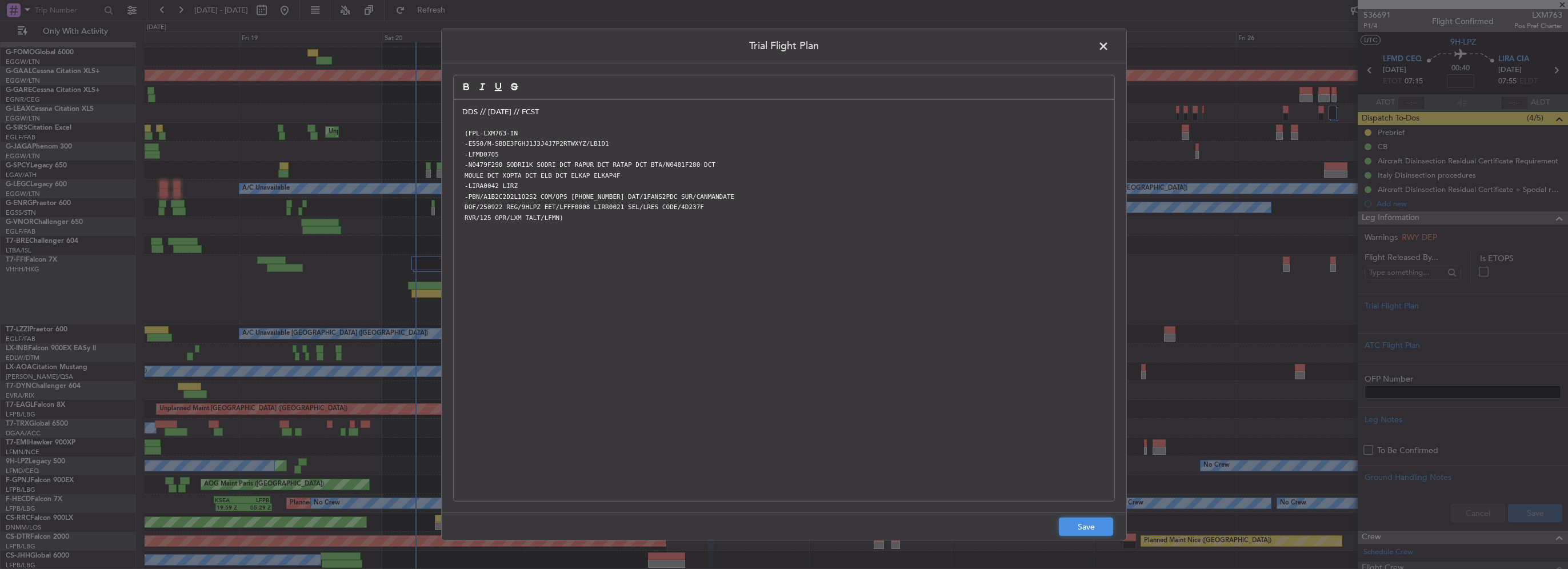
click at [1074, 528] on button "Save" at bounding box center [1086, 527] width 54 height 18
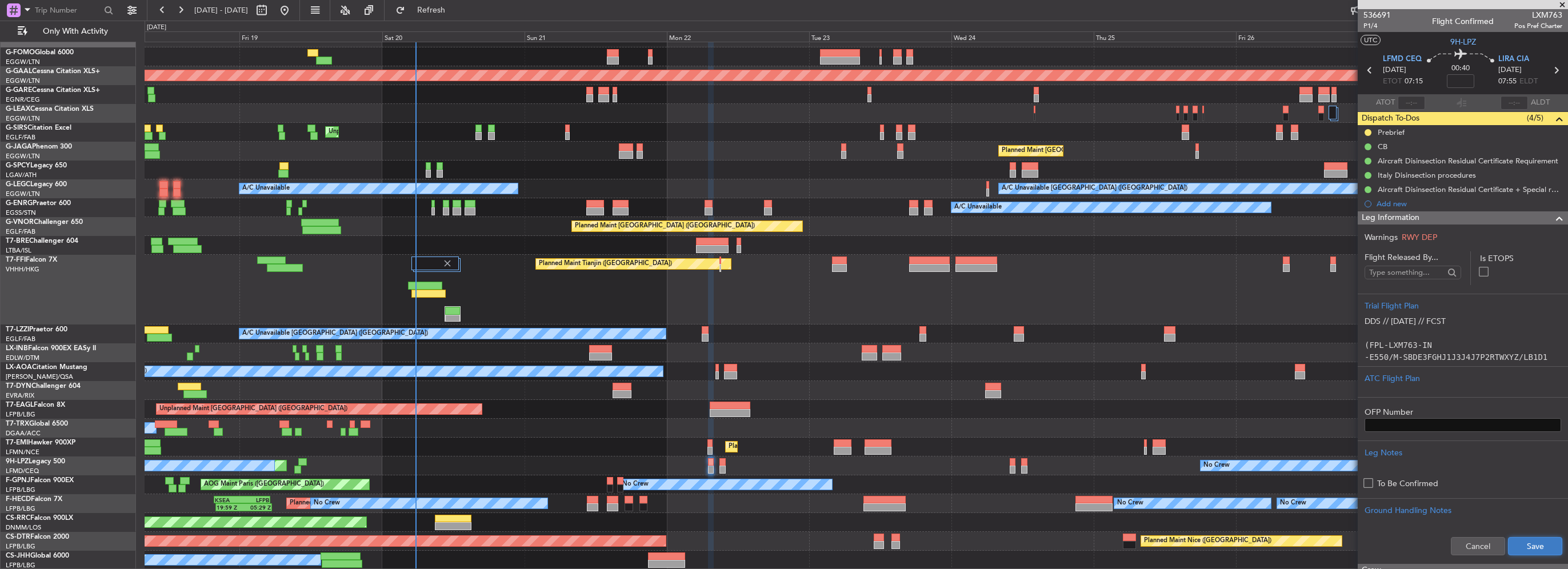
click at [1543, 544] on button "Save" at bounding box center [1535, 546] width 54 height 18
click at [1464, 74] on input at bounding box center [1460, 80] width 28 height 13
type input "+00:05"
click at [1552, 218] on span at bounding box center [1559, 218] width 13 height 13
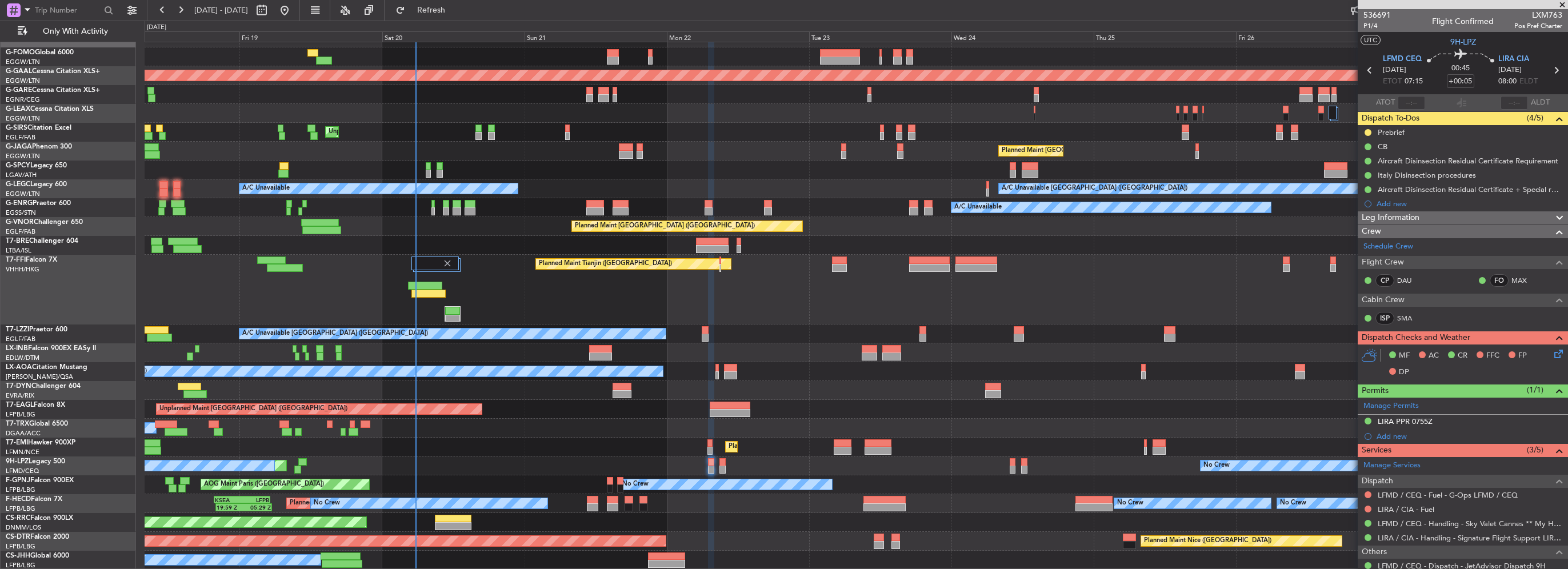
click at [1552, 351] on icon at bounding box center [1556, 352] width 9 height 9
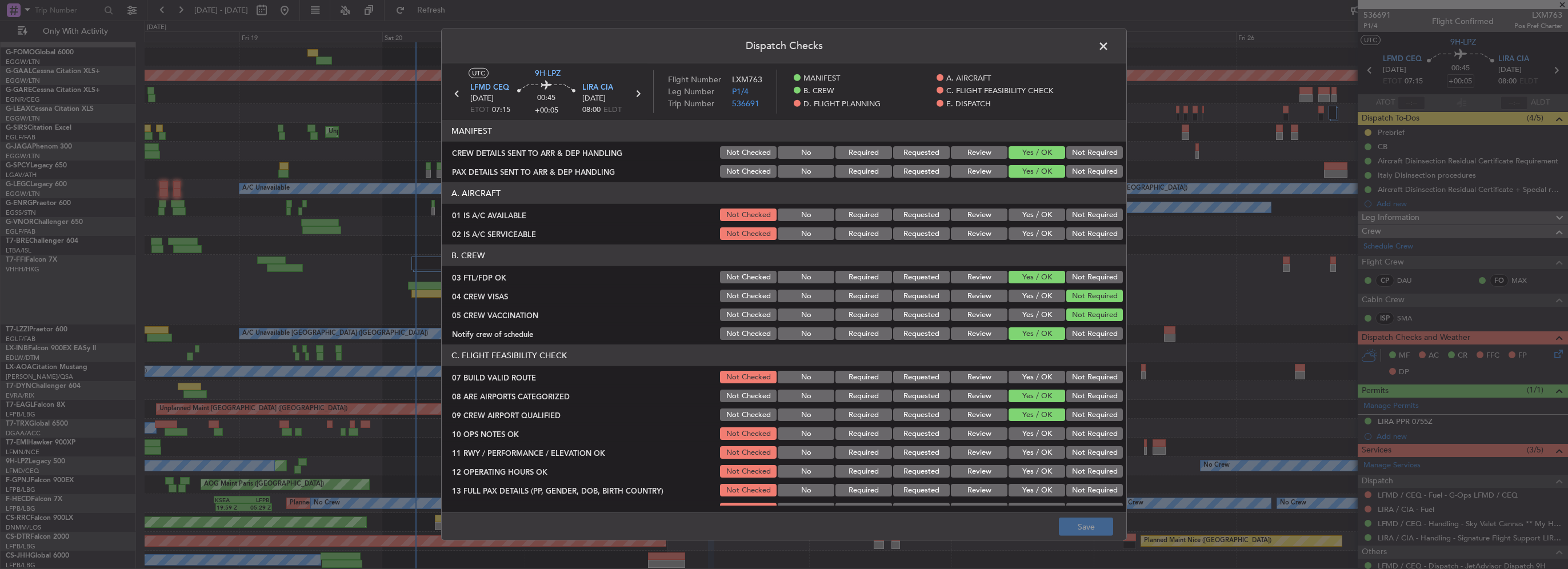
click at [1044, 211] on button "Yes / OK" at bounding box center [1037, 215] width 56 height 13
click at [1043, 235] on button "Yes / OK" at bounding box center [1037, 233] width 56 height 13
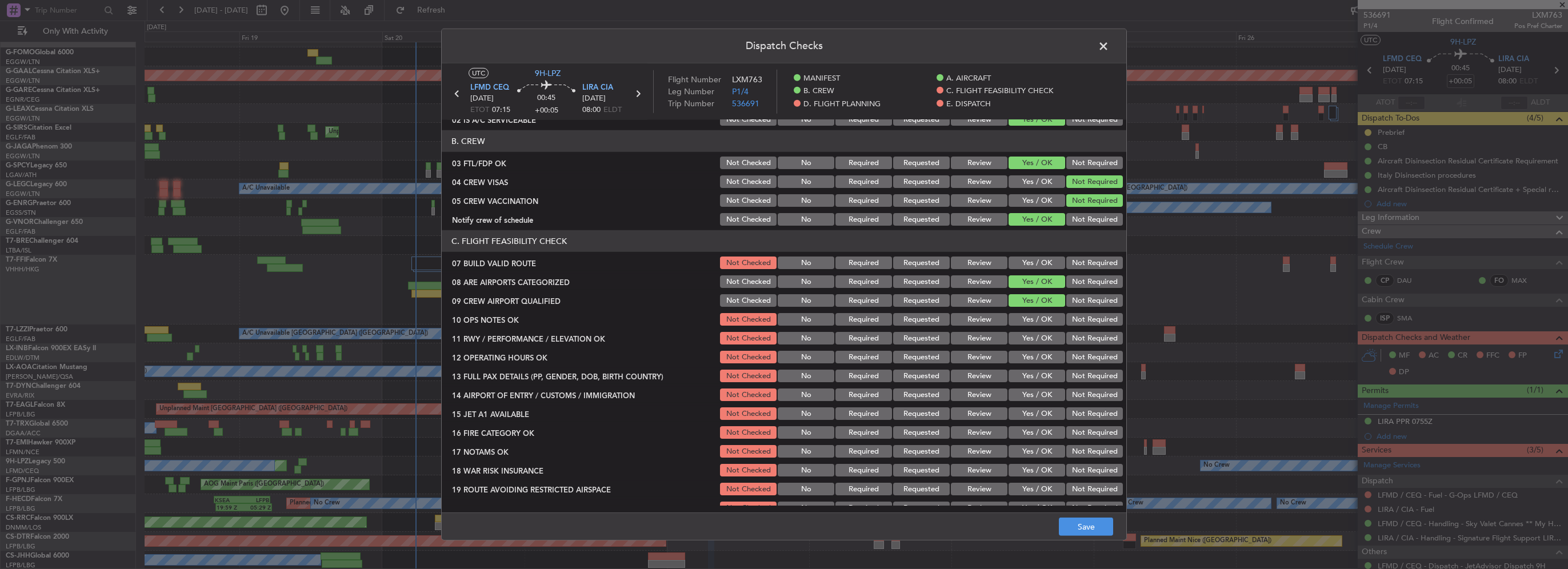
click at [1043, 267] on button "Yes / OK" at bounding box center [1037, 263] width 56 height 13
click at [1043, 305] on button "Yes / OK" at bounding box center [1037, 300] width 56 height 13
click at [1044, 312] on div "Yes / OK" at bounding box center [1035, 319] width 58 height 16
click at [1046, 325] on button "Yes / OK" at bounding box center [1037, 319] width 56 height 13
click at [1039, 338] on button "Yes / OK" at bounding box center [1037, 338] width 56 height 13
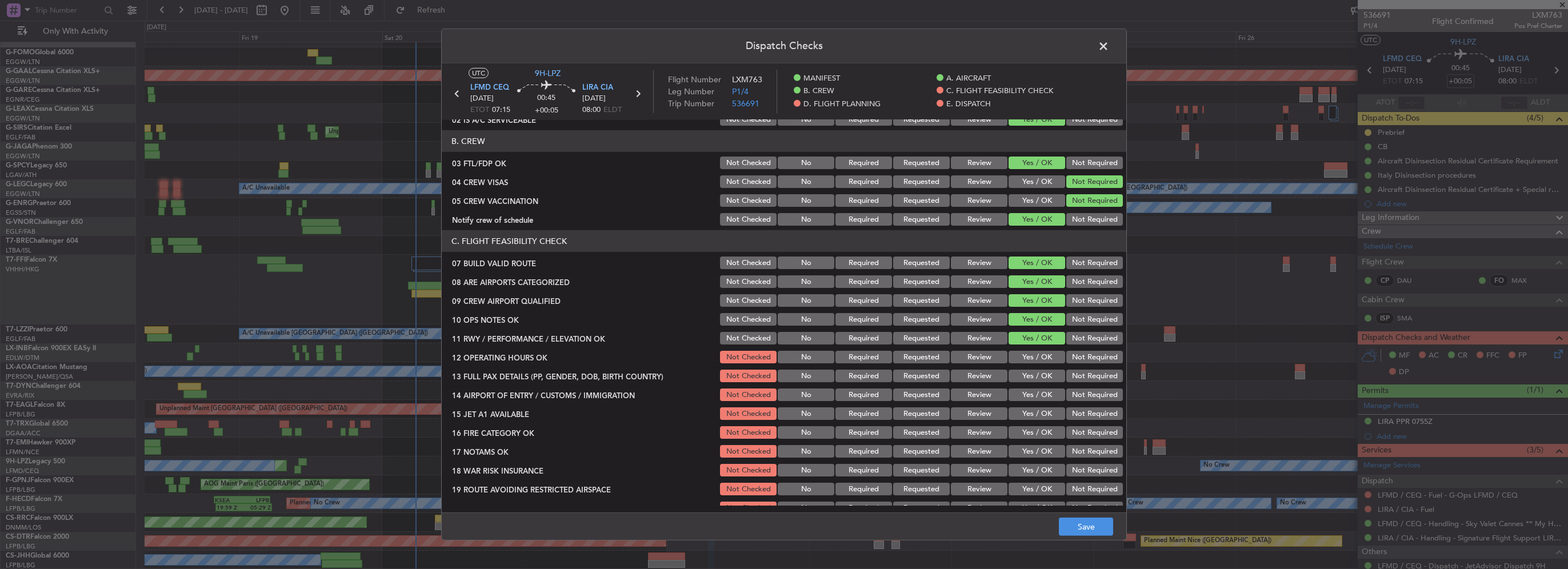
drag, startPoint x: 1040, startPoint y: 355, endPoint x: 1040, endPoint y: 368, distance: 13.0
click at [1040, 357] on button "Yes / OK" at bounding box center [1037, 357] width 56 height 13
drag, startPoint x: 1040, startPoint y: 370, endPoint x: 1040, endPoint y: 385, distance: 15.0
click at [1040, 372] on button "Yes / OK" at bounding box center [1037, 376] width 56 height 13
drag, startPoint x: 1039, startPoint y: 388, endPoint x: 1039, endPoint y: 402, distance: 14.0
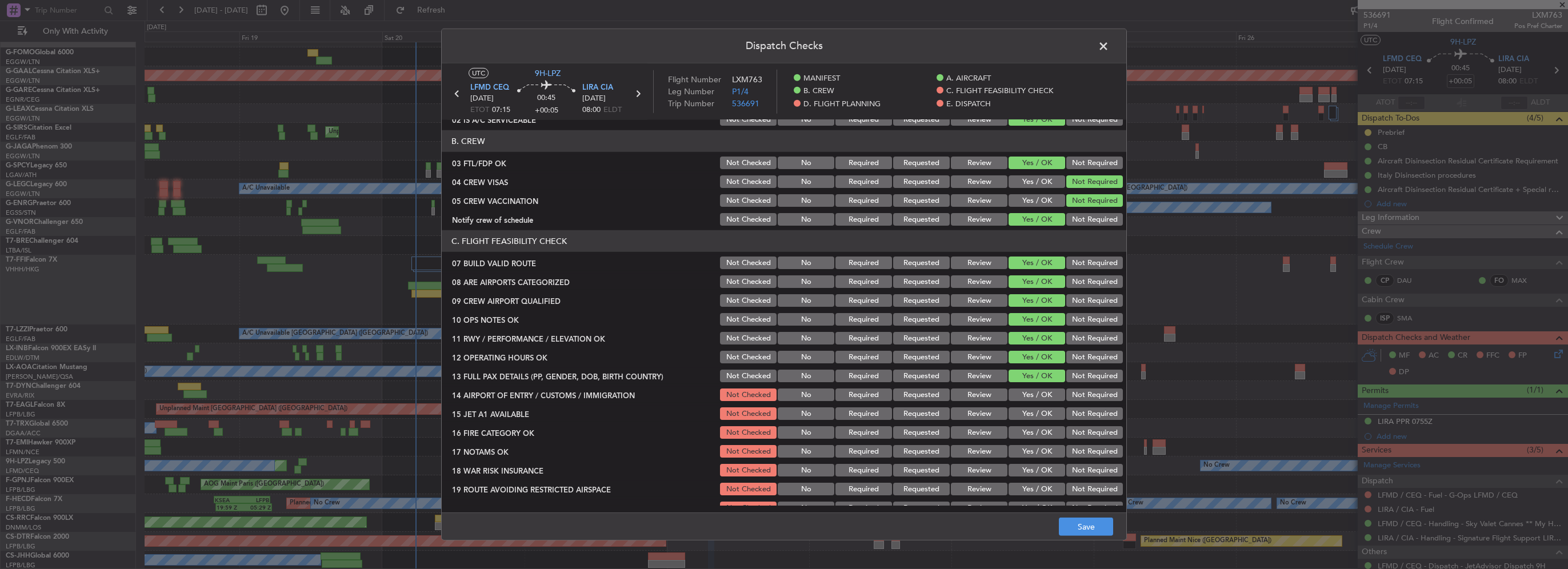
click at [1039, 392] on button "Yes / OK" at bounding box center [1037, 395] width 56 height 13
click at [1043, 414] on button "Yes / OK" at bounding box center [1037, 414] width 56 height 13
click at [1043, 434] on button "Yes / OK" at bounding box center [1037, 432] width 56 height 13
click at [1046, 450] on button "Yes / OK" at bounding box center [1037, 451] width 56 height 13
click at [1043, 465] on button "Yes / OK" at bounding box center [1037, 470] width 56 height 13
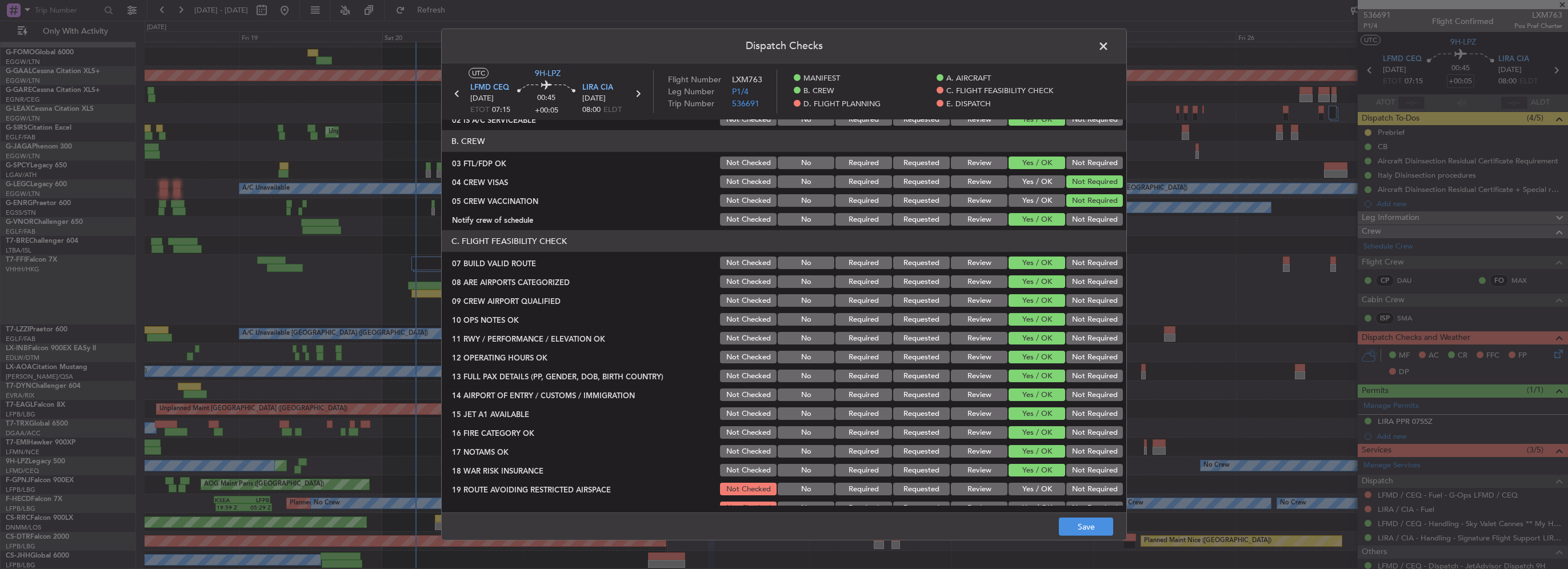
click at [1040, 481] on div "Yes / OK" at bounding box center [1035, 489] width 58 height 16
click at [1040, 488] on button "Yes / OK" at bounding box center [1037, 489] width 56 height 13
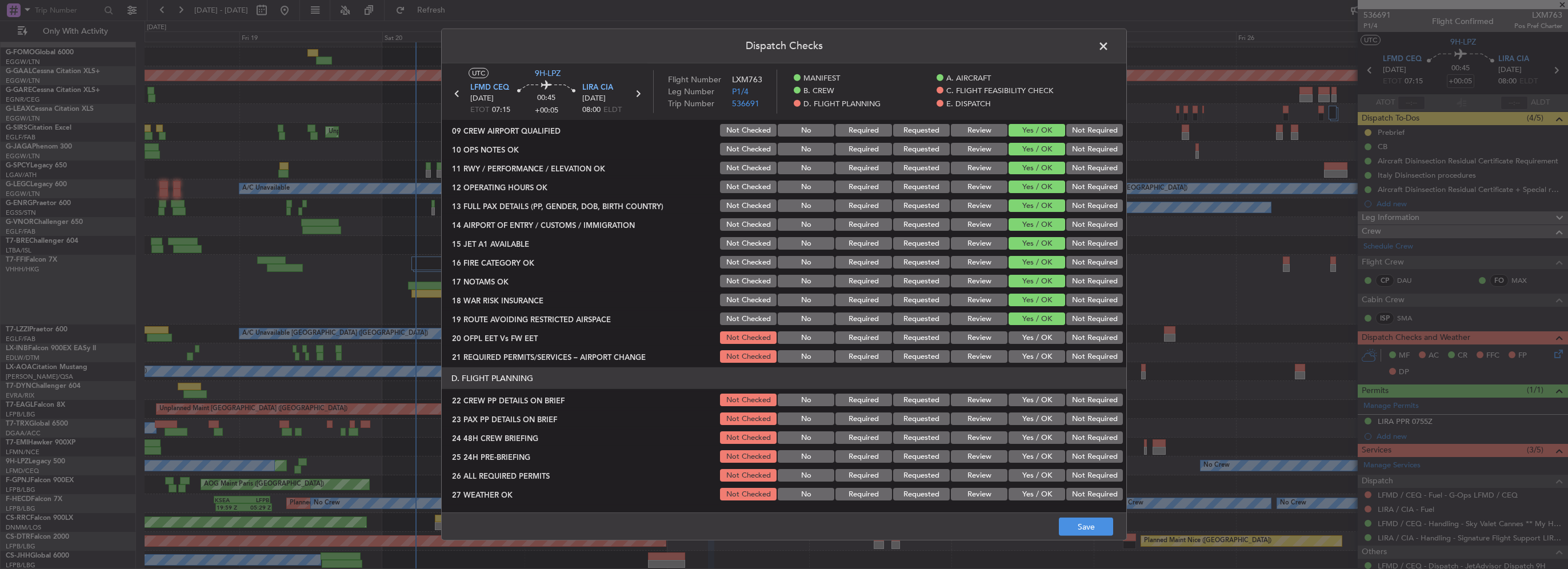
scroll to position [286, 0]
click at [1039, 339] on button "Yes / OK" at bounding box center [1037, 336] width 56 height 13
click at [1039, 359] on button "Yes / OK" at bounding box center [1037, 355] width 56 height 13
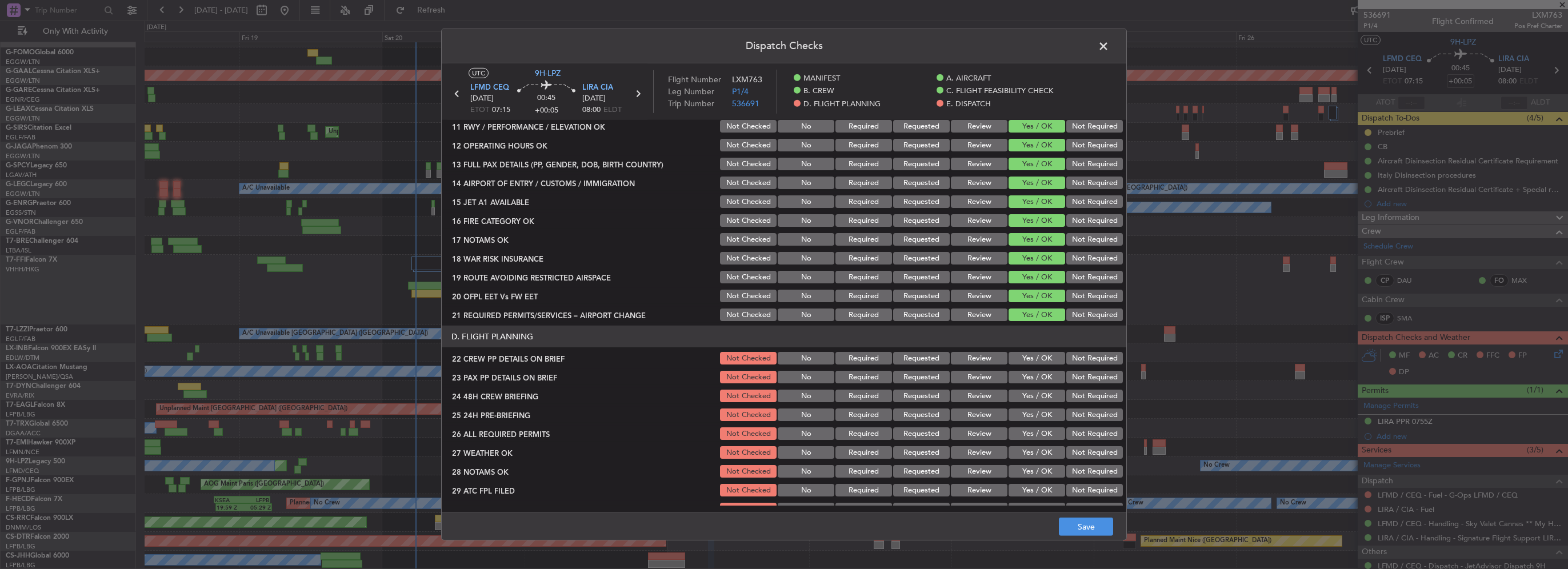
scroll to position [400, 0]
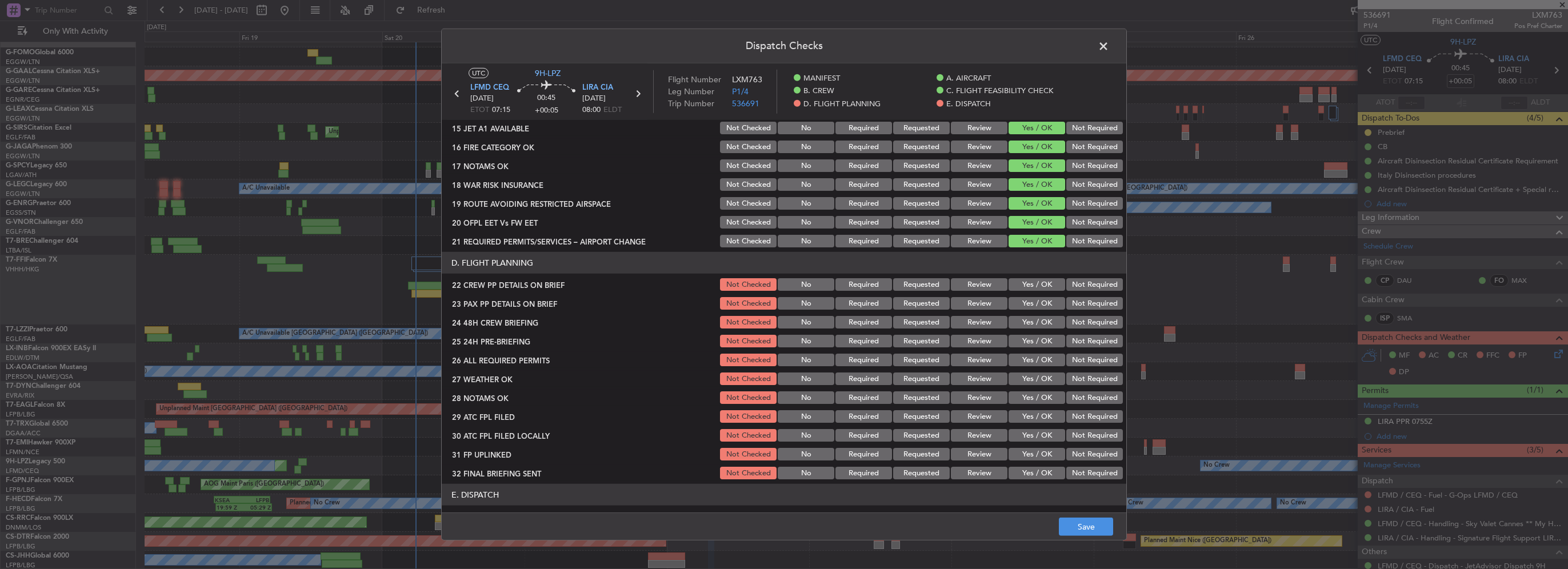
click at [1037, 281] on button "Yes / OK" at bounding box center [1037, 285] width 56 height 13
click at [1038, 301] on button "Yes / OK" at bounding box center [1037, 303] width 56 height 13
drag, startPoint x: 1041, startPoint y: 317, endPoint x: 1050, endPoint y: 322, distance: 10.3
click at [1041, 318] on button "Yes / OK" at bounding box center [1037, 322] width 56 height 13
click at [1076, 341] on button "Not Required" at bounding box center [1095, 341] width 56 height 13
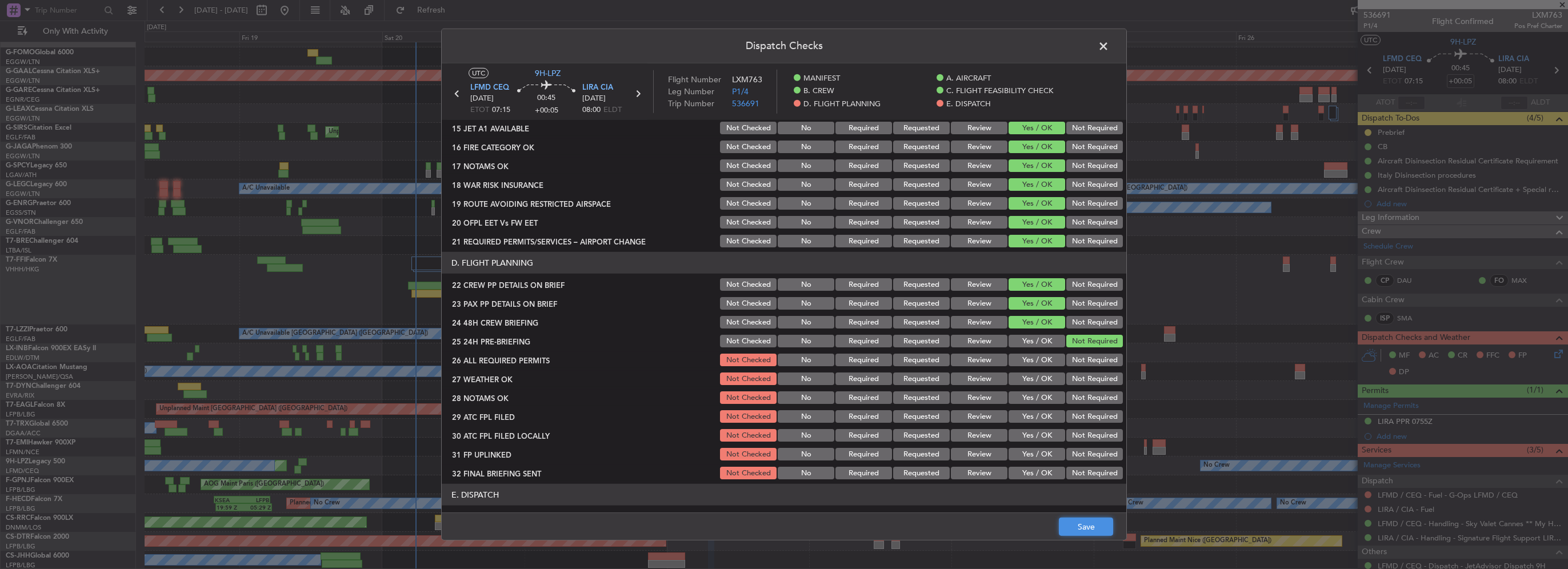
click at [1082, 534] on button "Save" at bounding box center [1086, 527] width 54 height 18
click at [1109, 44] on span at bounding box center [1109, 49] width 0 height 23
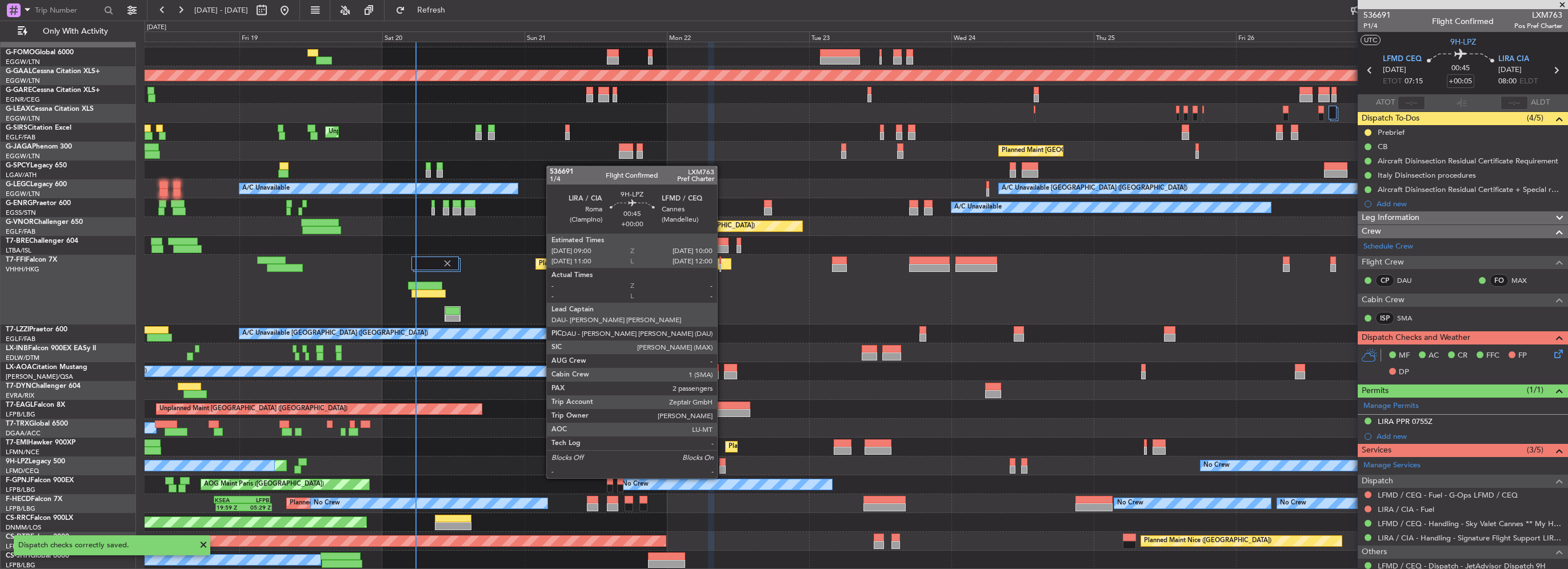
click at [722, 467] on div at bounding box center [722, 469] width 6 height 8
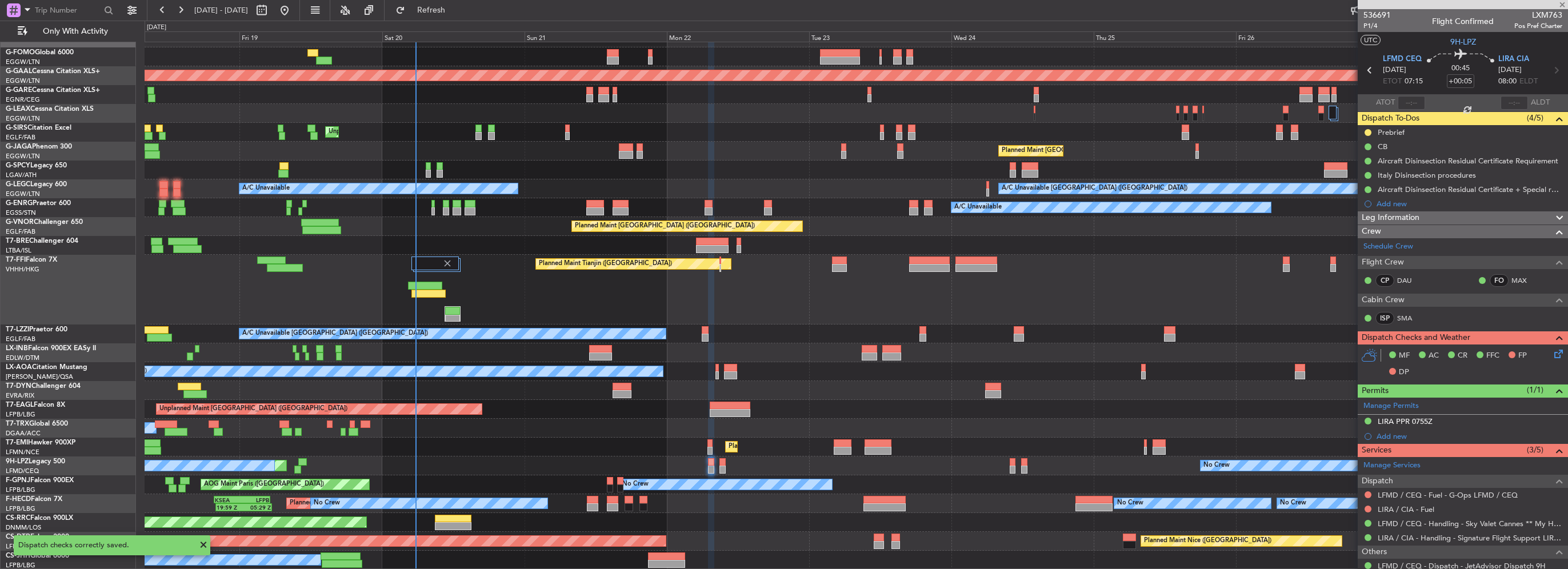
type input "2"
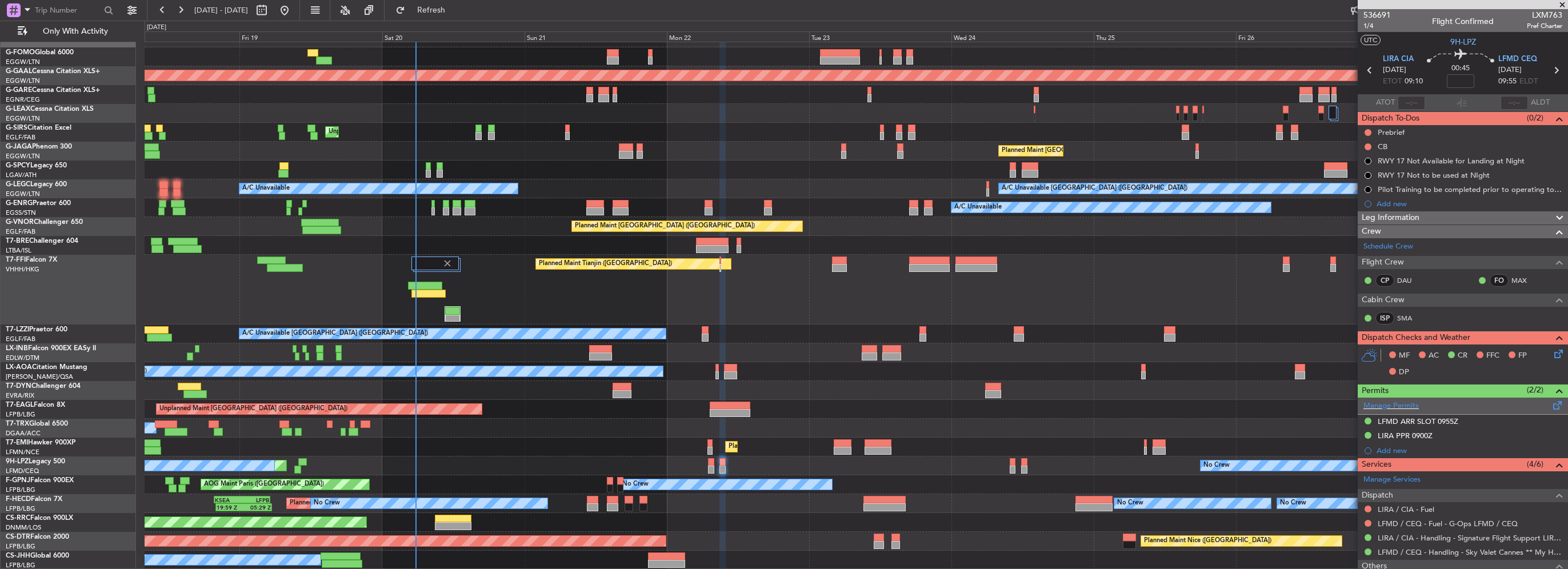
click at [1551, 405] on span at bounding box center [1557, 403] width 13 height 8
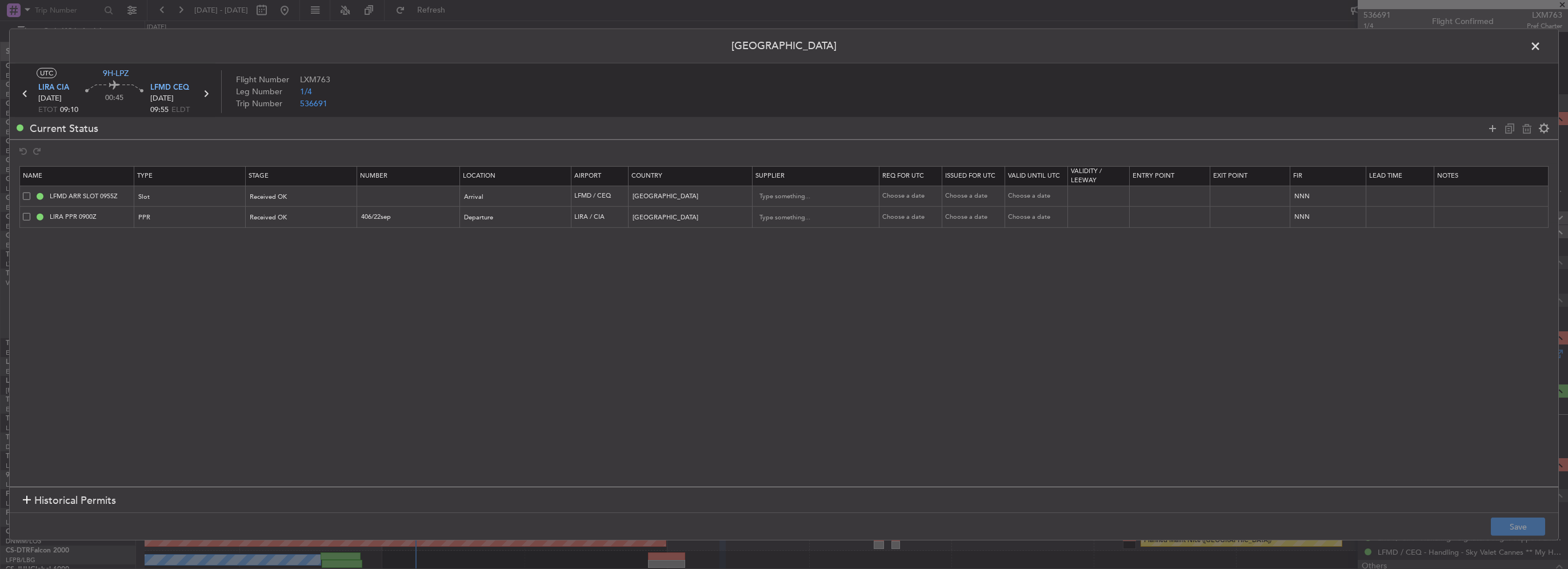
scroll to position [13, 0]
click at [25, 197] on span at bounding box center [26, 195] width 8 height 8
click at [31, 192] on input "checkbox" at bounding box center [31, 192] width 0 height 0
click at [1526, 130] on icon at bounding box center [1526, 128] width 13 height 13
type input "LIRA PPR 0900Z"
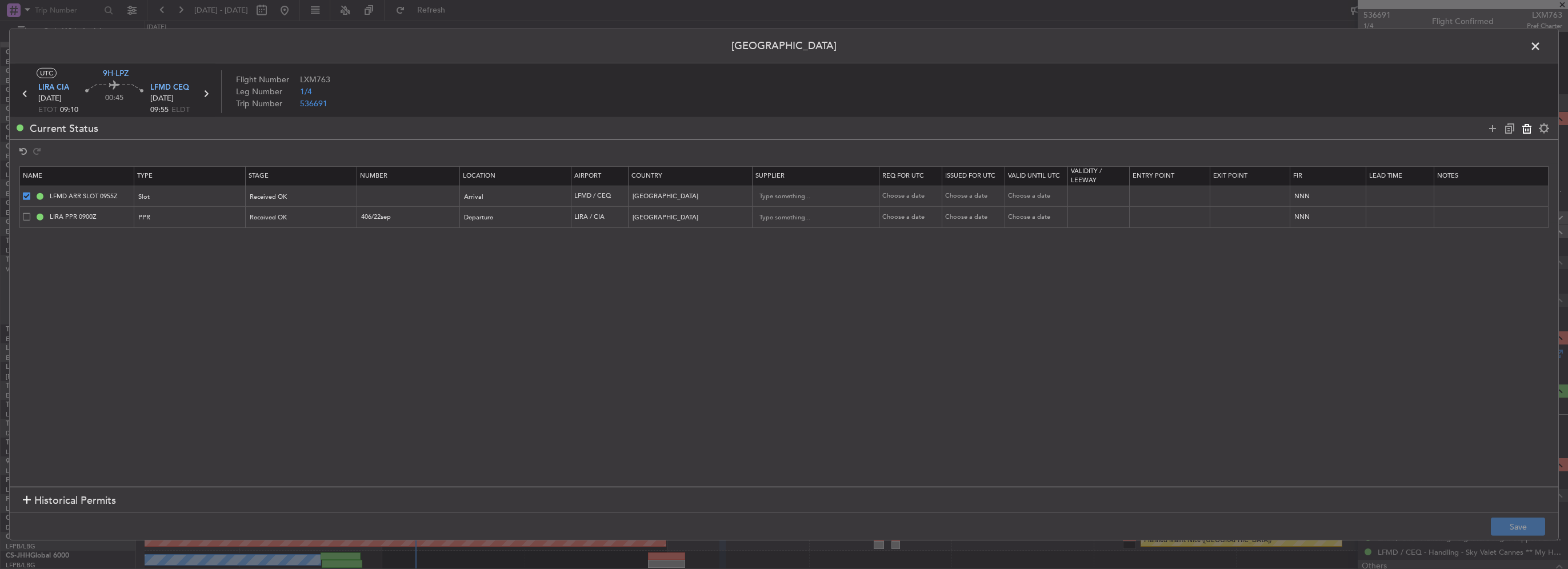
type input "406/22sep"
type input "Italy"
click at [1515, 523] on button "Save" at bounding box center [1518, 527] width 54 height 18
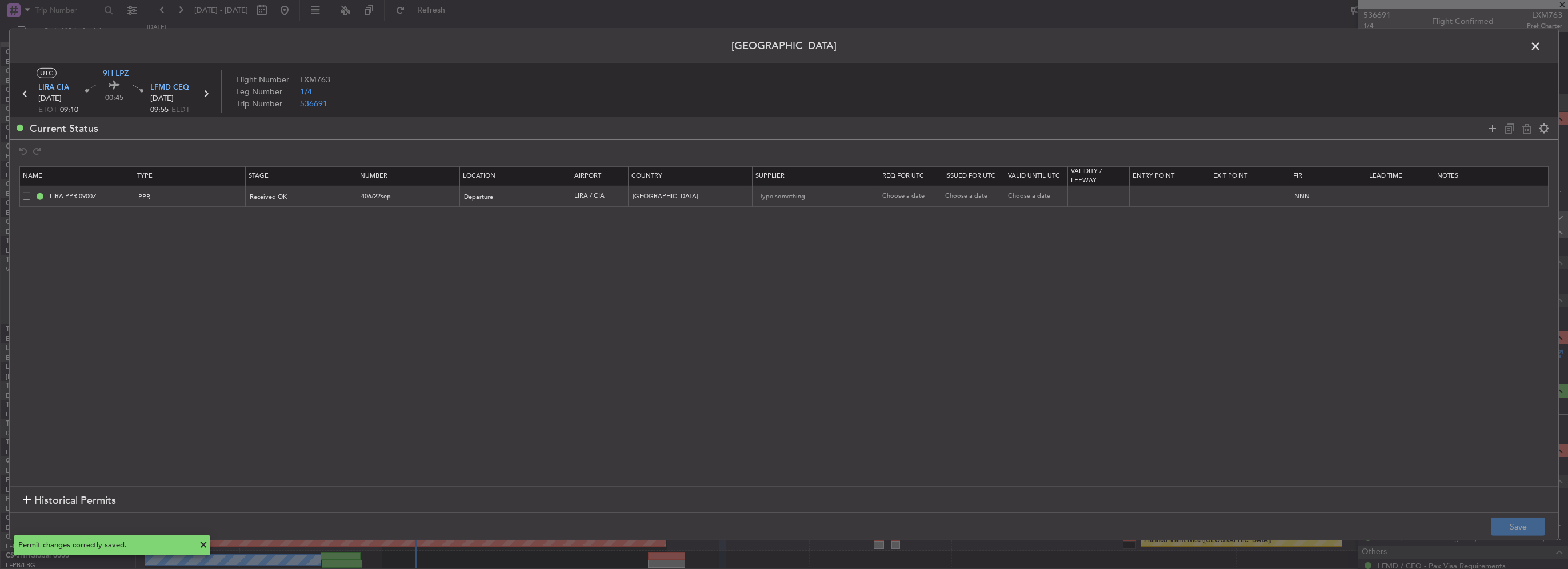
click at [1541, 45] on span at bounding box center [1541, 49] width 0 height 23
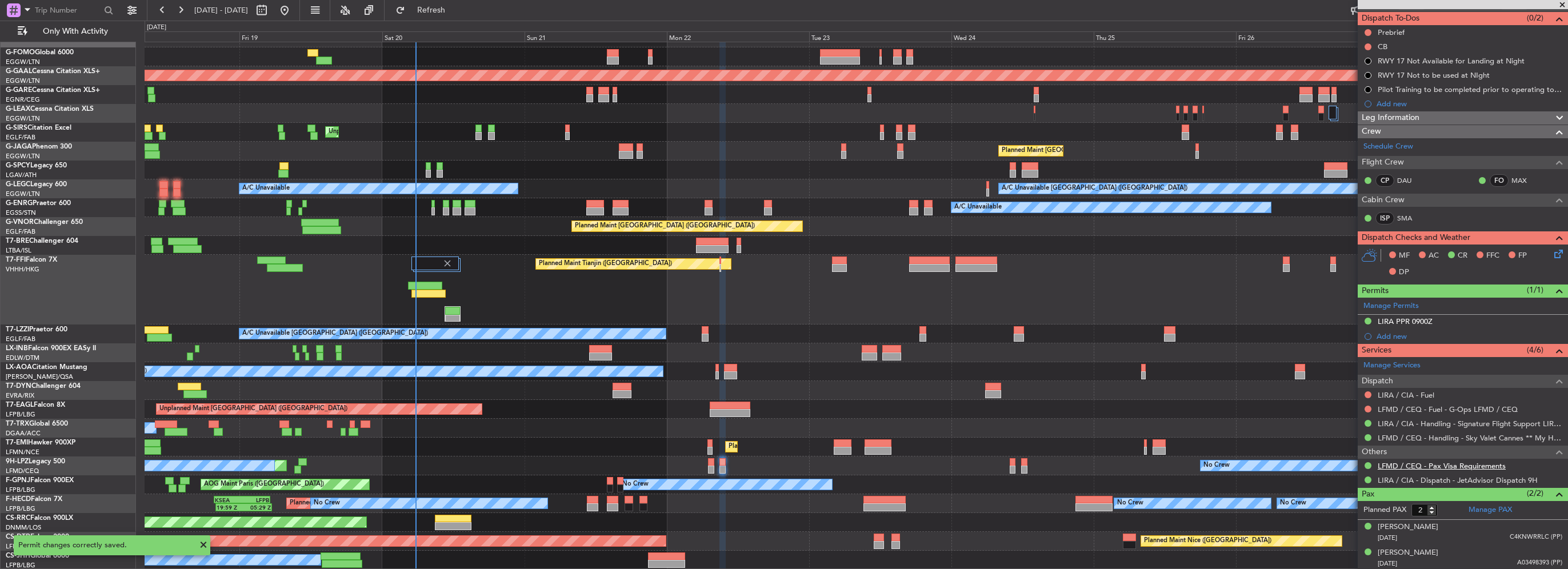
scroll to position [0, 0]
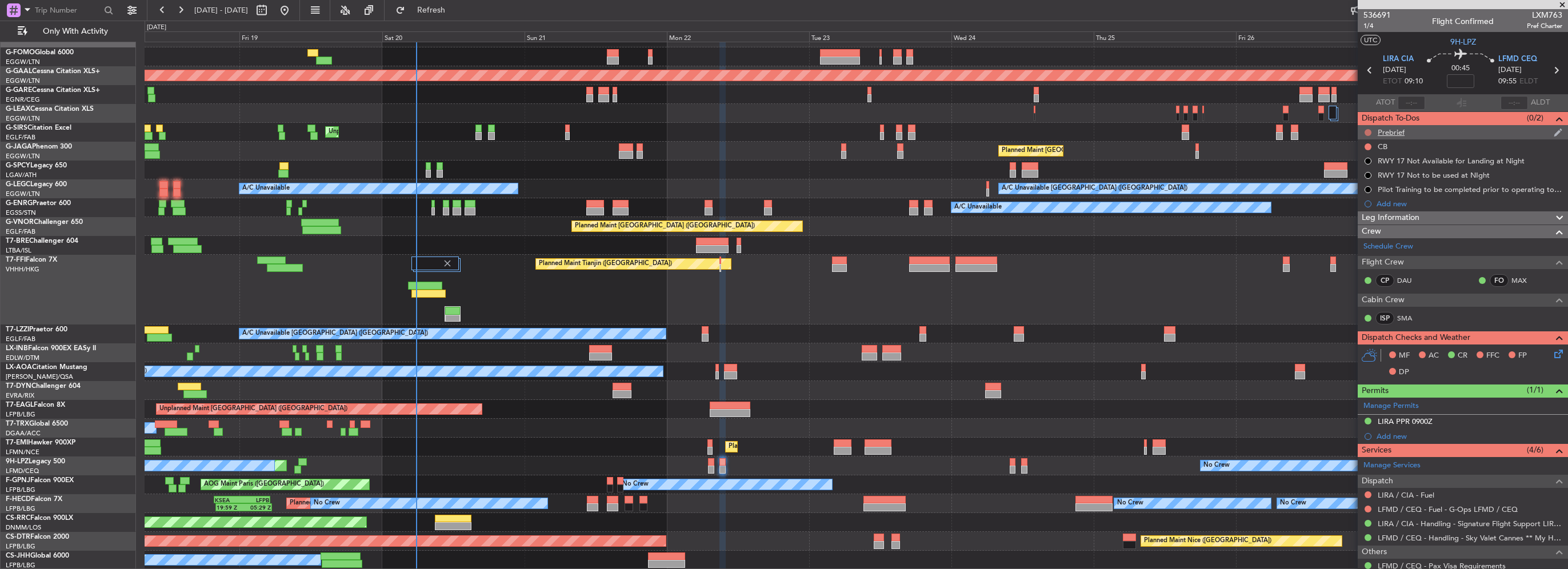
click at [1365, 130] on button at bounding box center [1368, 133] width 7 height 7
click at [1356, 164] on span "In Progress" at bounding box center [1373, 166] width 39 height 11
click at [1368, 144] on button at bounding box center [1368, 147] width 7 height 7
click at [1362, 201] on span "Completed" at bounding box center [1373, 197] width 37 height 11
drag, startPoint x: 1413, startPoint y: 217, endPoint x: 1414, endPoint y: 224, distance: 7.1
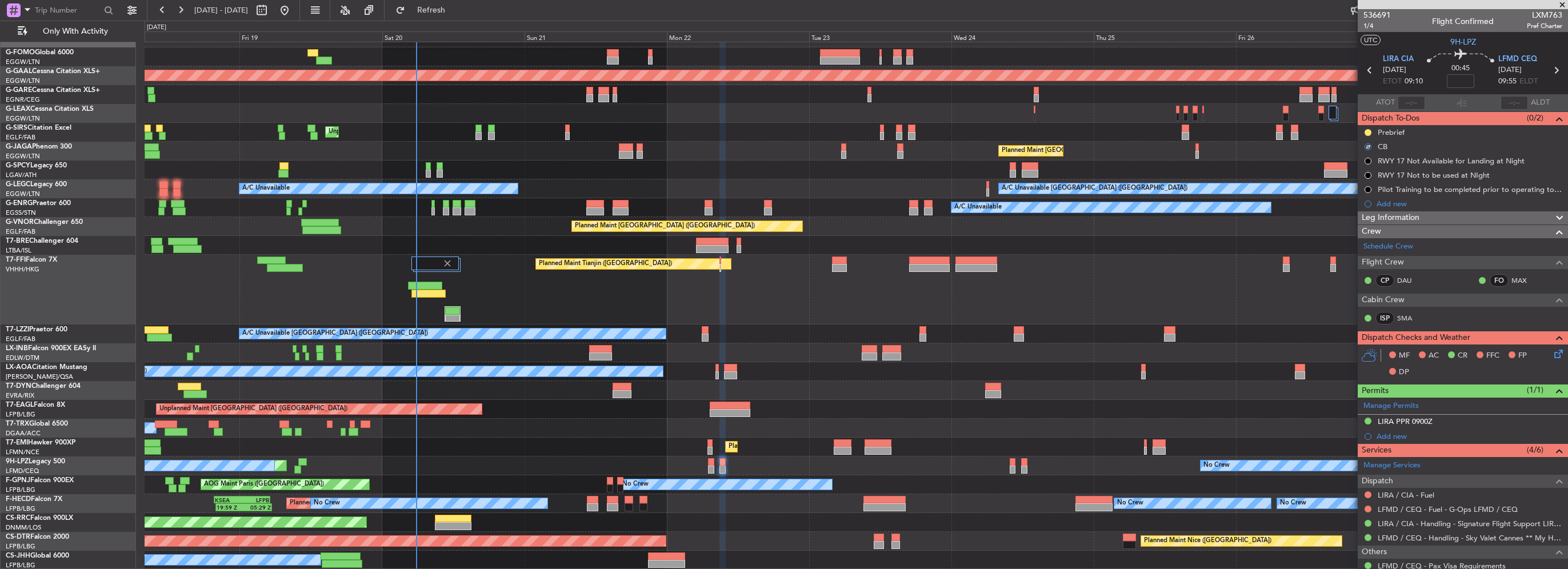
click at [1413, 218] on span "Leg Information" at bounding box center [1391, 218] width 58 height 13
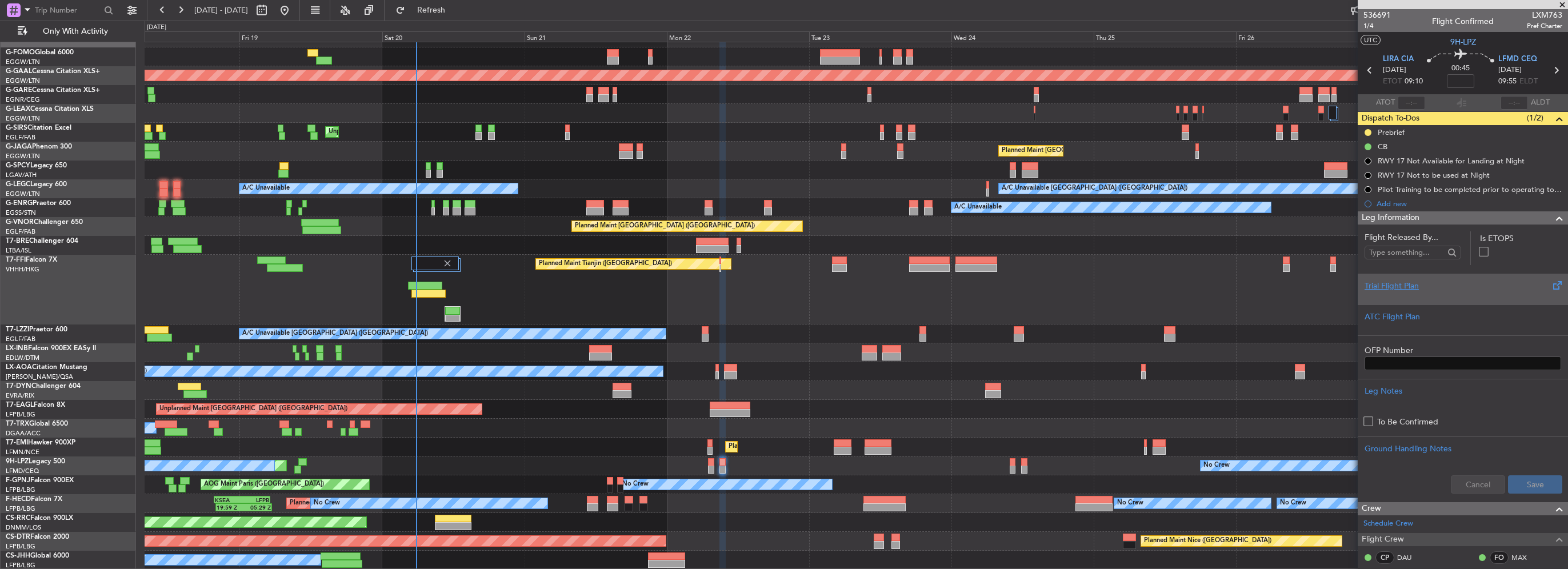
click at [1402, 292] on div at bounding box center [1463, 295] width 197 height 7
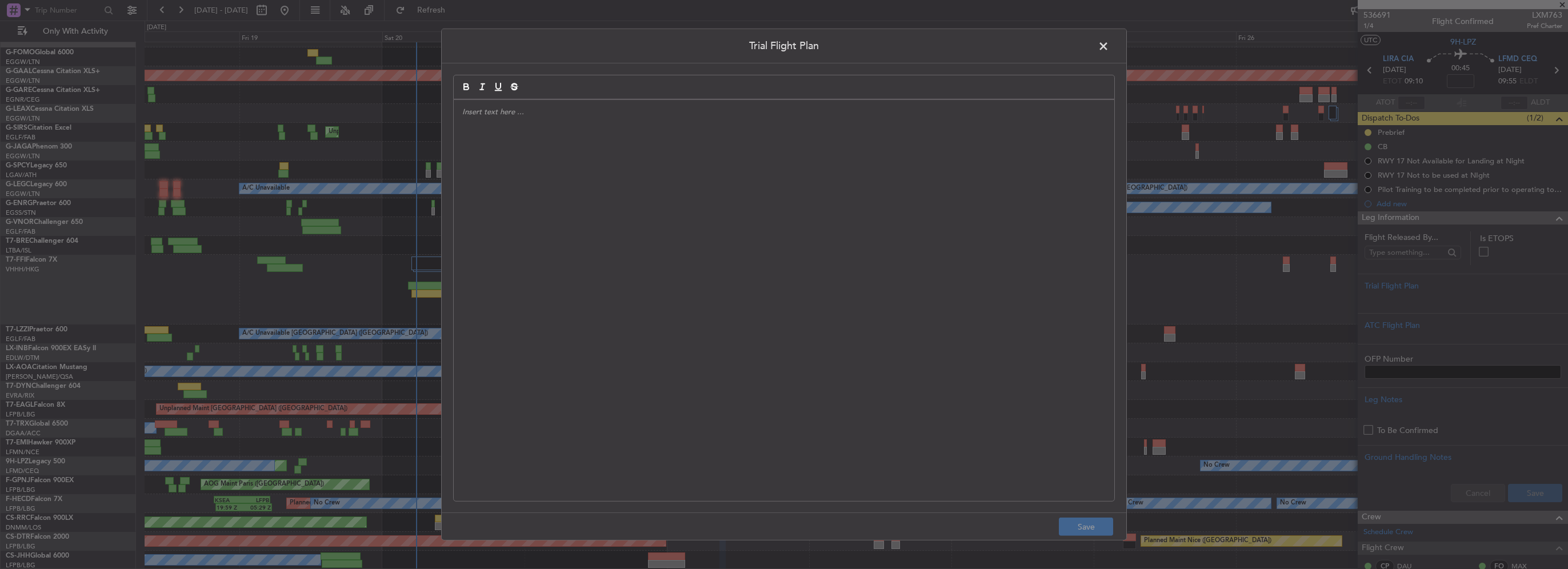
click at [786, 248] on div at bounding box center [784, 300] width 661 height 401
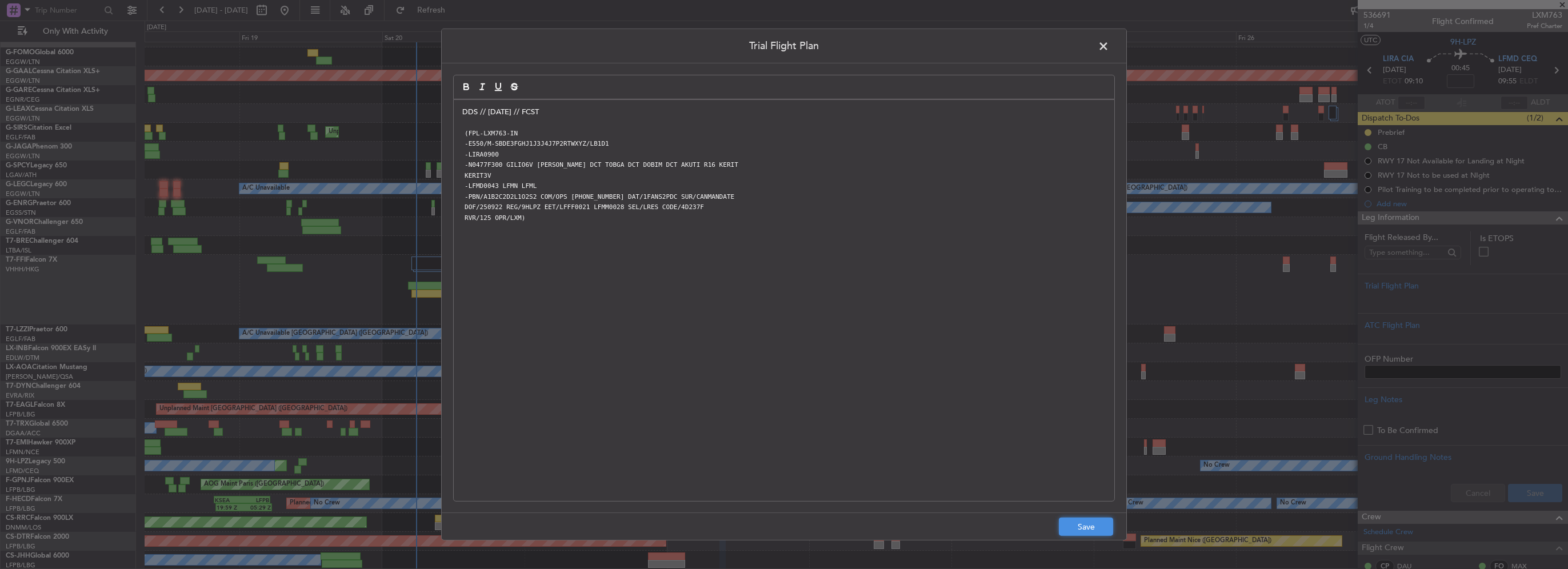
drag, startPoint x: 1088, startPoint y: 525, endPoint x: 1227, endPoint y: 528, distance: 139.0
click at [1088, 525] on button "Save" at bounding box center [1086, 527] width 54 height 18
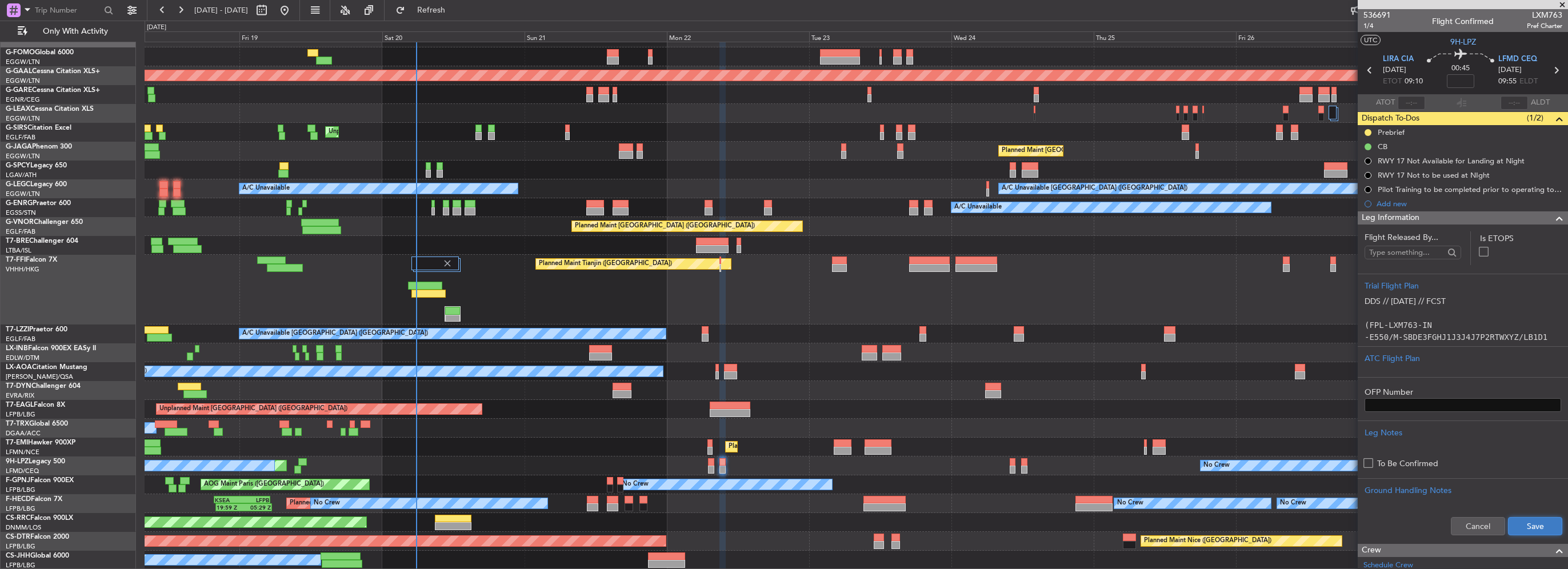
click at [1520, 523] on button "Save" at bounding box center [1535, 526] width 54 height 18
click at [1552, 218] on span at bounding box center [1559, 218] width 13 height 13
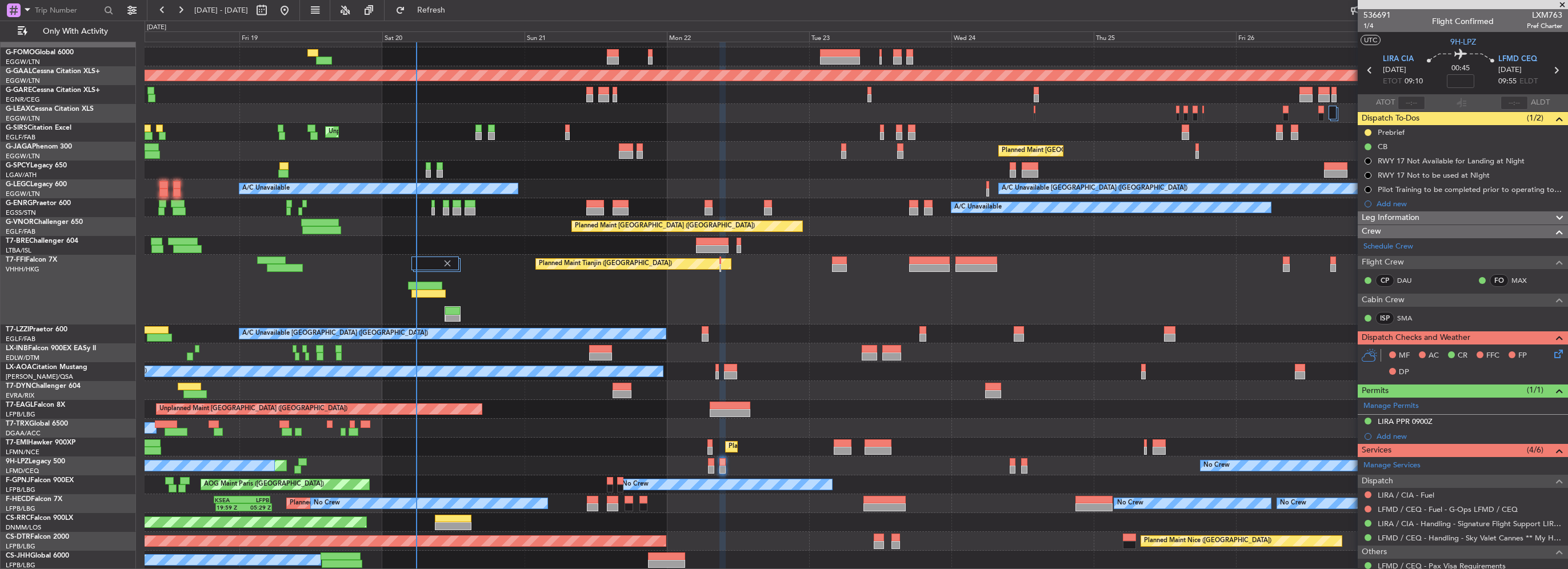
click at [1555, 348] on icon at bounding box center [1556, 352] width 9 height 9
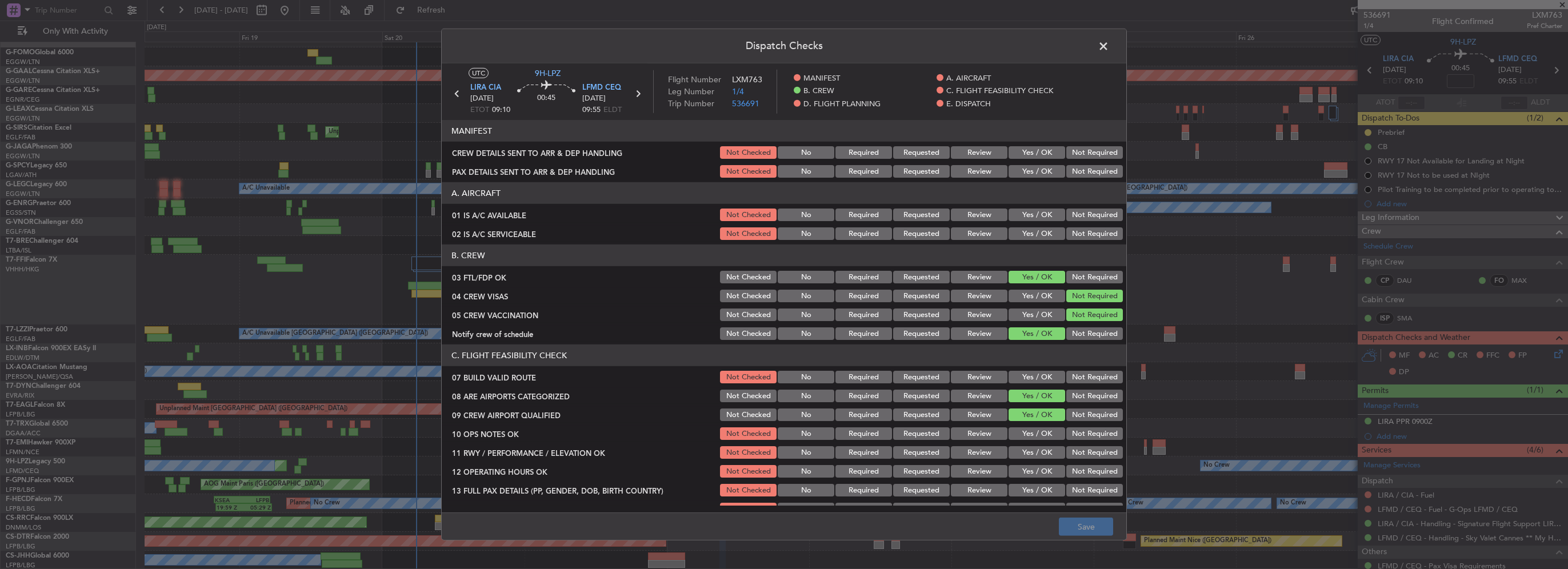
click at [1028, 215] on button "Yes / OK" at bounding box center [1037, 215] width 56 height 13
click at [1031, 228] on button "Yes / OK" at bounding box center [1037, 233] width 56 height 13
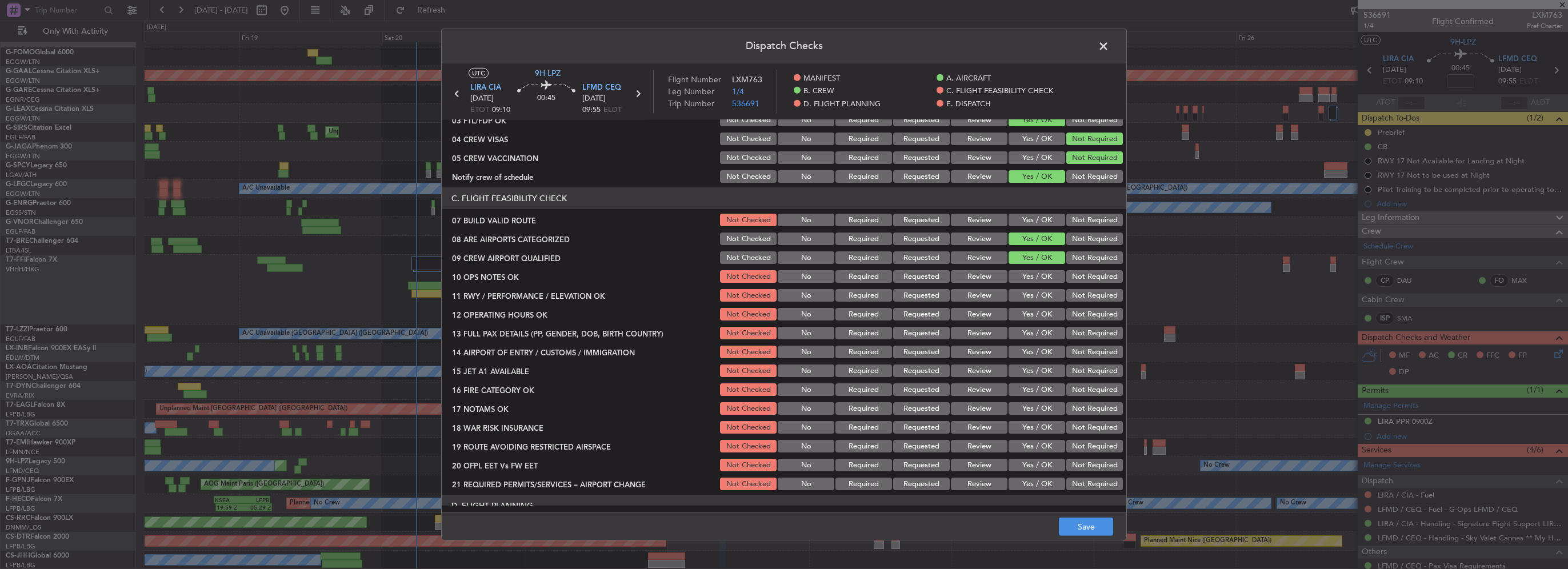
scroll to position [171, 0]
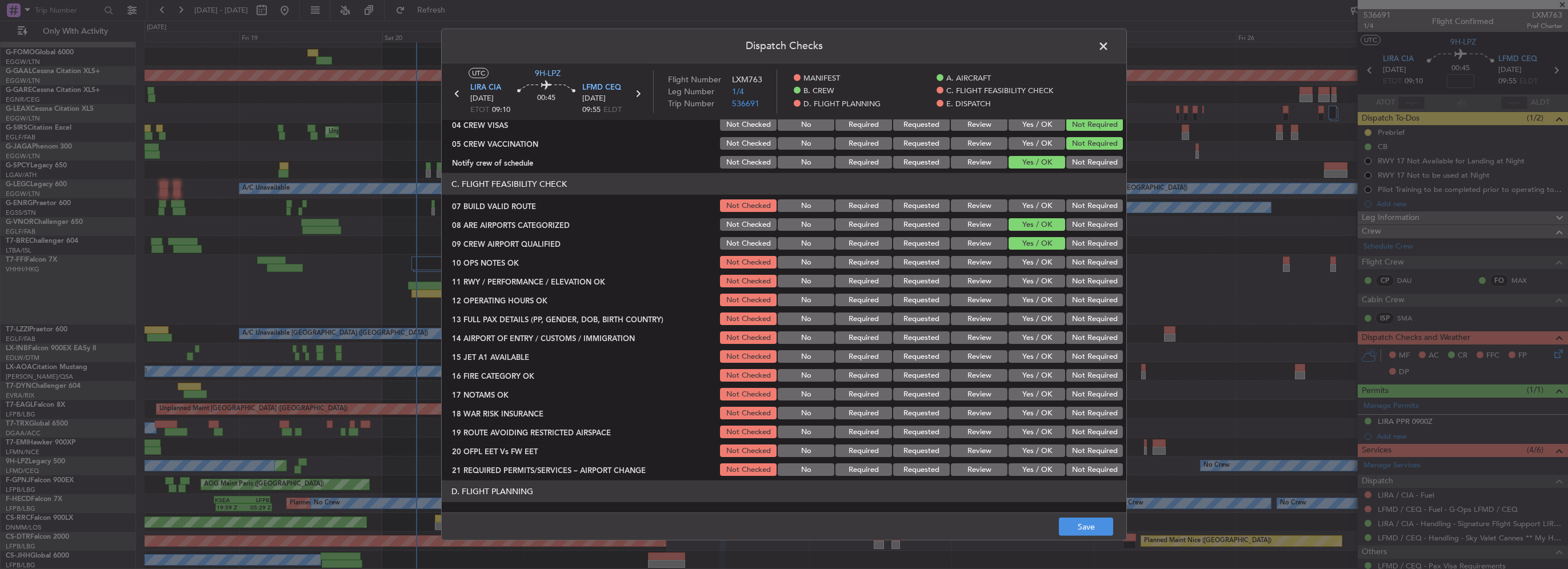
click at [1037, 208] on button "Yes / OK" at bounding box center [1037, 206] width 56 height 13
click at [1040, 258] on button "Yes / OK" at bounding box center [1037, 262] width 56 height 13
click at [1042, 286] on button "Yes / OK" at bounding box center [1037, 281] width 56 height 13
drag, startPoint x: 1045, startPoint y: 304, endPoint x: 1045, endPoint y: 313, distance: 9.0
click at [1045, 305] on button "Yes / OK" at bounding box center [1037, 300] width 56 height 13
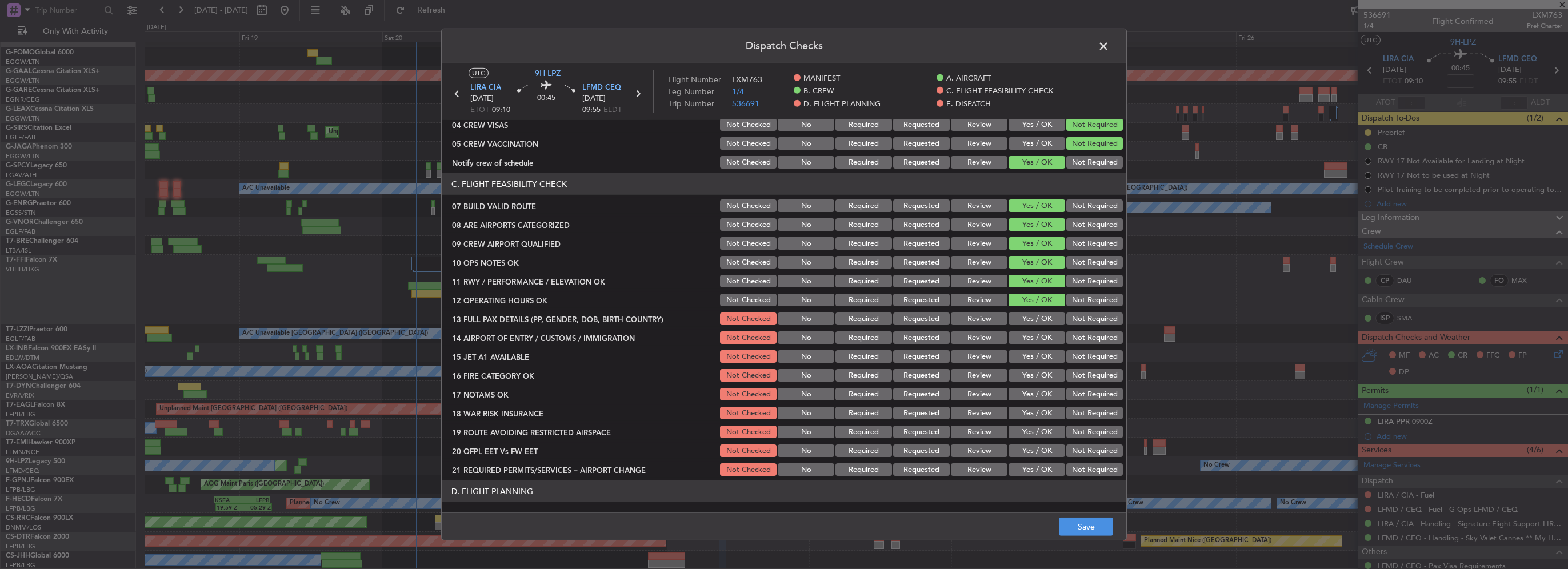
drag, startPoint x: 1046, startPoint y: 320, endPoint x: 1047, endPoint y: 334, distance: 14.0
click at [1046, 320] on button "Yes / OK" at bounding box center [1037, 319] width 56 height 13
click at [1050, 348] on section "C. FLIGHT FEASIBILITY CHECK 07 BUILD VALID ROUTE Not Checked No Required Reques…" at bounding box center [784, 325] width 685 height 305
drag, startPoint x: 1040, startPoint y: 336, endPoint x: 1038, endPoint y: 356, distance: 20.1
click at [1040, 337] on button "Yes / OK" at bounding box center [1037, 338] width 56 height 13
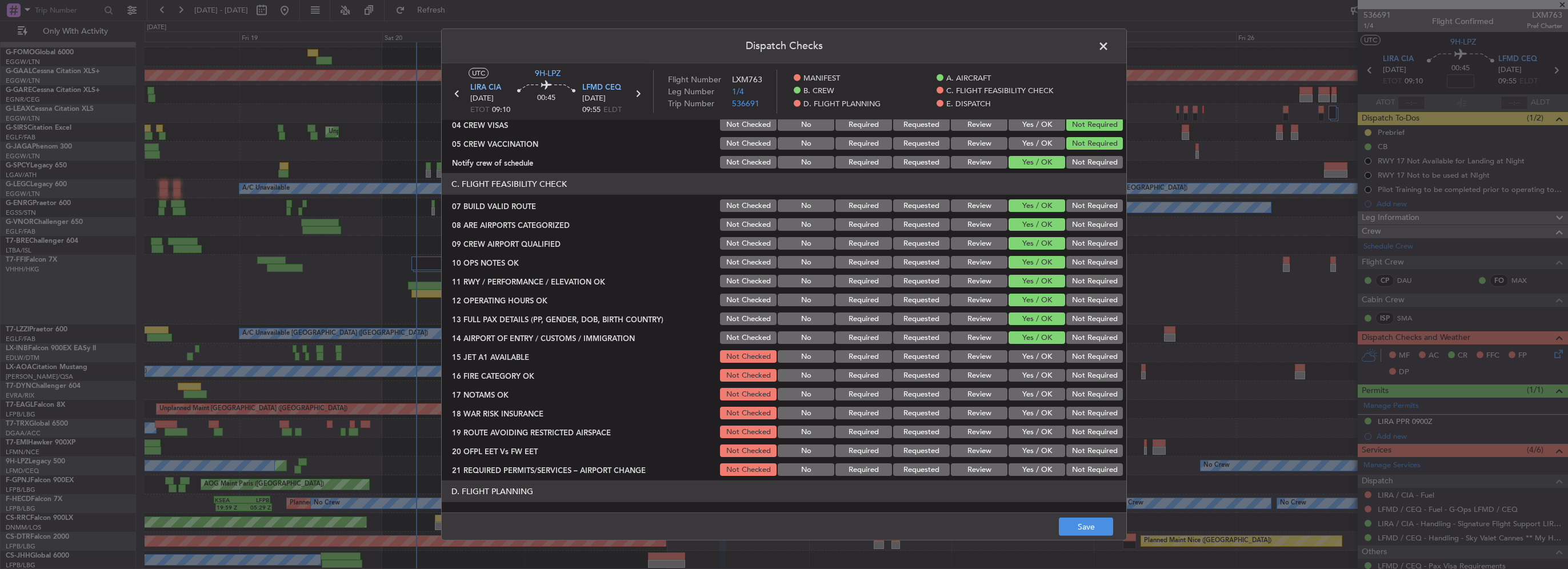
drag, startPoint x: 1037, startPoint y: 357, endPoint x: 1038, endPoint y: 369, distance: 12.0
click at [1037, 357] on button "Yes / OK" at bounding box center [1037, 357] width 56 height 13
drag, startPoint x: 1040, startPoint y: 374, endPoint x: 1040, endPoint y: 392, distance: 18.0
click at [1040, 376] on button "Yes / OK" at bounding box center [1037, 375] width 56 height 13
click at [1040, 400] on div "Yes / OK" at bounding box center [1035, 394] width 58 height 16
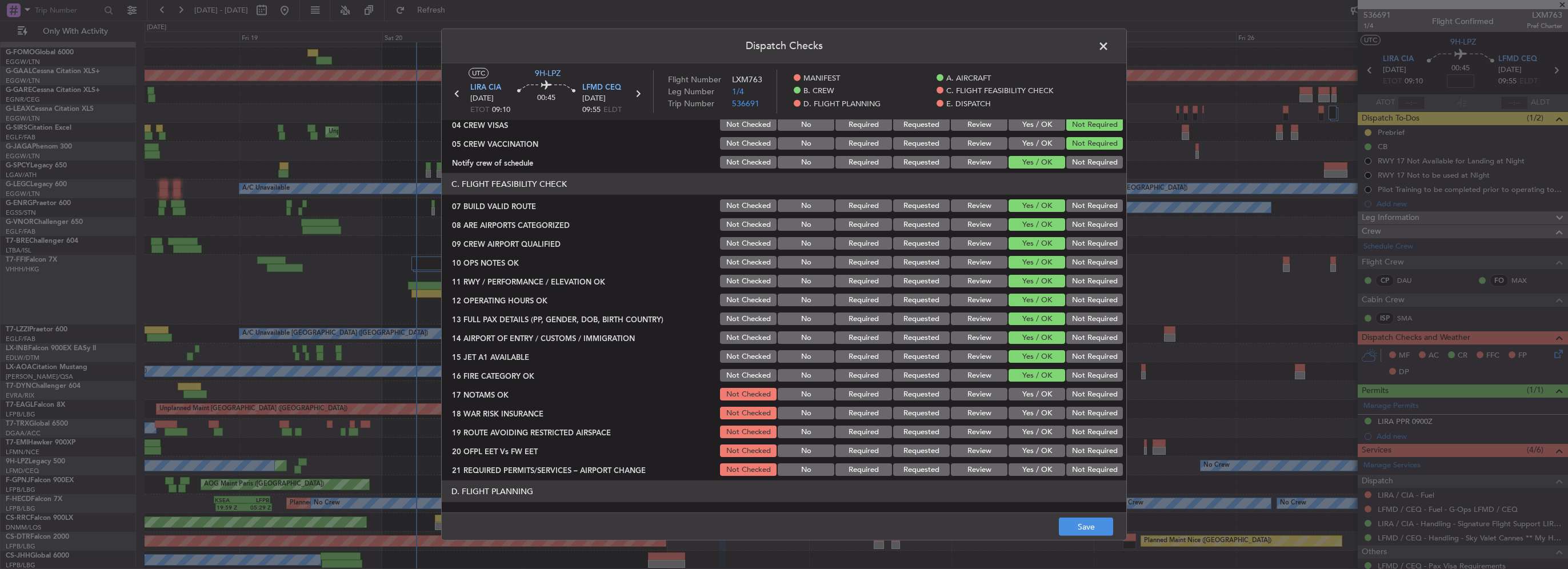
click at [1044, 426] on button "Yes / OK" at bounding box center [1037, 432] width 56 height 13
click at [1038, 410] on button "Yes / OK" at bounding box center [1037, 413] width 56 height 13
click at [1043, 398] on button "Yes / OK" at bounding box center [1037, 394] width 56 height 13
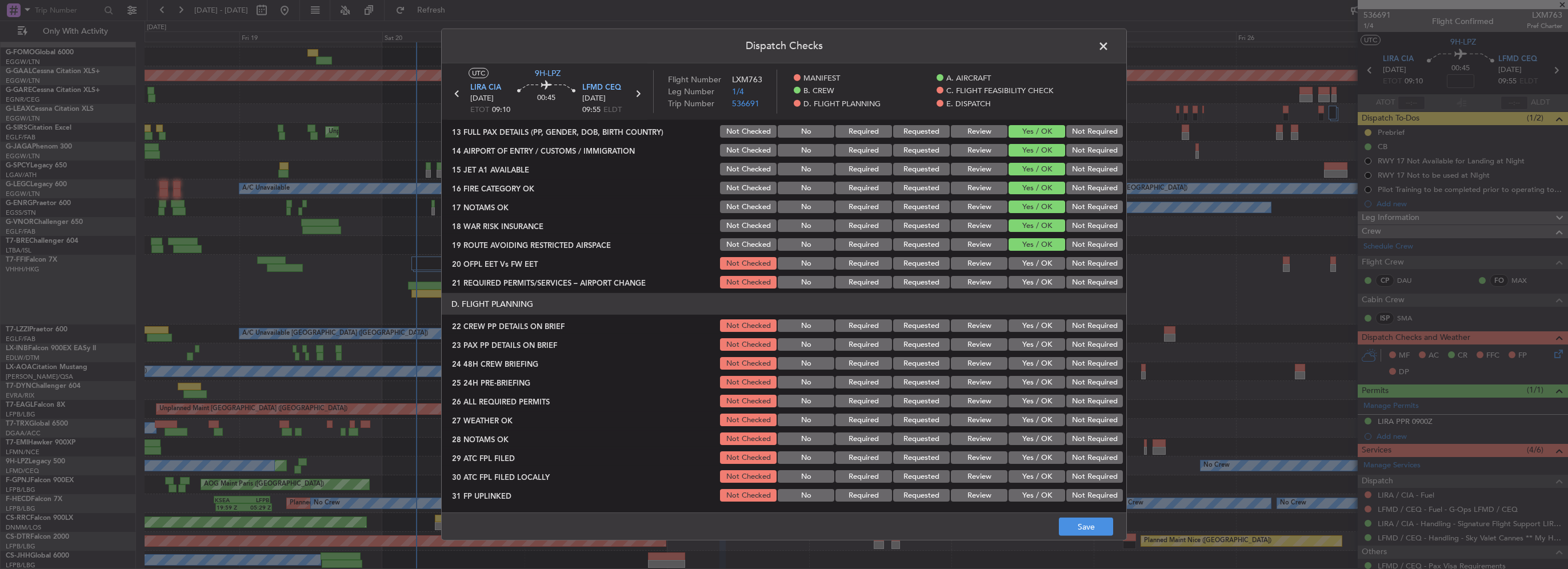
scroll to position [400, 0]
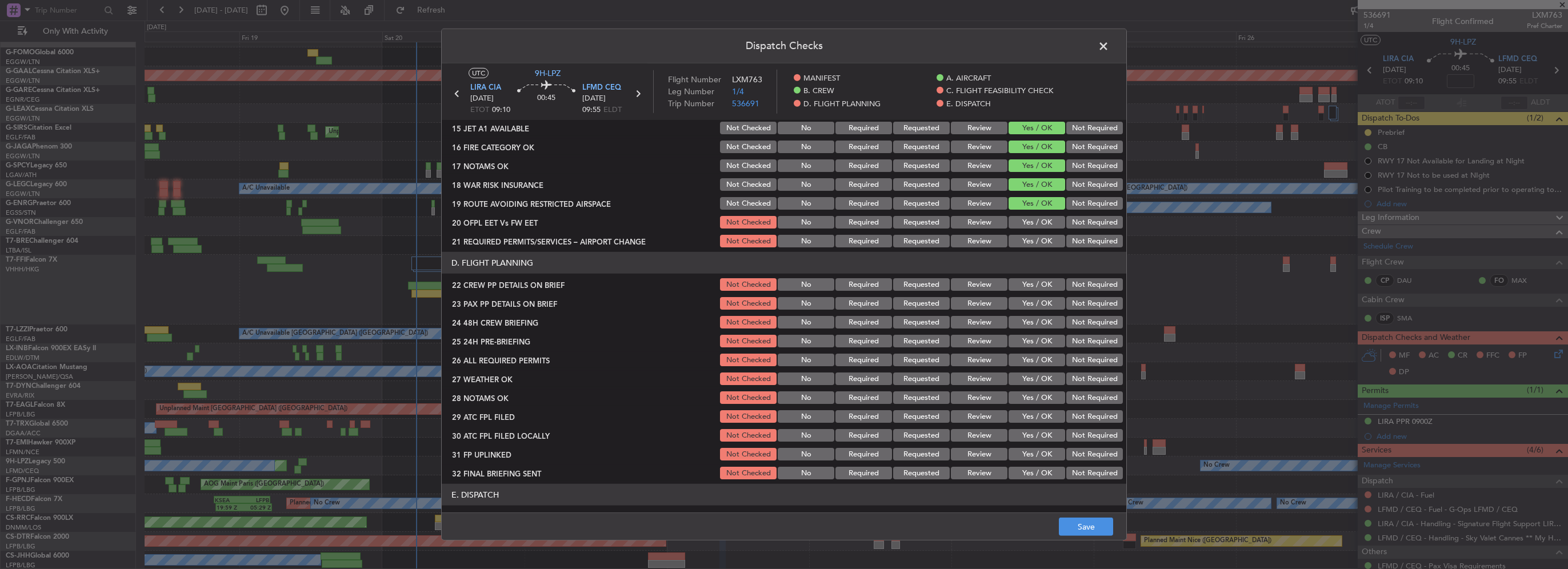
click at [1033, 218] on button "Yes / OK" at bounding box center [1037, 222] width 56 height 13
click at [1038, 233] on div "Yes / OK" at bounding box center [1035, 241] width 58 height 16
click at [1038, 238] on button "Yes / OK" at bounding box center [1037, 241] width 56 height 13
drag, startPoint x: 1038, startPoint y: 283, endPoint x: 1035, endPoint y: 301, distance: 18.2
click at [1038, 283] on button "Yes / OK" at bounding box center [1037, 285] width 56 height 13
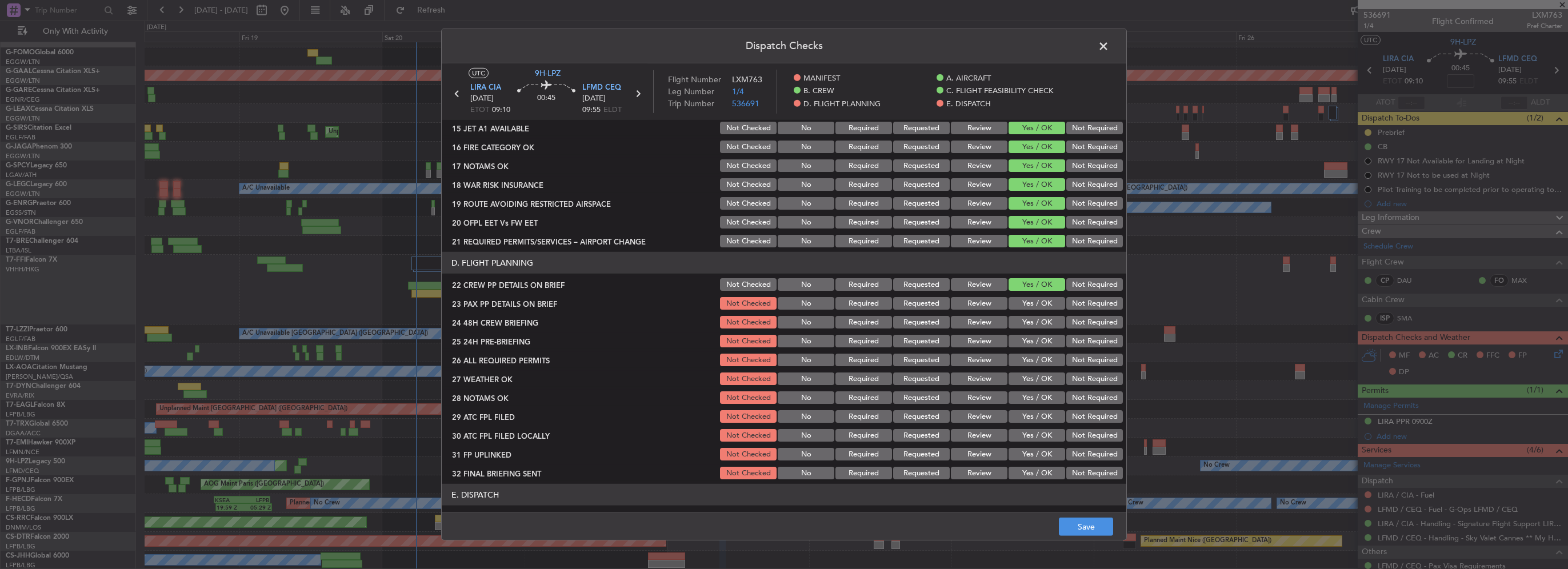
click at [1035, 301] on button "Yes / OK" at bounding box center [1037, 303] width 56 height 13
click at [1040, 324] on button "Yes / OK" at bounding box center [1037, 322] width 56 height 13
click at [1070, 345] on button "Not Required" at bounding box center [1095, 341] width 56 height 13
click at [1095, 528] on button "Save" at bounding box center [1086, 527] width 54 height 18
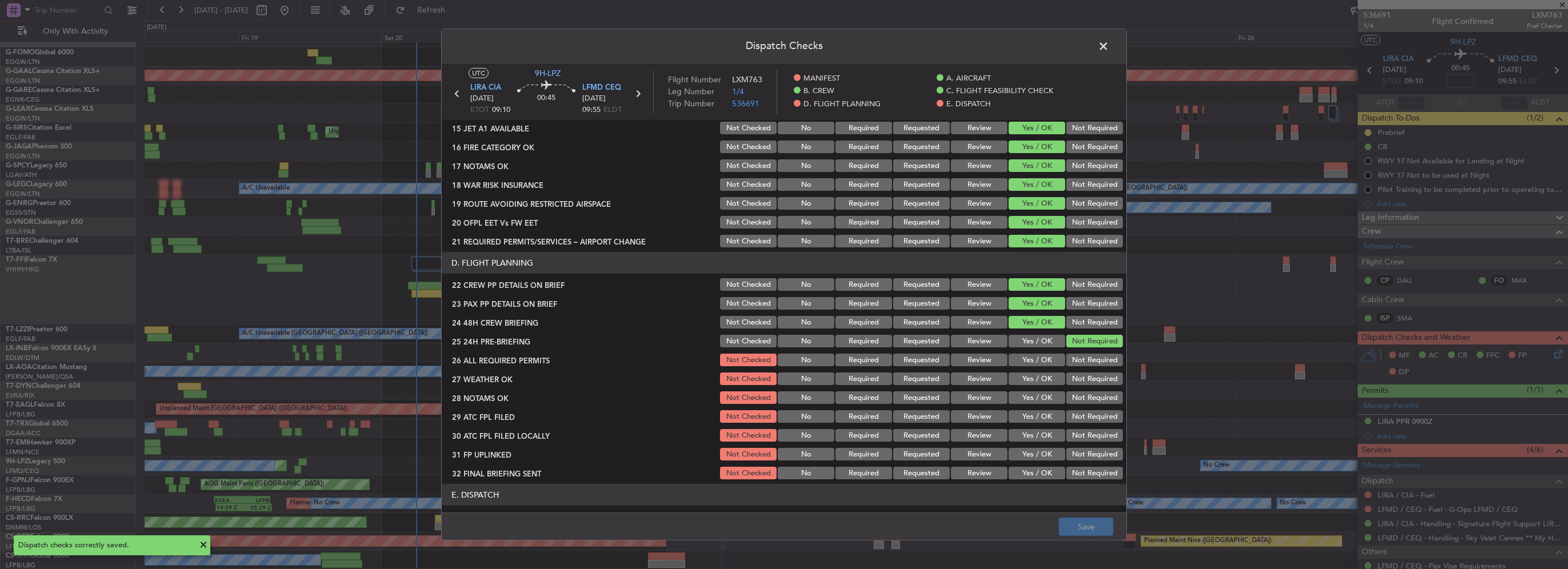
click at [1109, 44] on span at bounding box center [1109, 49] width 0 height 23
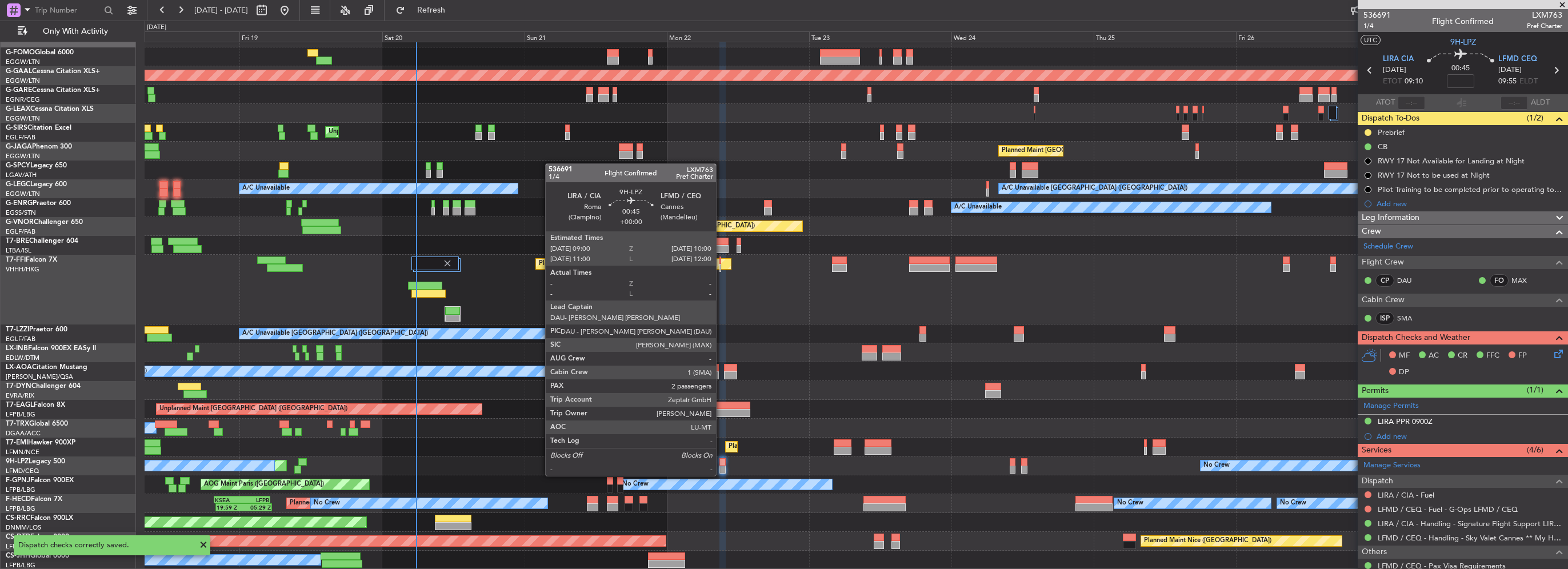
click at [721, 465] on div at bounding box center [722, 462] width 6 height 8
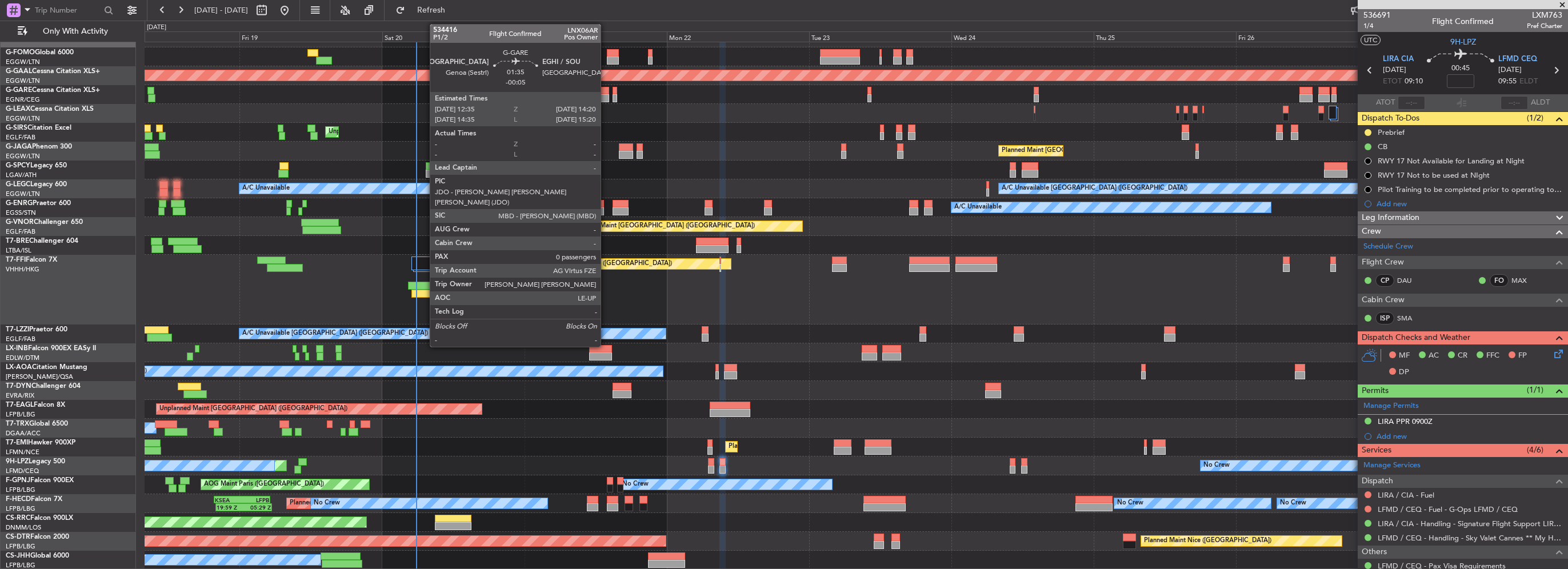
click at [606, 97] on div at bounding box center [603, 98] width 11 height 8
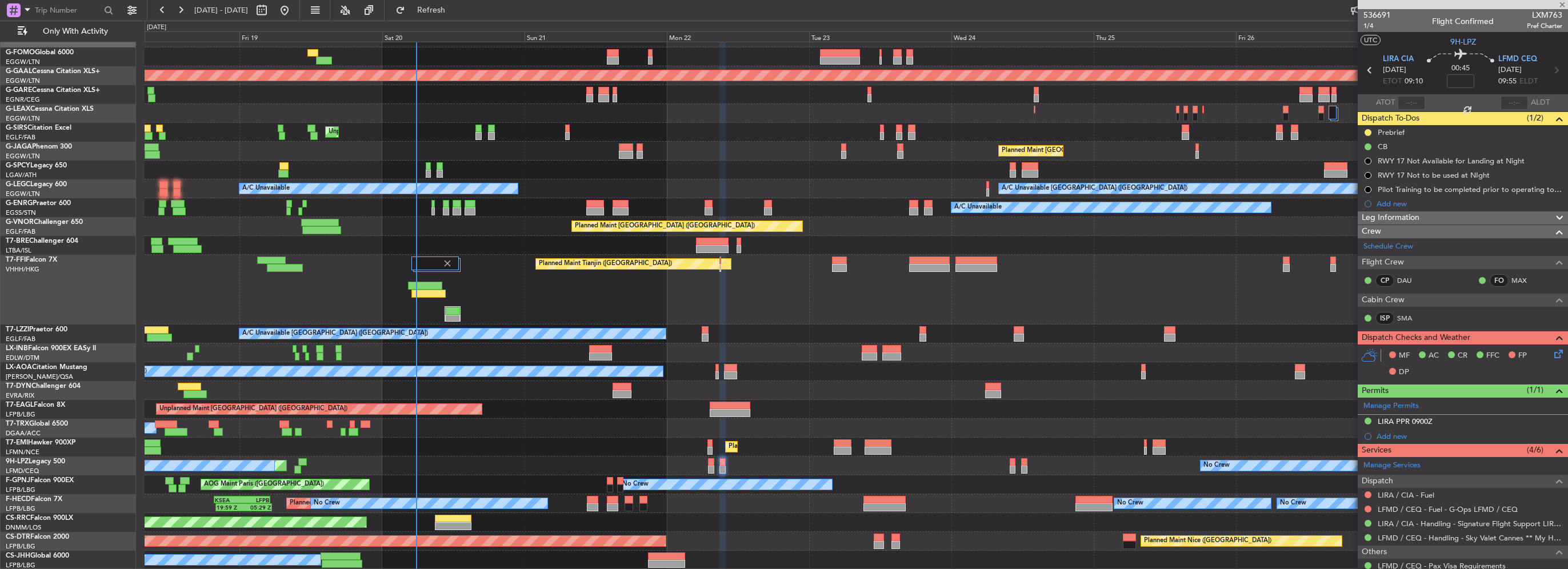
type input "-00:05"
type input "0"
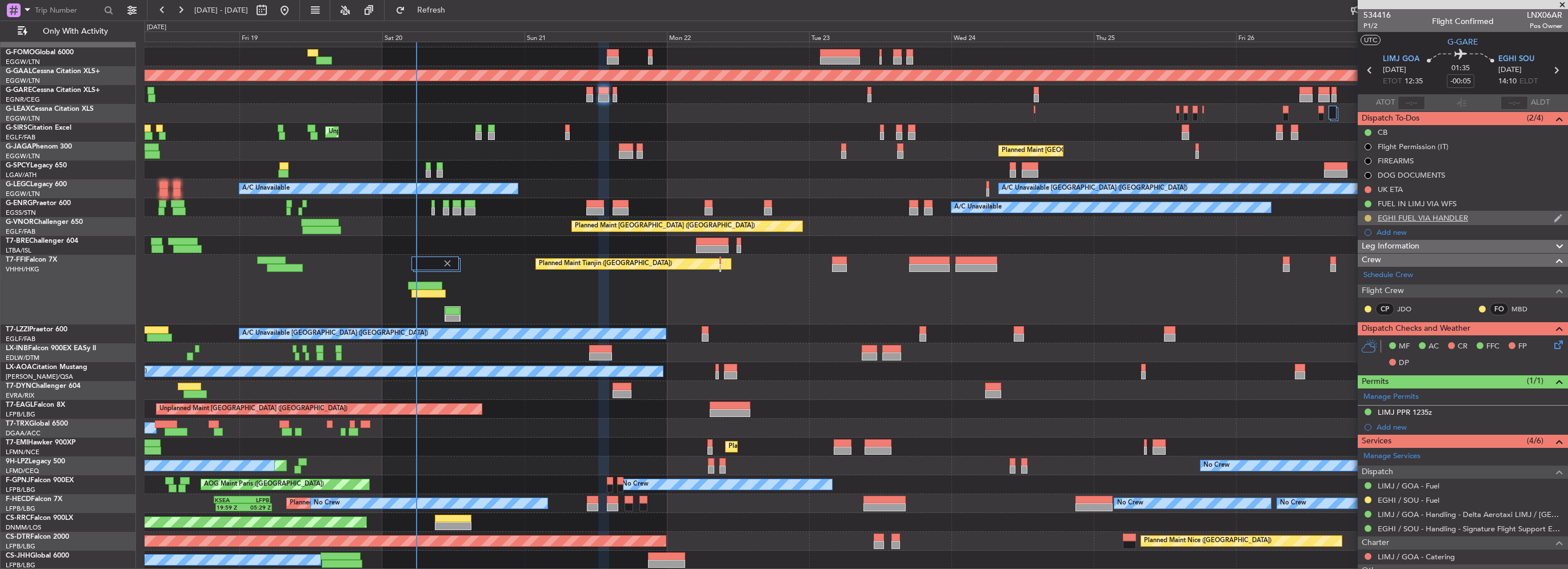
click at [1365, 217] on button at bounding box center [1368, 219] width 7 height 7
click at [1361, 273] on span "Completed" at bounding box center [1372, 269] width 37 height 11
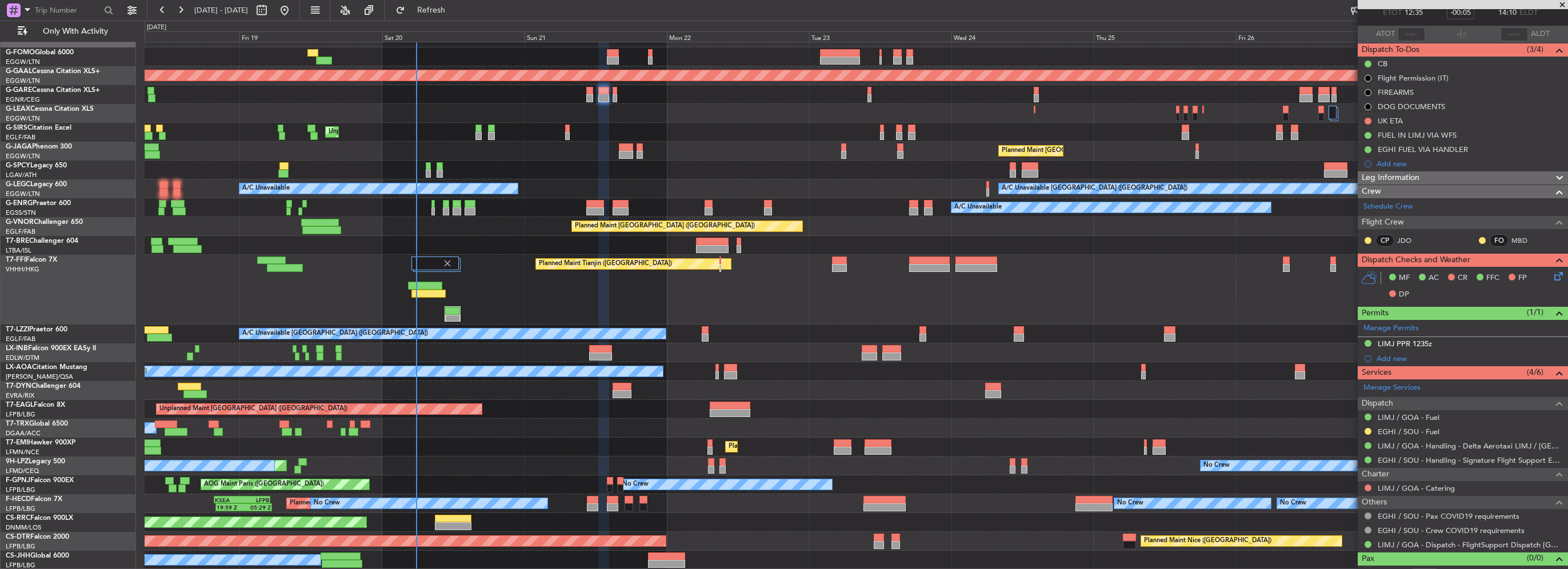
scroll to position [82, 0]
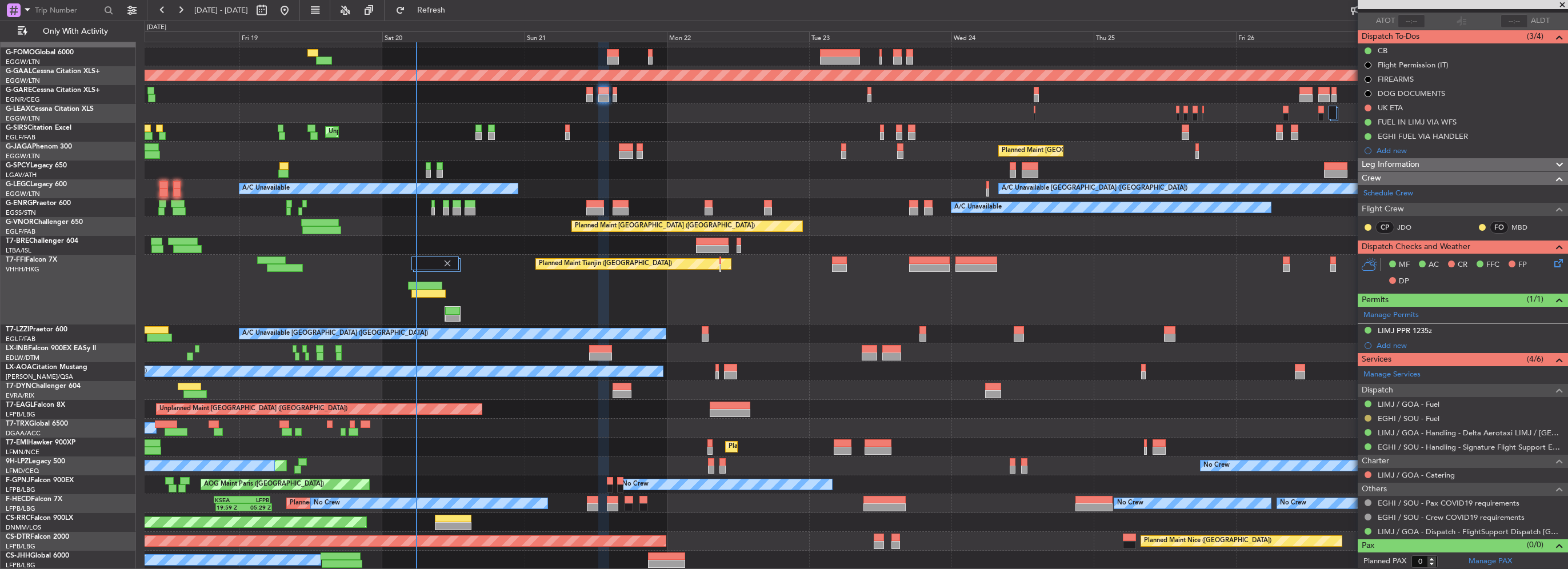
click at [1369, 415] on button at bounding box center [1368, 418] width 7 height 7
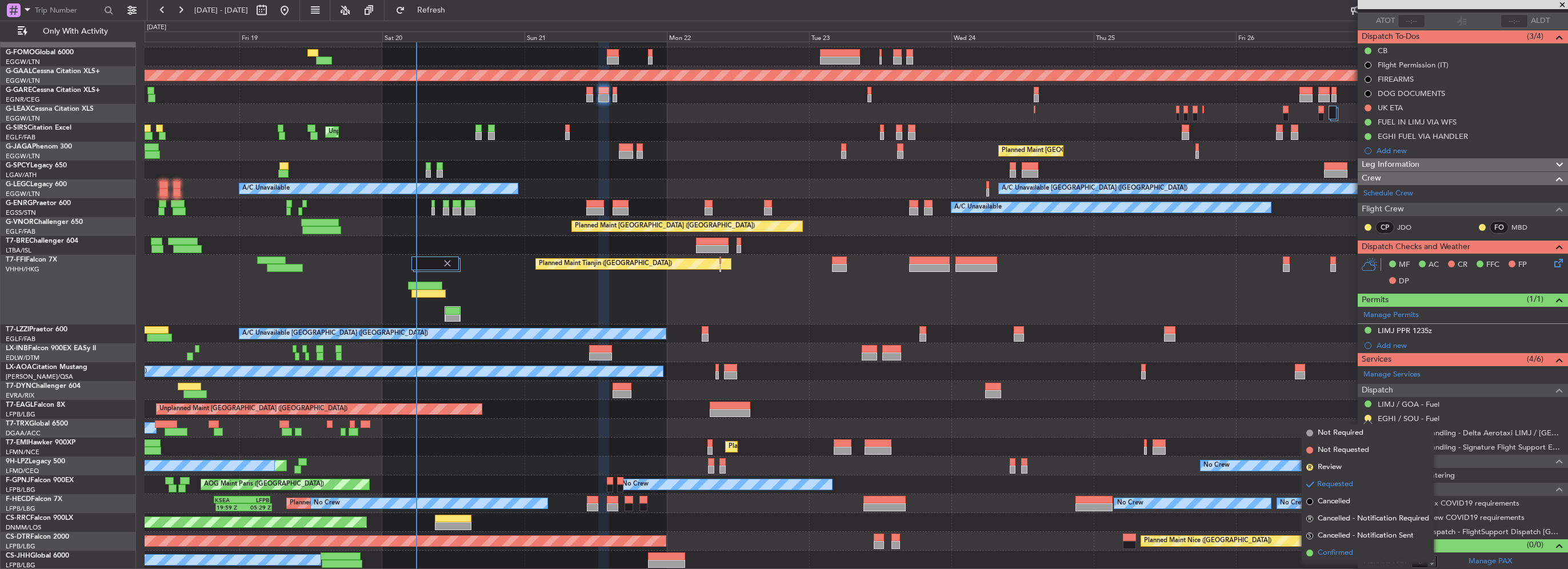
click at [1342, 550] on span "Confirmed" at bounding box center [1335, 553] width 35 height 11
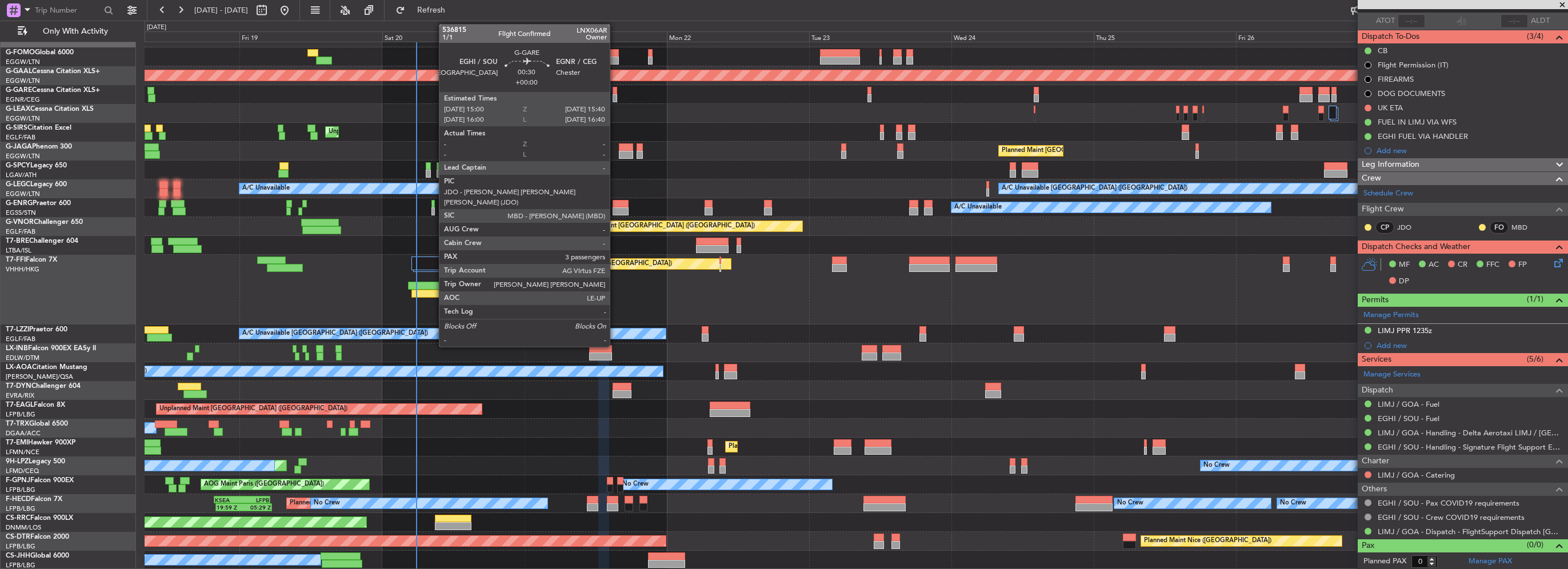
click at [614, 95] on div at bounding box center [614, 98] width 4 height 8
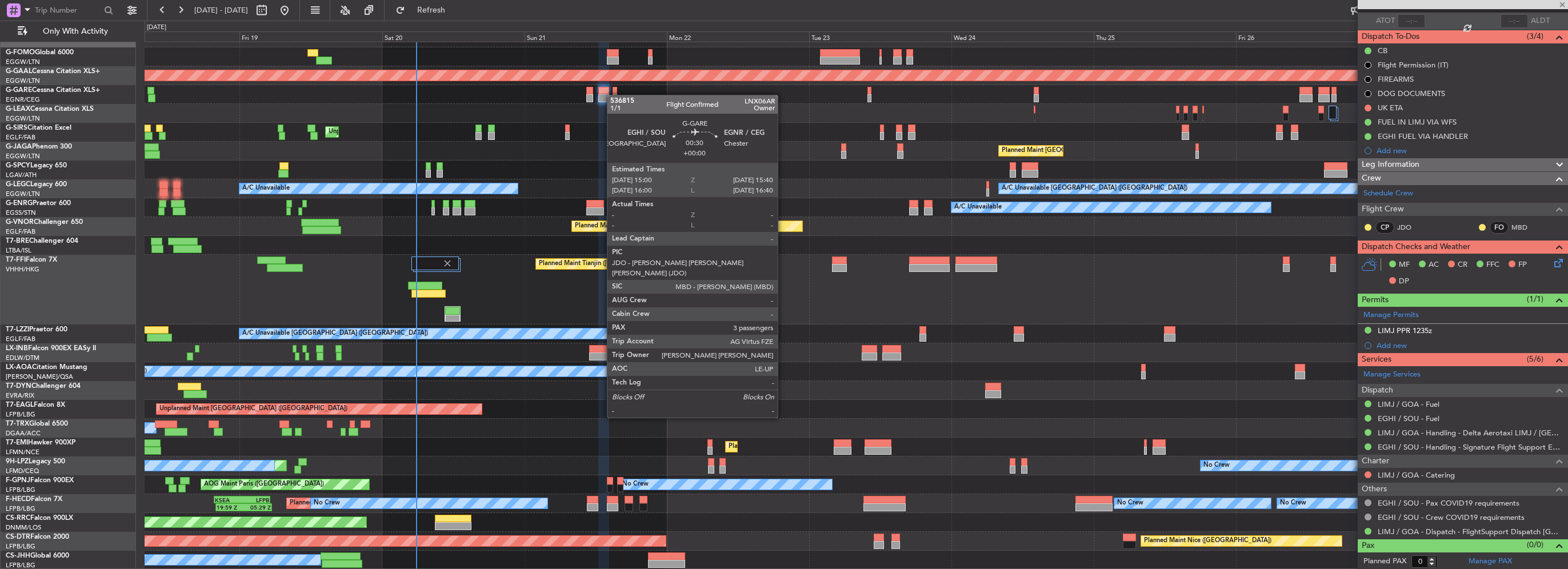
type input "3"
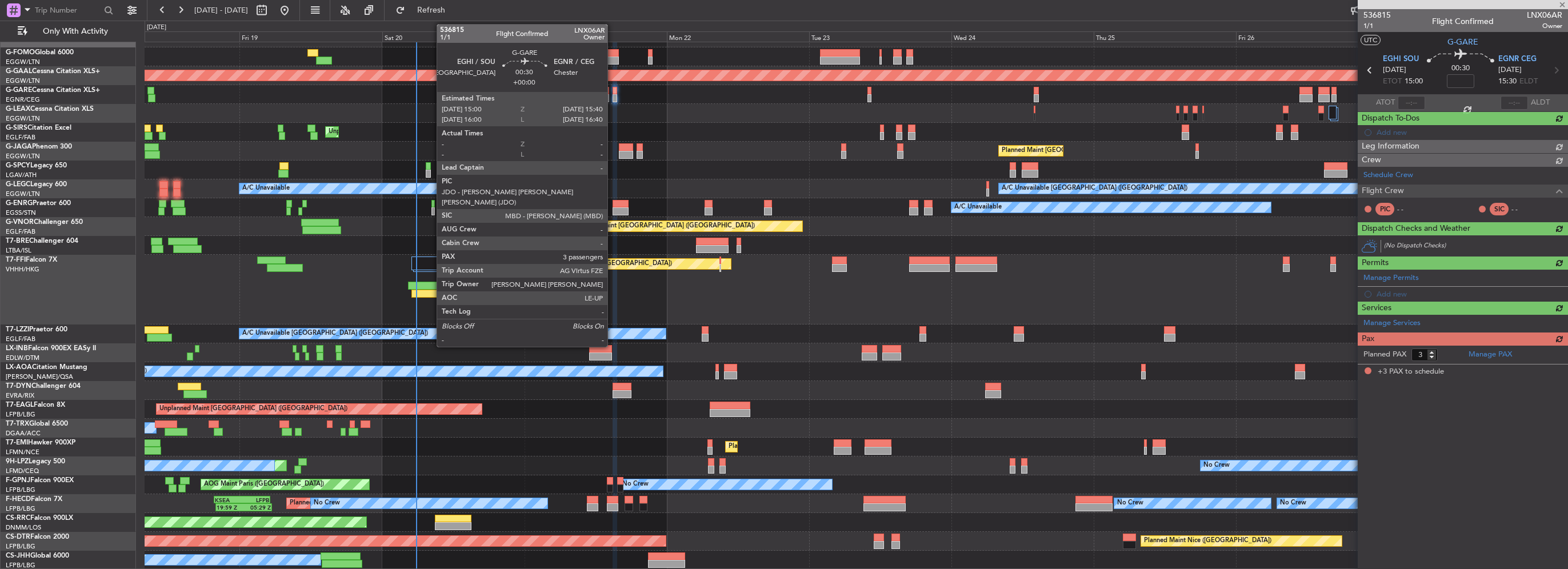
scroll to position [0, 0]
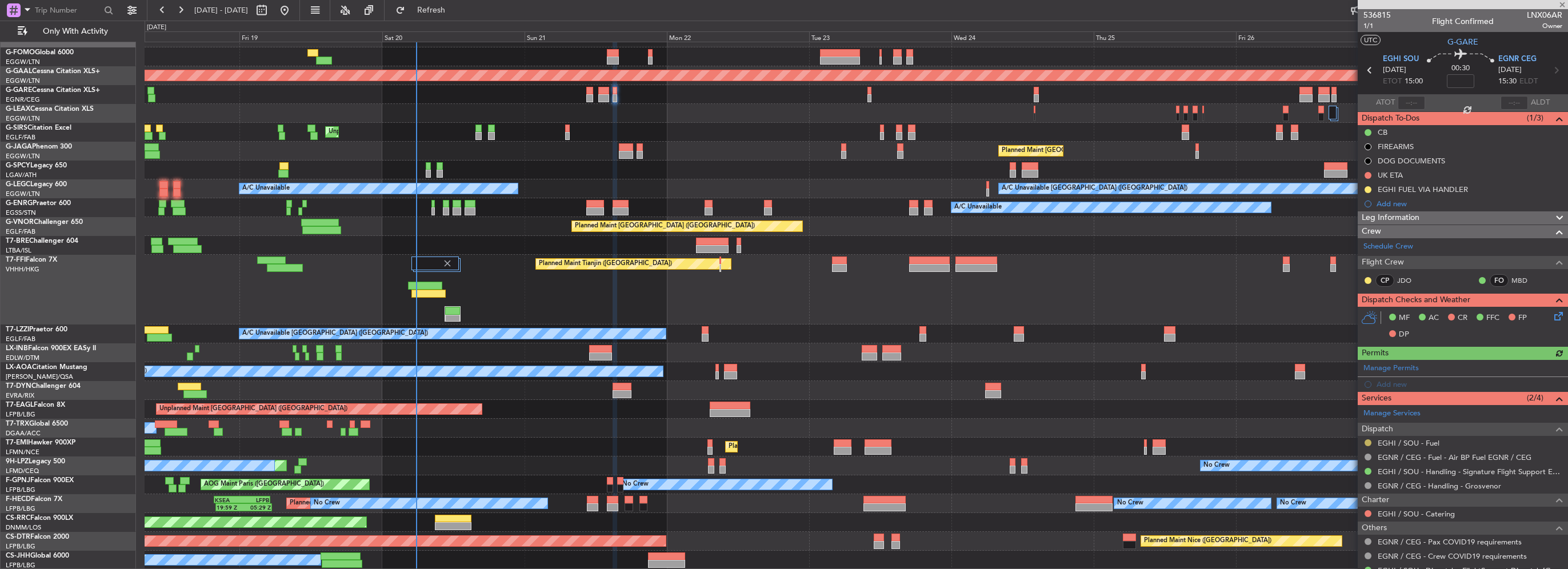
click at [1368, 441] on button at bounding box center [1368, 443] width 7 height 7
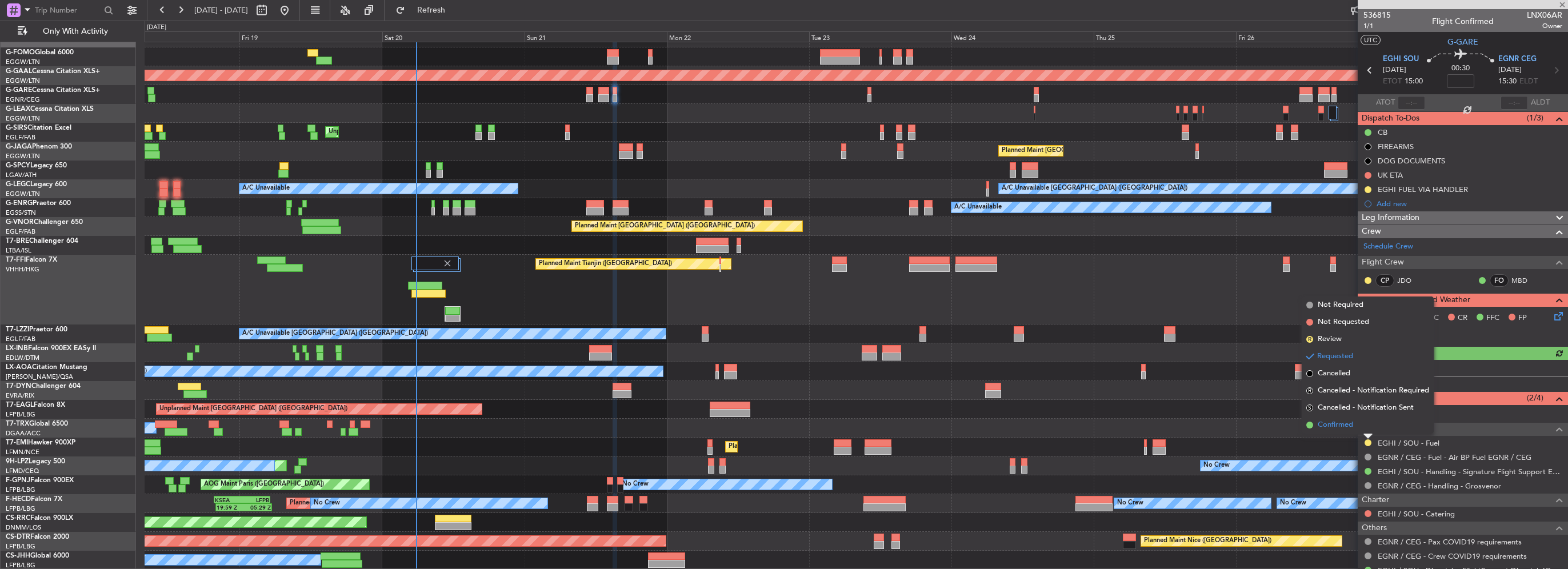
click at [1335, 427] on span "Confirmed" at bounding box center [1335, 425] width 35 height 11
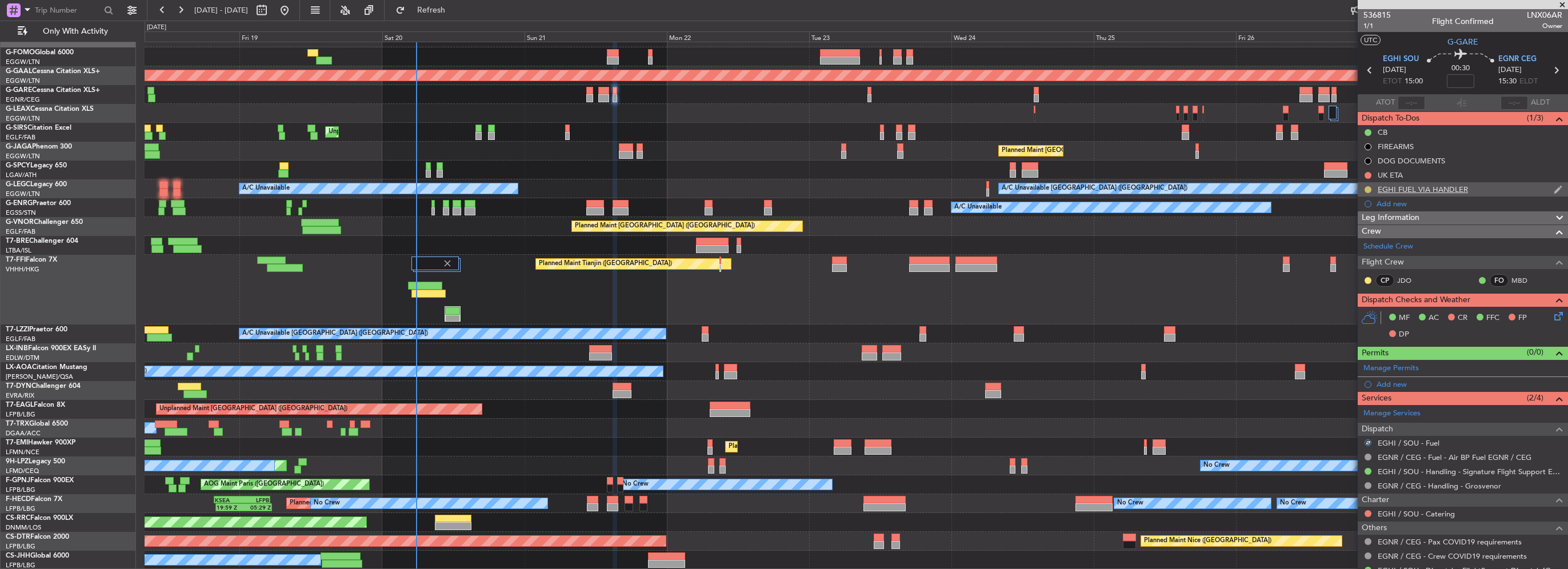
click at [1368, 188] on button at bounding box center [1368, 190] width 7 height 7
click at [1369, 240] on span "Completed" at bounding box center [1372, 240] width 37 height 11
click at [456, 9] on span "Refresh" at bounding box center [432, 10] width 48 height 8
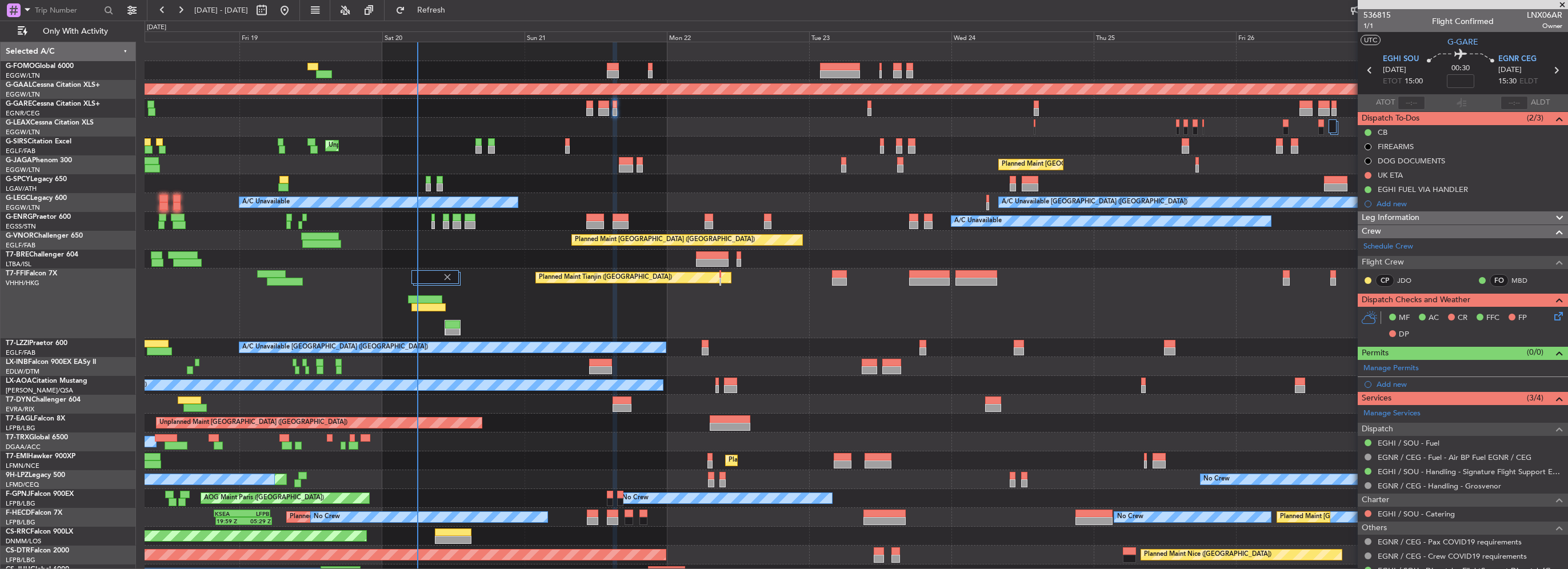
drag, startPoint x: 458, startPoint y: 13, endPoint x: 579, endPoint y: 108, distance: 153.8
click at [456, 13] on span "Refresh" at bounding box center [432, 10] width 48 height 8
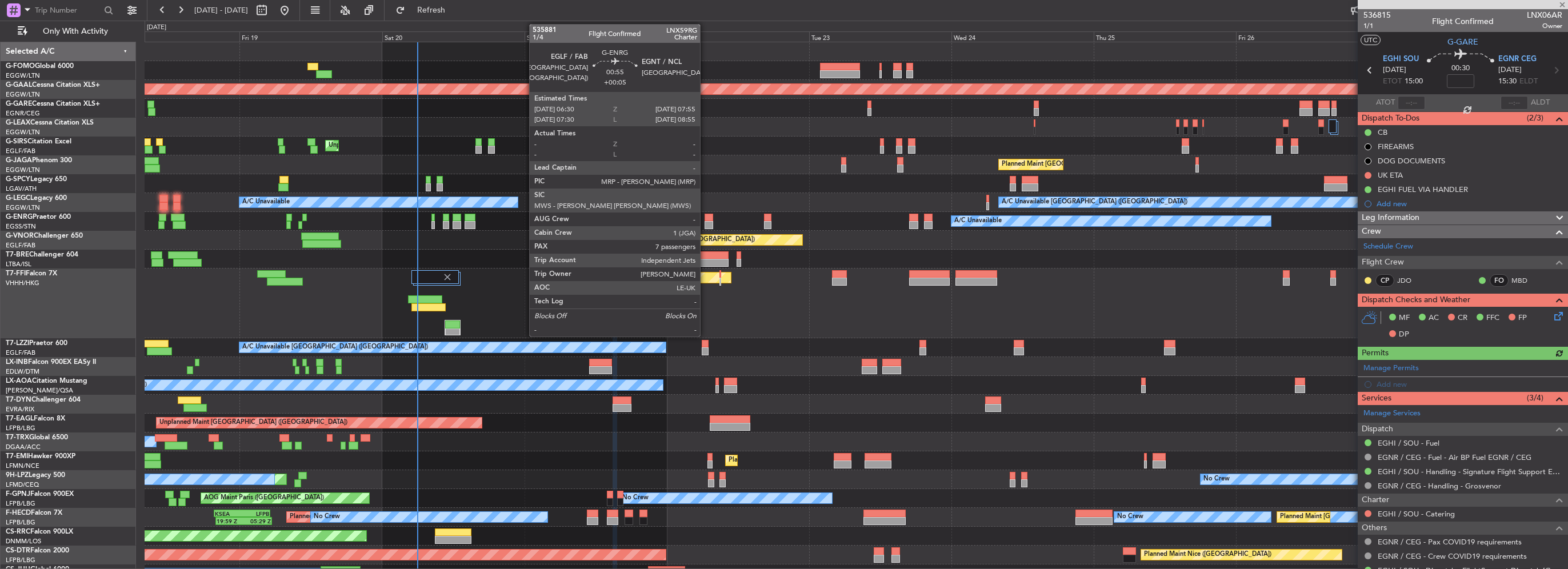
click at [705, 224] on div at bounding box center [709, 225] width 8 height 8
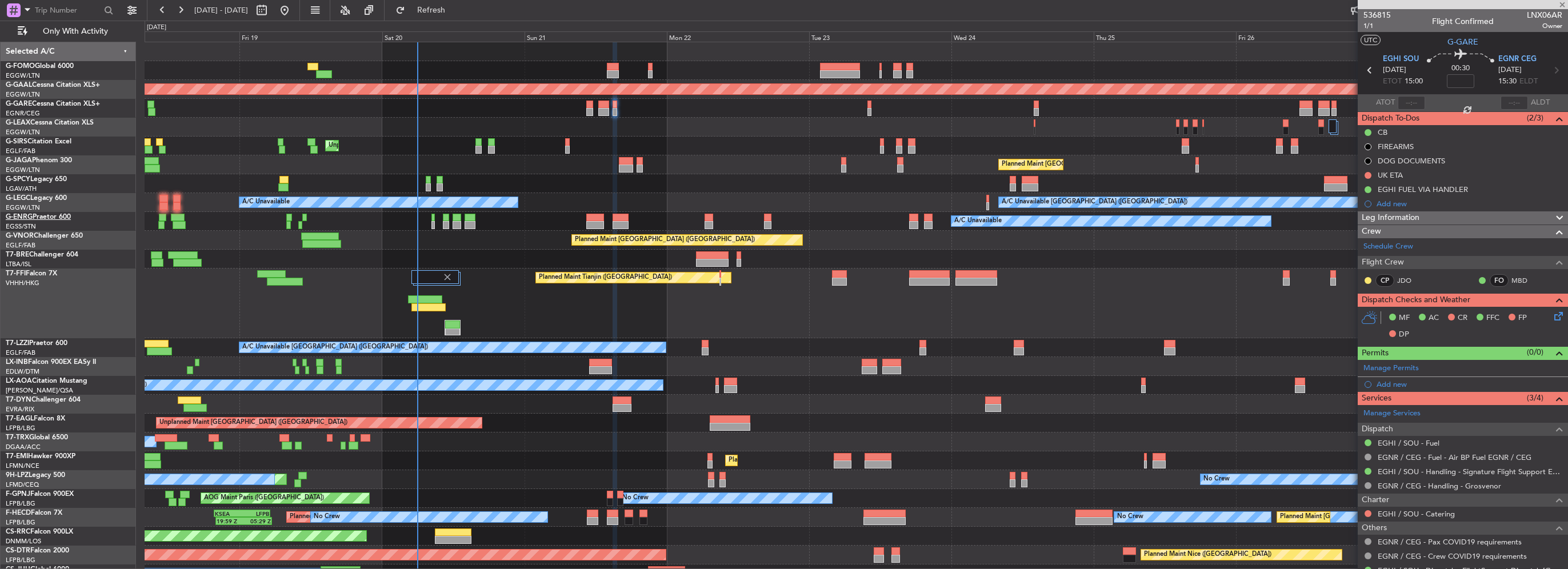
type input "+00:05"
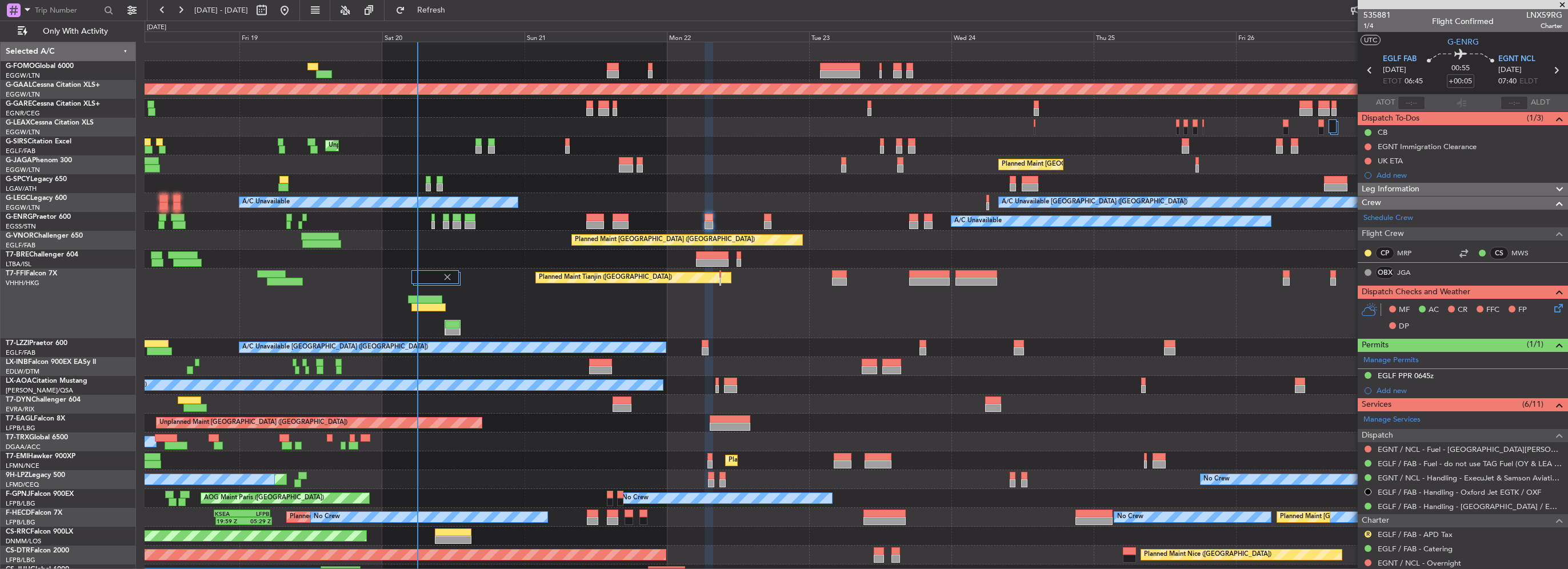
click at [1553, 305] on icon at bounding box center [1556, 306] width 9 height 9
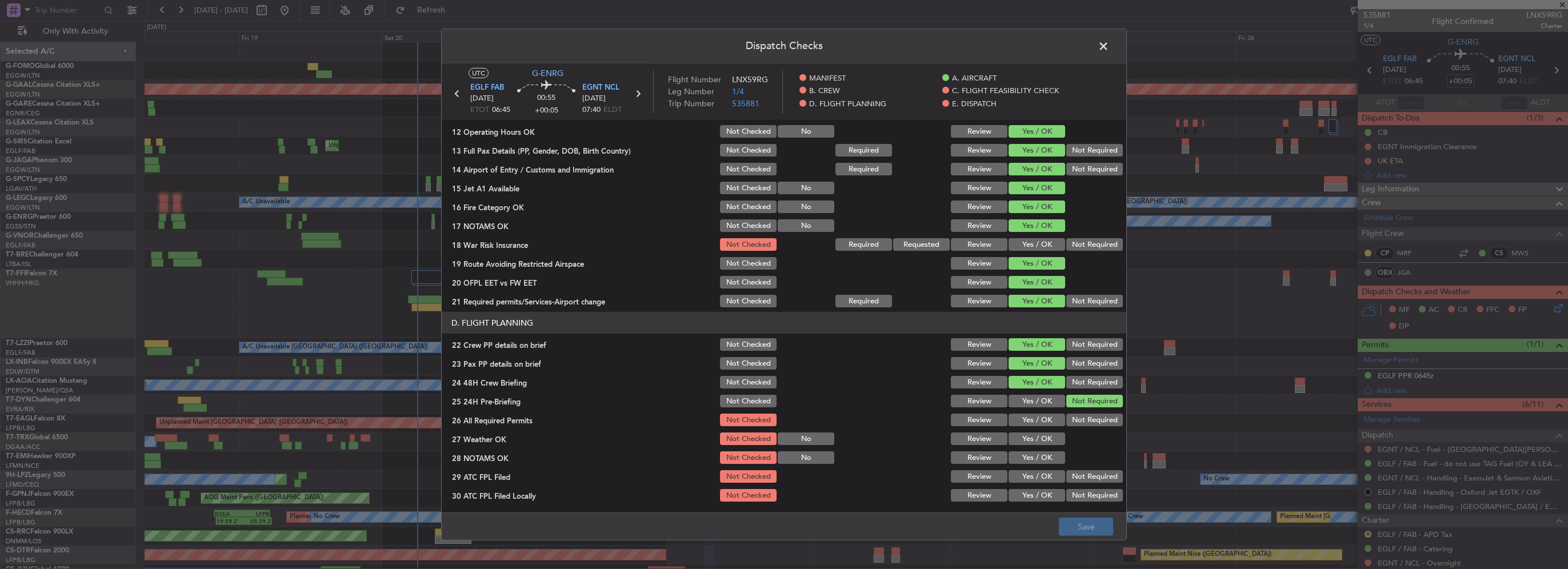
scroll to position [343, 0]
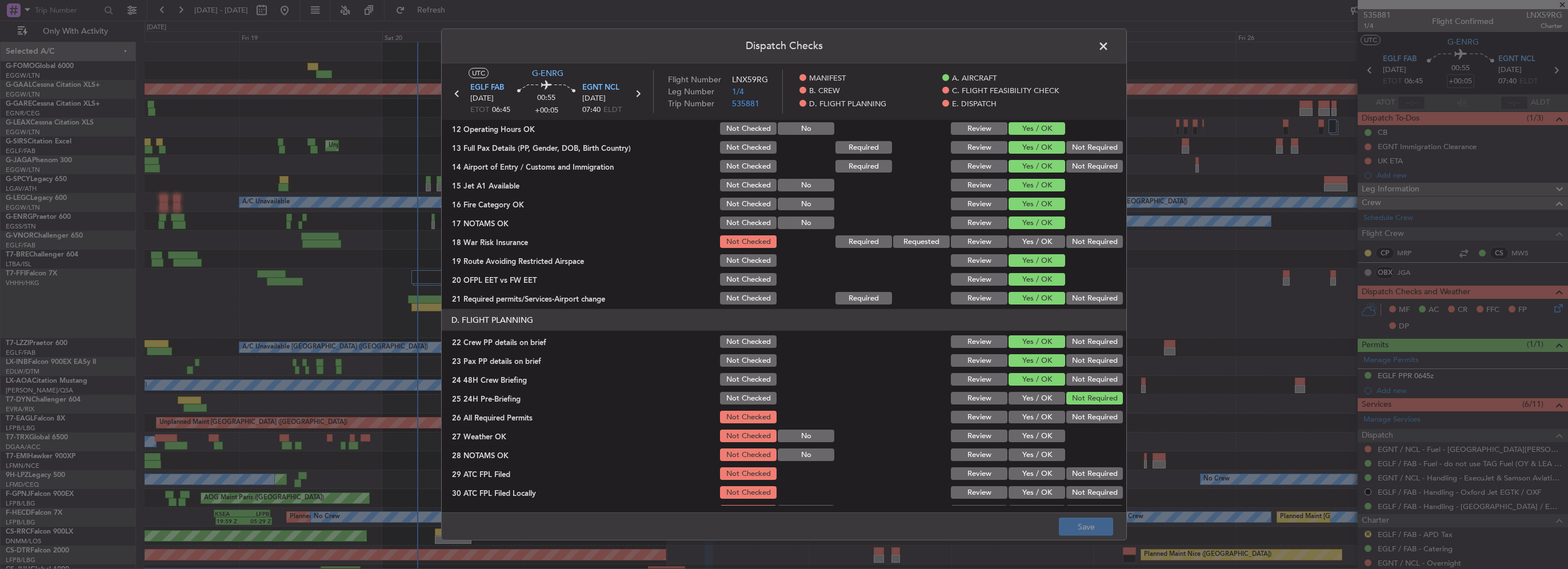
click at [1109, 47] on span at bounding box center [1109, 49] width 0 height 23
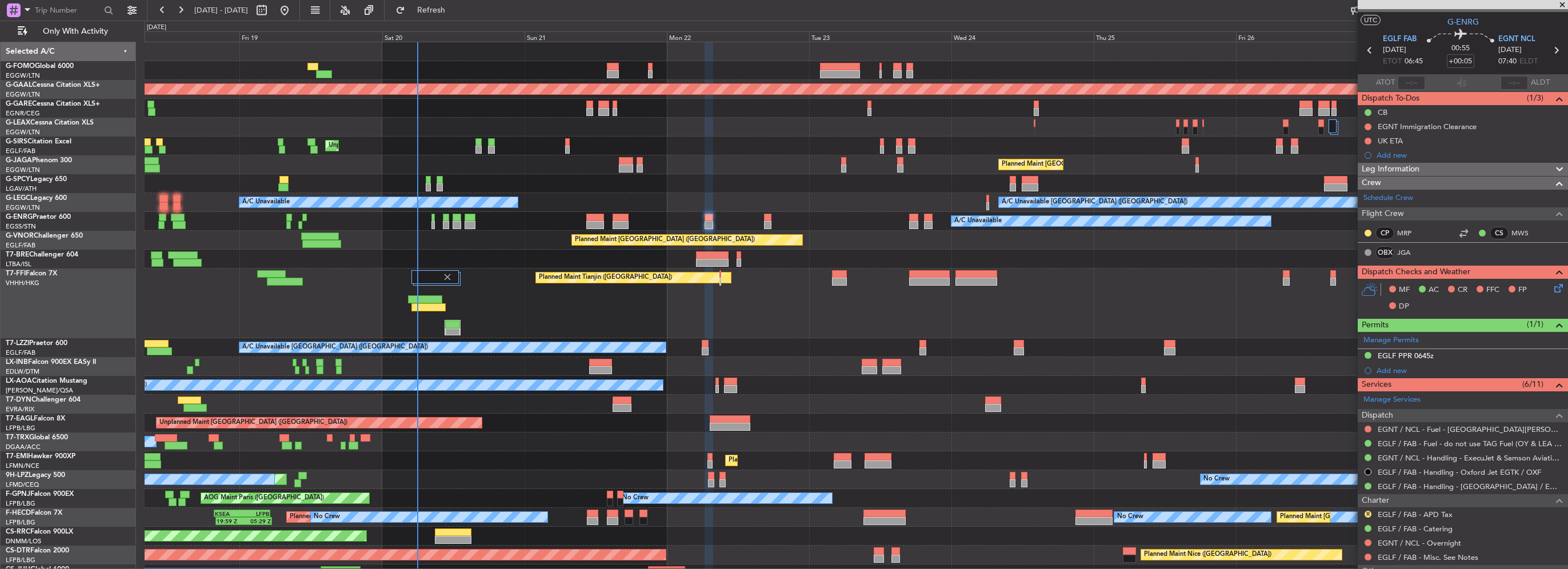
scroll to position [0, 0]
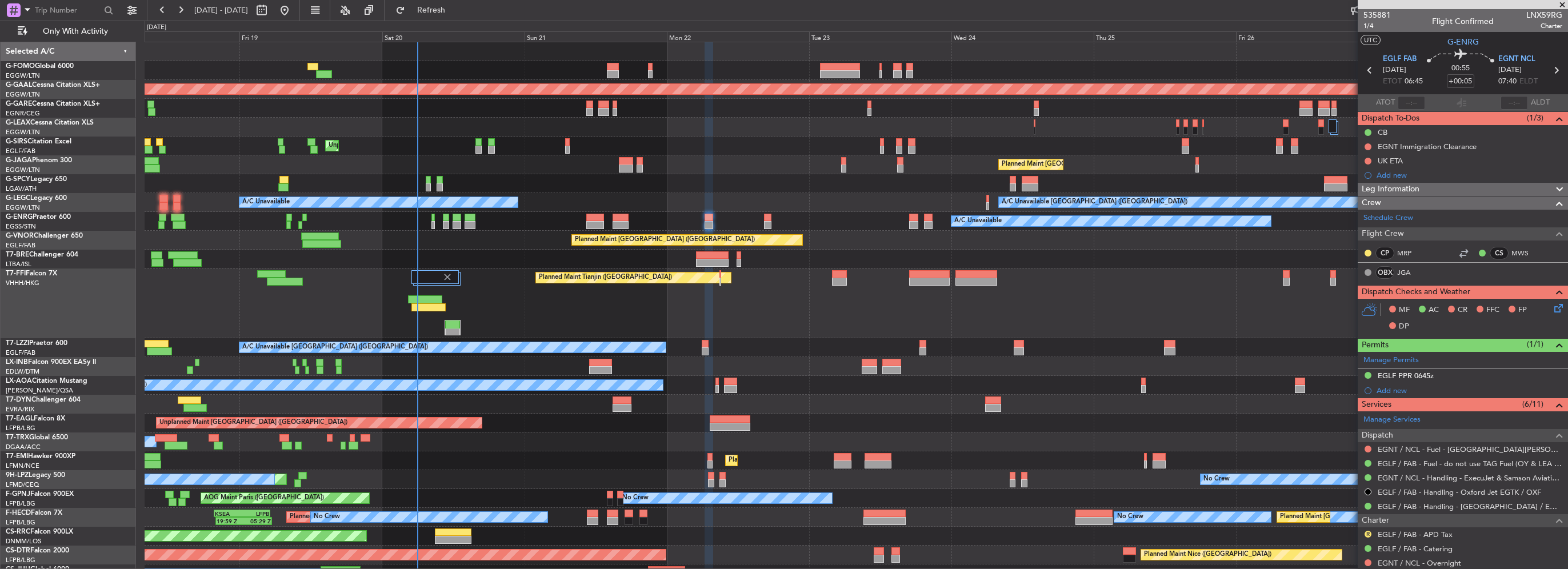
click at [1562, 4] on span at bounding box center [1562, 5] width 11 height 11
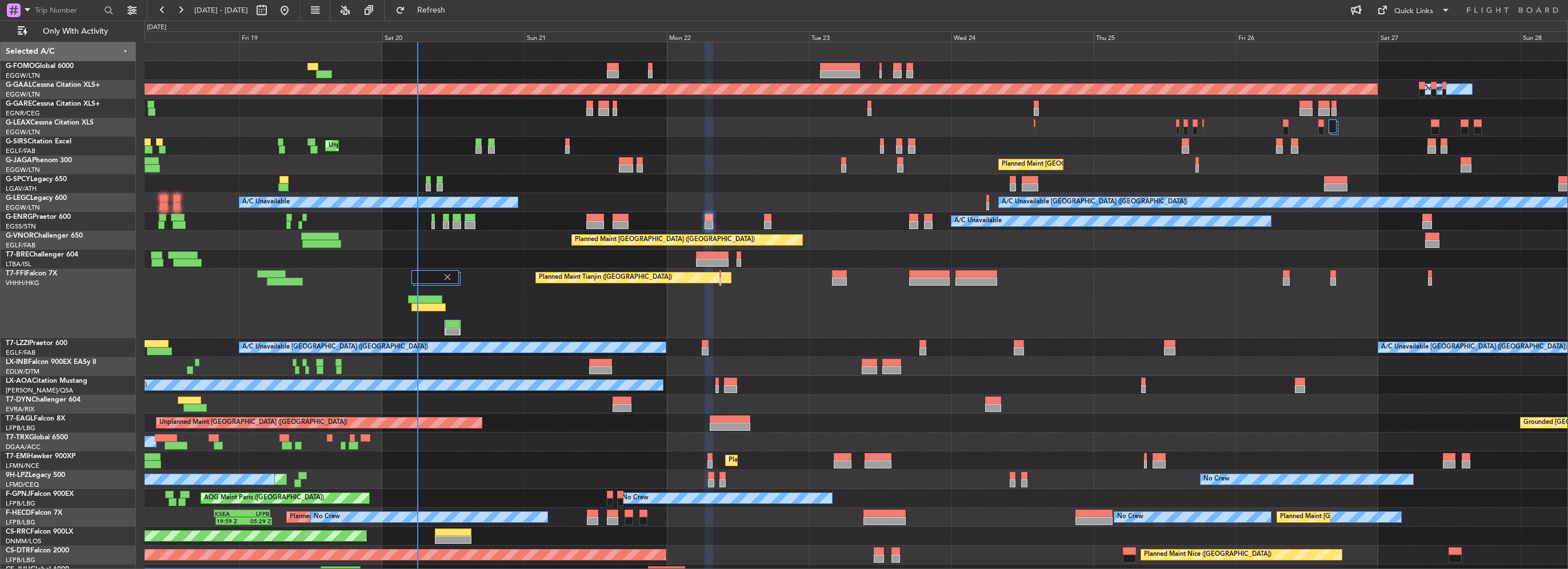
type input "0"
click at [456, 12] on span "Refresh" at bounding box center [432, 10] width 48 height 8
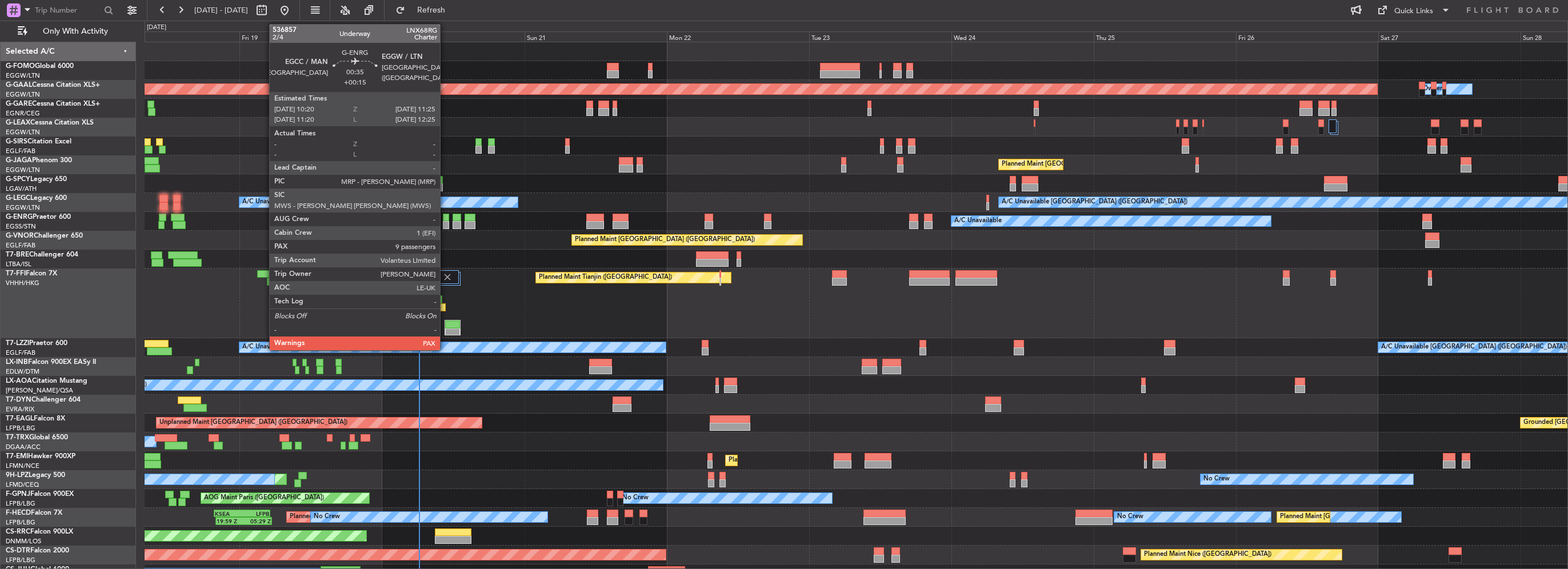
click at [445, 219] on div at bounding box center [446, 217] width 7 height 8
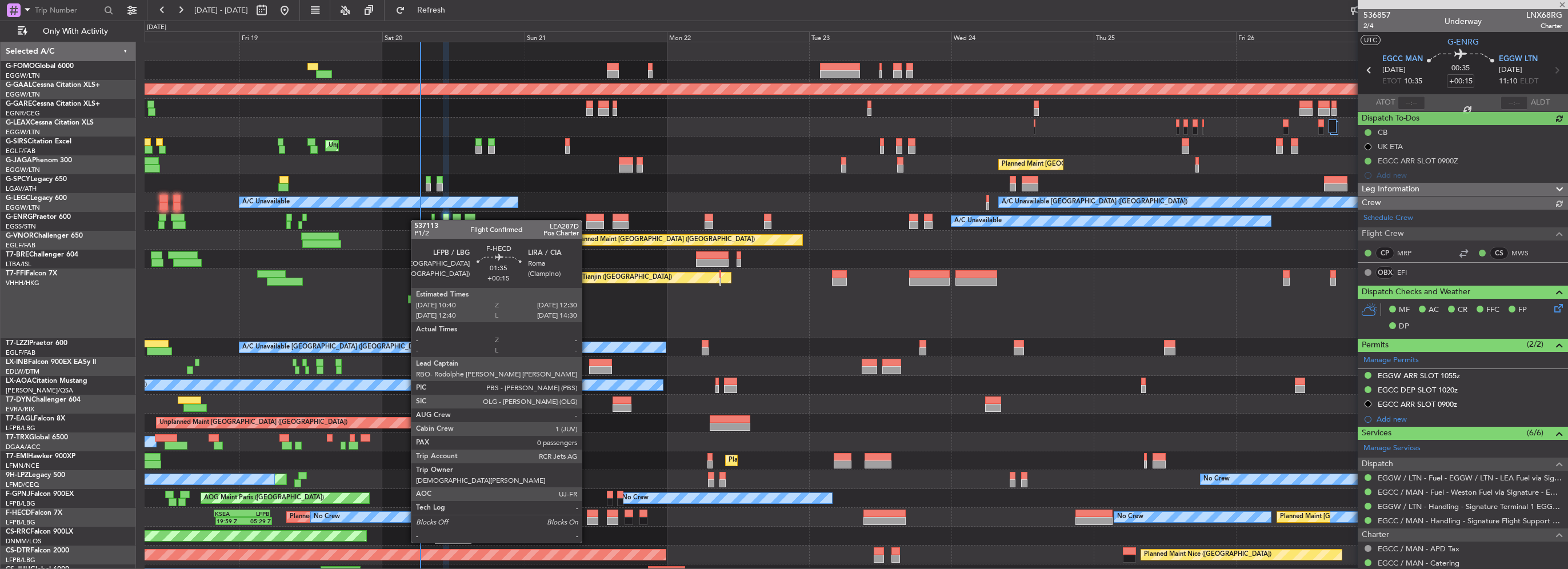
click at [587, 521] on div at bounding box center [592, 520] width 11 height 8
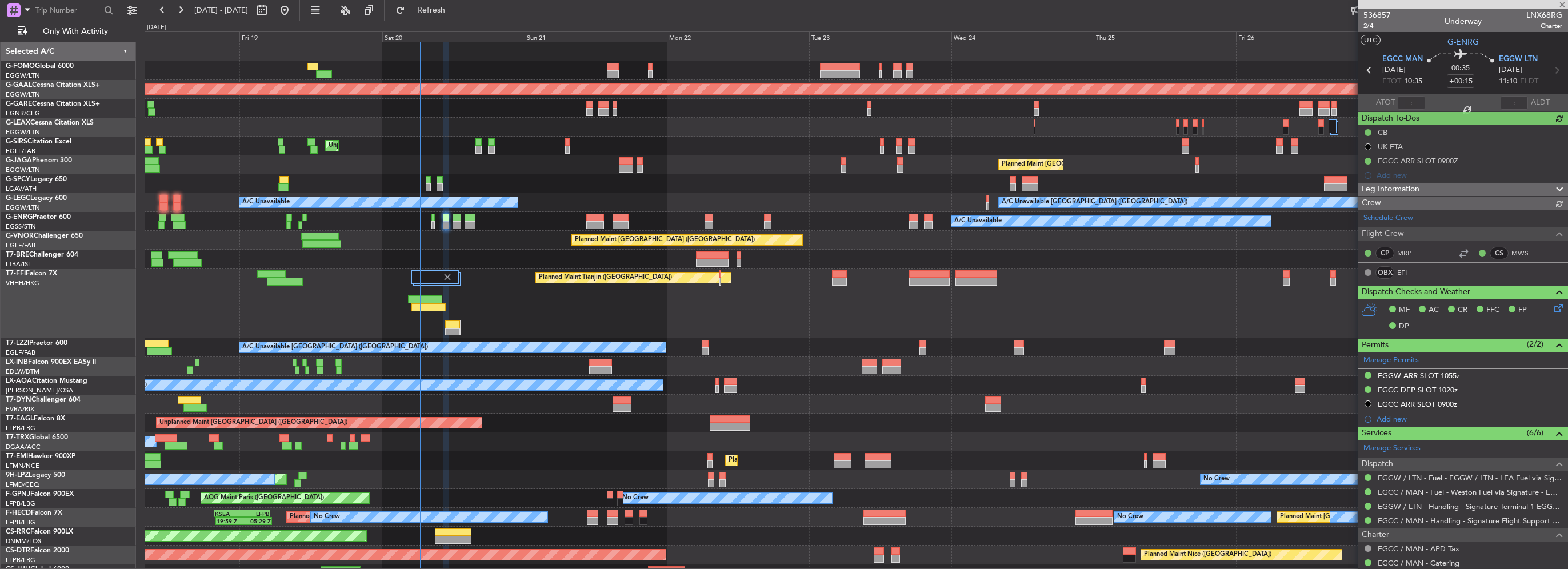
type input "0"
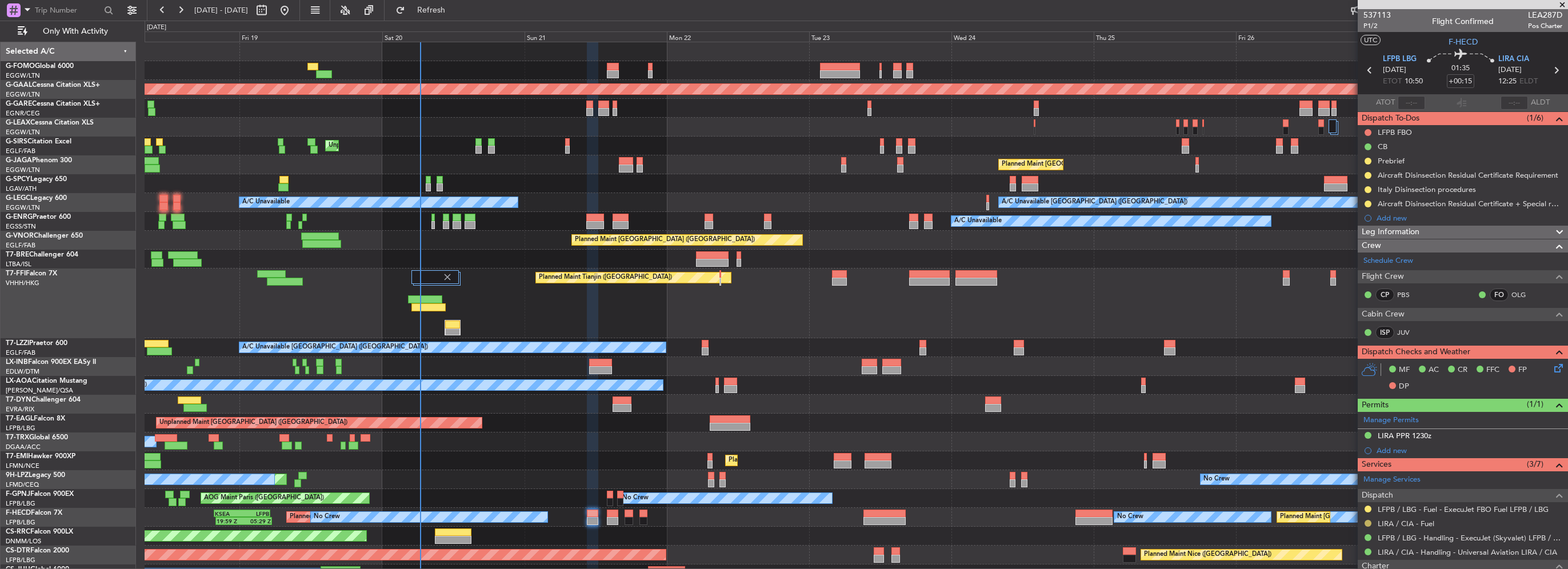
click at [1366, 520] on button at bounding box center [1368, 523] width 7 height 7
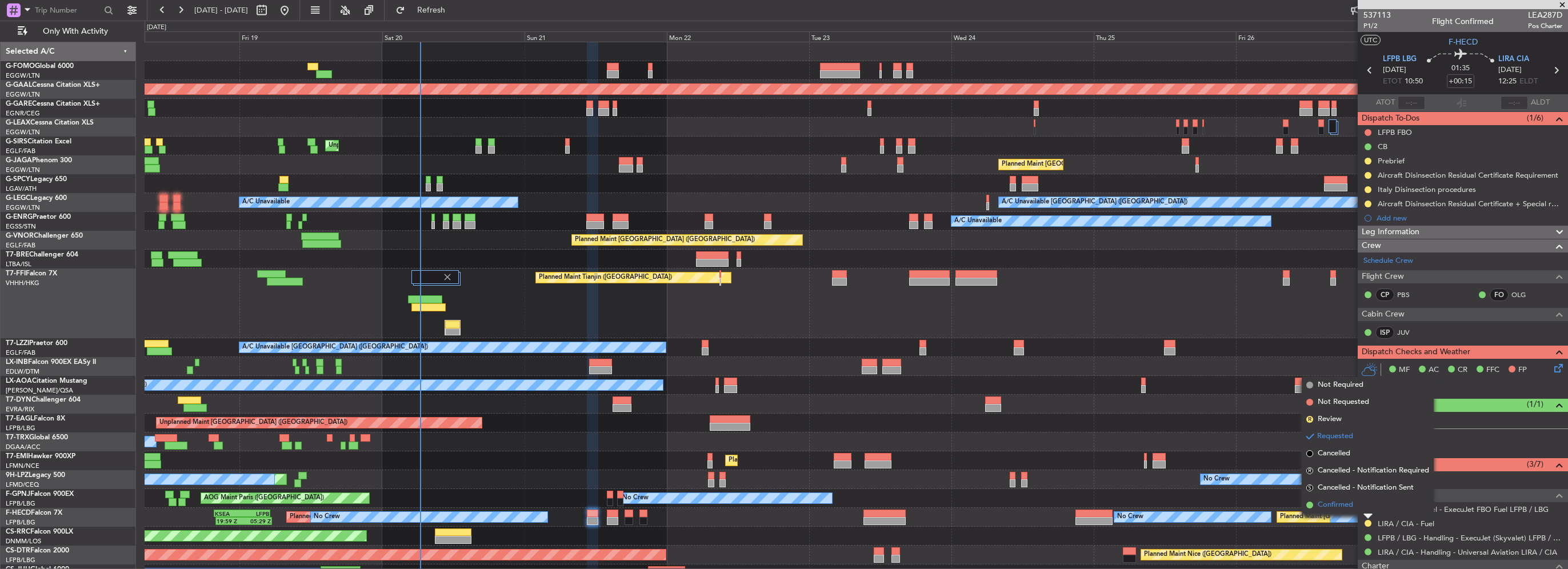
click at [1355, 507] on li "Confirmed" at bounding box center [1368, 505] width 132 height 17
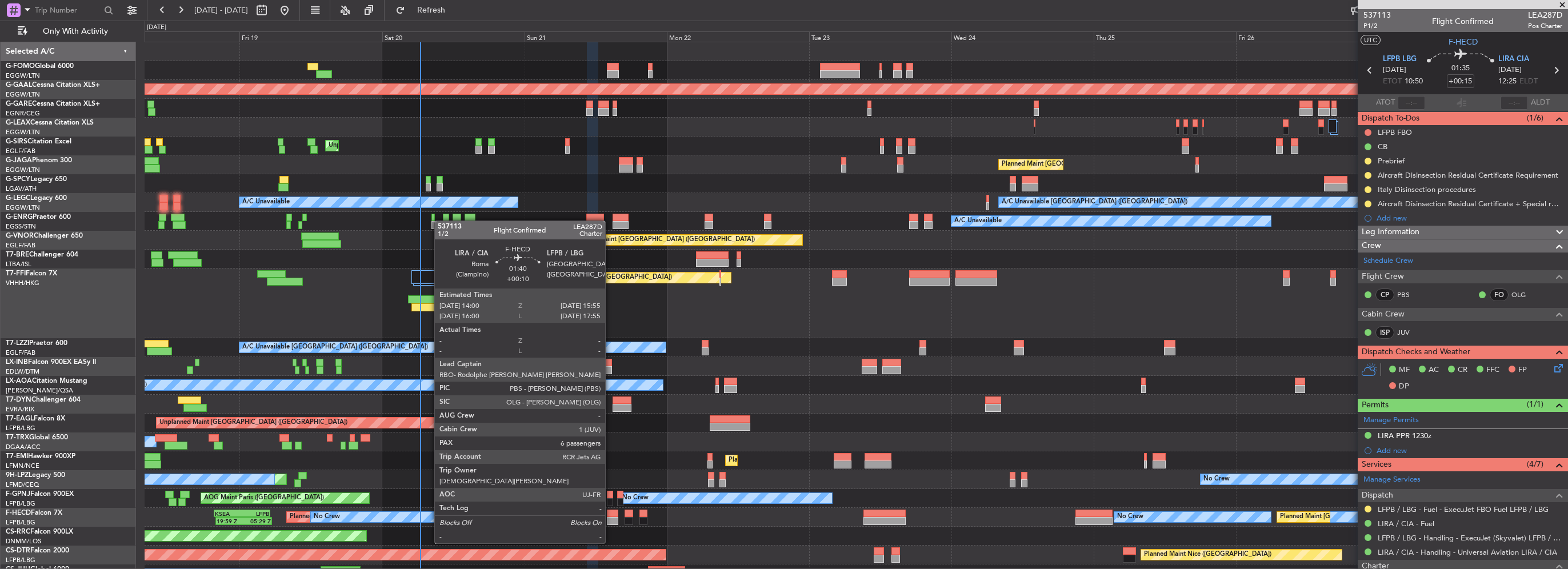
click at [610, 522] on div at bounding box center [612, 520] width 11 height 8
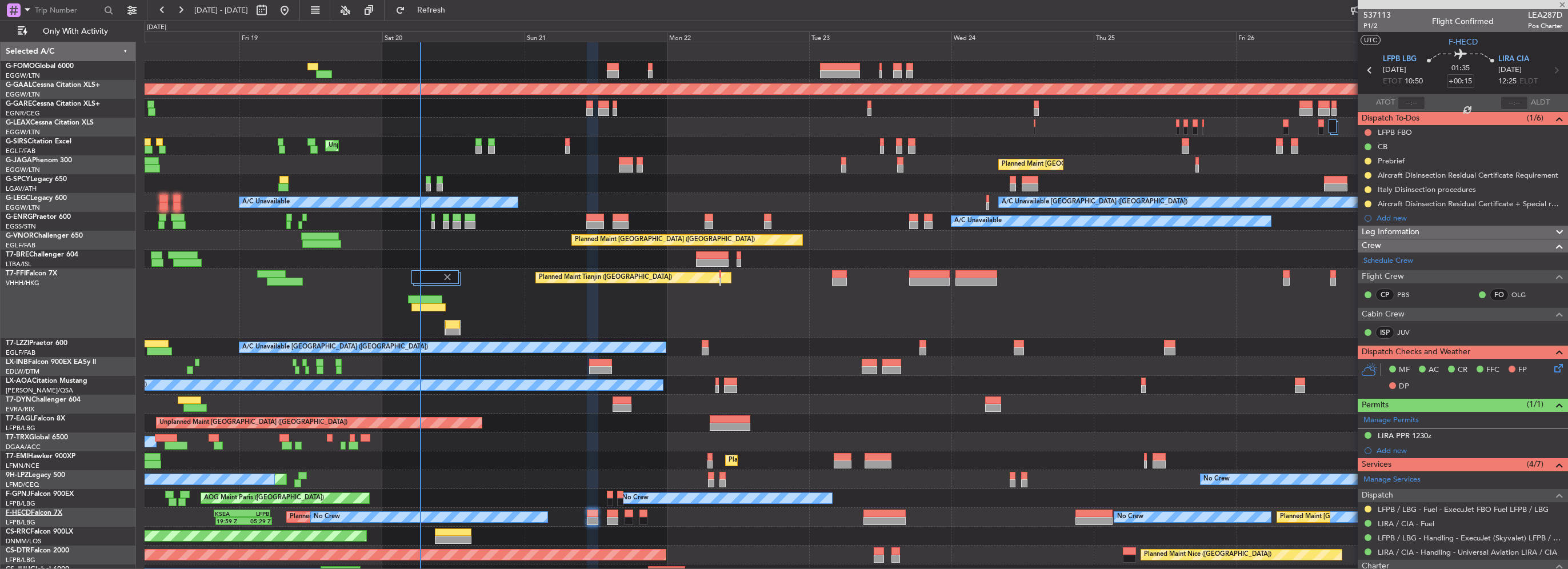
type input "+00:10"
type input "6"
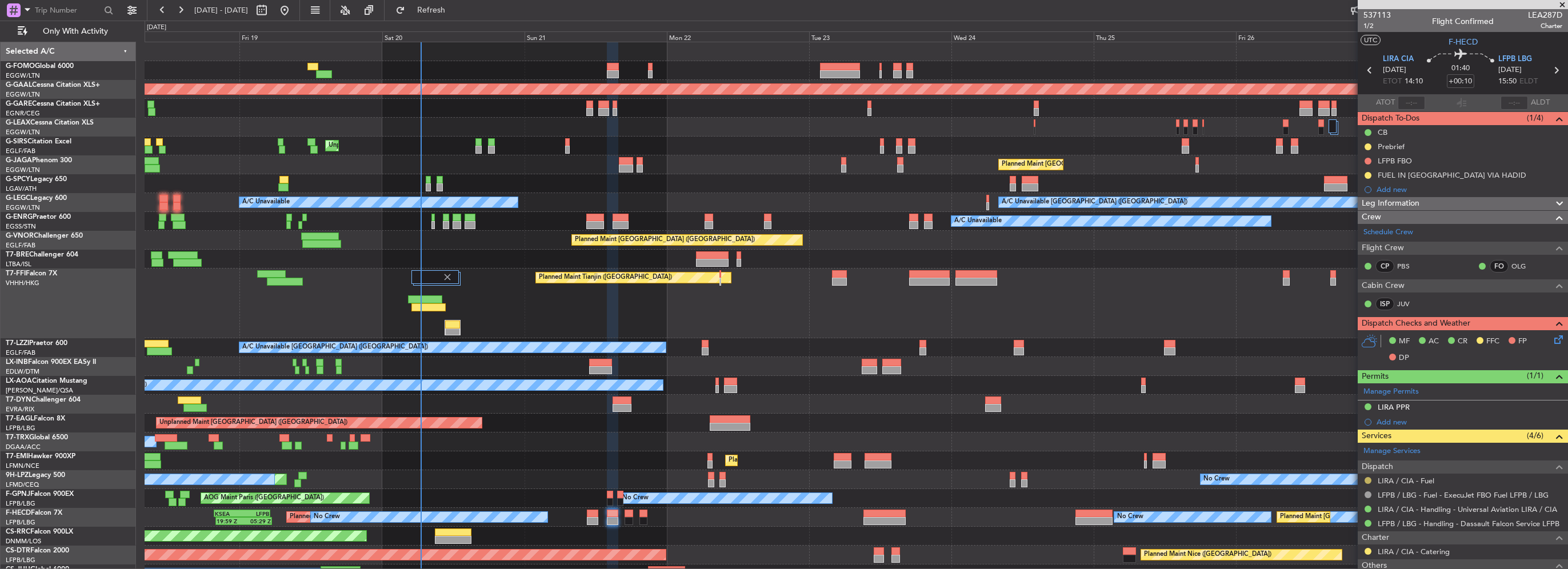
click at [1366, 477] on button at bounding box center [1368, 480] width 7 height 7
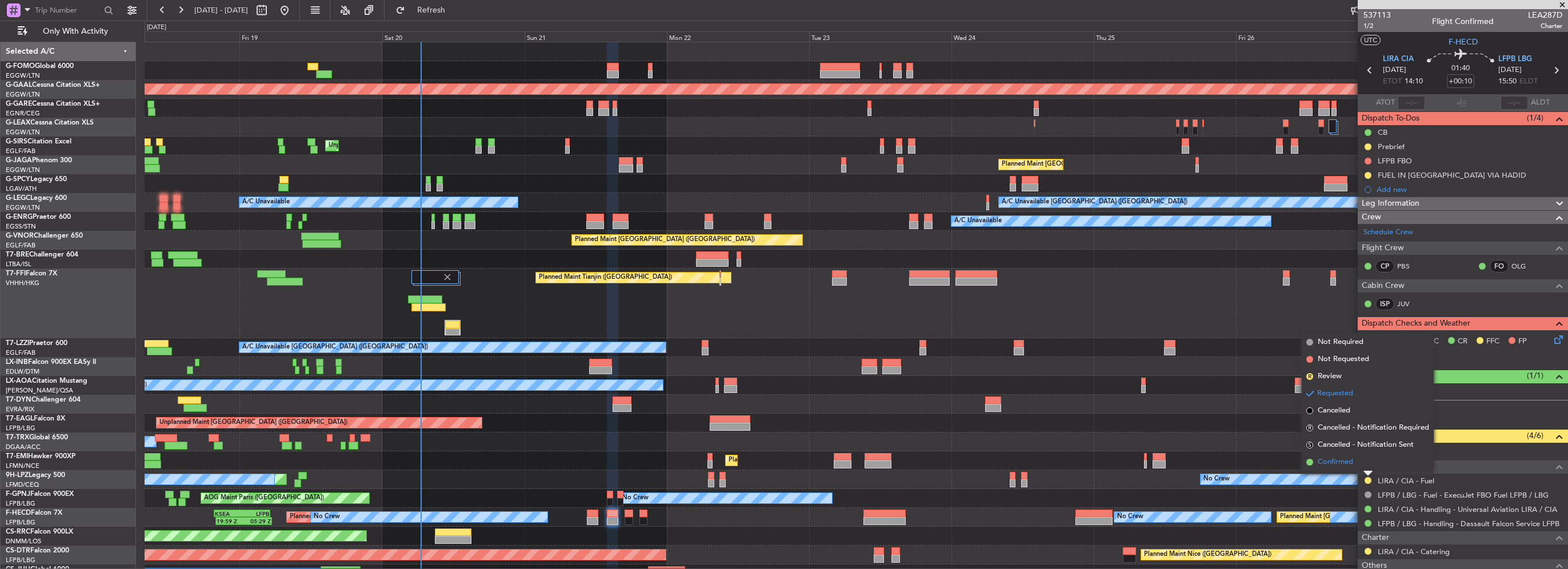
click at [1342, 464] on span "Confirmed" at bounding box center [1335, 462] width 35 height 11
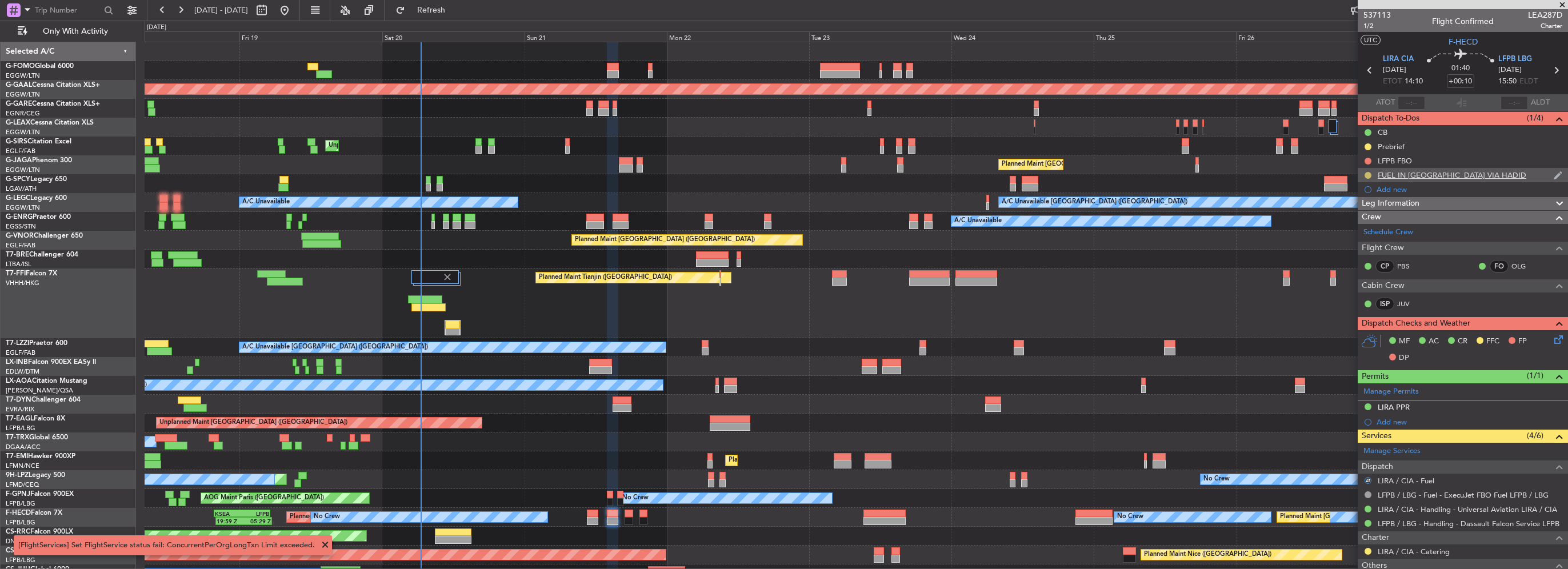
click at [1365, 175] on button at bounding box center [1368, 176] width 7 height 7
click at [1369, 228] on span "Completed" at bounding box center [1372, 226] width 37 height 11
click at [1366, 175] on button at bounding box center [1368, 176] width 7 height 7
click at [1365, 227] on span "Completed" at bounding box center [1372, 226] width 37 height 11
click at [1368, 173] on button at bounding box center [1368, 176] width 7 height 7
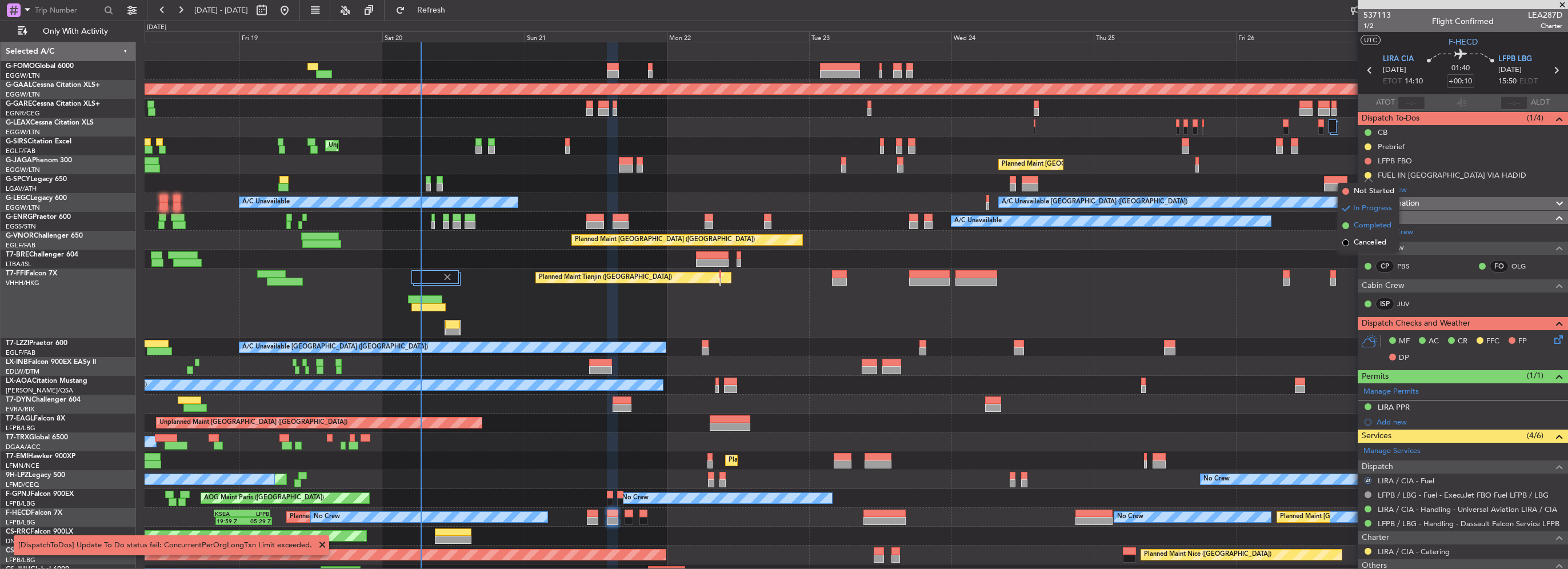
click at [1364, 227] on span "Completed" at bounding box center [1372, 226] width 37 height 11
click at [317, 547] on span at bounding box center [322, 544] width 13 height 13
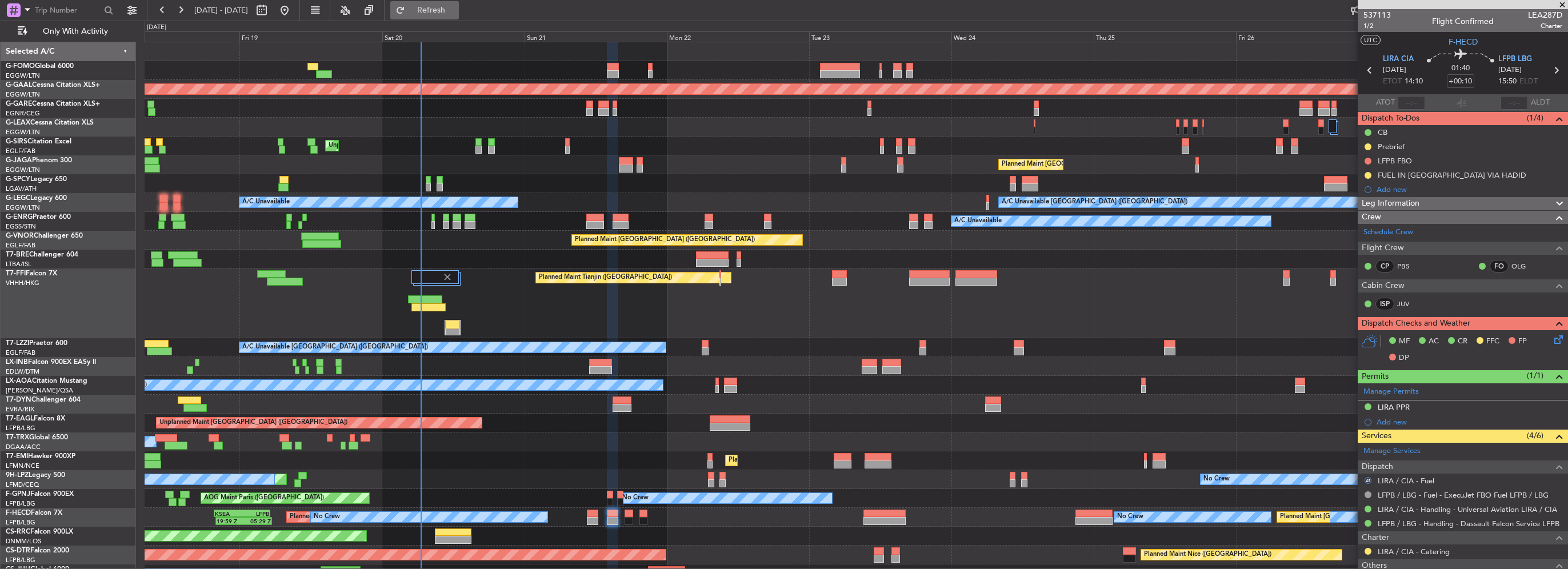
click at [456, 8] on span "Refresh" at bounding box center [432, 10] width 48 height 8
click at [1367, 178] on mat-tooltip-component "In Progress" at bounding box center [1368, 193] width 53 height 30
click at [1367, 173] on button at bounding box center [1368, 176] width 7 height 7
click at [1374, 228] on span "Completed" at bounding box center [1372, 226] width 37 height 11
click at [1365, 480] on button at bounding box center [1368, 480] width 7 height 7
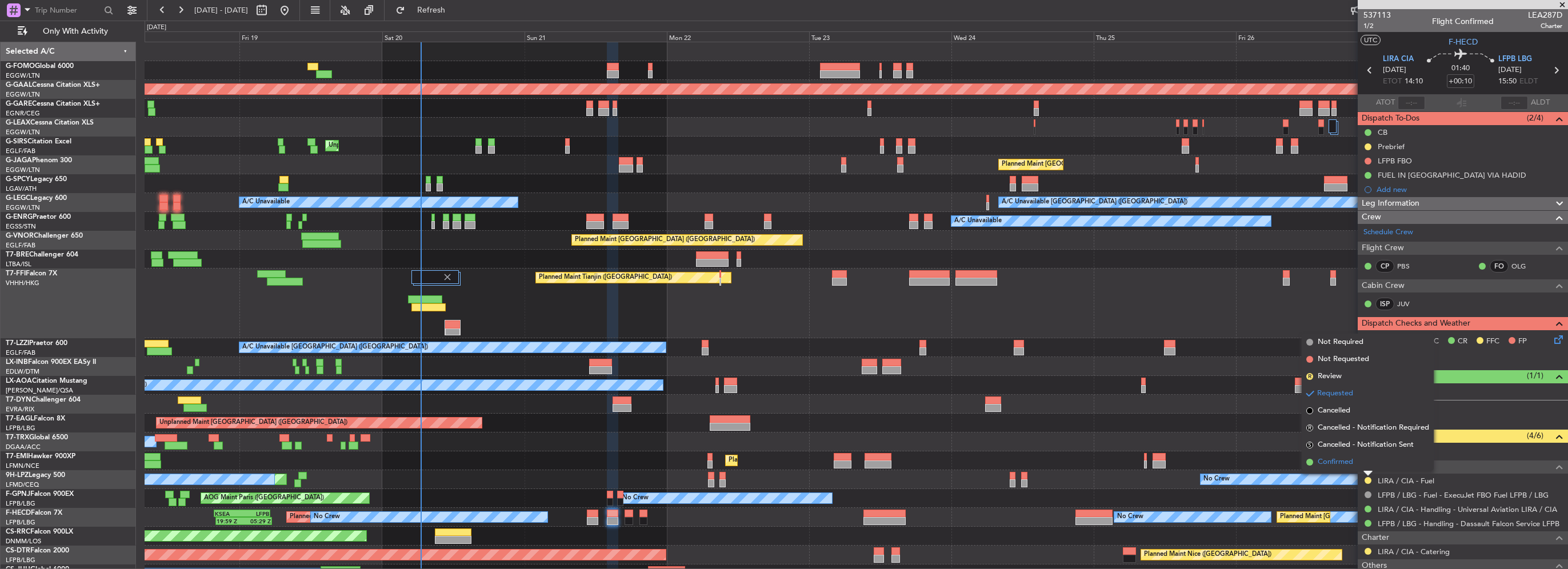
click at [1356, 465] on li "Confirmed" at bounding box center [1368, 462] width 132 height 17
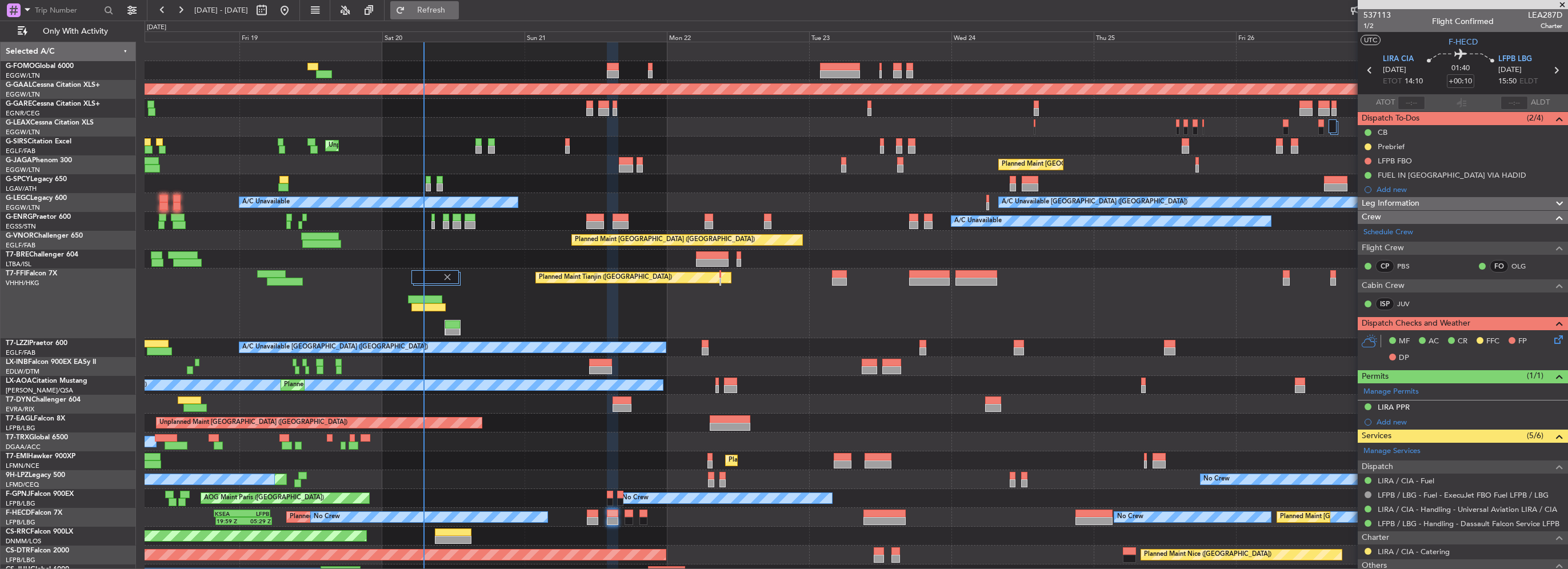
click at [443, 4] on button "Refresh" at bounding box center [424, 11] width 68 height 18
click at [456, 11] on span "Refresh" at bounding box center [432, 10] width 48 height 8
click at [456, 6] on span "Refresh" at bounding box center [432, 10] width 48 height 8
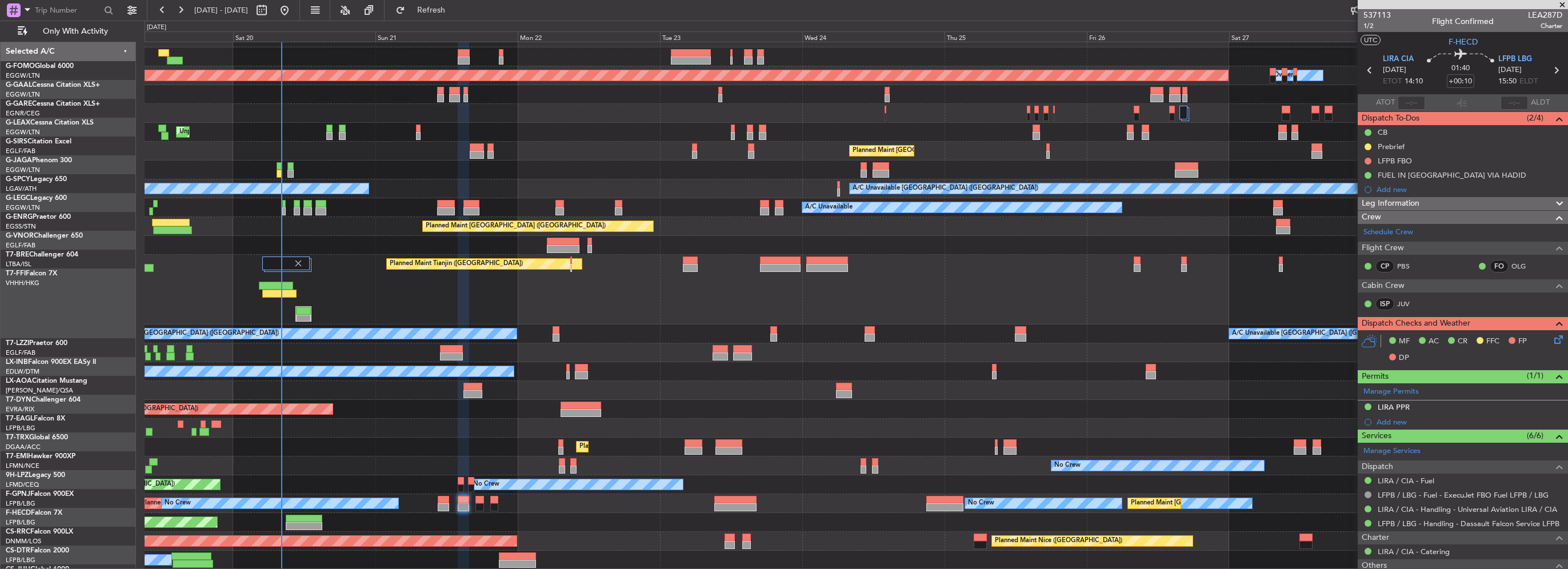
scroll to position [13, 0]
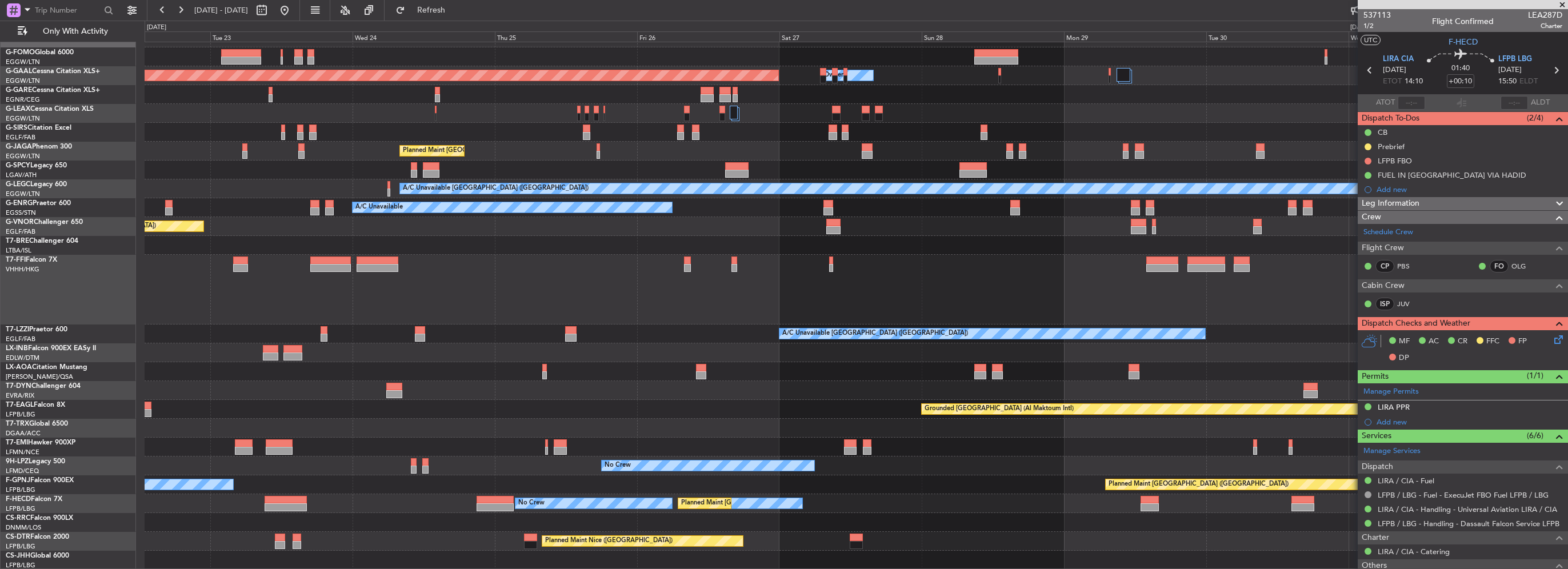
click at [203, 267] on div "Owner Planned [GEOGRAPHIC_DATA] Owner Planned Maint [GEOGRAPHIC_DATA] ([GEOGRAP…" at bounding box center [856, 299] width 1423 height 541
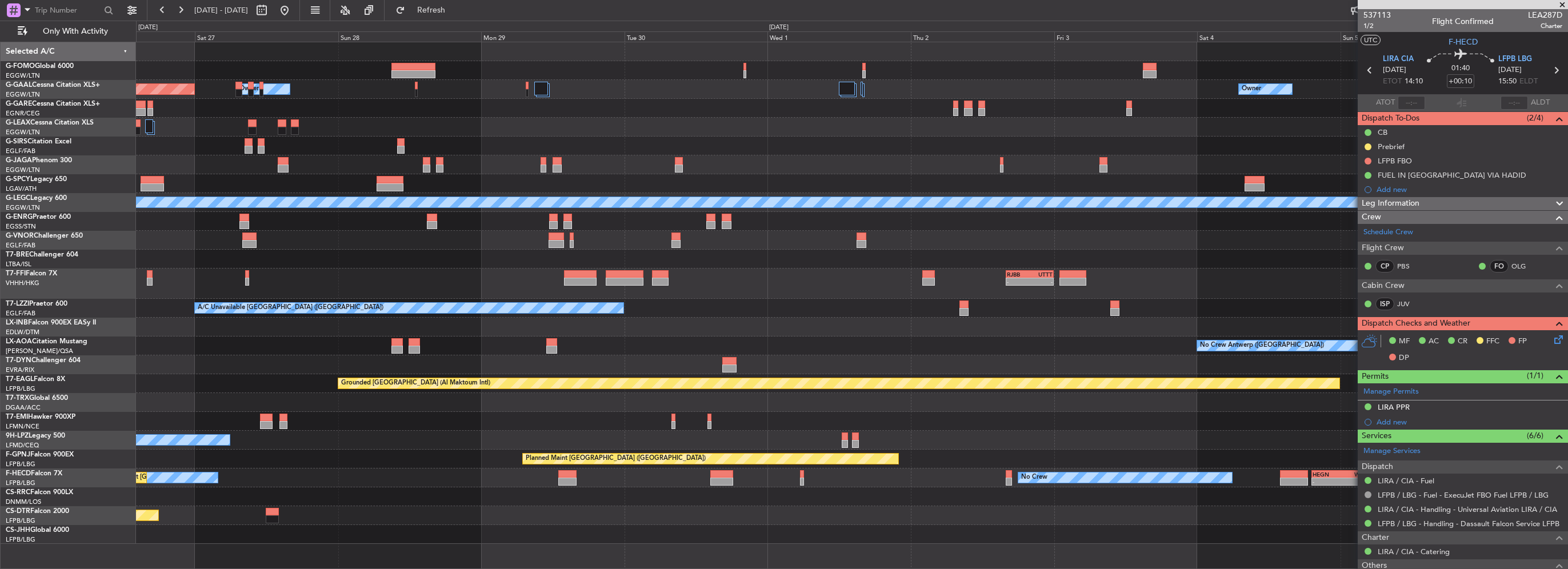
click at [85, 409] on div "Owner Planned [GEOGRAPHIC_DATA] Owner Planned Maint [GEOGRAPHIC_DATA] ([GEOGRAP…" at bounding box center [784, 295] width 1568 height 549
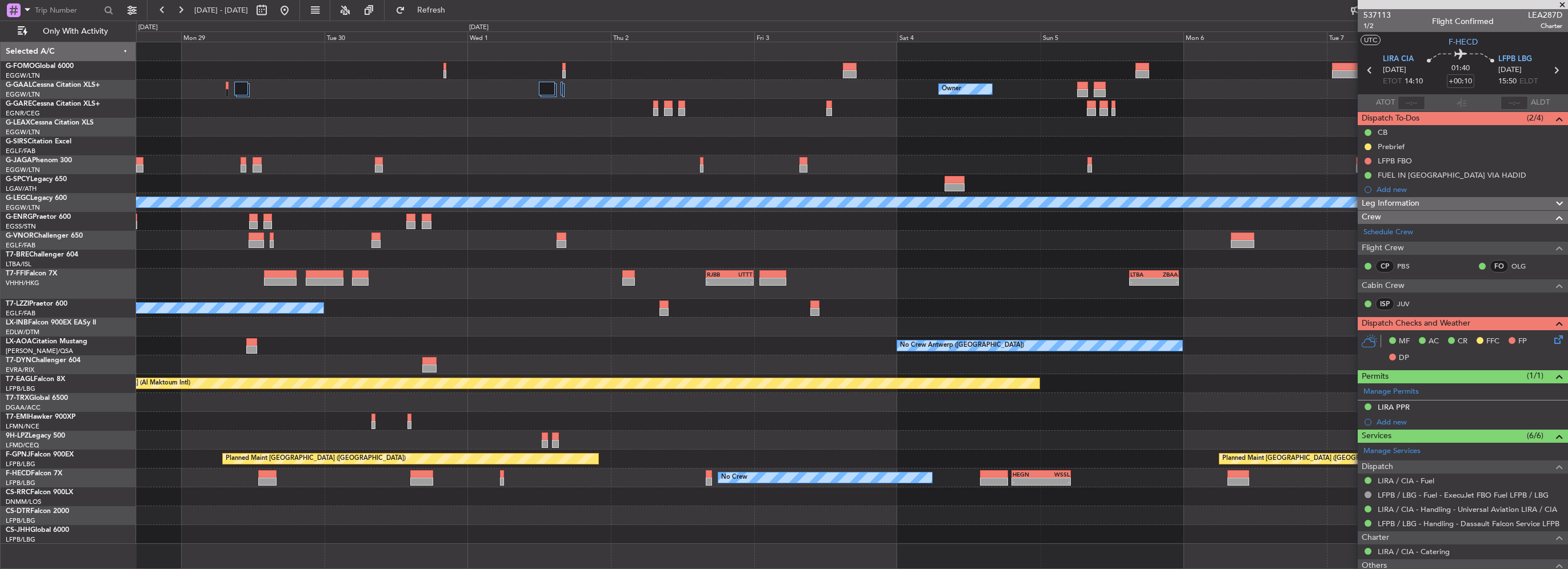
click at [214, 391] on div "Owner Owner Owner Planned [GEOGRAPHIC_DATA] A/C Unavailable [GEOGRAPHIC_DATA] (…" at bounding box center [851, 293] width 1431 height 501
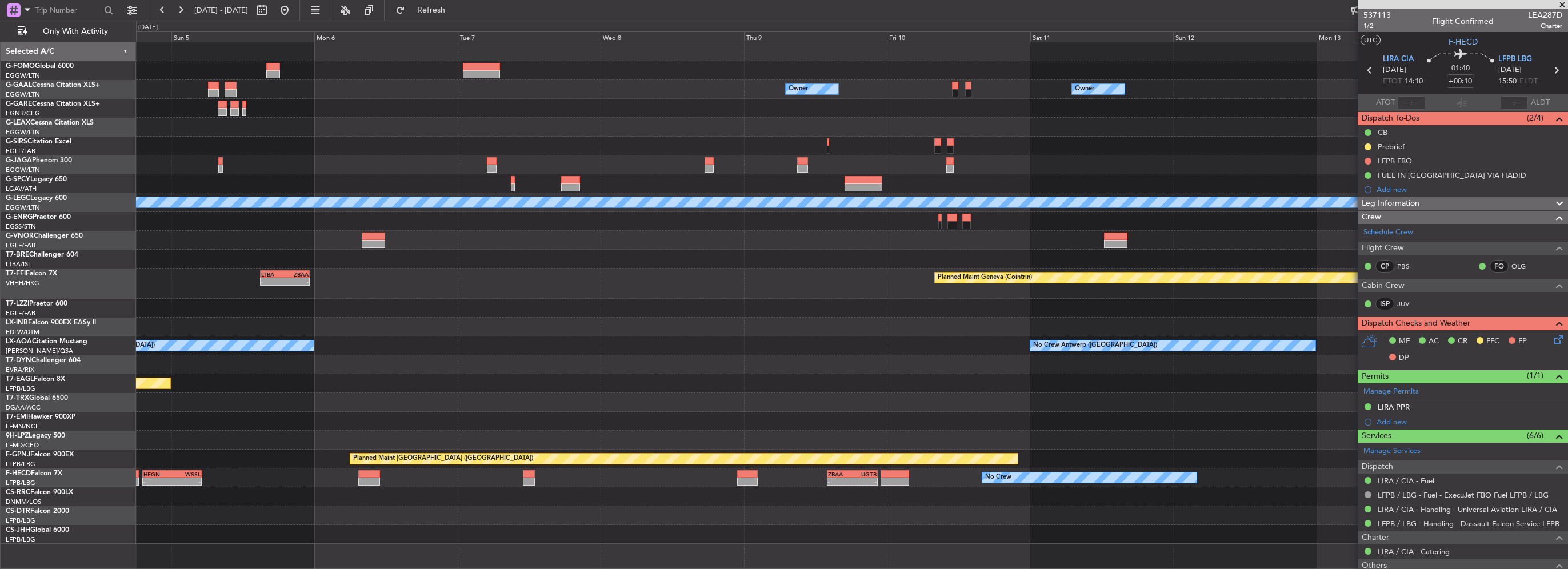
click at [354, 374] on div "Grounded [GEOGRAPHIC_DATA] (Al Maktoum Intl)" at bounding box center [851, 384] width 1431 height 19
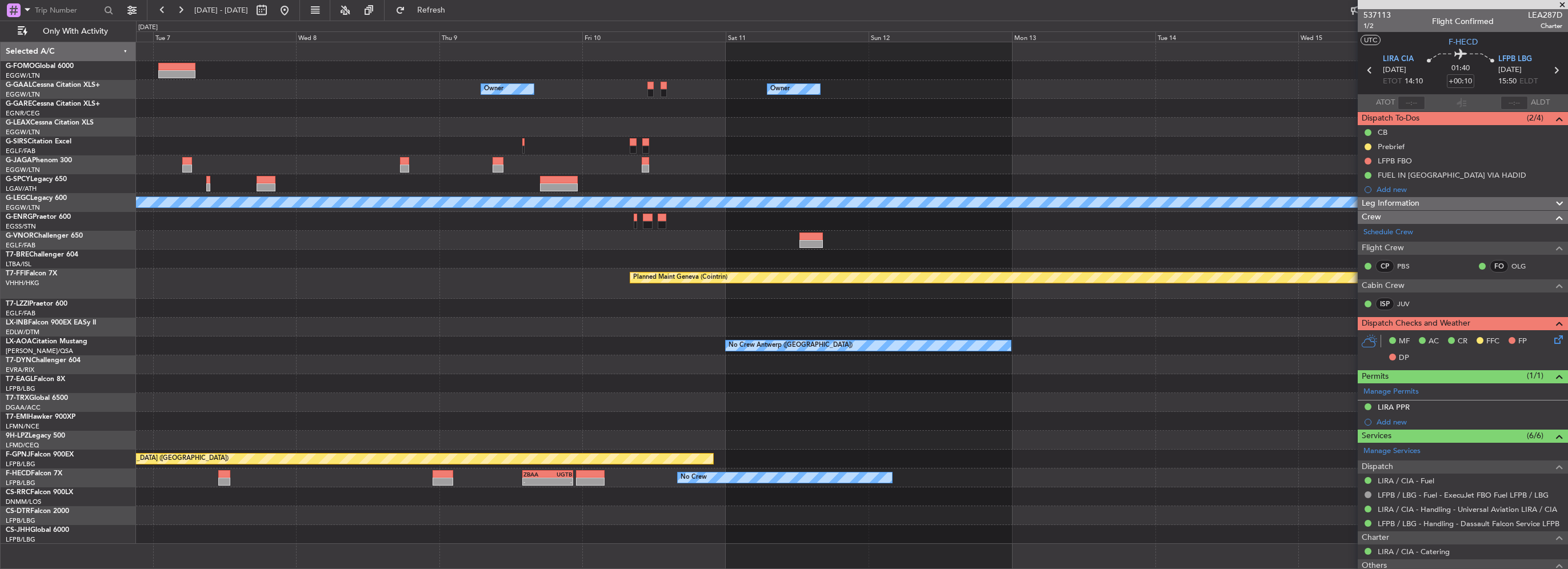
click at [109, 337] on div "Owner Owner Owner A/C Unavailable [GEOGRAPHIC_DATA] ([GEOGRAPHIC_DATA]) Planned…" at bounding box center [784, 295] width 1568 height 549
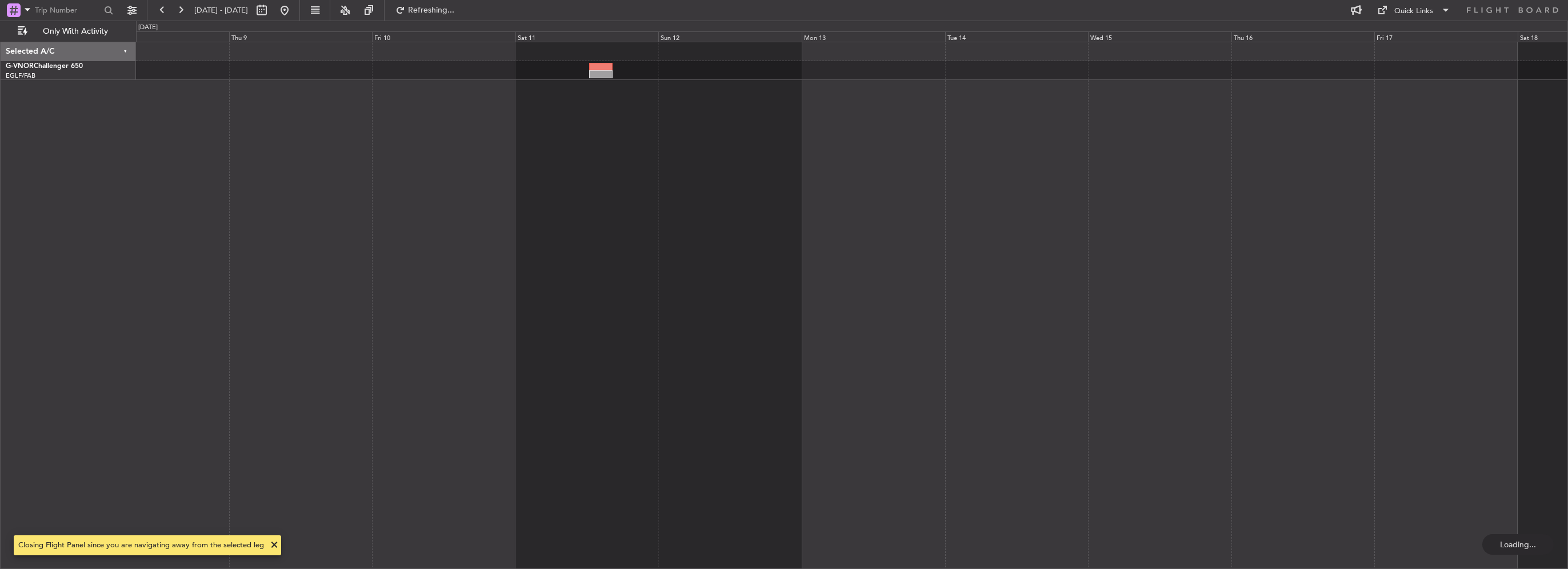
click at [913, 369] on div at bounding box center [852, 305] width 1432 height 527
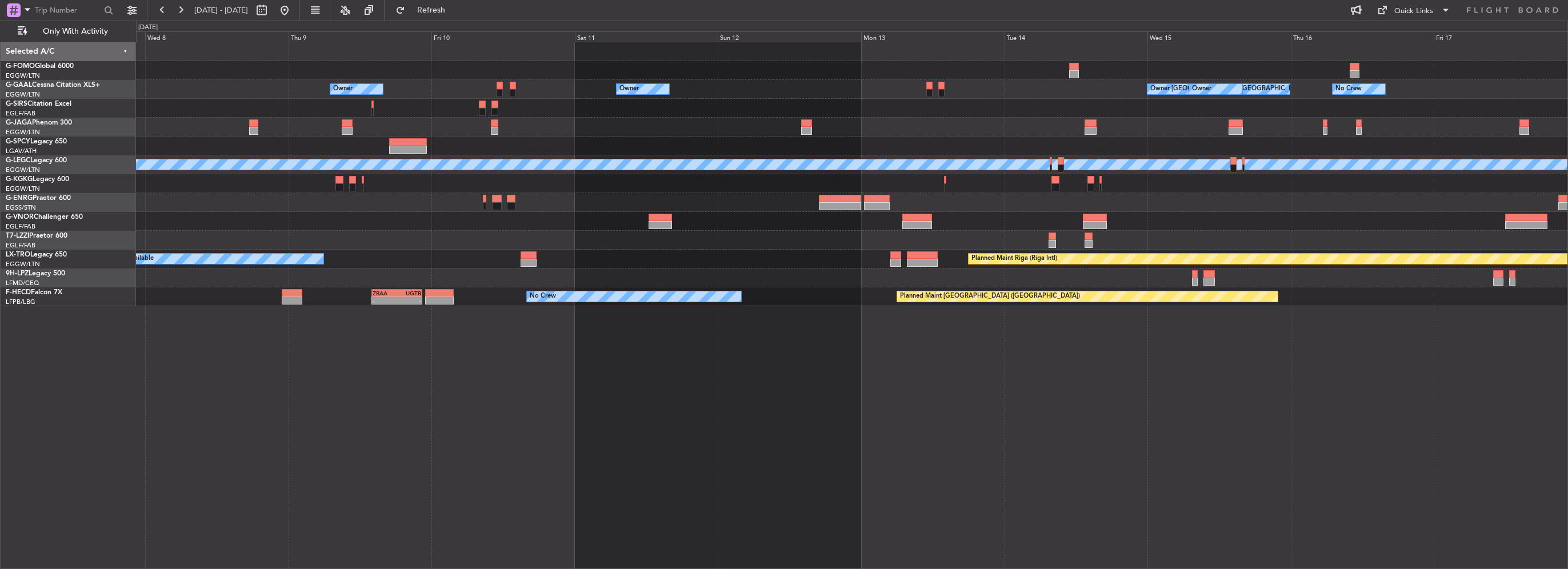
click at [665, 284] on div at bounding box center [851, 278] width 1431 height 19
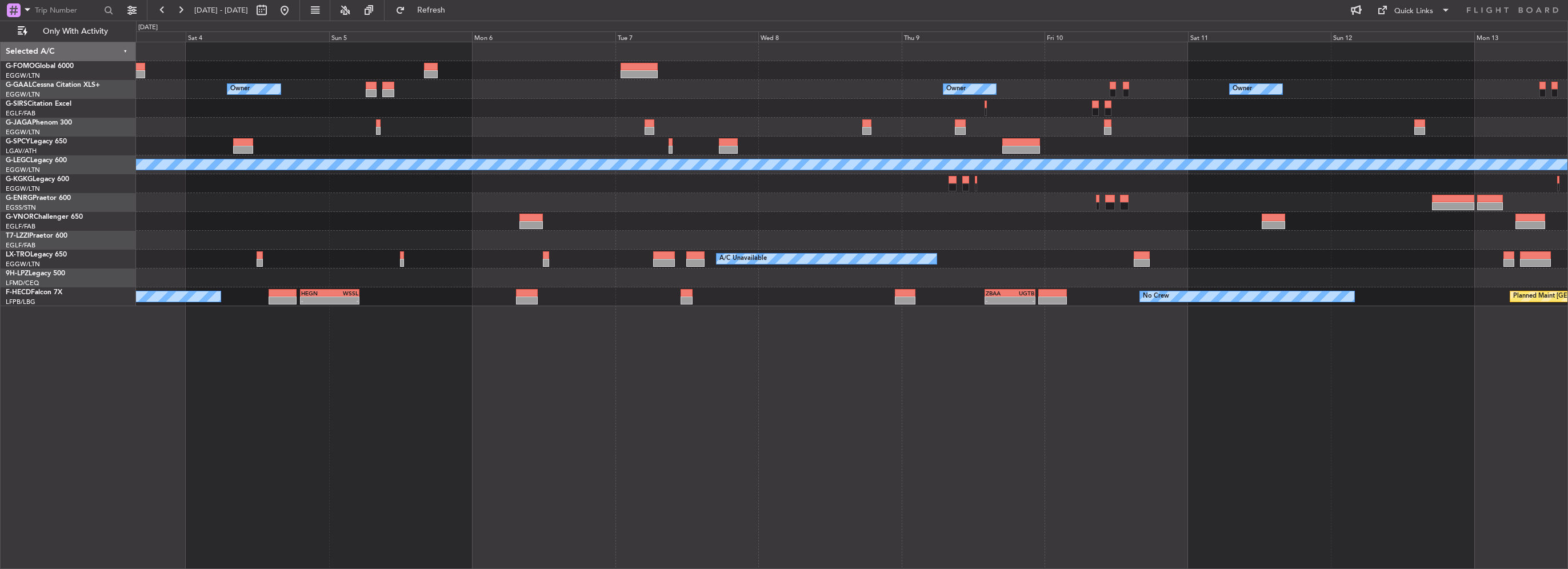
click at [835, 304] on div "Owner Owner Owner Owner [GEOGRAPHIC_DATA] ([GEOGRAPHIC_DATA]) Owner A/C Unavail…" at bounding box center [851, 174] width 1431 height 264
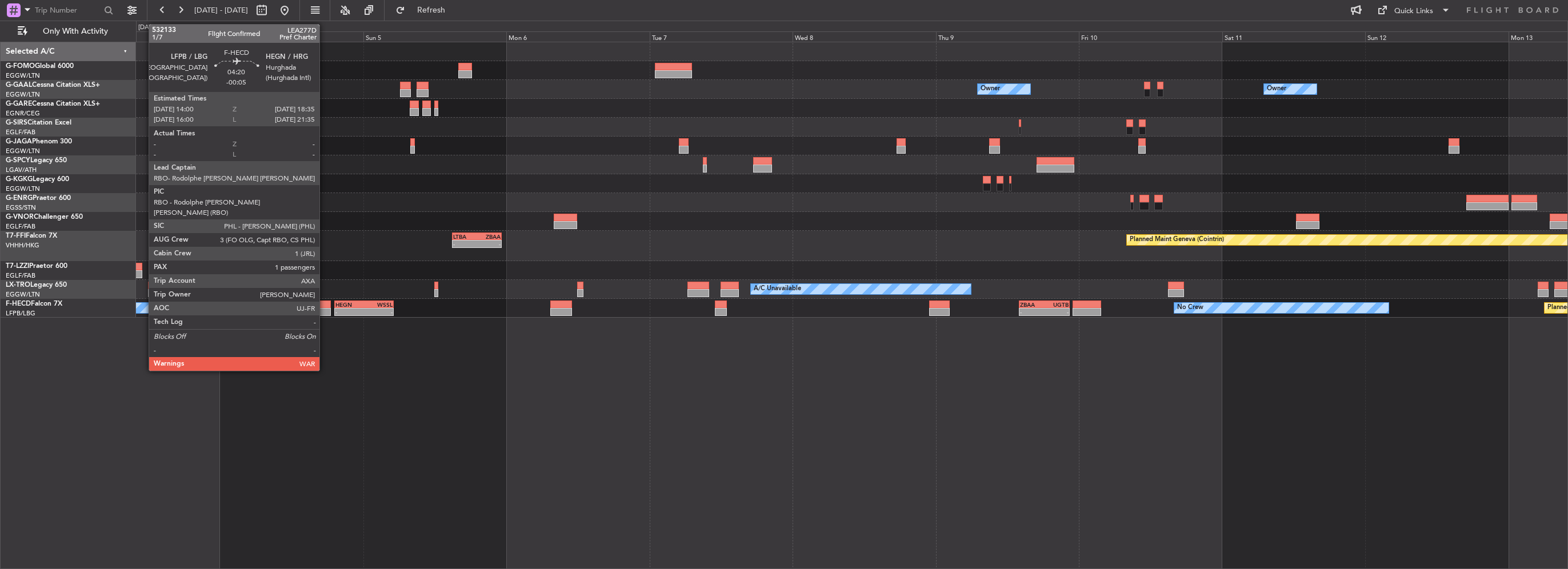
click at [324, 310] on div at bounding box center [316, 312] width 28 height 8
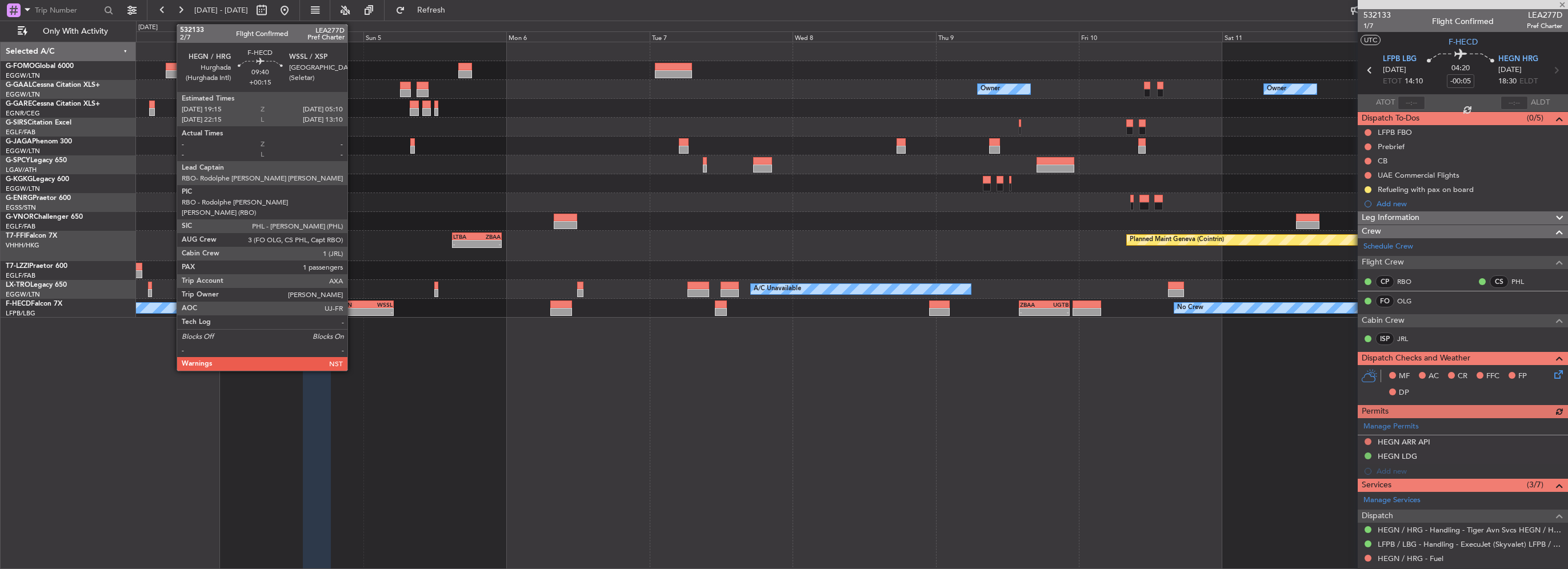
click at [353, 305] on div "HEGN" at bounding box center [350, 305] width 29 height 7
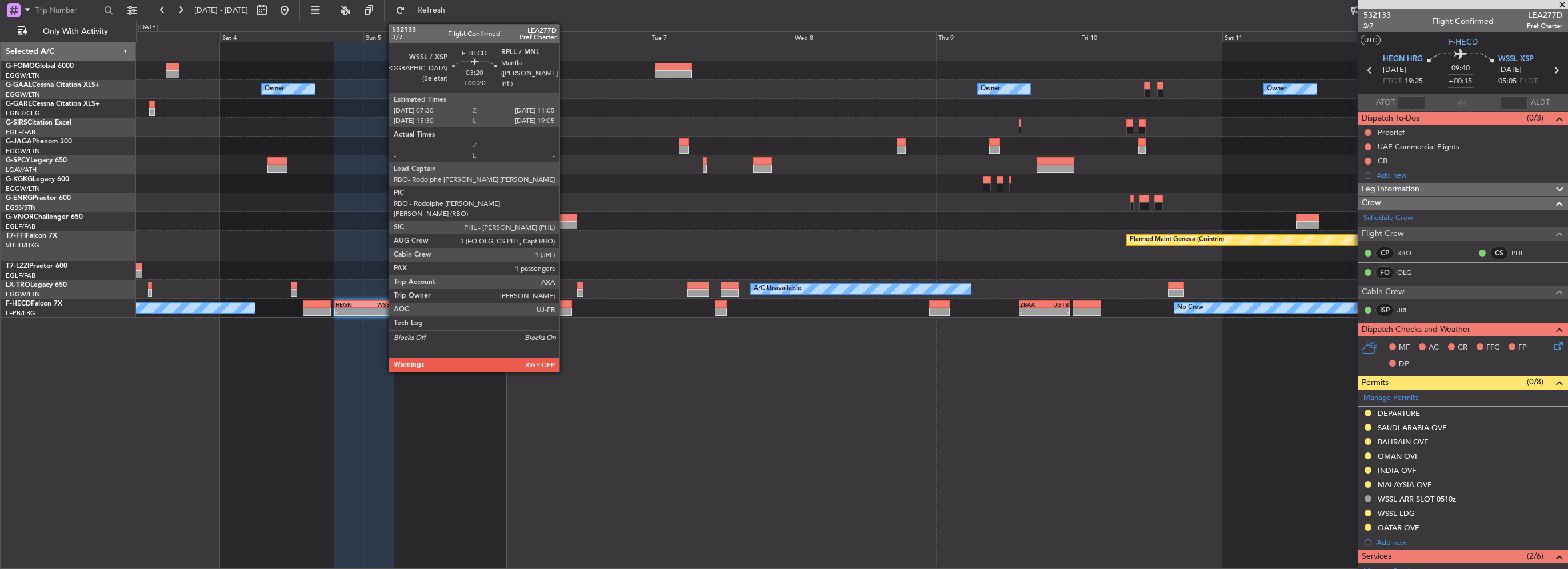
click at [564, 310] on div at bounding box center [561, 312] width 22 height 8
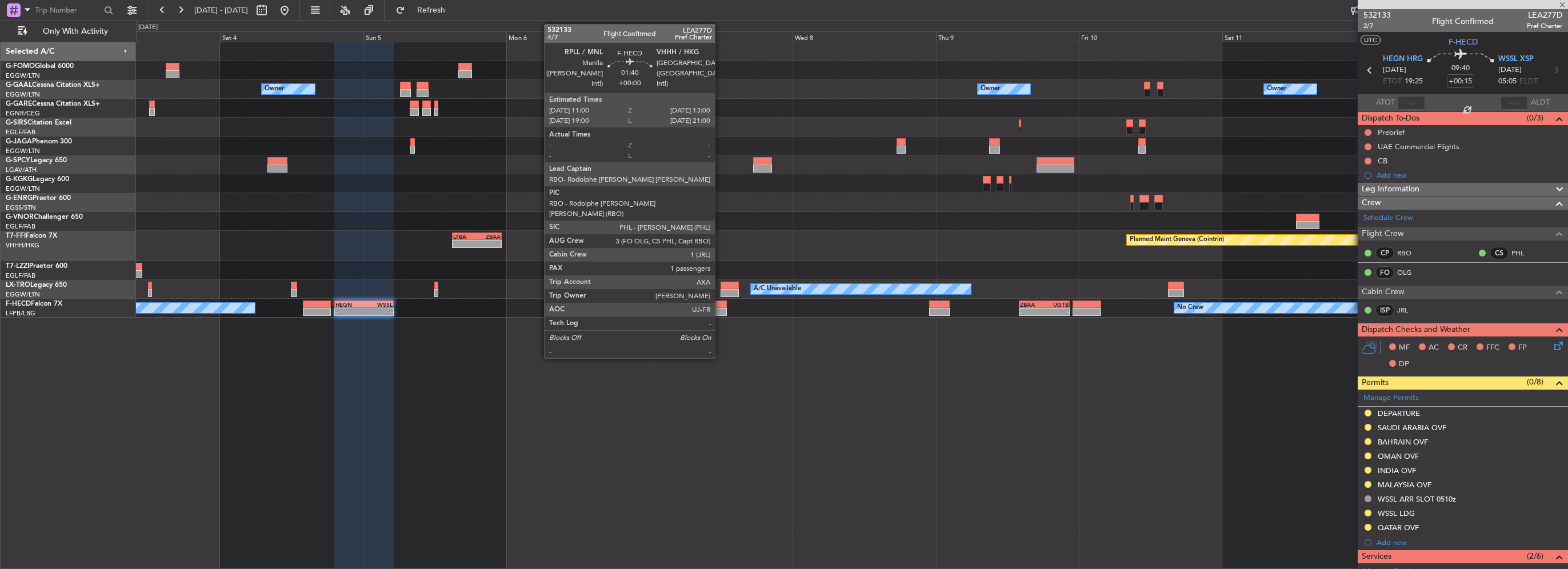
type input "+00:20"
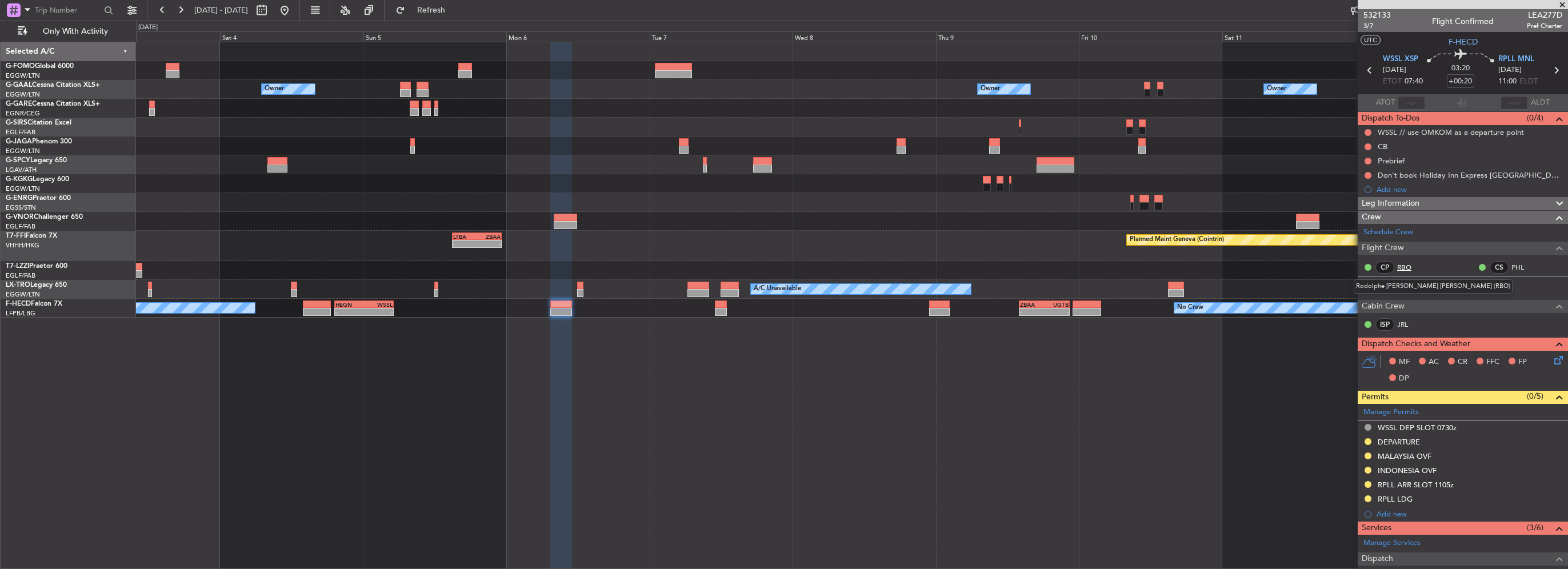
click at [1401, 269] on link "RBO" at bounding box center [1410, 267] width 25 height 11
click at [1512, 270] on link "PHL" at bounding box center [1524, 267] width 25 height 11
click at [1406, 287] on link "OLG" at bounding box center [1410, 286] width 25 height 11
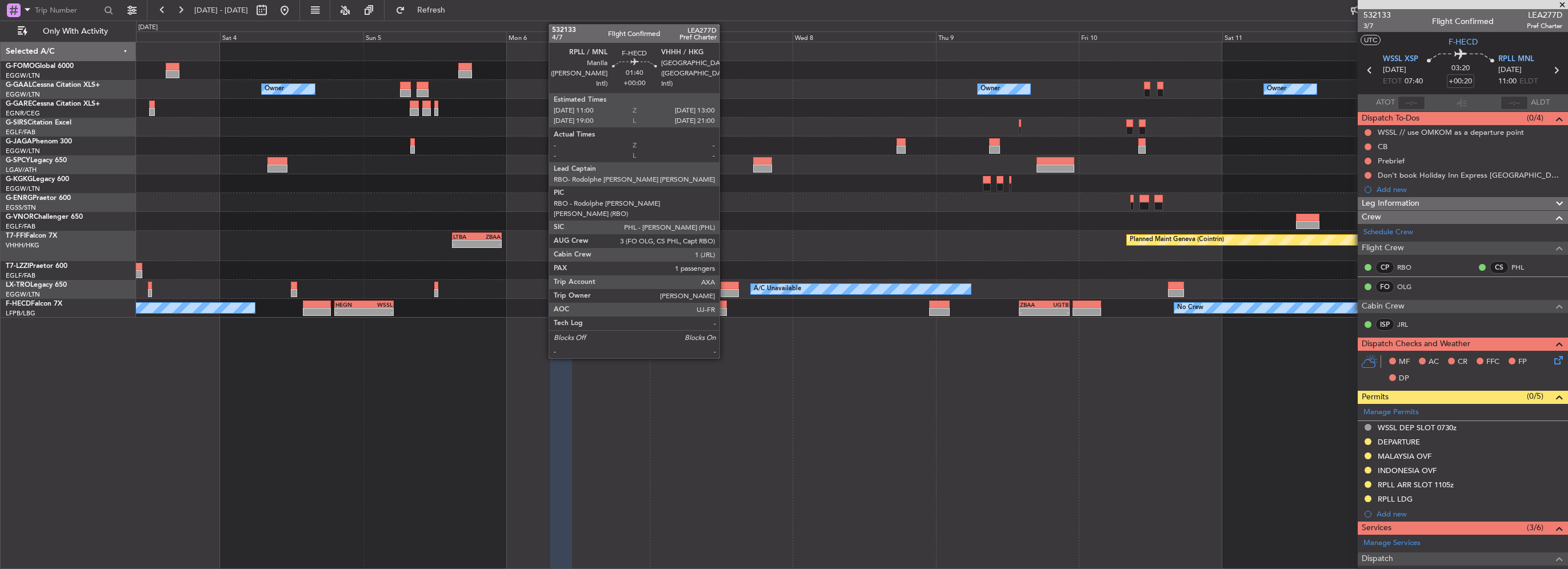
click at [724, 310] on div at bounding box center [720, 312] width 12 height 8
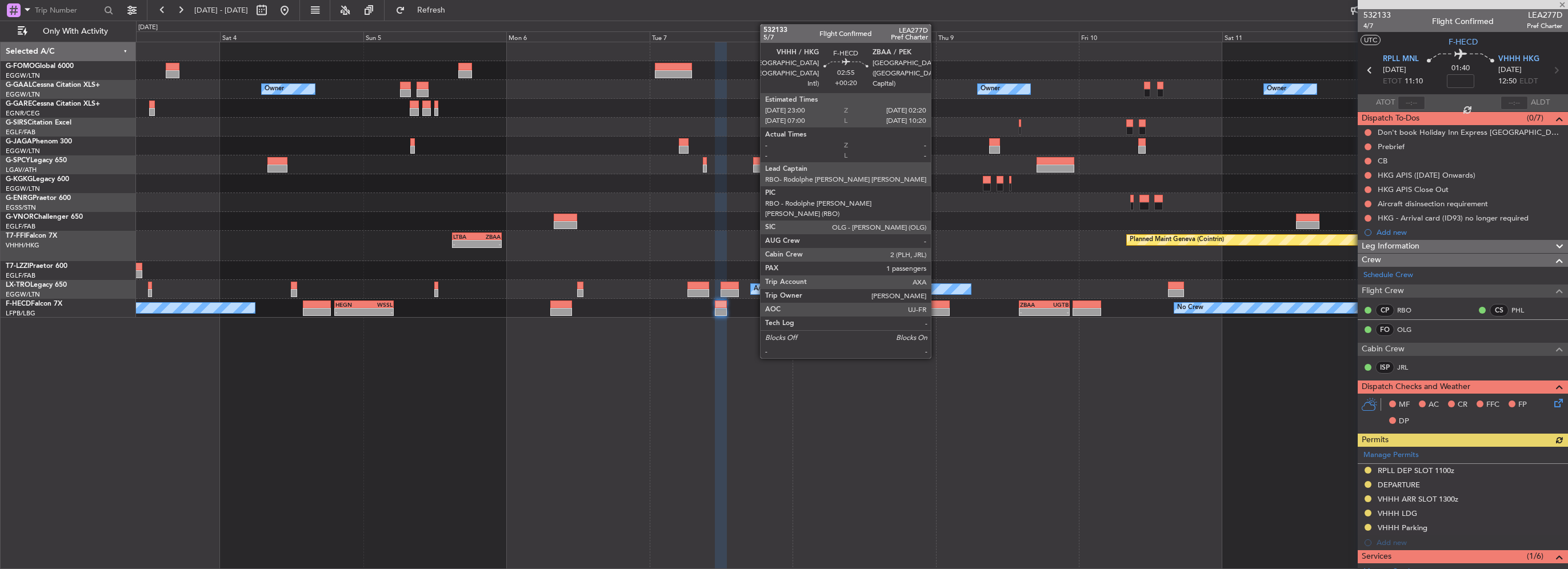
click at [936, 304] on div at bounding box center [939, 304] width 20 height 8
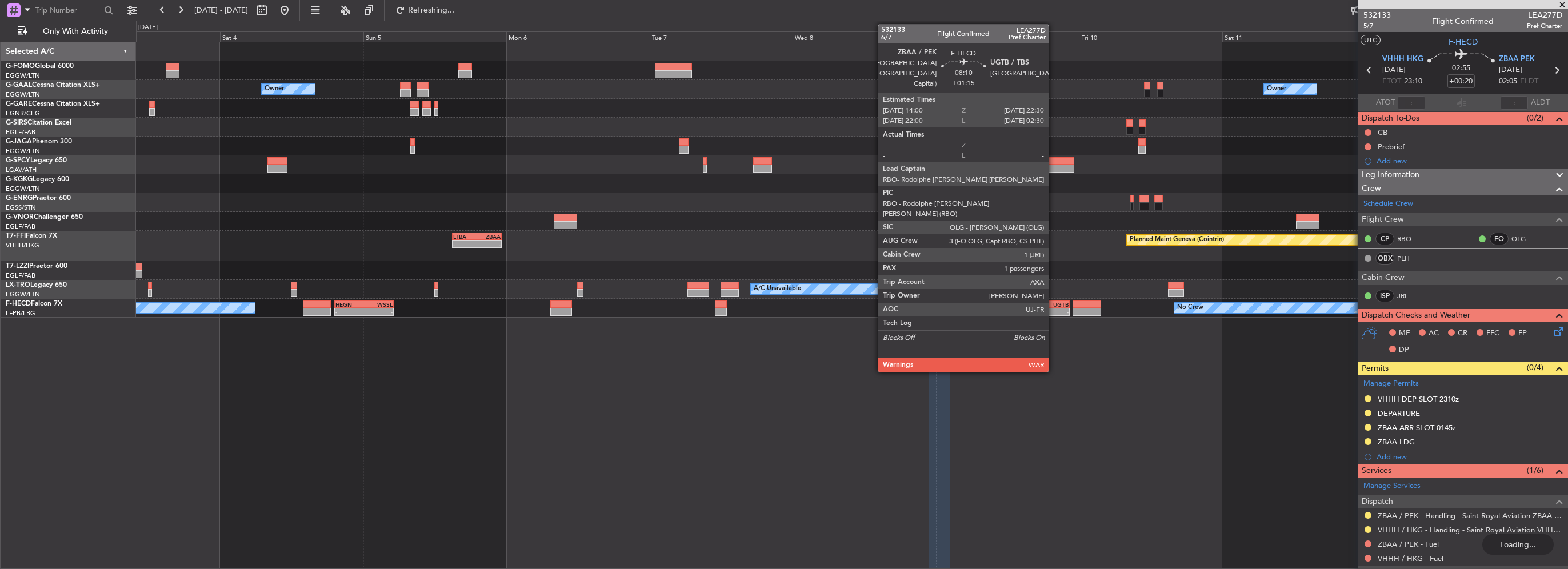
click at [1054, 302] on div "UGTB" at bounding box center [1057, 305] width 25 height 7
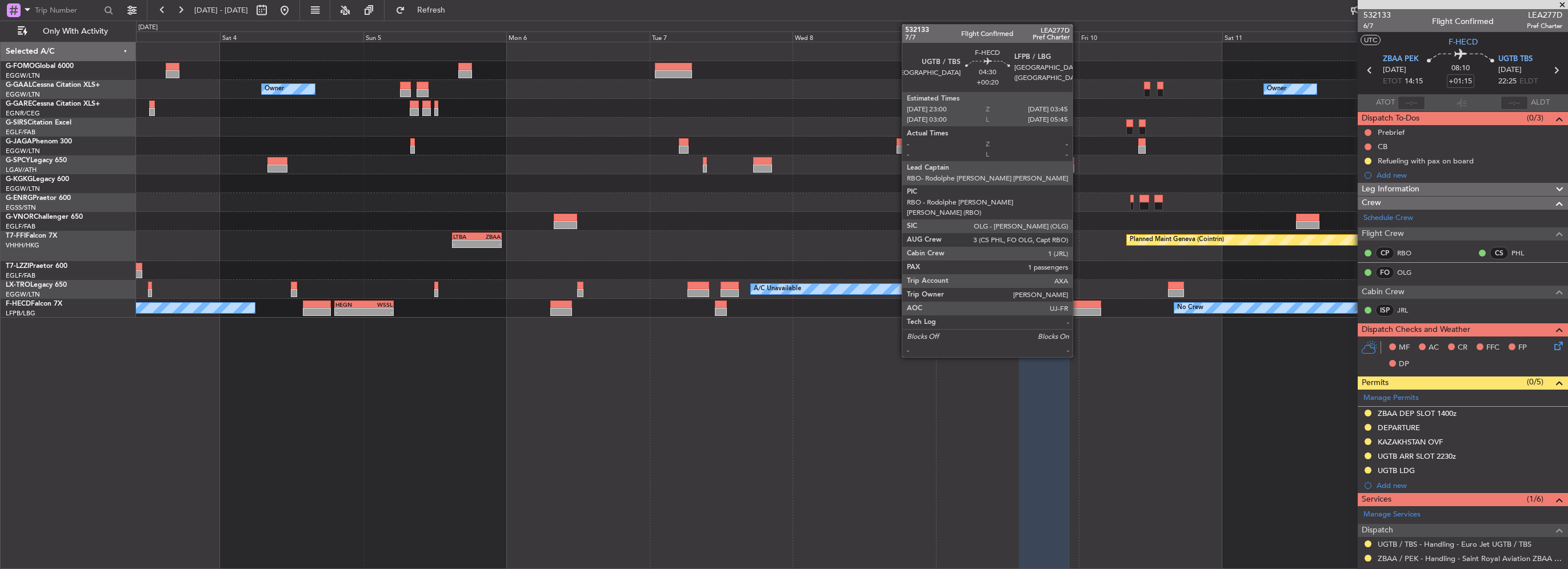
click at [1078, 308] on div at bounding box center [1087, 312] width 29 height 8
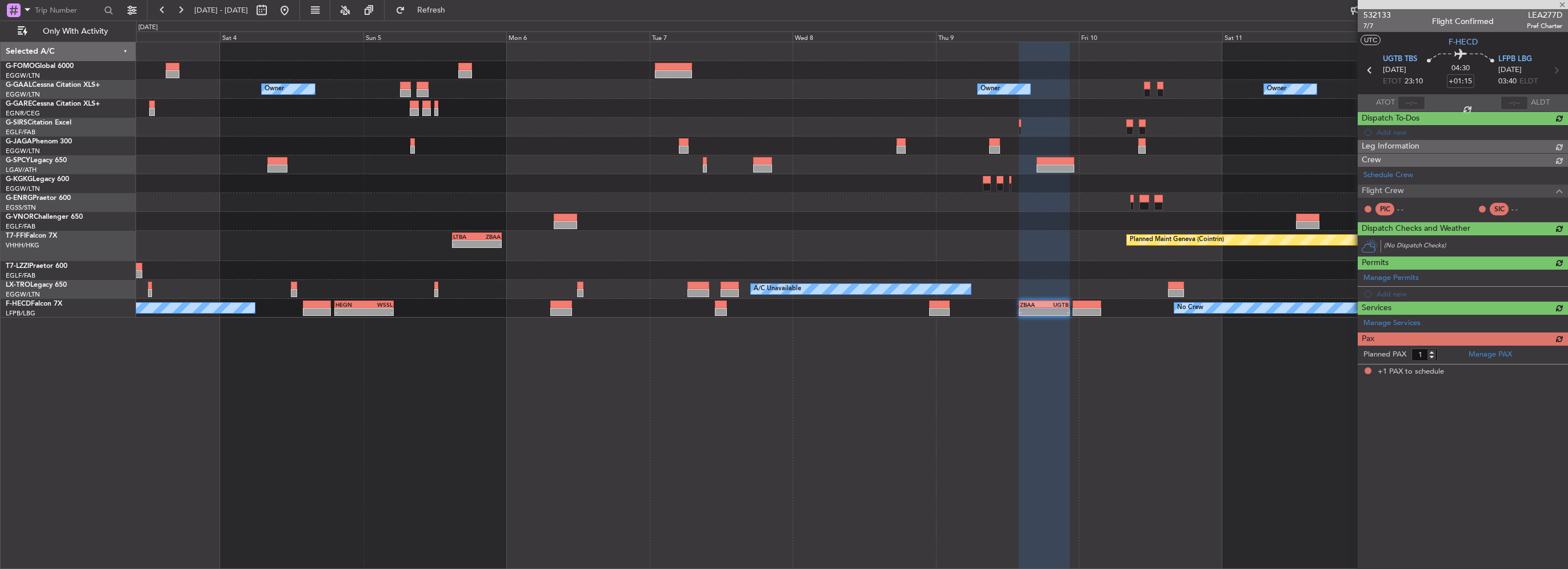
type input "+00:20"
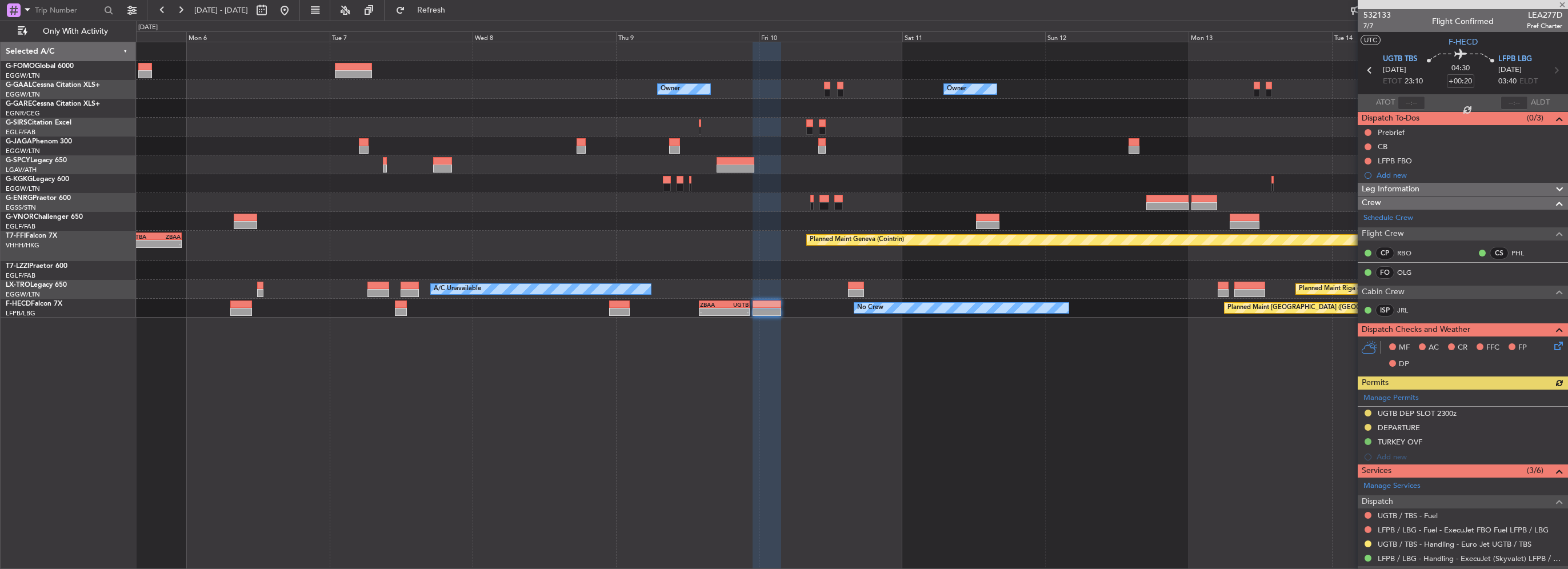
click at [775, 262] on div at bounding box center [851, 270] width 1431 height 19
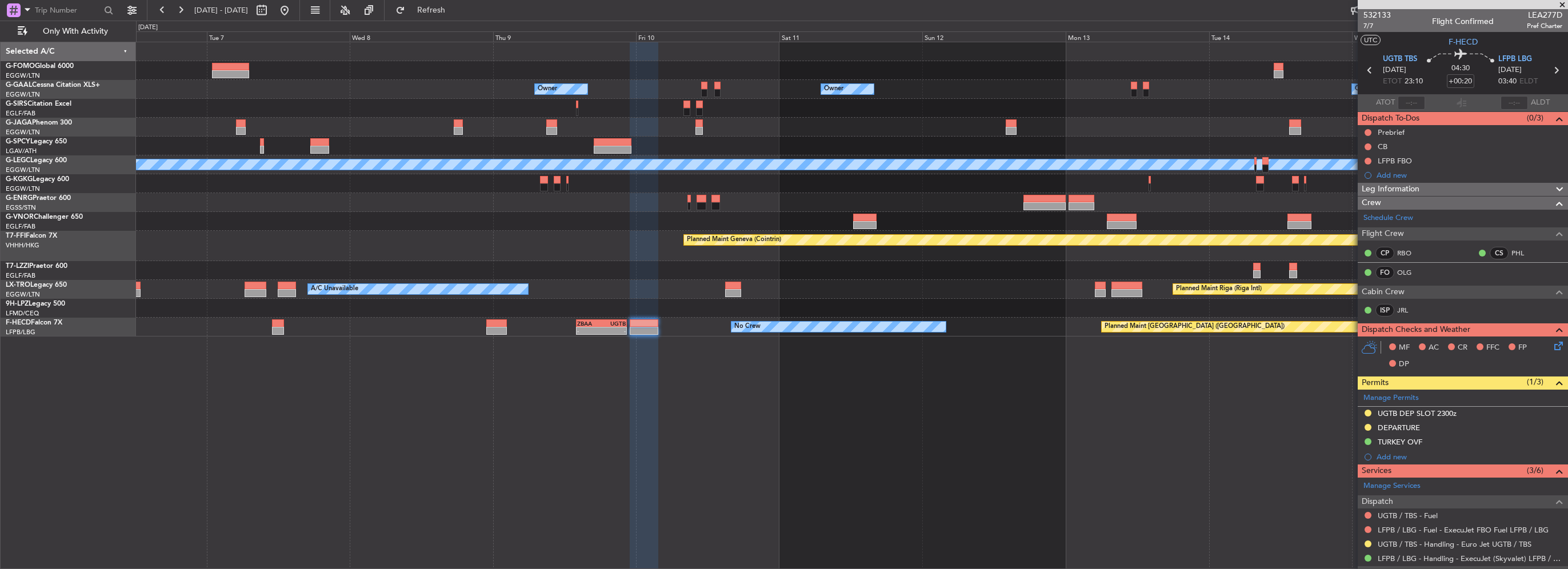
click at [1319, 334] on div "No Crew Planned Maint [GEOGRAPHIC_DATA] ([GEOGRAPHIC_DATA]) - - ZBAA 14:00 Z UG…" at bounding box center [851, 326] width 1431 height 19
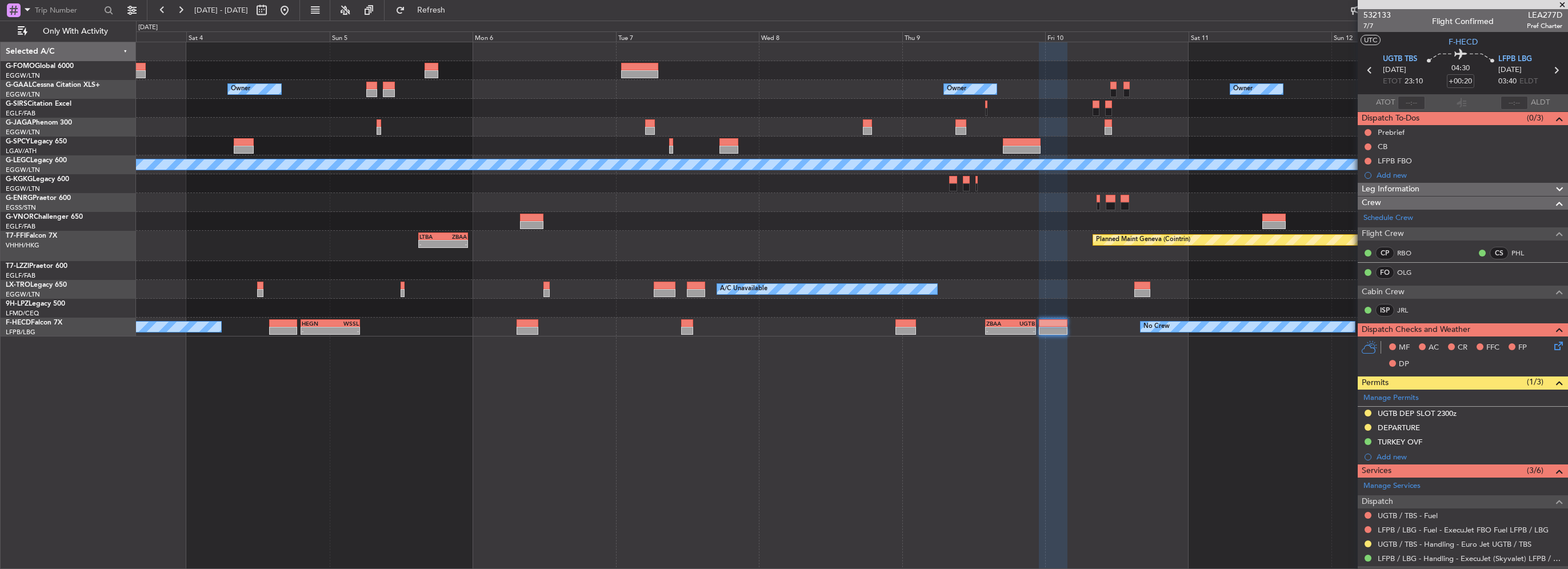
click at [996, 348] on div "Owner Owner Owner Owner [GEOGRAPHIC_DATA] ([GEOGRAPHIC_DATA]) Owner A/C Unavail…" at bounding box center [852, 305] width 1432 height 527
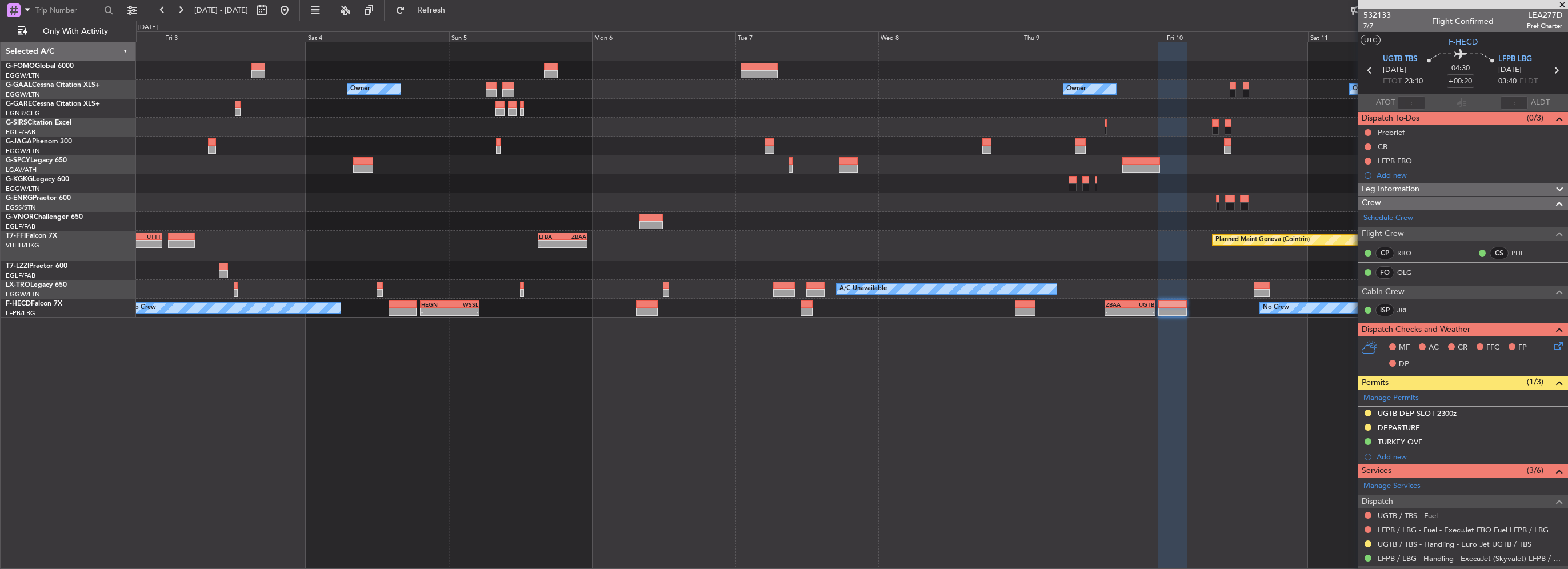
click at [993, 242] on div "Owner Owner Owner Owner London (Luton) Owner A/C Unavailable Istanbul (Ataturk)…" at bounding box center [851, 180] width 1431 height 275
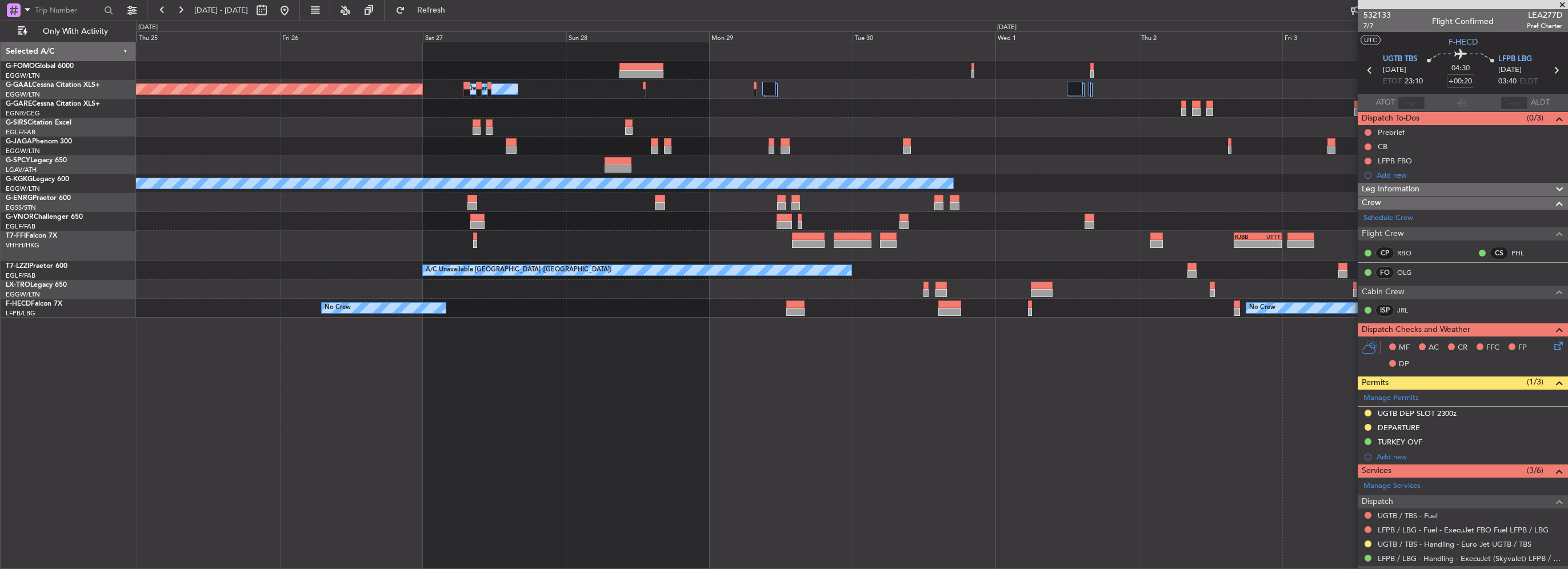
click at [976, 224] on div "Owner Owner Planned Maint Dusseldorf A/C Unavailable Istanbul (Ataturk) Planned…" at bounding box center [851, 180] width 1431 height 275
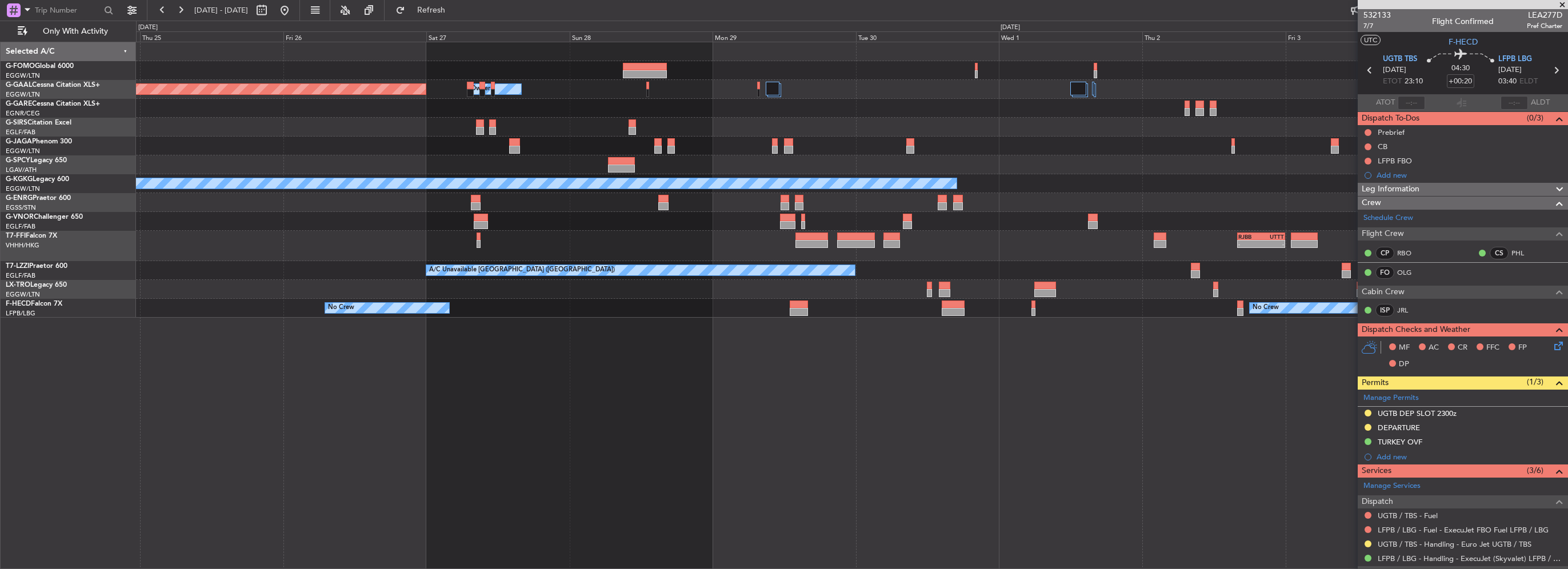
click at [930, 224] on div "Owner Owner Planned Maint Dusseldorf A/C Unavailable Istanbul (Ataturk) Planned…" at bounding box center [851, 180] width 1431 height 275
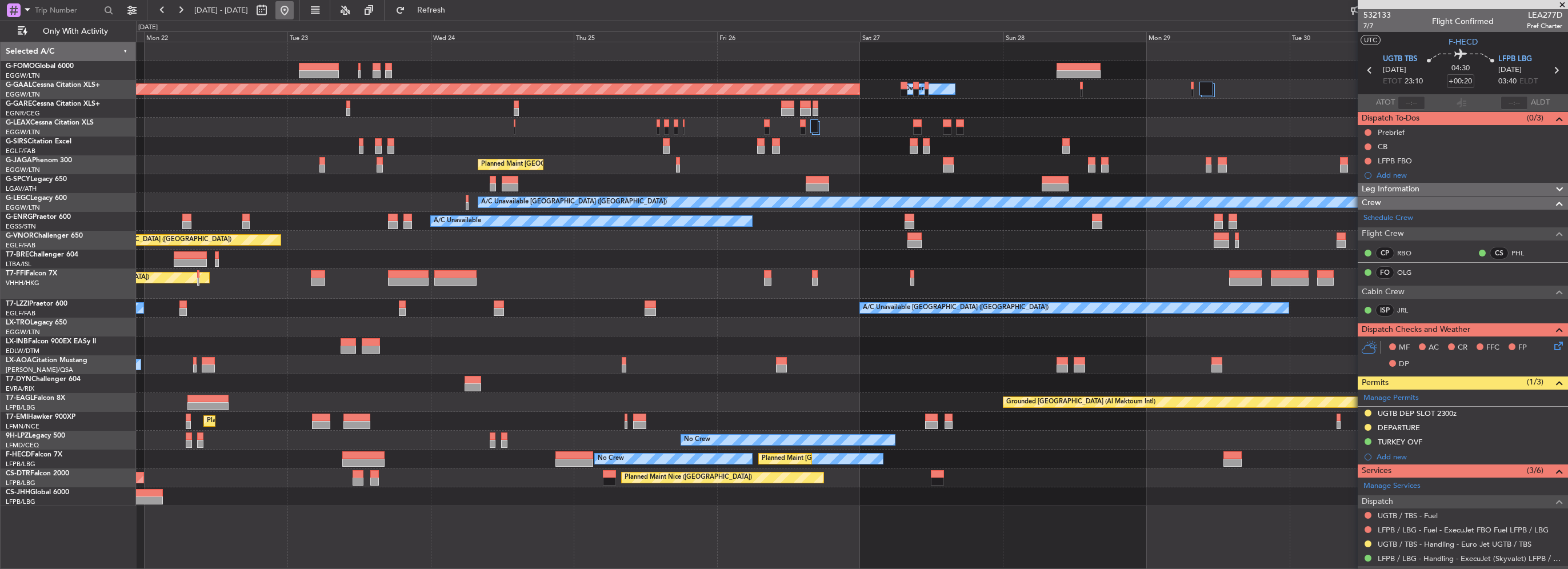
click at [293, 16] on button at bounding box center [284, 11] width 18 height 18
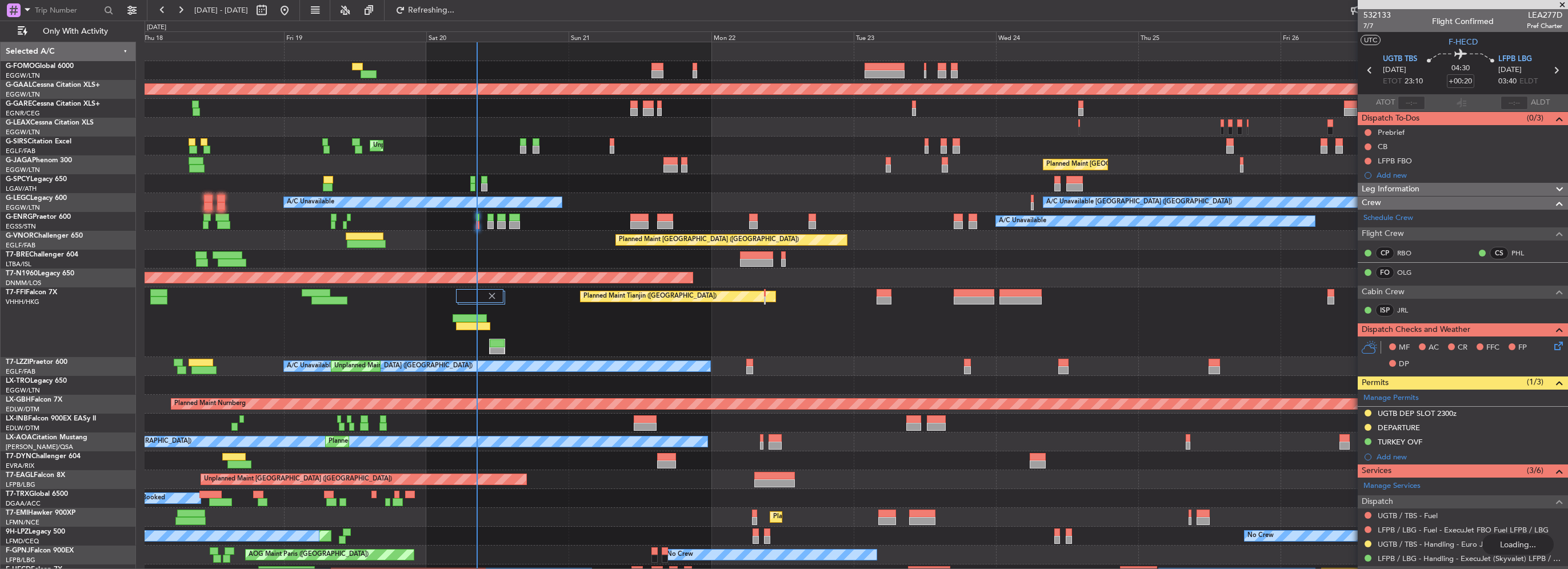
click at [486, 240] on div "Planned Maint [GEOGRAPHIC_DATA] ([GEOGRAPHIC_DATA])" at bounding box center [856, 240] width 1423 height 19
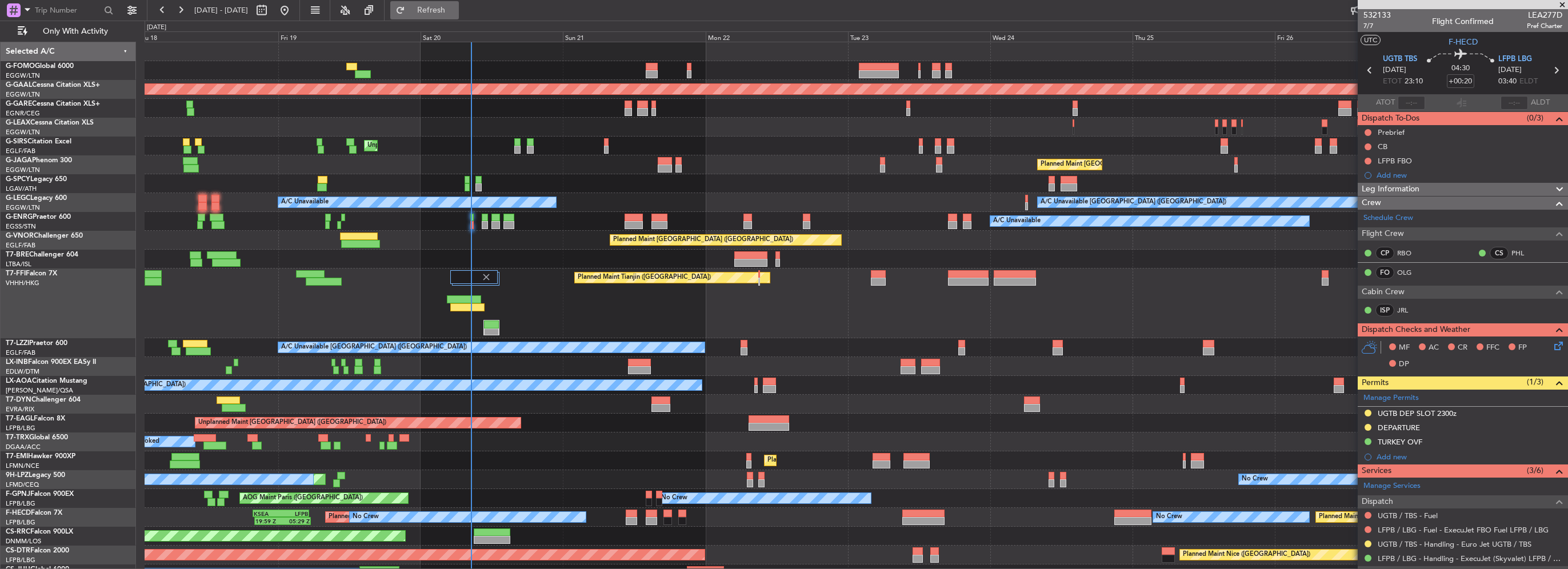
click at [456, 13] on span "Refresh" at bounding box center [432, 10] width 48 height 8
drag, startPoint x: 467, startPoint y: 18, endPoint x: 453, endPoint y: 7, distance: 17.8
click at [459, 18] on button "Refresh" at bounding box center [424, 11] width 68 height 18
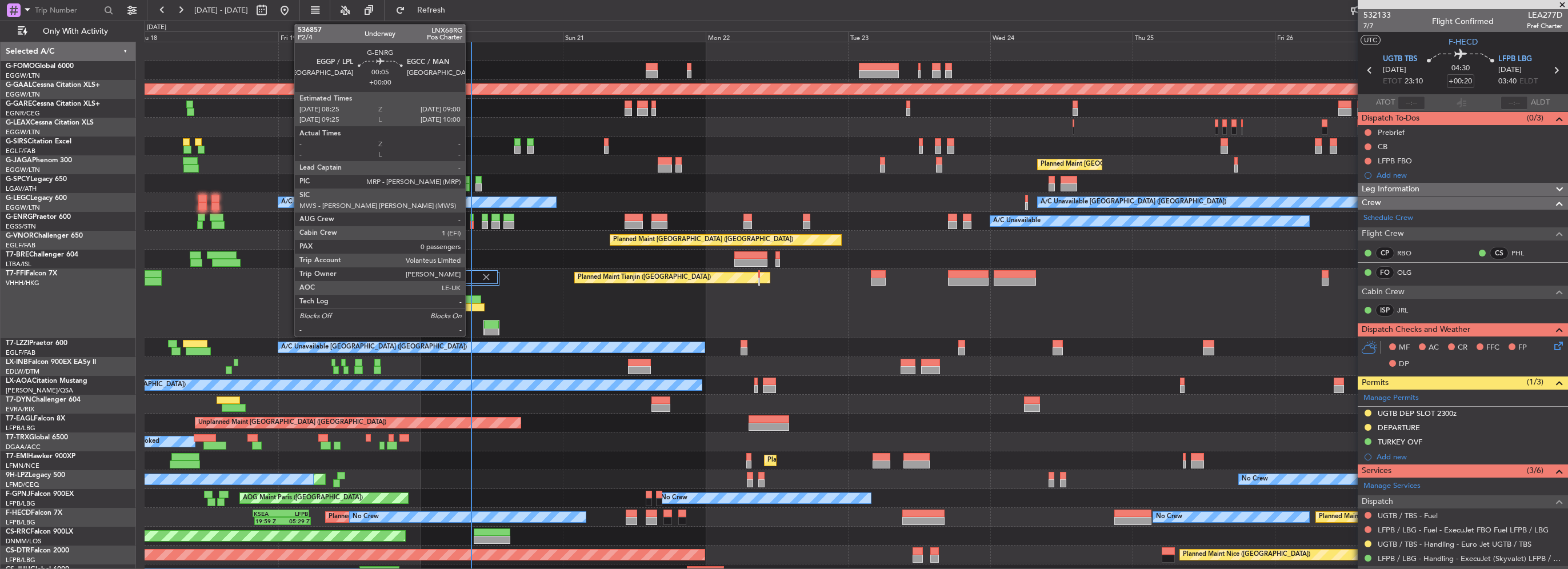
click at [470, 220] on div at bounding box center [473, 217] width 4 height 8
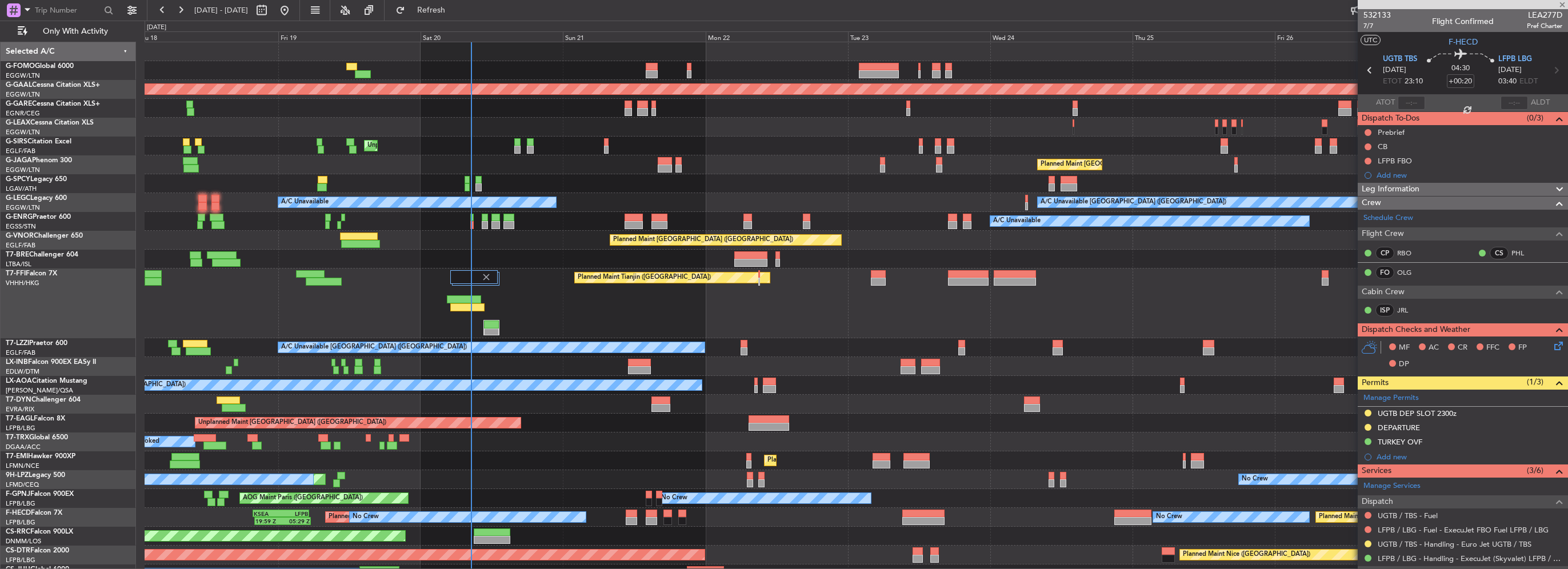
type input "0"
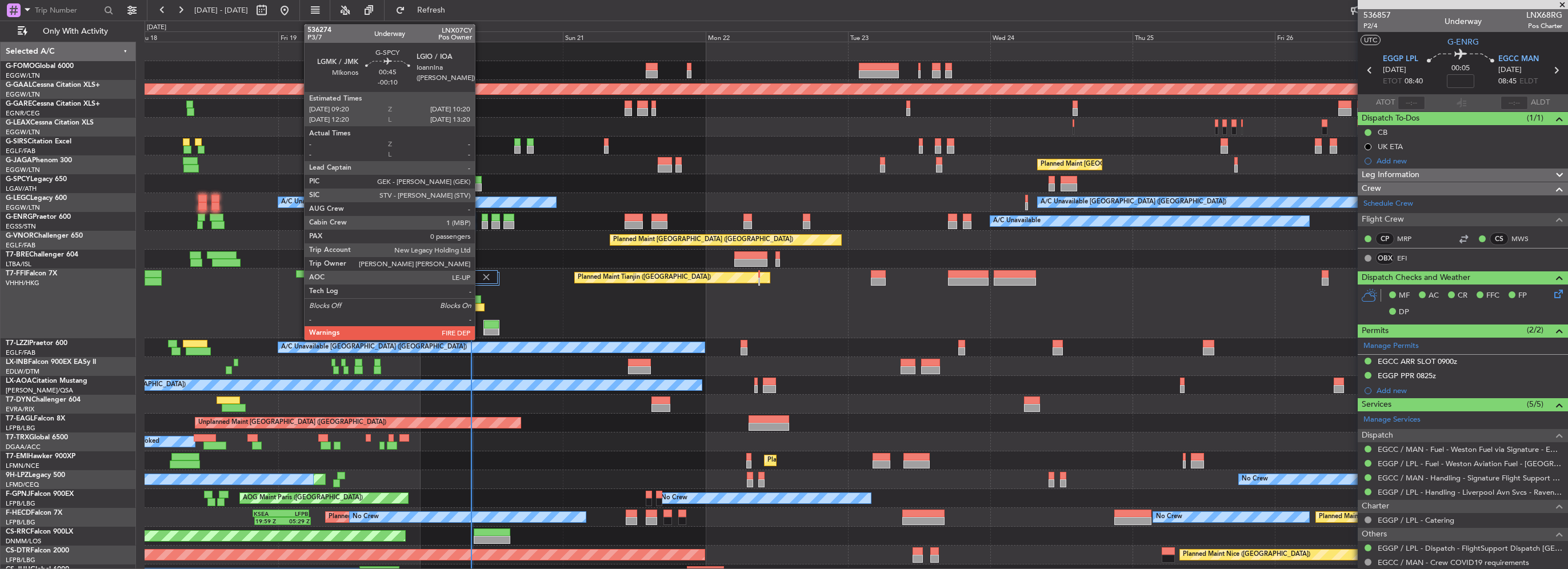
click at [480, 183] on div at bounding box center [478, 187] width 6 height 8
type input "-00:10"
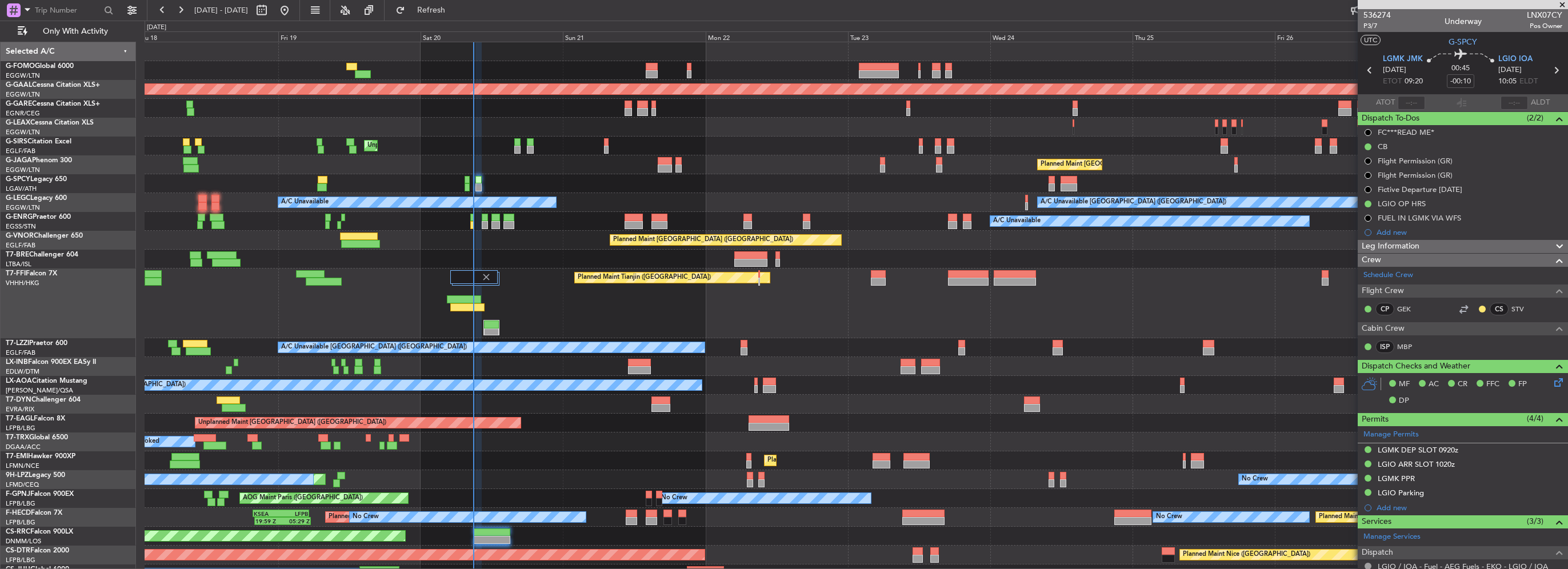
click at [458, 22] on div "0 0 Thu 18 Fri 19 Sat 20 Sun 21 Mon 22 Tue 23 [DATE] Thu 25 Fri 26 Sat 27 Sun 28" at bounding box center [856, 31] width 1422 height 20
click at [456, 8] on span "Refresh" at bounding box center [432, 10] width 48 height 8
type input "08:51"
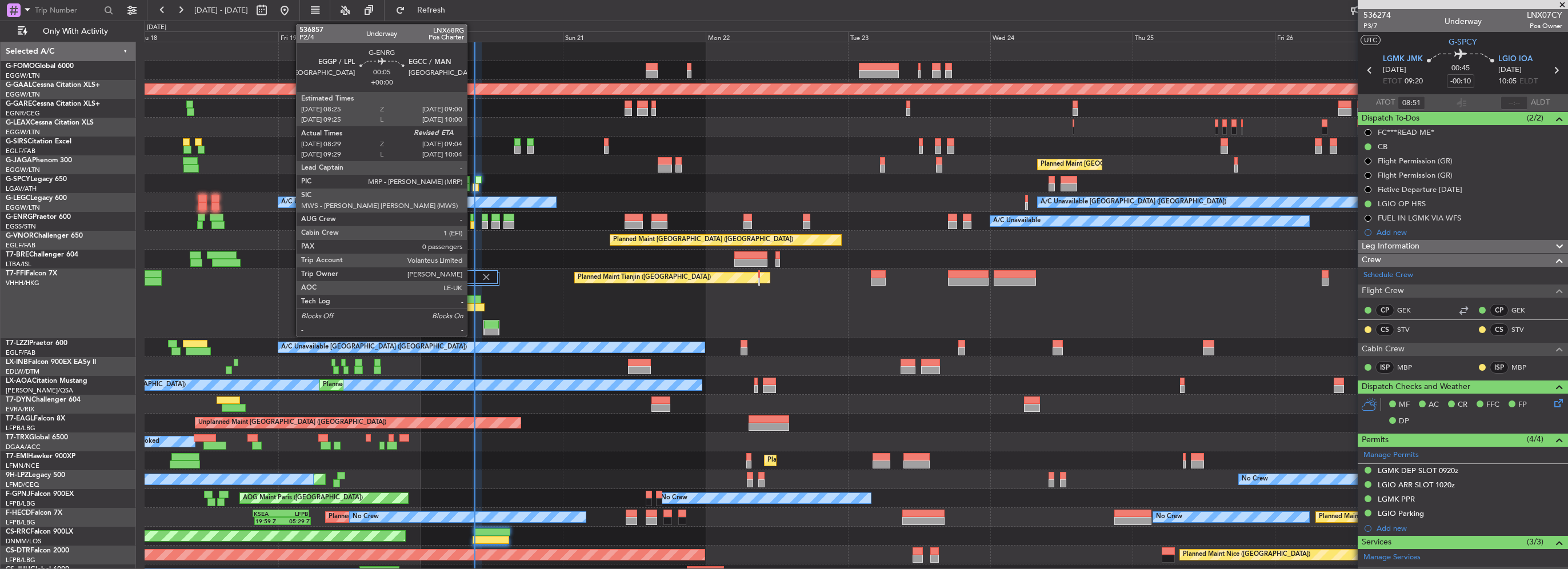
click at [472, 225] on div at bounding box center [473, 225] width 4 height 8
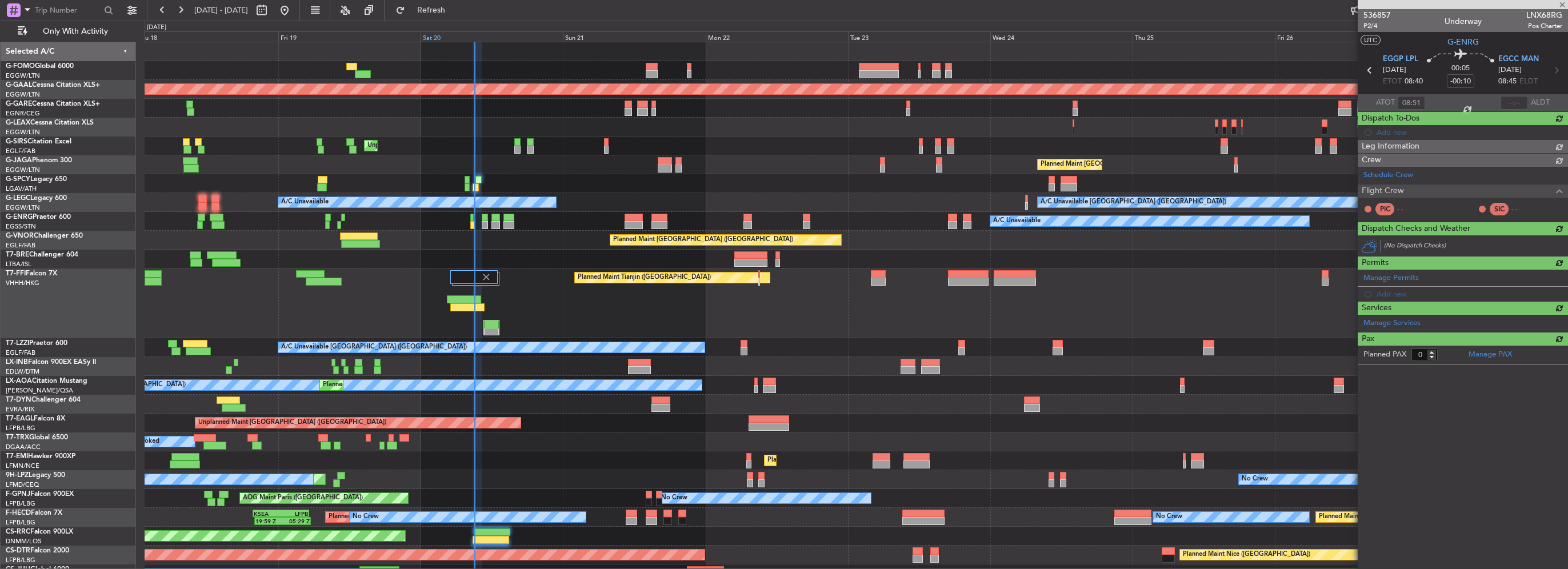
type input "08:44"
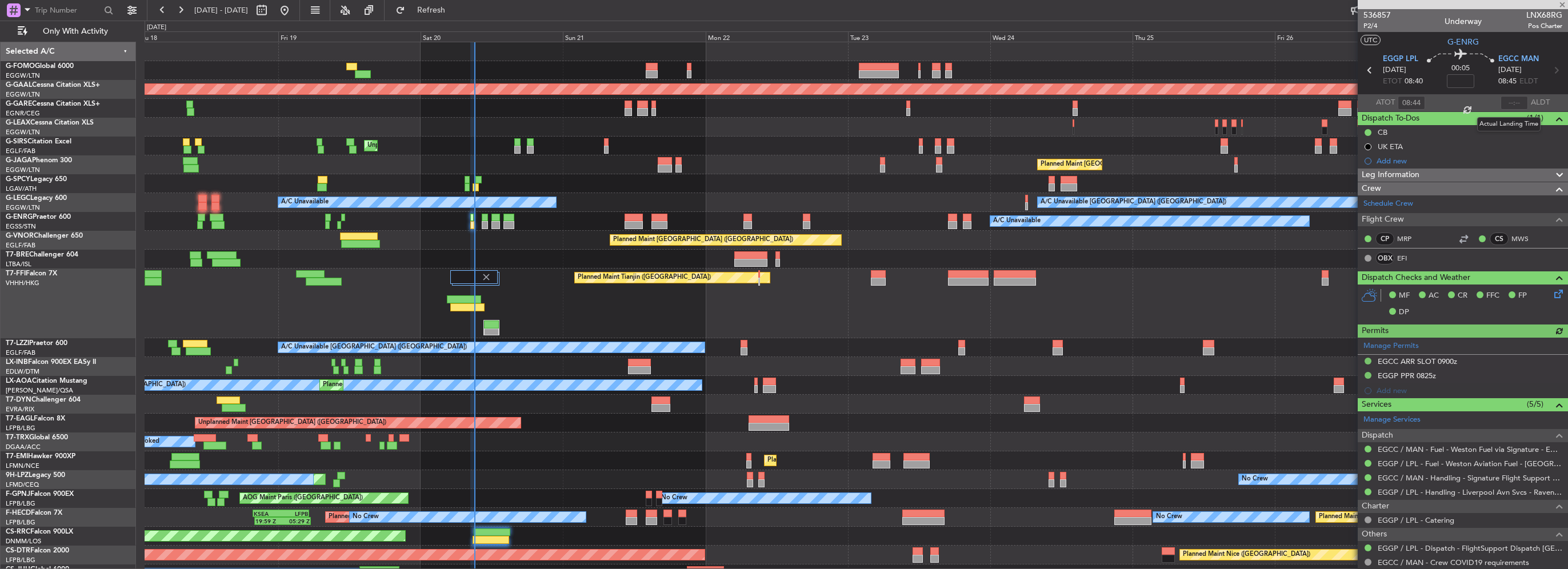
click at [1503, 103] on div at bounding box center [1514, 102] width 28 height 13
click at [1509, 107] on input "text" at bounding box center [1514, 102] width 28 height 13
type input "09:02"
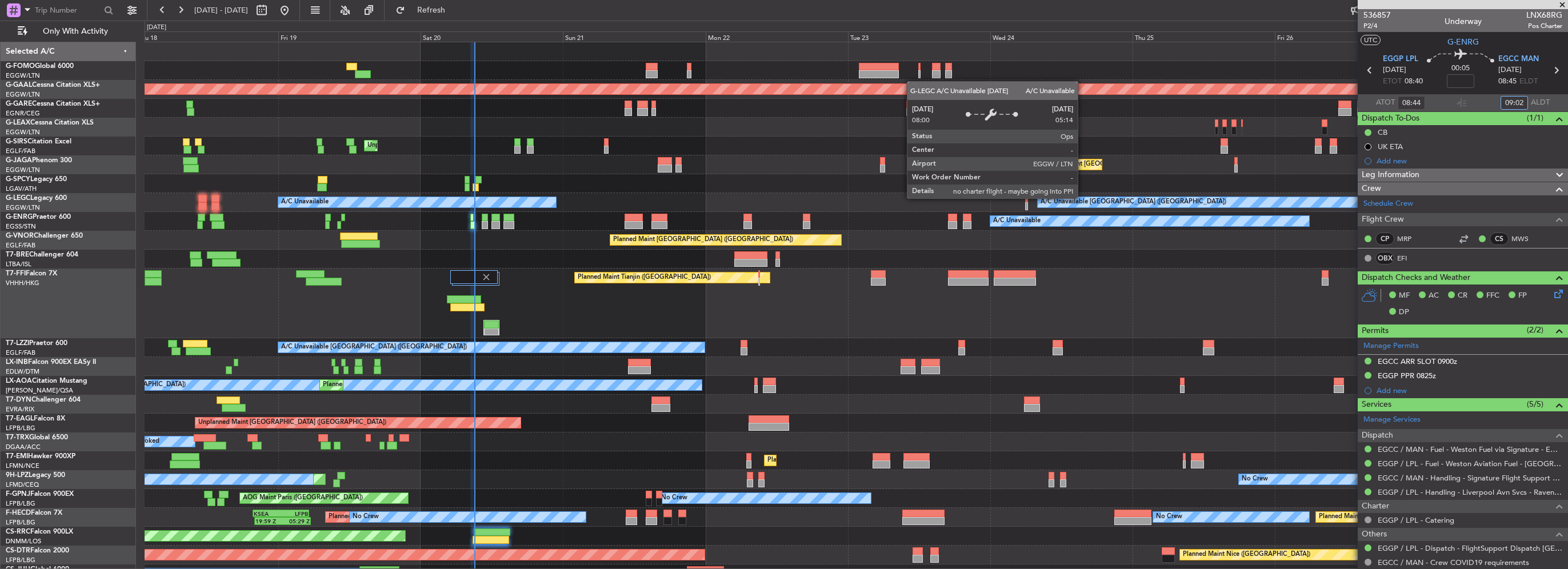
click at [258, 160] on div "Planned Maint Dusseldorf Owner Unplanned Maint [GEOGRAPHIC_DATA] ([GEOGRAPHIC_D…" at bounding box center [856, 312] width 1423 height 541
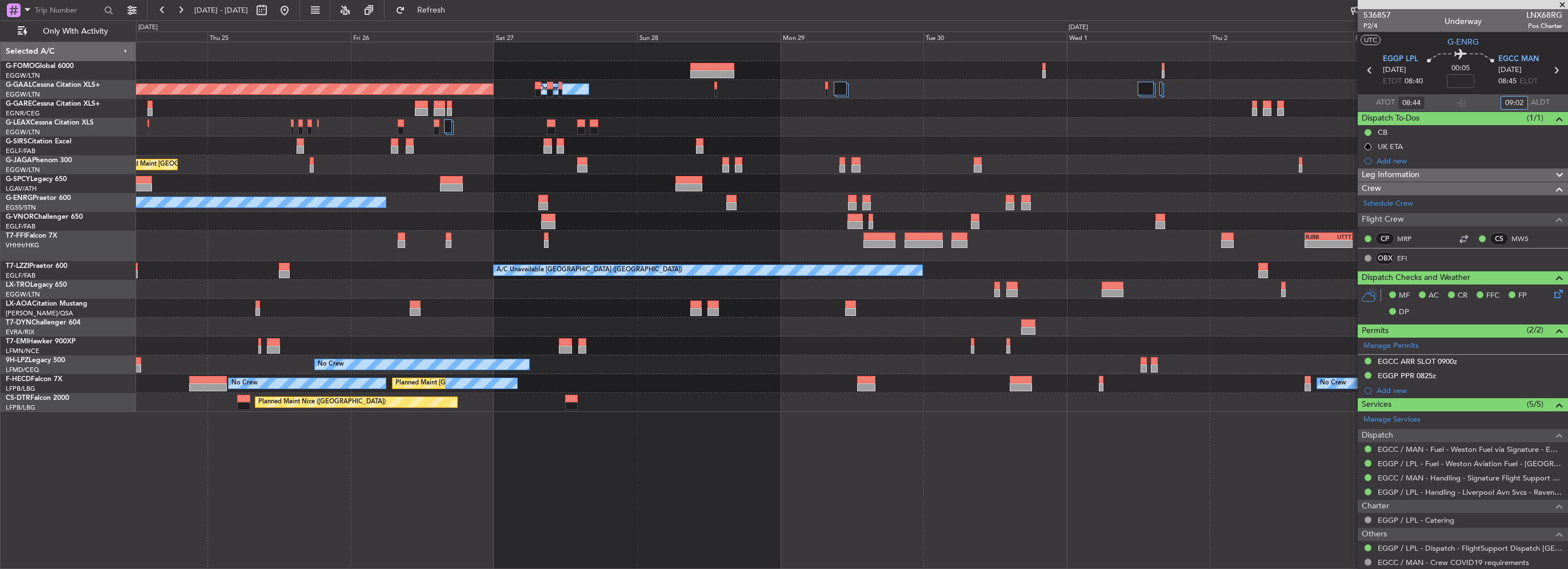
click at [284, 98] on div "Planned Maint Dusseldorf Owner Owner Planned Maint [GEOGRAPHIC_DATA] ([GEOGRAPH…" at bounding box center [851, 227] width 1431 height 369
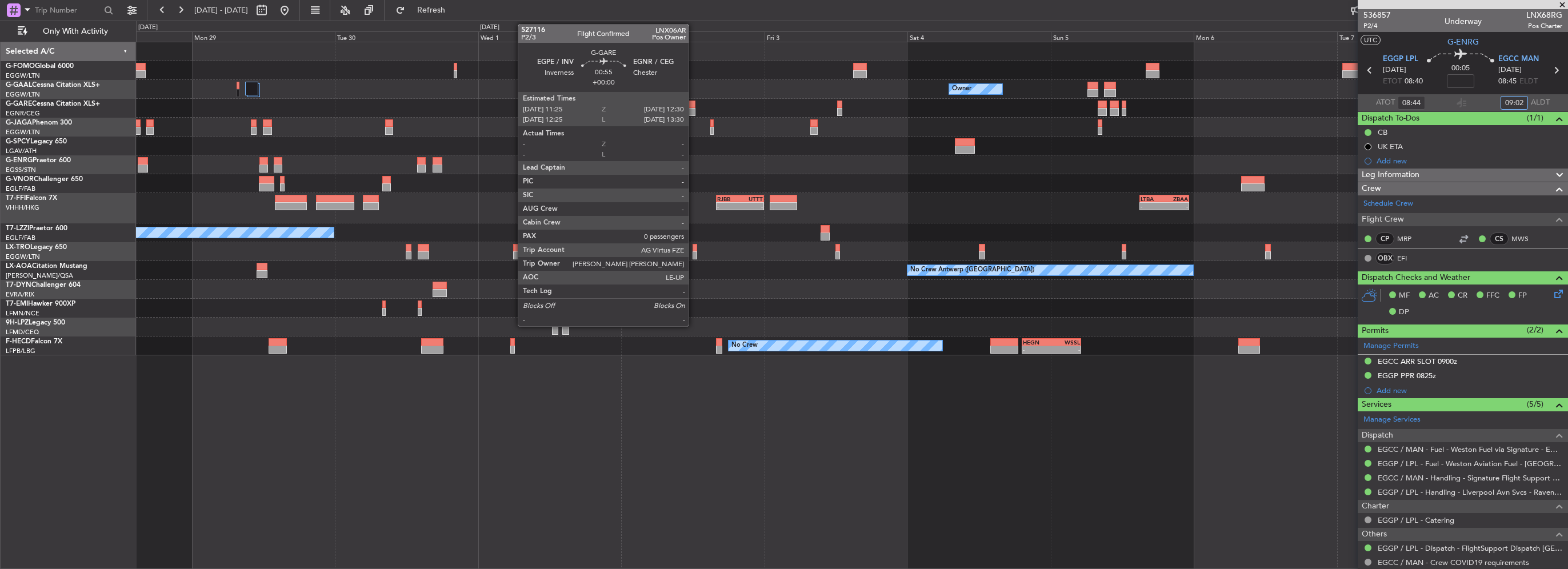
click at [694, 112] on div at bounding box center [692, 111] width 7 height 8
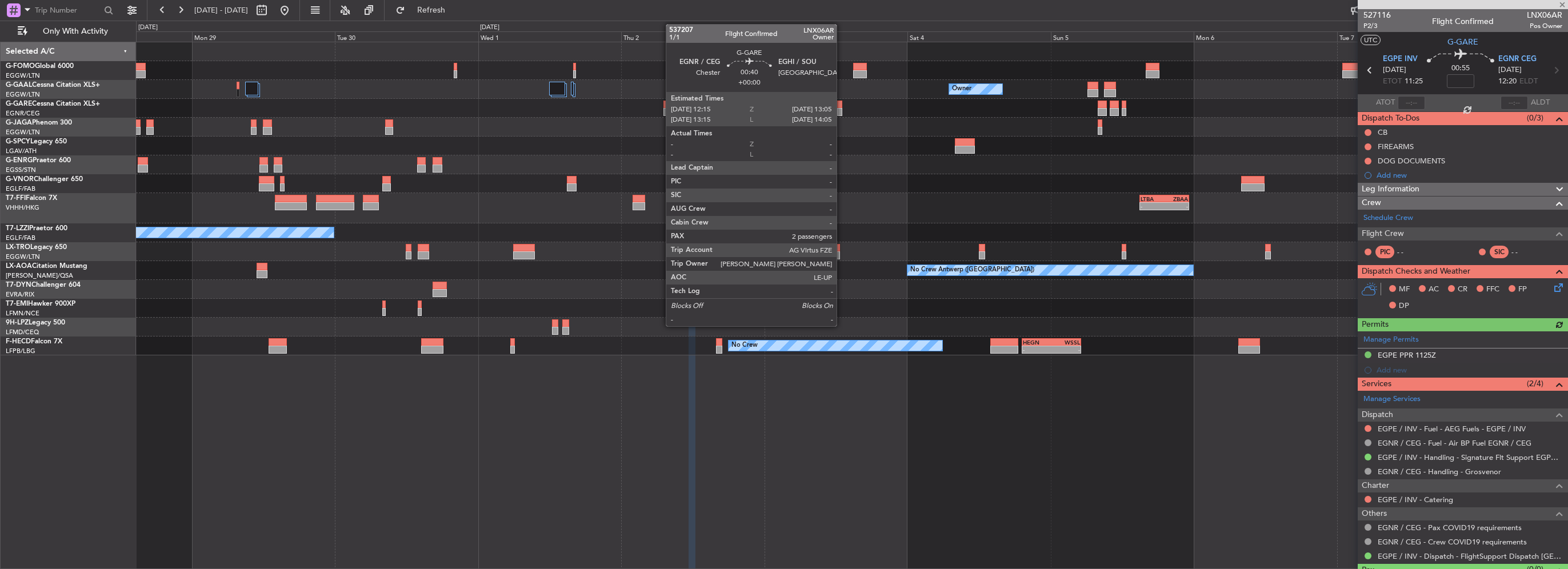
click at [841, 108] on div at bounding box center [839, 111] width 5 height 8
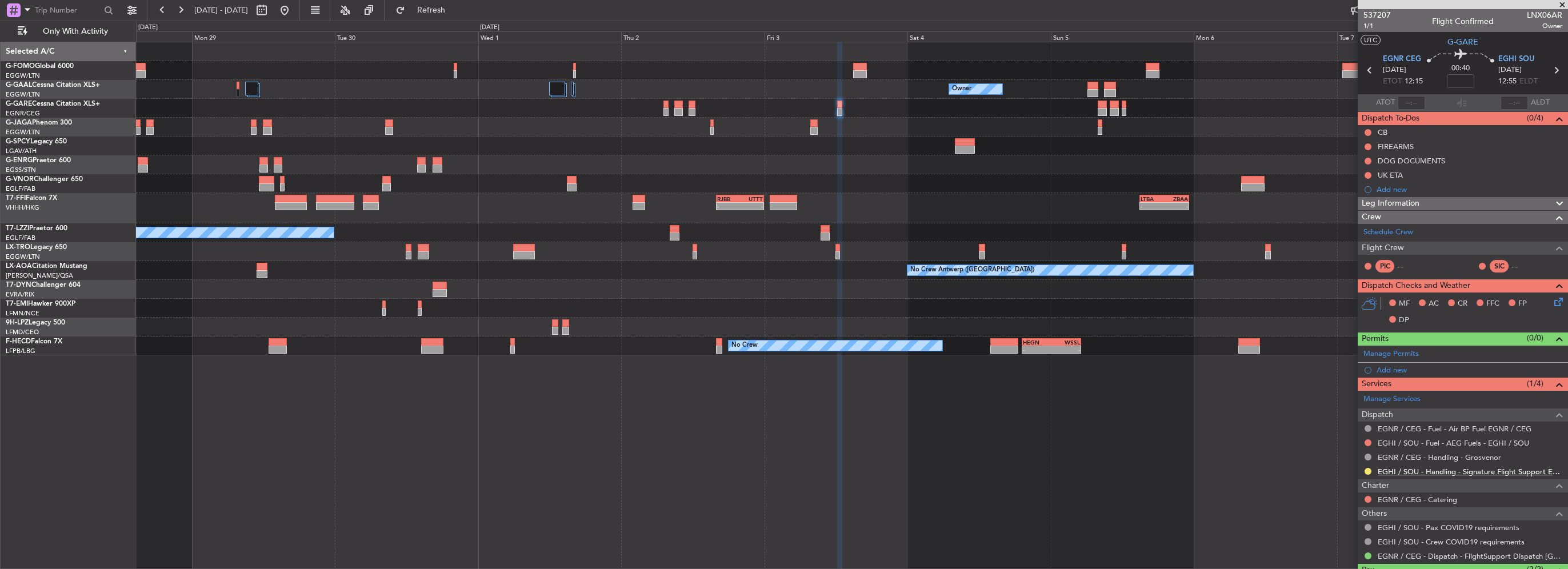
click at [1434, 467] on link "EGHI / SOU - Handling - Signature Flight Support EGHI / SOU" at bounding box center [1470, 472] width 185 height 10
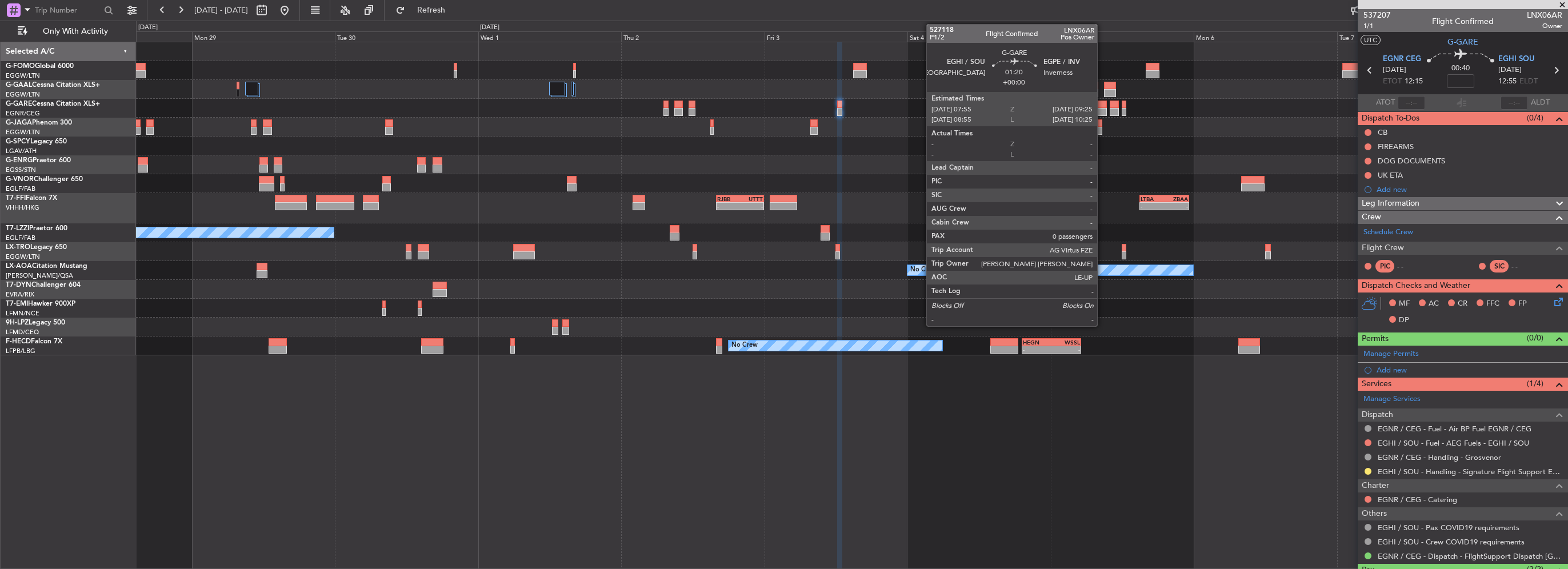
click at [1102, 108] on div at bounding box center [1102, 111] width 9 height 8
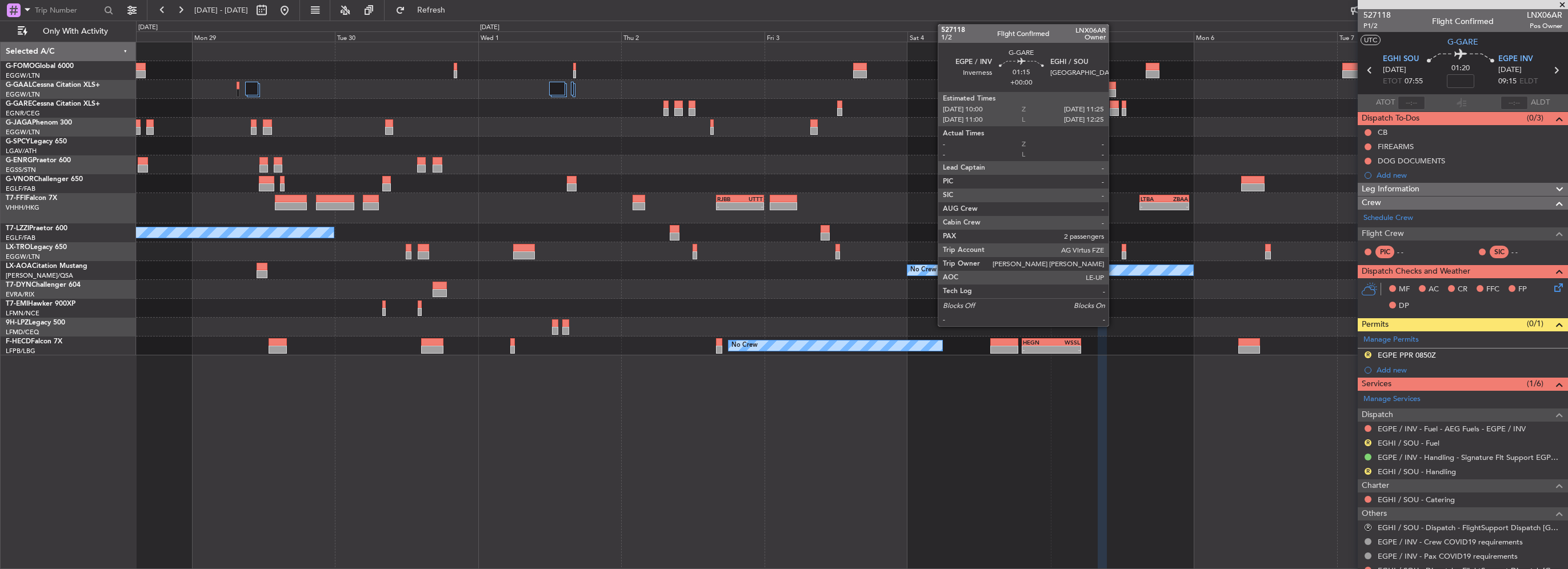
click at [1114, 110] on div at bounding box center [1114, 111] width 8 height 8
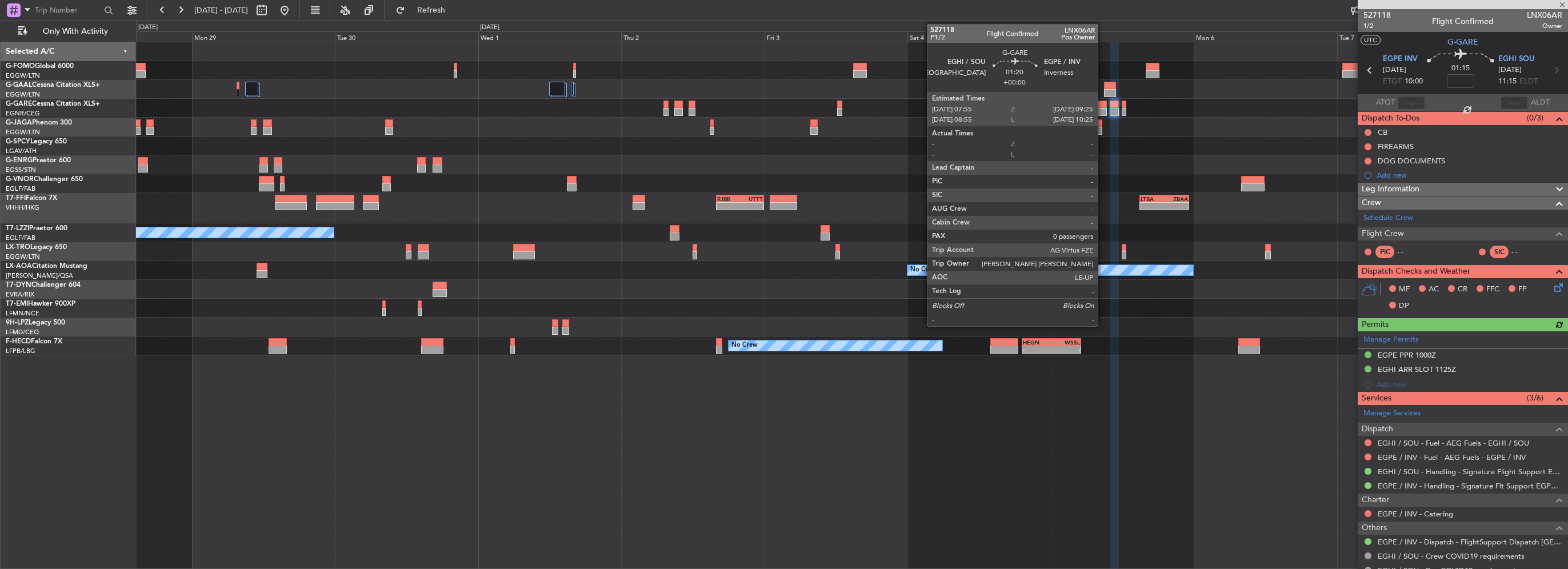
click at [1103, 108] on div at bounding box center [1102, 111] width 9 height 8
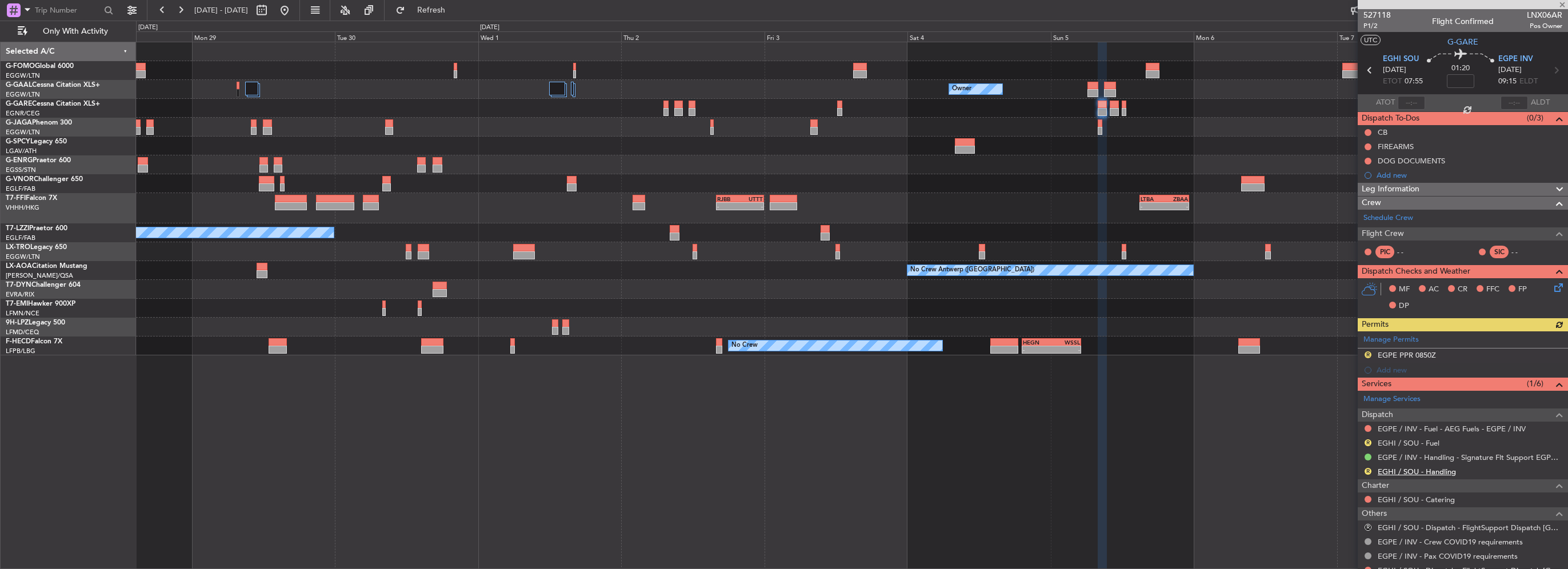
click at [1434, 471] on link "EGHI / SOU - Handling" at bounding box center [1416, 472] width 78 height 10
click at [456, 11] on span "Refresh" at bounding box center [432, 10] width 48 height 8
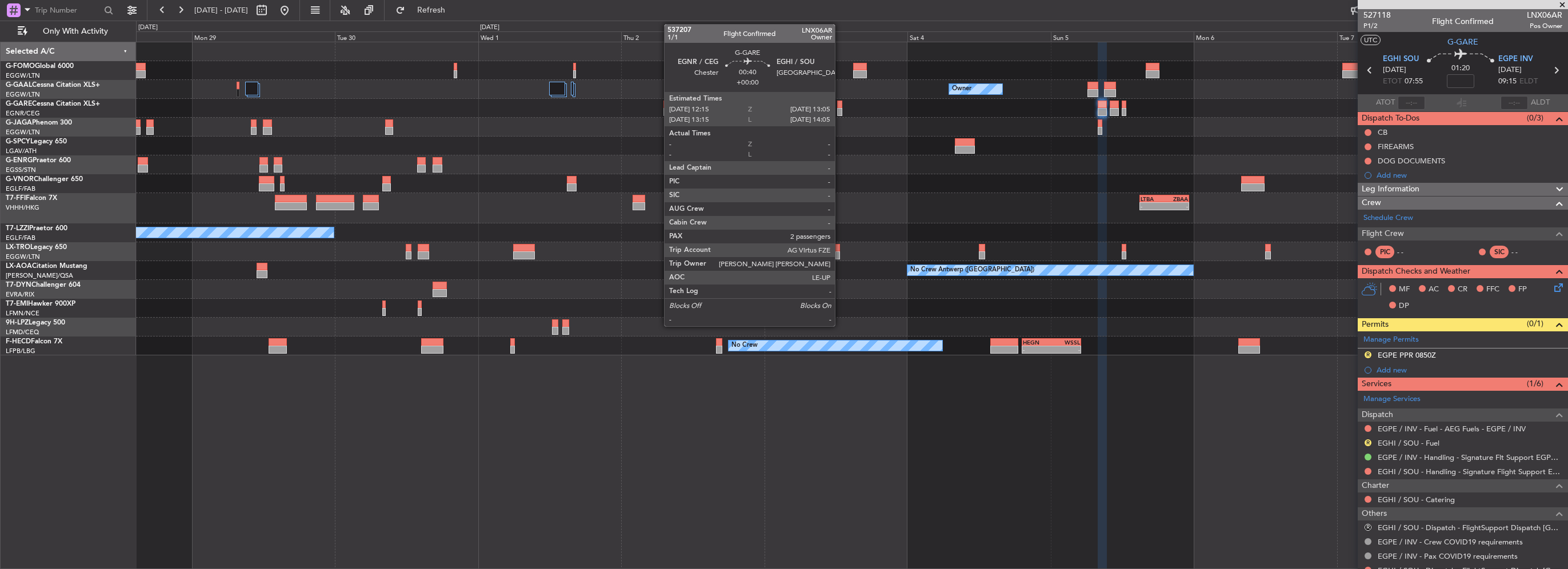
click at [840, 104] on div at bounding box center [839, 104] width 5 height 8
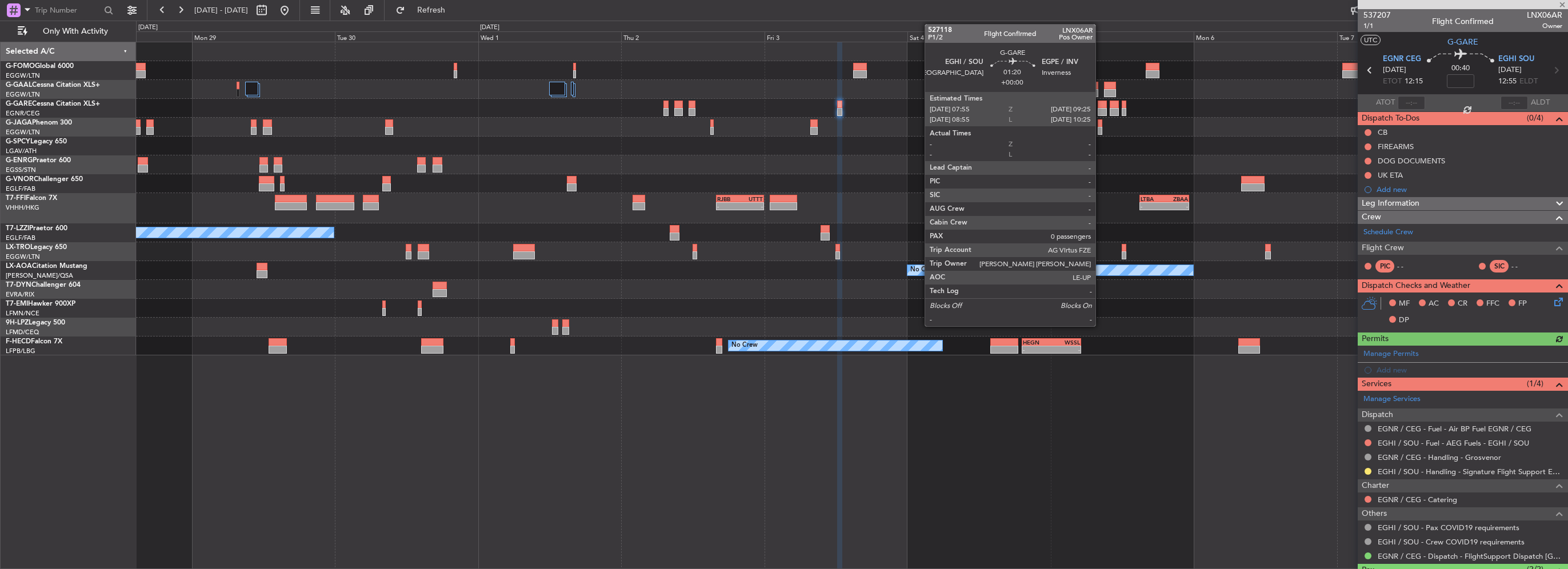
click at [1100, 108] on div at bounding box center [1102, 111] width 9 height 8
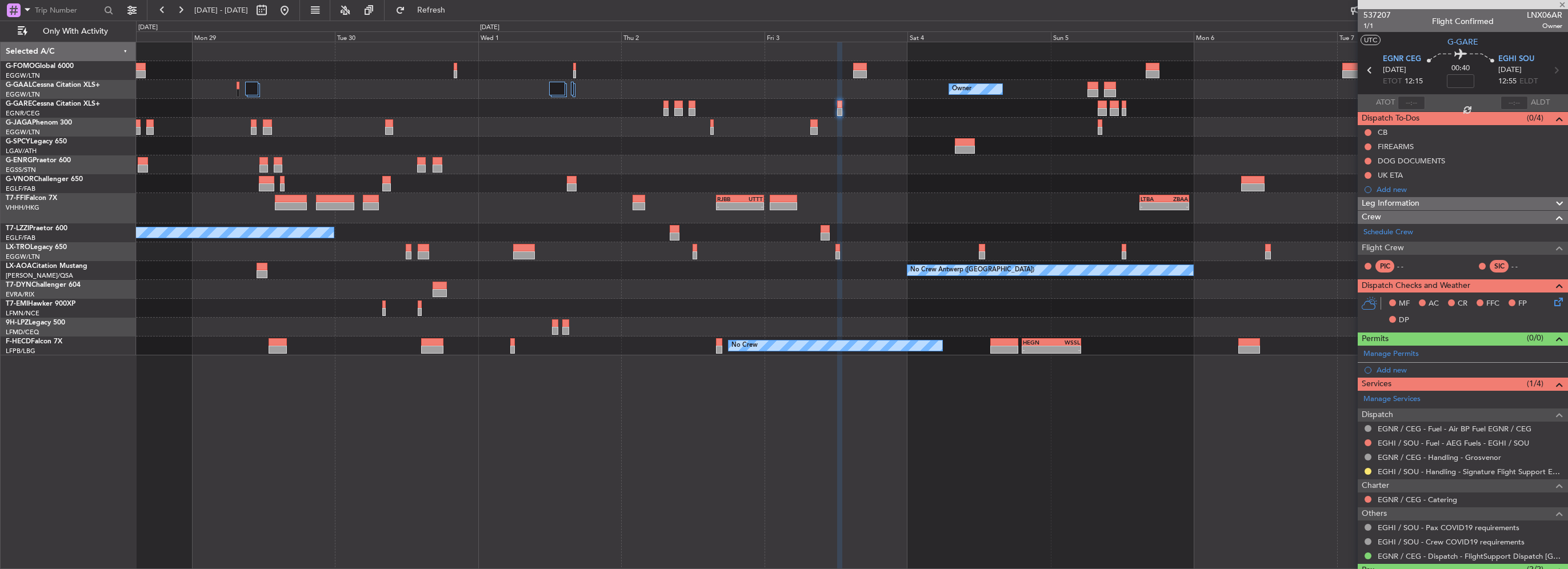
type input "0"
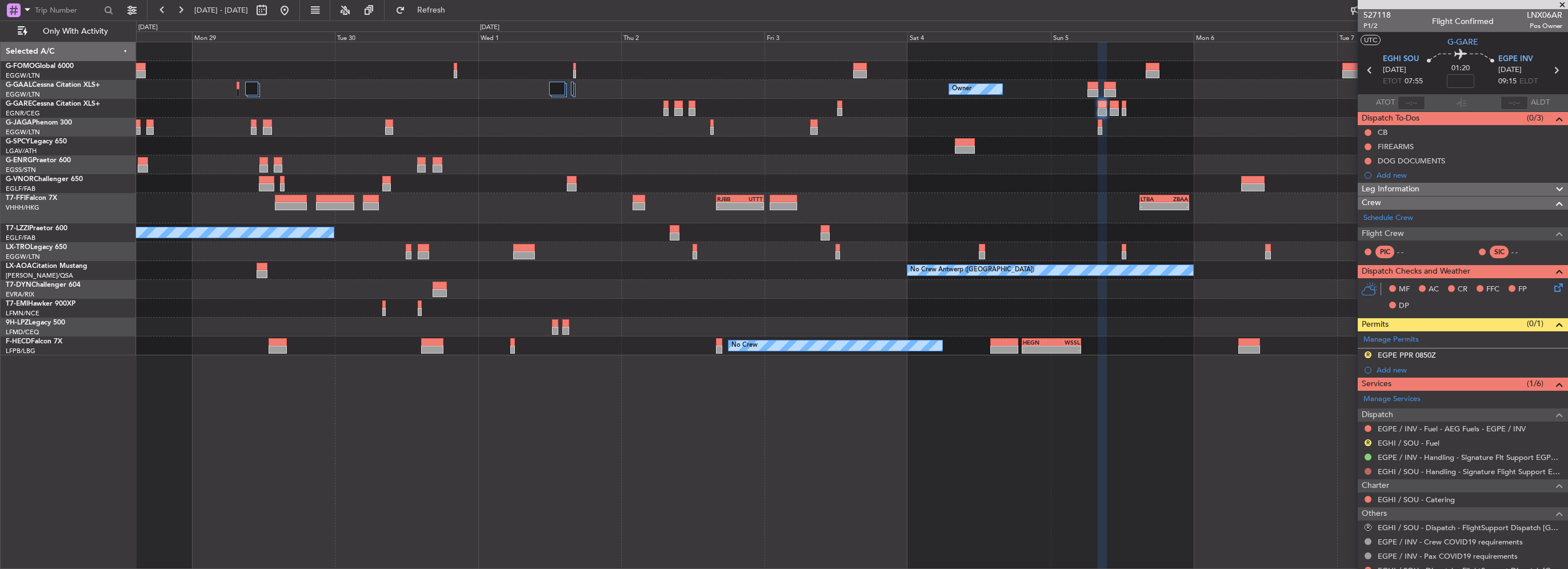
click at [1368, 470] on button at bounding box center [1368, 472] width 7 height 7
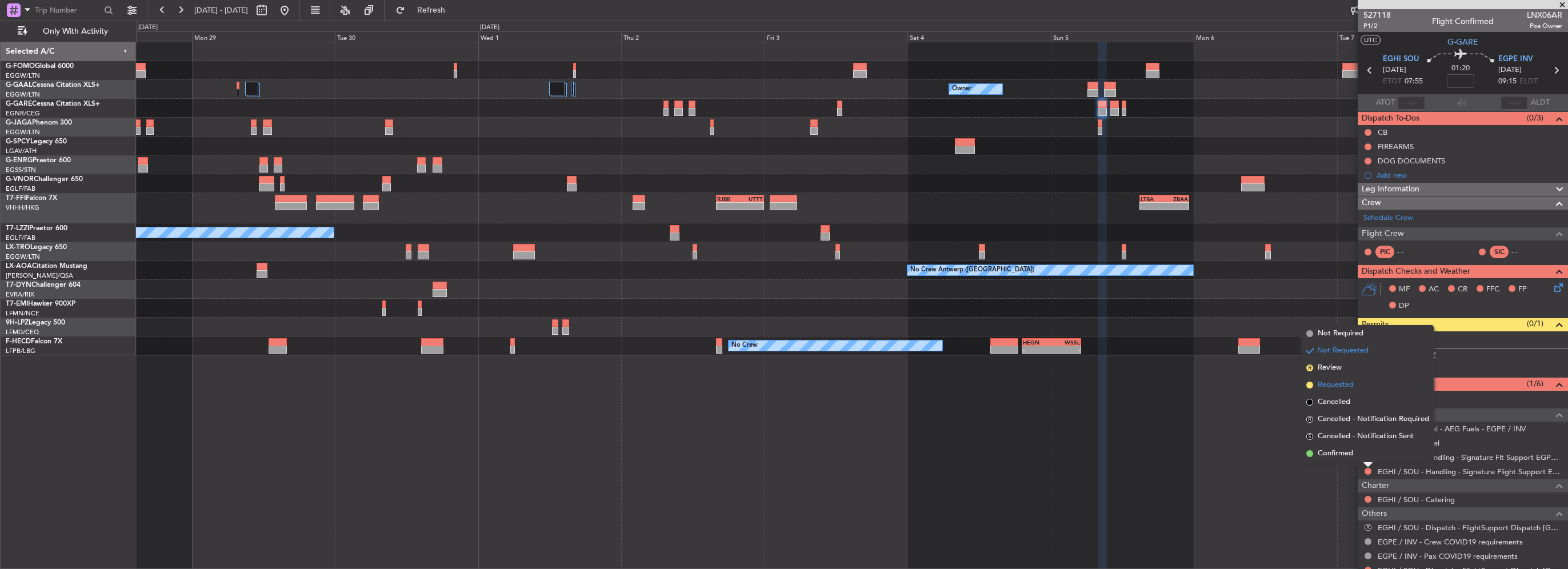
click at [1338, 386] on span "Requested" at bounding box center [1335, 385] width 36 height 11
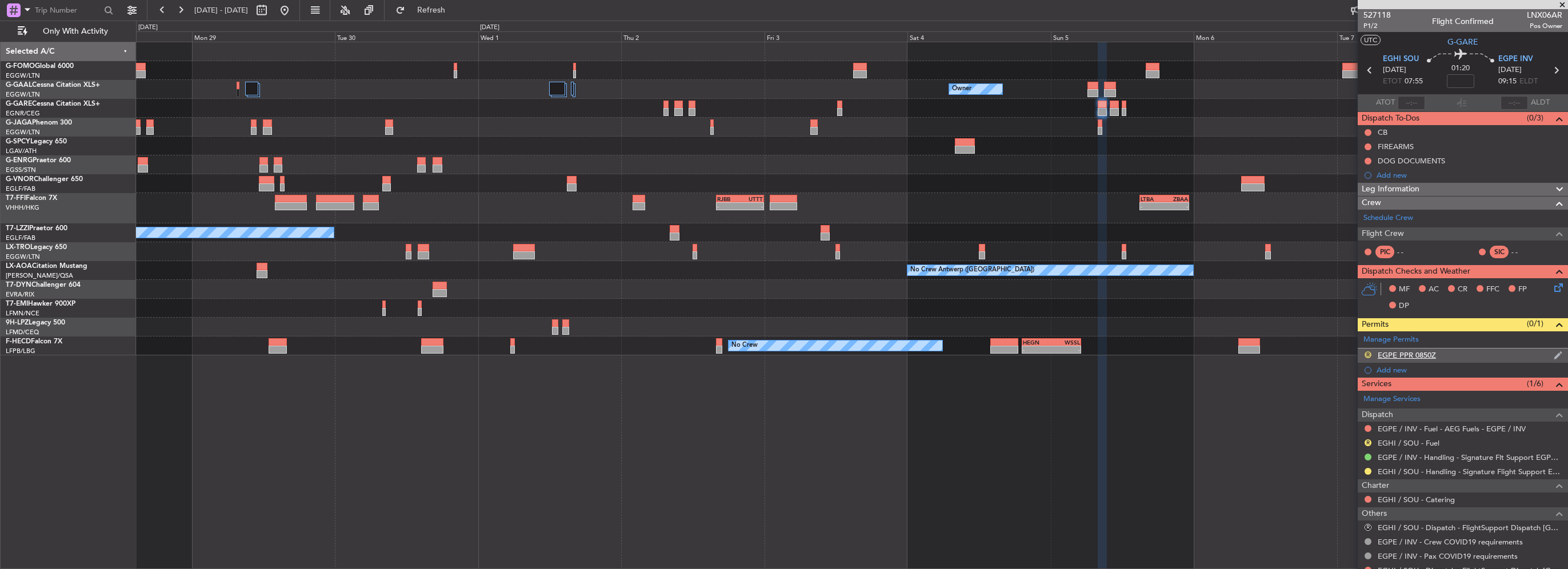
click at [1368, 351] on button "R" at bounding box center [1368, 355] width 7 height 7
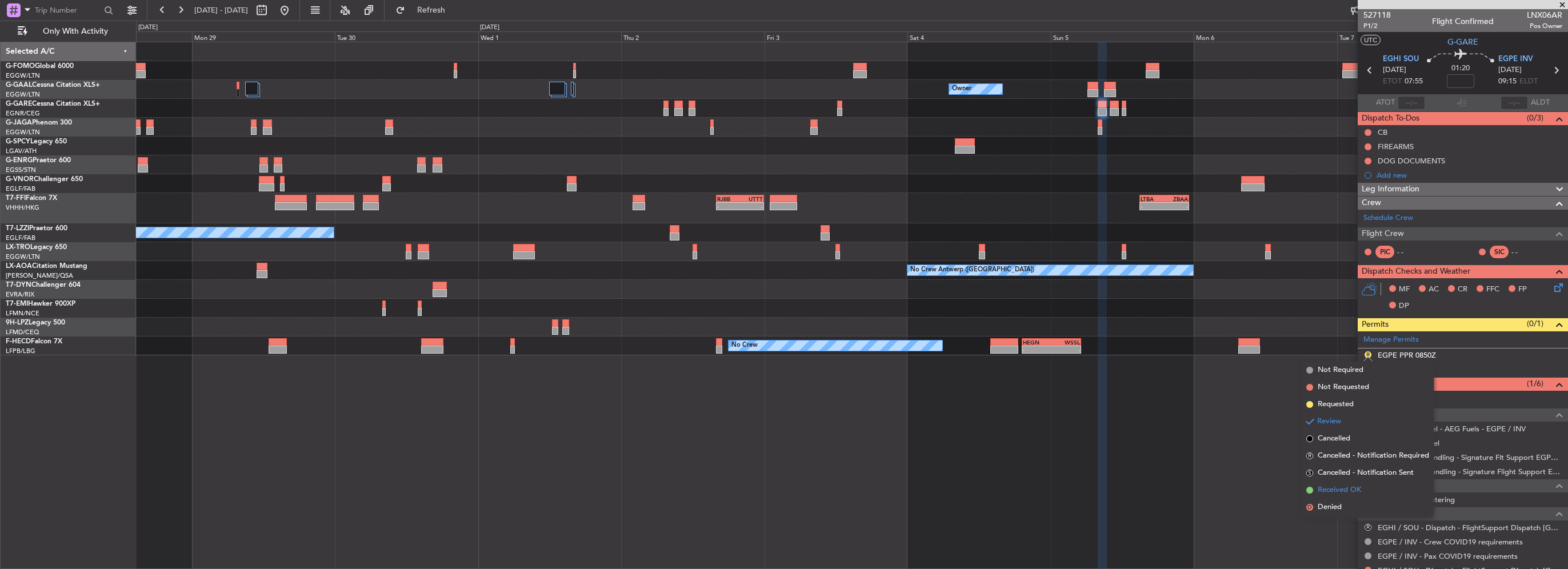
click at [1335, 487] on span "Received OK" at bounding box center [1339, 490] width 44 height 11
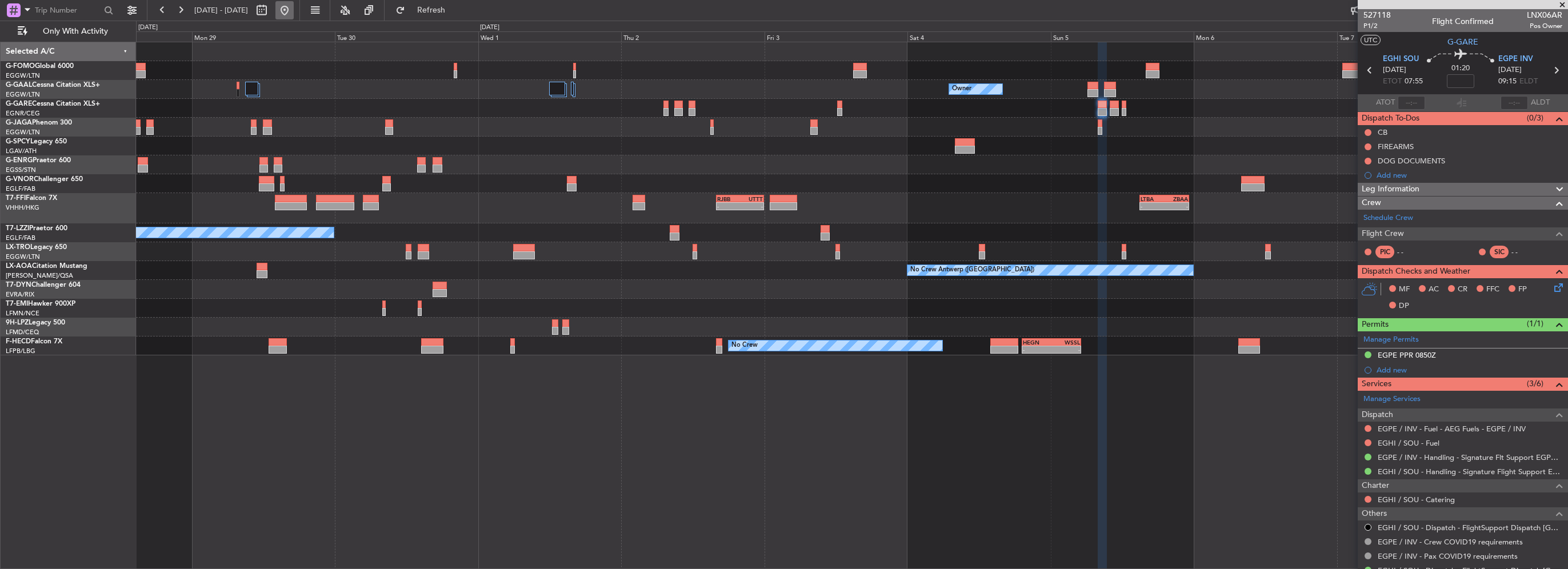
click at [293, 12] on button at bounding box center [284, 11] width 18 height 18
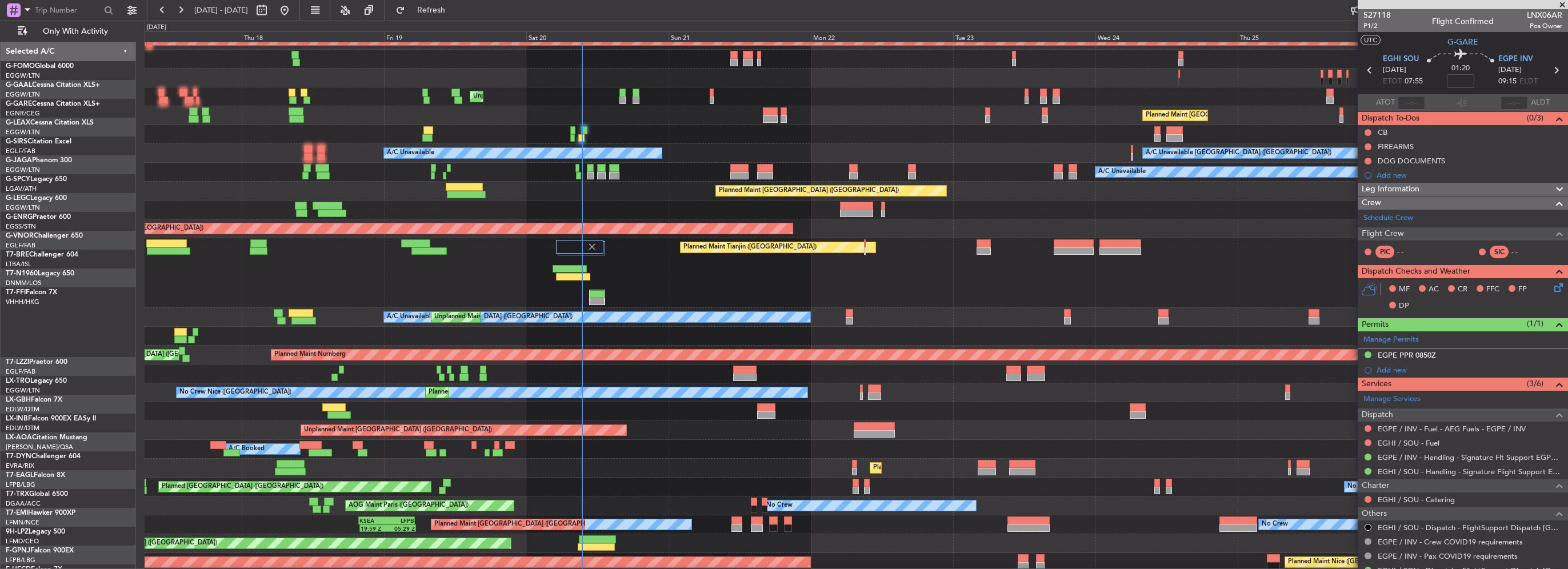
click at [557, 240] on div at bounding box center [579, 246] width 47 height 13
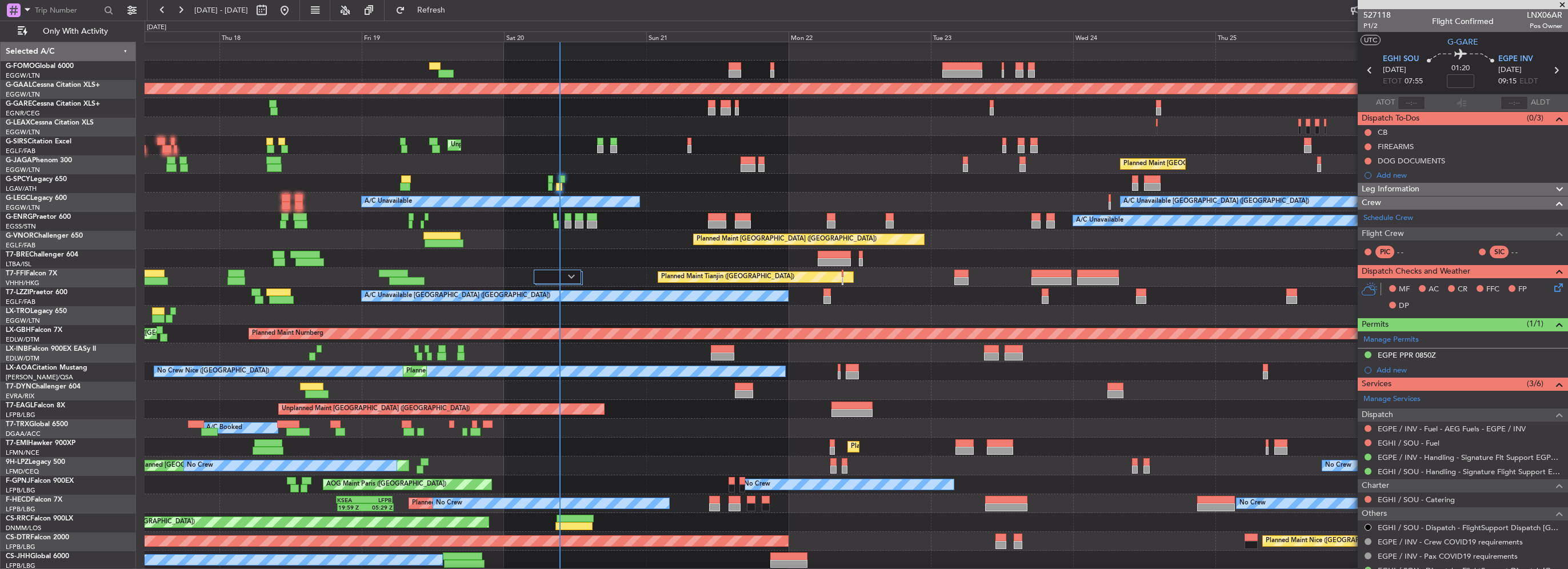
click at [249, 101] on div at bounding box center [856, 107] width 1423 height 19
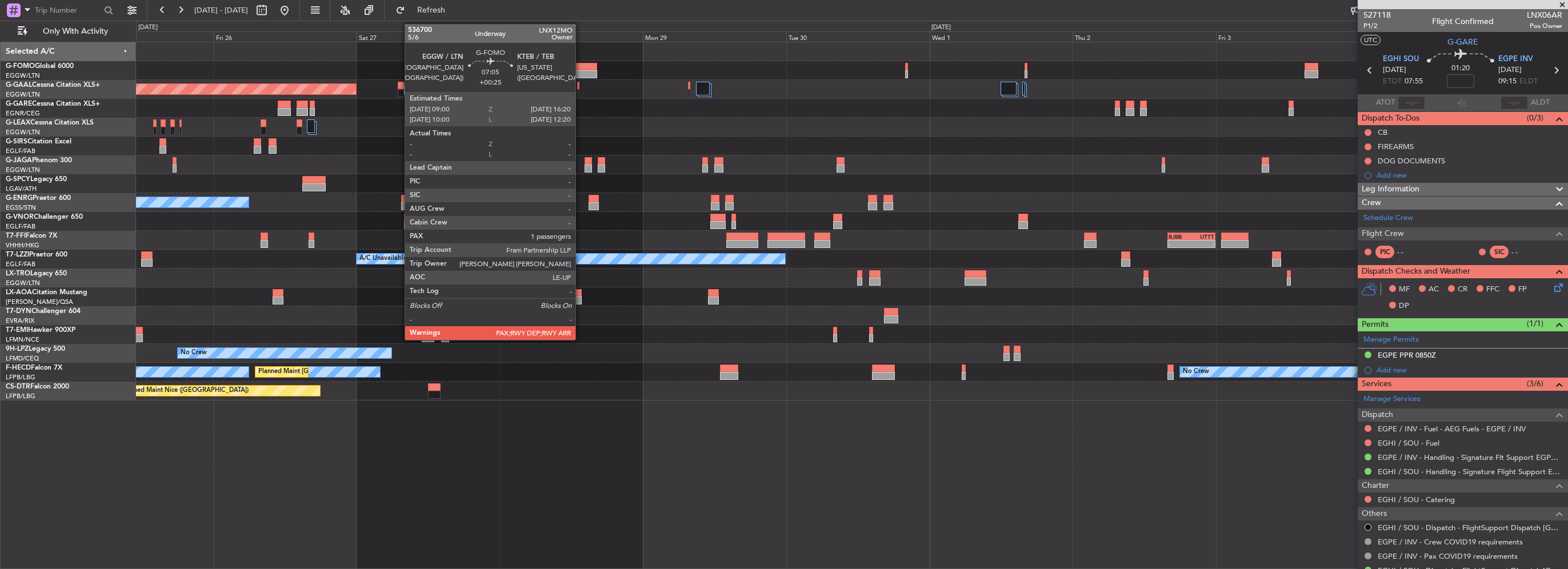
click at [581, 71] on div at bounding box center [575, 74] width 44 height 8
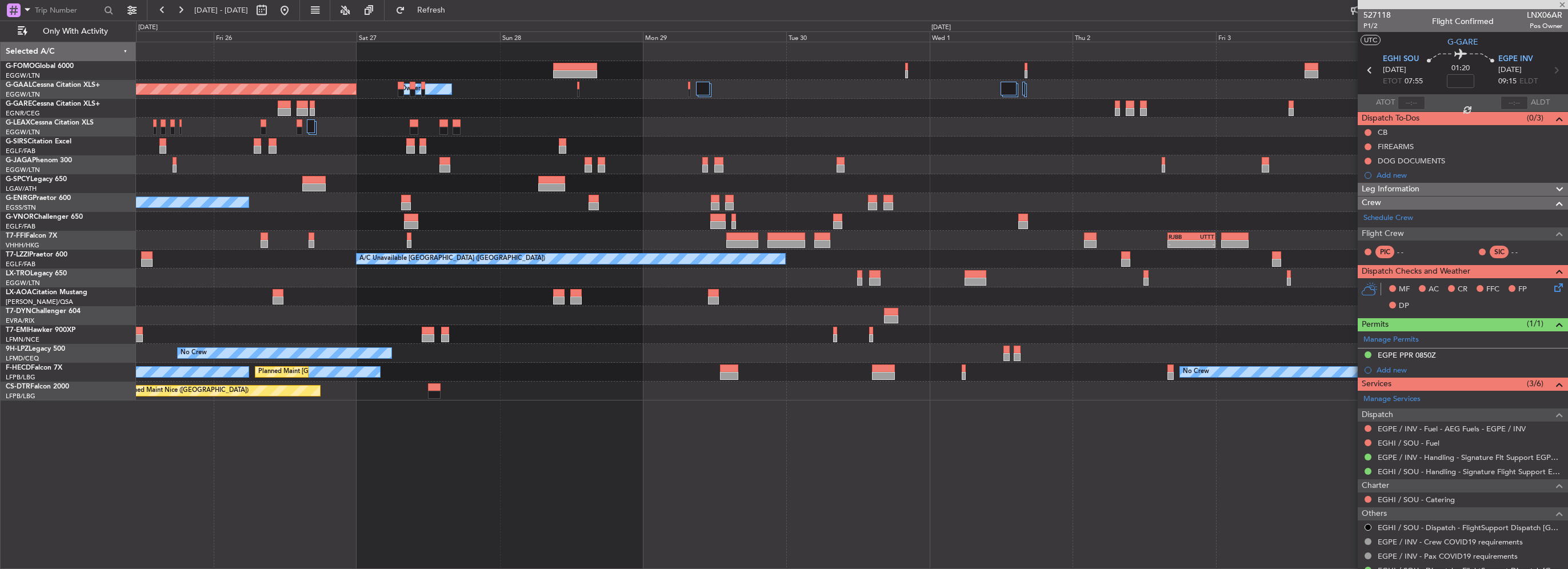
type input "+00:25"
type input "2"
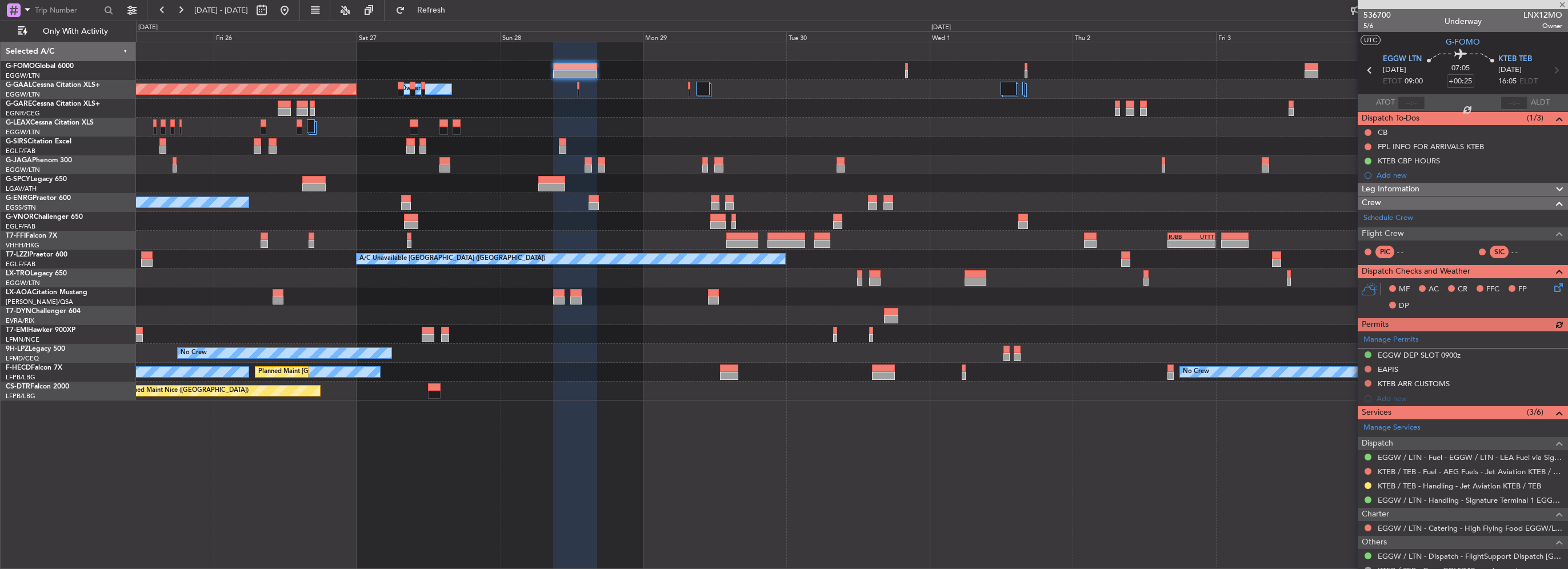
click at [1362, 482] on div "KTEB / TEB - Handling - Jet Aviation KTEB / TEB" at bounding box center [1463, 486] width 210 height 14
click at [1365, 483] on button at bounding box center [1368, 486] width 7 height 7
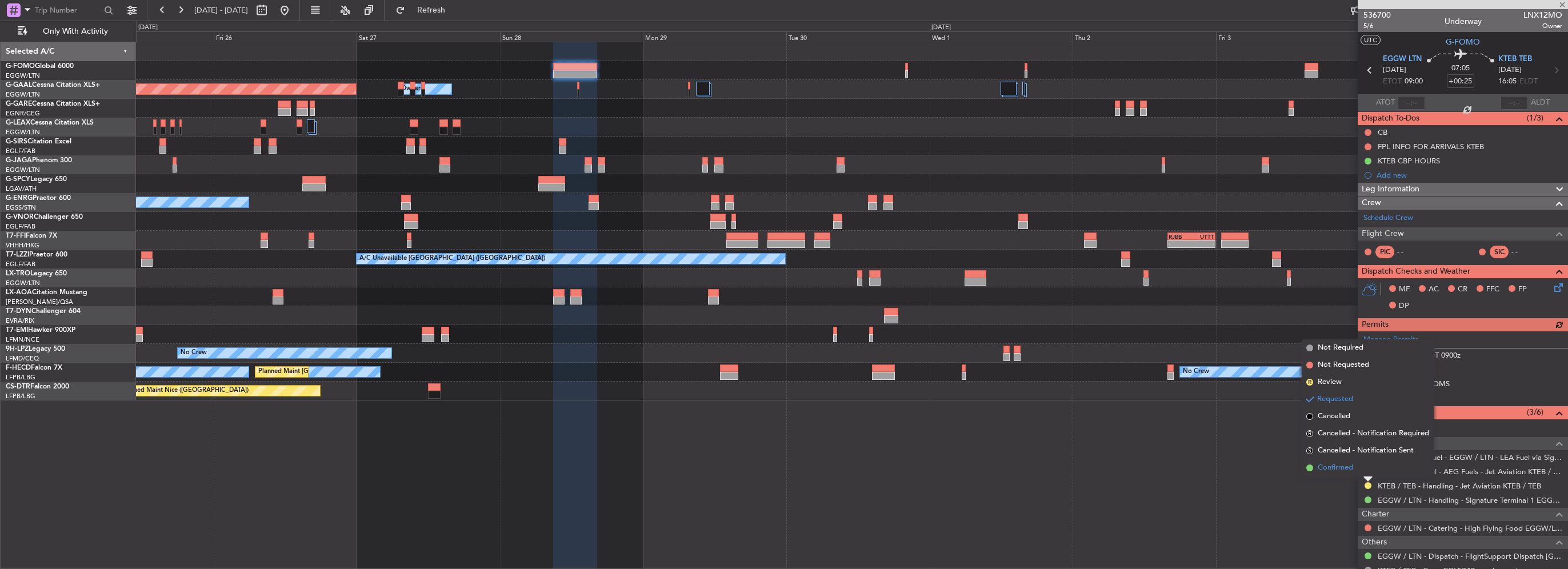
click at [1344, 467] on span "Confirmed" at bounding box center [1335, 467] width 35 height 11
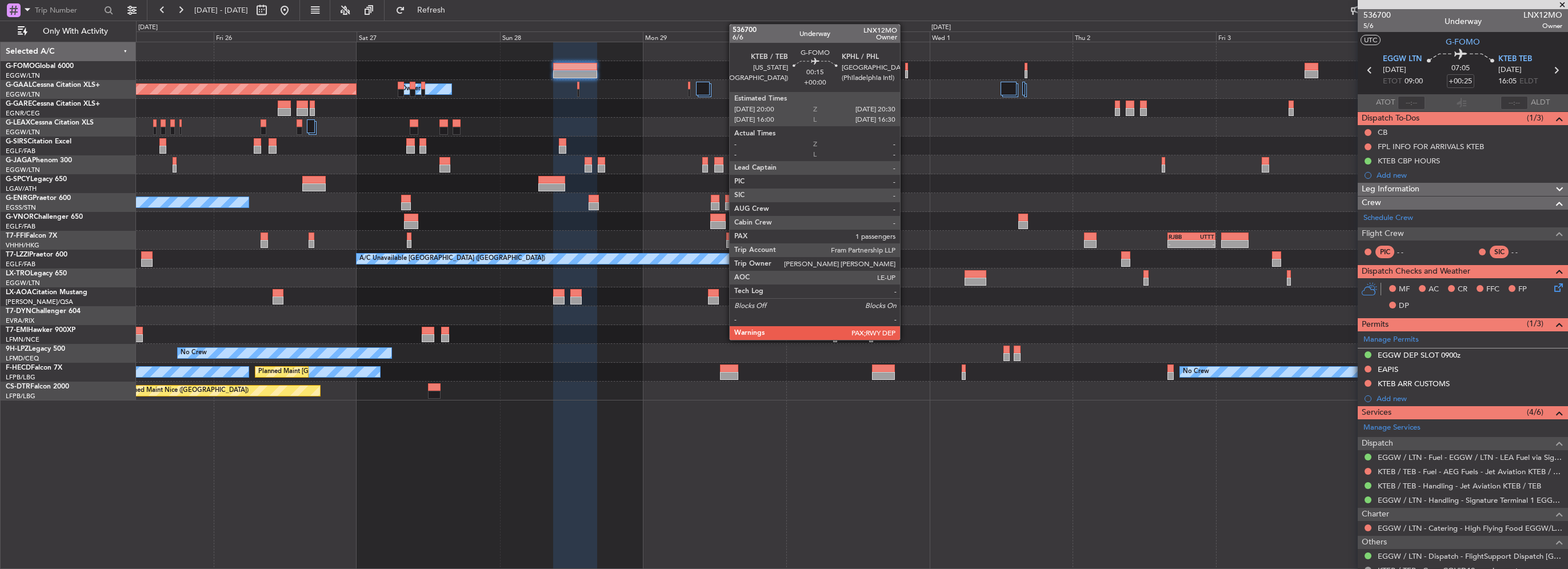
click at [905, 73] on div at bounding box center [906, 74] width 4 height 8
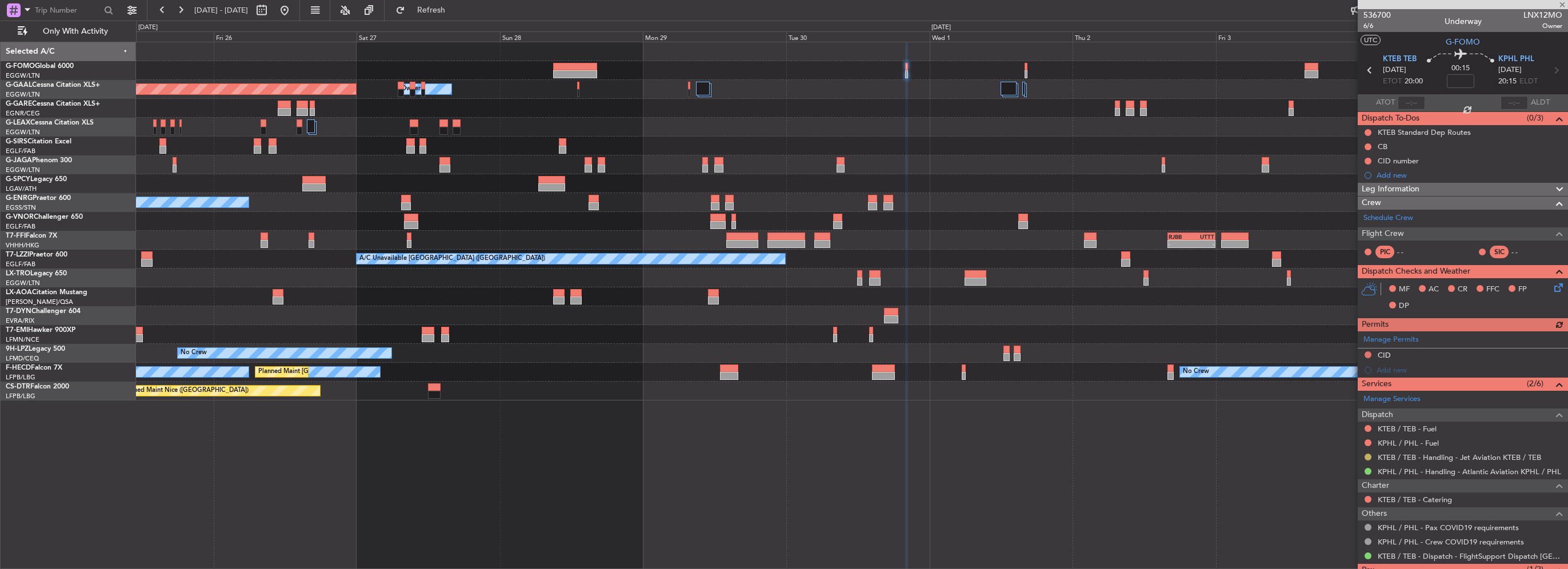
click at [1369, 455] on button at bounding box center [1368, 457] width 7 height 7
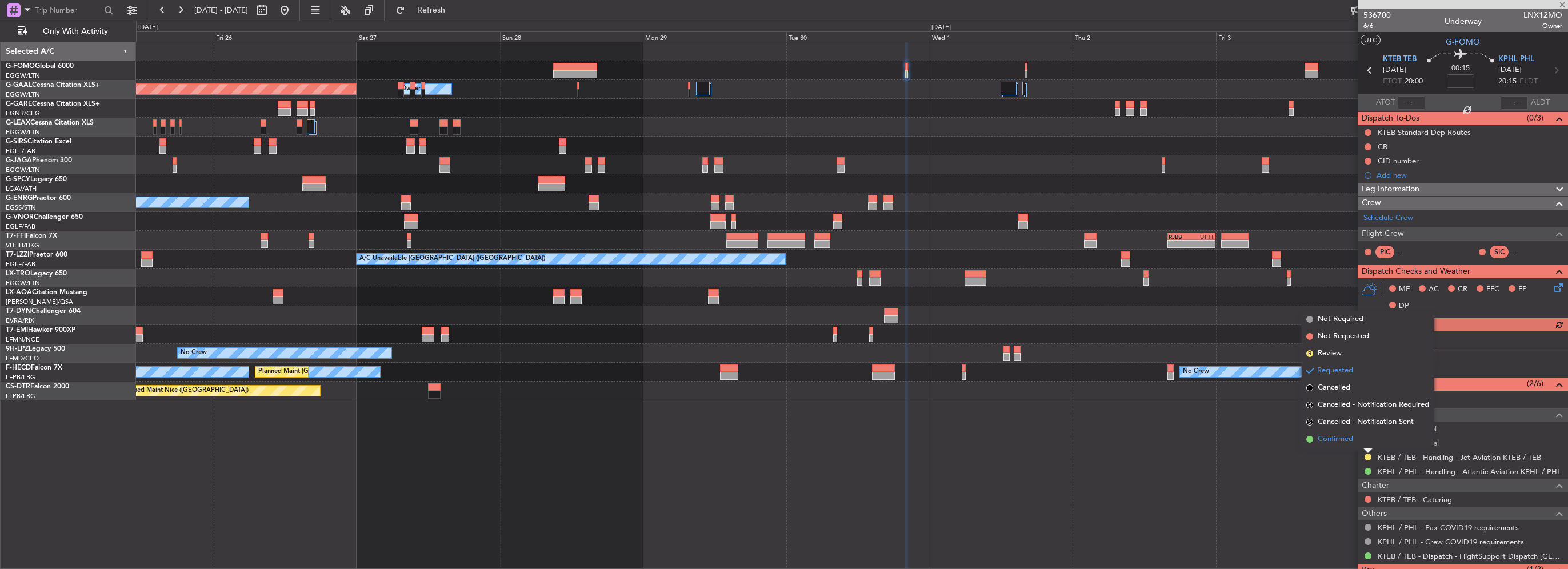
click at [1342, 441] on span "Confirmed" at bounding box center [1335, 439] width 35 height 11
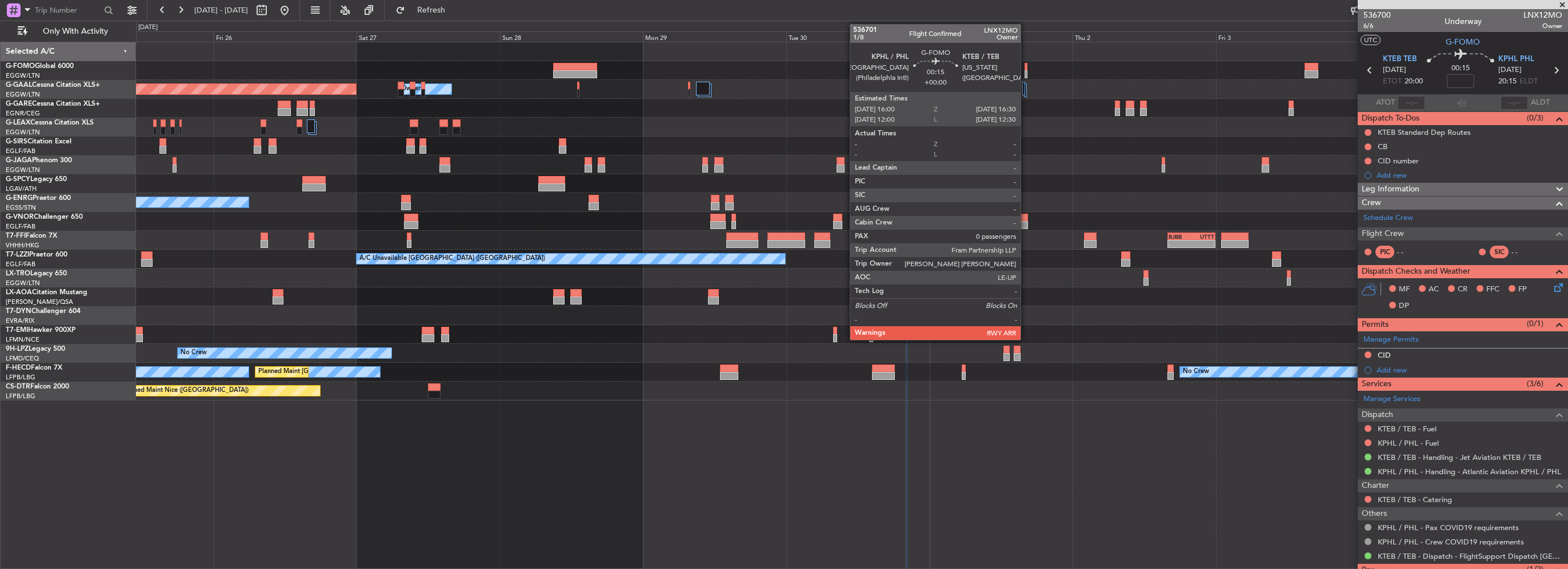
click at [1026, 66] on div at bounding box center [1026, 66] width 4 height 8
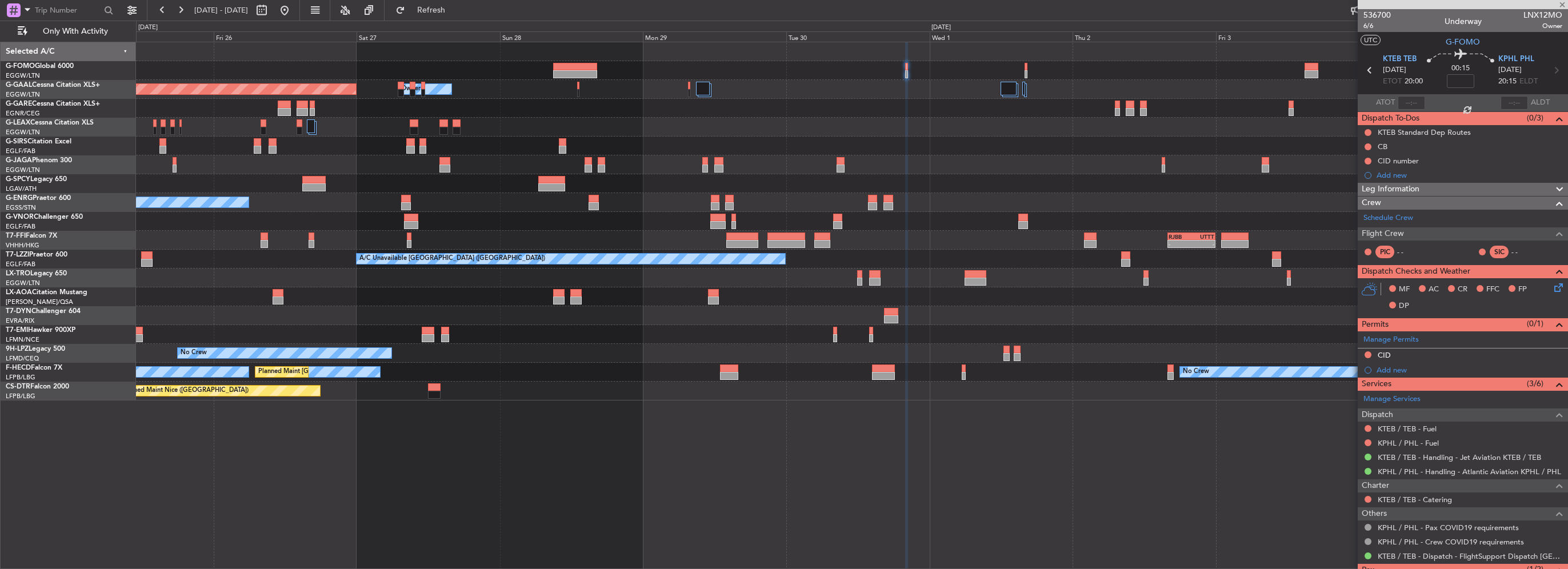
type input "0"
click at [1368, 470] on button at bounding box center [1368, 472] width 7 height 7
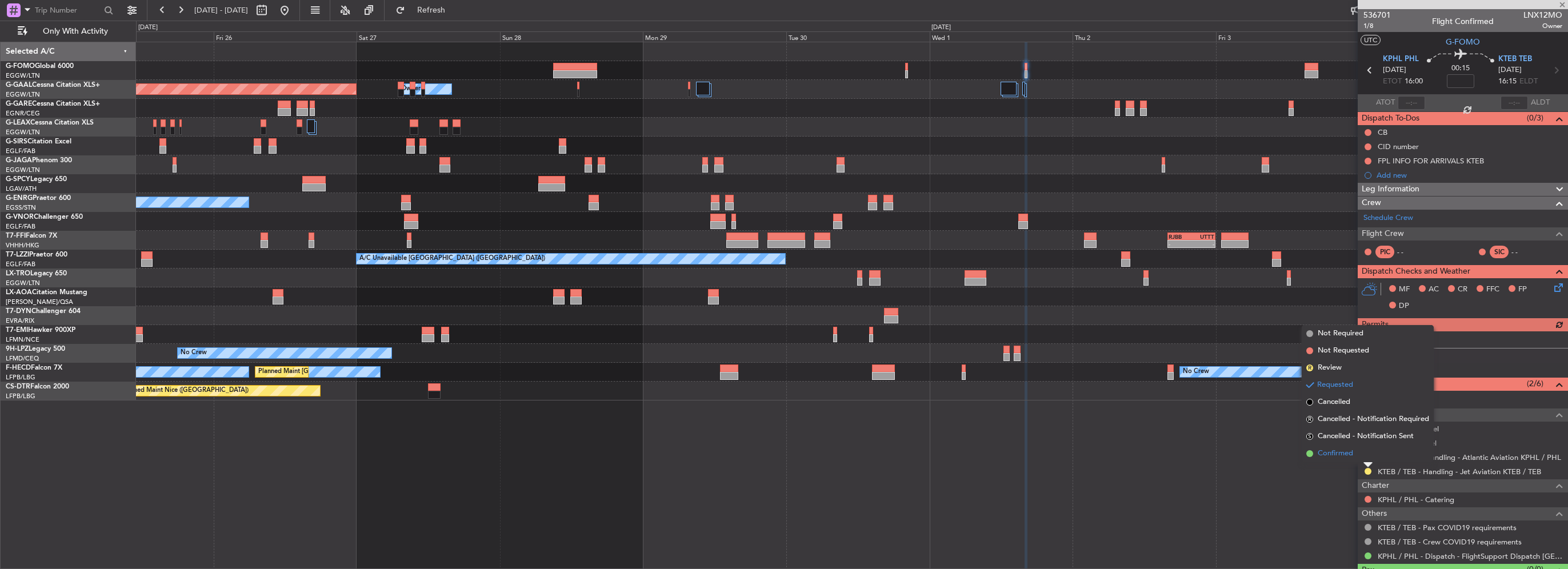
click at [1344, 452] on span "Confirmed" at bounding box center [1335, 453] width 35 height 11
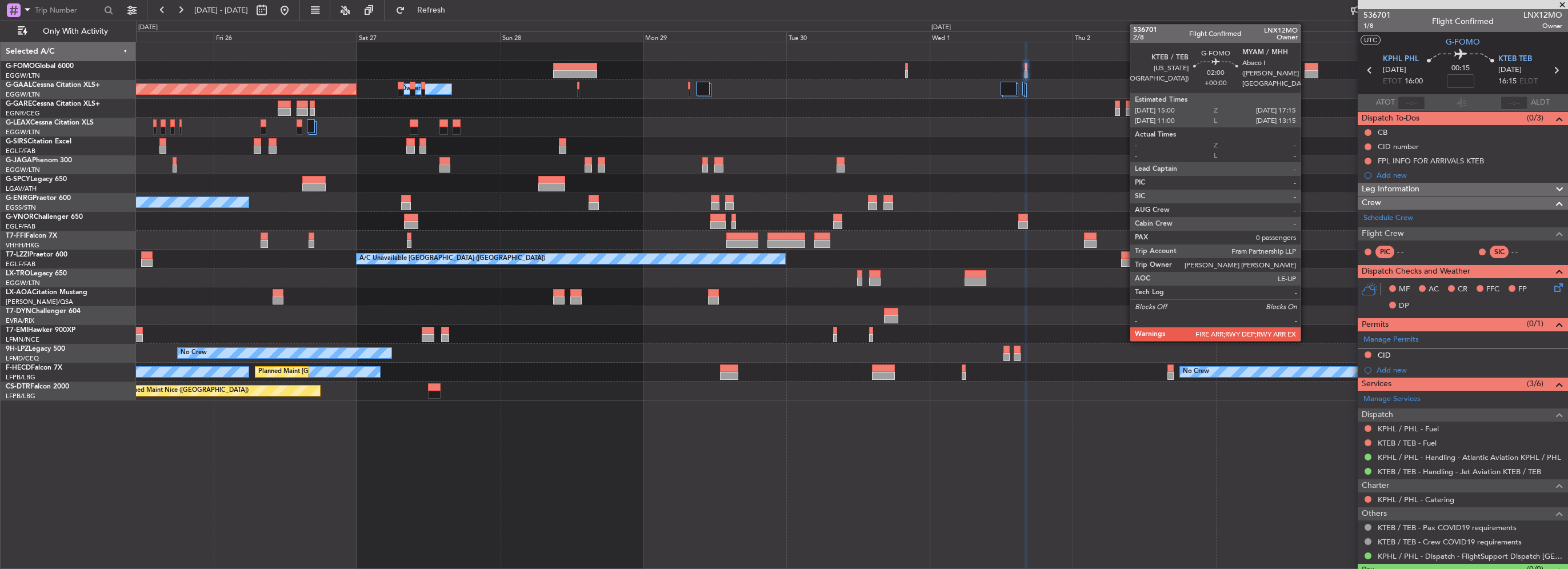
click at [1306, 77] on div at bounding box center [1311, 74] width 13 height 8
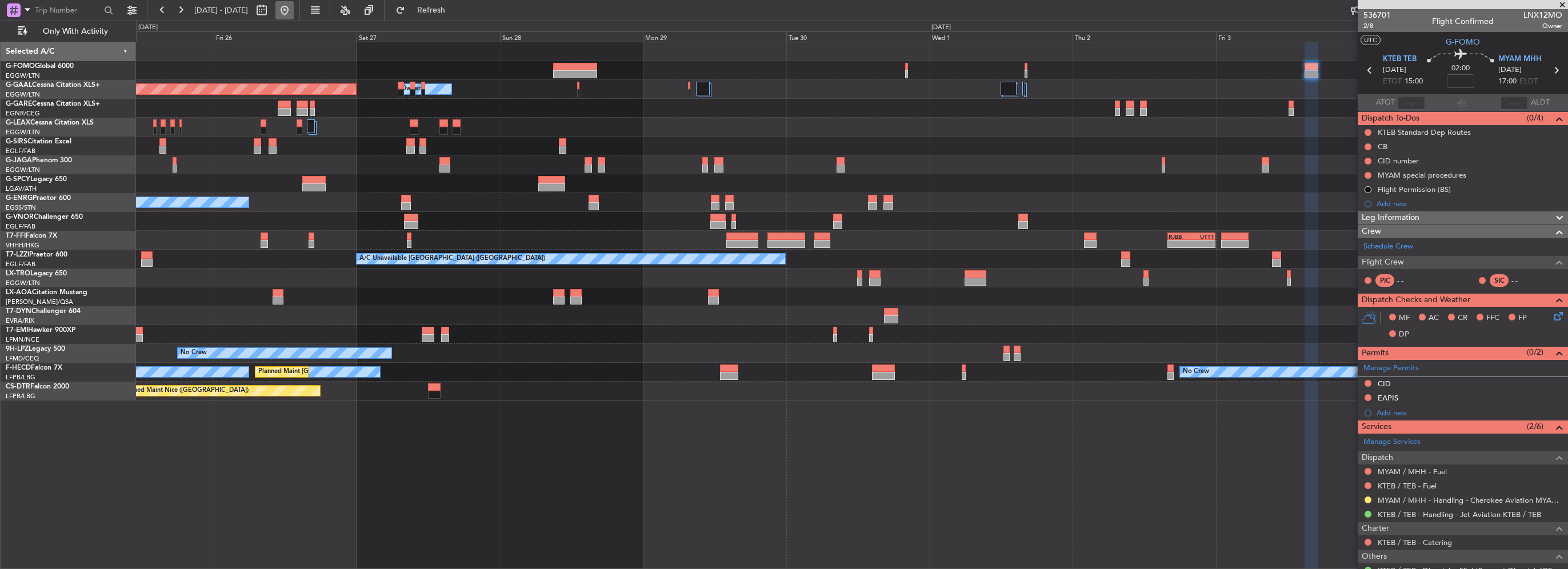
click at [293, 7] on button at bounding box center [284, 11] width 18 height 18
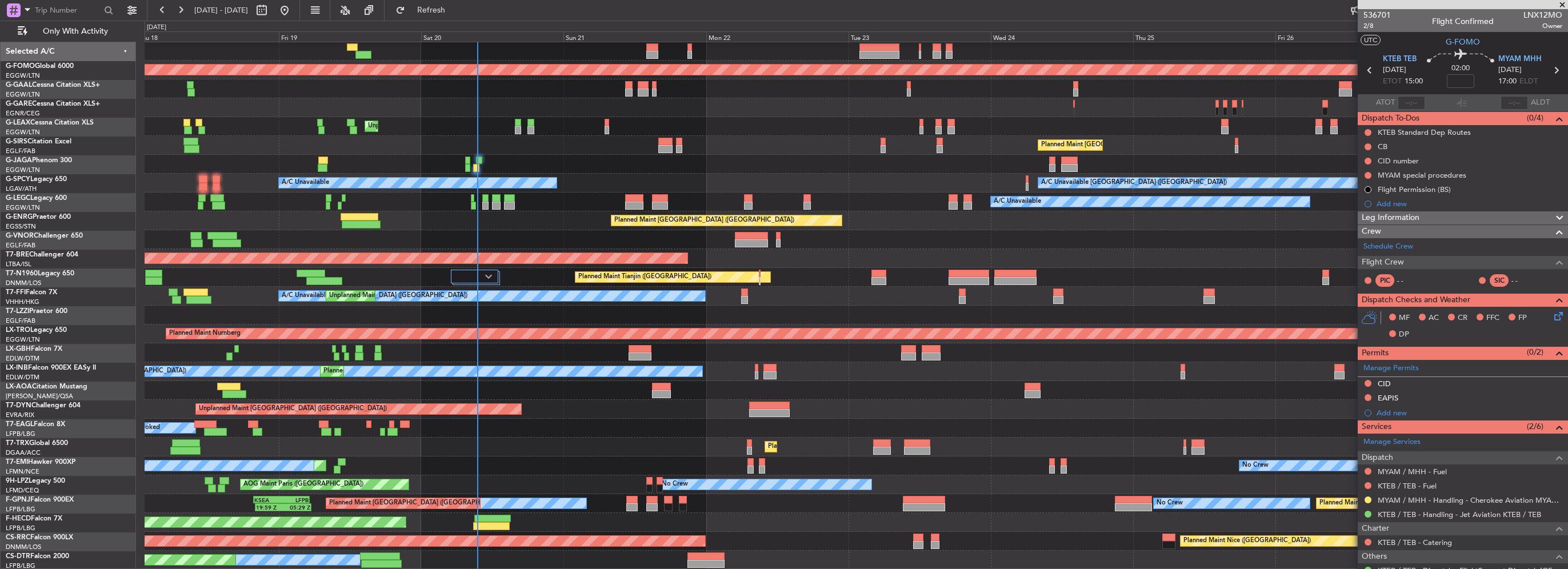
scroll to position [20, 0]
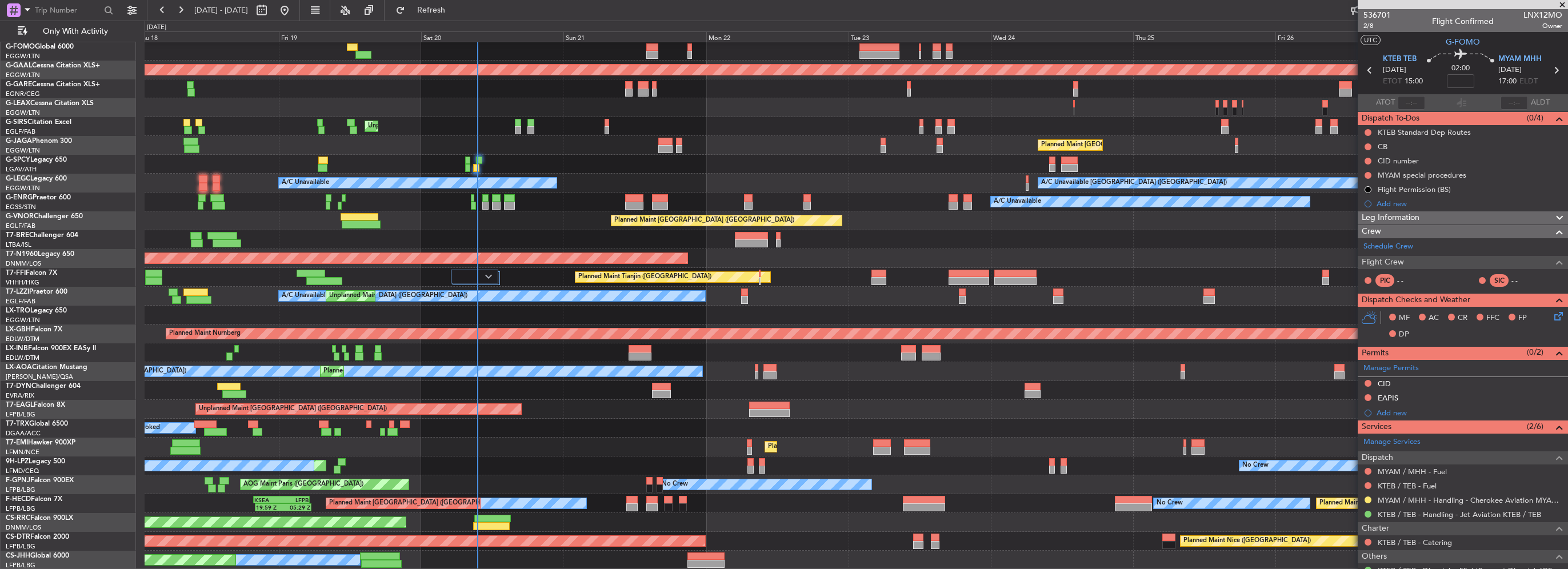
click at [281, 107] on div "Planned Maint Dusseldorf Owner Unplanned Maint London (Luton) Planned Maint Lon…" at bounding box center [856, 295] width 1423 height 546
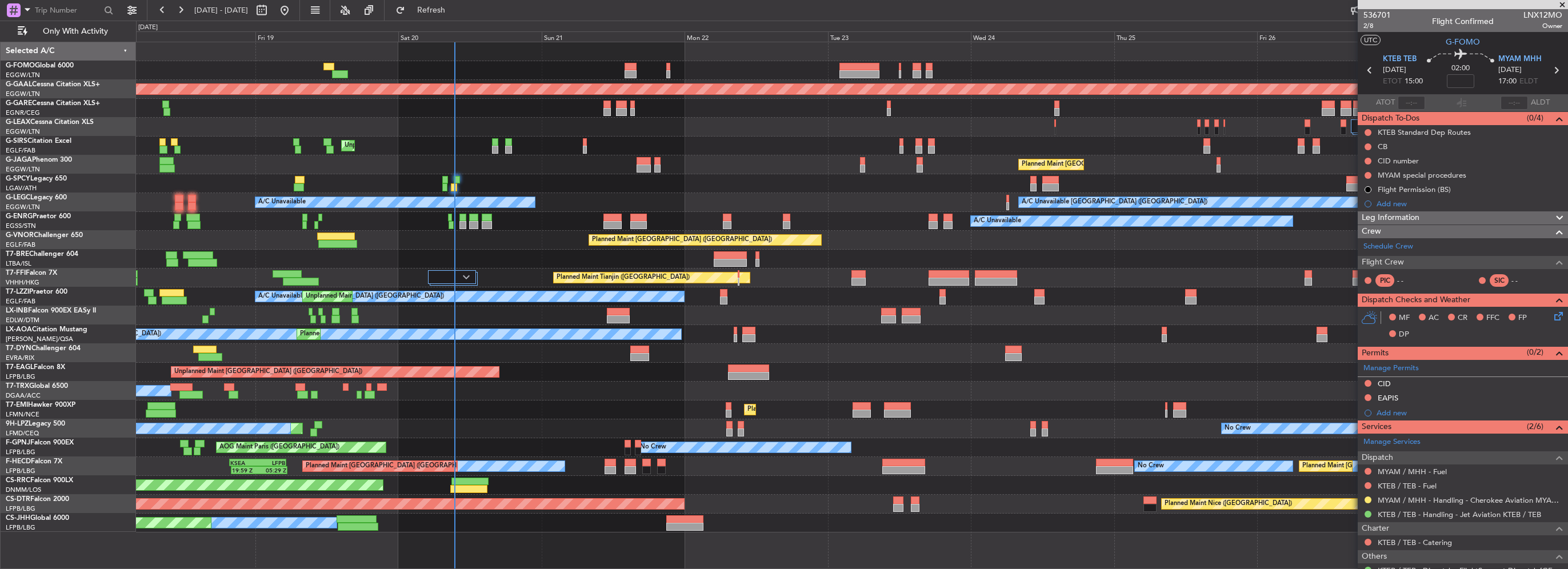
scroll to position [0, 0]
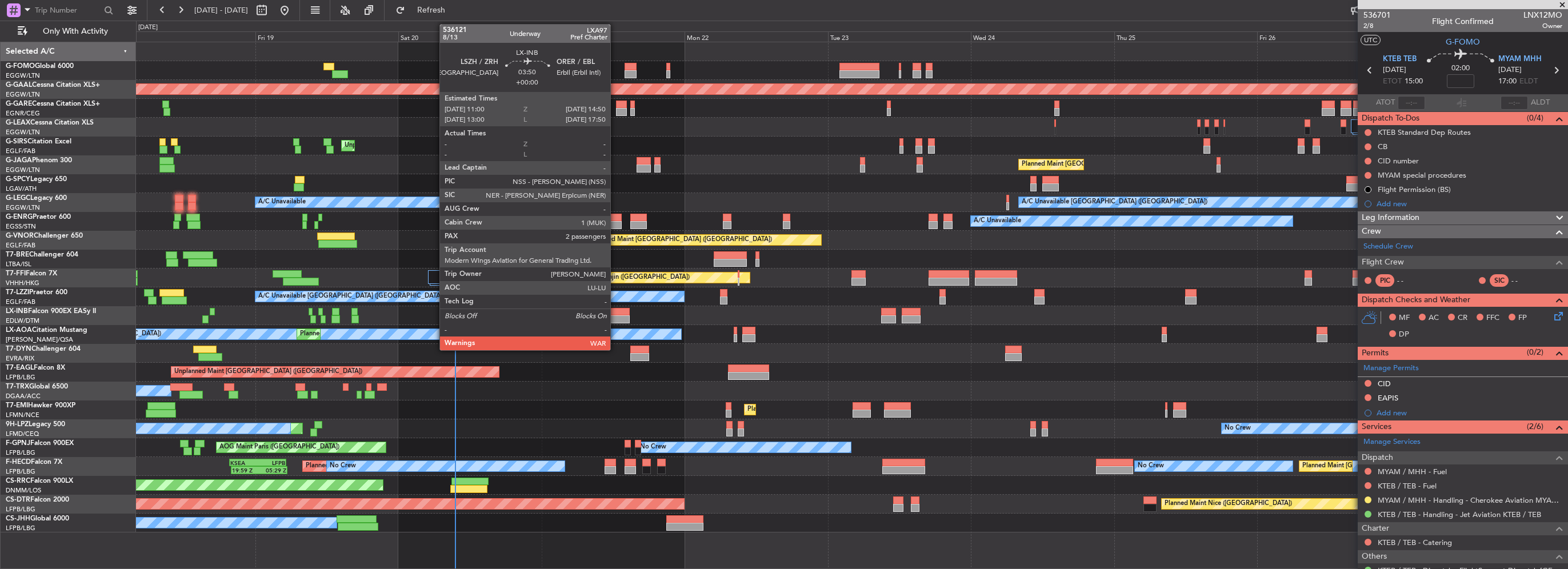
click at [616, 315] on div at bounding box center [618, 319] width 23 height 8
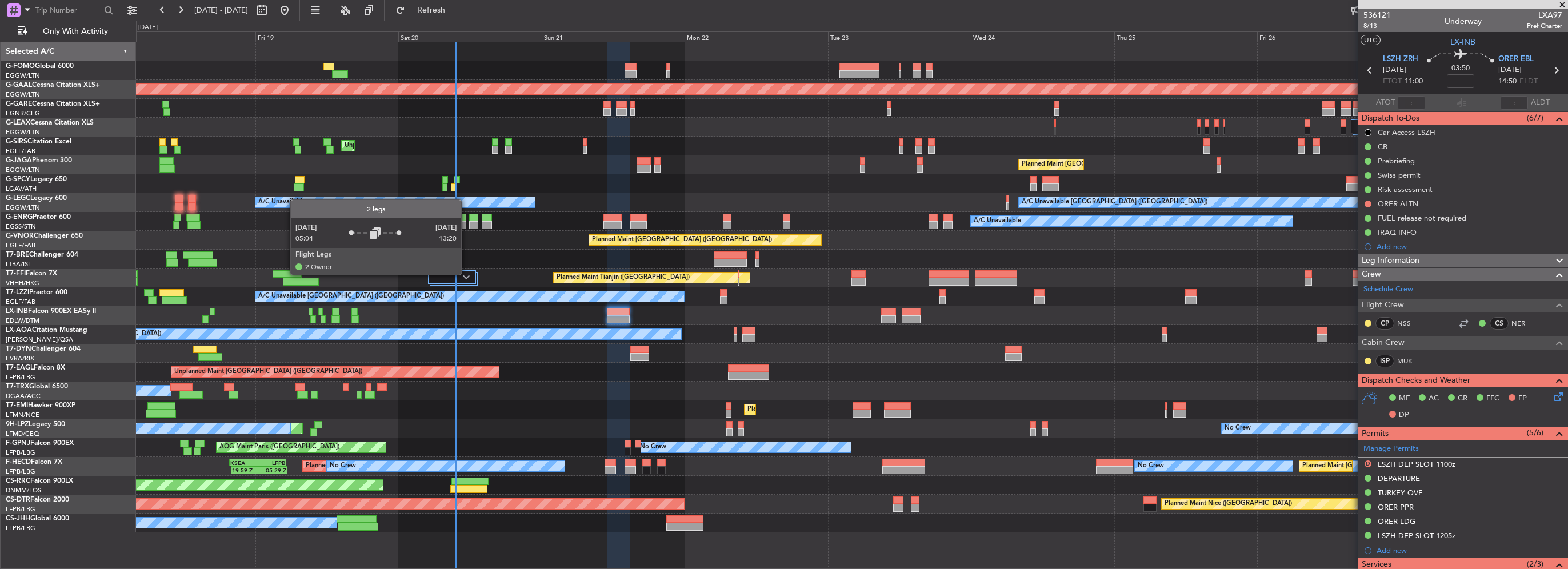
click at [466, 275] on img at bounding box center [466, 277] width 7 height 4
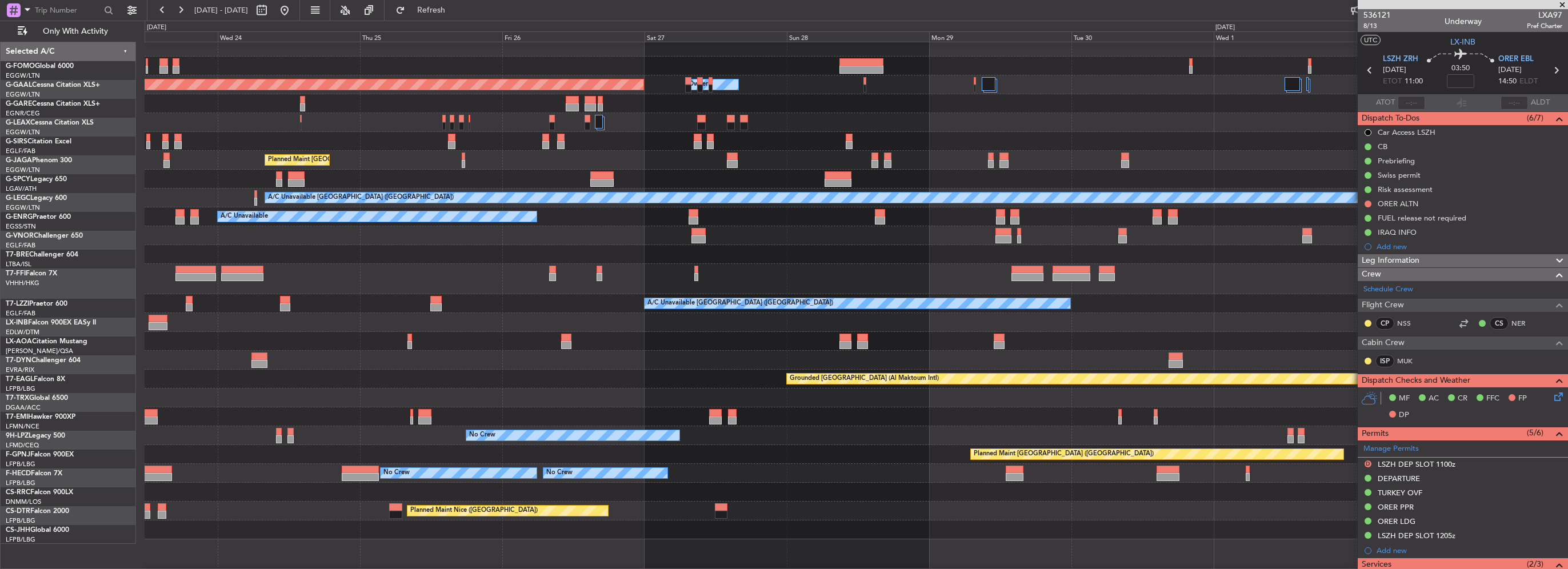
click at [72, 128] on div "Planned Maint Dusseldorf Owner Owner Planned Maint London (Luton) A/C Unavailab…" at bounding box center [784, 295] width 1568 height 549
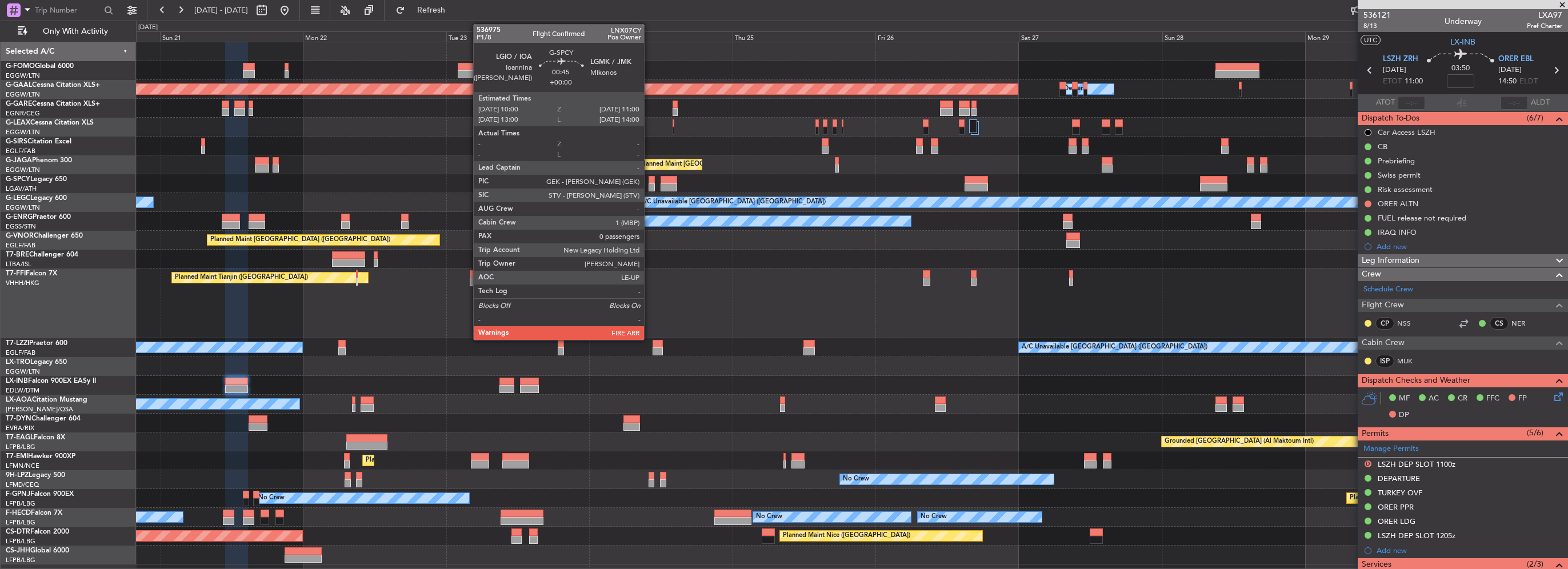
click at [649, 185] on div at bounding box center [652, 187] width 6 height 8
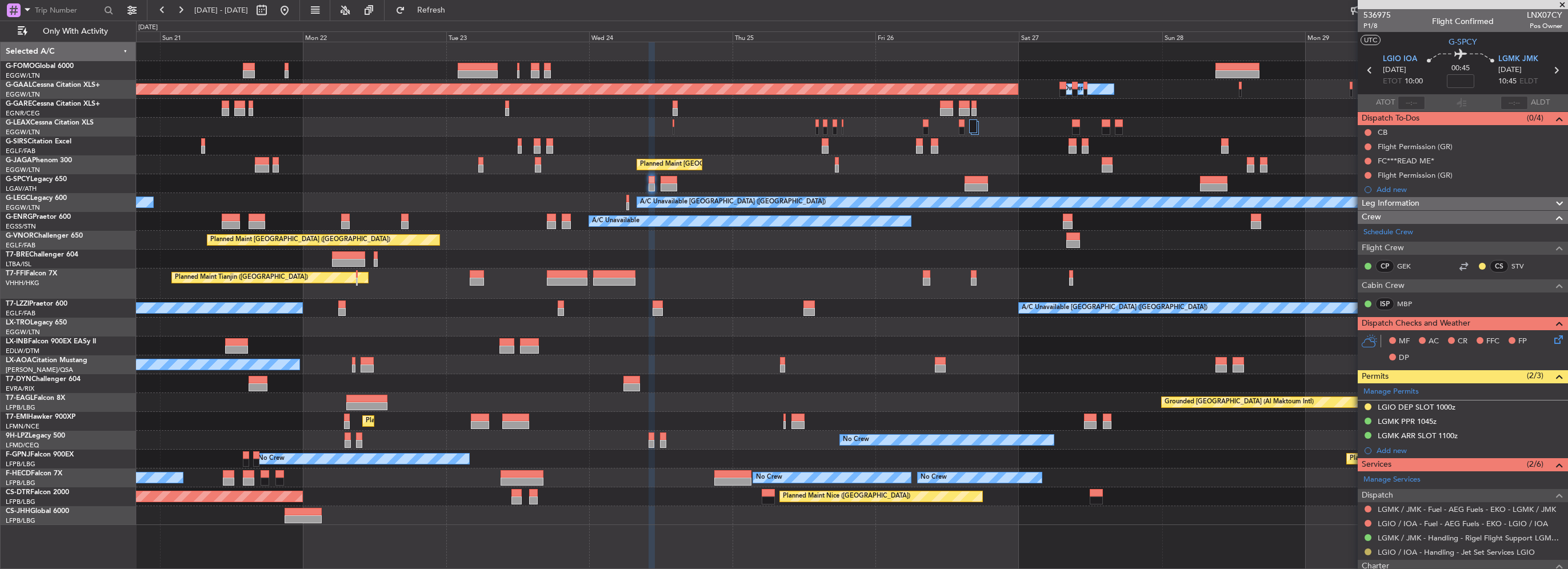
click at [1367, 550] on button at bounding box center [1368, 552] width 7 height 7
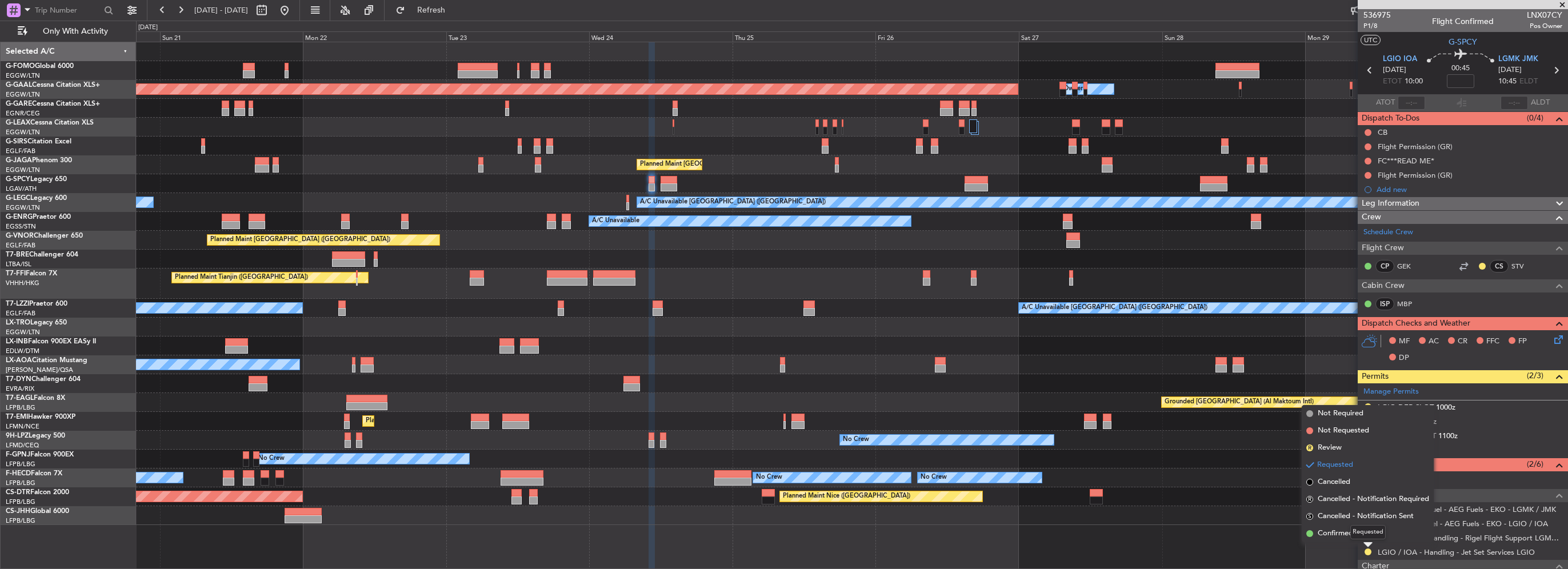
click at [1353, 533] on div "Requested" at bounding box center [1368, 532] width 35 height 14
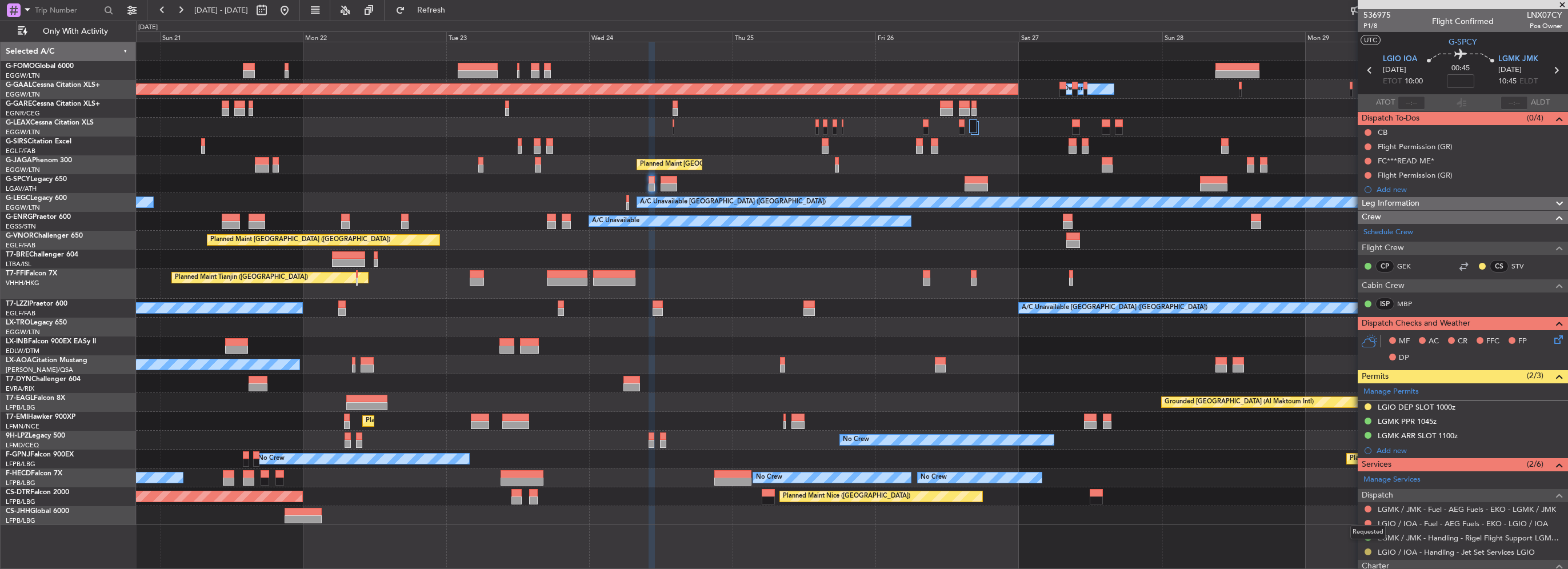
click at [1366, 551] on button at bounding box center [1368, 552] width 7 height 7
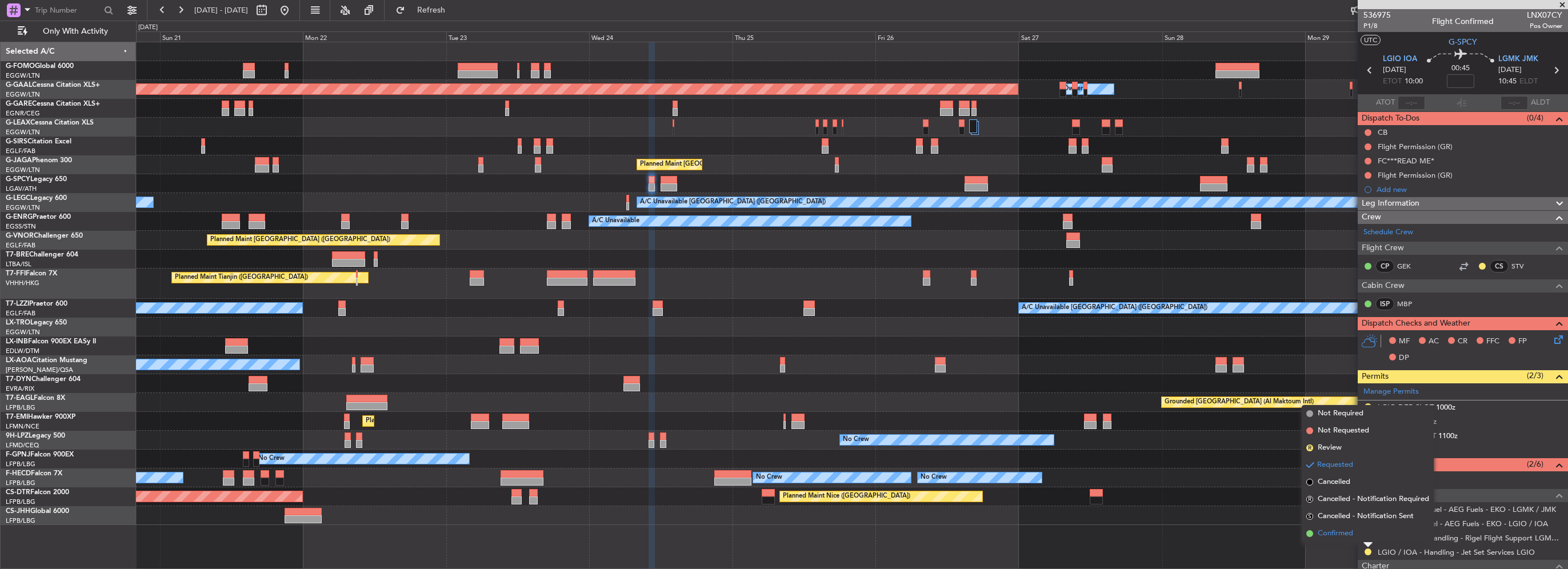
click at [1338, 530] on span "Confirmed" at bounding box center [1335, 534] width 35 height 11
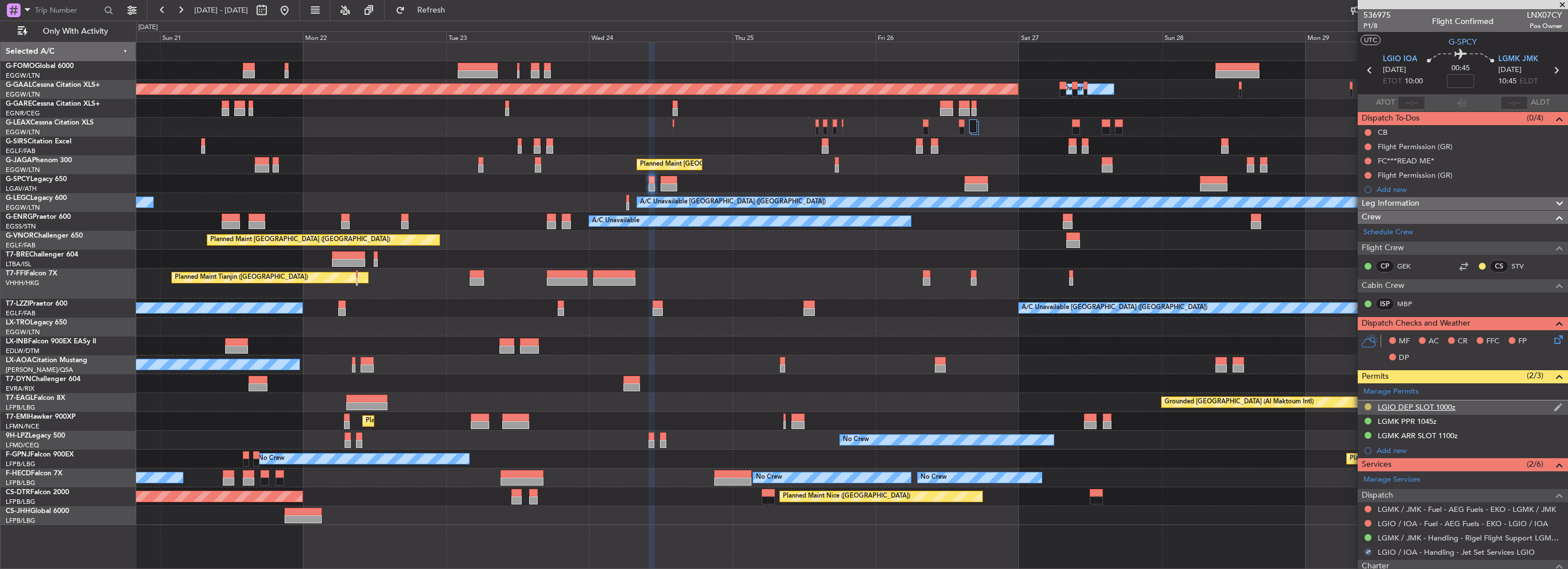
click at [1366, 405] on button at bounding box center [1368, 407] width 7 height 7
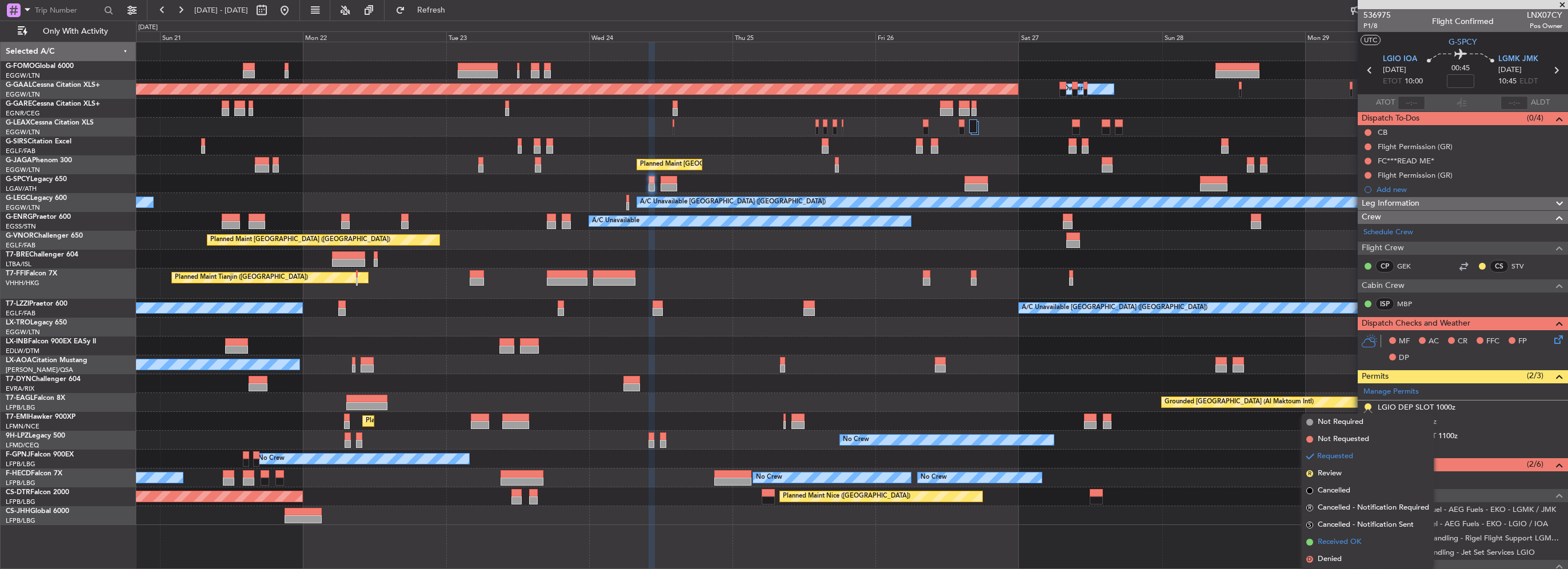
click at [1342, 544] on span "Received OK" at bounding box center [1339, 542] width 44 height 11
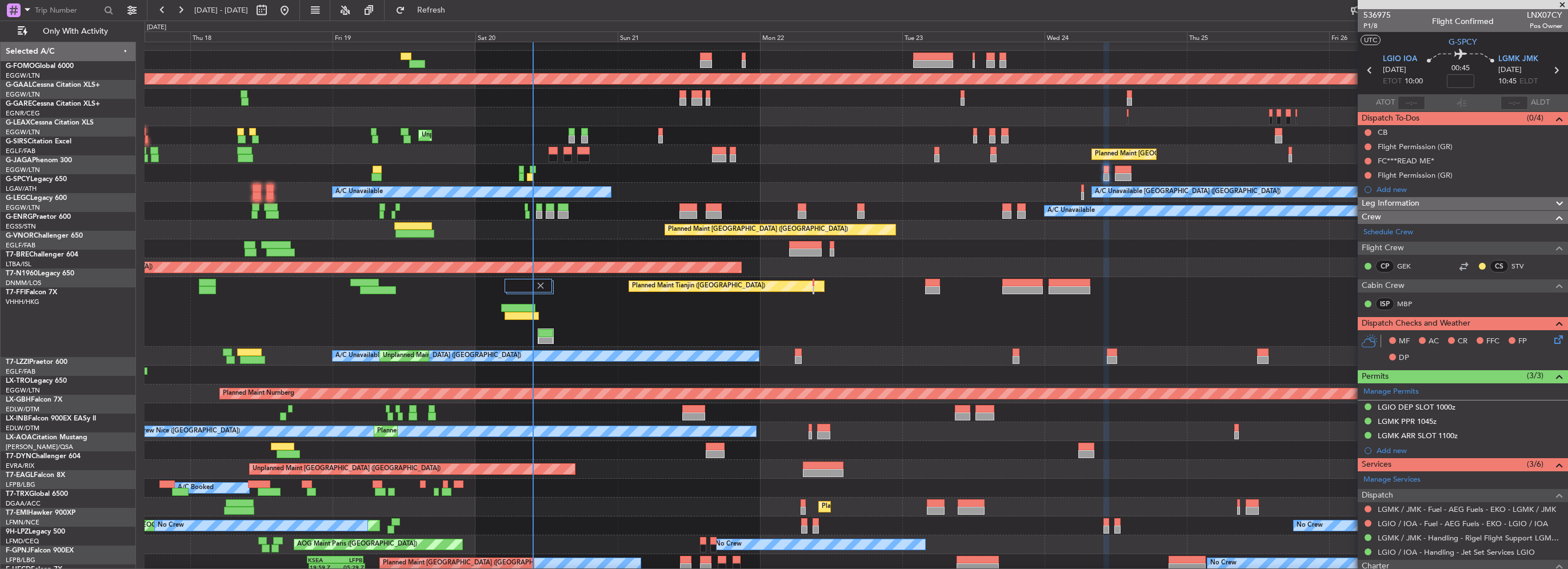
scroll to position [11, 0]
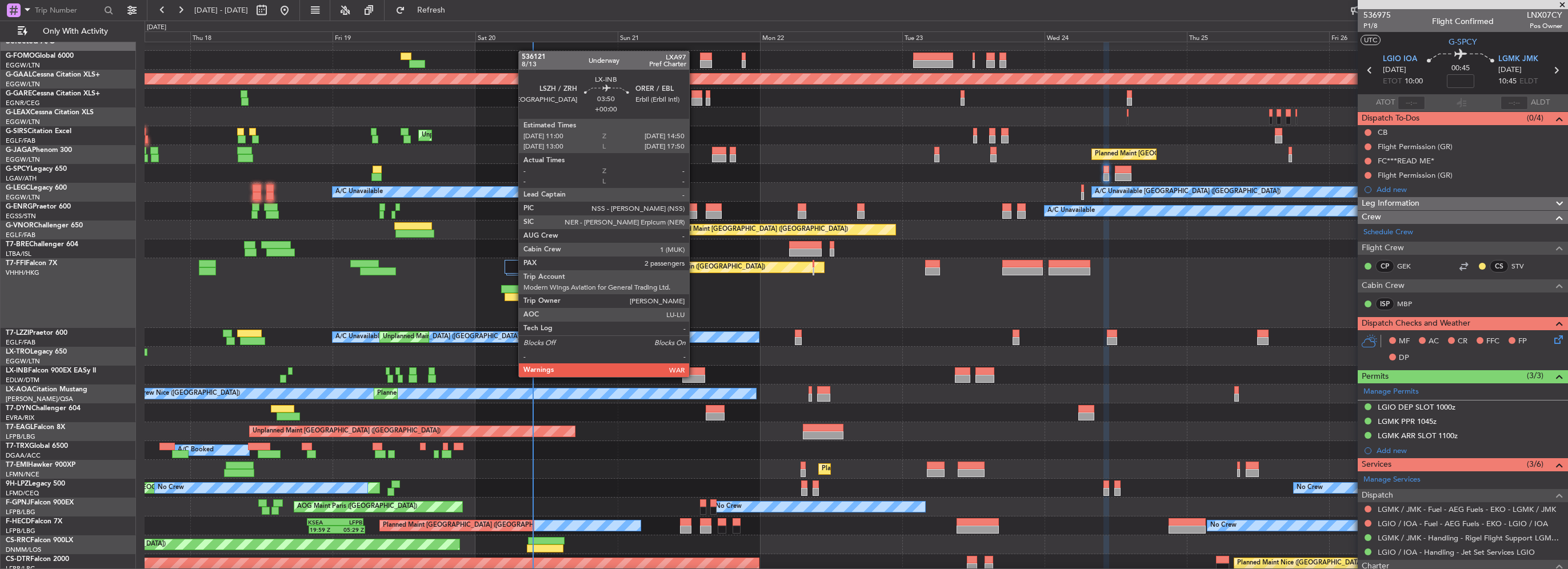
click at [694, 376] on div at bounding box center [693, 378] width 23 height 8
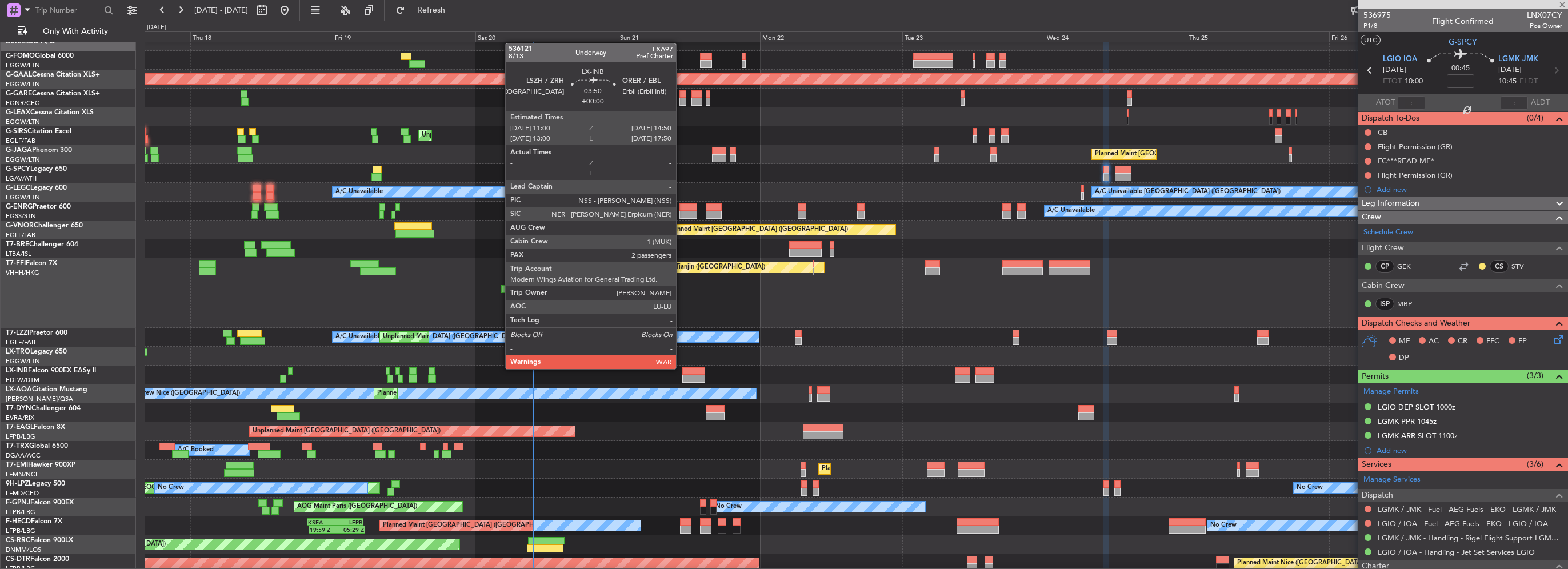
type input "2"
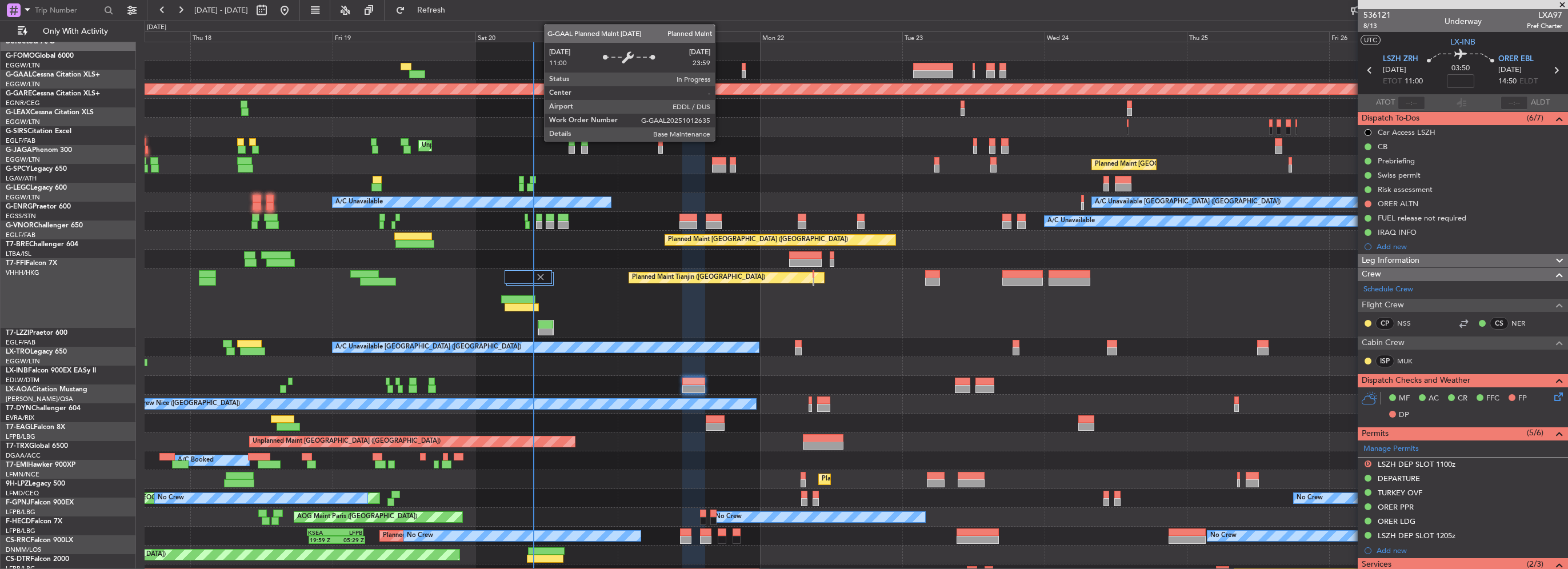
scroll to position [0, 0]
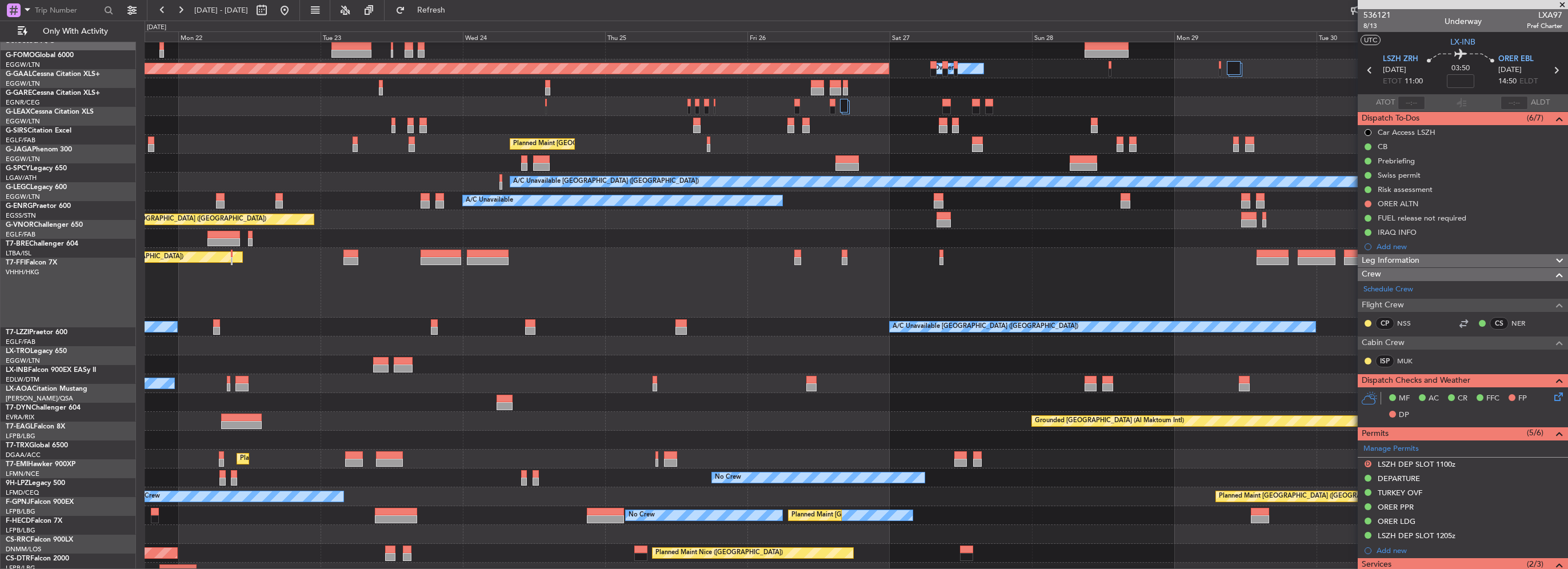
click at [341, 204] on div "A/C Unavailable" at bounding box center [856, 200] width 1423 height 19
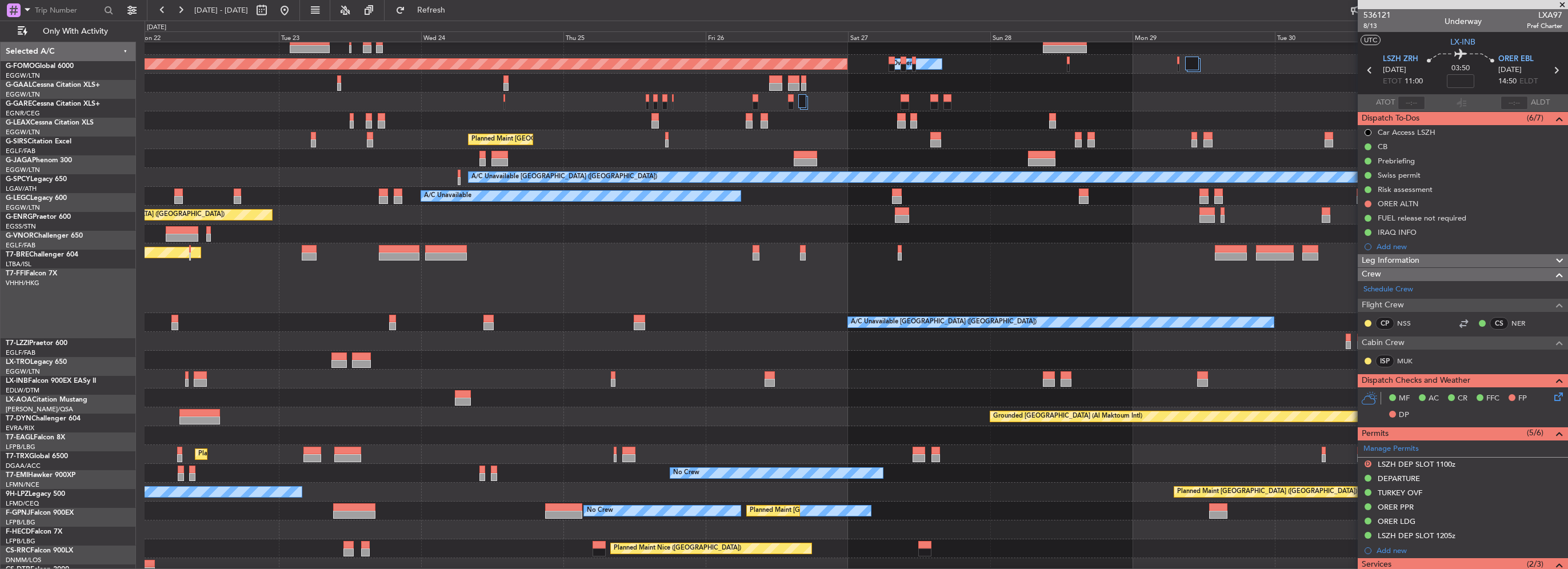
click at [518, 289] on div "Planned Maint Dusseldorf Owner Owner Unplanned Maint London (Luton) Planned Mai…" at bounding box center [856, 297] width 1423 height 560
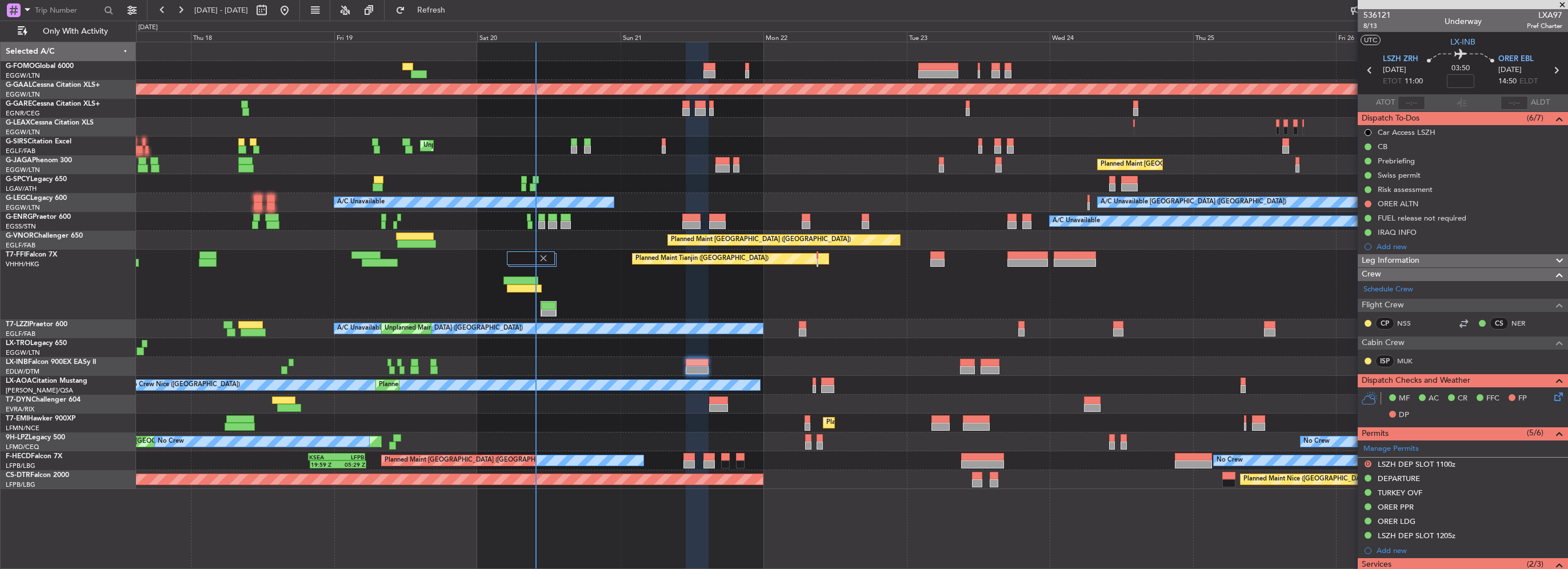
click at [1356, 164] on div "Planned Maint [GEOGRAPHIC_DATA] ([GEOGRAPHIC_DATA])" at bounding box center [851, 164] width 1431 height 19
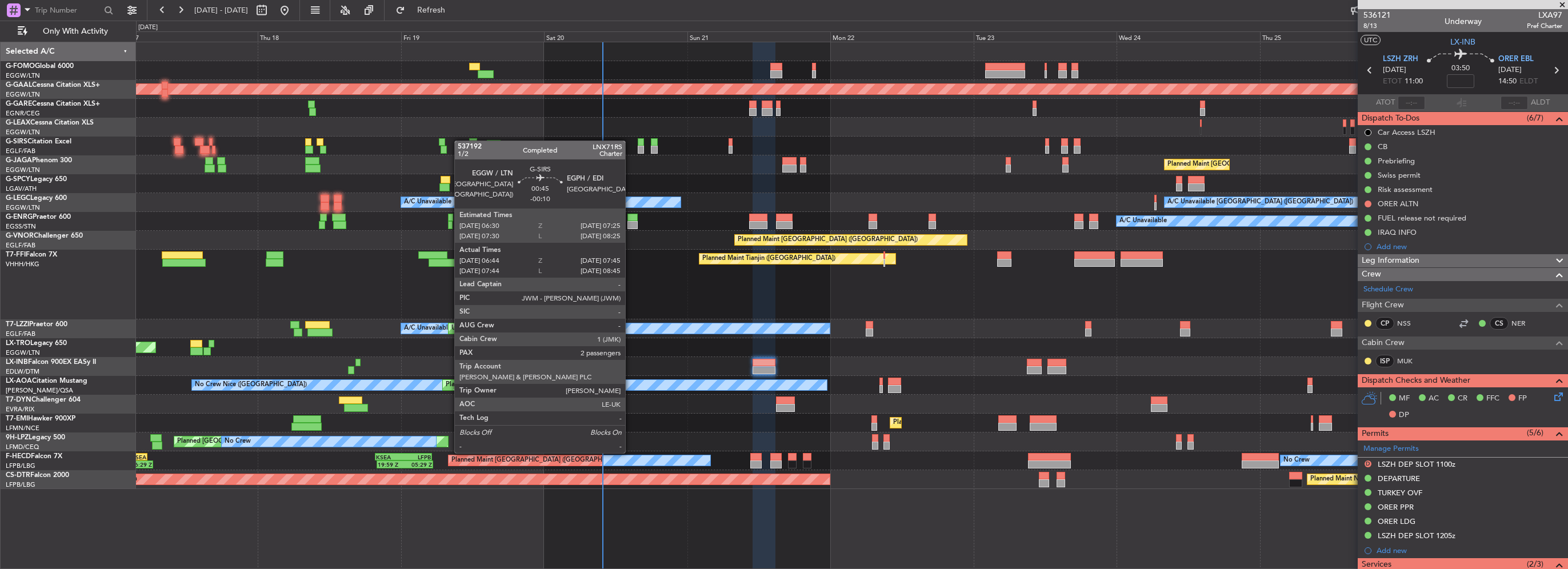
click at [441, 140] on div "OLBA 11:00 Z KTEB 22:45 Z 10:50 Z 22:30 Z Planned Maint Dusseldorf Owner Unplan…" at bounding box center [851, 266] width 1431 height 447
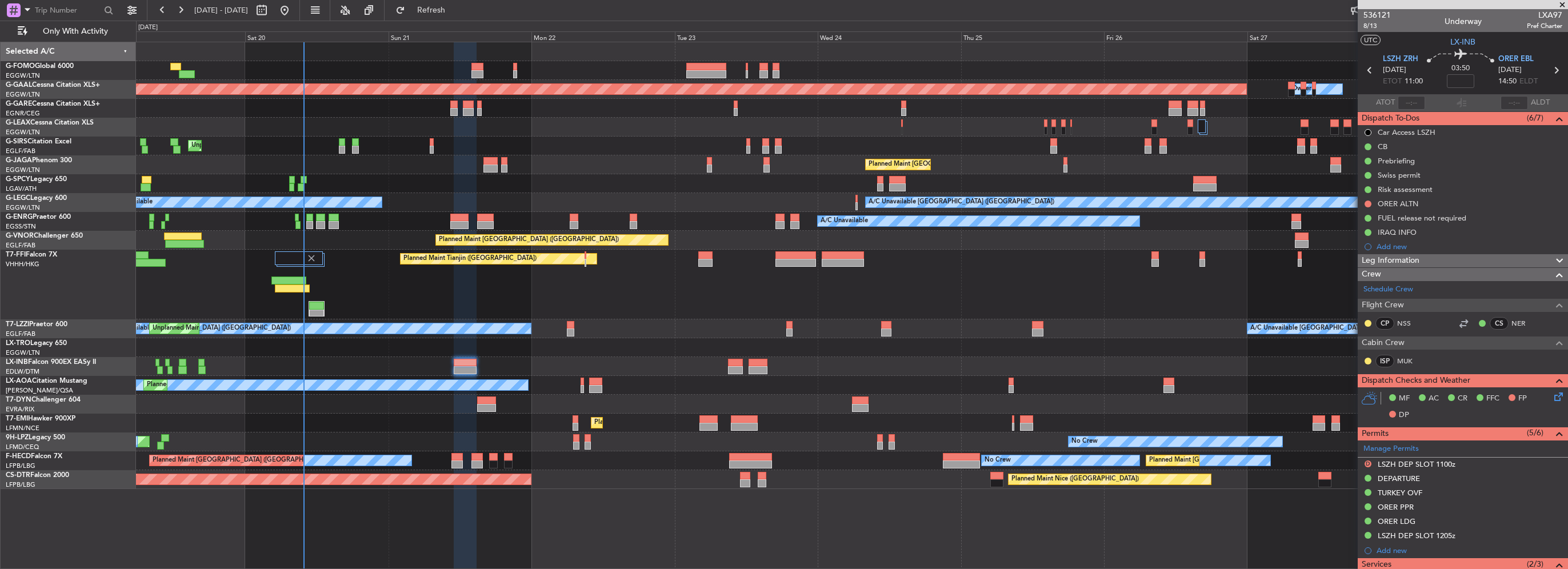
click at [182, 251] on div "Planned Maint Dusseldorf Owner Unplanned Maint London (Luton) Planned Maint Lon…" at bounding box center [851, 266] width 1431 height 447
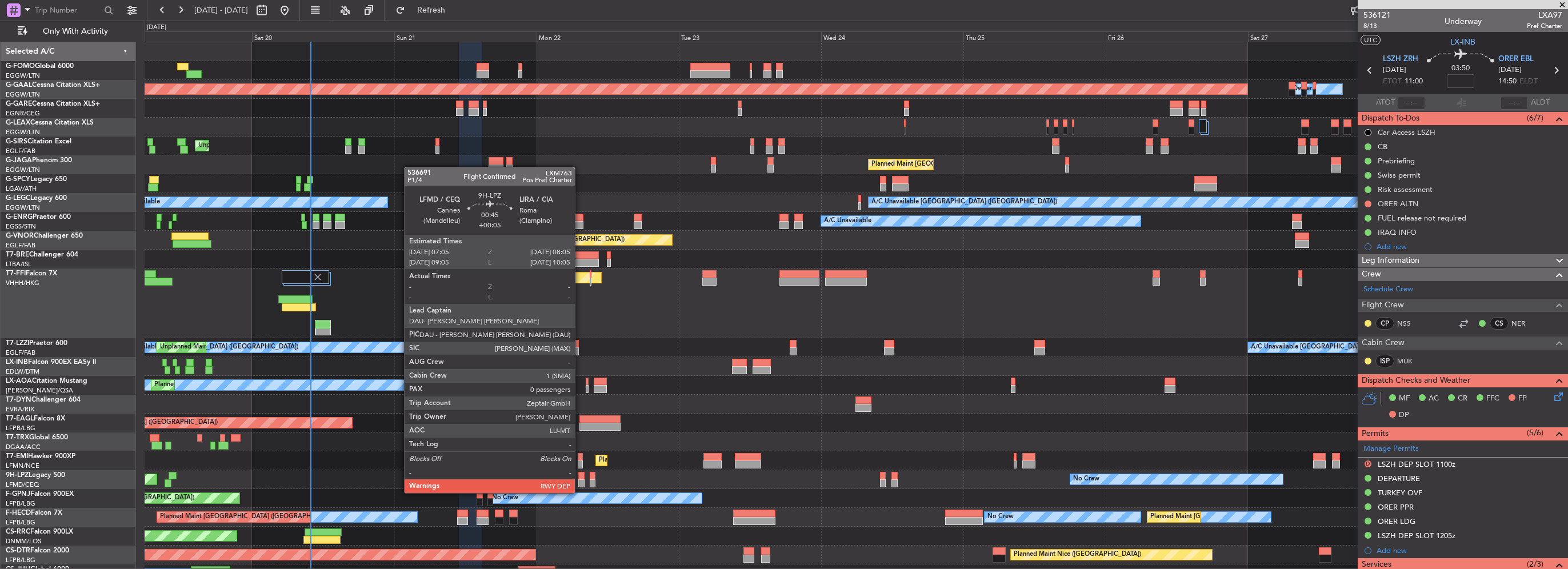
click at [580, 482] on div at bounding box center [581, 483] width 6 height 8
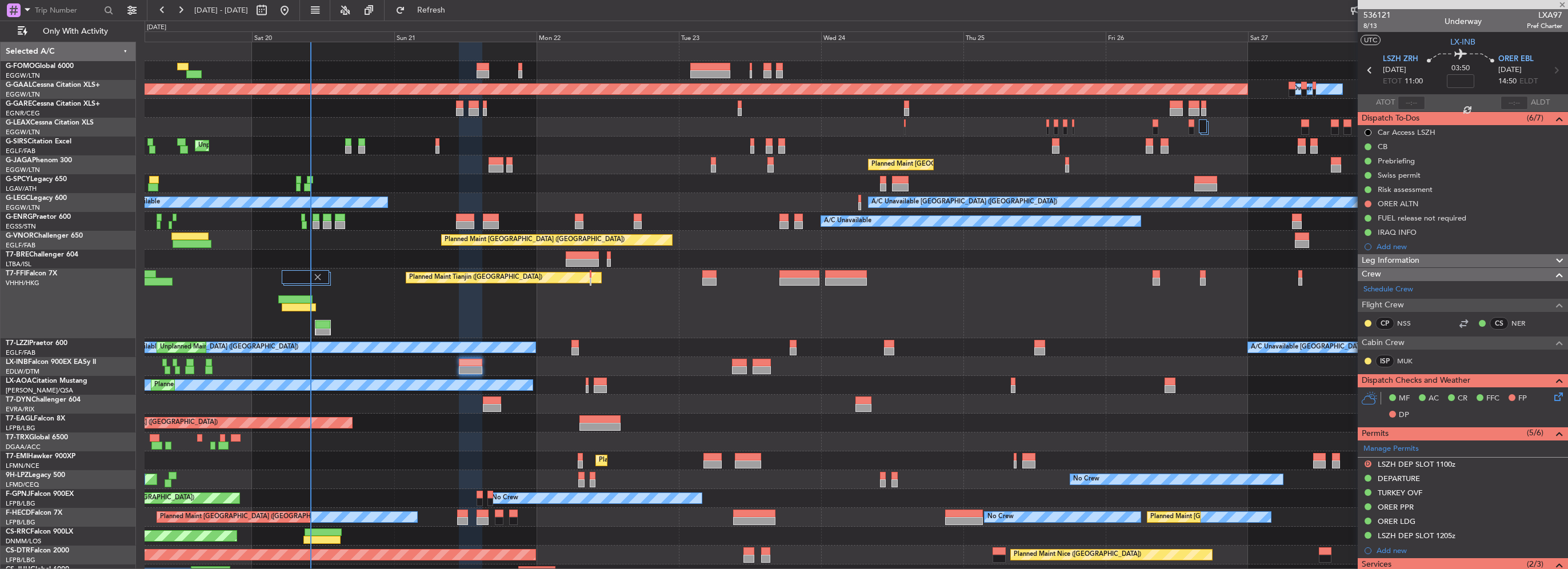
type input "+00:05"
type input "0"
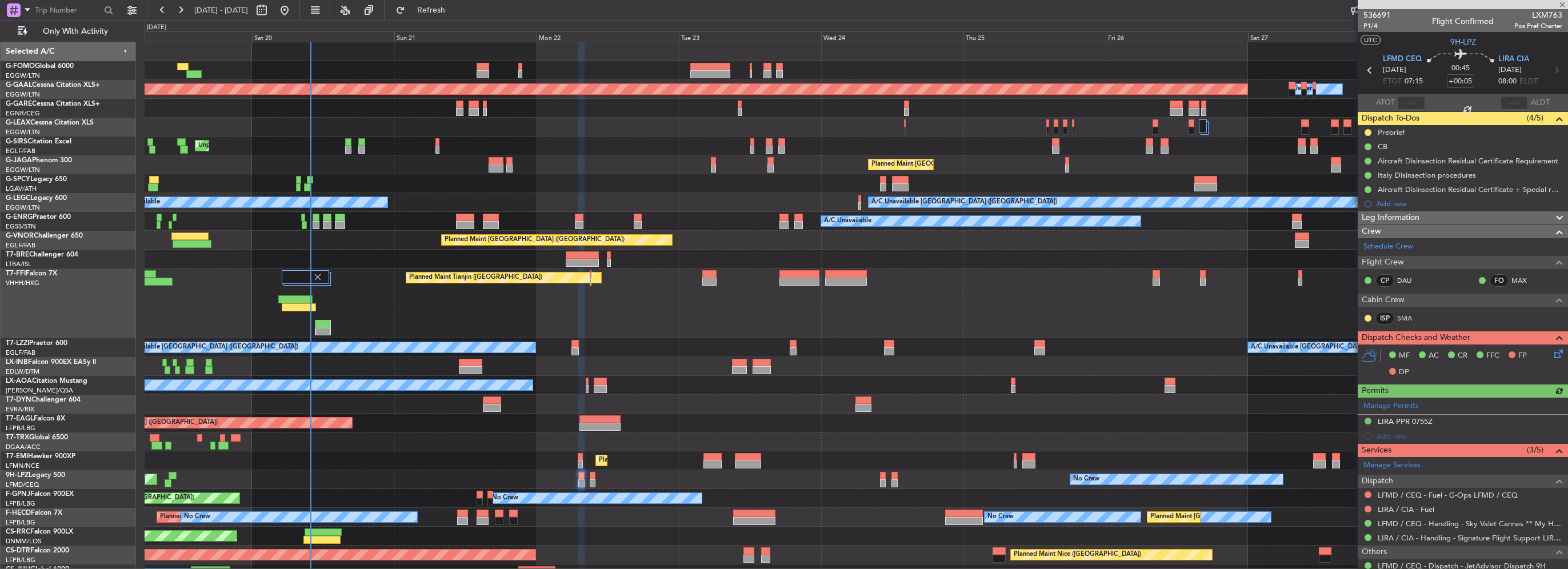
drag, startPoint x: 1394, startPoint y: 134, endPoint x: 1399, endPoint y: 152, distance: 18.7
click at [1394, 134] on div "Prebrief" at bounding box center [1391, 133] width 27 height 10
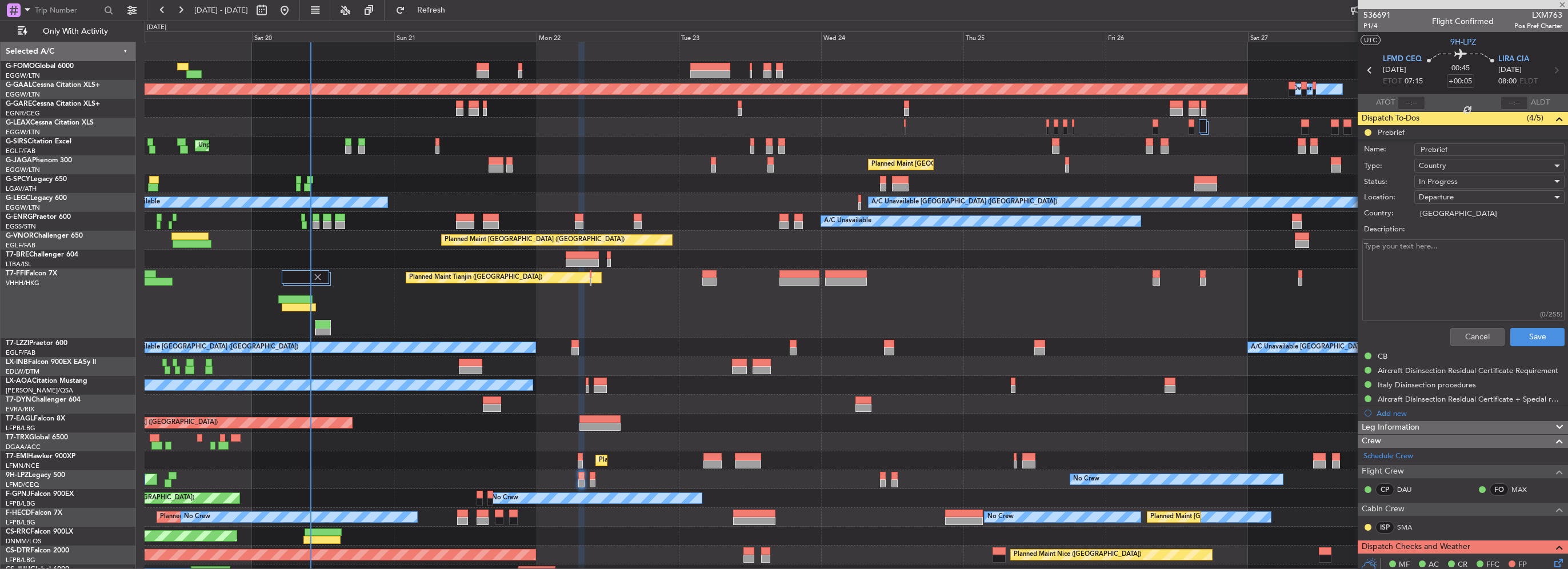
click at [1413, 276] on textarea "Description:" at bounding box center [1463, 280] width 202 height 82
paste textarea "LFMD LIRA 3200Kgs"
type textarea "LFMD LIRA 3200Kgs"
click at [1448, 180] on span "In Progress" at bounding box center [1438, 181] width 39 height 11
click at [1457, 236] on span "Completed" at bounding box center [1484, 238] width 134 height 17
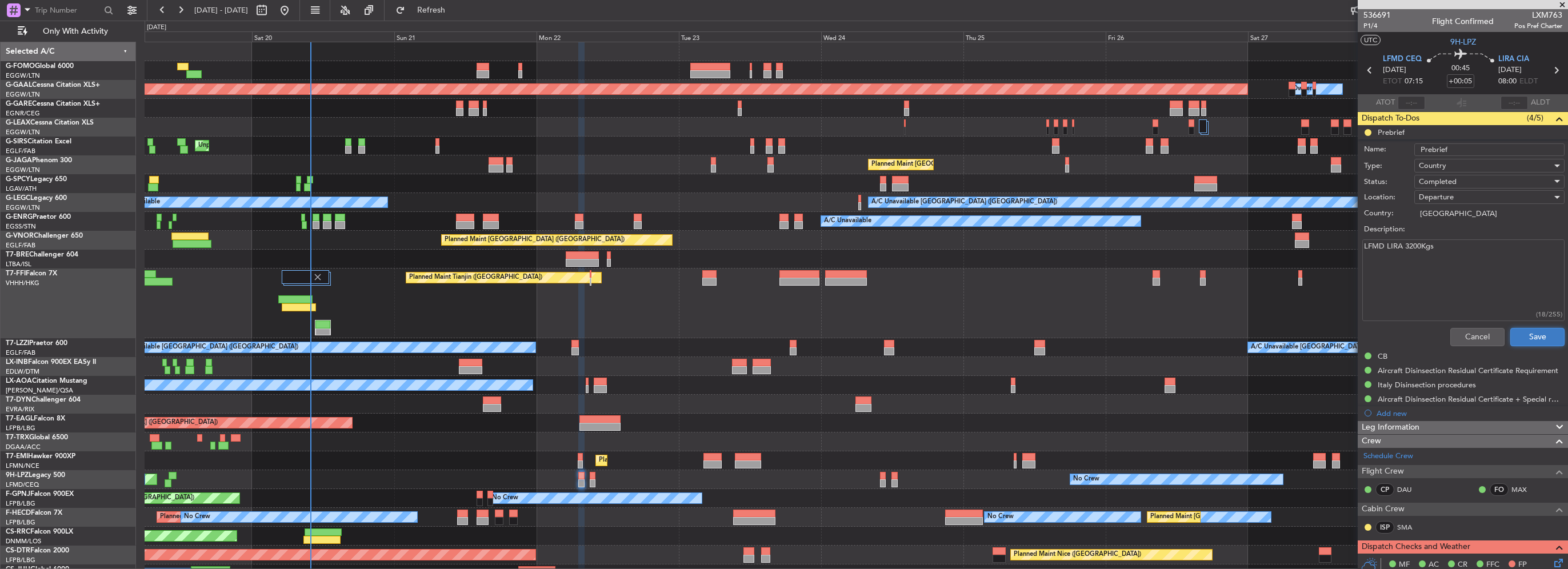
click at [1519, 331] on button "Save" at bounding box center [1537, 337] width 54 height 18
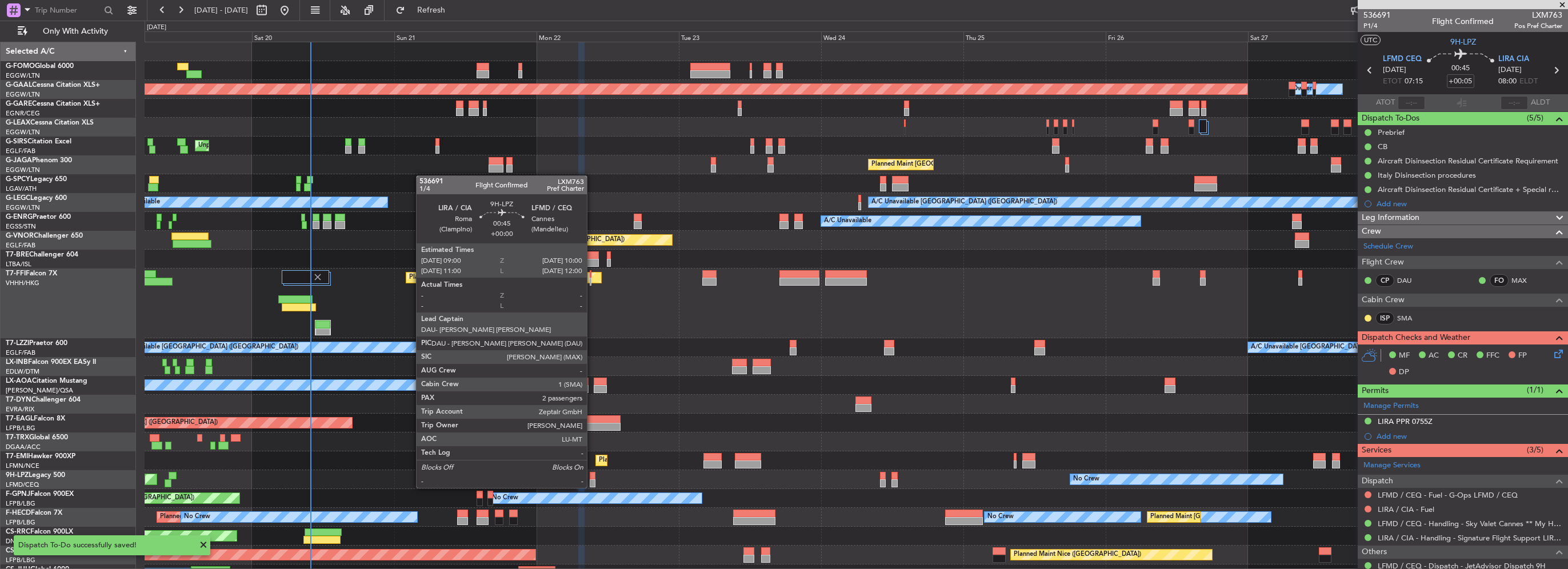
click at [592, 477] on div at bounding box center [592, 475] width 6 height 8
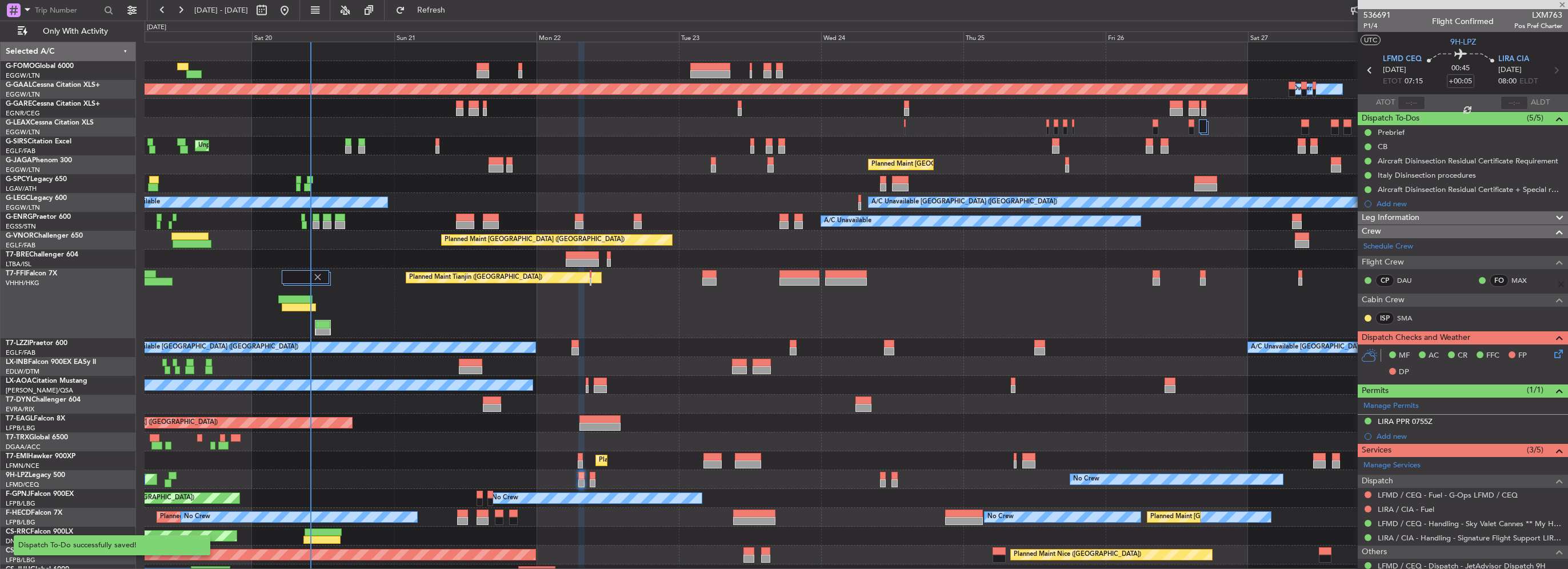
type input "2"
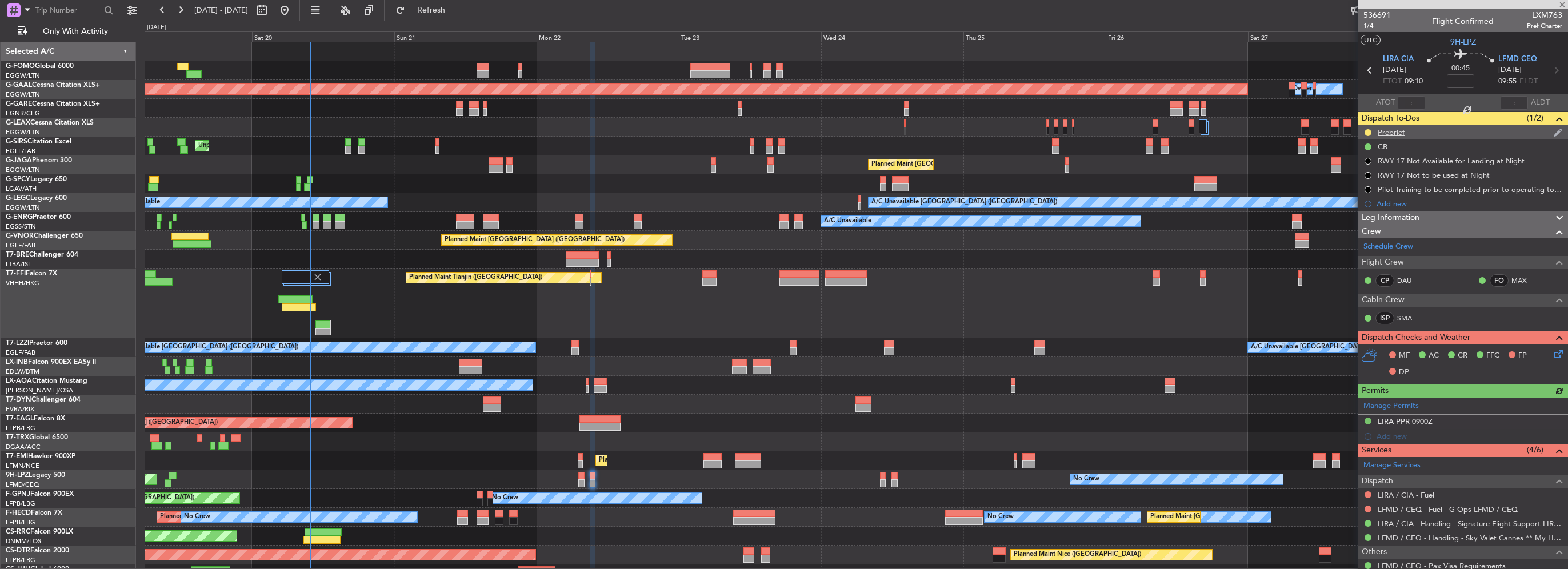
click at [1392, 129] on div "Prebrief" at bounding box center [1391, 133] width 27 height 10
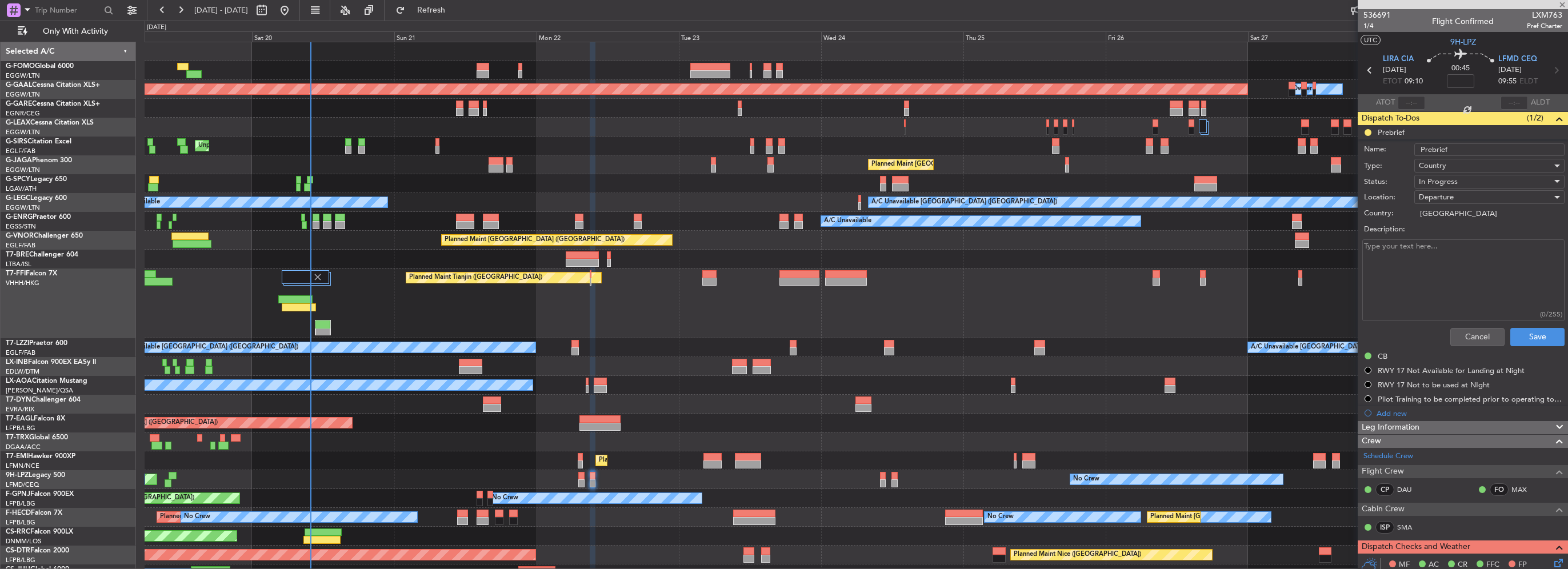
click at [1428, 279] on textarea "Description:" at bounding box center [1463, 280] width 202 height 82
paste textarea "LIRA LFMD 4800Kgs"
type textarea "LIRA LFMD 4800Kgs"
click at [1459, 183] on div "In Progress" at bounding box center [1485, 181] width 133 height 17
click at [1444, 235] on span "Completed" at bounding box center [1484, 238] width 134 height 17
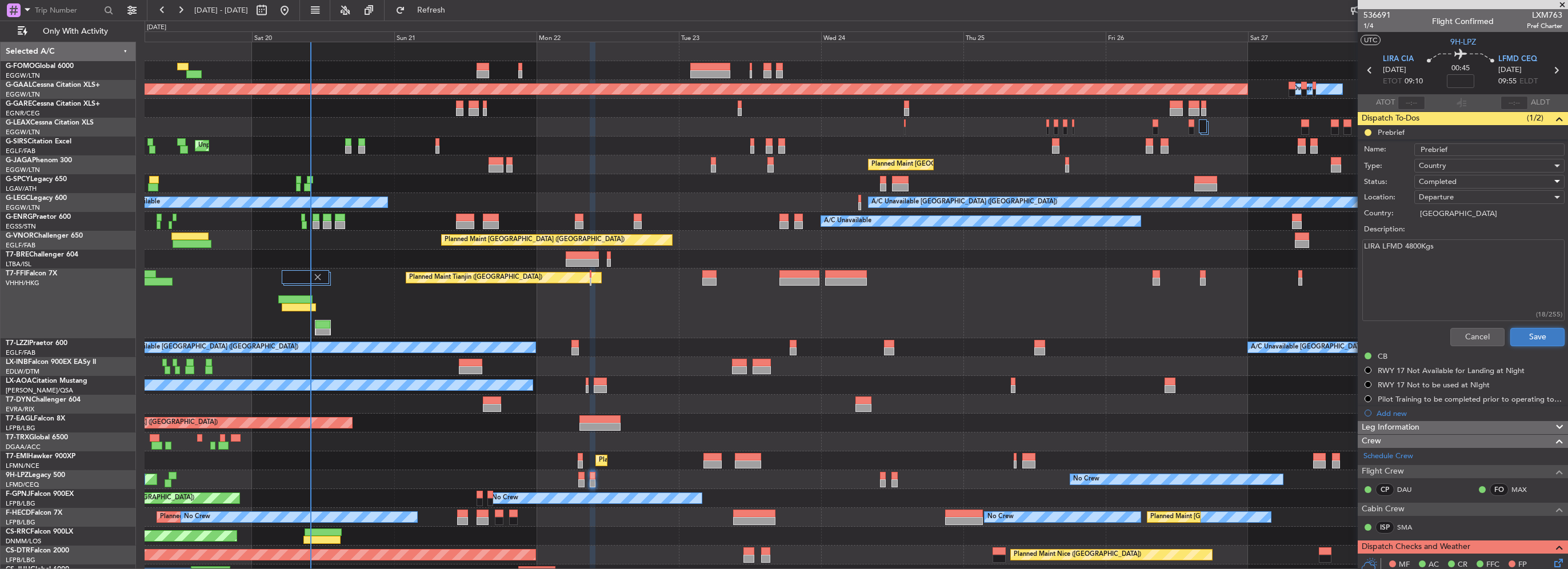
click at [1521, 337] on button "Save" at bounding box center [1537, 337] width 54 height 18
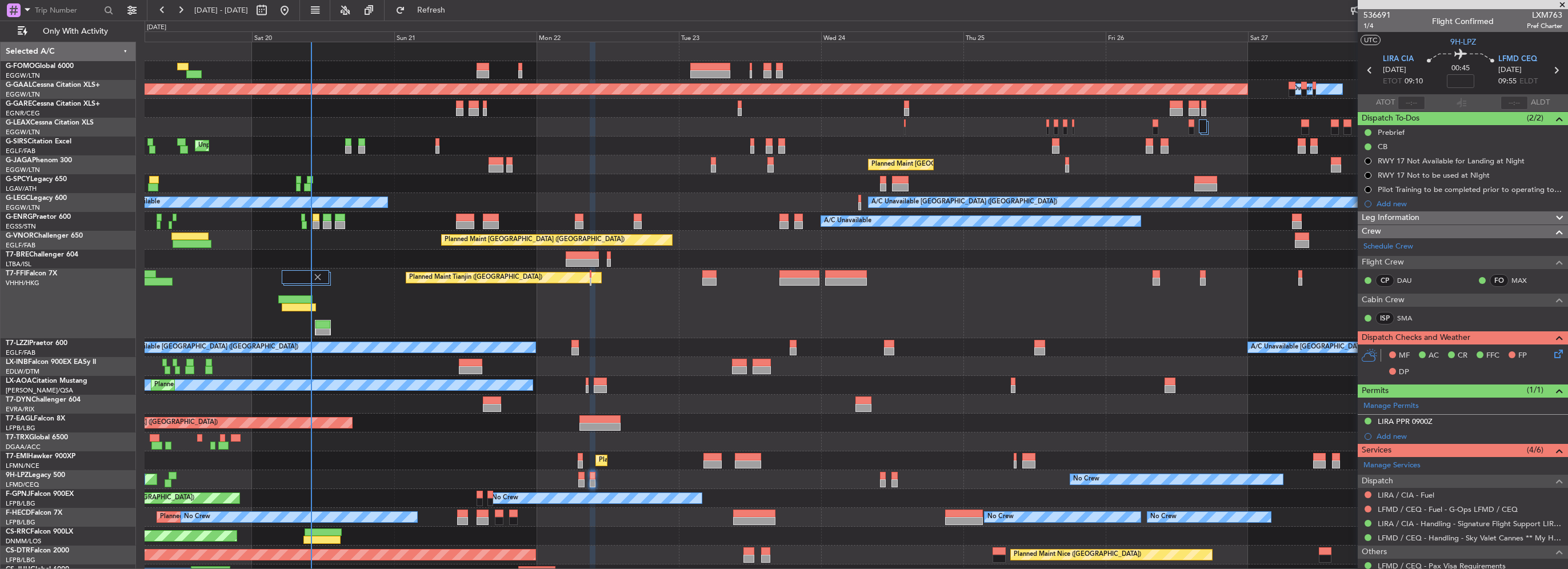
click at [475, 193] on div "Planned Maint Dusseldorf Owner Unplanned Maint London (Luton) Planned Maint Lon…" at bounding box center [856, 312] width 1423 height 541
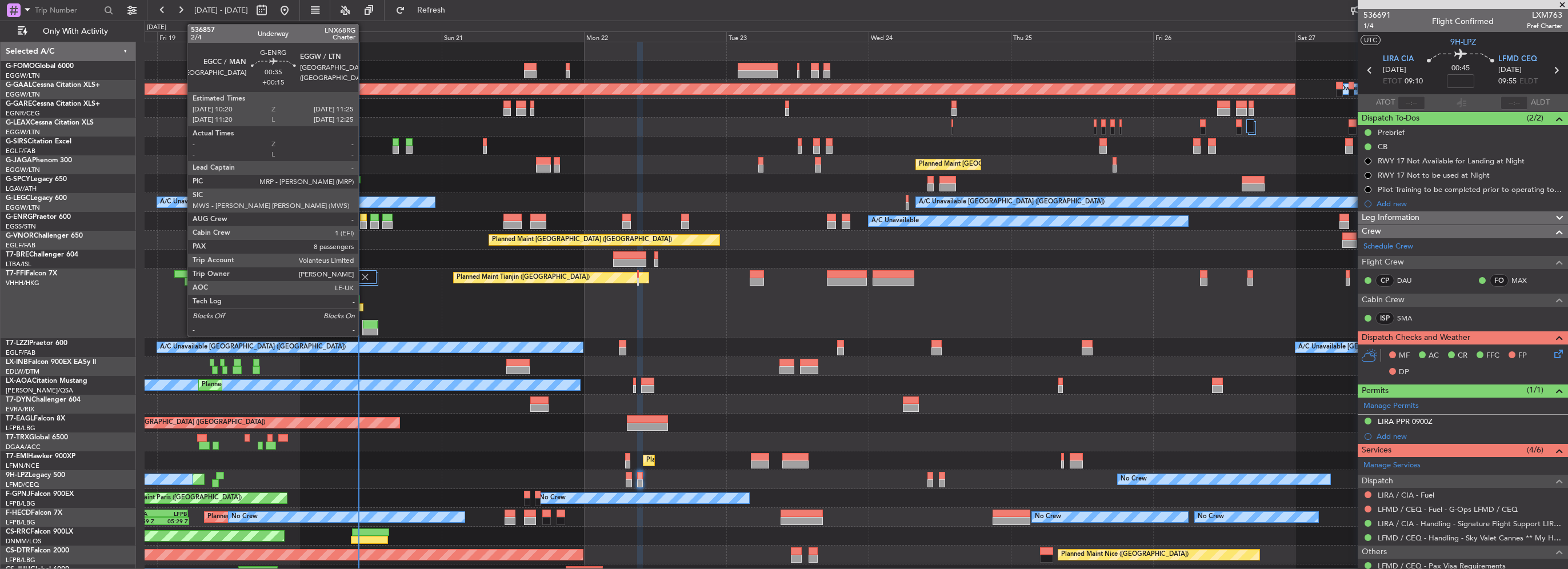
click at [363, 221] on div at bounding box center [363, 225] width 7 height 8
type input "+00:15"
type input "8"
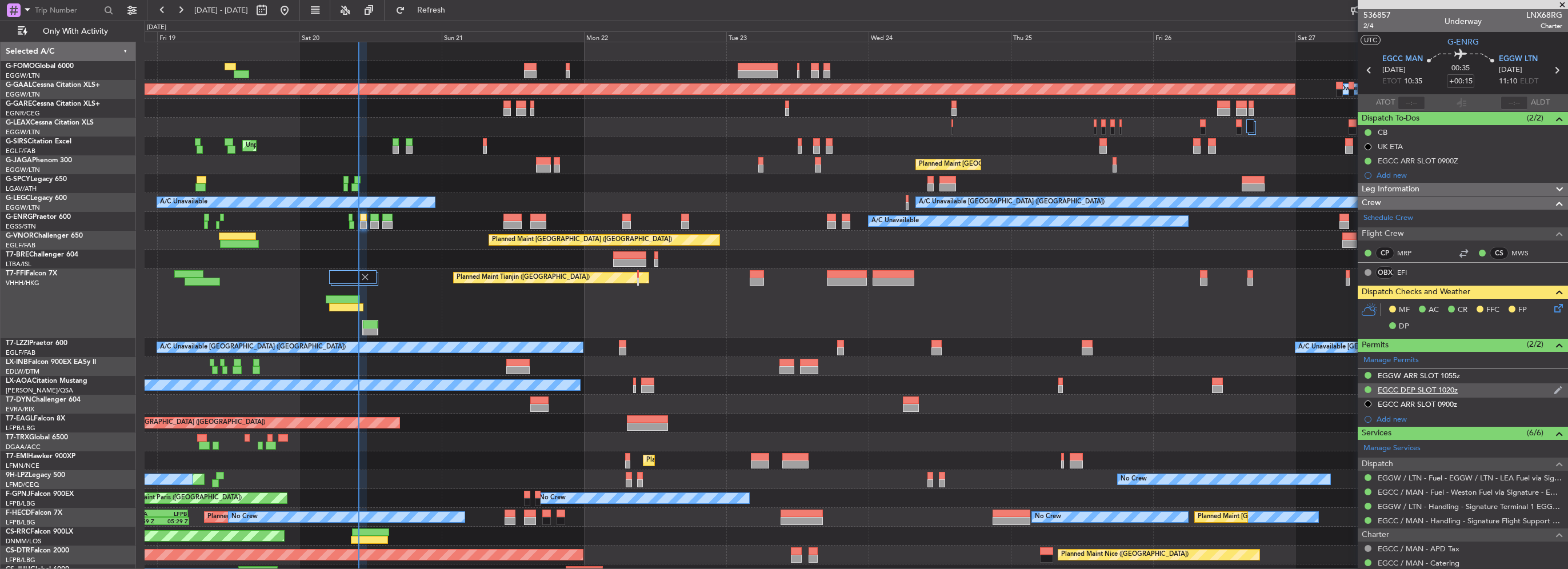
click at [1458, 391] on div "EGCC DEP SLOT 1020z" at bounding box center [1463, 391] width 210 height 14
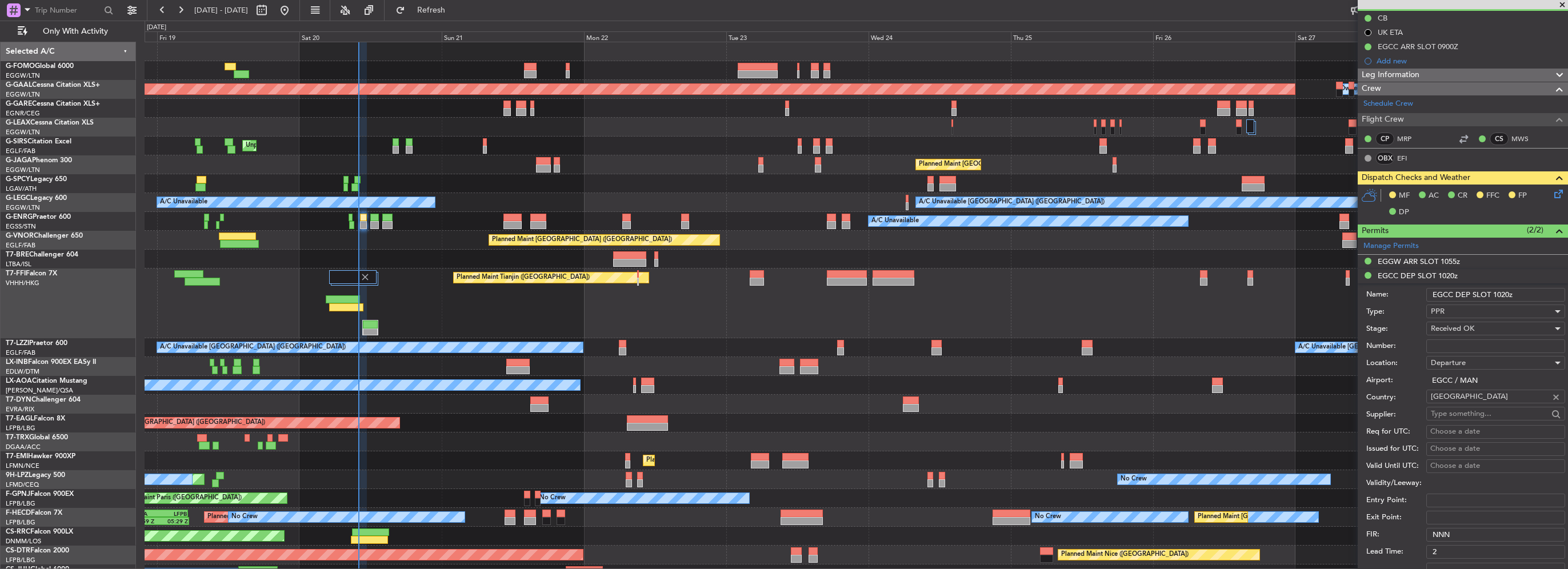
scroll to position [286, 0]
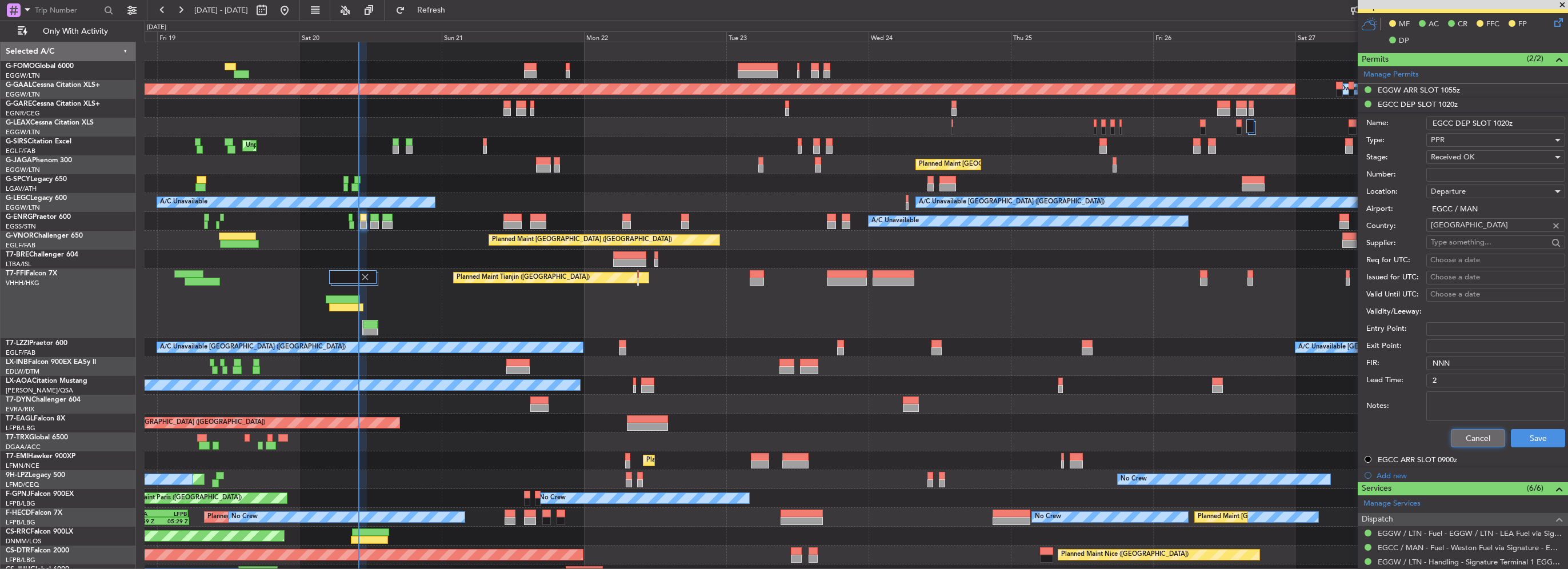
click at [1456, 436] on button "Cancel" at bounding box center [1478, 438] width 54 height 18
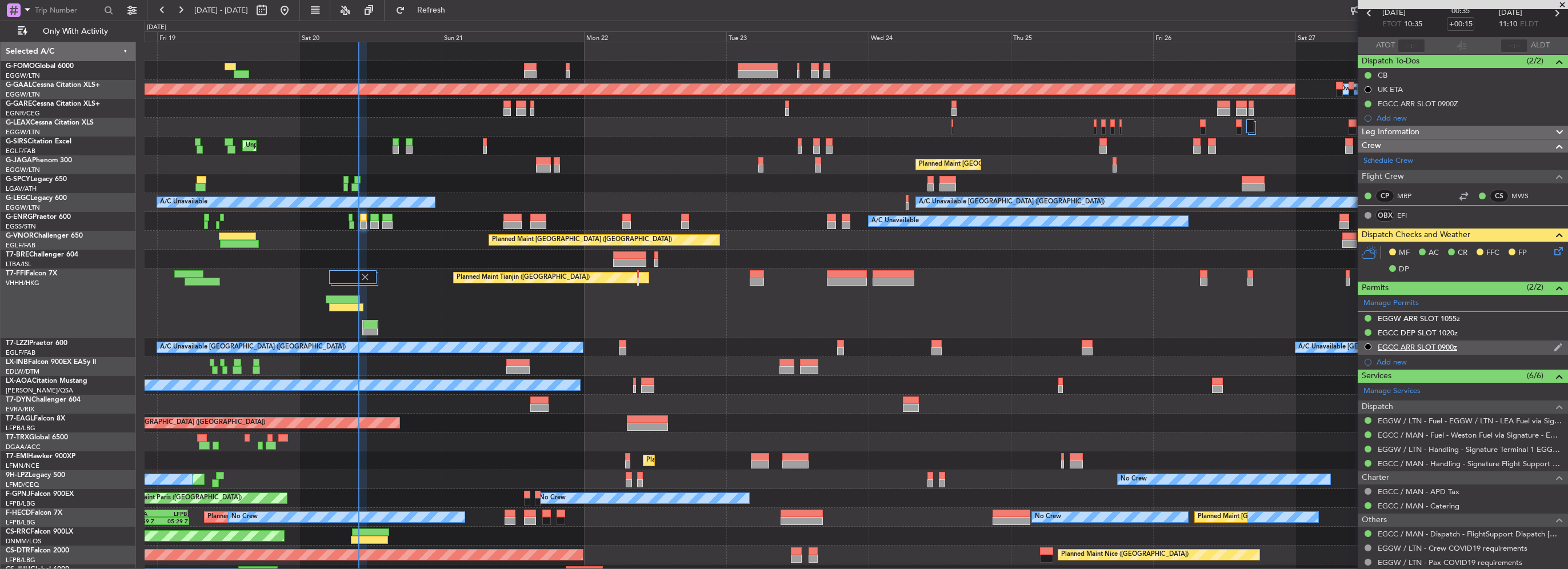
scroll to position [0, 0]
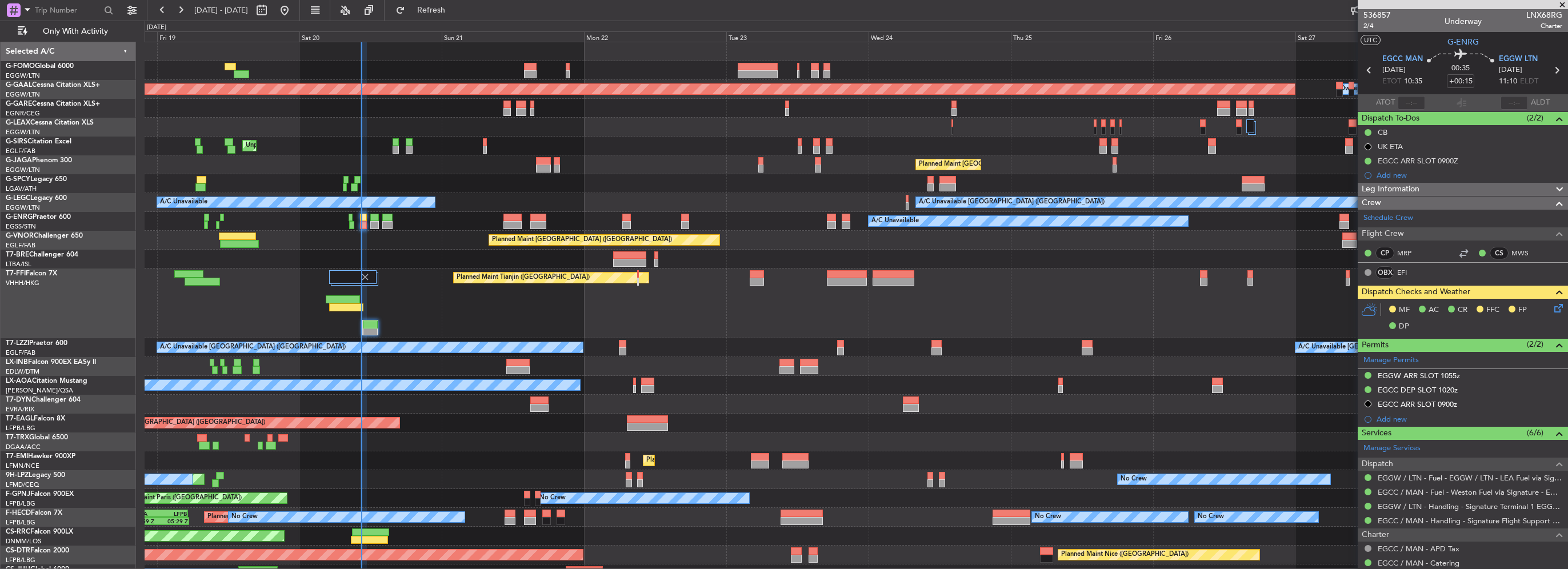
click at [465, 0] on fb-refresh-button "Refresh" at bounding box center [424, 10] width 80 height 20
click at [456, 6] on span "Refresh" at bounding box center [432, 10] width 48 height 8
type input "10:26"
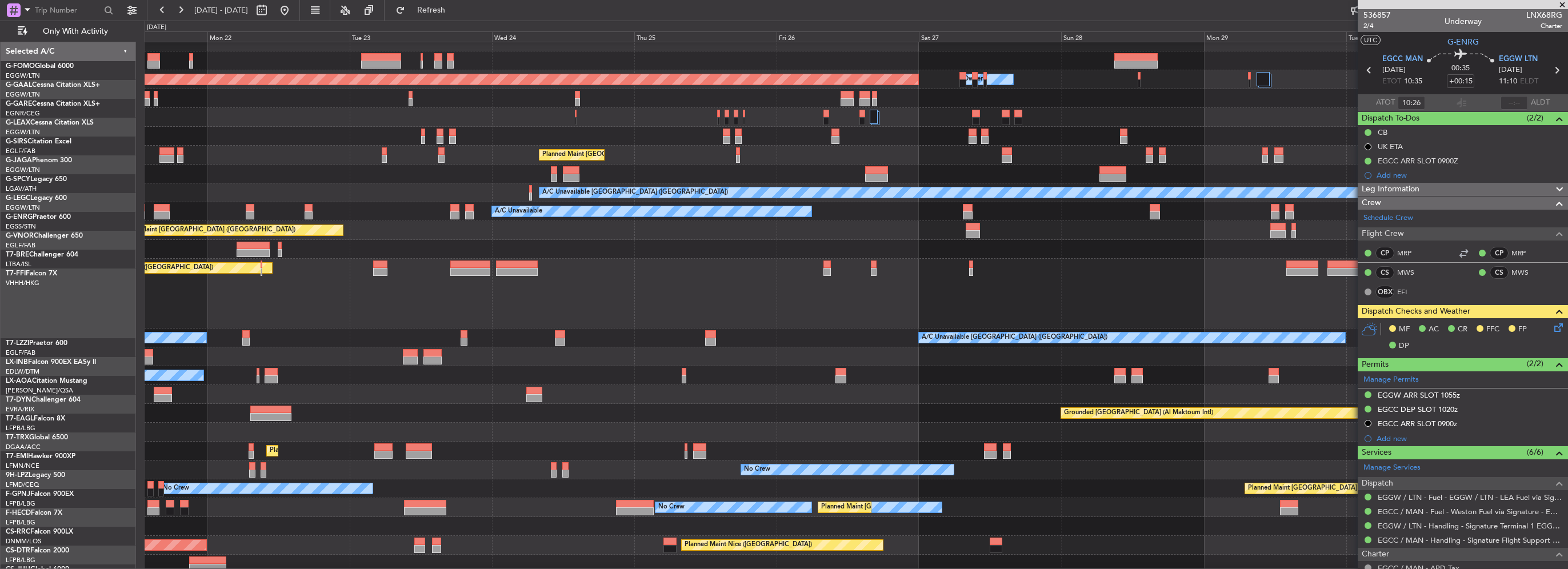
scroll to position [9, 0]
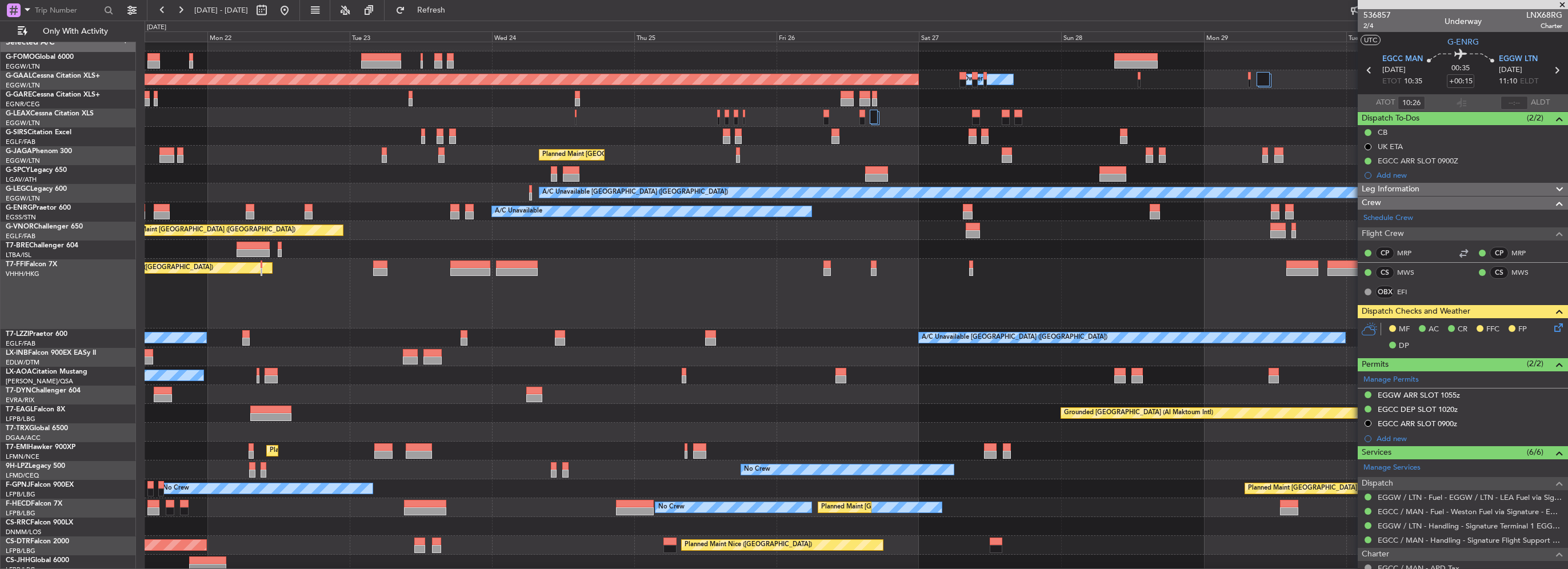
click at [652, 114] on div at bounding box center [856, 117] width 1423 height 19
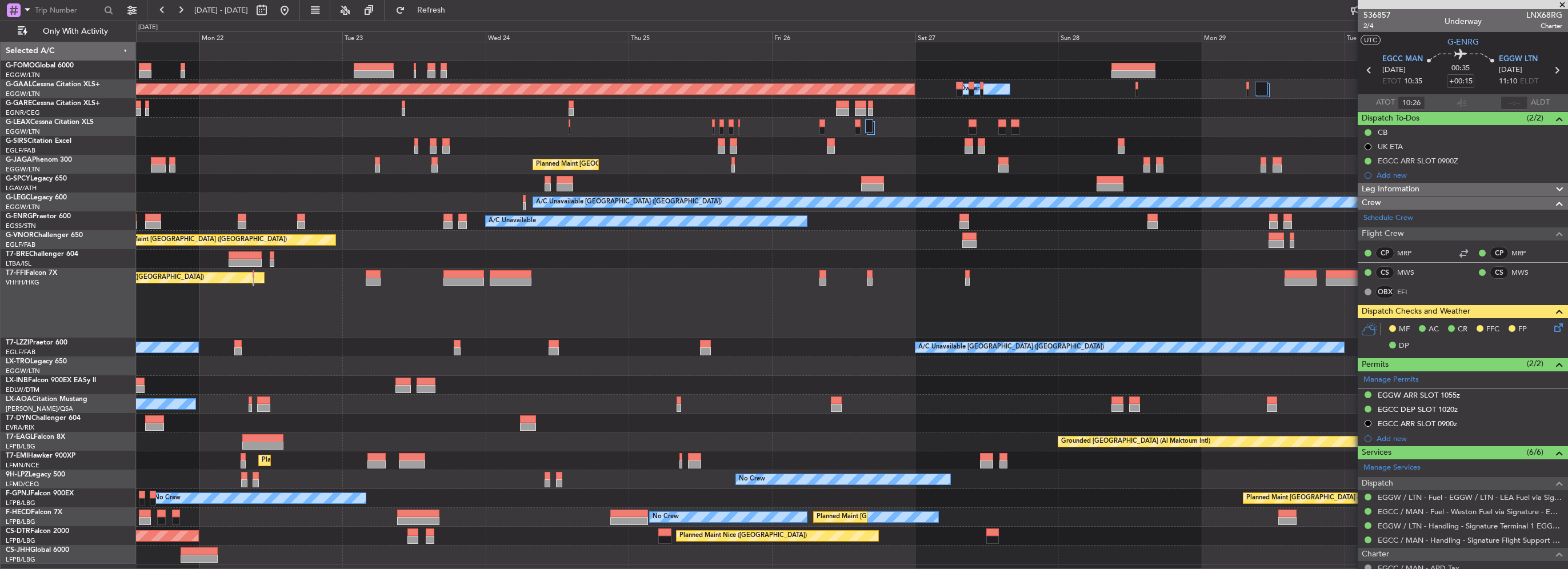
scroll to position [0, 0]
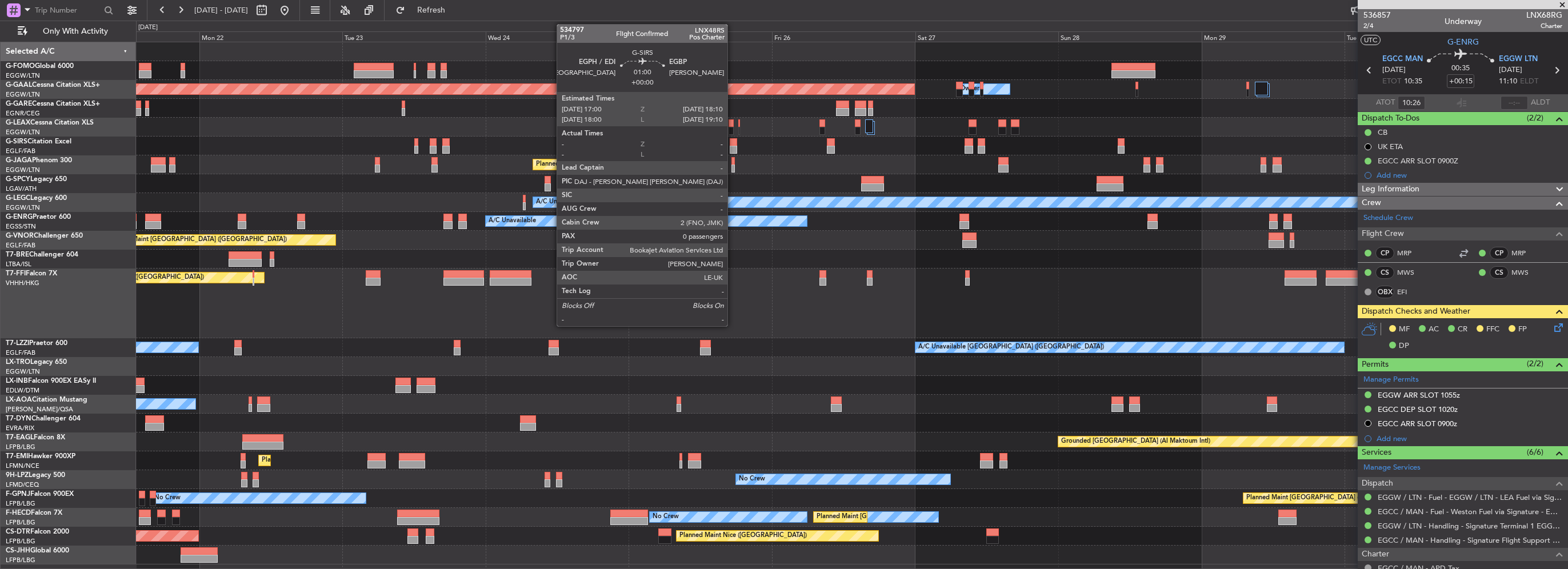
click at [733, 144] on div at bounding box center [734, 142] width 8 height 8
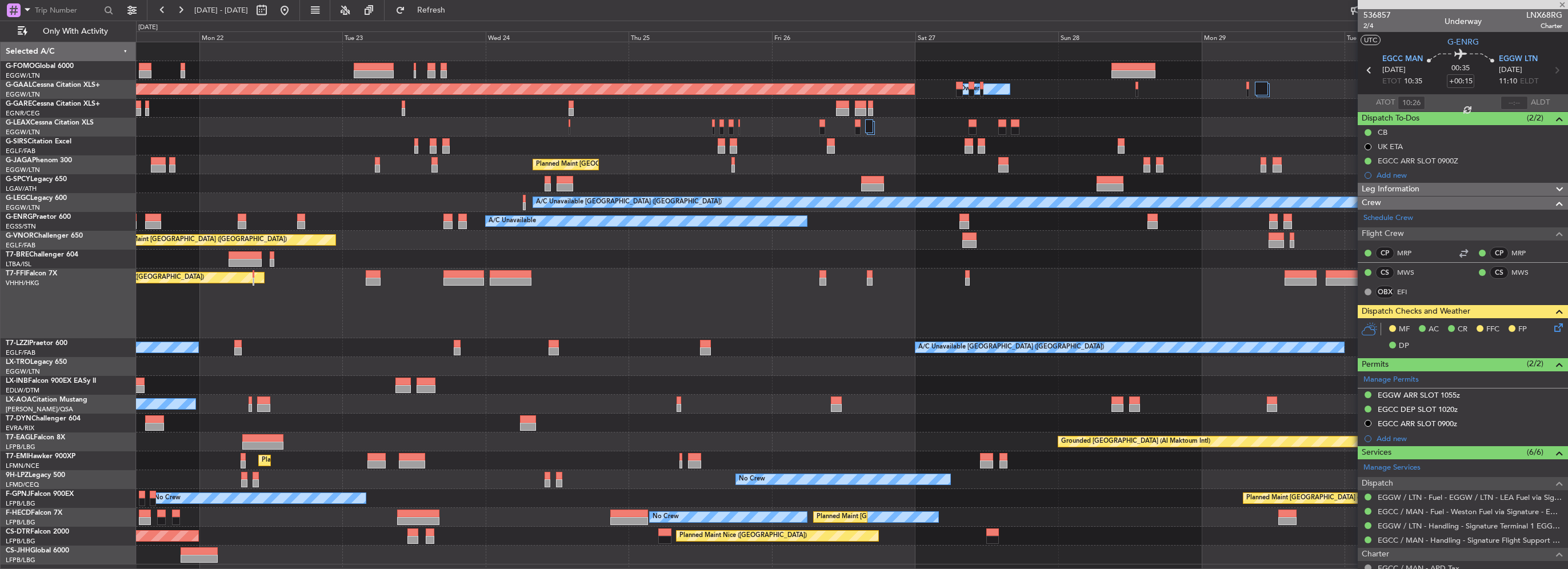
type input "0"
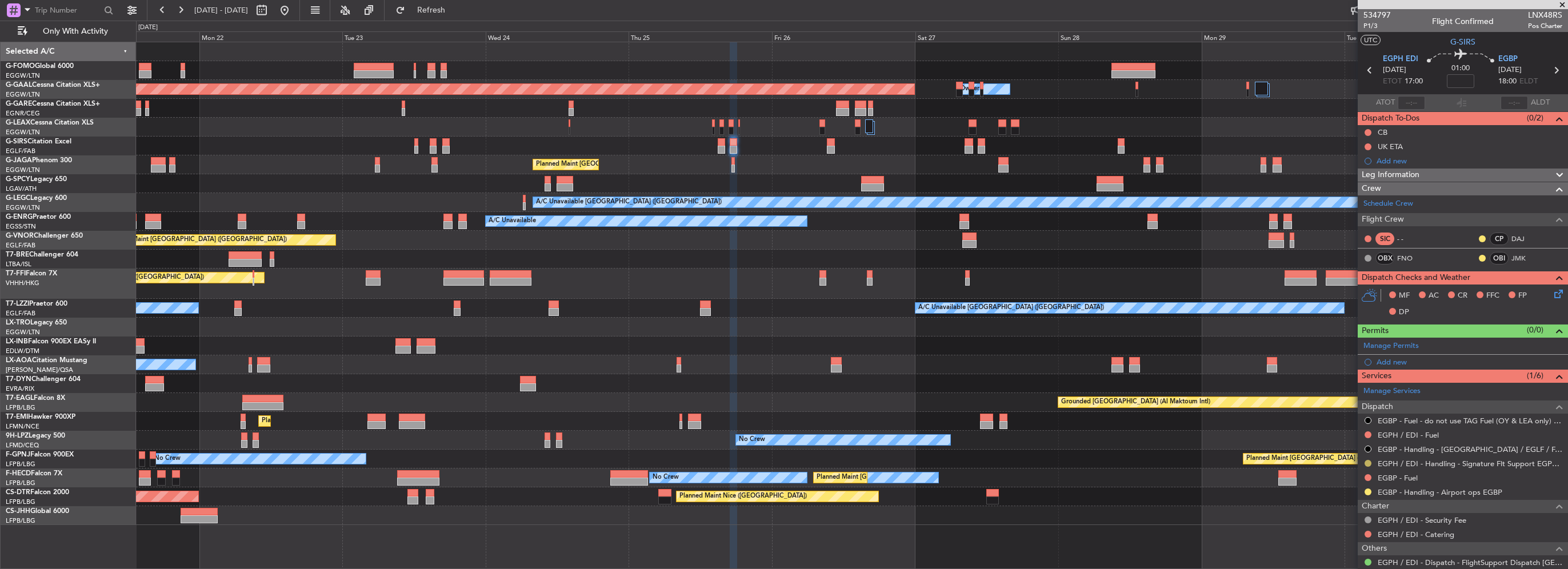
click at [1366, 463] on button at bounding box center [1368, 463] width 7 height 7
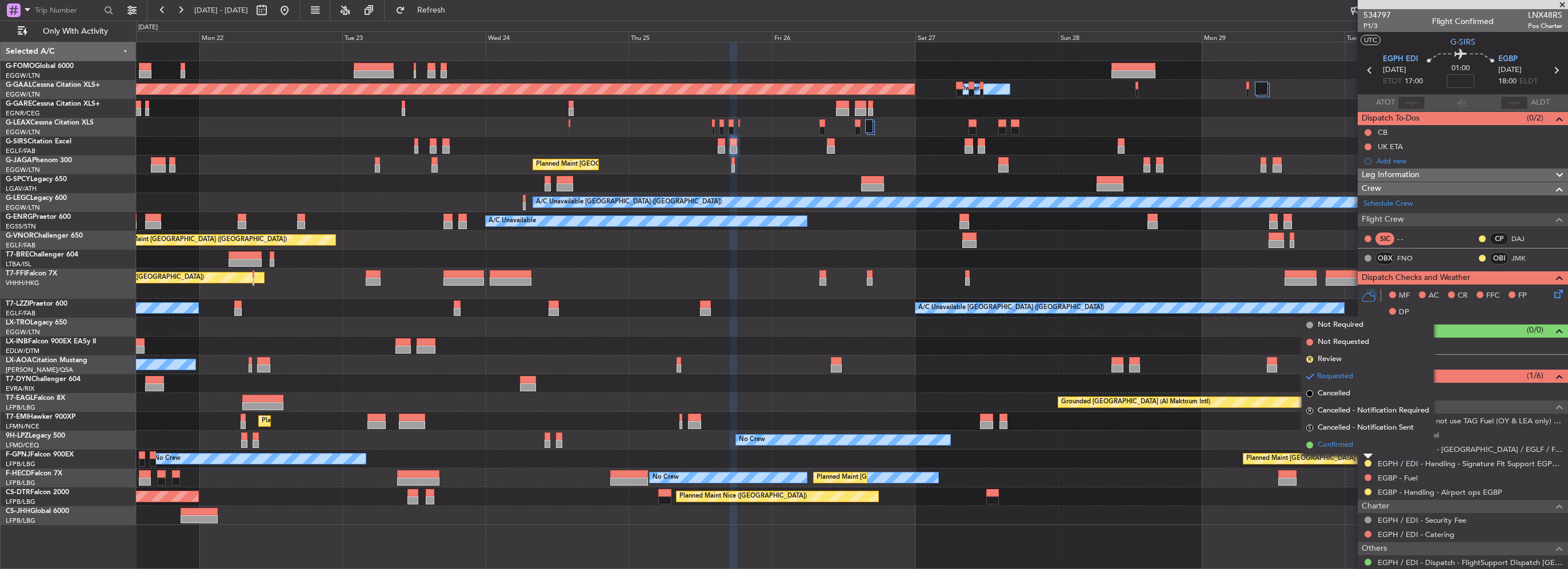
click at [1339, 441] on span "Confirmed" at bounding box center [1335, 445] width 35 height 11
